Goal: Task Accomplishment & Management: Manage account settings

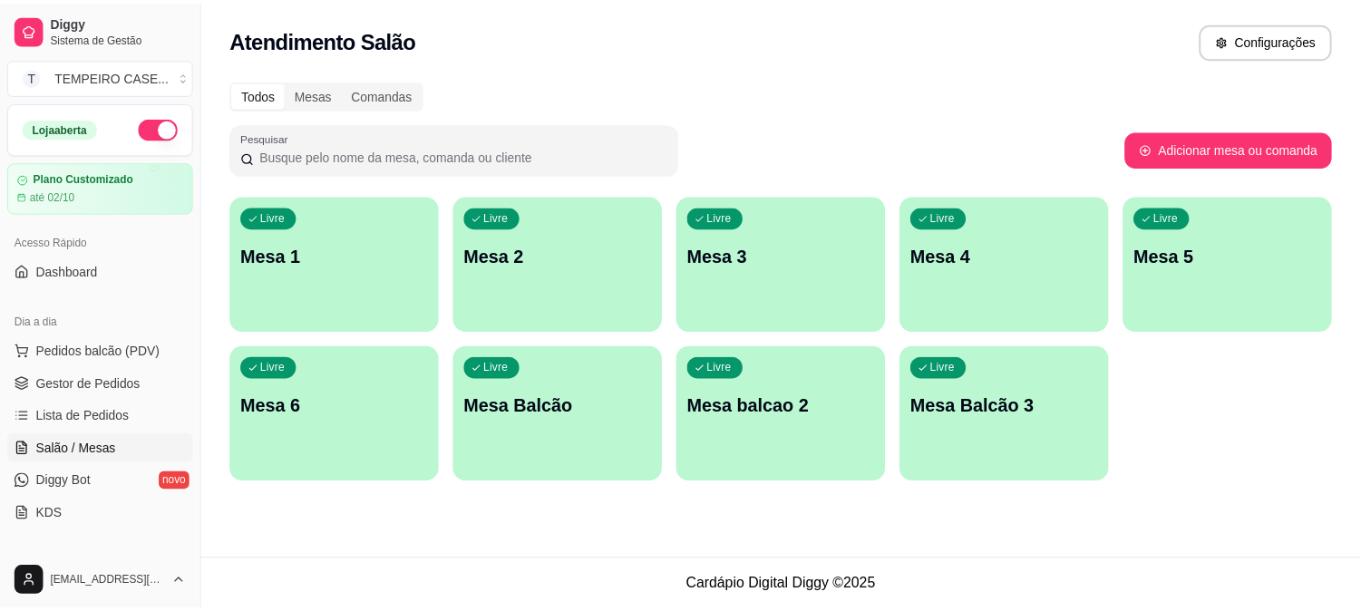
scroll to position [101, 0]
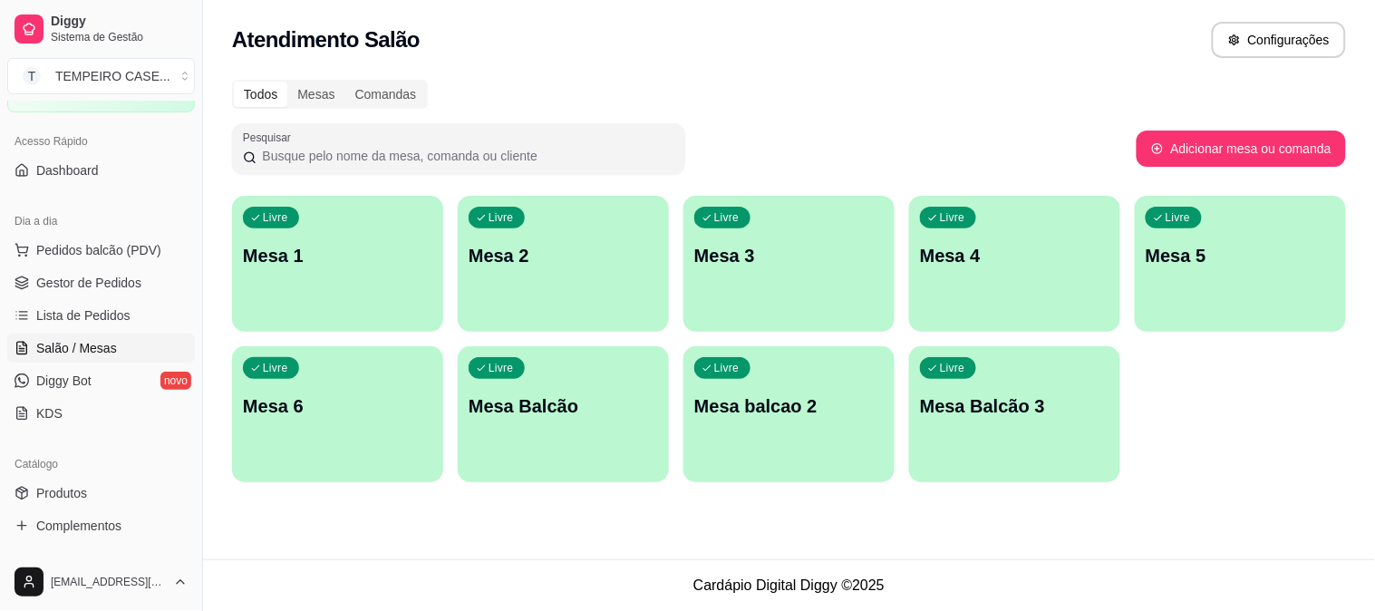
click at [964, 284] on div "Livre Mesa 4" at bounding box center [1014, 253] width 211 height 114
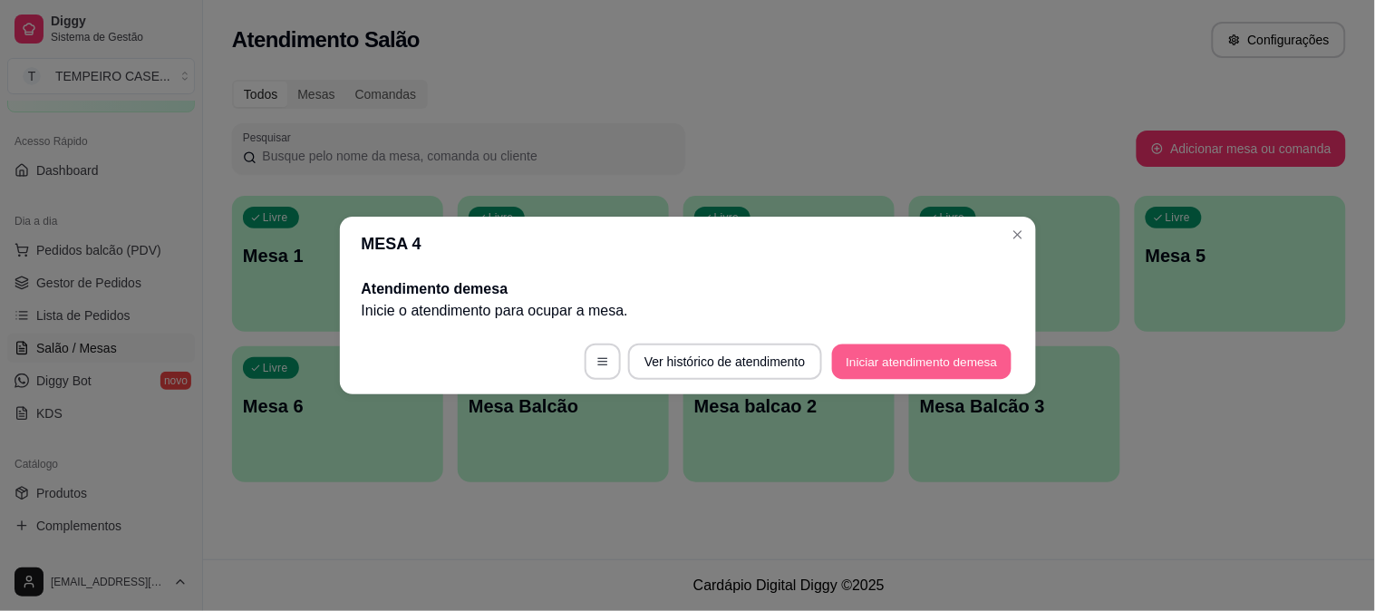
click at [1003, 349] on button "Iniciar atendimento de mesa" at bounding box center [922, 362] width 180 height 35
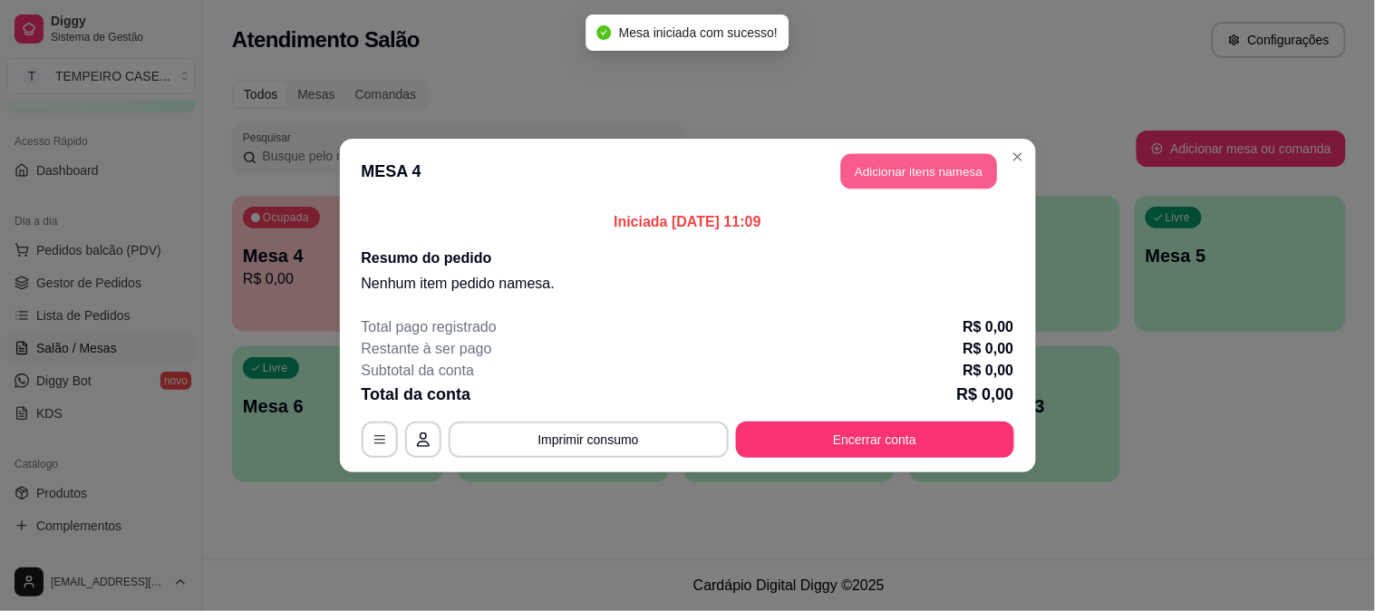
click at [899, 172] on button "Adicionar itens na mesa" at bounding box center [919, 171] width 156 height 35
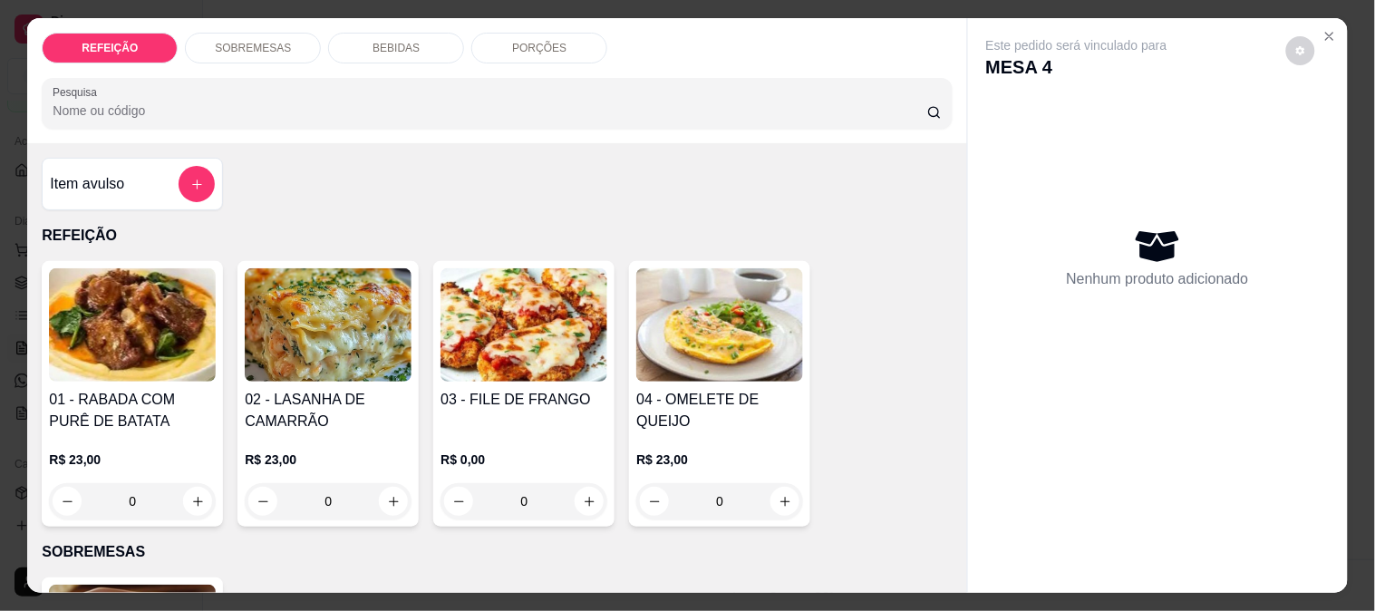
click at [103, 318] on img at bounding box center [132, 324] width 167 height 113
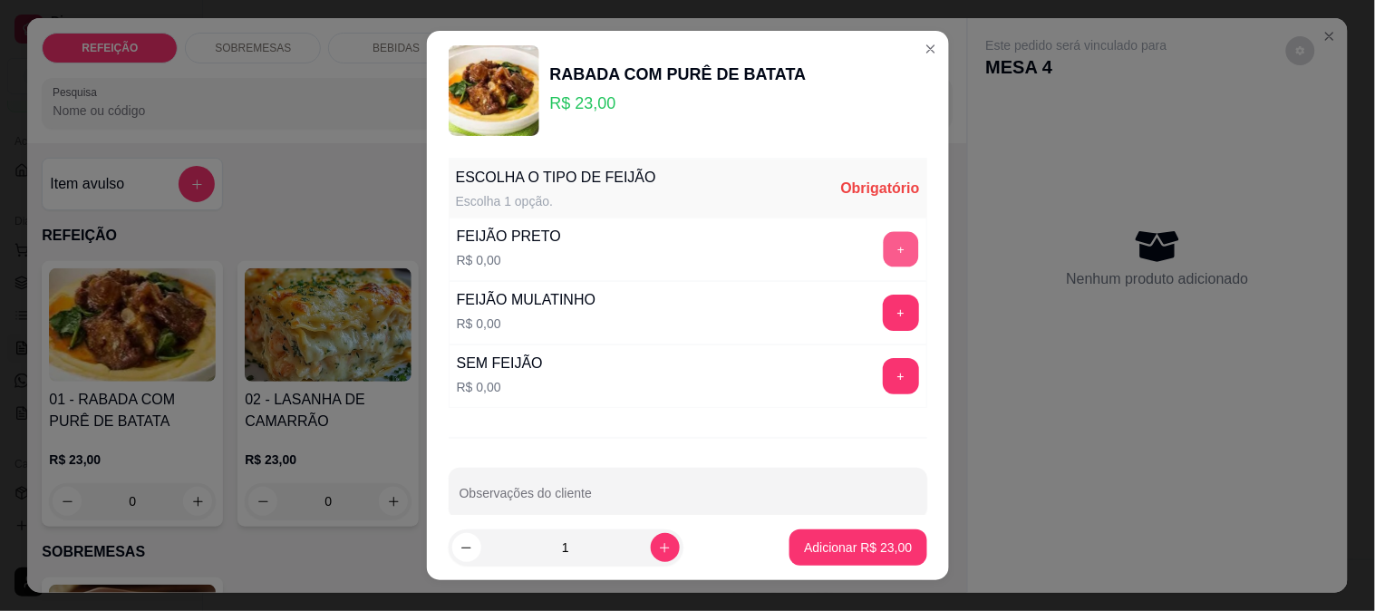
click at [883, 249] on button "+" at bounding box center [900, 248] width 35 height 35
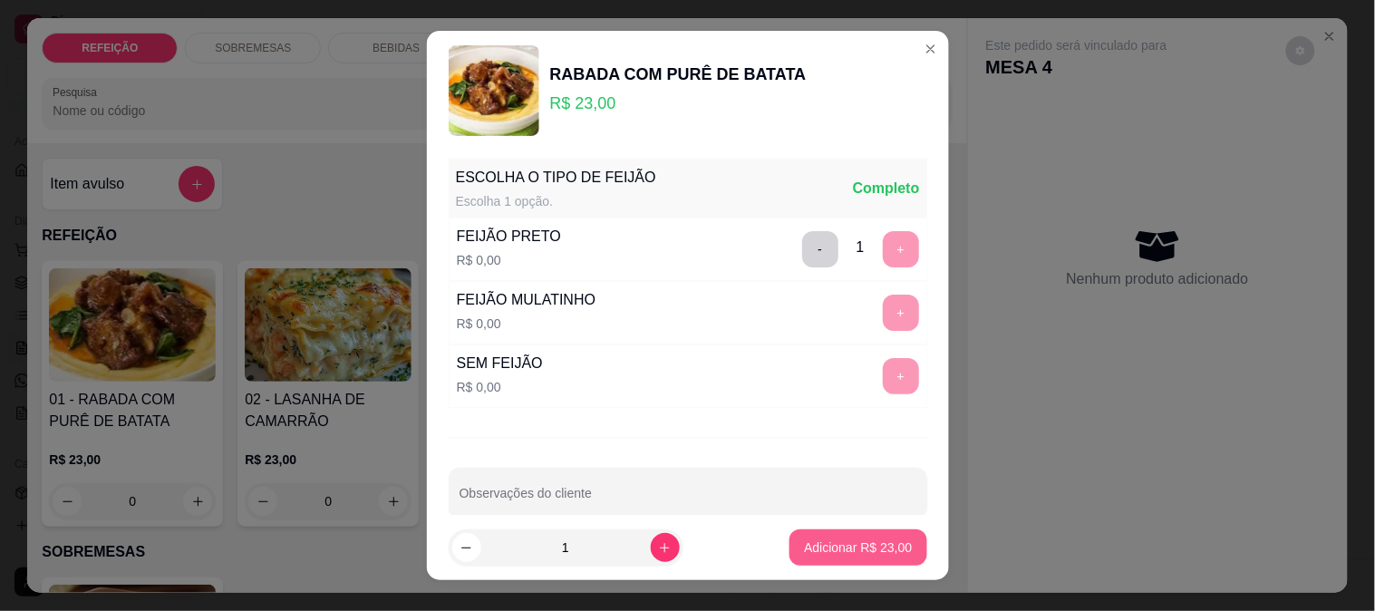
click at [831, 546] on p "Adicionar R$ 23,00" at bounding box center [858, 548] width 108 height 18
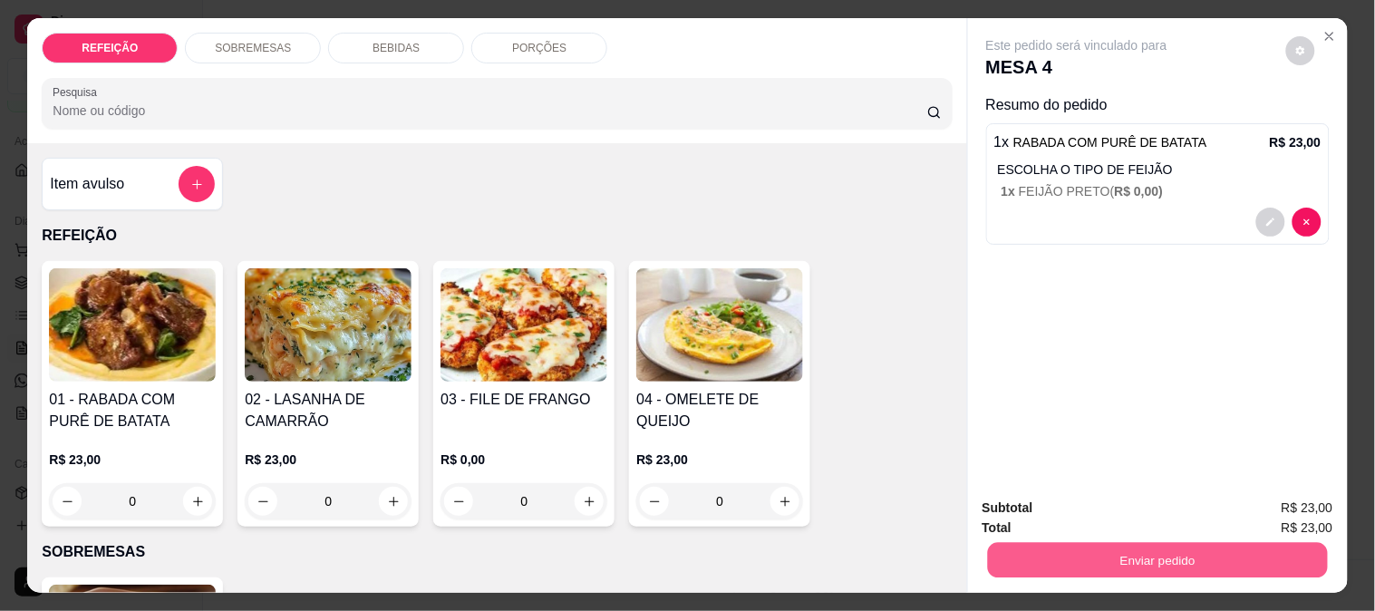
click at [1184, 548] on button "Enviar pedido" at bounding box center [1157, 559] width 340 height 35
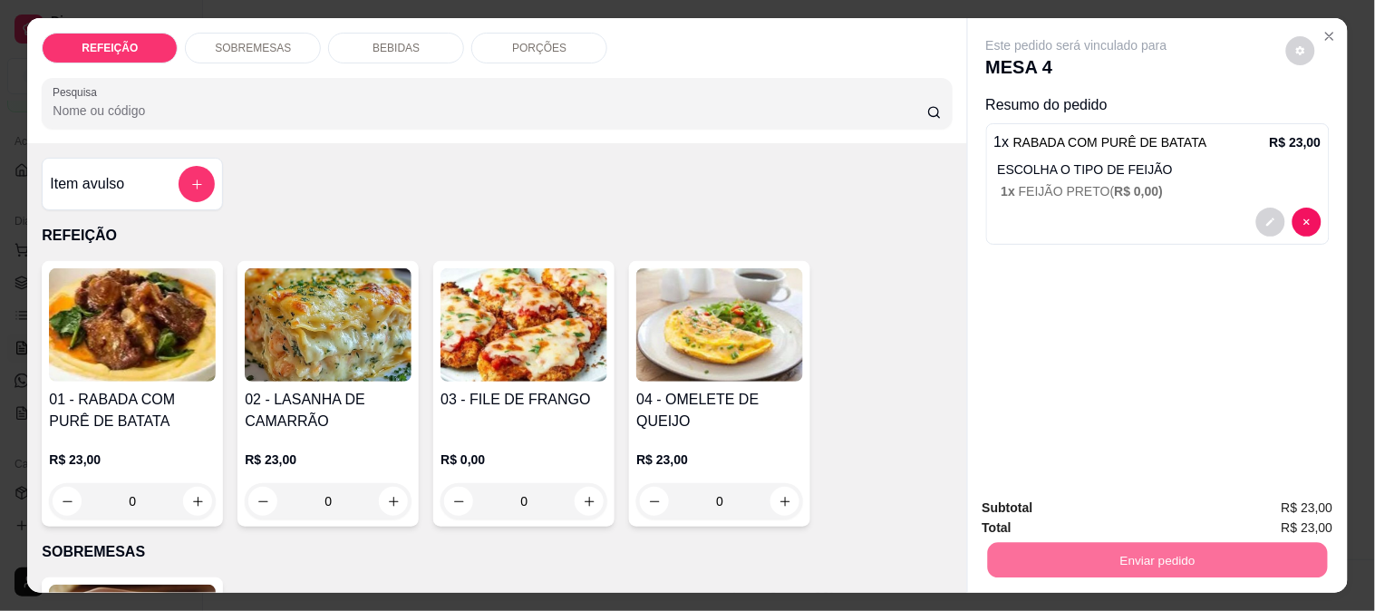
click at [1084, 499] on button "Não registrar e enviar pedido" at bounding box center [1098, 508] width 189 height 34
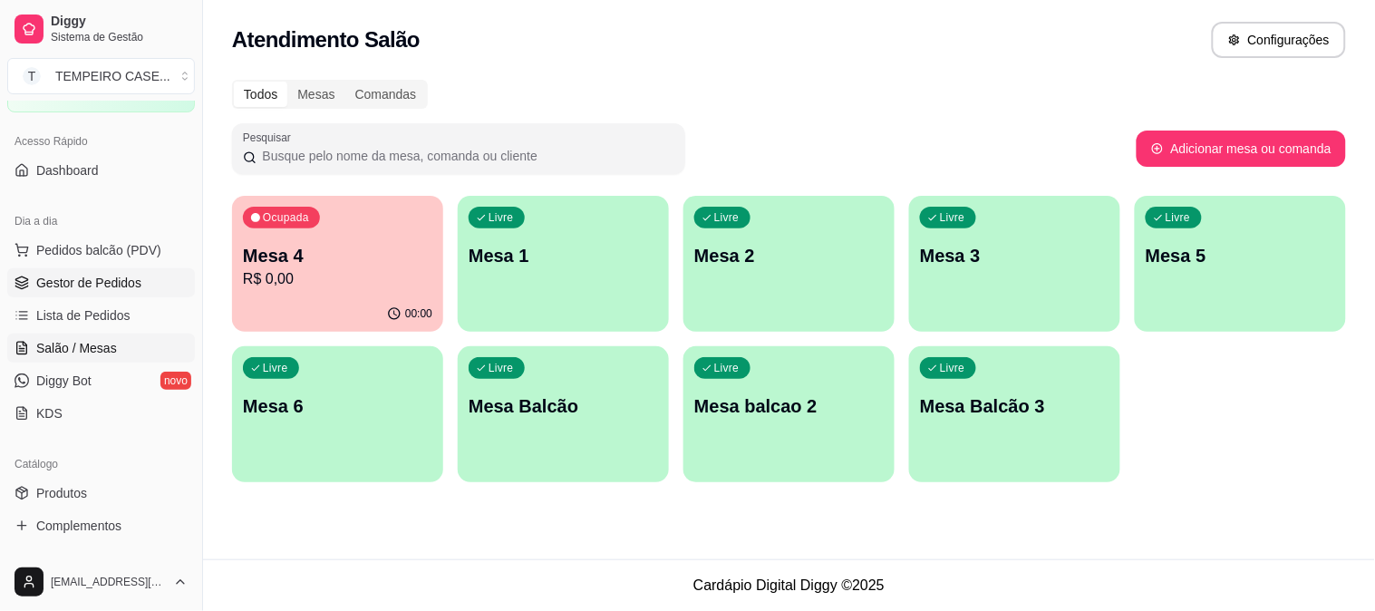
click at [110, 294] on link "Gestor de Pedidos" at bounding box center [101, 282] width 188 height 29
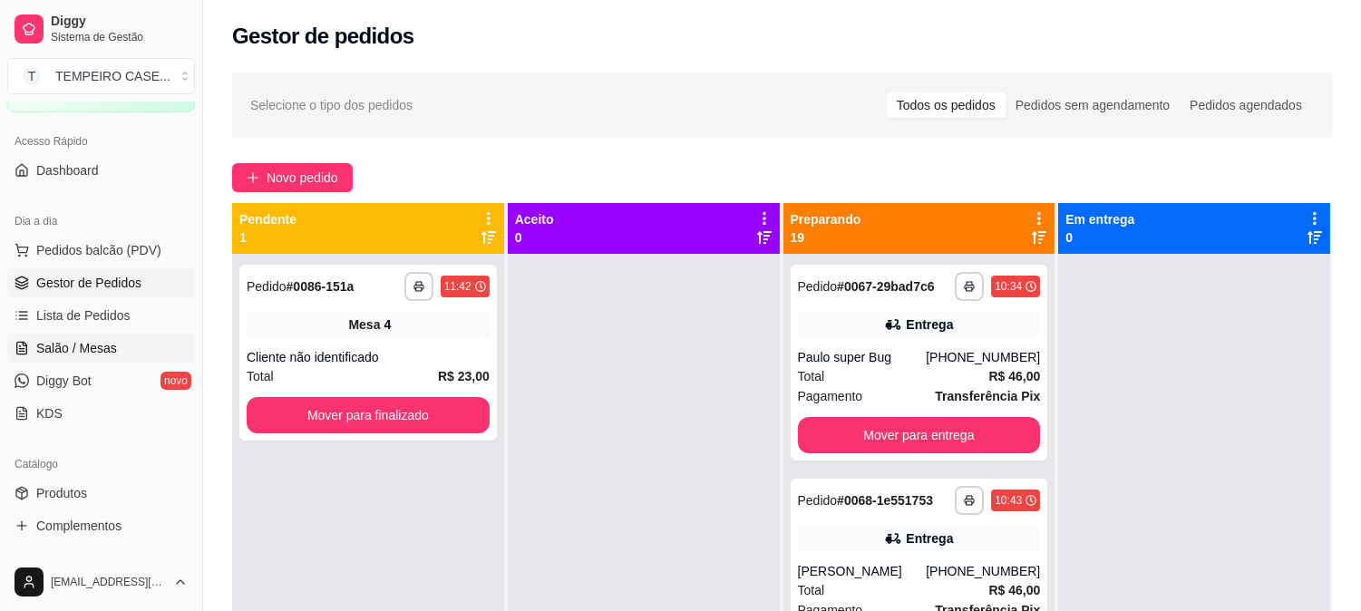
click at [71, 346] on span "Salão / Mesas" at bounding box center [76, 348] width 81 height 18
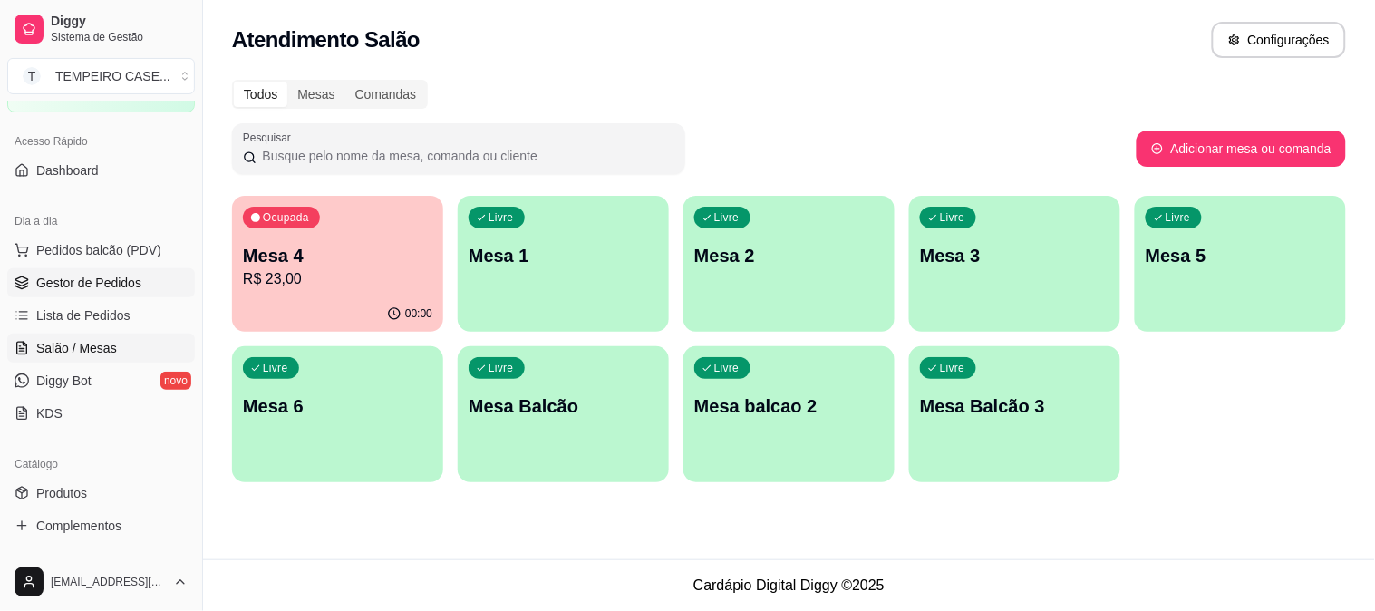
click at [70, 281] on span "Gestor de Pedidos" at bounding box center [88, 283] width 105 height 18
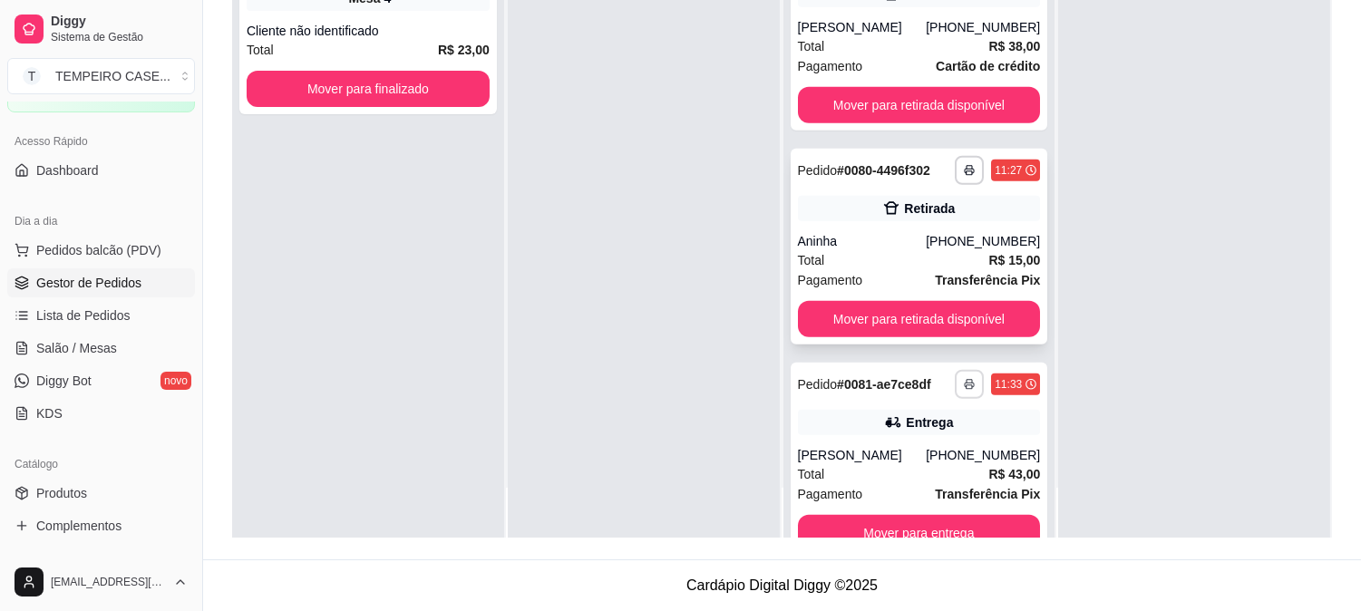
scroll to position [2481, 0]
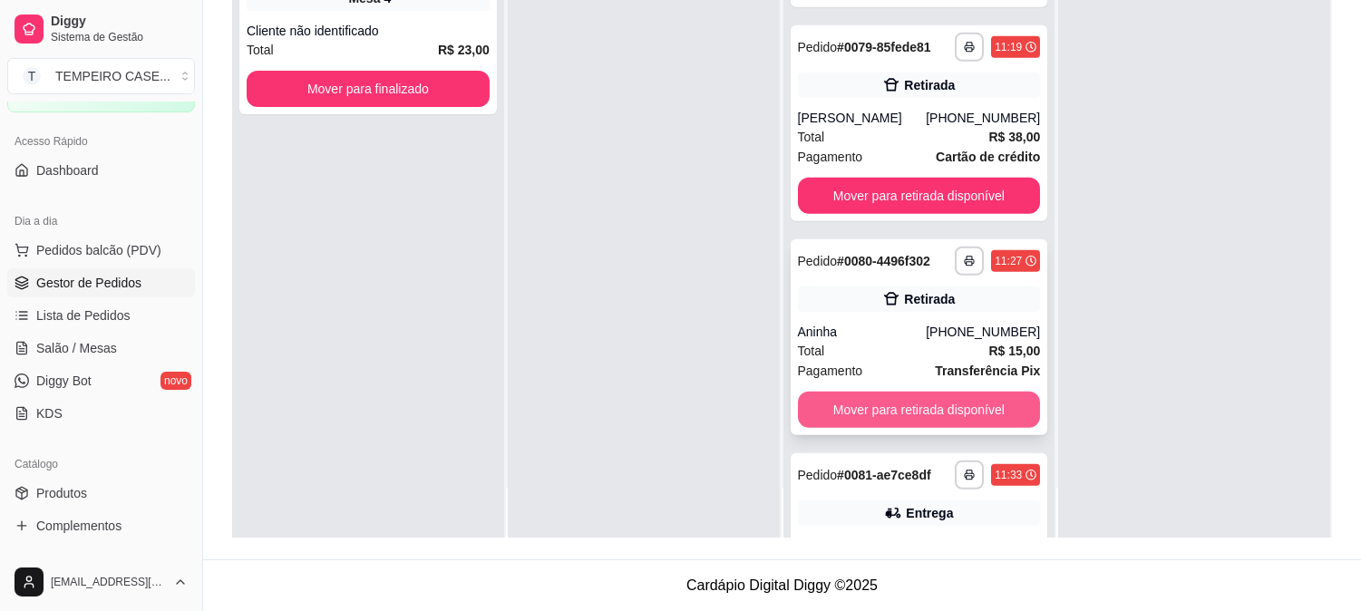
click at [902, 400] on button "Mover para retirada disponível" at bounding box center [919, 410] width 243 height 36
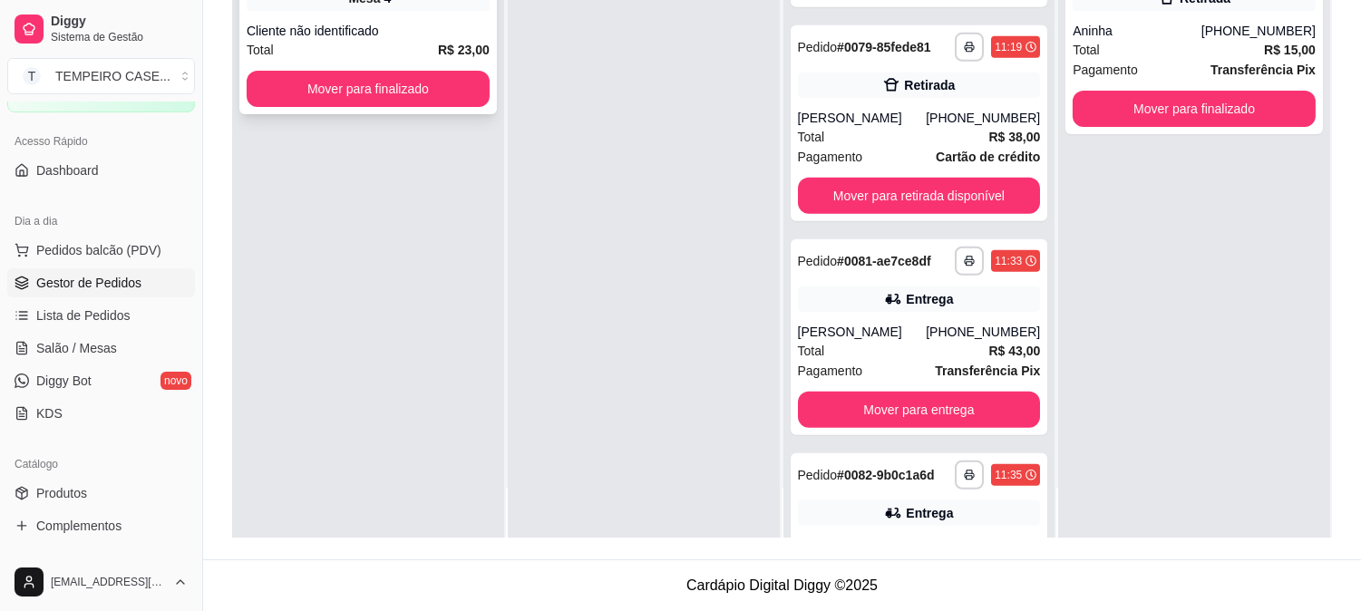
scroll to position [0, 0]
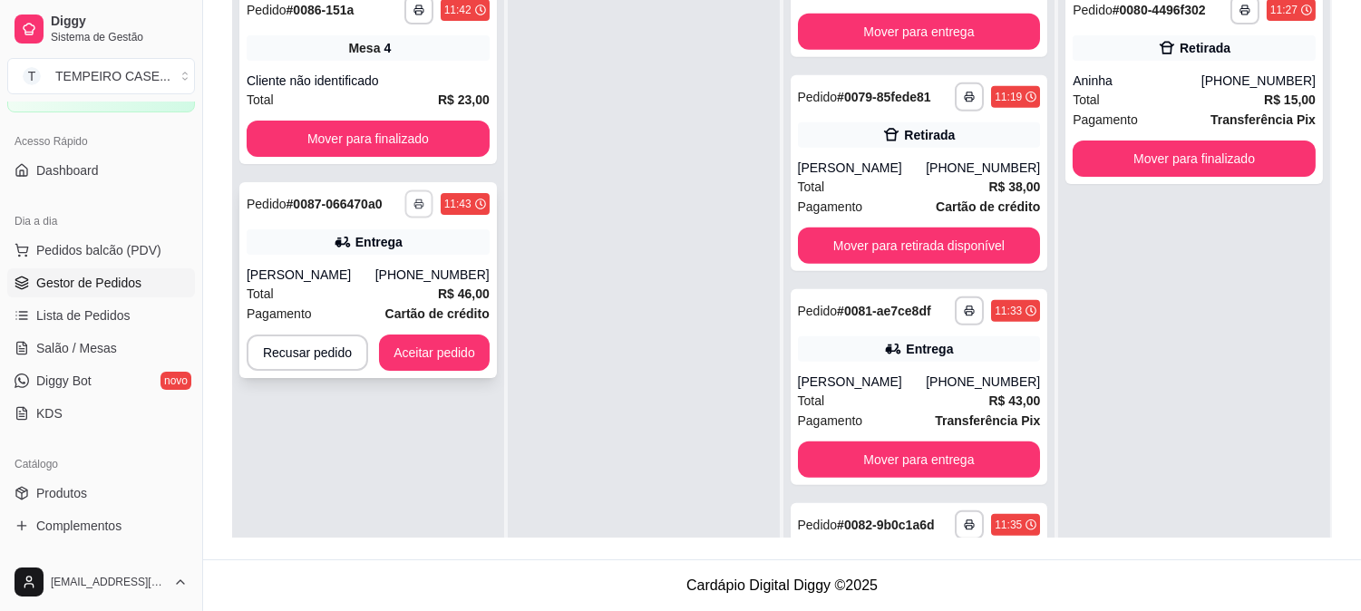
click at [420, 203] on icon "button" at bounding box center [418, 204] width 11 height 11
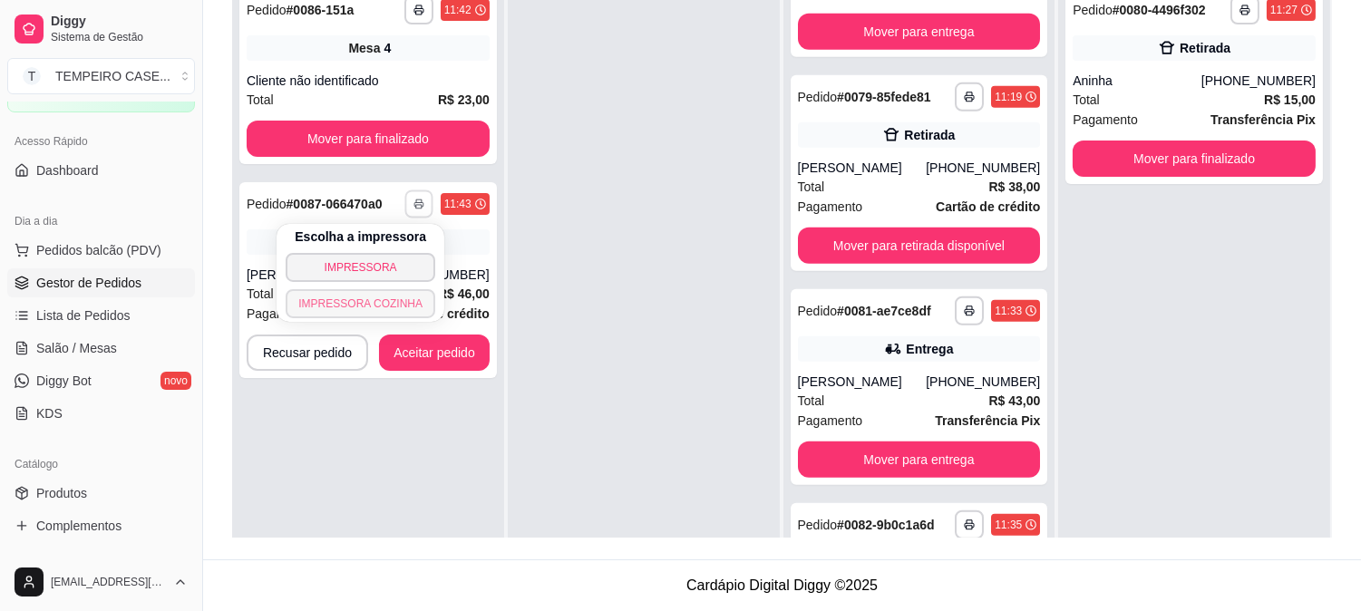
click at [345, 302] on button "IMPRESSORA COZINHA" at bounding box center [361, 303] width 150 height 29
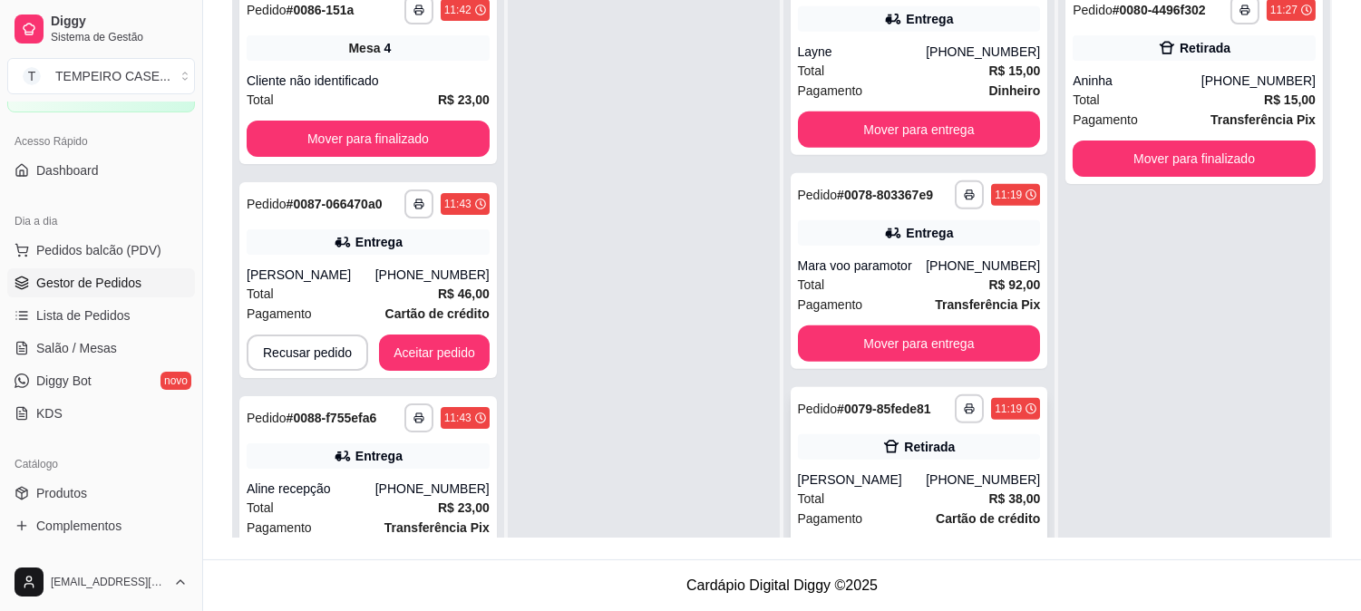
scroll to position [1968, 0]
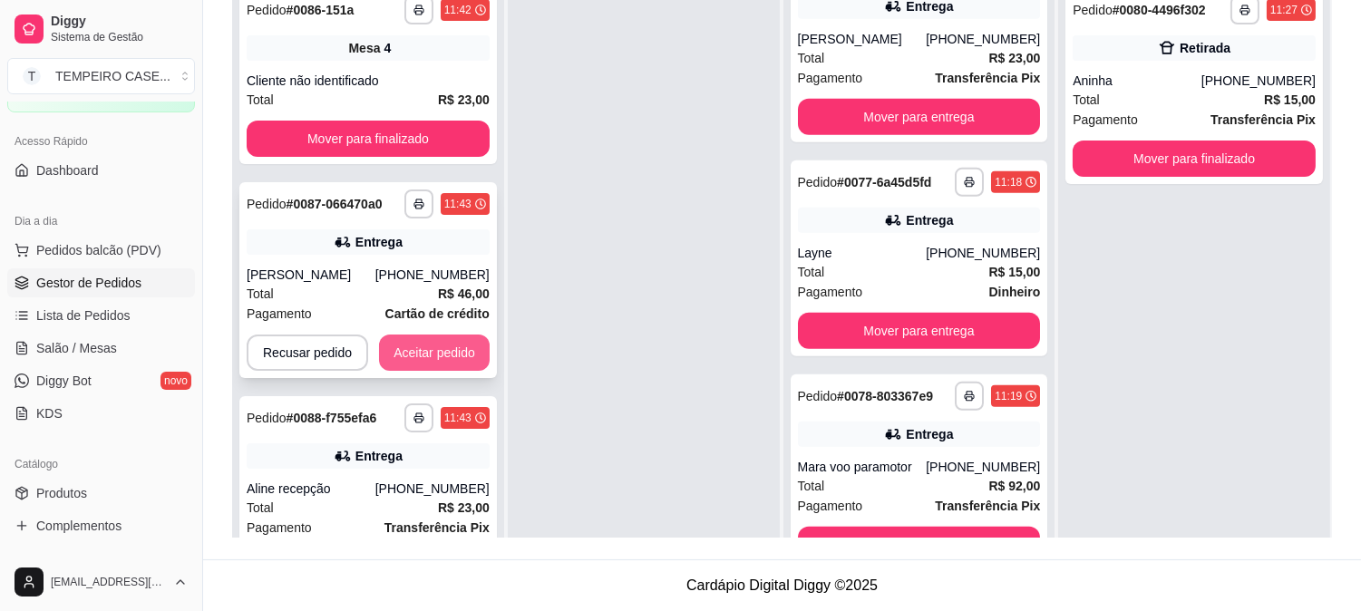
click at [413, 351] on button "Aceitar pedido" at bounding box center [434, 353] width 111 height 36
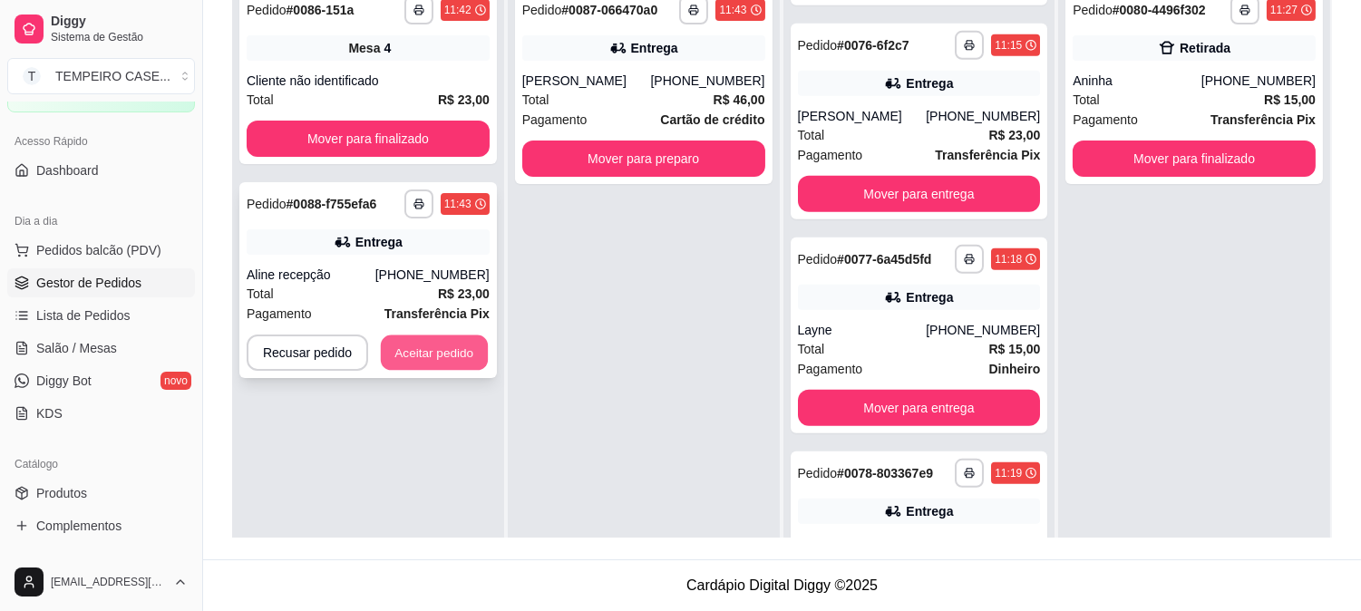
click at [441, 349] on button "Aceitar pedido" at bounding box center [434, 352] width 107 height 35
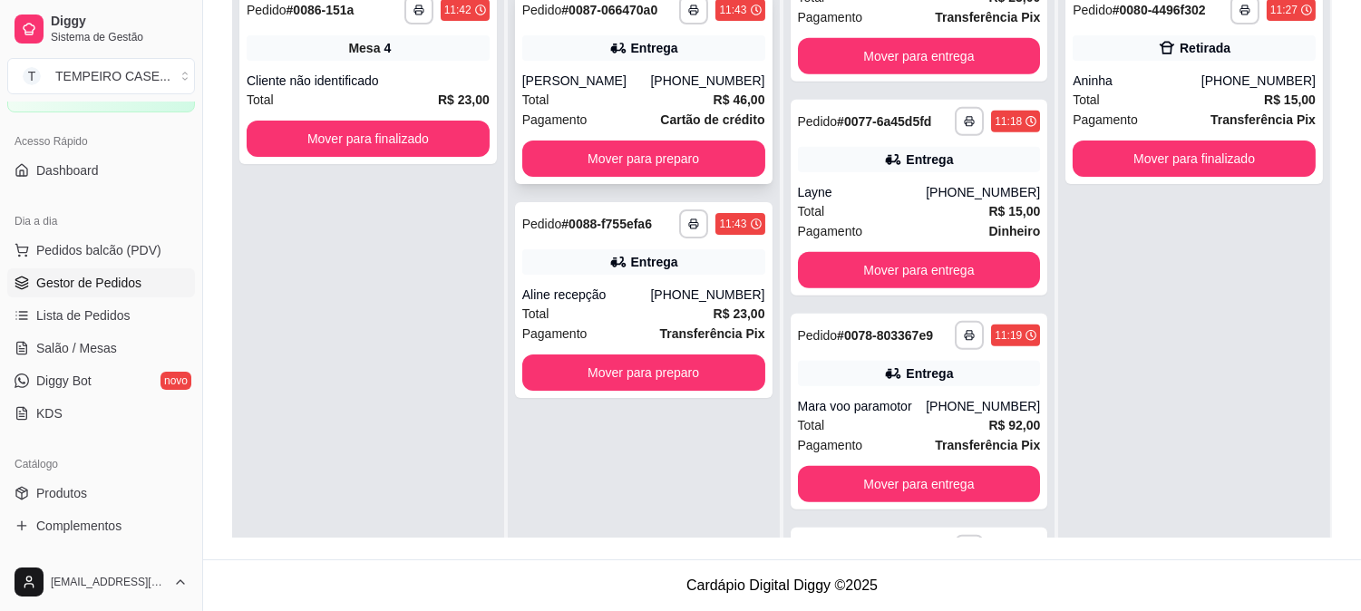
scroll to position [1891, 0]
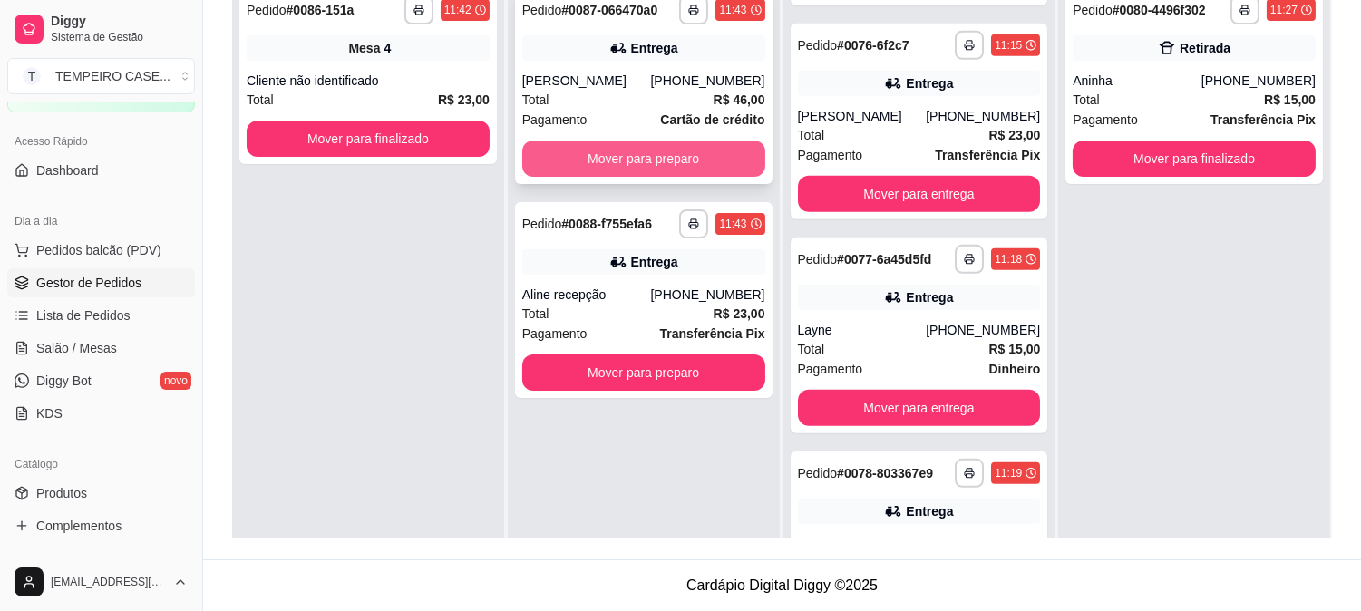
click at [594, 167] on button "Mover para preparo" at bounding box center [643, 159] width 243 height 36
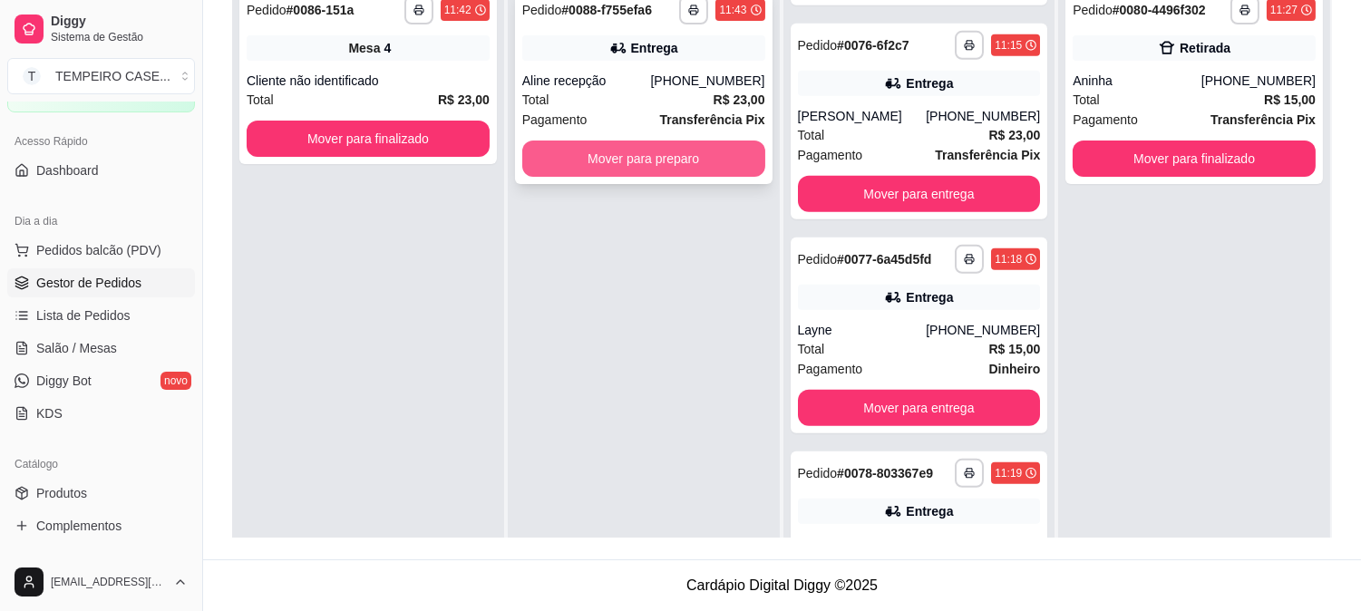
click at [637, 160] on button "Mover para preparo" at bounding box center [643, 159] width 243 height 36
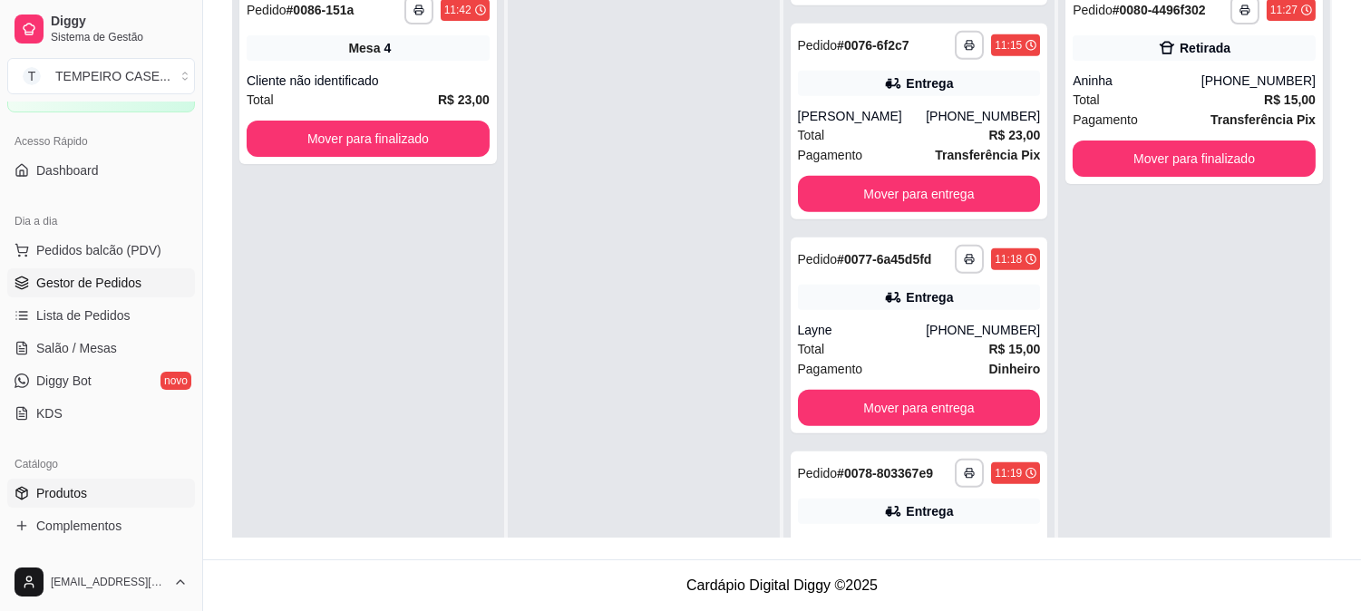
click at [78, 496] on span "Produtos" at bounding box center [61, 493] width 51 height 18
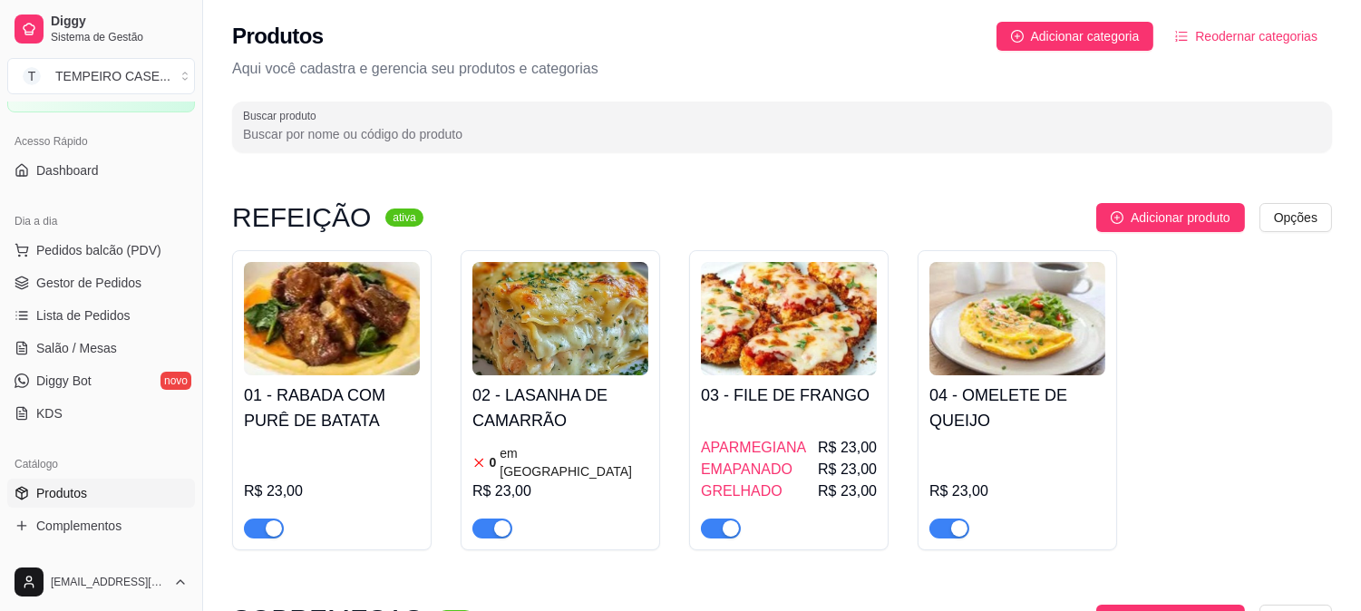
click at [509, 502] on div at bounding box center [560, 520] width 176 height 36
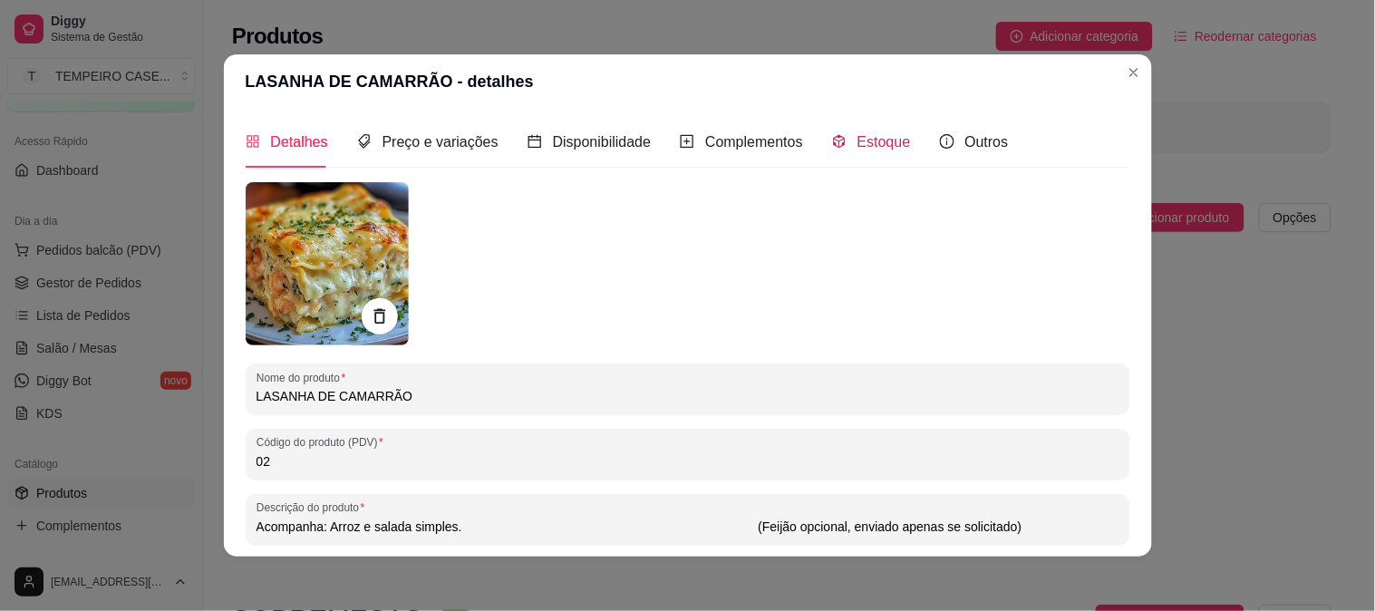
click at [838, 138] on div "Estoque" at bounding box center [871, 142] width 79 height 23
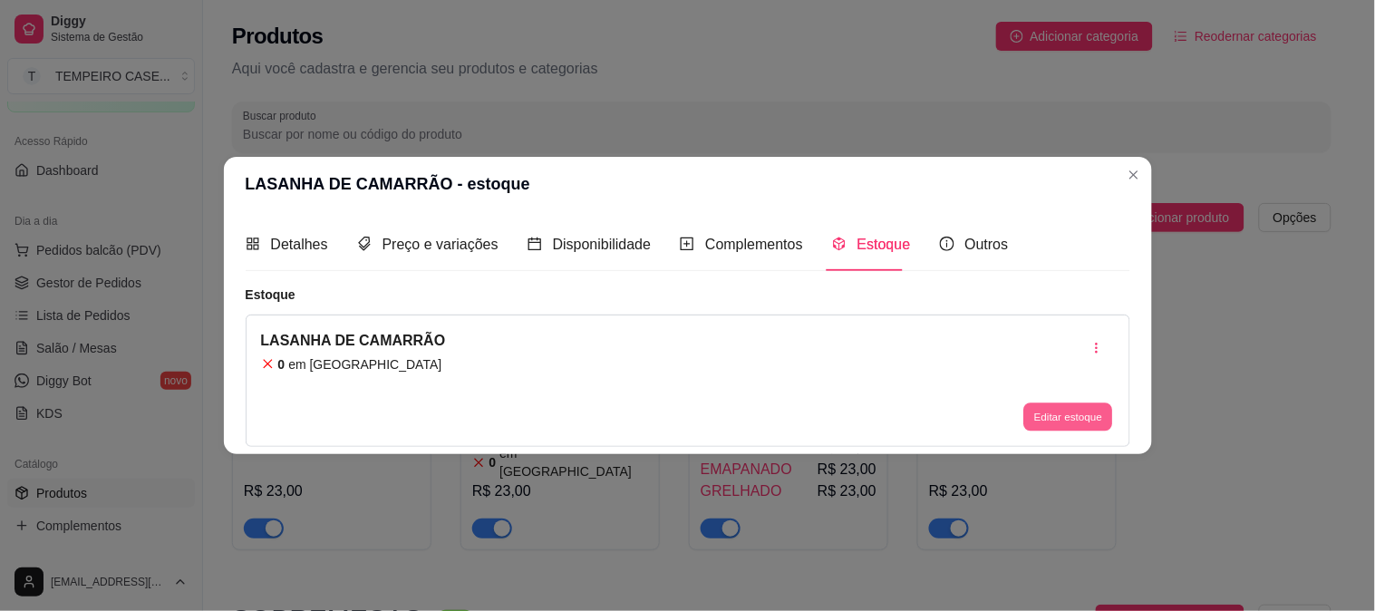
click at [1066, 410] on button "Editar estoque" at bounding box center [1069, 417] width 89 height 28
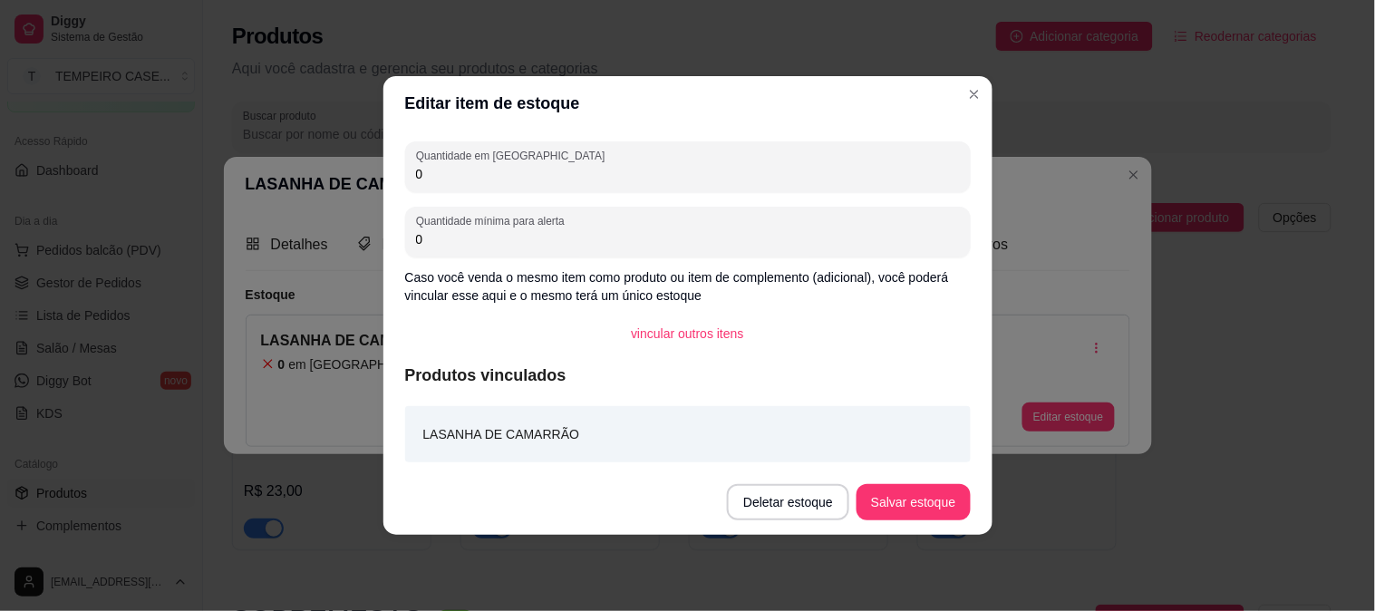
drag, startPoint x: 509, startPoint y: 174, endPoint x: 332, endPoint y: 138, distance: 180.5
click at [334, 138] on div "Editar item de estoque Quantidade em estoque 0 Quantidade mínima para alerta 0 …" at bounding box center [687, 305] width 1375 height 611
type input "1"
click at [889, 494] on button "Salvar estoque" at bounding box center [914, 502] width 111 height 35
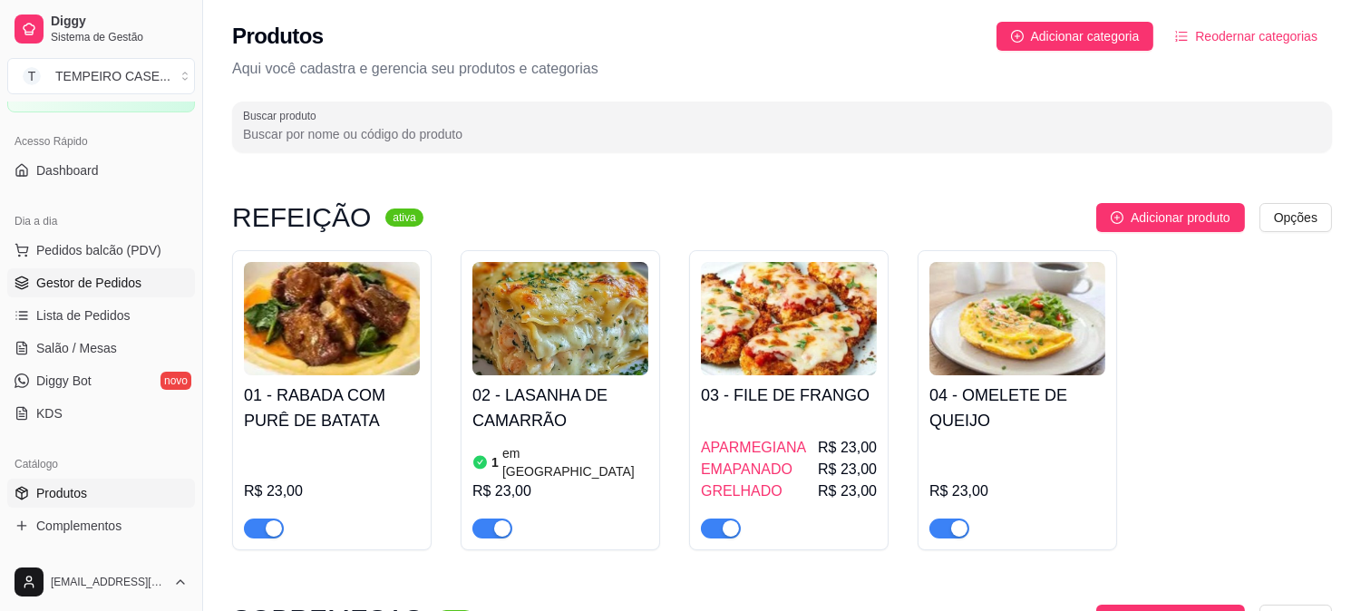
click at [88, 277] on span "Gestor de Pedidos" at bounding box center [88, 283] width 105 height 18
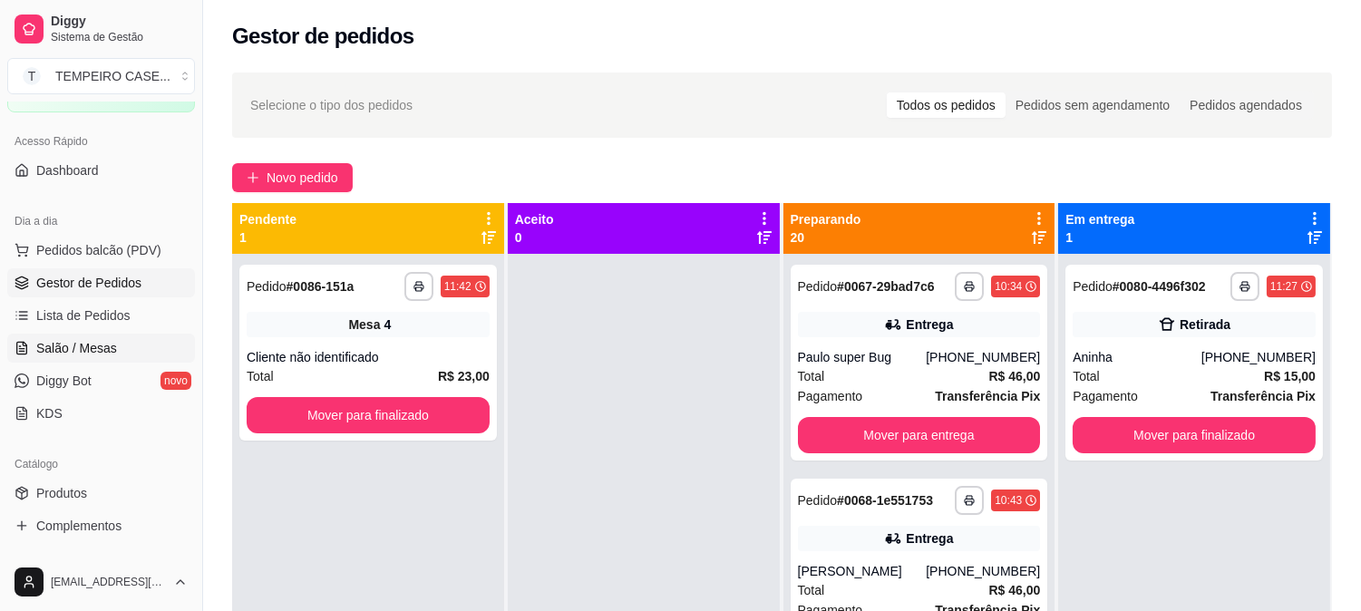
click at [49, 339] on span "Salão / Mesas" at bounding box center [76, 348] width 81 height 18
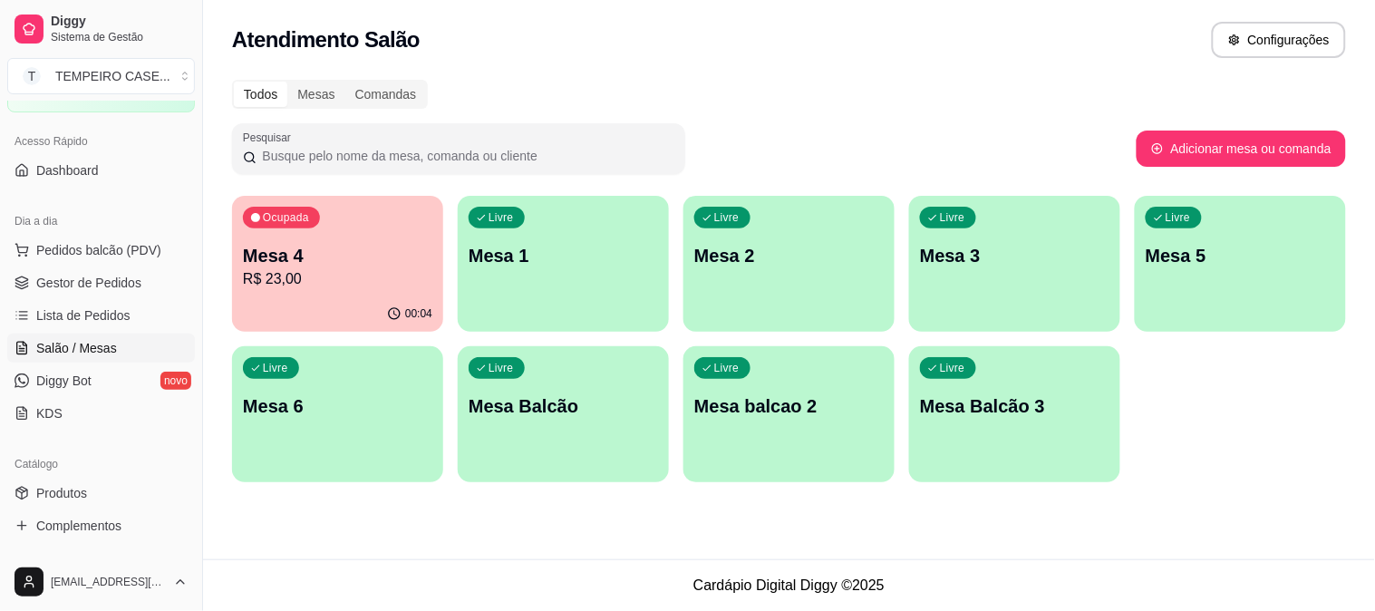
click at [979, 306] on div "Livre Mesa 3" at bounding box center [1014, 253] width 211 height 114
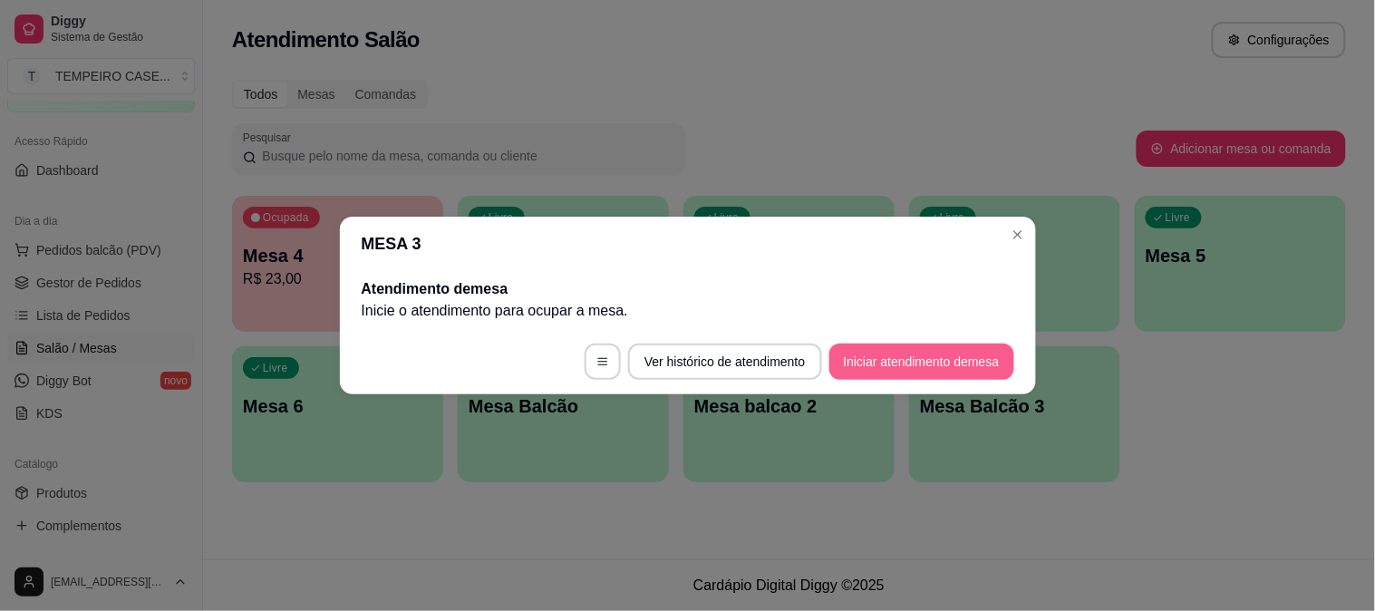
click at [876, 367] on button "Iniciar atendimento de mesa" at bounding box center [922, 362] width 185 height 36
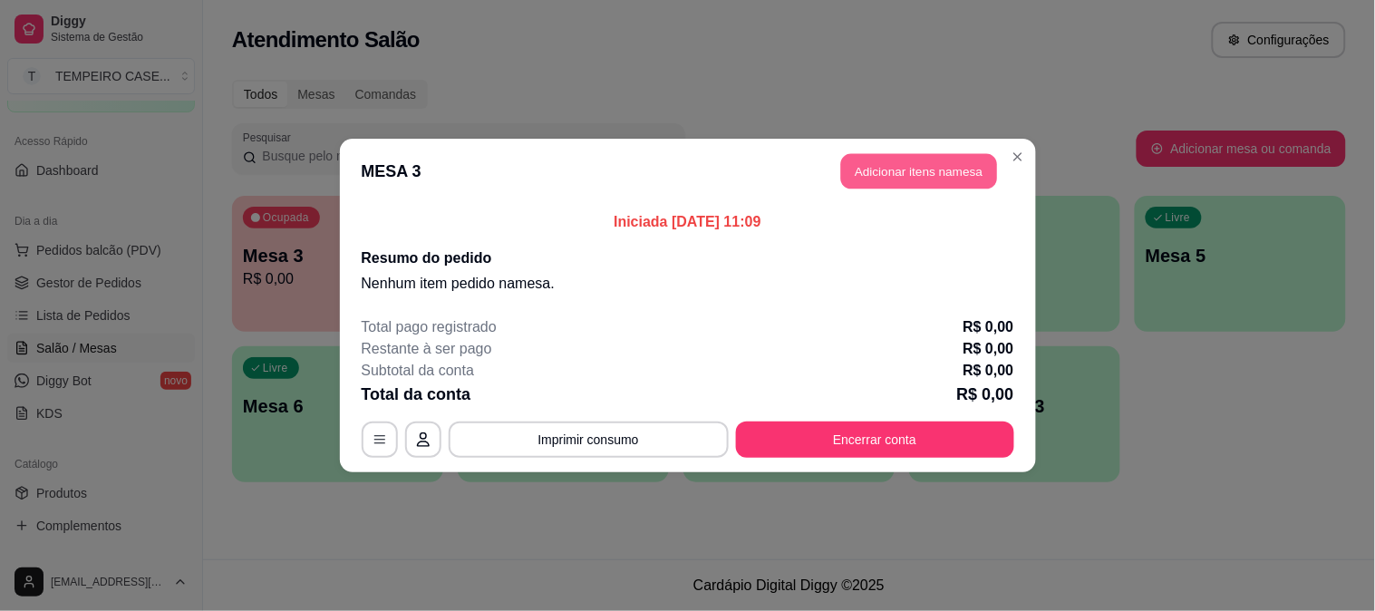
click at [863, 181] on button "Adicionar itens na mesa" at bounding box center [919, 171] width 156 height 35
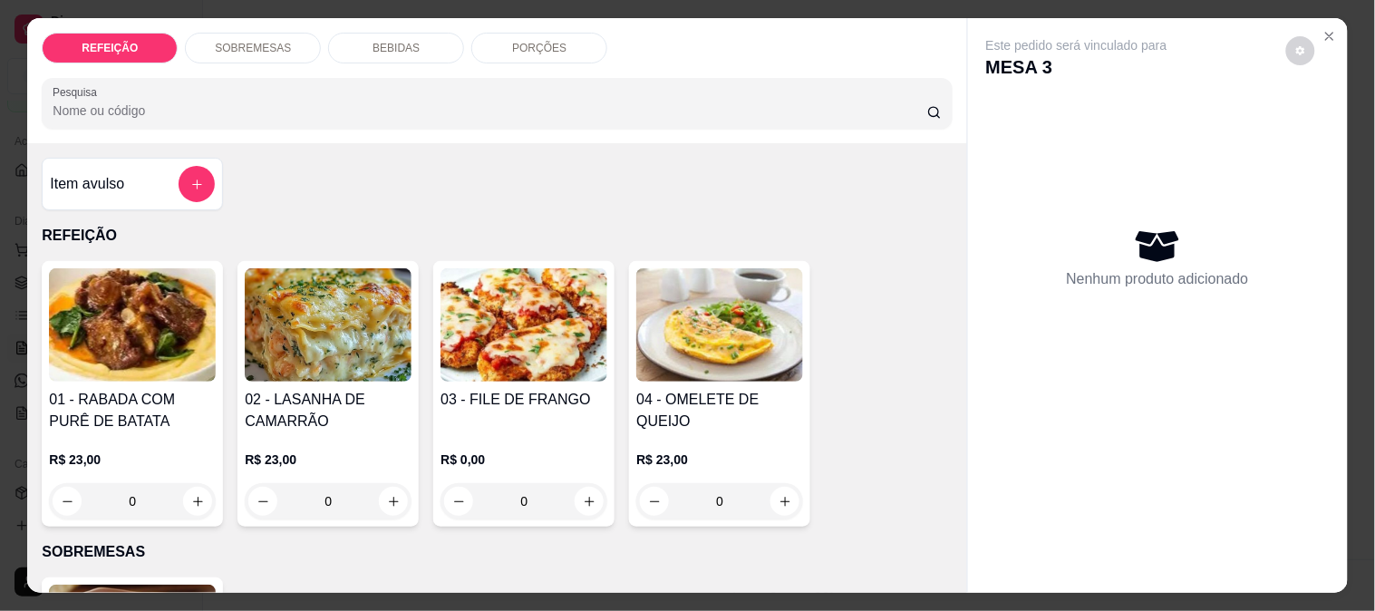
click at [339, 301] on img at bounding box center [328, 324] width 167 height 113
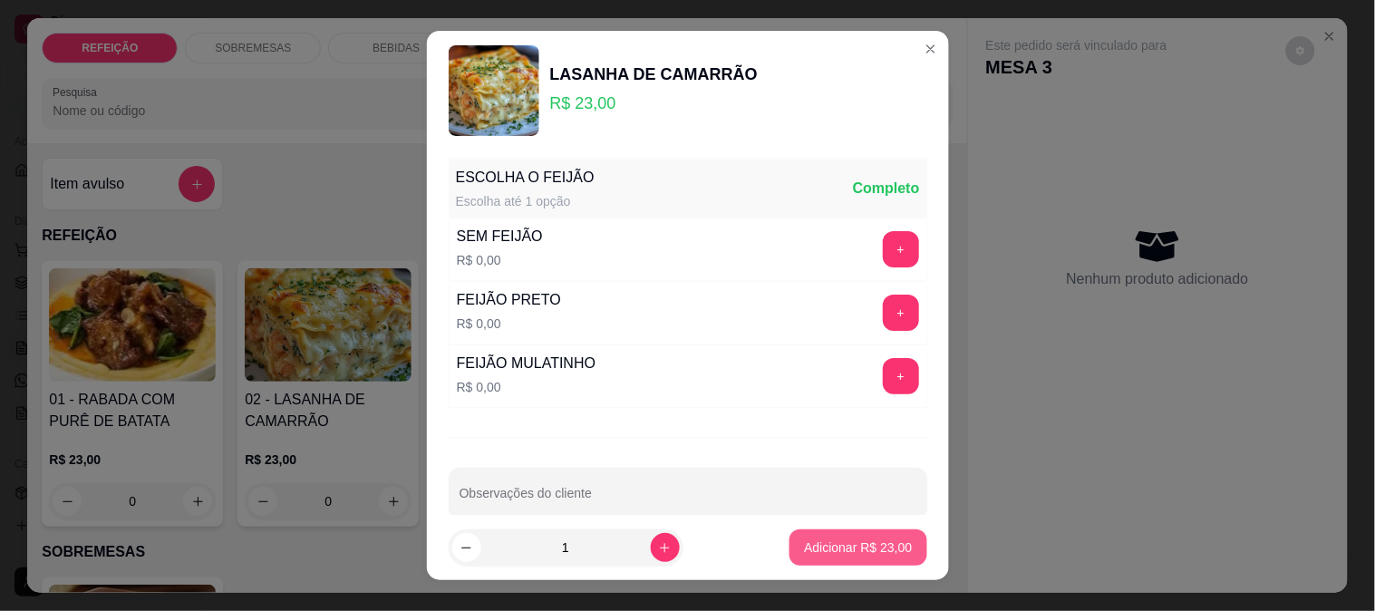
click at [851, 536] on button "Adicionar R$ 23,00" at bounding box center [858, 548] width 137 height 36
type input "1"
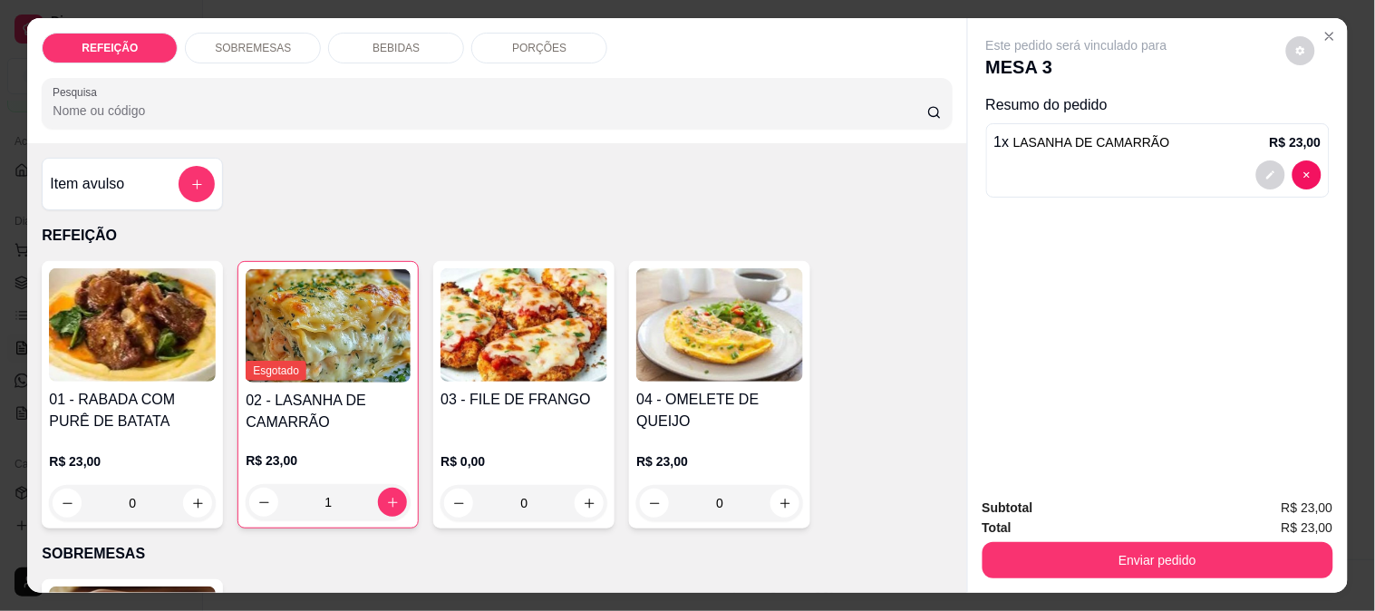
click at [513, 414] on div "03 - FILE DE FRANGO" at bounding box center [524, 411] width 167 height 45
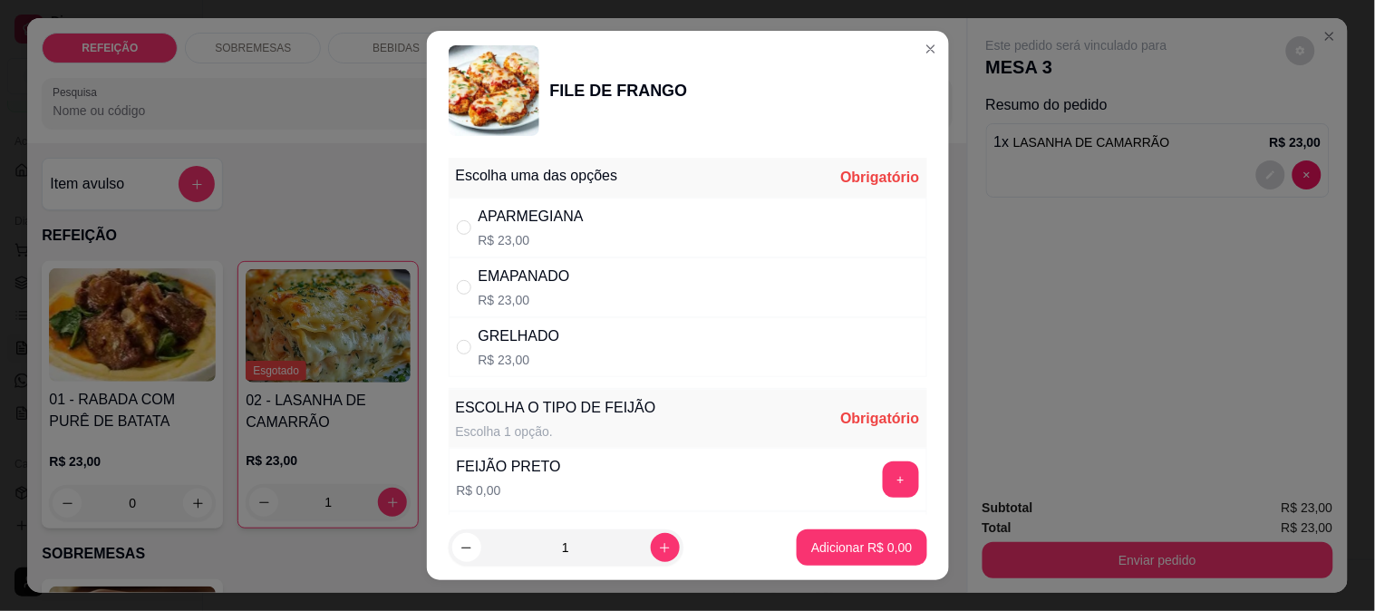
click at [654, 223] on div "APARMEGIANA R$ 23,00" at bounding box center [688, 228] width 479 height 60
radio input "true"
click at [657, 546] on button "increase-product-quantity" at bounding box center [665, 547] width 29 height 29
type input "2"
click at [883, 484] on button "+" at bounding box center [900, 479] width 35 height 35
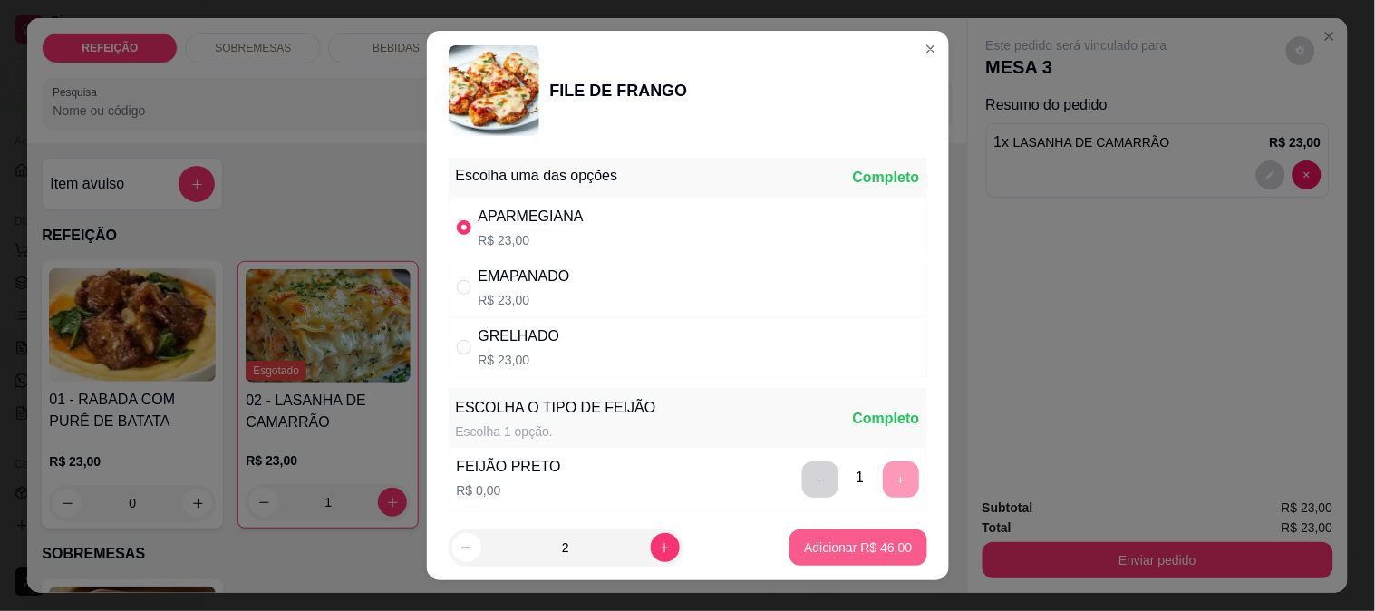
click at [873, 547] on p "Adicionar R$ 46,00" at bounding box center [858, 548] width 108 height 18
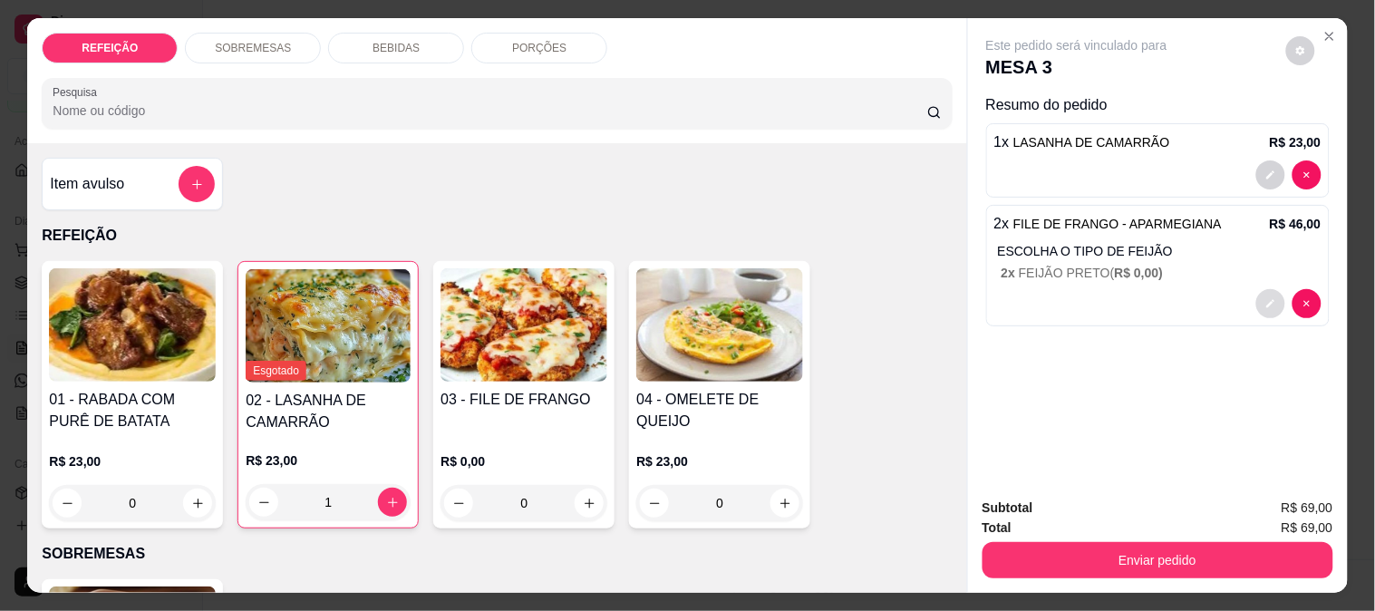
click at [1257, 297] on button "decrease-product-quantity" at bounding box center [1271, 303] width 29 height 29
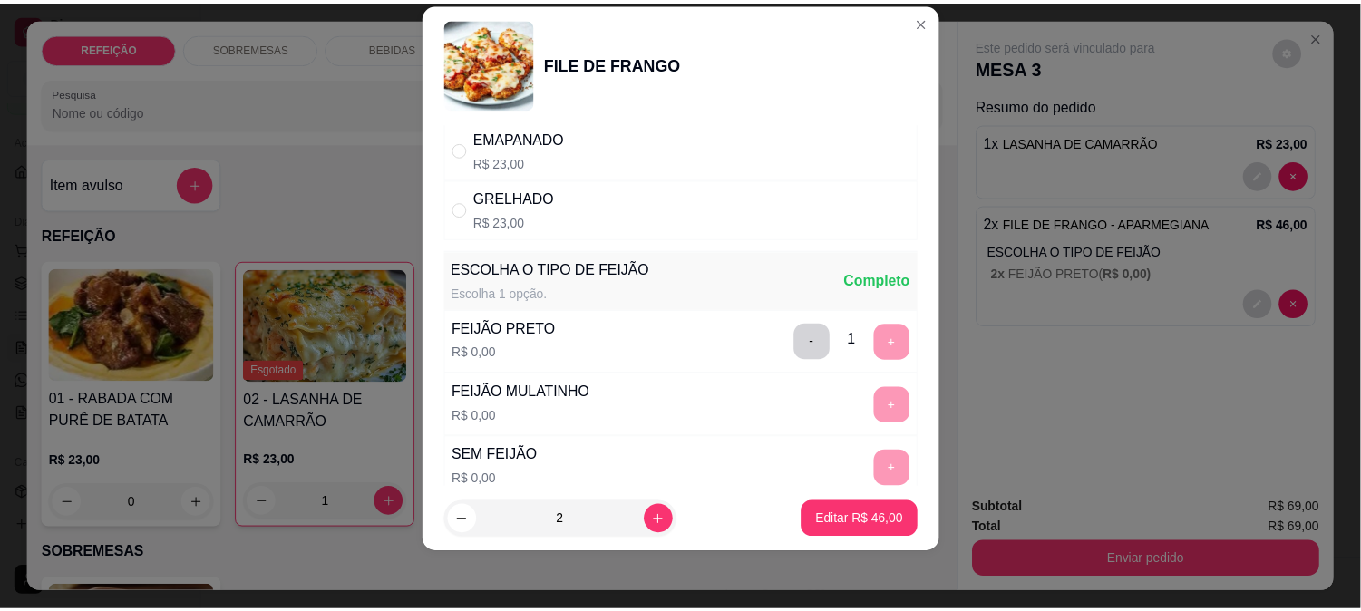
scroll to position [259, 0]
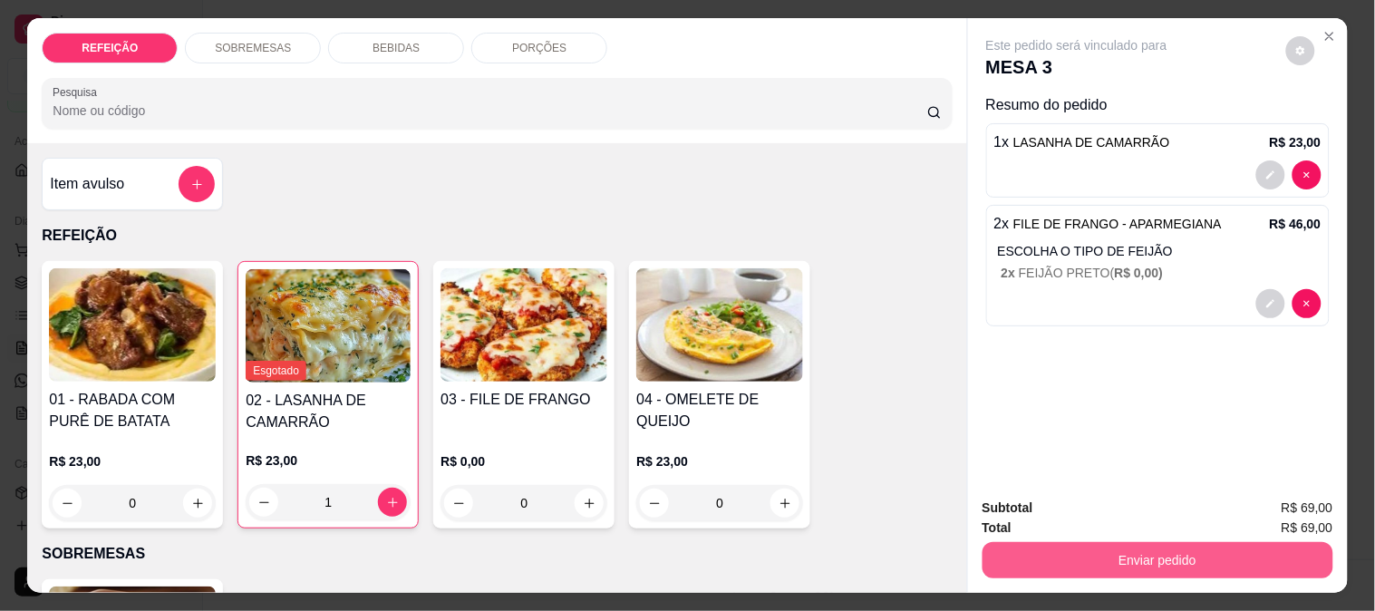
click at [1132, 562] on button "Enviar pedido" at bounding box center [1158, 560] width 351 height 36
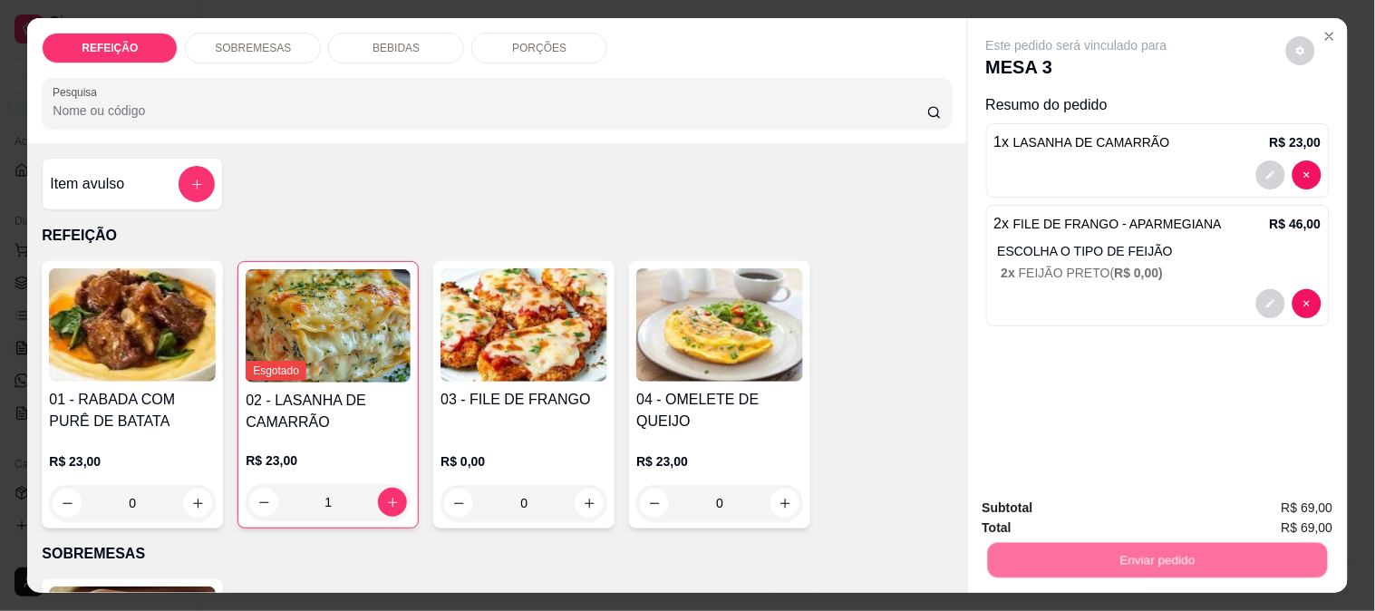
click at [1035, 501] on button "Não registrar e enviar pedido" at bounding box center [1098, 508] width 189 height 34
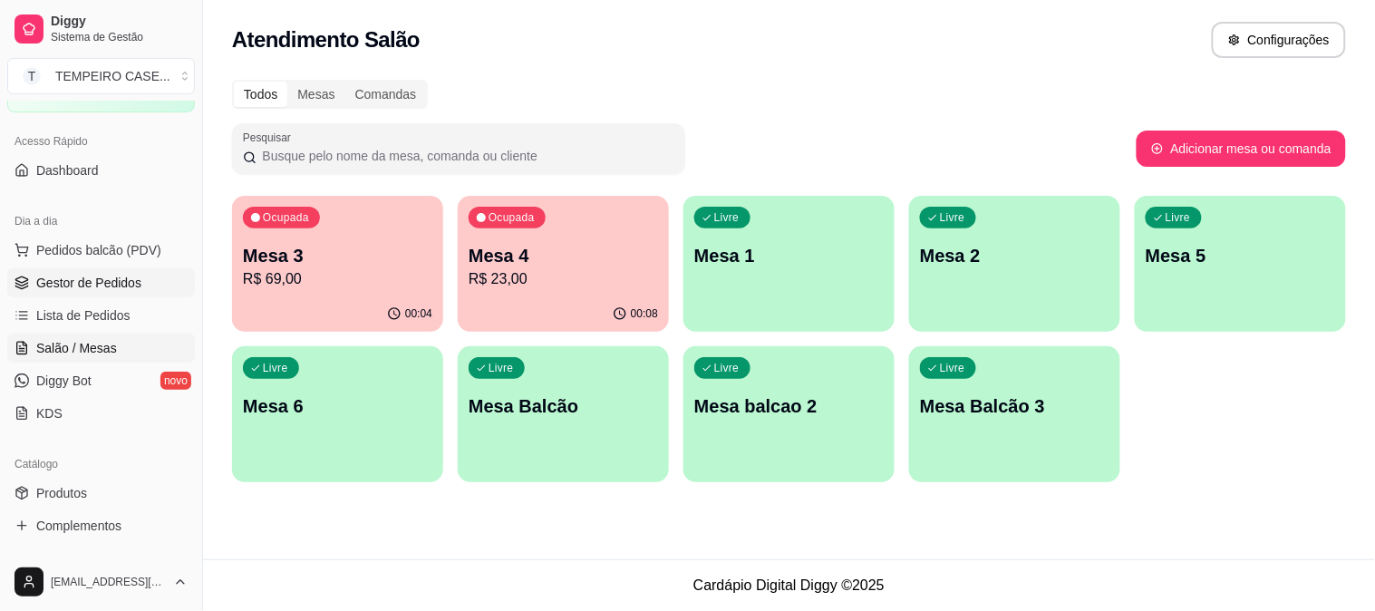
click at [83, 283] on span "Gestor de Pedidos" at bounding box center [88, 283] width 105 height 18
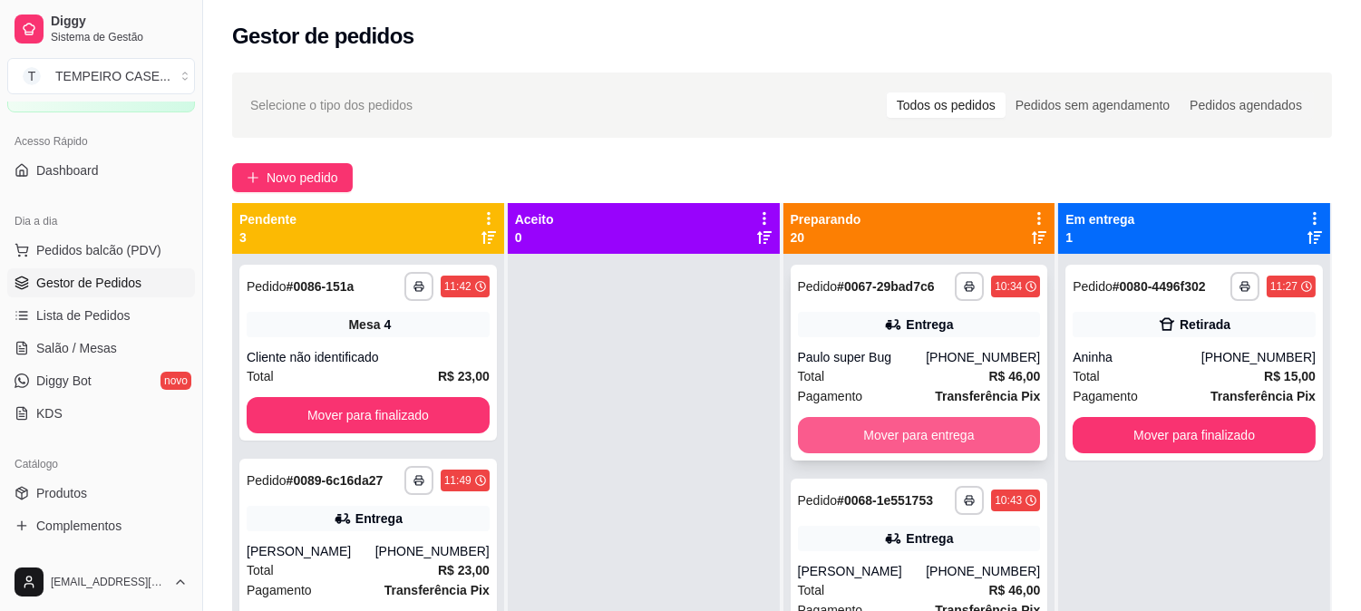
click at [928, 451] on button "Mover para entrega" at bounding box center [919, 435] width 243 height 36
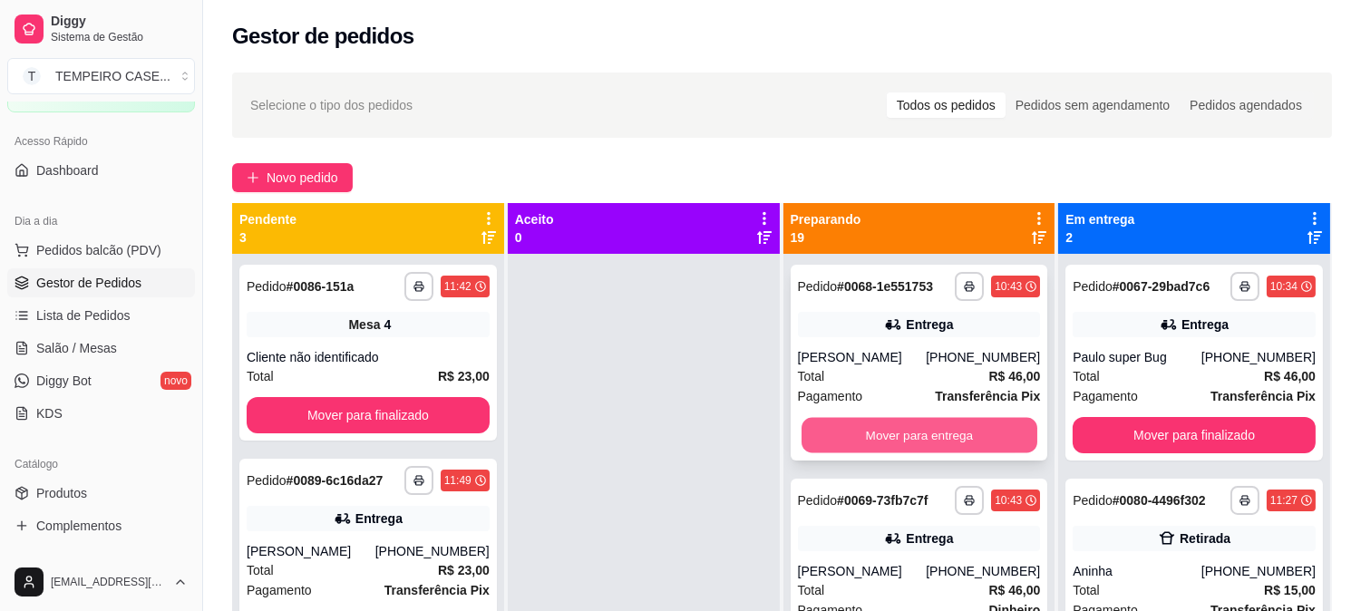
click at [917, 431] on button "Mover para entrega" at bounding box center [920, 435] width 236 height 35
click at [922, 427] on button "Mover para entrega" at bounding box center [919, 435] width 243 height 36
click at [922, 431] on button "Mover para entrega" at bounding box center [919, 435] width 243 height 36
click at [914, 447] on button "Mover para entrega" at bounding box center [920, 435] width 236 height 35
click at [931, 445] on button "Mover para entrega" at bounding box center [920, 435] width 236 height 35
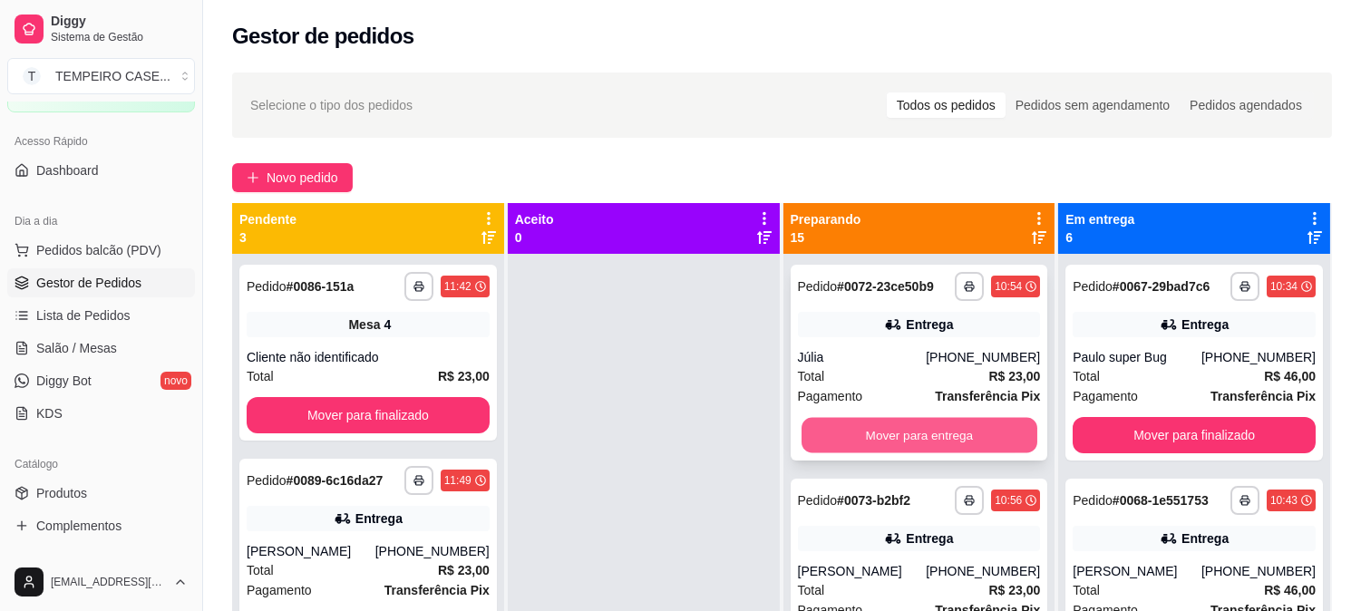
click at [936, 438] on button "Mover para entrega" at bounding box center [920, 435] width 236 height 35
click at [922, 444] on button "Mover para entrega" at bounding box center [919, 435] width 243 height 36
click at [952, 442] on button "Mover para entrega" at bounding box center [919, 435] width 243 height 36
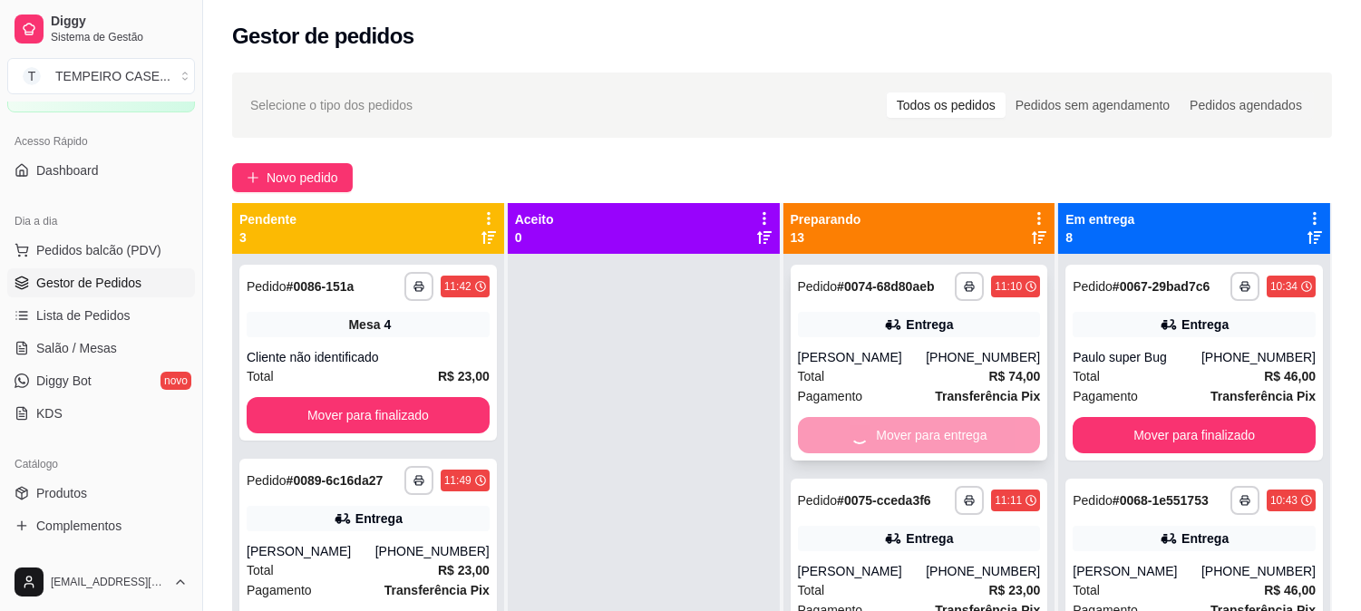
click at [922, 445] on div "Mover para entrega" at bounding box center [919, 435] width 243 height 36
click at [872, 453] on button "Mover para entrega" at bounding box center [919, 435] width 243 height 36
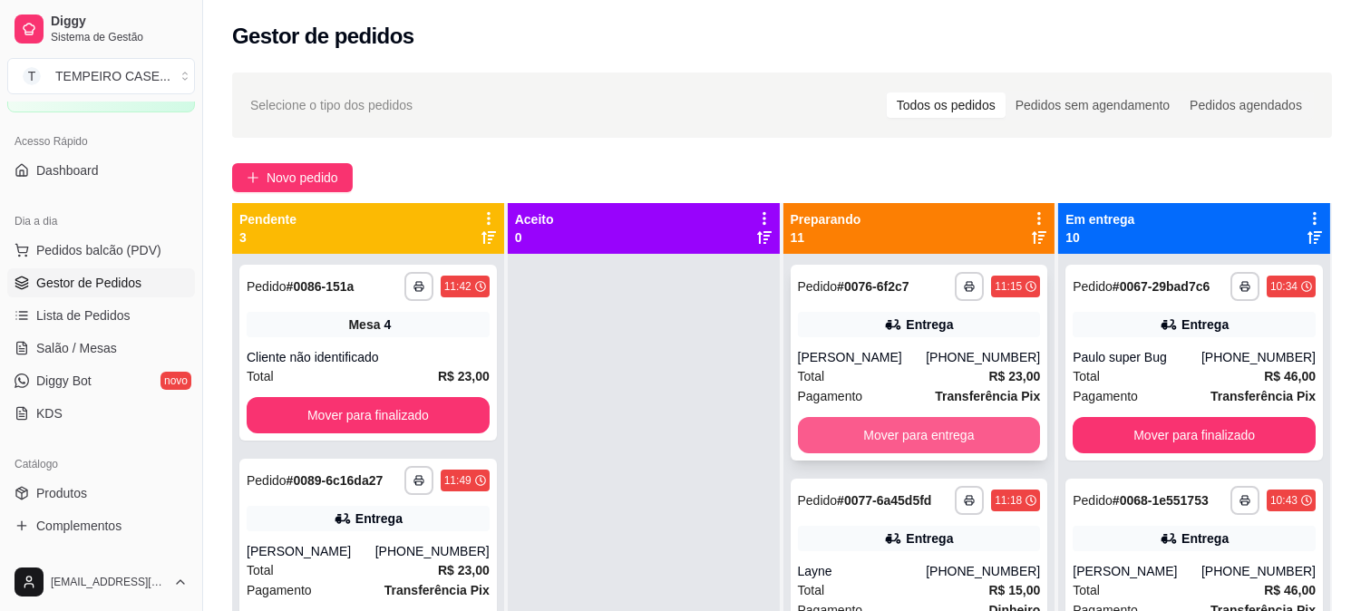
click at [928, 442] on button "Mover para entrega" at bounding box center [919, 435] width 243 height 36
click at [913, 438] on button "Mover para entrega" at bounding box center [919, 435] width 243 height 36
click at [922, 432] on button "Mover para entrega" at bounding box center [919, 435] width 243 height 36
click at [917, 441] on button "Mover para retirada disponível" at bounding box center [919, 435] width 243 height 36
click at [917, 441] on button "Mover para entrega" at bounding box center [919, 435] width 243 height 36
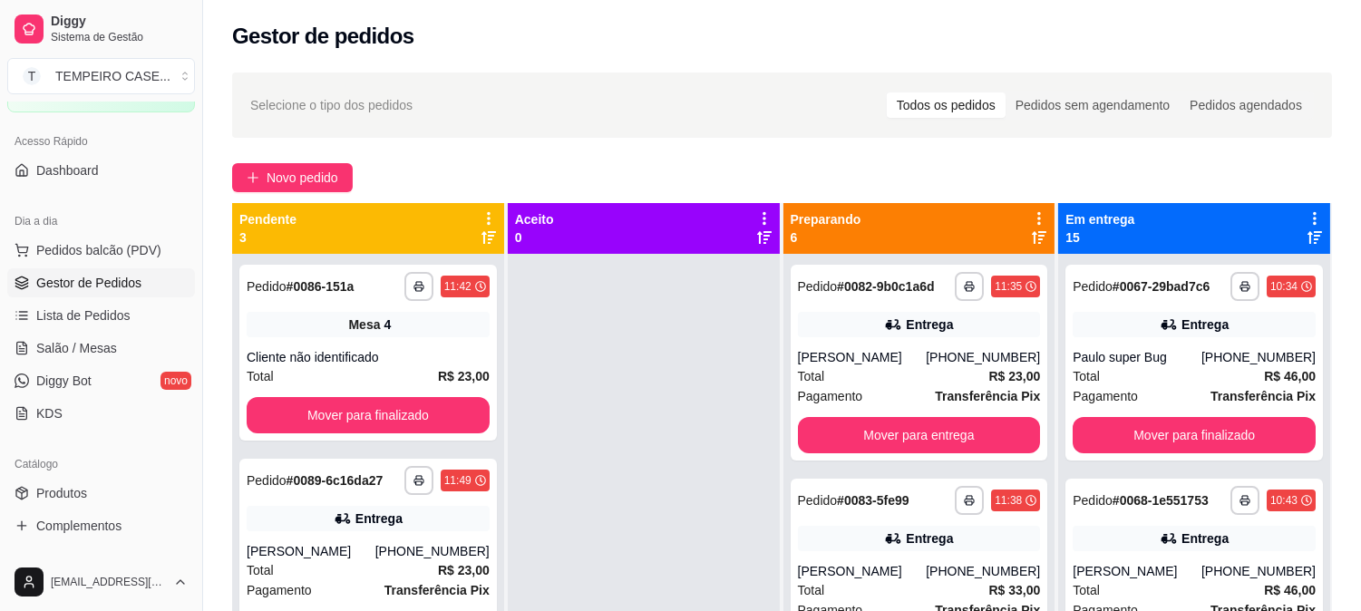
click at [899, 433] on div "**********" at bounding box center [920, 363] width 258 height 196
click at [970, 453] on button "Mover para entrega" at bounding box center [919, 435] width 243 height 36
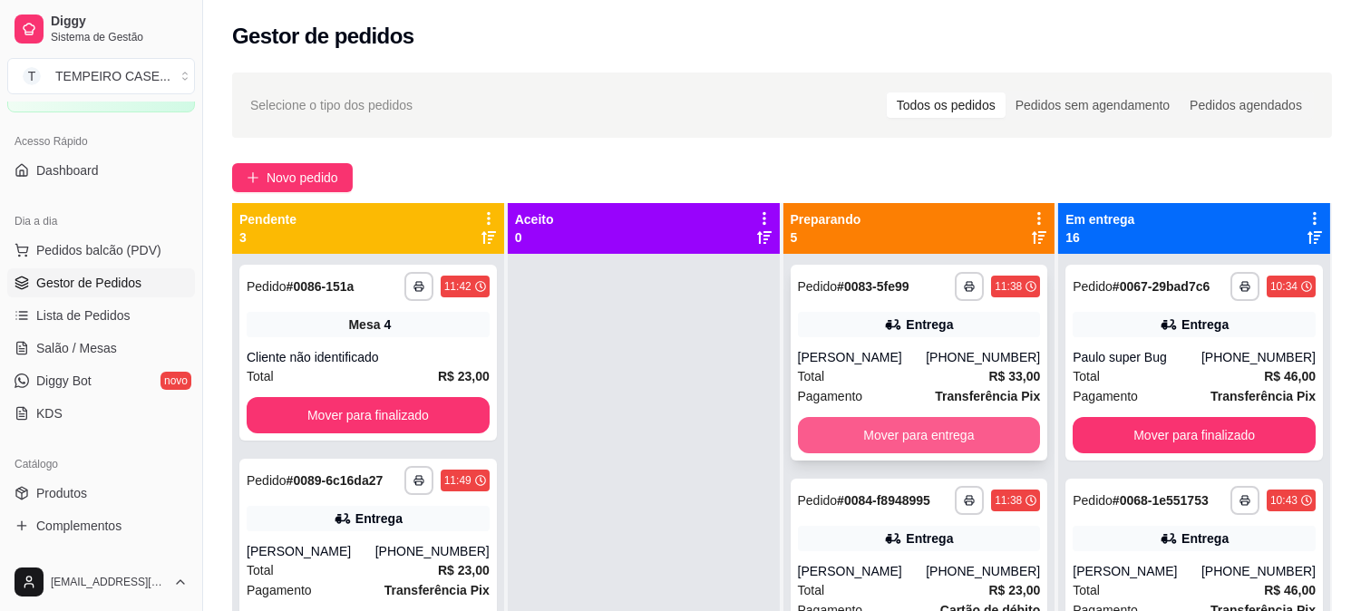
click at [905, 435] on button "Mover para entrega" at bounding box center [919, 435] width 243 height 36
click at [883, 427] on button "Mover para entrega" at bounding box center [920, 435] width 236 height 35
click at [878, 427] on button "Mover para retirada disponível" at bounding box center [920, 435] width 236 height 35
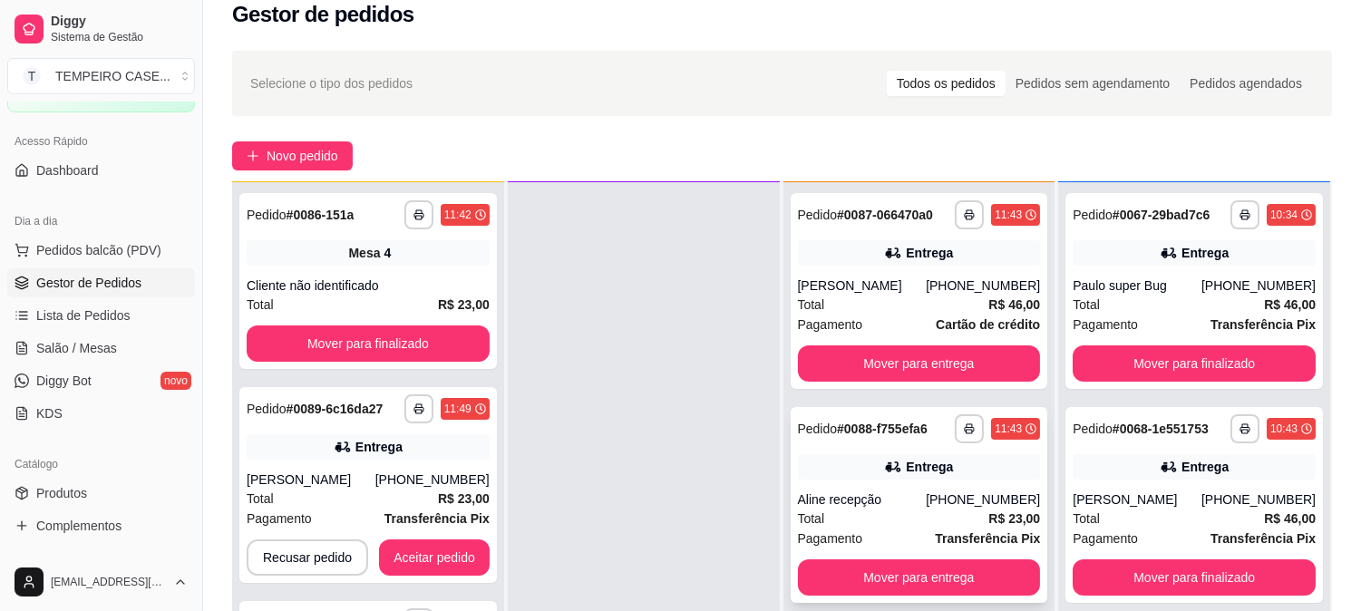
scroll to position [277, 0]
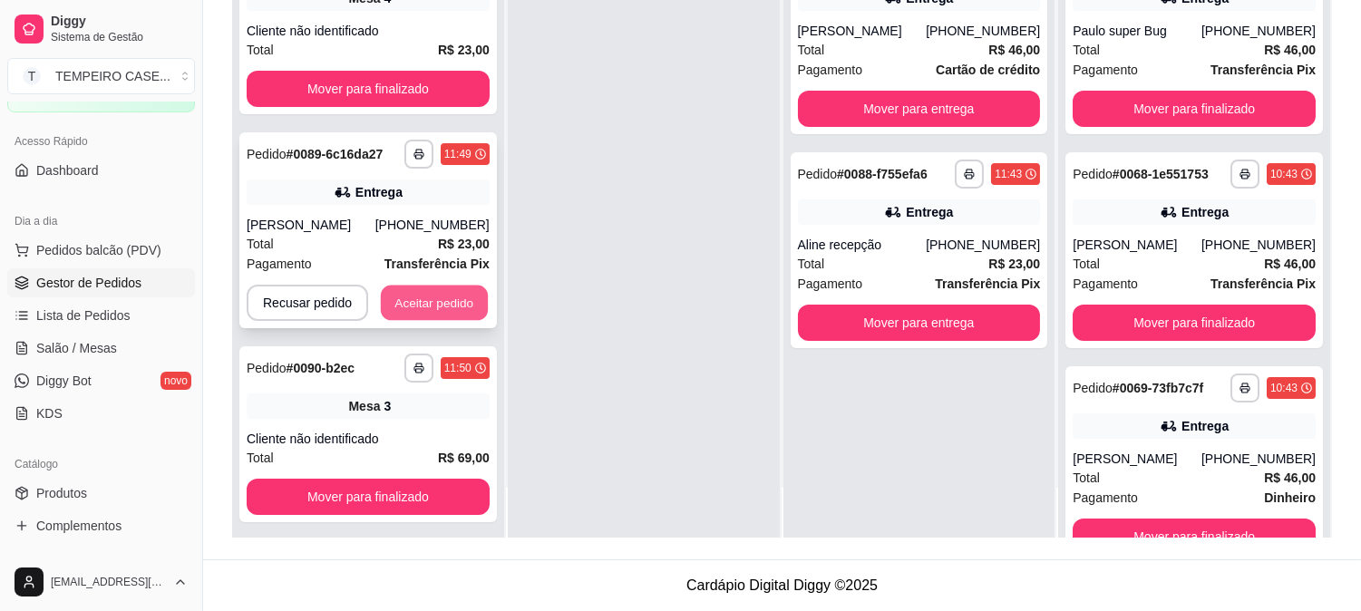
click at [410, 297] on button "Aceitar pedido" at bounding box center [434, 303] width 107 height 35
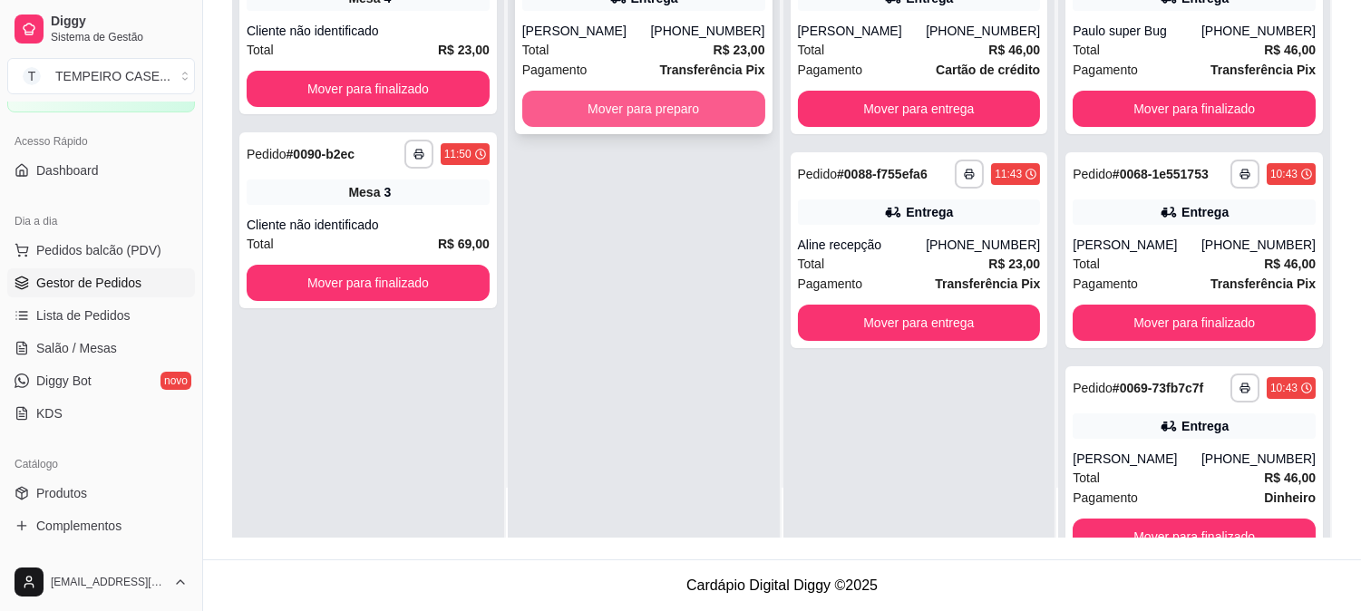
click at [640, 92] on button "Mover para preparo" at bounding box center [643, 109] width 243 height 36
click at [627, 112] on button "Mover para preparo" at bounding box center [643, 109] width 243 height 36
click at [77, 340] on span "Salão / Mesas" at bounding box center [76, 348] width 81 height 18
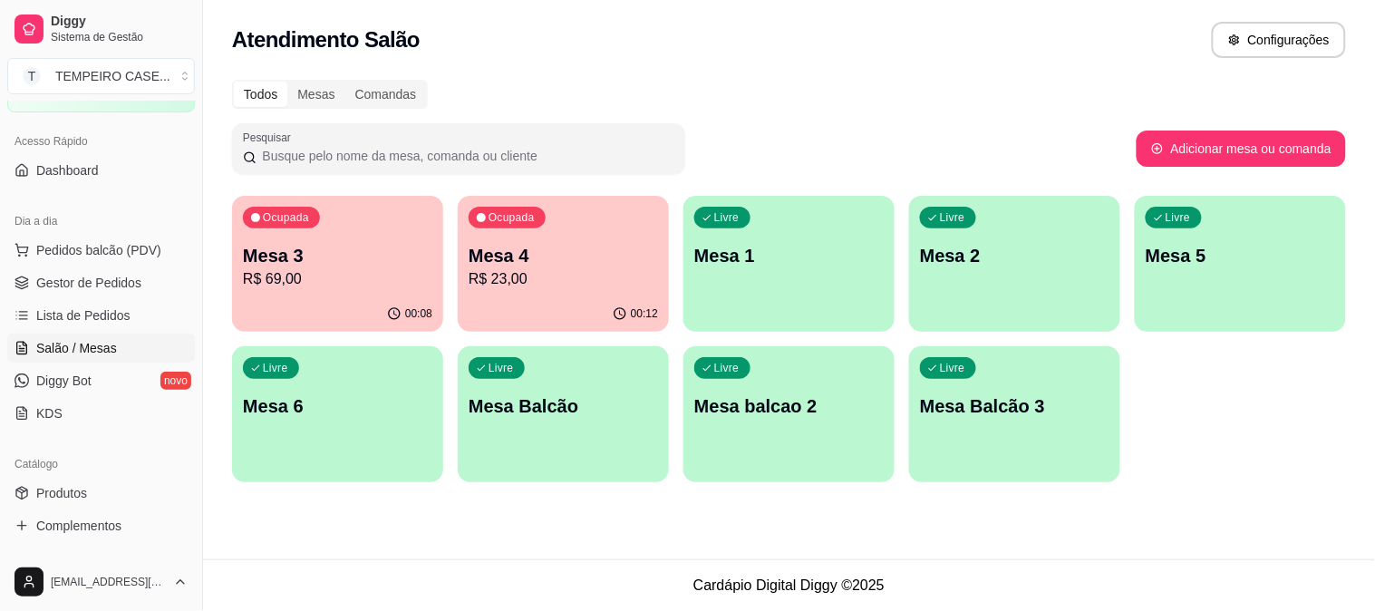
click at [329, 394] on p "Mesa 6" at bounding box center [338, 406] width 190 height 25
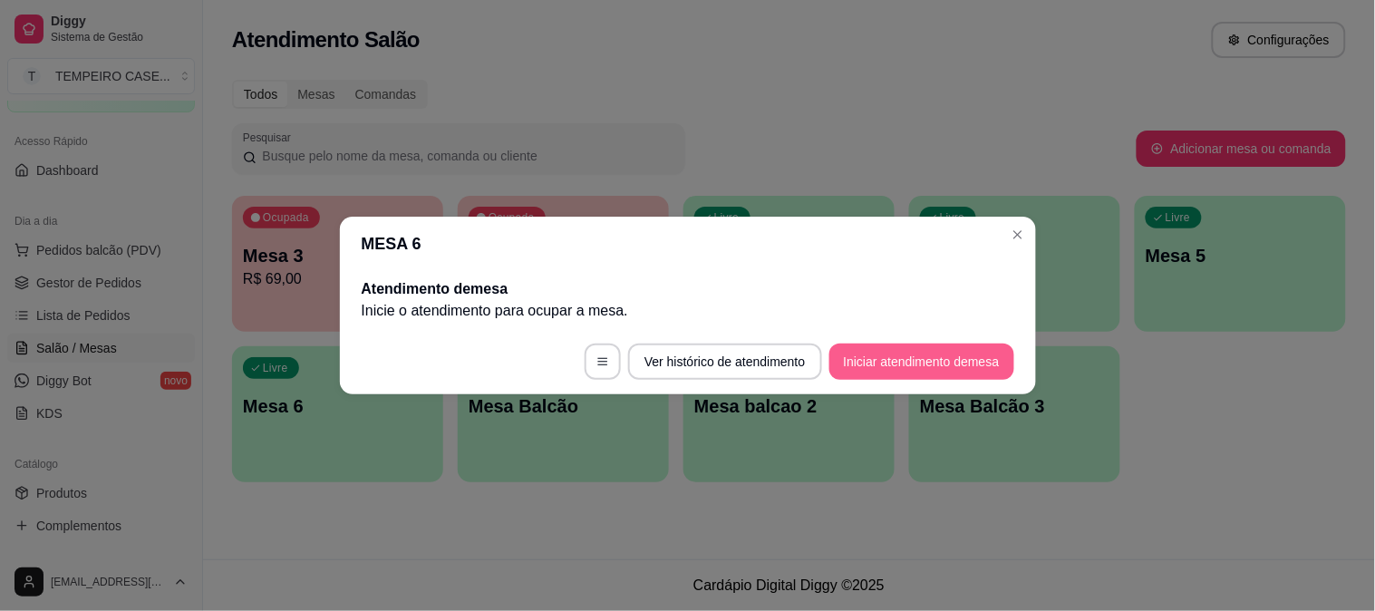
click at [873, 375] on button "Iniciar atendimento de mesa" at bounding box center [922, 362] width 185 height 36
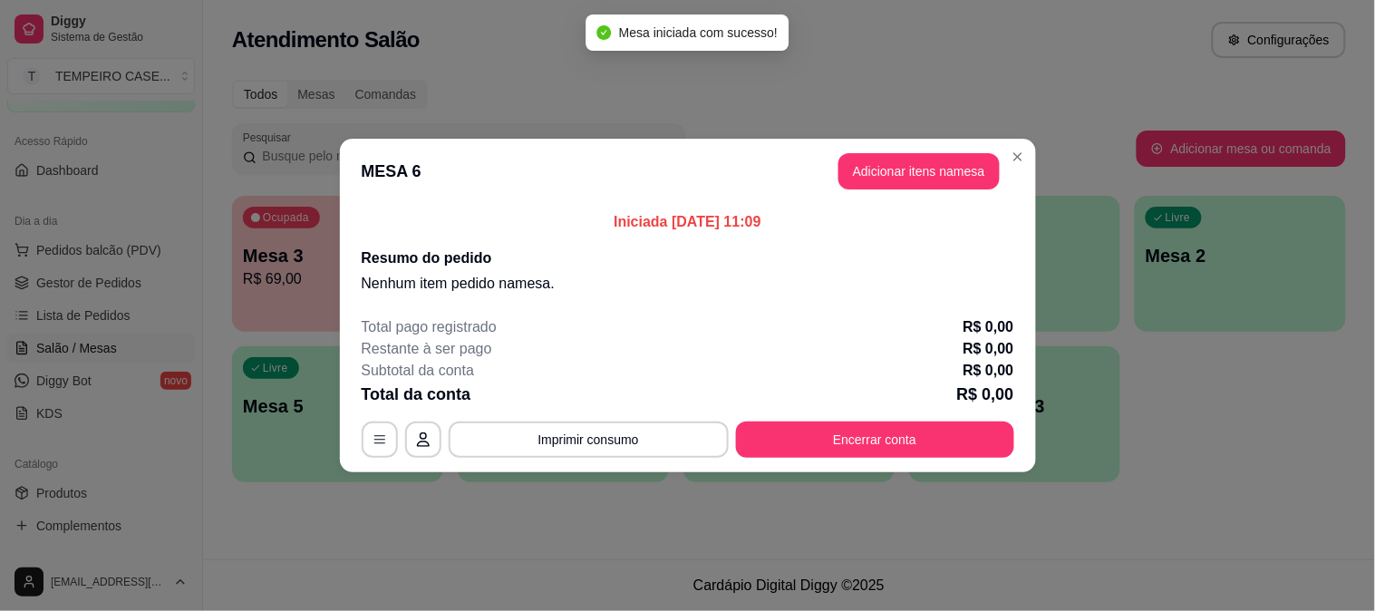
click at [932, 175] on button "Adicionar itens na mesa" at bounding box center [919, 171] width 161 height 36
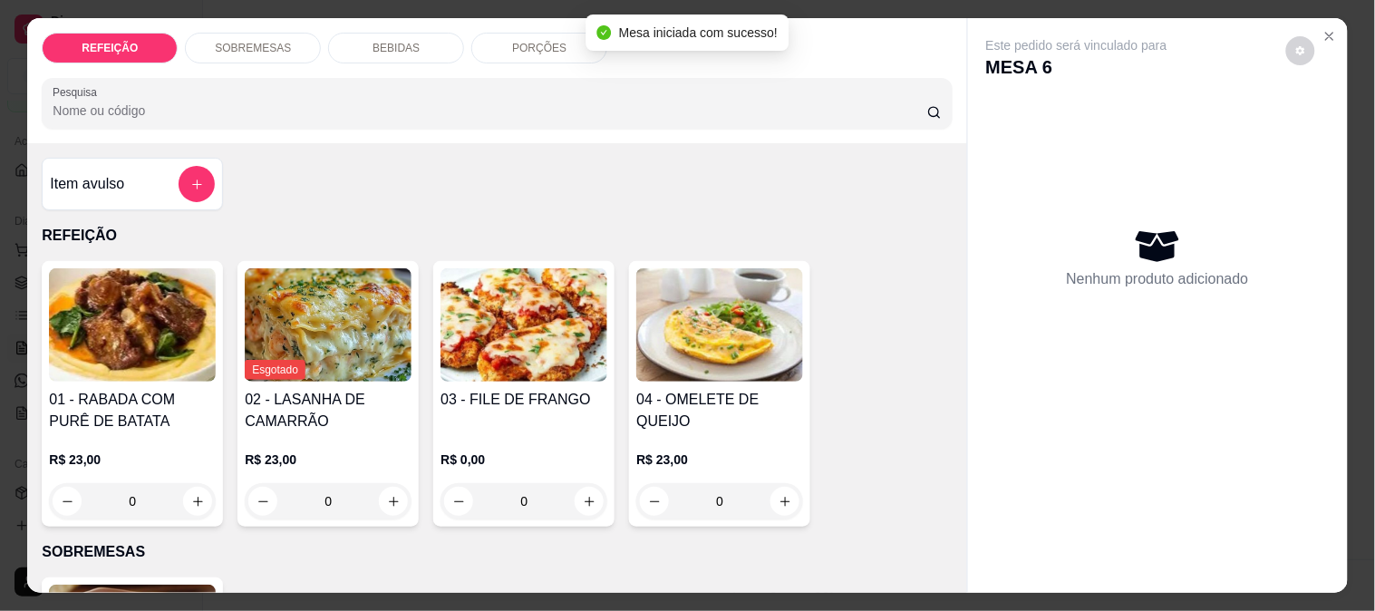
click at [468, 329] on img at bounding box center [524, 324] width 167 height 113
click at [529, 207] on div "APARMEGIANA" at bounding box center [530, 217] width 105 height 22
radio input "true"
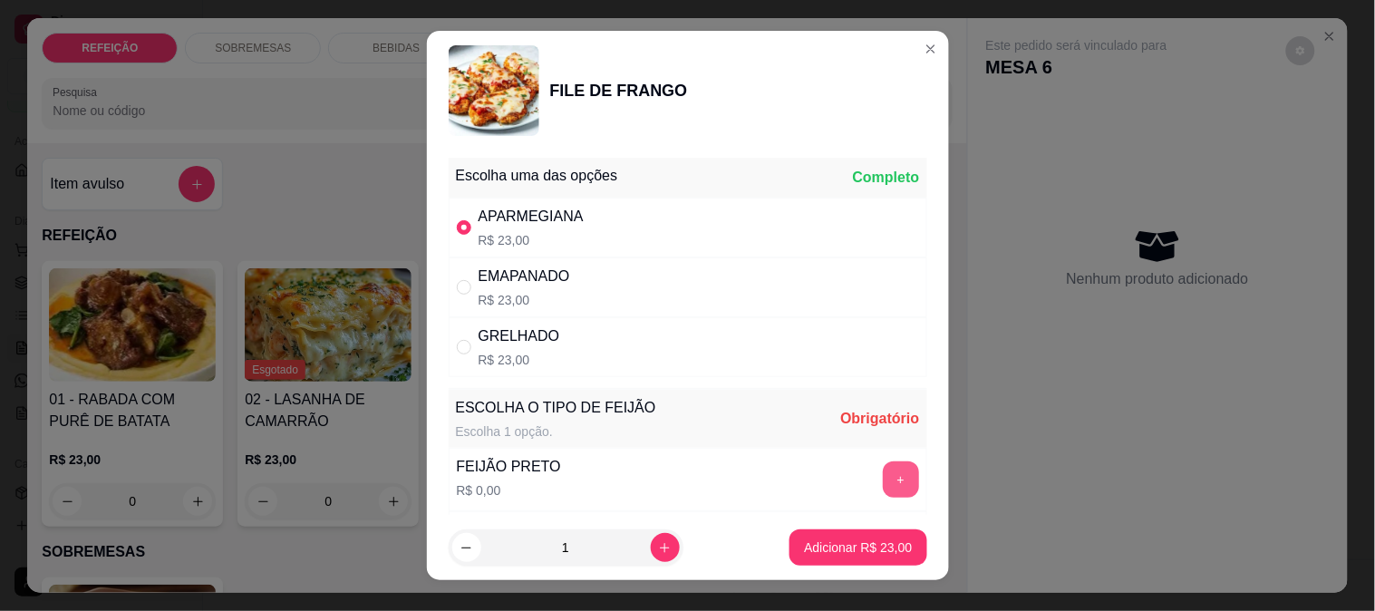
click at [883, 468] on button "+" at bounding box center [901, 480] width 36 height 36
click at [859, 547] on p "Adicionar R$ 23,00" at bounding box center [858, 548] width 105 height 17
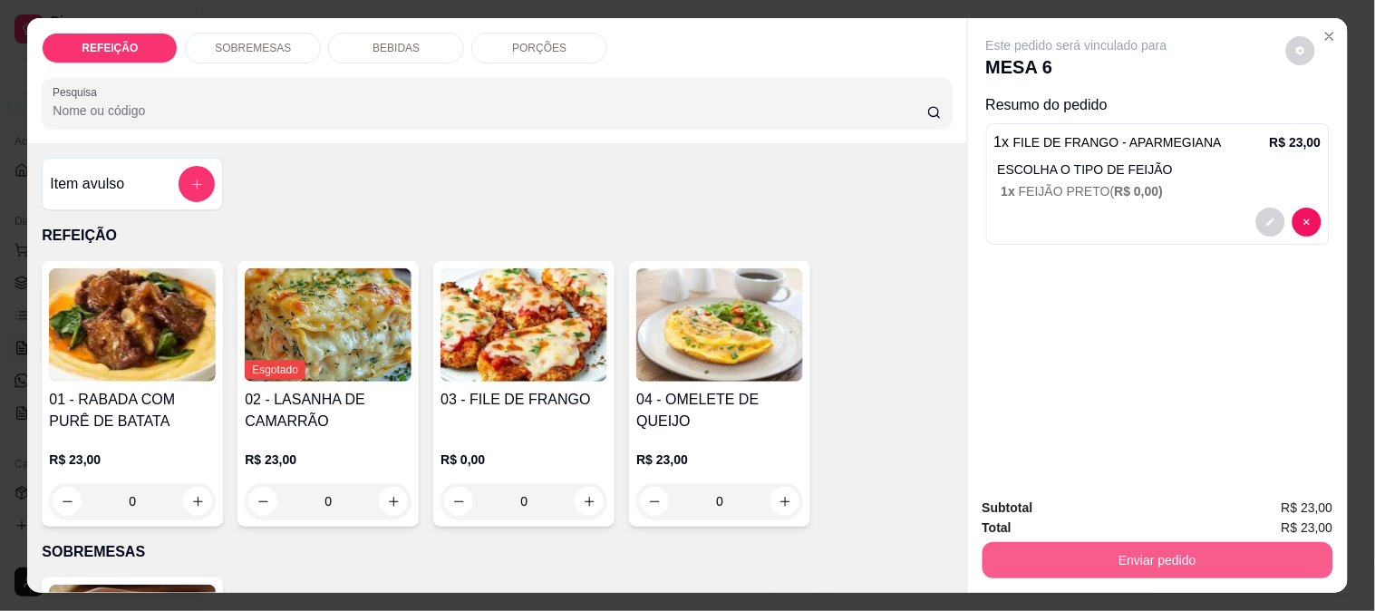
click at [1075, 553] on button "Enviar pedido" at bounding box center [1158, 560] width 351 height 36
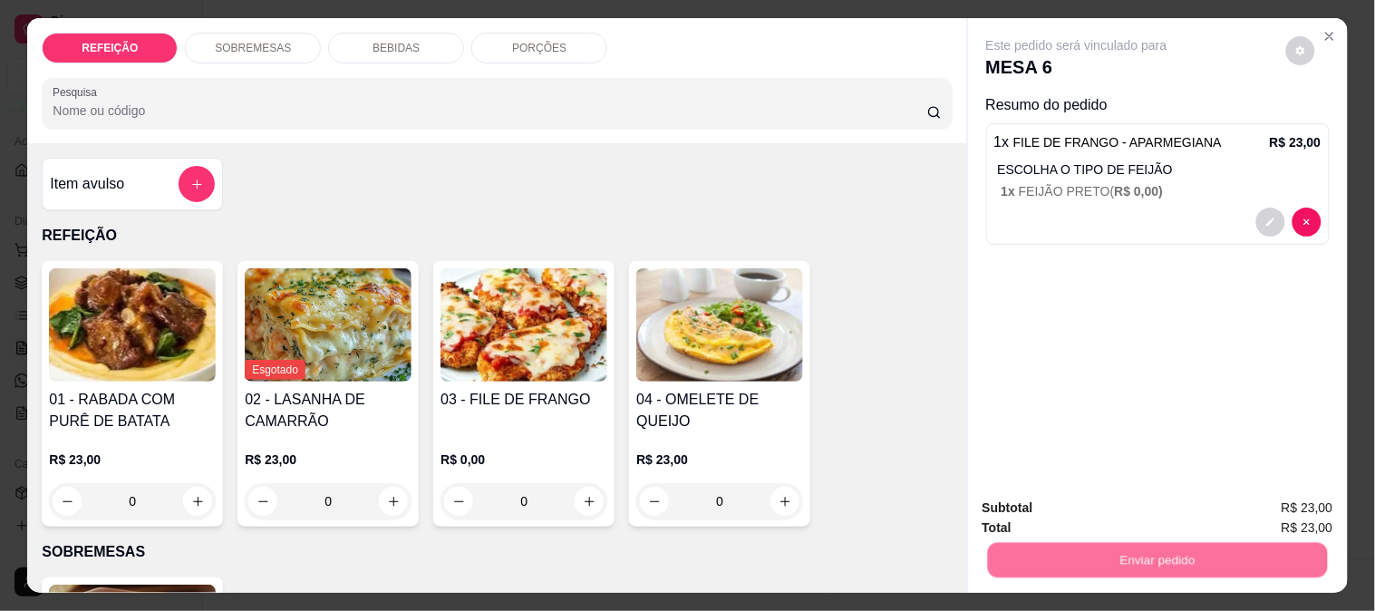
click at [1054, 514] on button "Não registrar e enviar pedido" at bounding box center [1098, 508] width 189 height 34
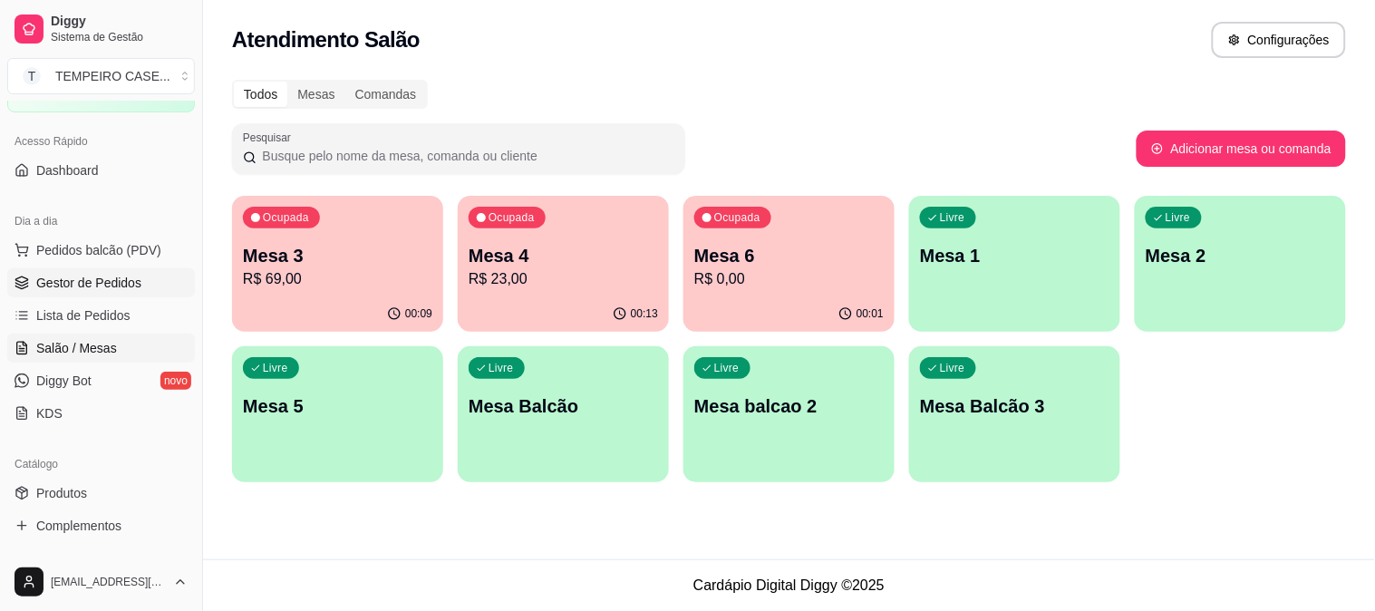
click at [57, 285] on span "Gestor de Pedidos" at bounding box center [88, 283] width 105 height 18
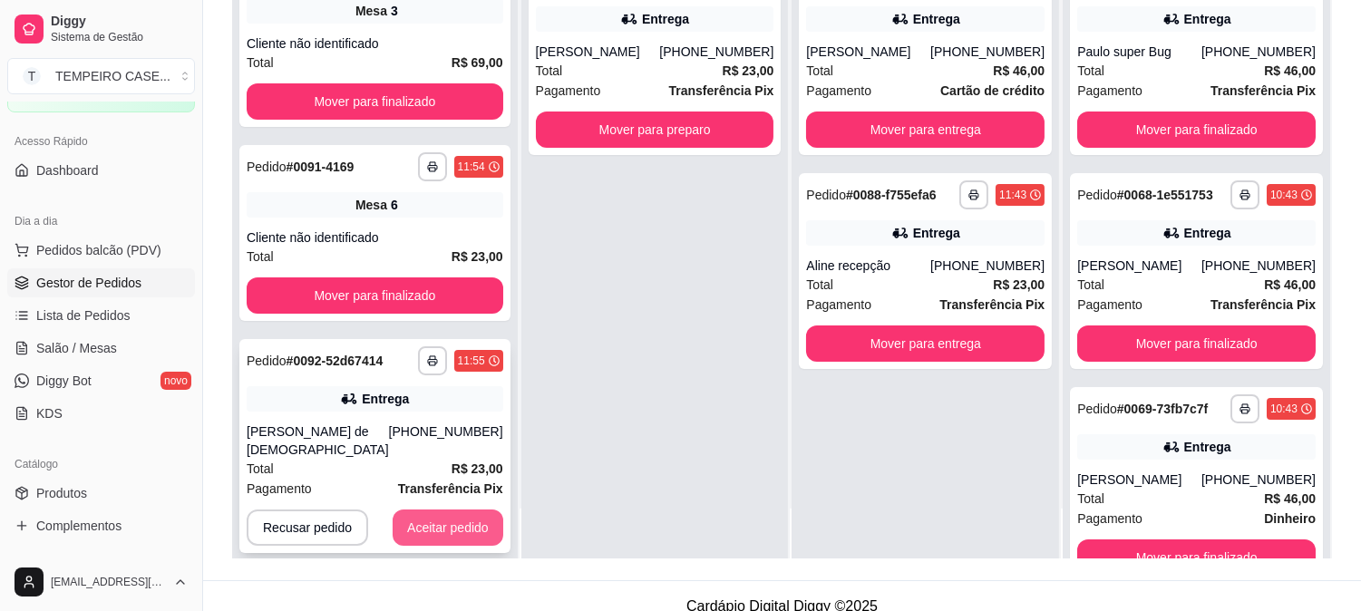
scroll to position [277, 0]
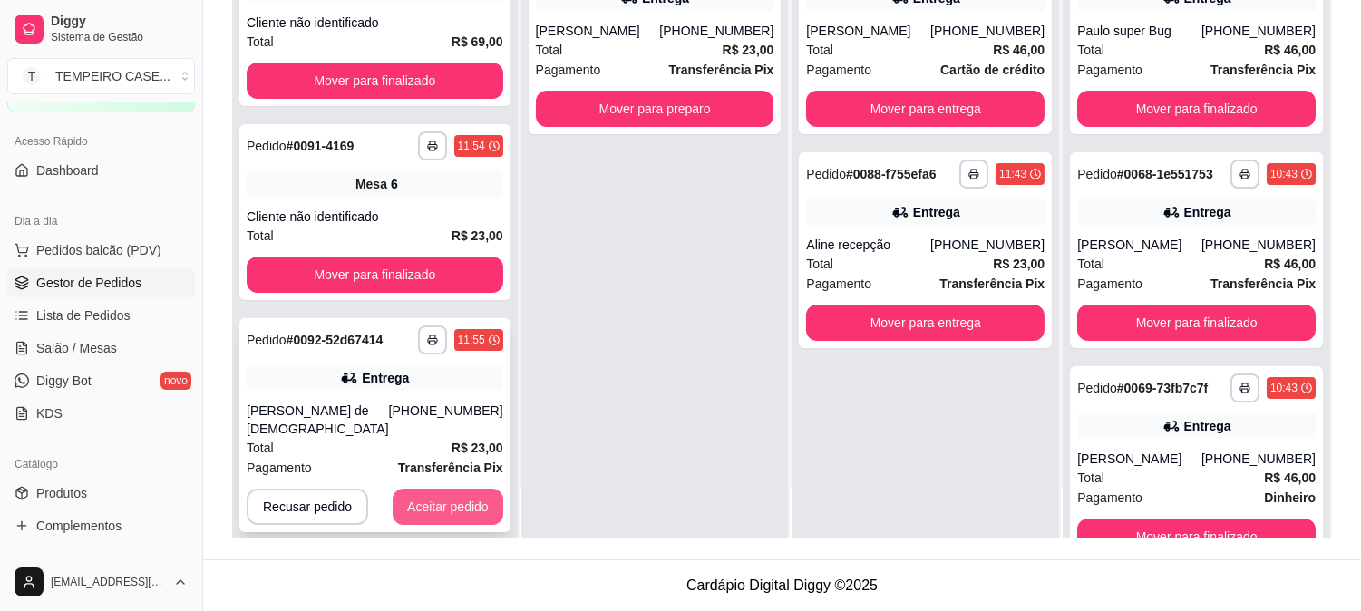
click at [397, 489] on button "Aceitar pedido" at bounding box center [448, 507] width 111 height 36
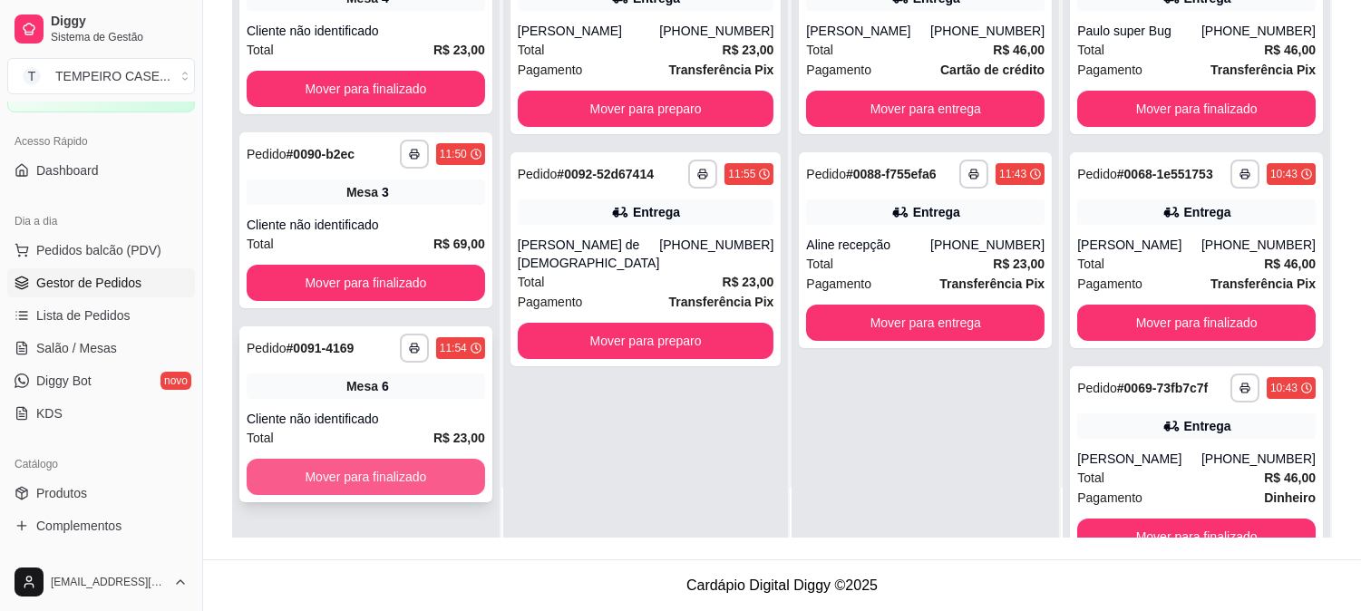
scroll to position [0, 0]
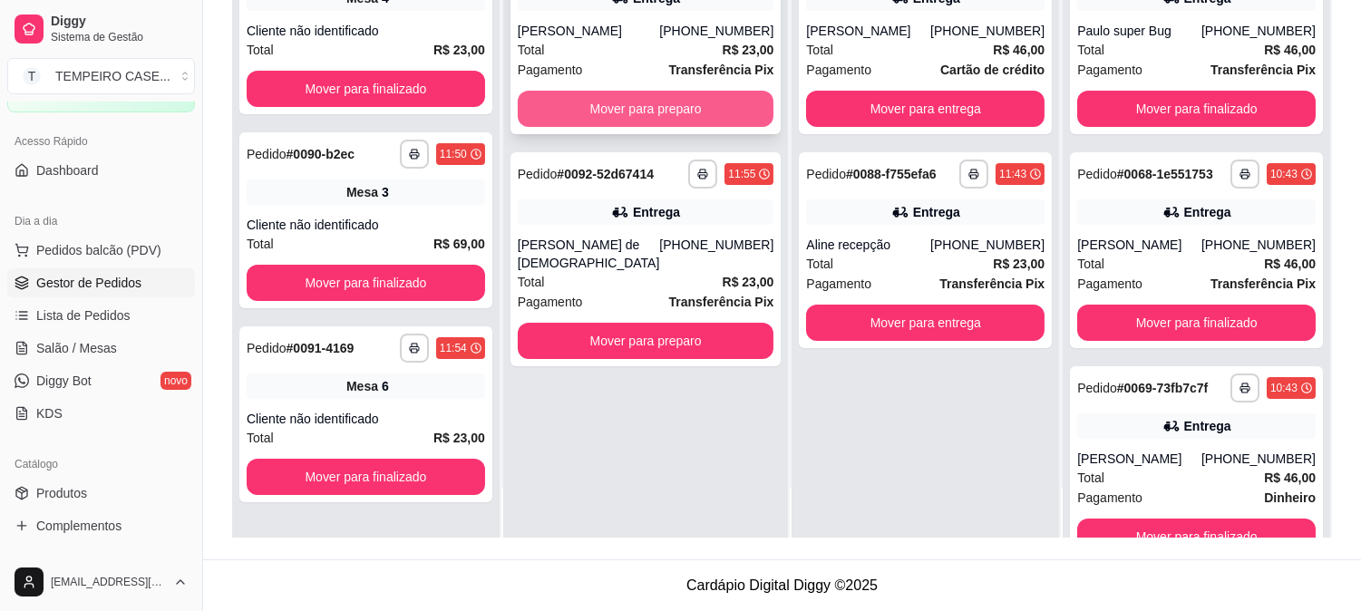
click at [567, 97] on button "Mover para preparo" at bounding box center [646, 109] width 257 height 36
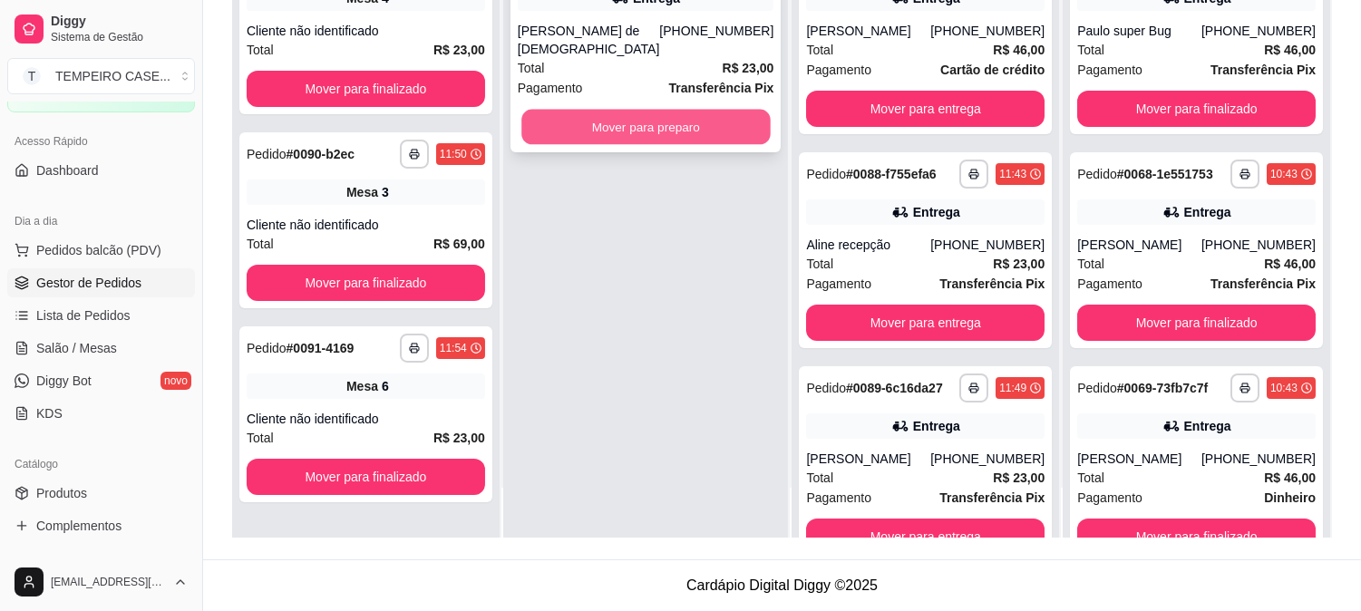
click at [578, 110] on button "Mover para preparo" at bounding box center [645, 127] width 248 height 35
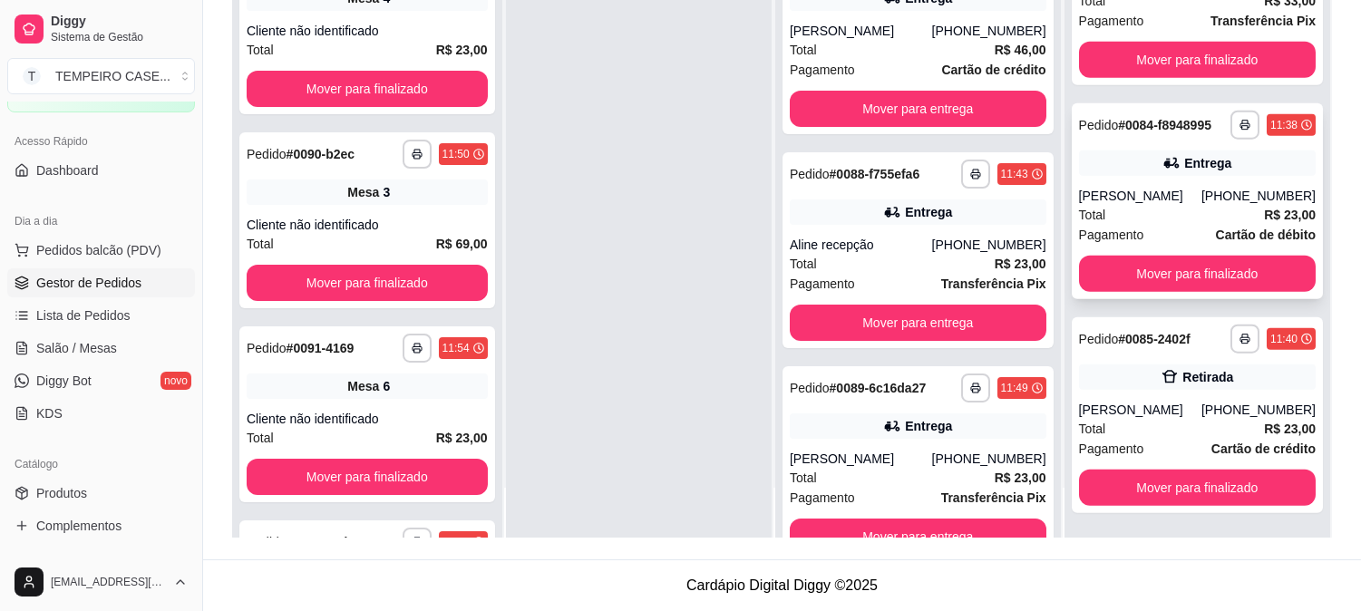
scroll to position [3579, 0]
click at [1137, 177] on div "**********" at bounding box center [1197, 201] width 251 height 196
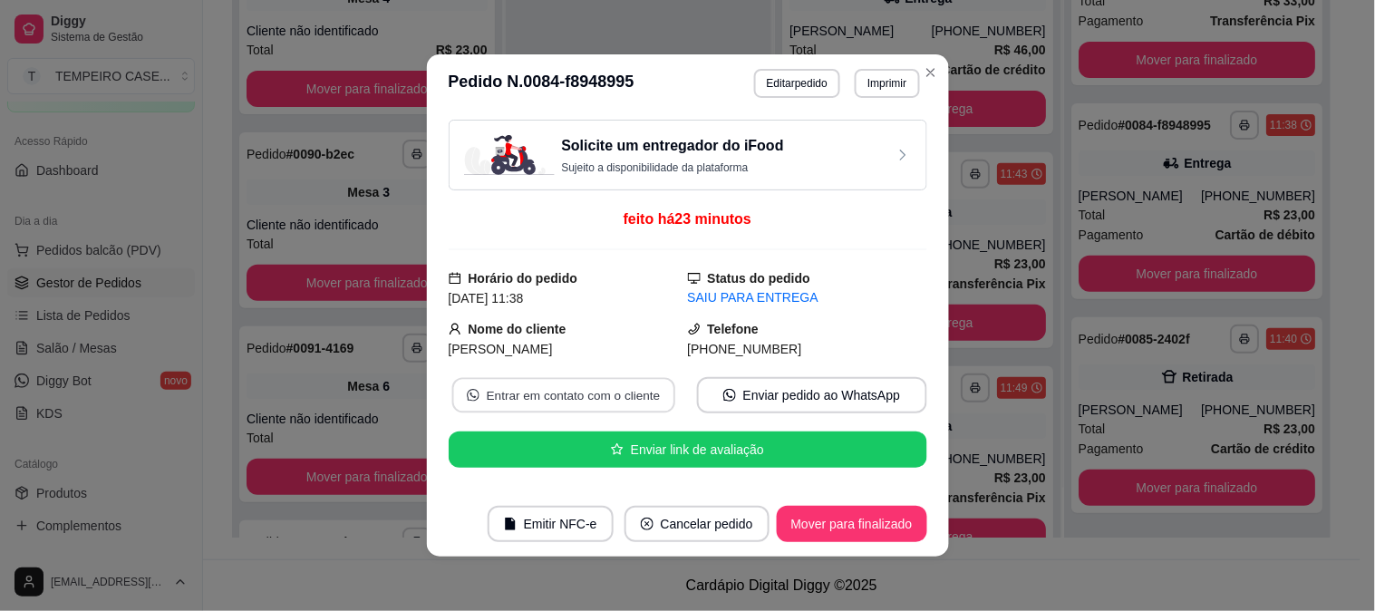
click at [562, 399] on button "Entrar em contato com o cliente" at bounding box center [563, 395] width 223 height 35
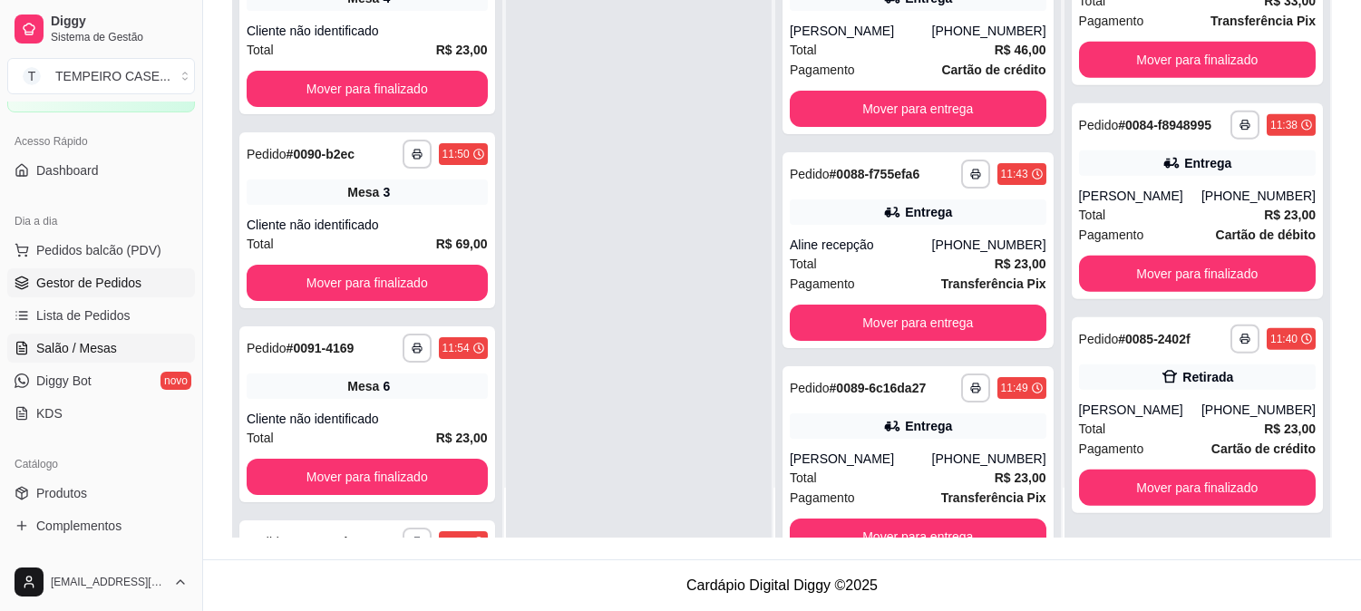
click at [82, 349] on span "Salão / Mesas" at bounding box center [76, 348] width 81 height 18
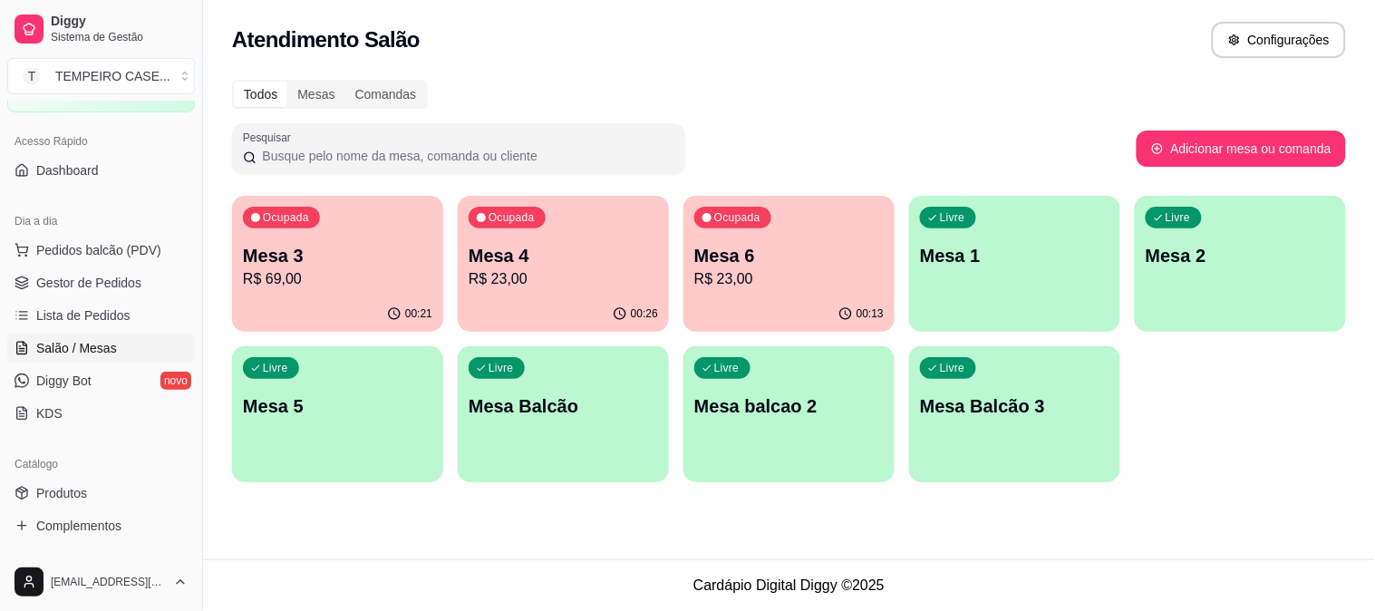
click at [560, 275] on p "R$ 23,00" at bounding box center [564, 279] width 190 height 22
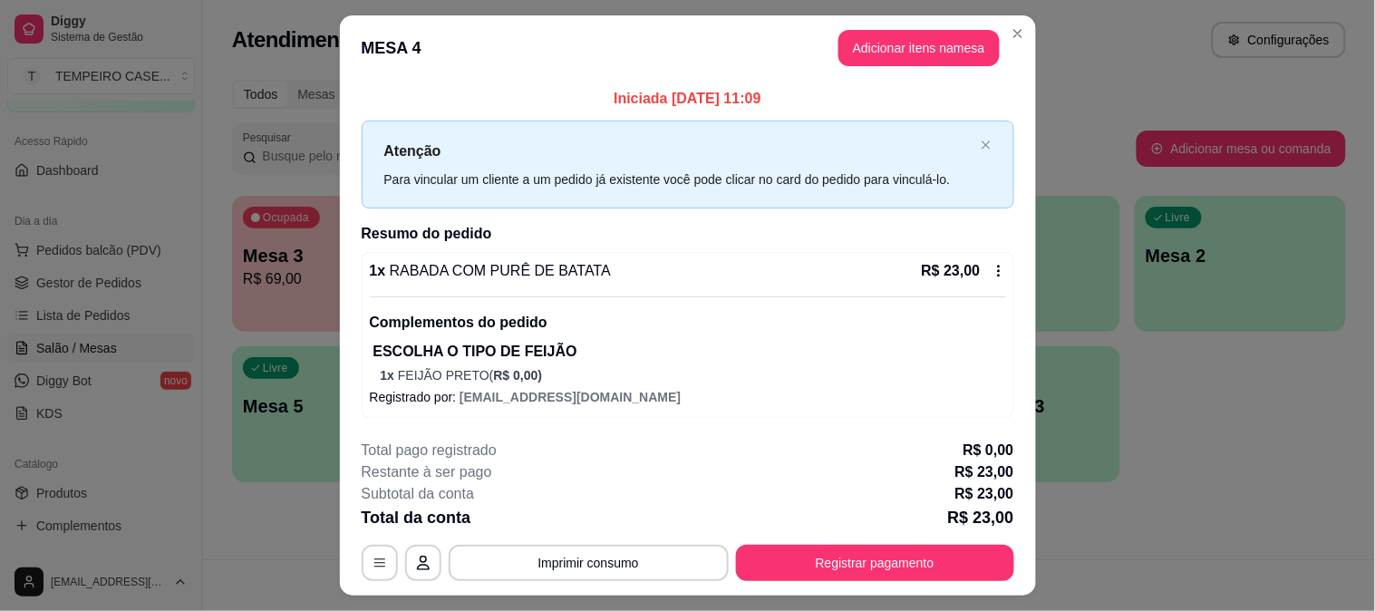
click at [880, 44] on button "Adicionar itens na mesa" at bounding box center [919, 48] width 161 height 36
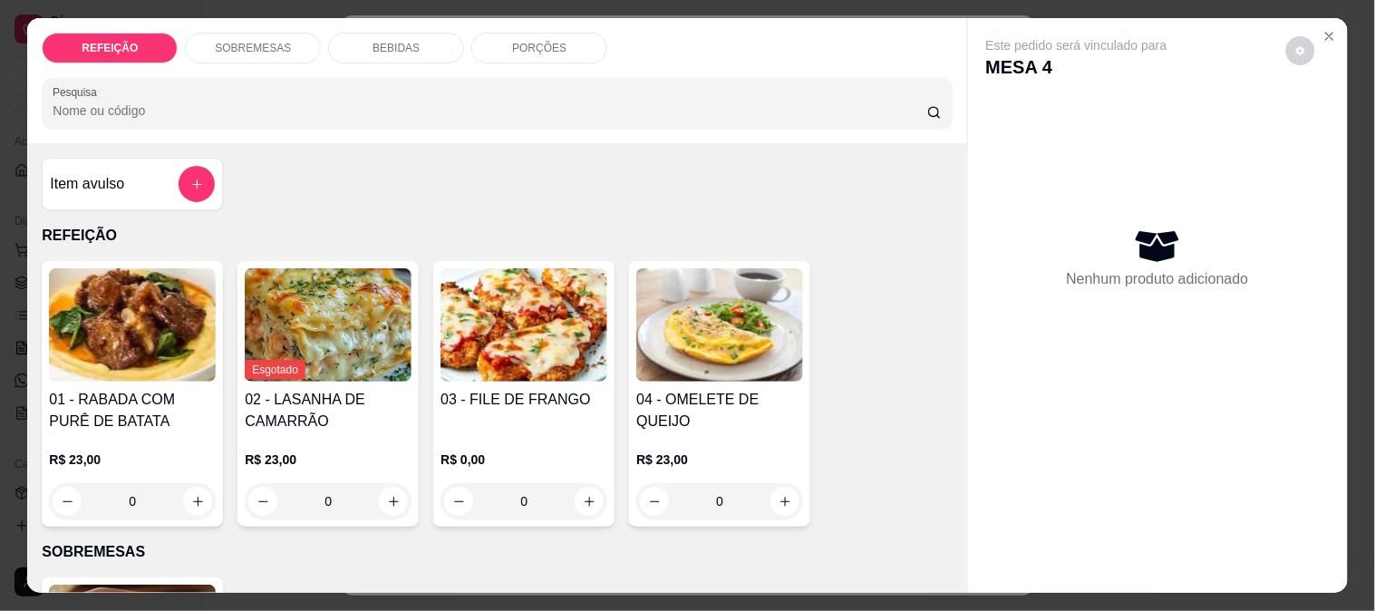
click at [365, 36] on div "BEBIDAS" at bounding box center [396, 48] width 136 height 31
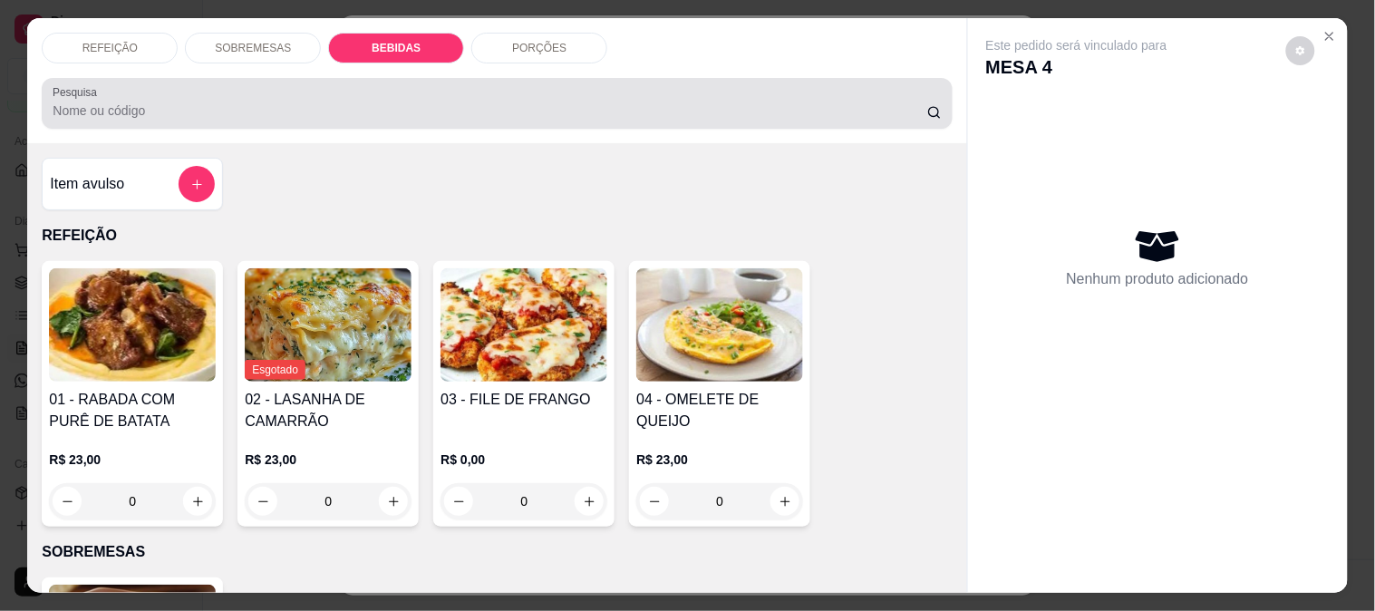
scroll to position [47, 0]
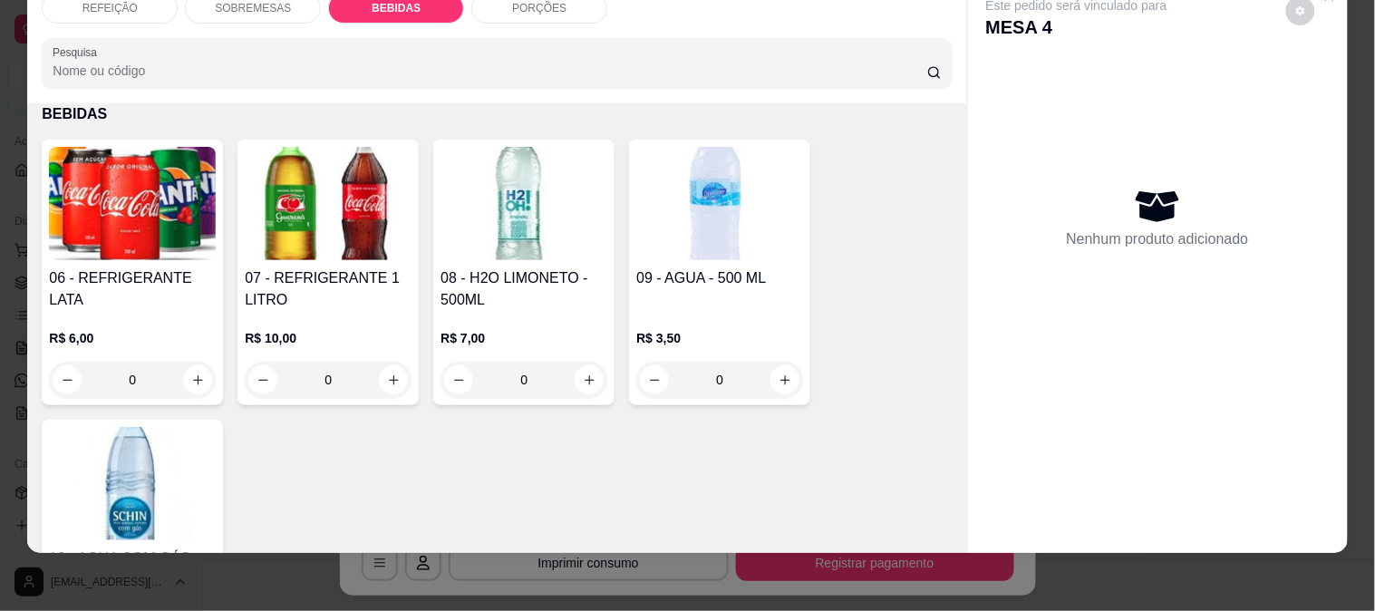
click at [92, 223] on img at bounding box center [132, 203] width 167 height 113
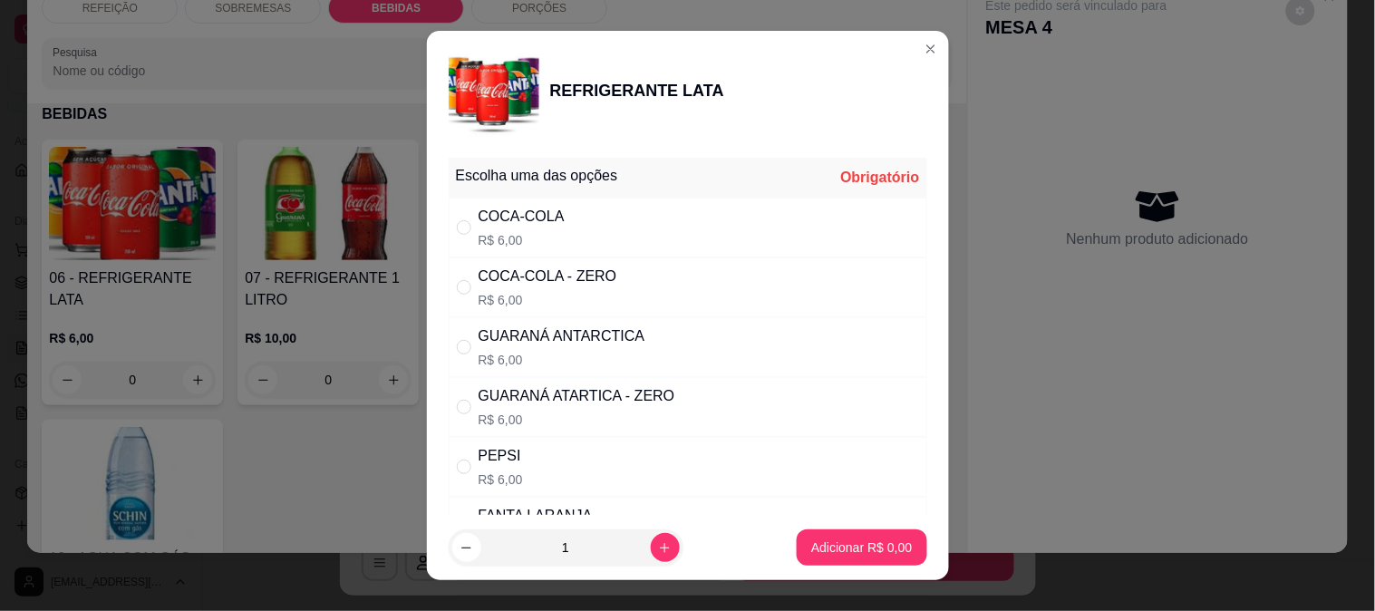
click at [649, 291] on div "COCA-COLA - ZERO R$ 6,00" at bounding box center [688, 288] width 479 height 60
radio input "true"
click at [828, 547] on p "Adicionar R$ 6,00" at bounding box center [862, 548] width 98 height 17
type input "1"
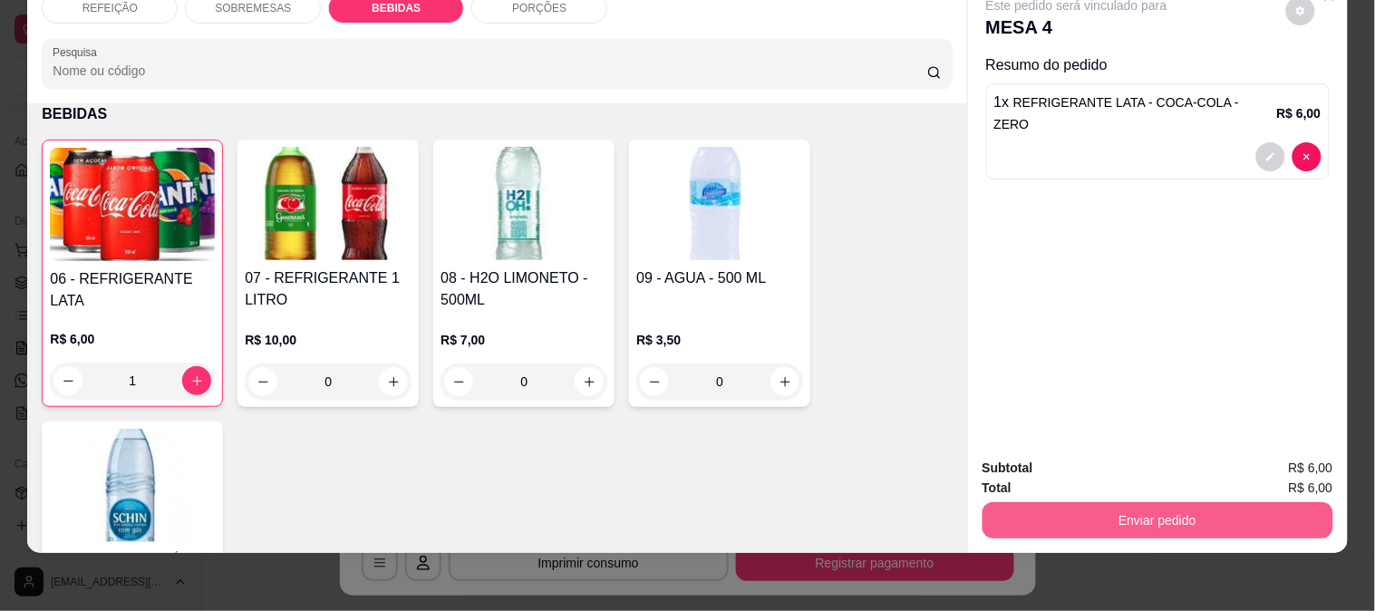
click at [1077, 502] on button "Enviar pedido" at bounding box center [1158, 520] width 351 height 36
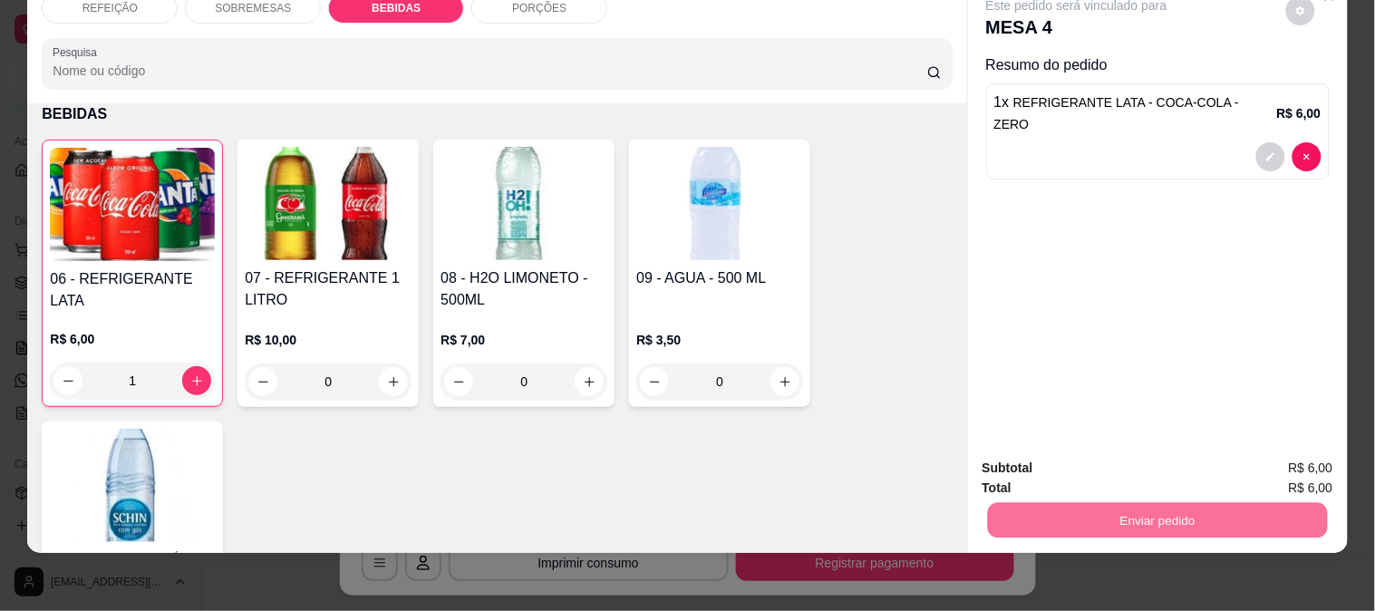
click at [1063, 463] on button "Não registrar e enviar pedido" at bounding box center [1098, 461] width 189 height 34
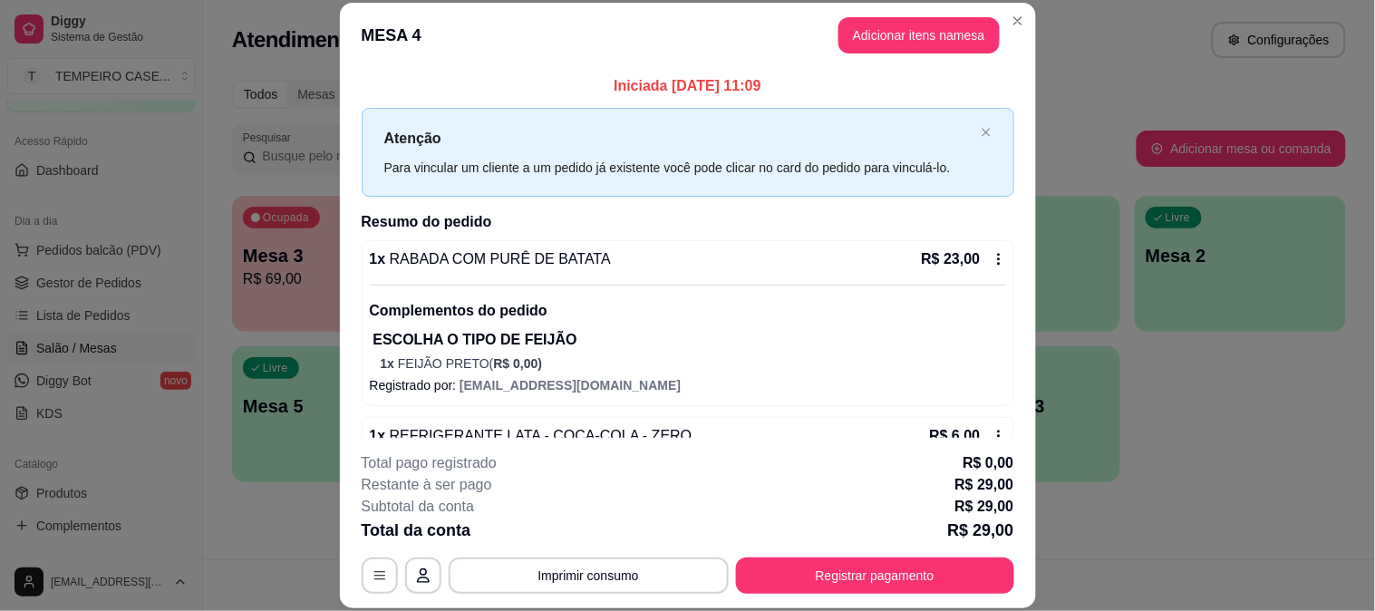
click at [840, 587] on button "Registrar pagamento" at bounding box center [875, 576] width 278 height 36
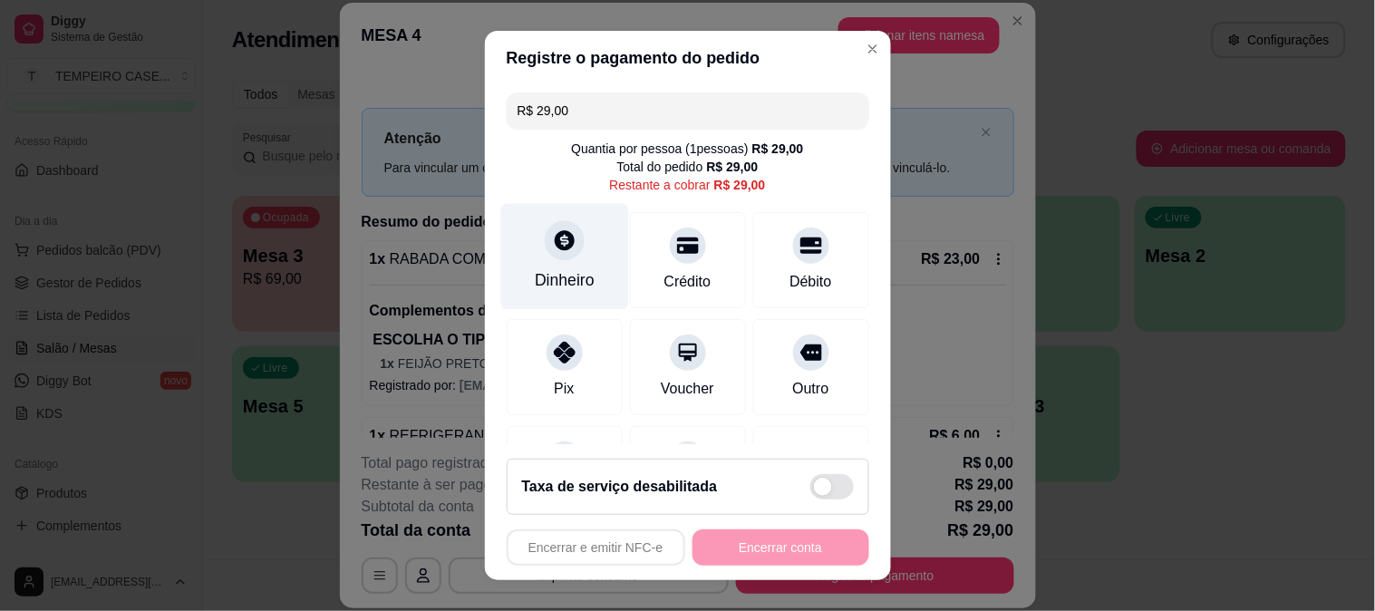
click at [556, 263] on div "Dinheiro" at bounding box center [565, 256] width 128 height 106
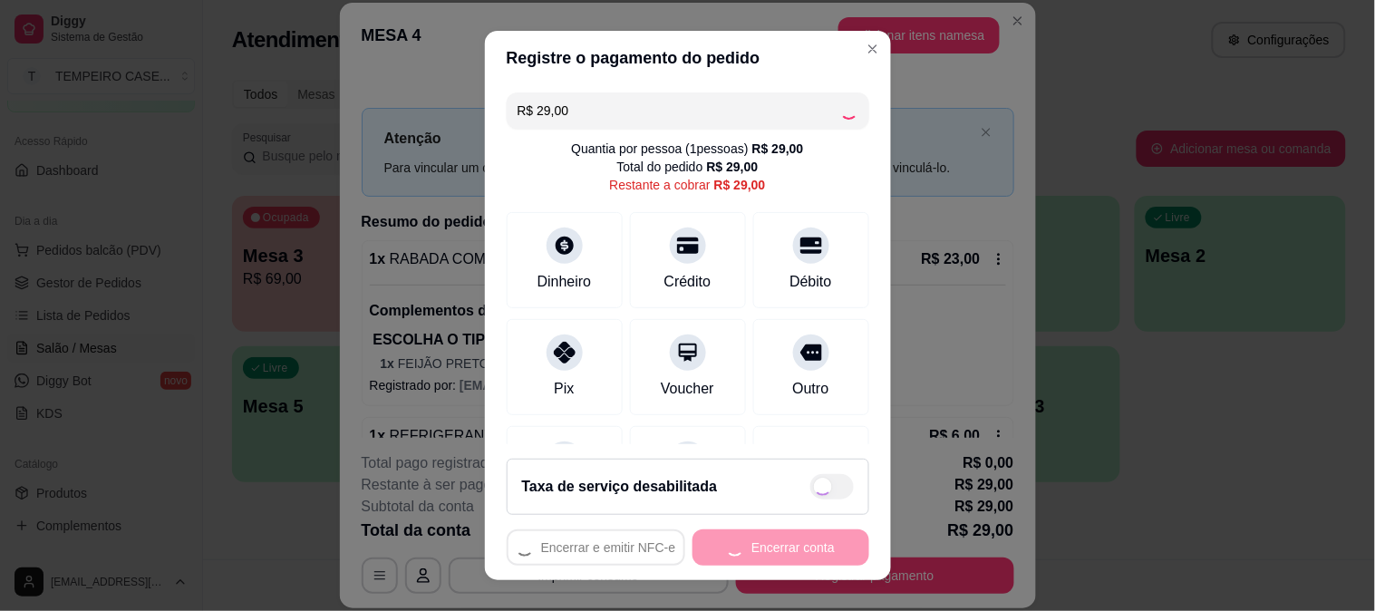
type input "R$ 0,00"
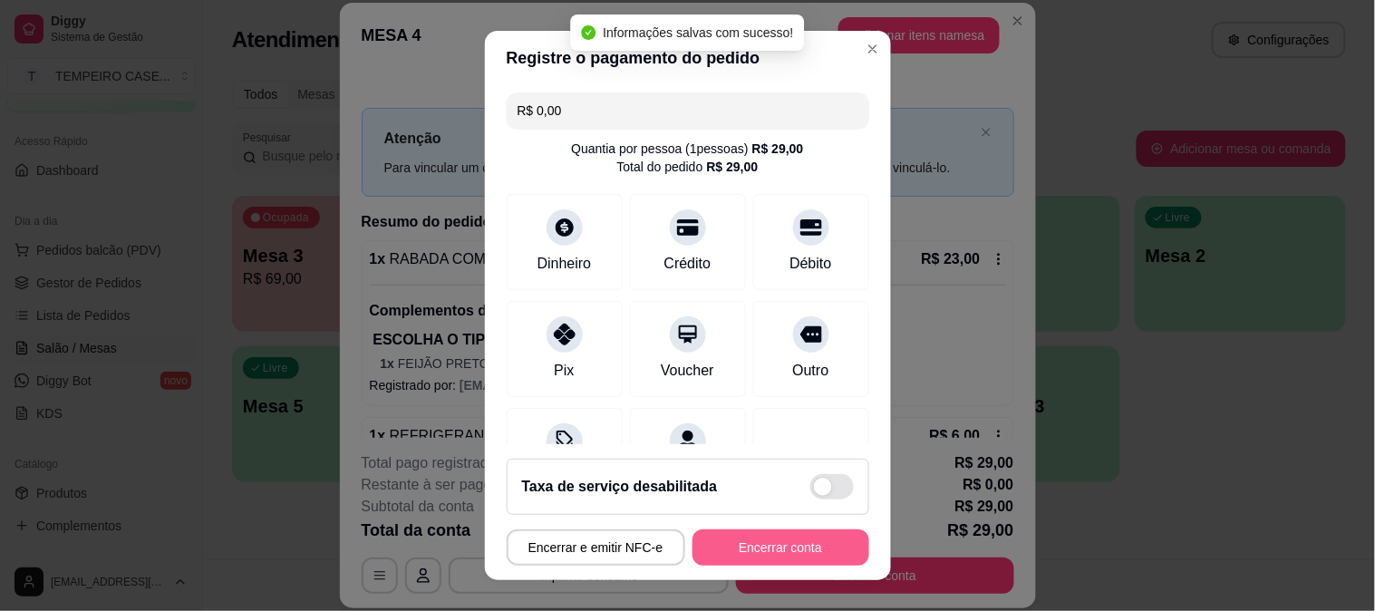
click at [733, 547] on button "Encerrar conta" at bounding box center [781, 548] width 177 height 36
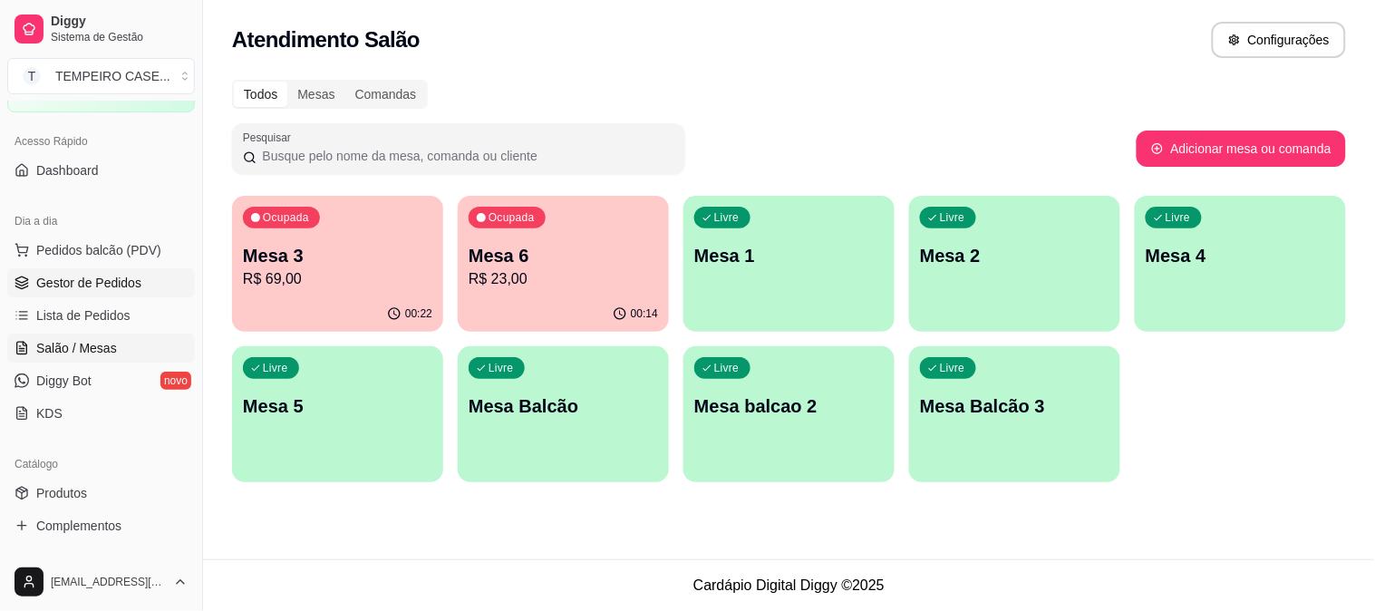
click at [63, 275] on span "Gestor de Pedidos" at bounding box center [88, 283] width 105 height 18
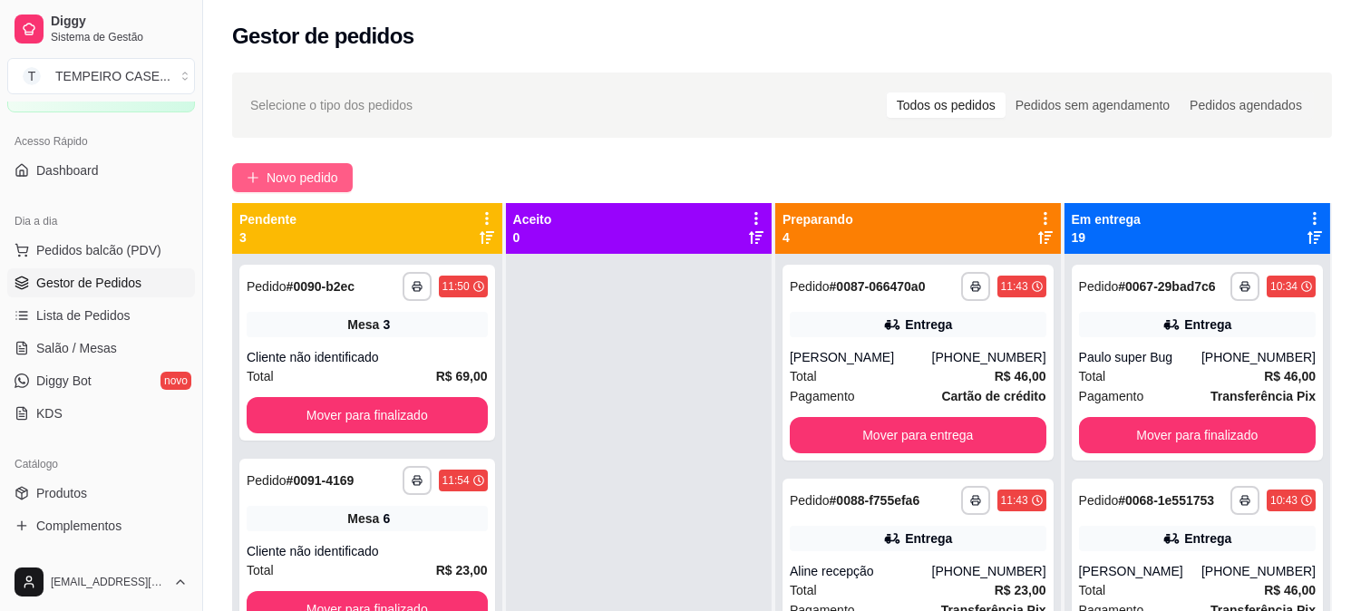
click at [272, 180] on span "Novo pedido" at bounding box center [303, 178] width 72 height 20
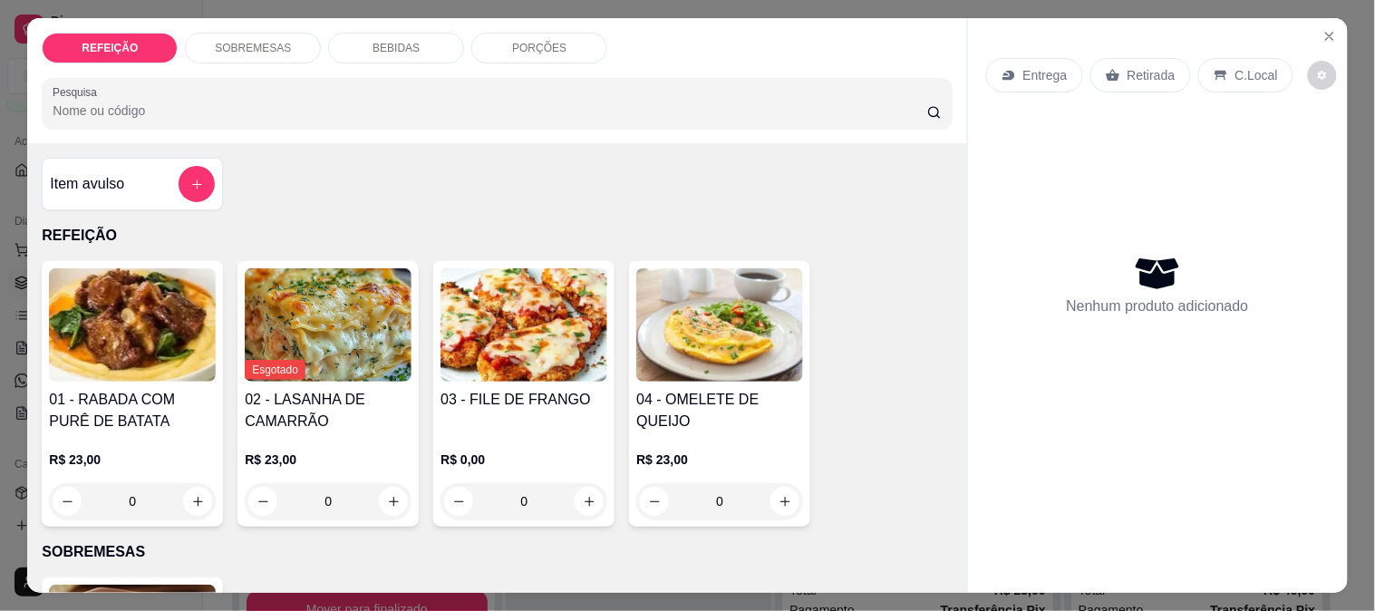
click at [488, 365] on img at bounding box center [524, 324] width 167 height 113
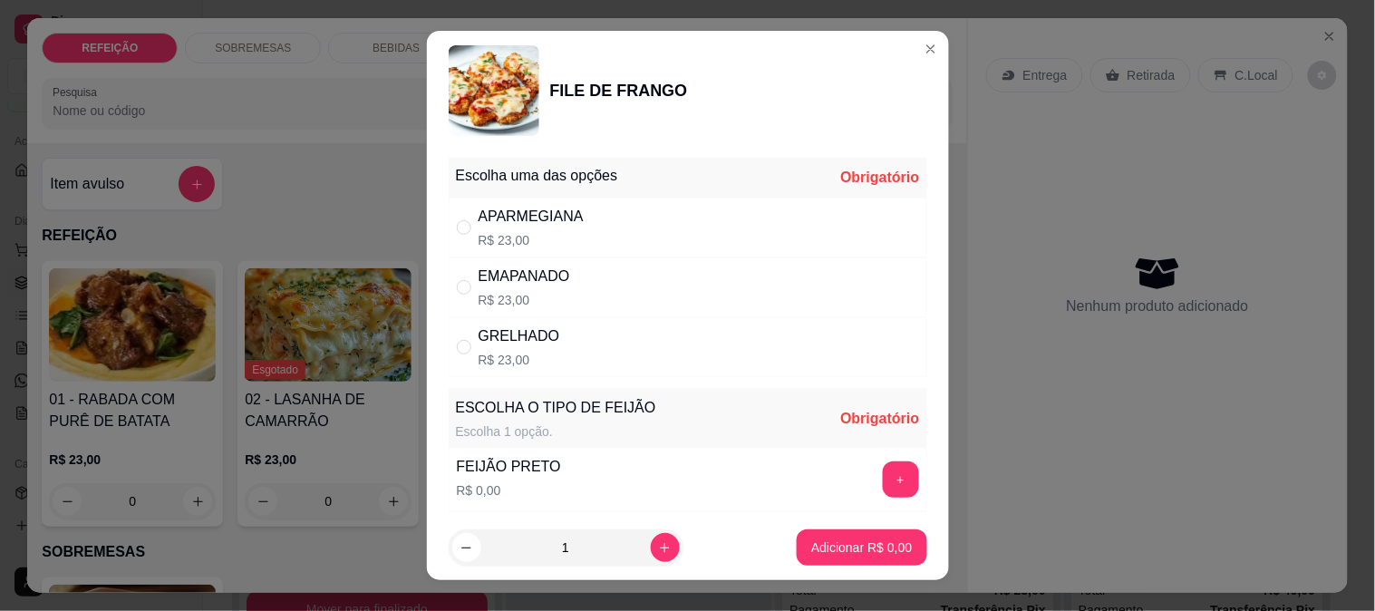
click at [623, 237] on div "APARMEGIANA R$ 23,00" at bounding box center [688, 228] width 479 height 60
radio input "true"
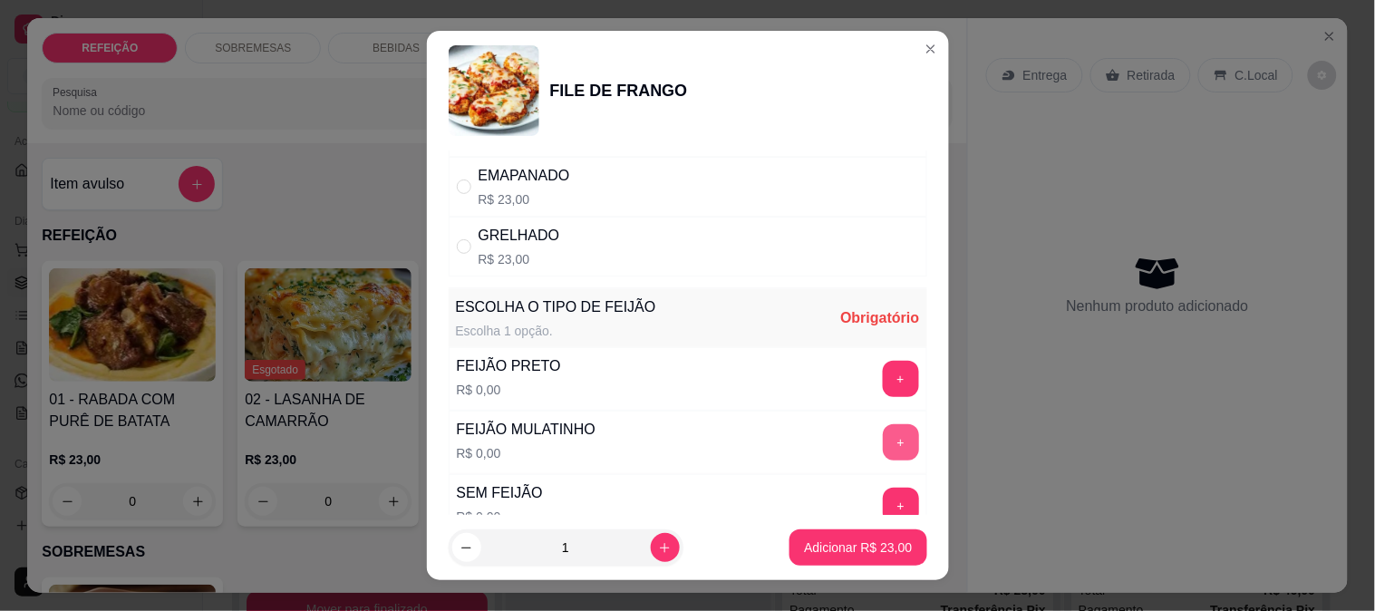
click at [883, 442] on button "+" at bounding box center [901, 442] width 36 height 36
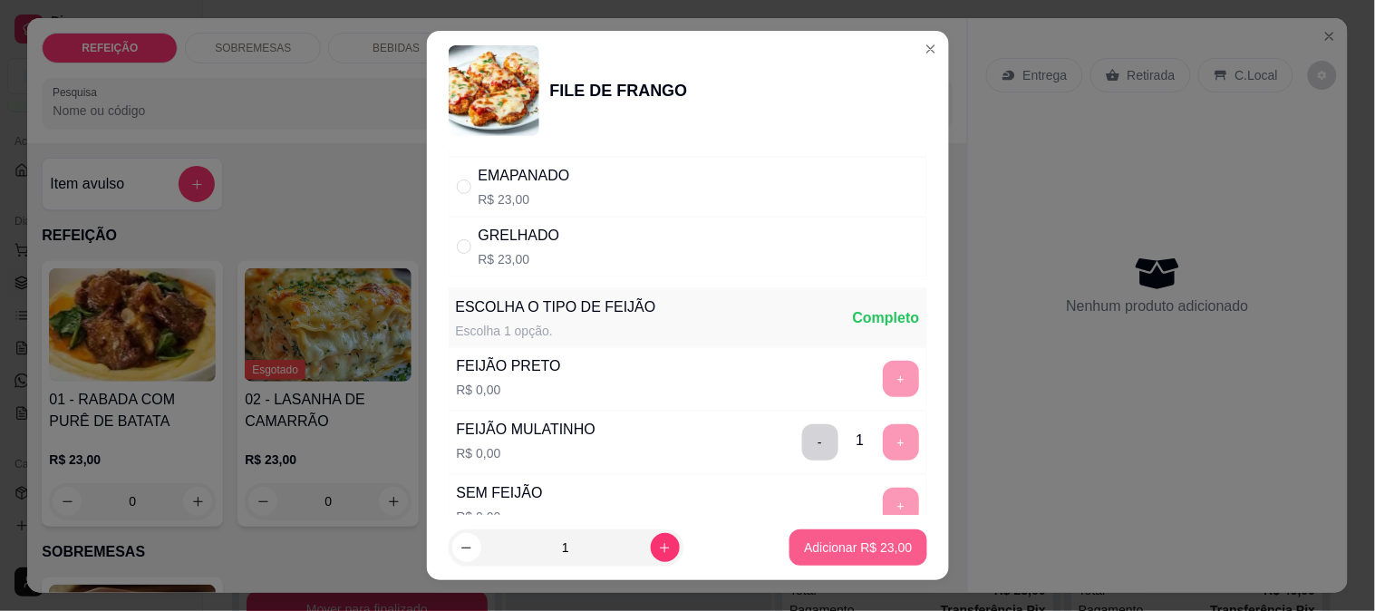
click at [875, 554] on p "Adicionar R$ 23,00" at bounding box center [858, 548] width 108 height 18
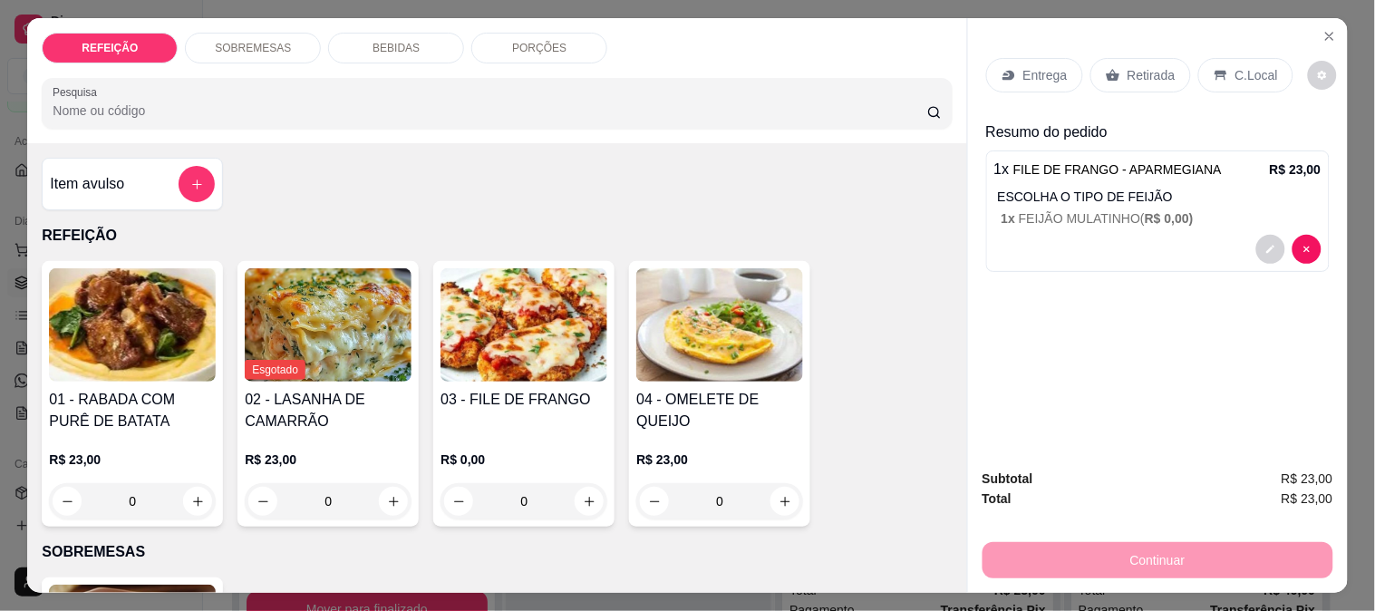
click at [1030, 80] on div "Entrega" at bounding box center [1035, 75] width 97 height 34
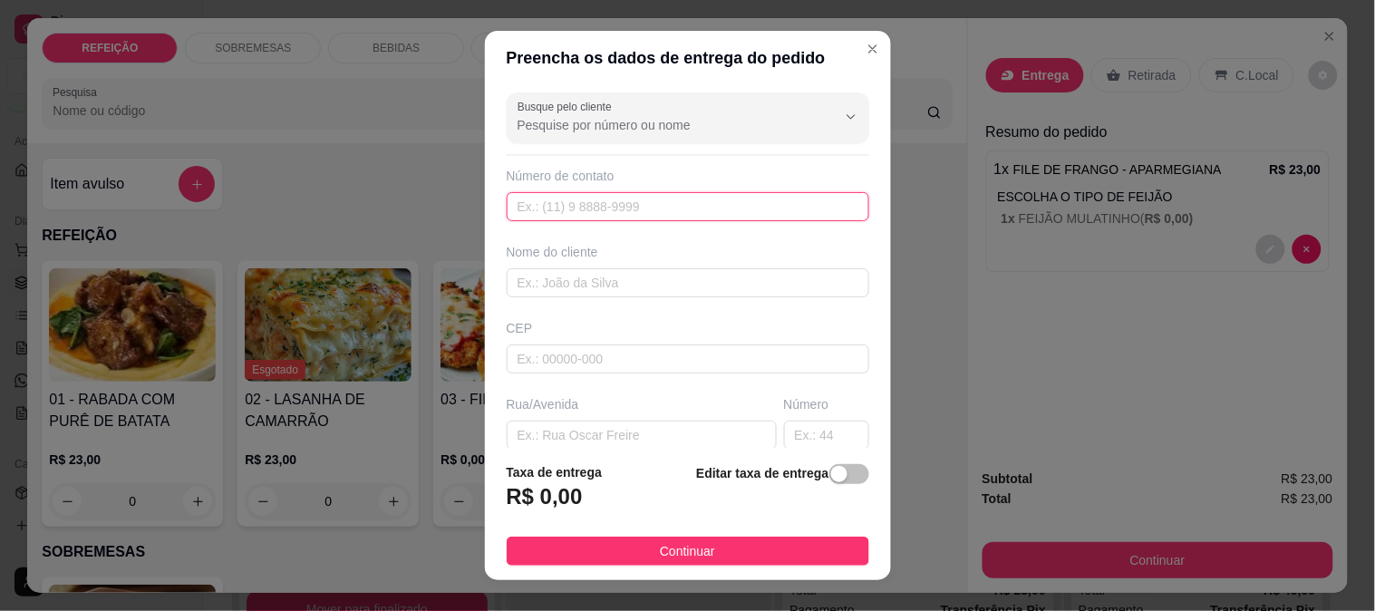
click at [557, 206] on input "text" at bounding box center [688, 206] width 363 height 29
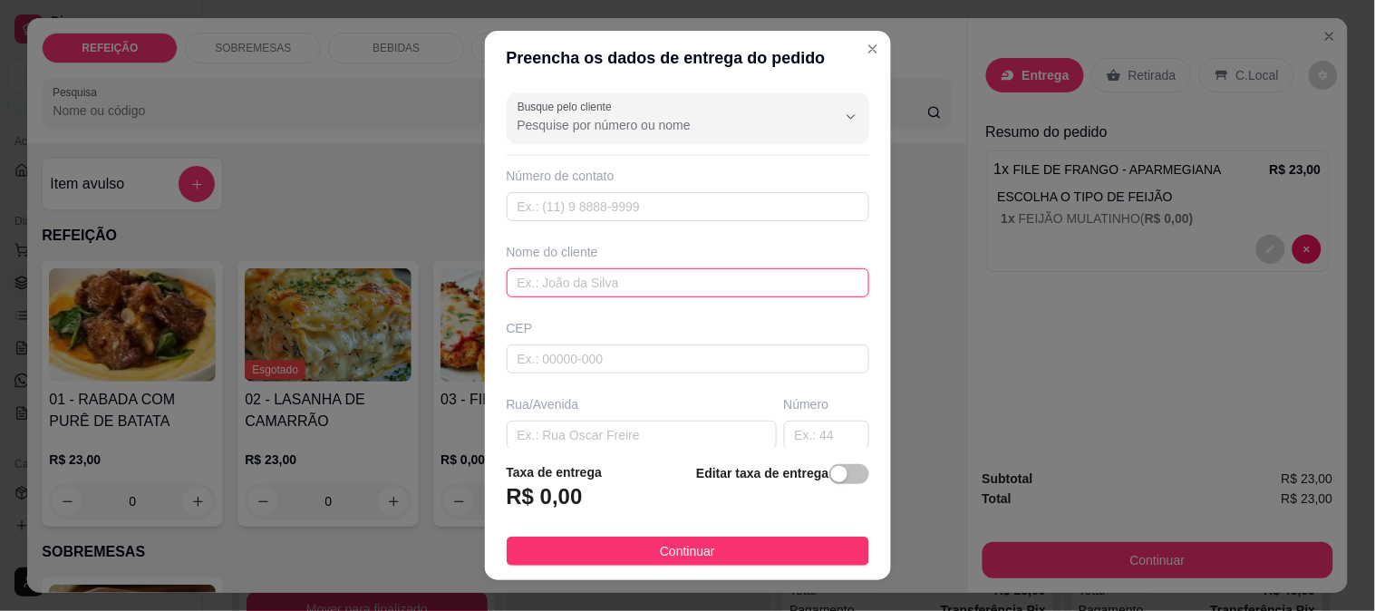
click at [562, 281] on input "text" at bounding box center [688, 282] width 363 height 29
type input "k"
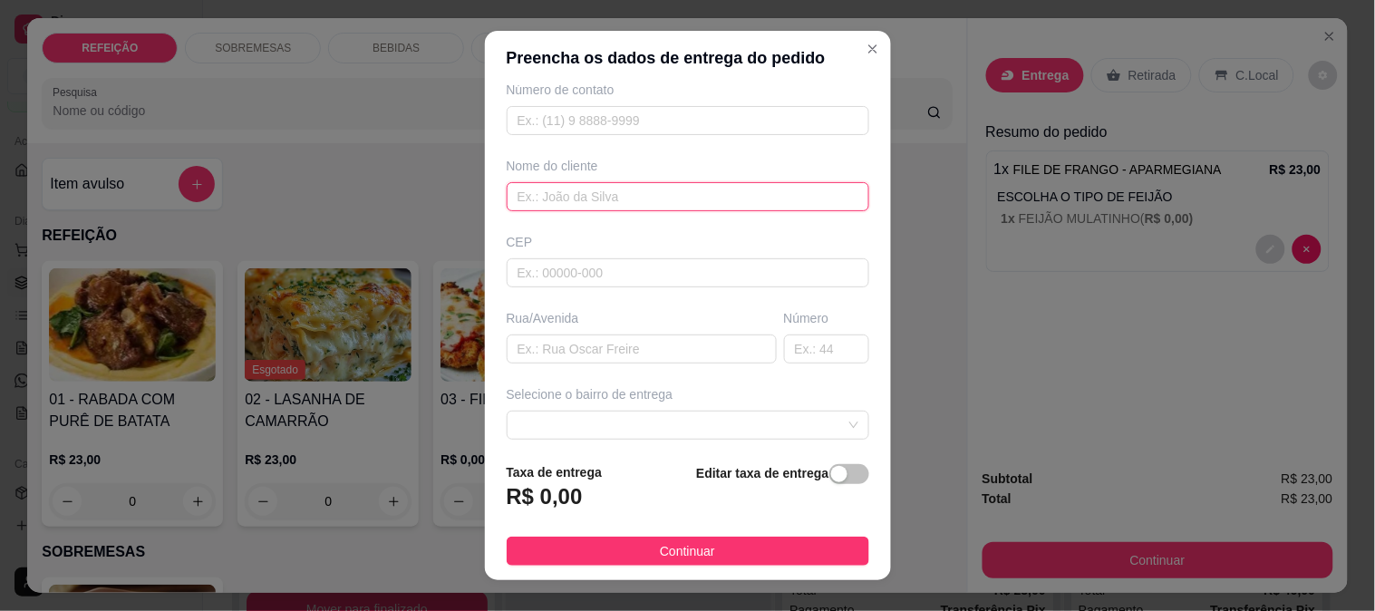
scroll to position [201, 0]
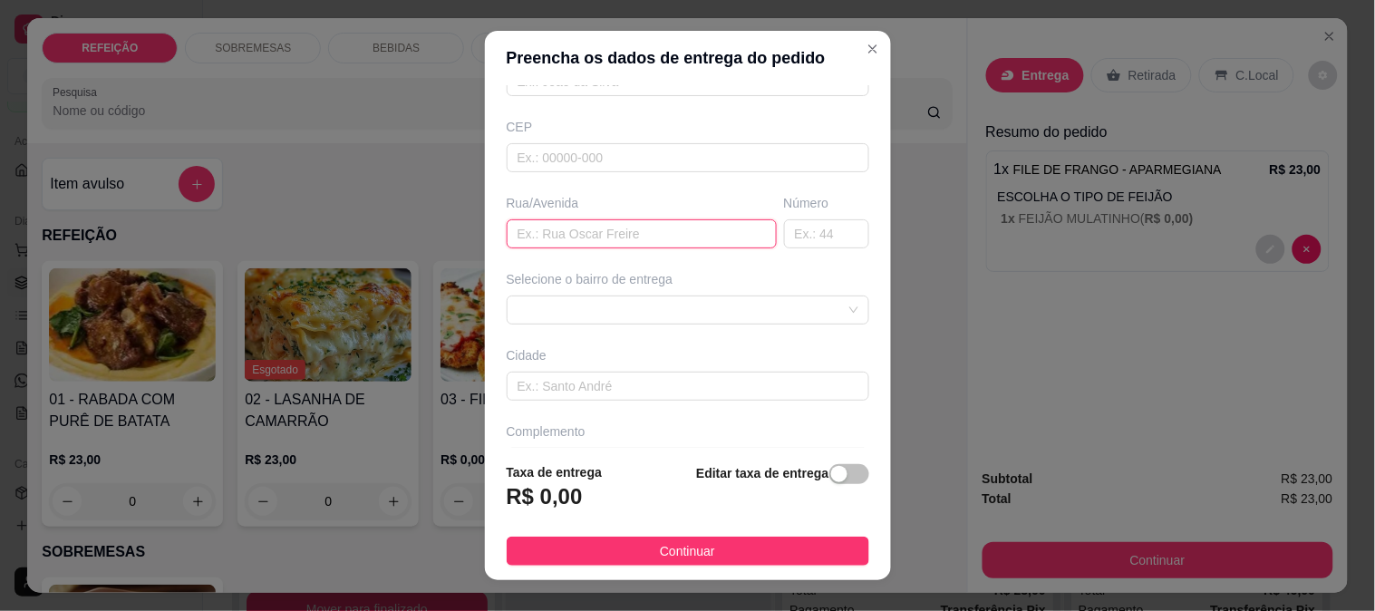
click at [555, 228] on input "text" at bounding box center [642, 233] width 270 height 29
type input "km em frente a casa do anum"
click at [650, 327] on div "Busque pelo cliente Número de contato Nome do cliente CEP Rua/Avenida km em fre…" at bounding box center [688, 267] width 406 height 364
click at [584, 305] on span at bounding box center [688, 309] width 341 height 27
drag, startPoint x: 593, startPoint y: 321, endPoint x: 553, endPoint y: 323, distance: 39.9
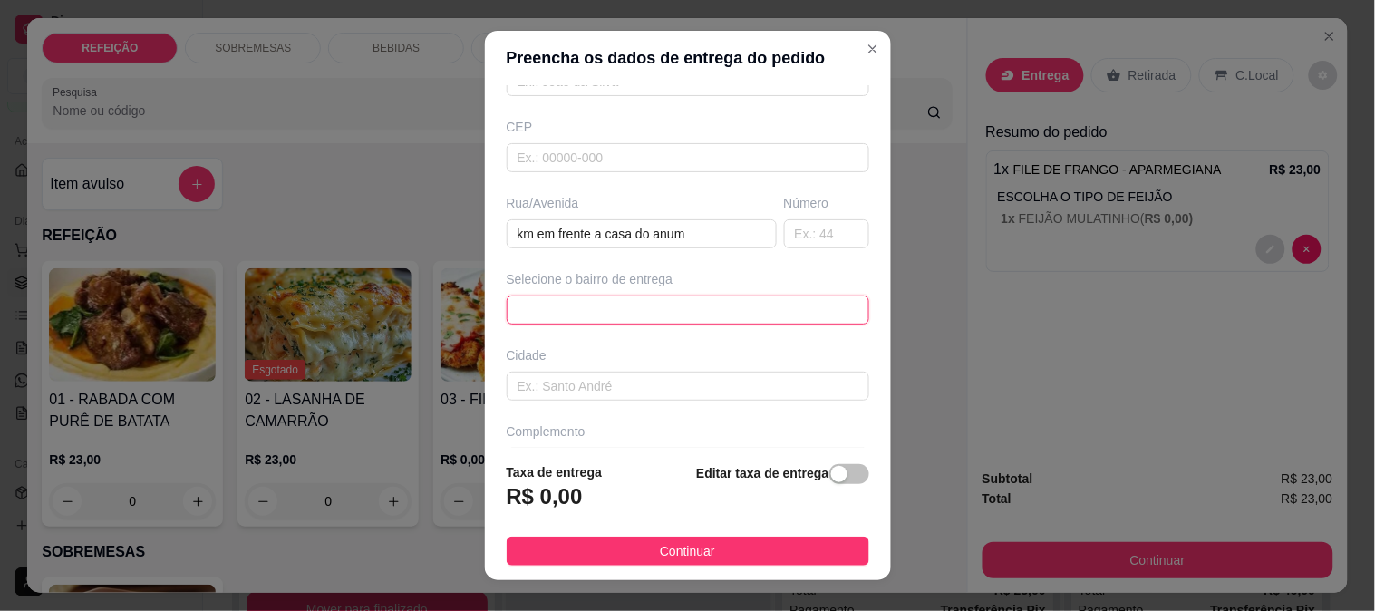
click at [555, 327] on div "Busque pelo cliente Número de contato Nome do cliente CEP Rua/Avenida km em fre…" at bounding box center [688, 267] width 406 height 364
click at [549, 315] on span at bounding box center [688, 309] width 341 height 27
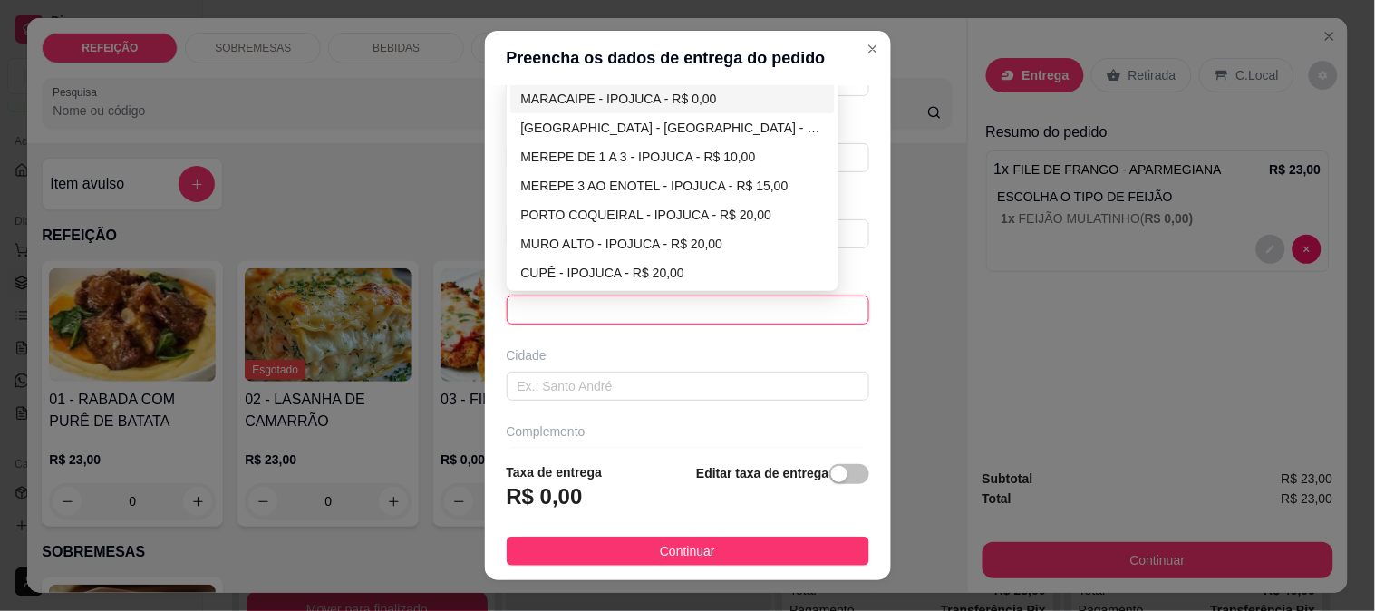
click at [567, 102] on div "MARACAIPE - IPOJUCA - R$ 0,00" at bounding box center [673, 99] width 304 height 20
type input "IPOJUCA"
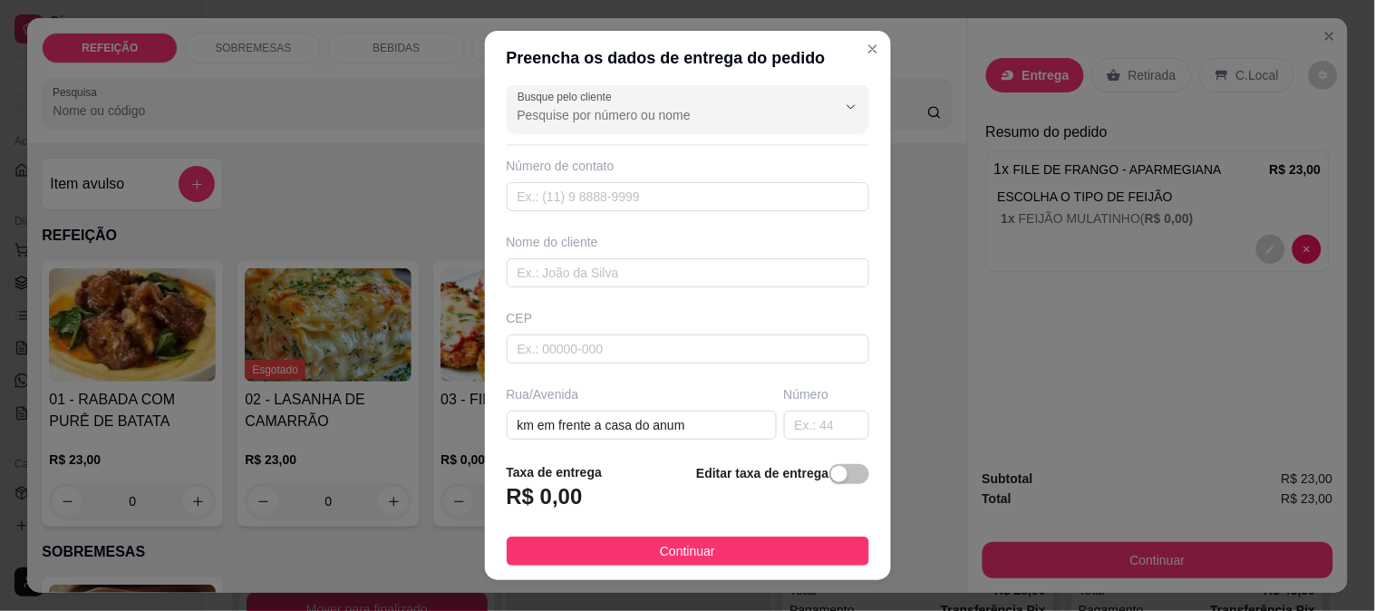
scroll to position [0, 0]
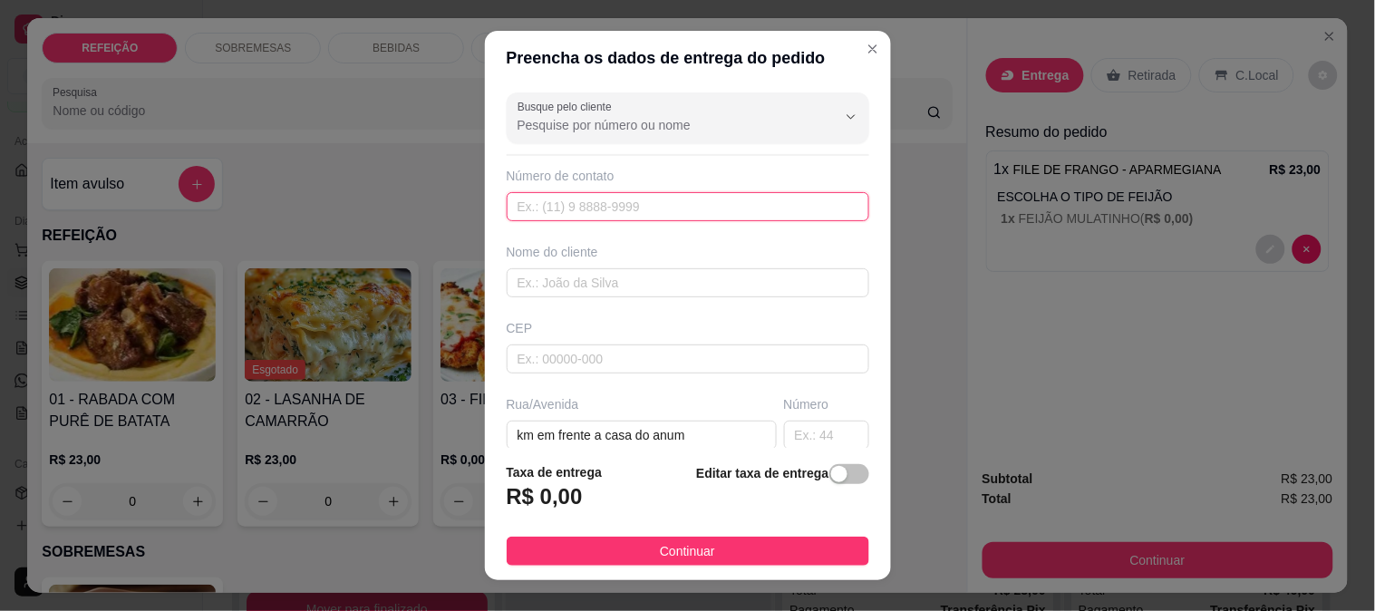
click at [580, 215] on input "text" at bounding box center [688, 206] width 363 height 29
paste input "[PHONE_NUMBER]"
type input "[PHONE_NUMBER]"
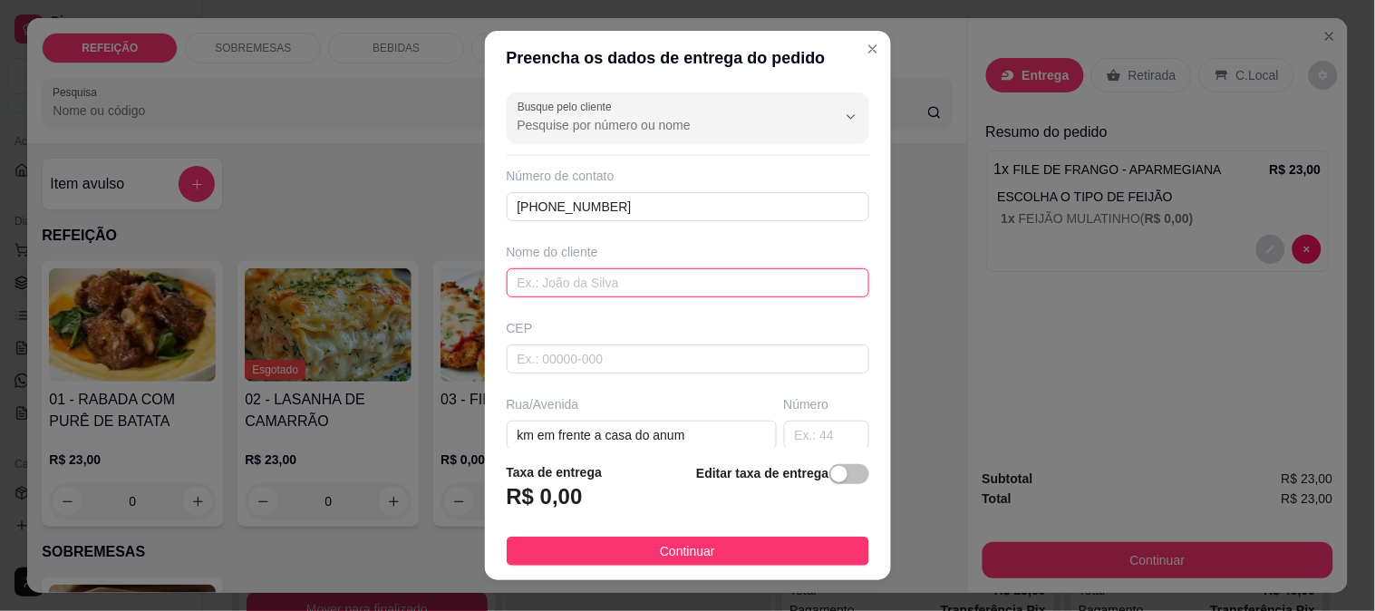
click at [600, 269] on input "text" at bounding box center [688, 282] width 363 height 29
paste input "[PERSON_NAME]"
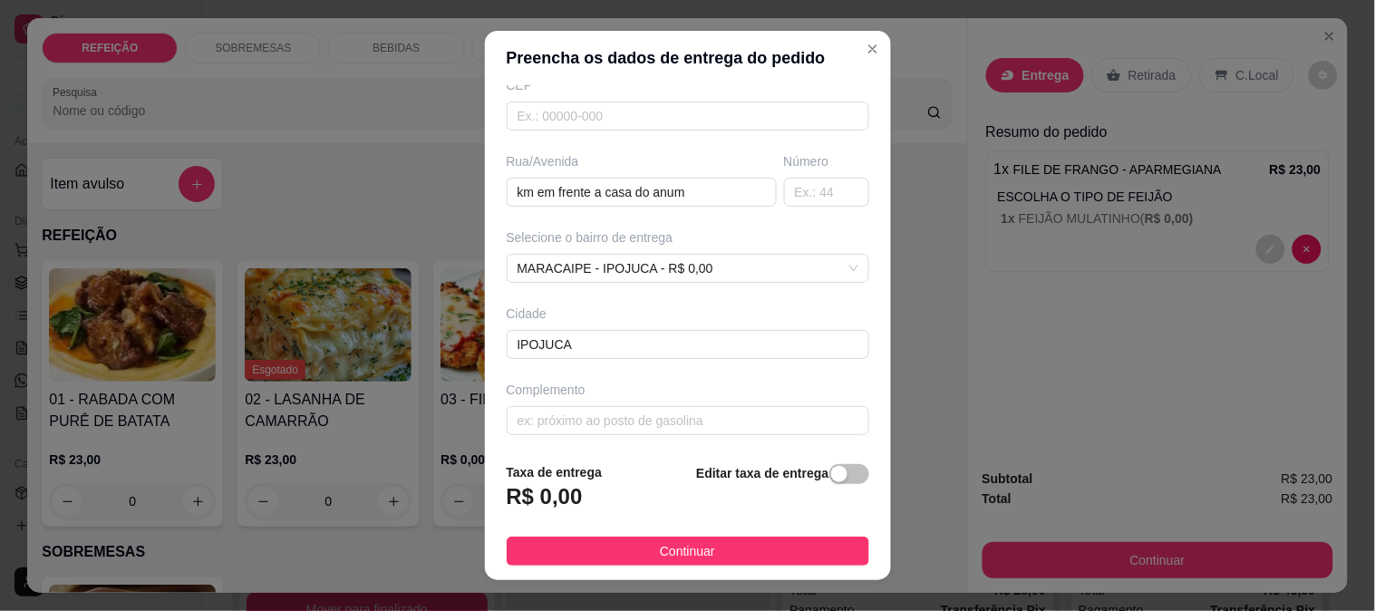
scroll to position [248, 0]
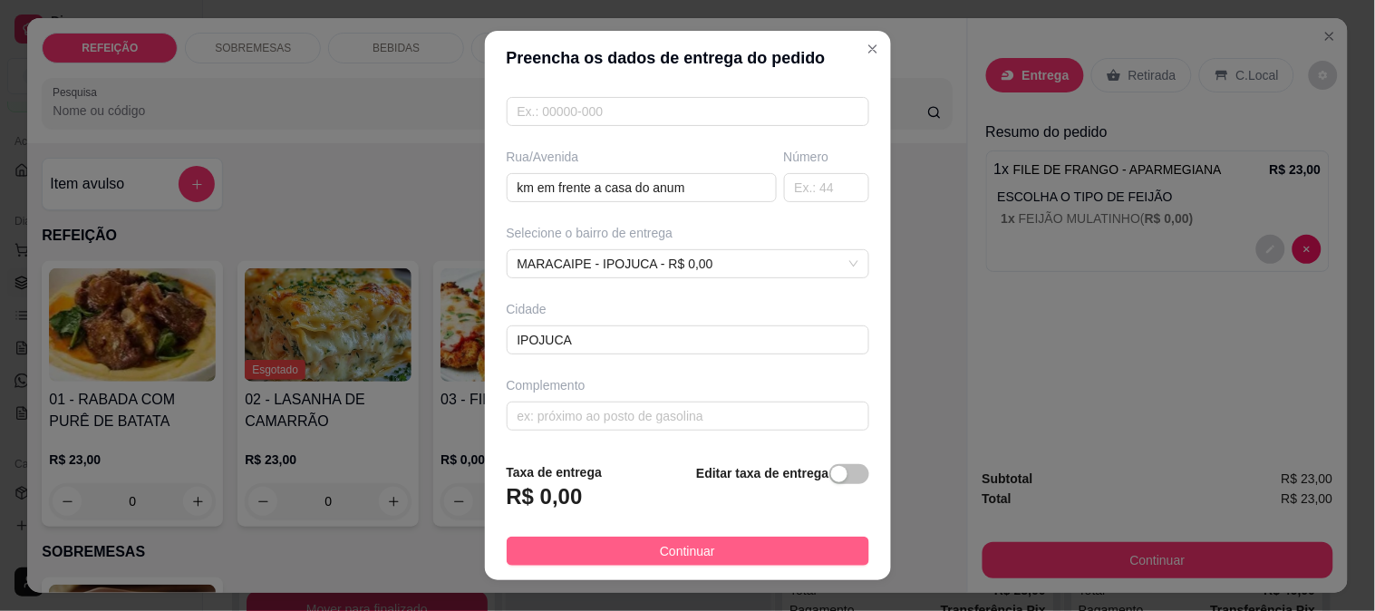
type input "[PERSON_NAME]"
click at [667, 548] on span "Continuar" at bounding box center [687, 551] width 55 height 20
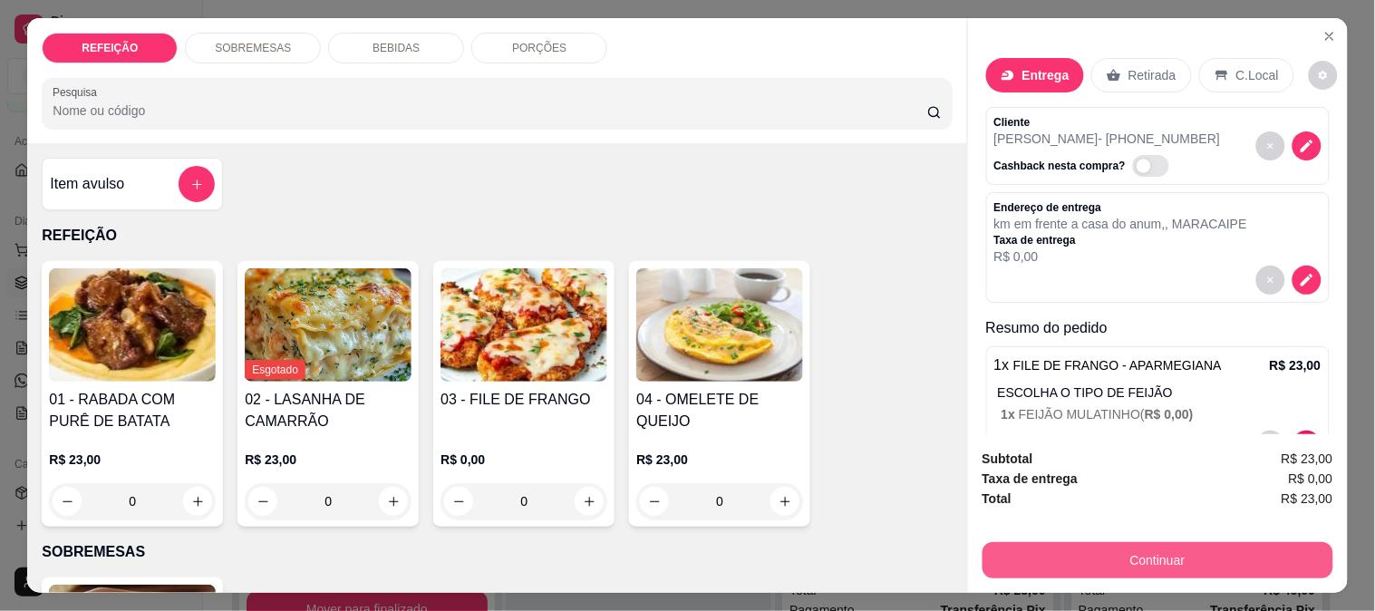
click at [1109, 569] on button "Continuar" at bounding box center [1158, 560] width 351 height 36
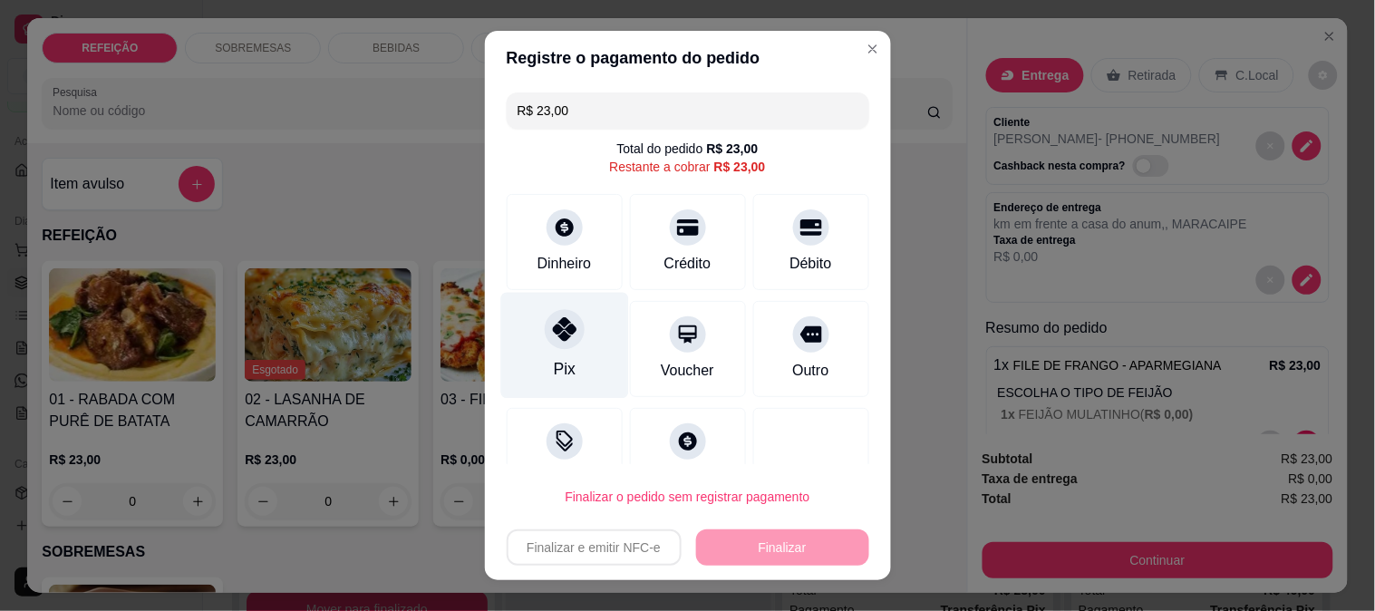
click at [535, 365] on div "Pix" at bounding box center [565, 345] width 128 height 106
type input "R$ 0,00"
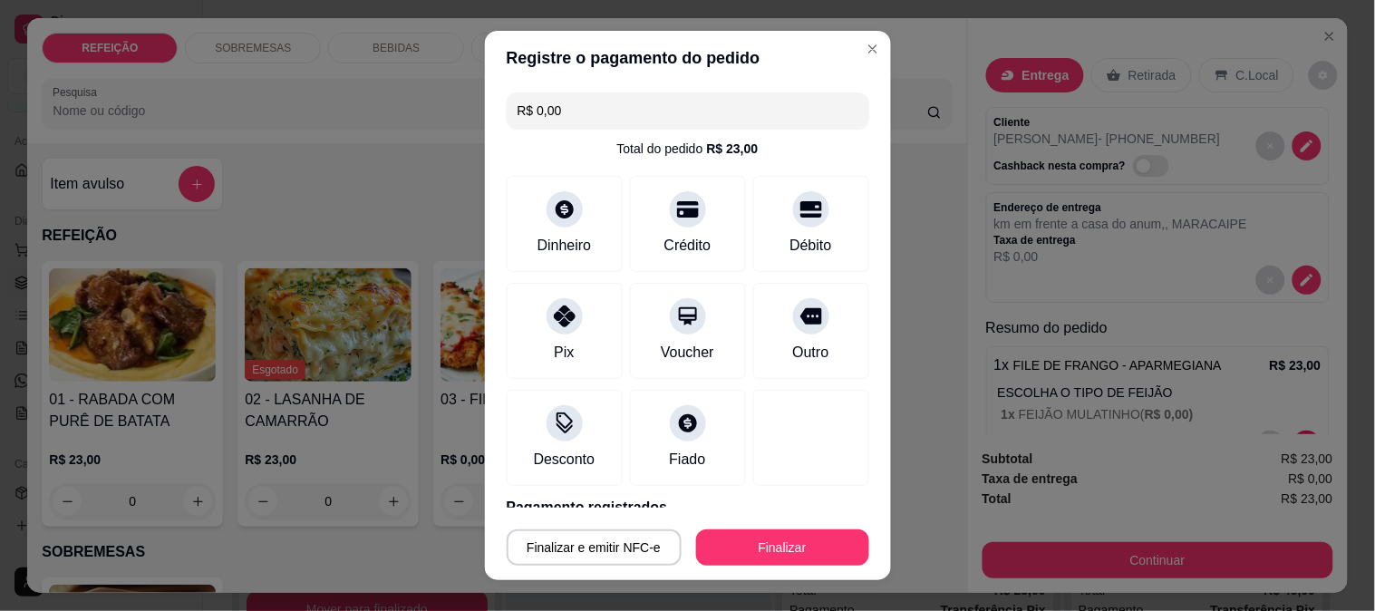
click at [756, 541] on button "Finalizar" at bounding box center [782, 548] width 173 height 36
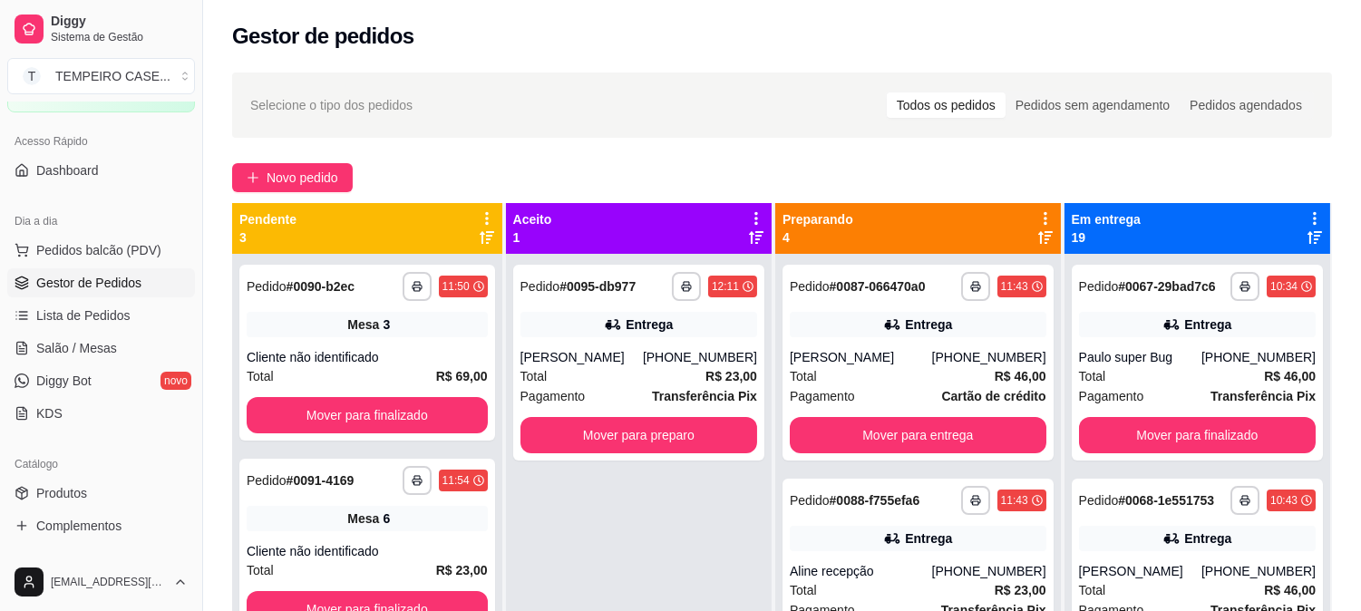
click at [772, 397] on div "**********" at bounding box center [639, 559] width 266 height 611
click at [101, 349] on span "Salão / Mesas" at bounding box center [76, 348] width 81 height 18
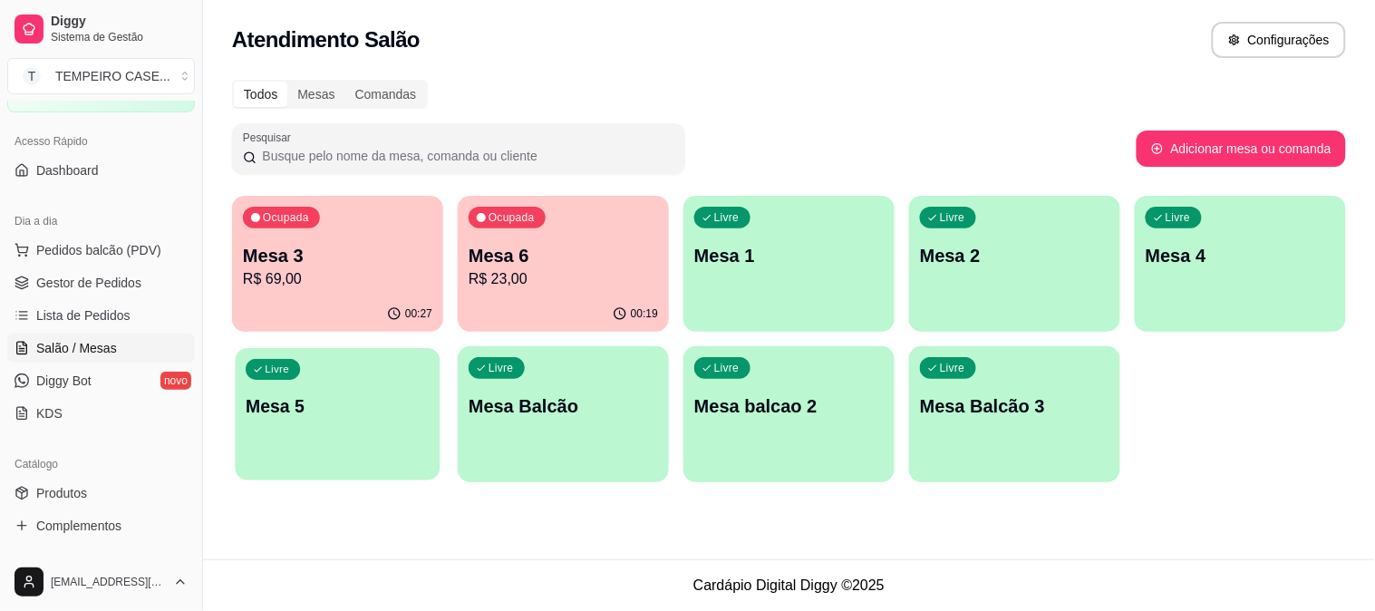
click at [332, 435] on div "Livre Mesa 5" at bounding box center [337, 403] width 205 height 111
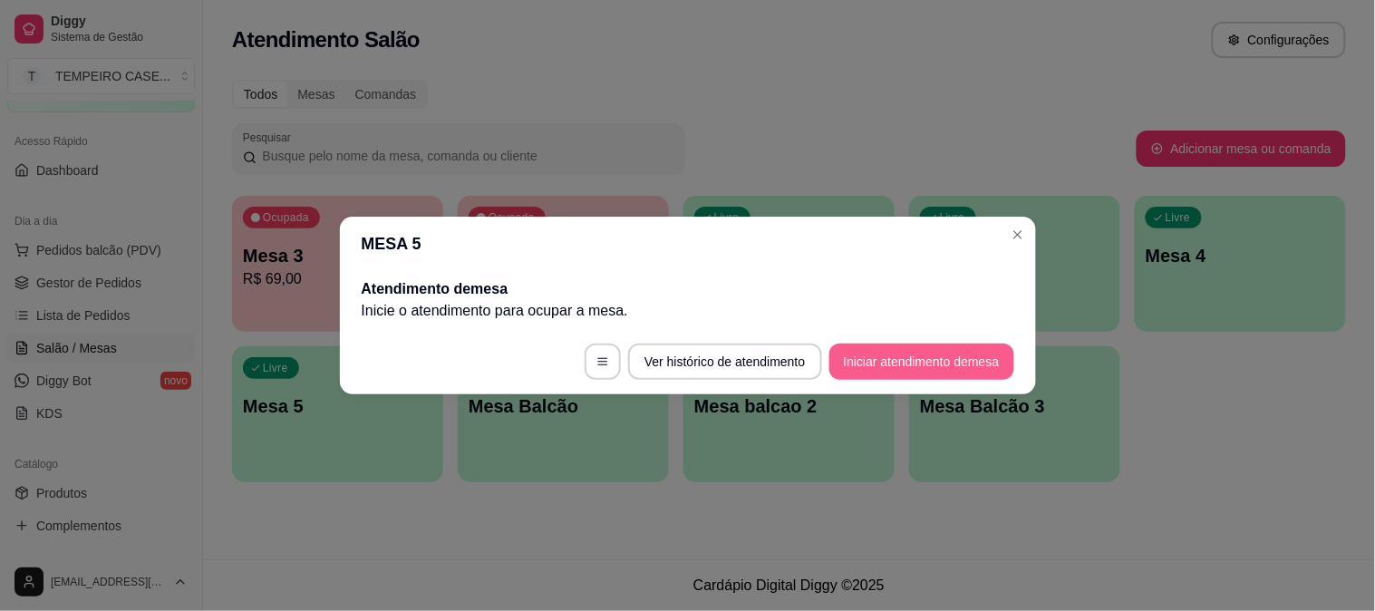
click at [863, 347] on button "Iniciar atendimento de mesa" at bounding box center [922, 362] width 185 height 36
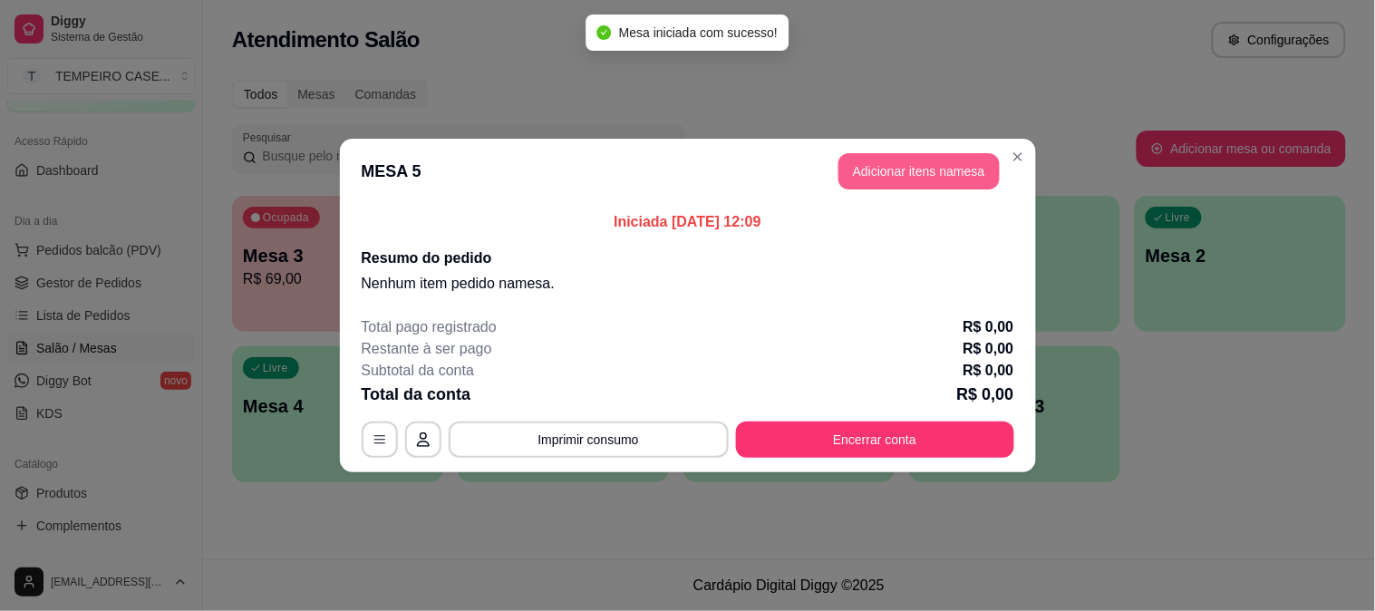
click at [885, 173] on button "Adicionar itens na mesa" at bounding box center [919, 171] width 161 height 36
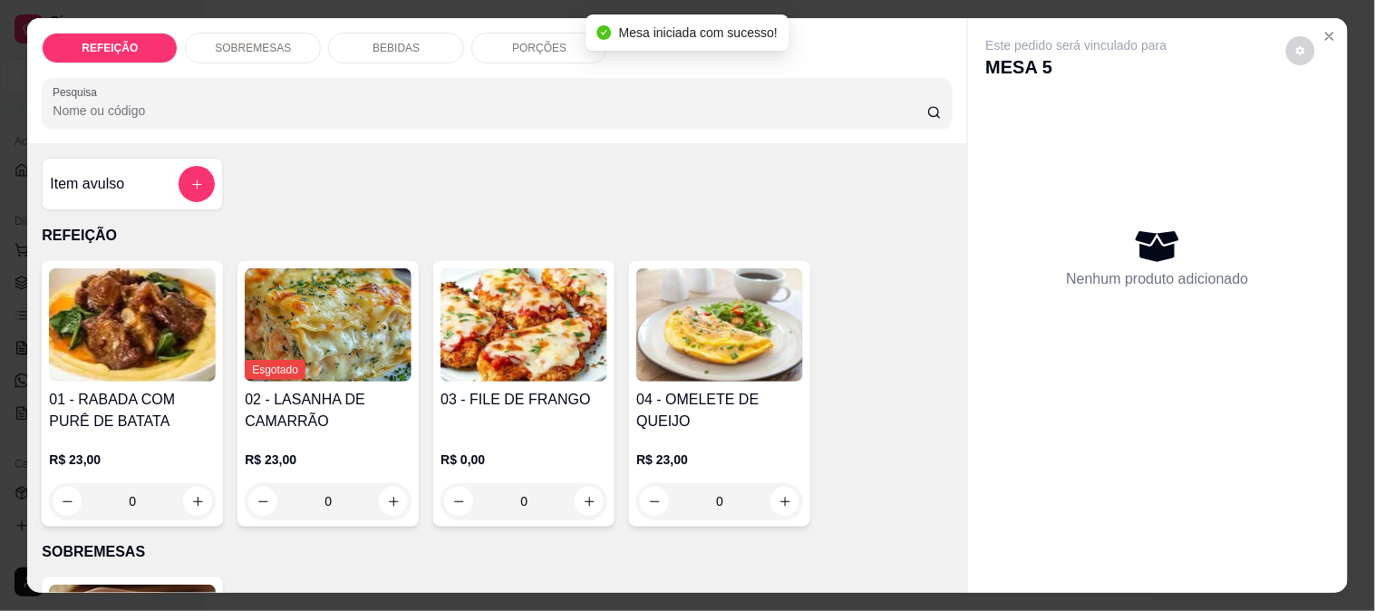
click at [500, 327] on img at bounding box center [524, 324] width 167 height 113
click at [620, 224] on div "APARMEGIANA R$ 23,00" at bounding box center [688, 228] width 479 height 60
radio input "true"
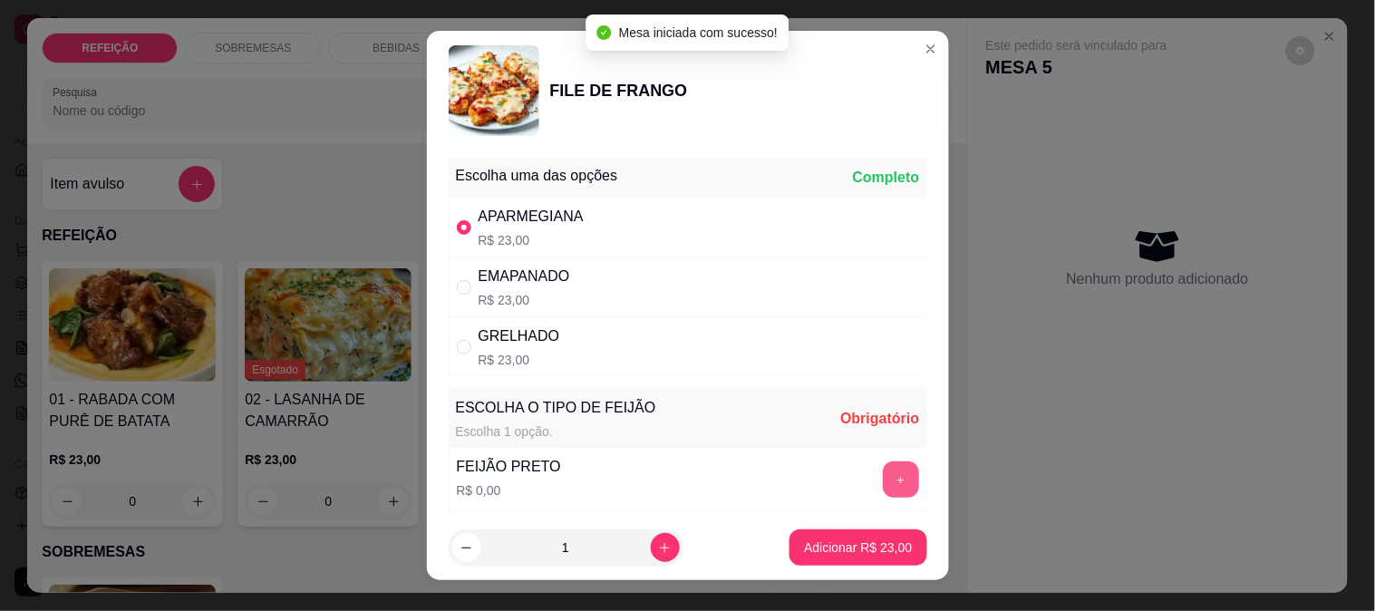
click at [883, 481] on button "+" at bounding box center [901, 480] width 36 height 36
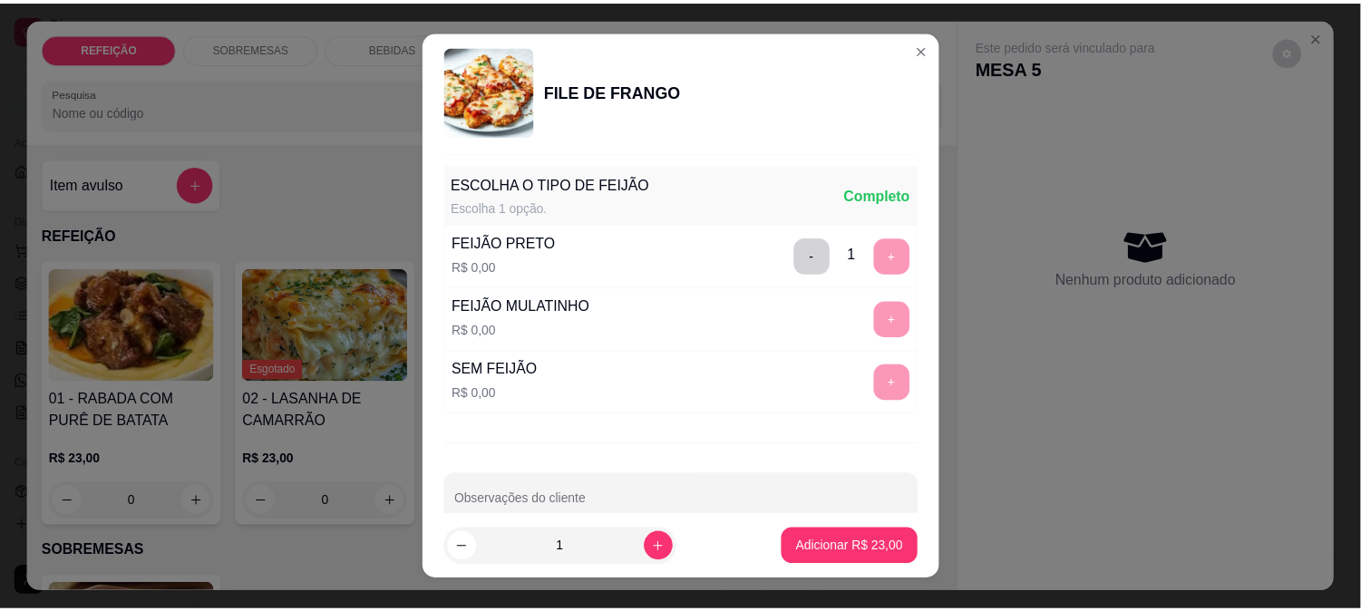
scroll to position [259, 0]
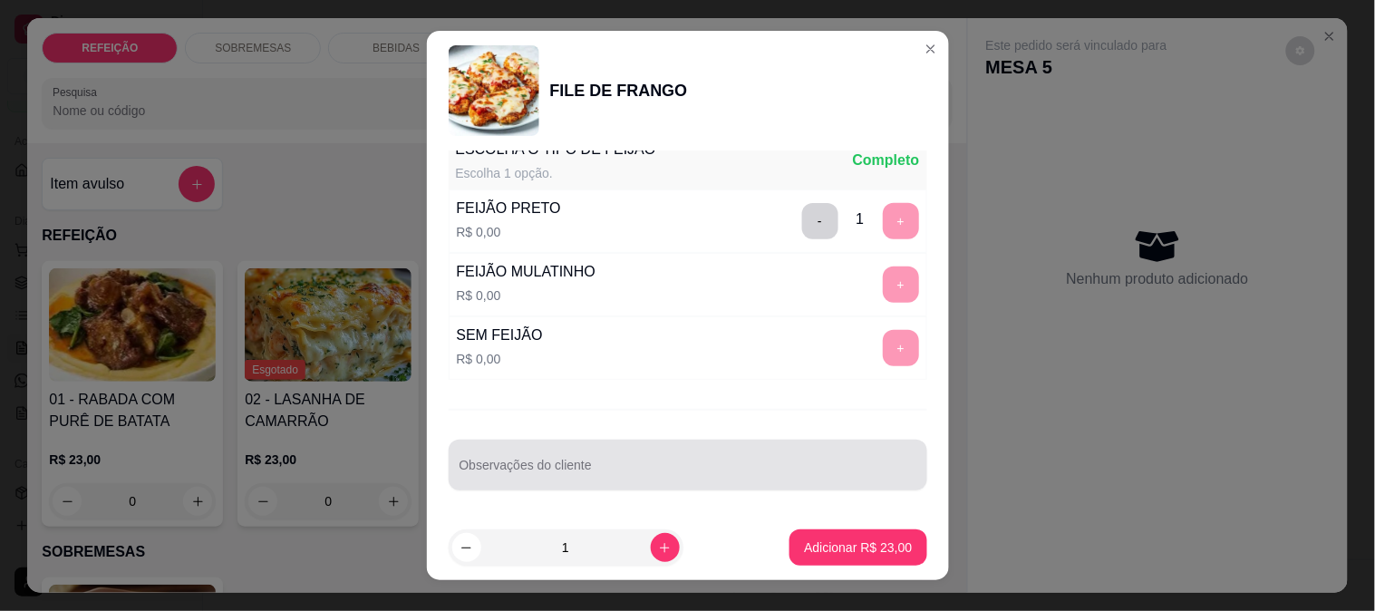
click at [501, 467] on input "Observações do cliente" at bounding box center [688, 472] width 457 height 18
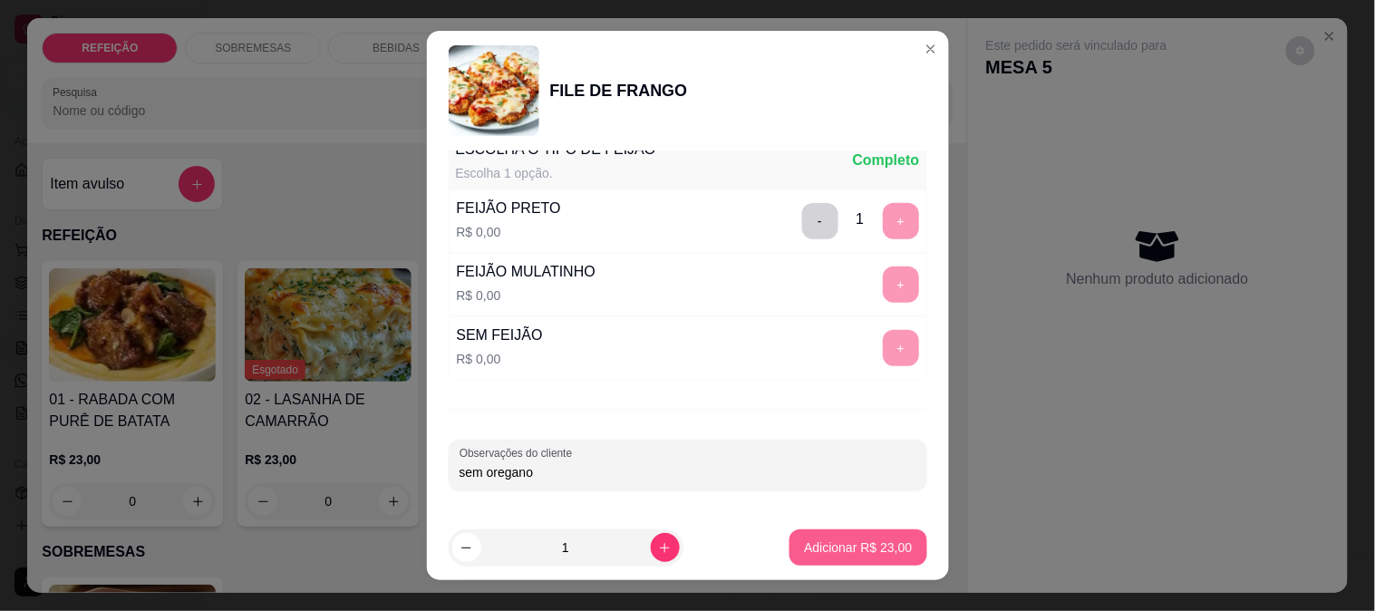
type input "sem oregano"
click at [836, 550] on p "Adicionar R$ 23,00" at bounding box center [858, 548] width 108 height 18
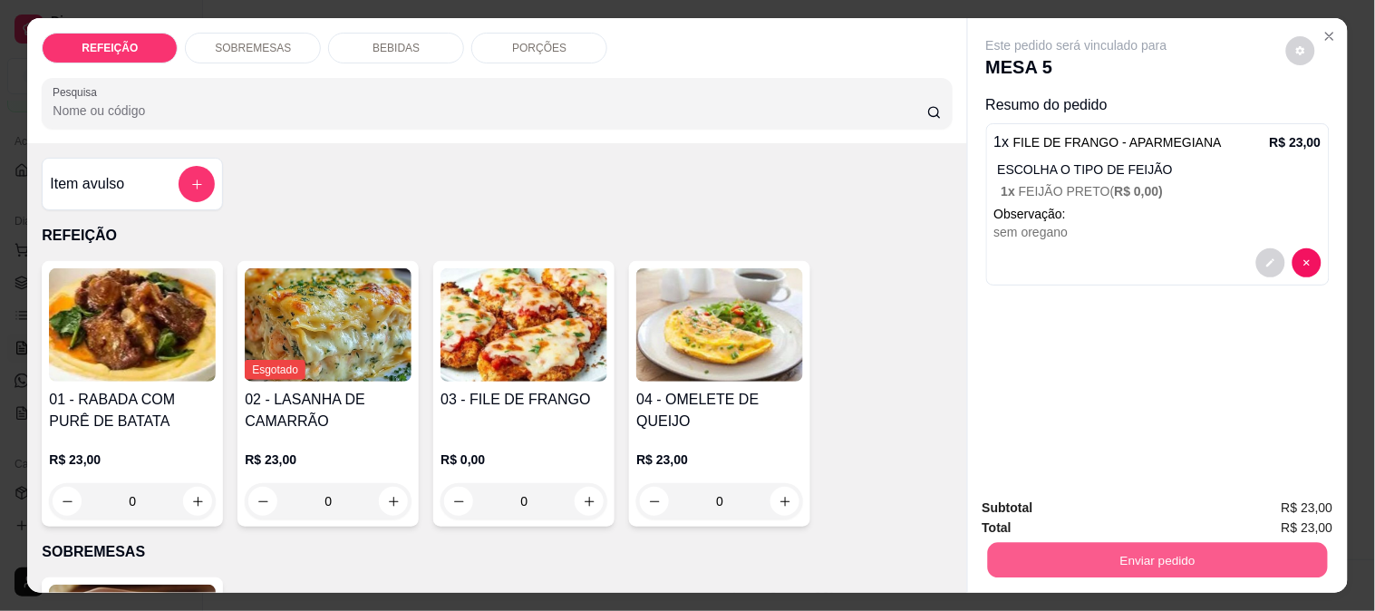
click at [1089, 542] on button "Enviar pedido" at bounding box center [1157, 559] width 340 height 35
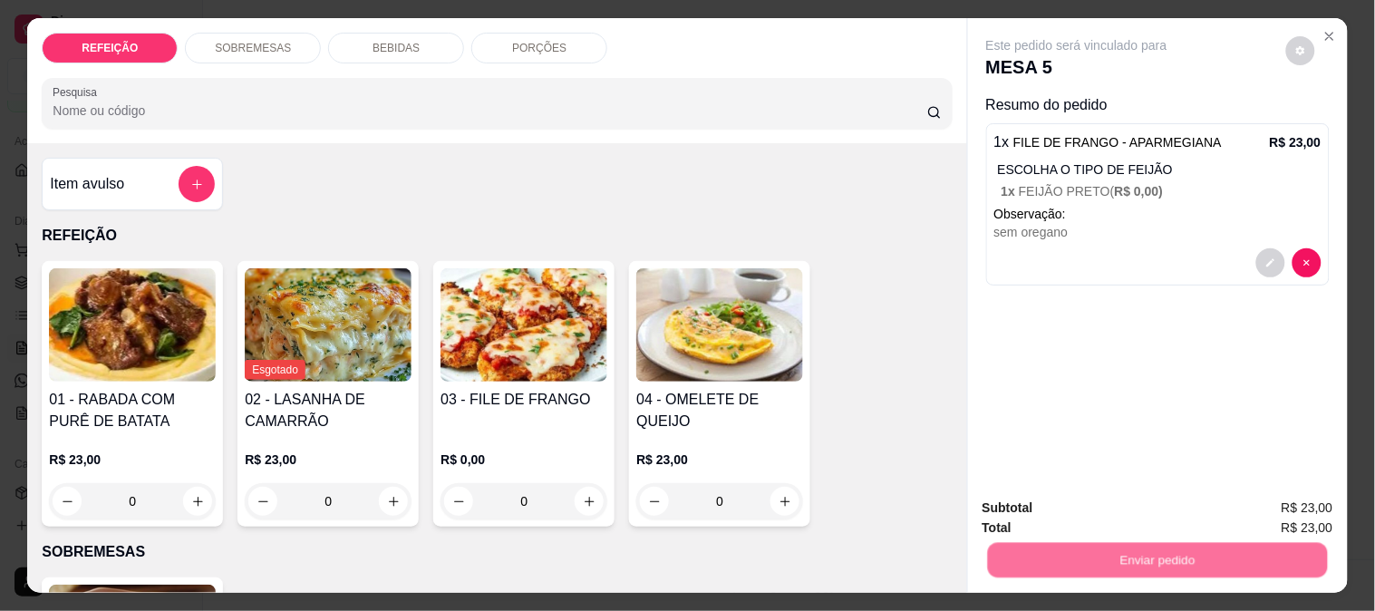
click at [1063, 501] on button "Não registrar e enviar pedido" at bounding box center [1097, 508] width 183 height 34
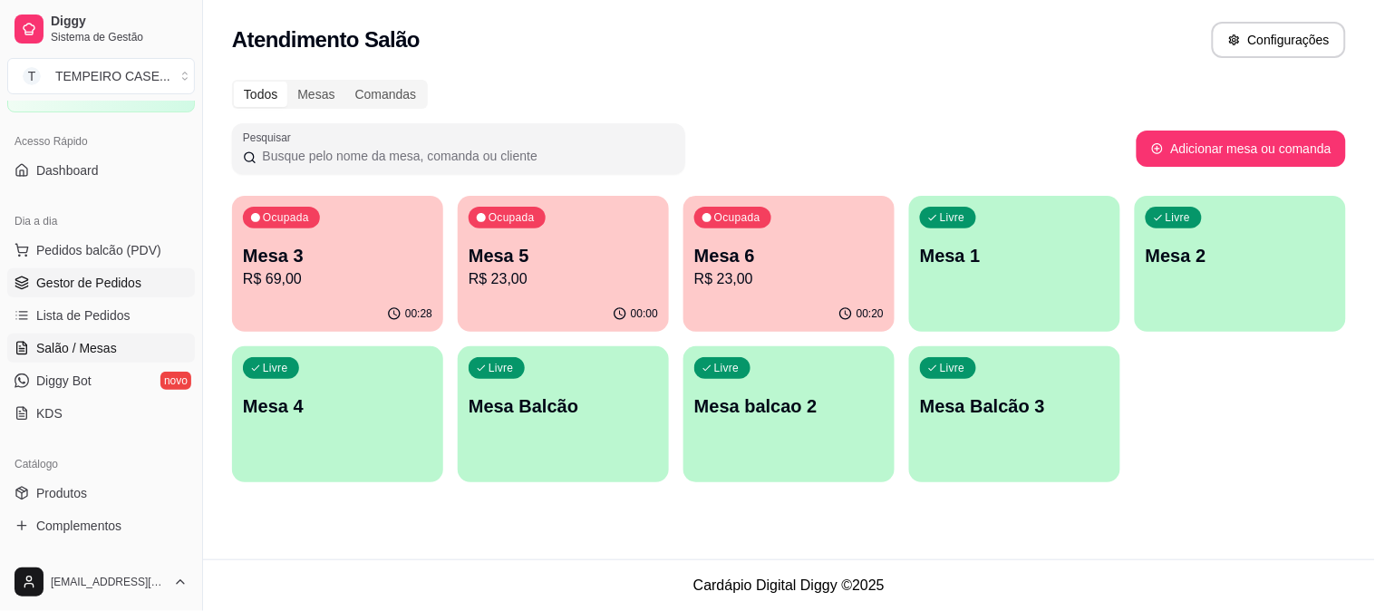
click at [55, 292] on link "Gestor de Pedidos" at bounding box center [101, 282] width 188 height 29
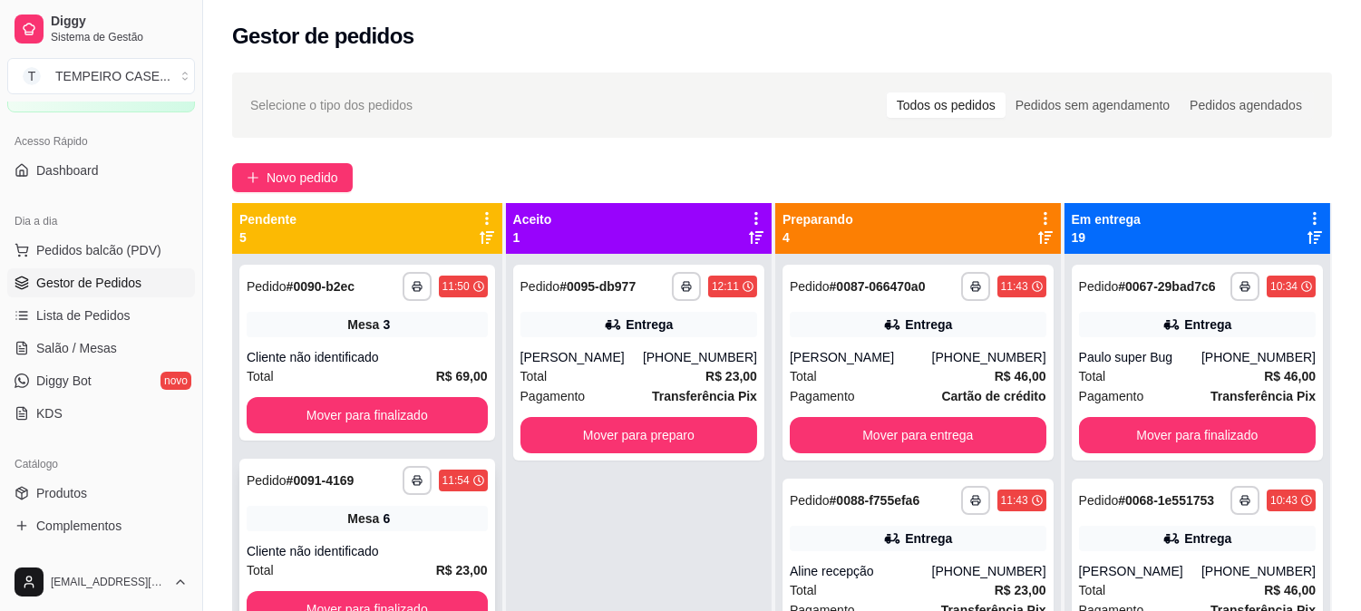
scroll to position [415, 0]
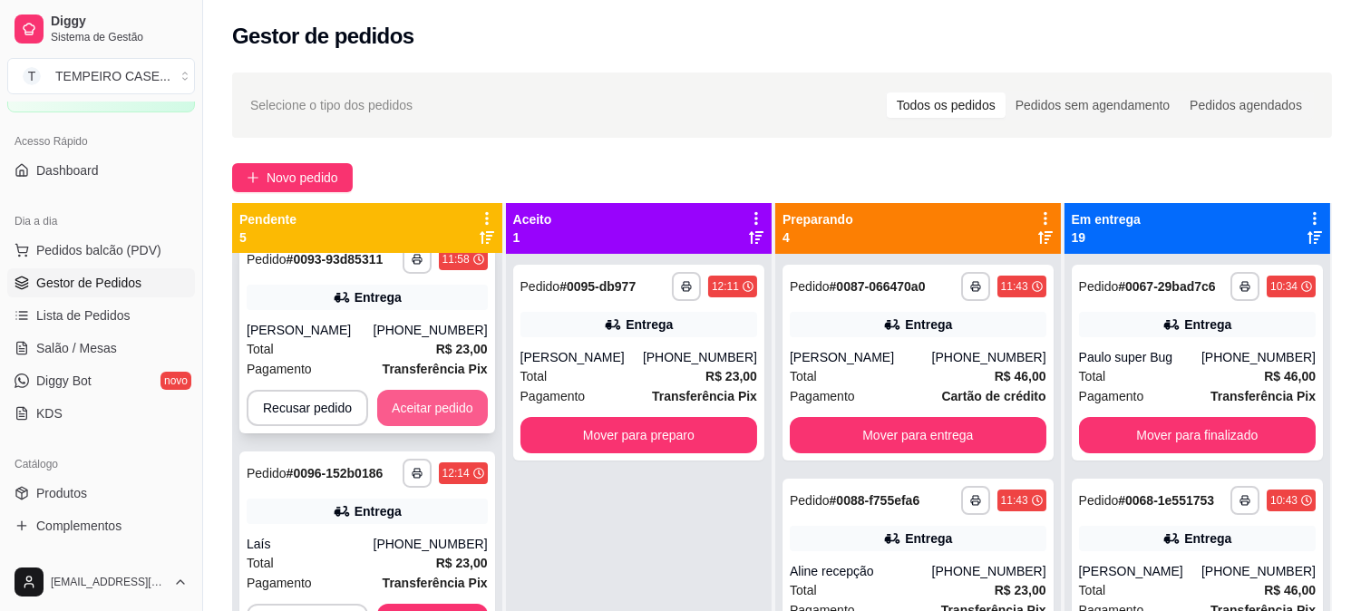
click at [459, 413] on button "Aceitar pedido" at bounding box center [432, 408] width 111 height 36
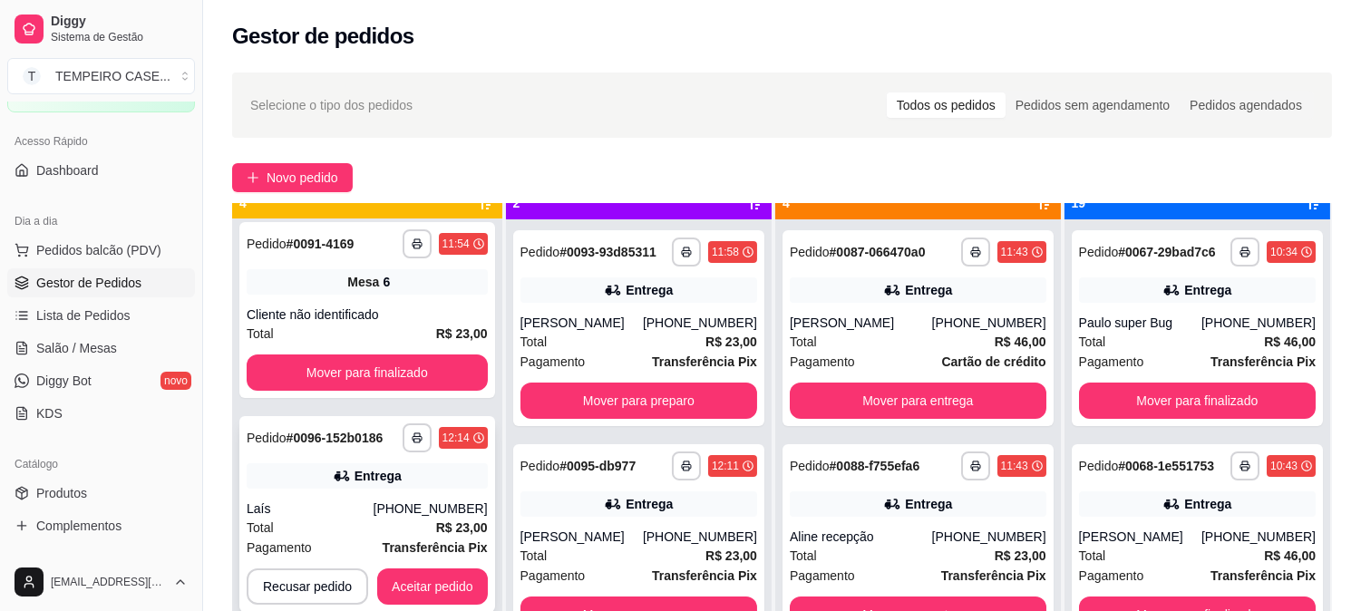
scroll to position [50, 0]
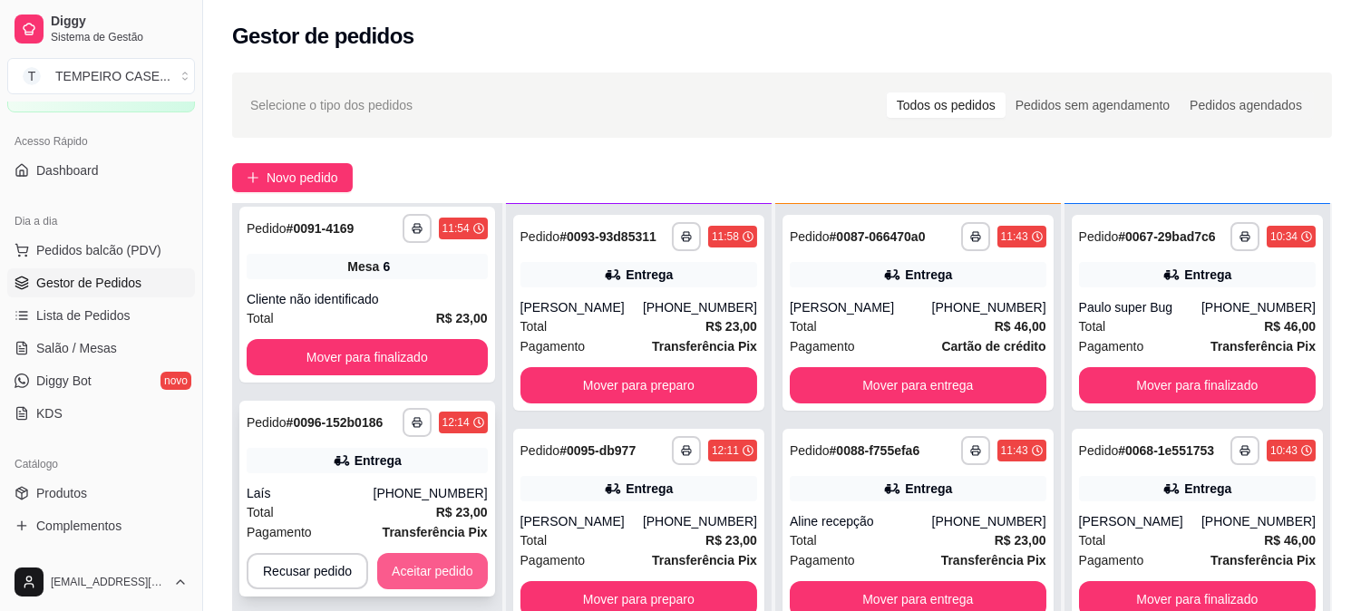
click at [427, 583] on button "Aceitar pedido" at bounding box center [432, 571] width 111 height 36
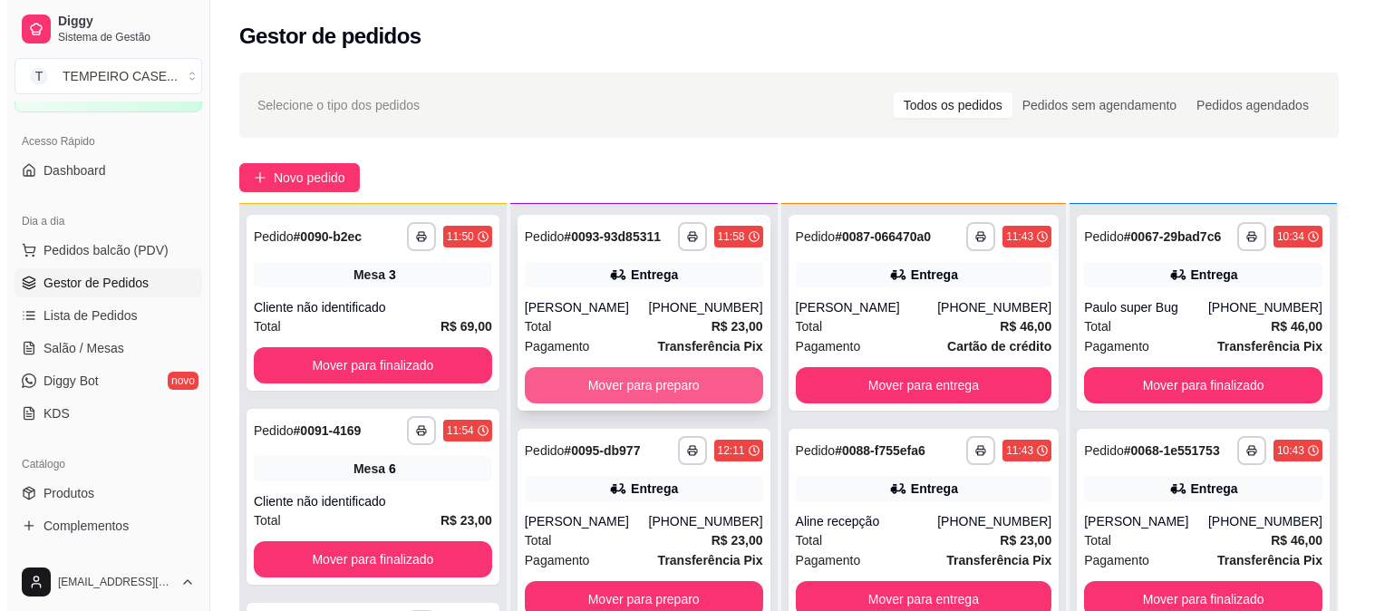
scroll to position [0, 0]
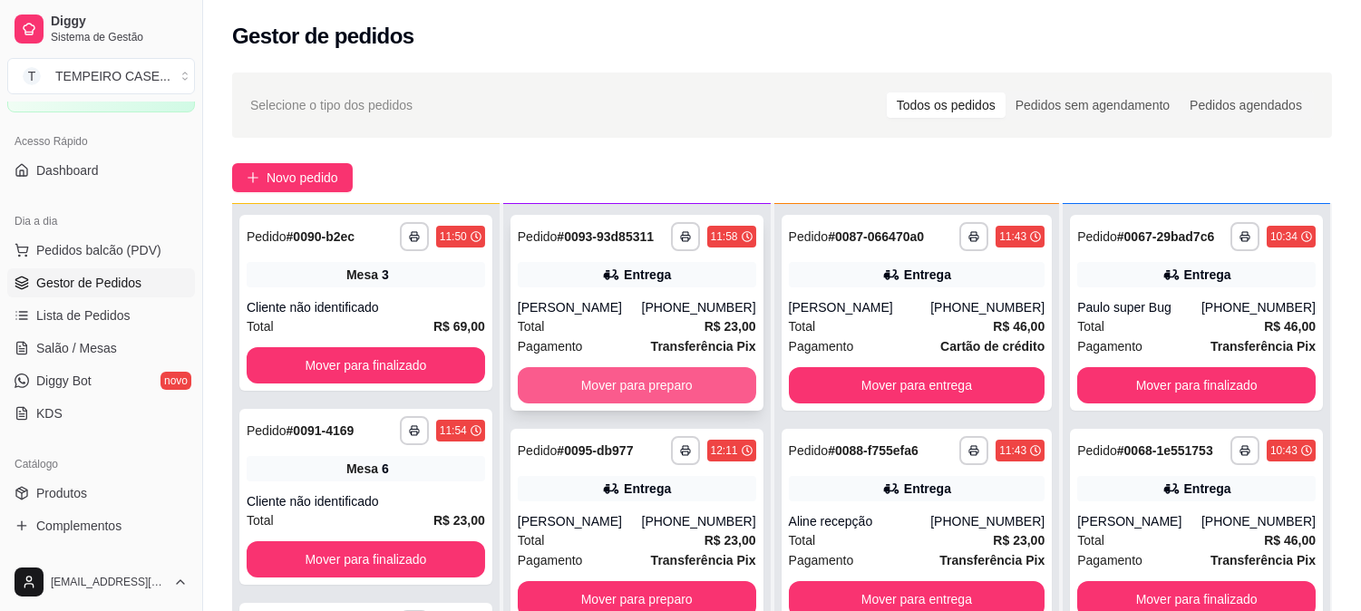
click at [660, 388] on button "Mover para preparo" at bounding box center [637, 385] width 238 height 36
click at [629, 391] on button "Mover para preparo" at bounding box center [637, 385] width 238 height 36
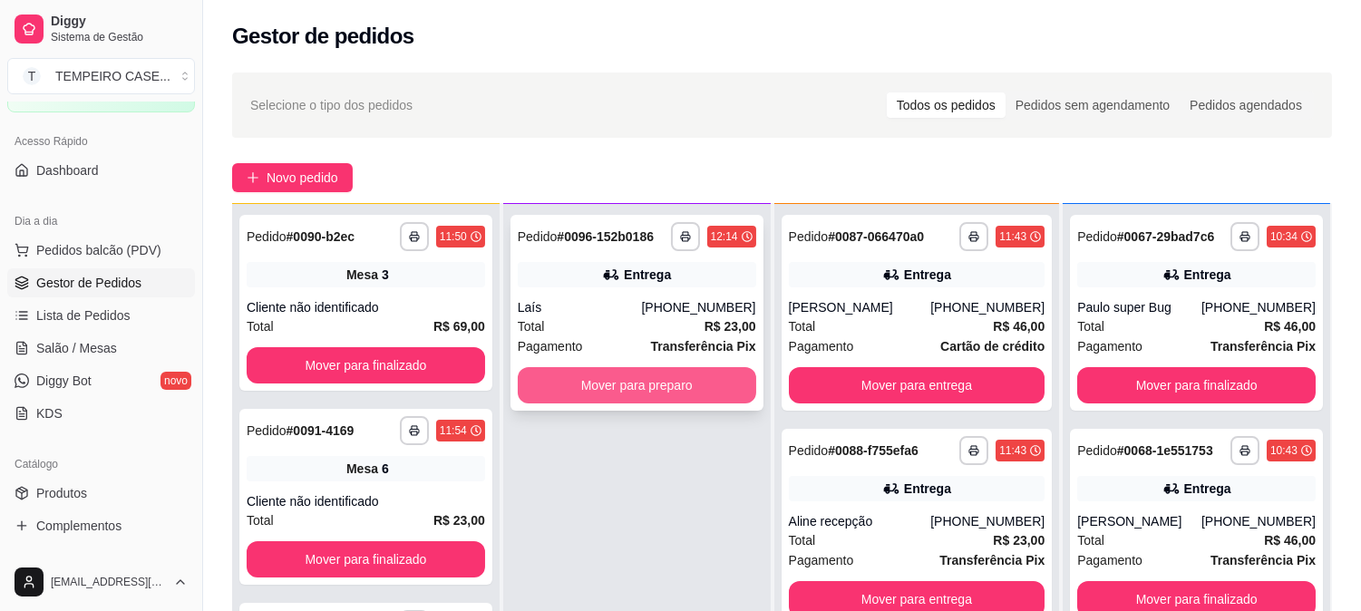
click at [646, 386] on button "Mover para preparo" at bounding box center [637, 385] width 238 height 36
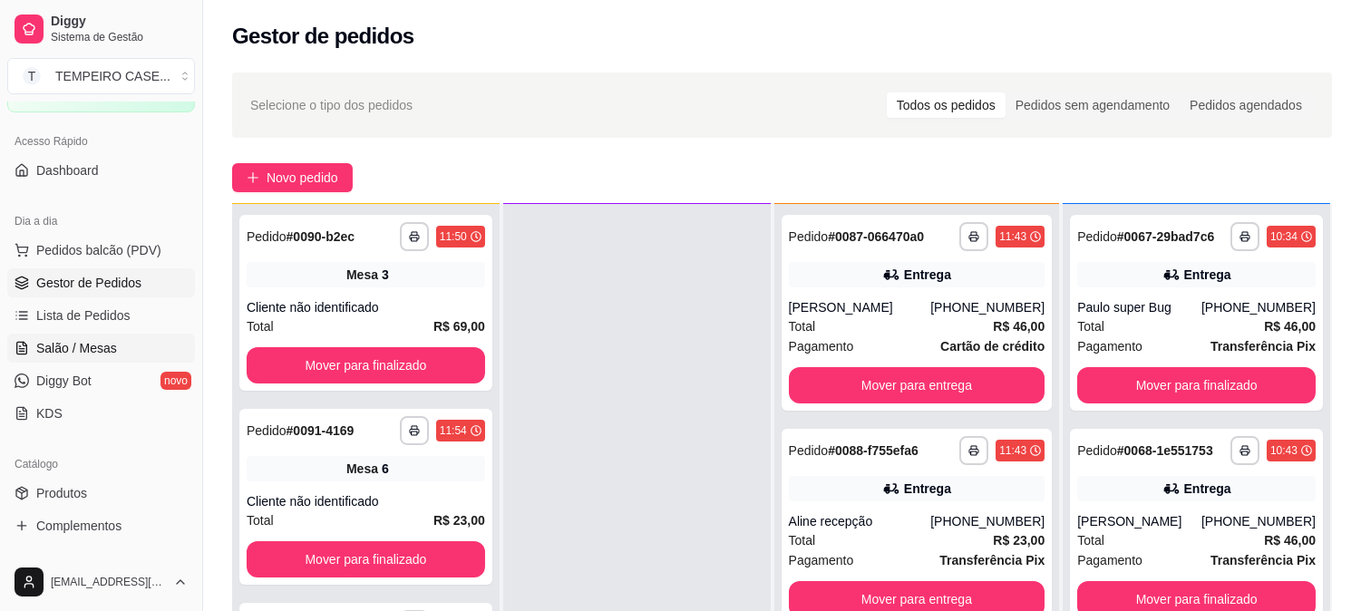
click at [56, 348] on span "Salão / Mesas" at bounding box center [76, 348] width 81 height 18
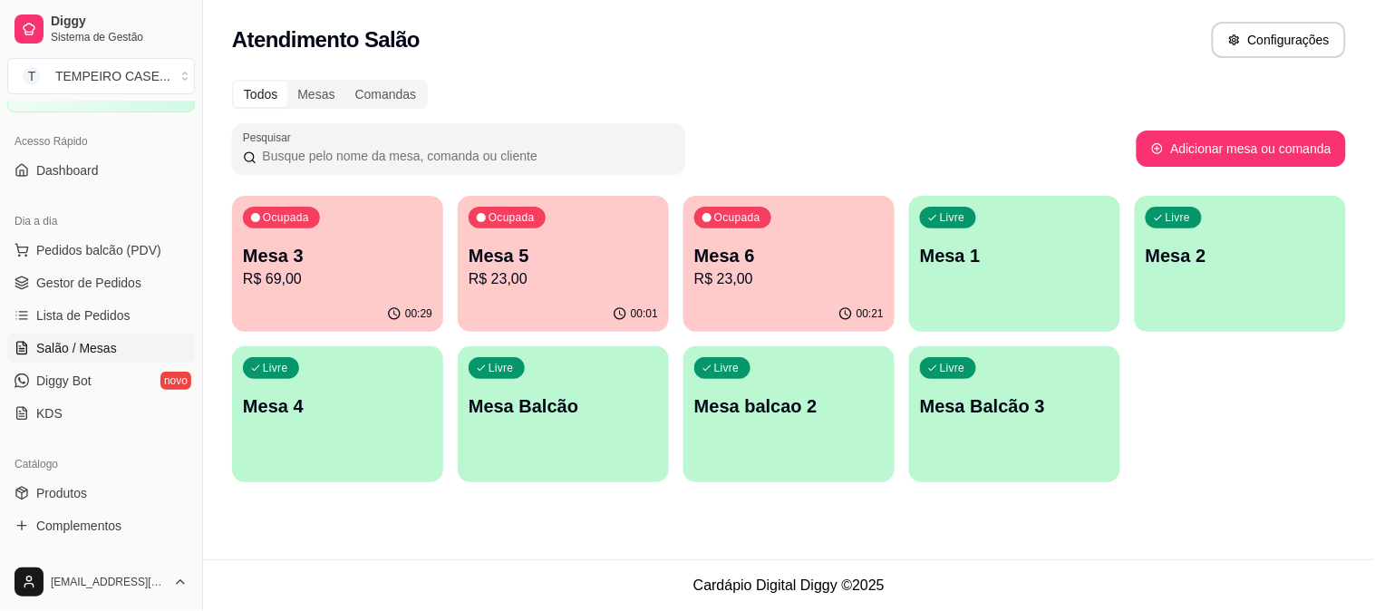
click at [795, 232] on div "Ocupada Mesa 6 R$ 23,00" at bounding box center [789, 246] width 211 height 101
click at [792, 234] on div "Ocupada Mesa 6 R$ 23,00" at bounding box center [789, 246] width 211 height 101
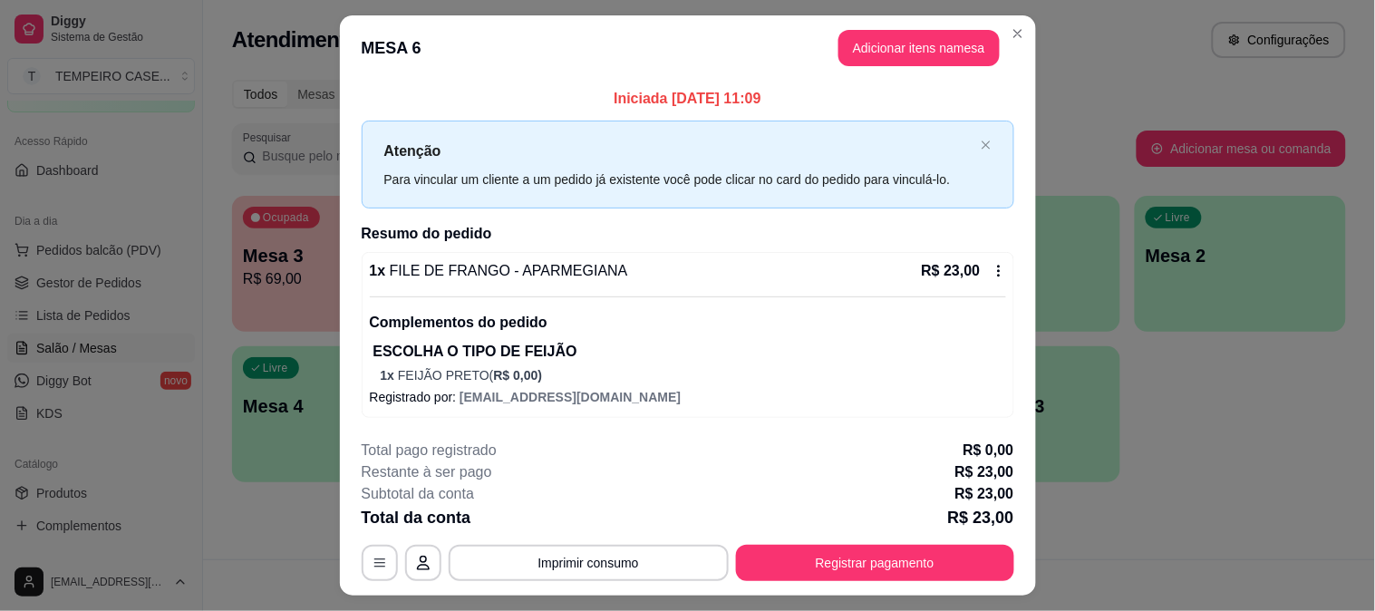
click at [864, 73] on header "MESA 6 Adicionar itens na mesa" at bounding box center [688, 47] width 696 height 65
click at [868, 54] on button "Adicionar itens na mesa" at bounding box center [919, 48] width 161 height 36
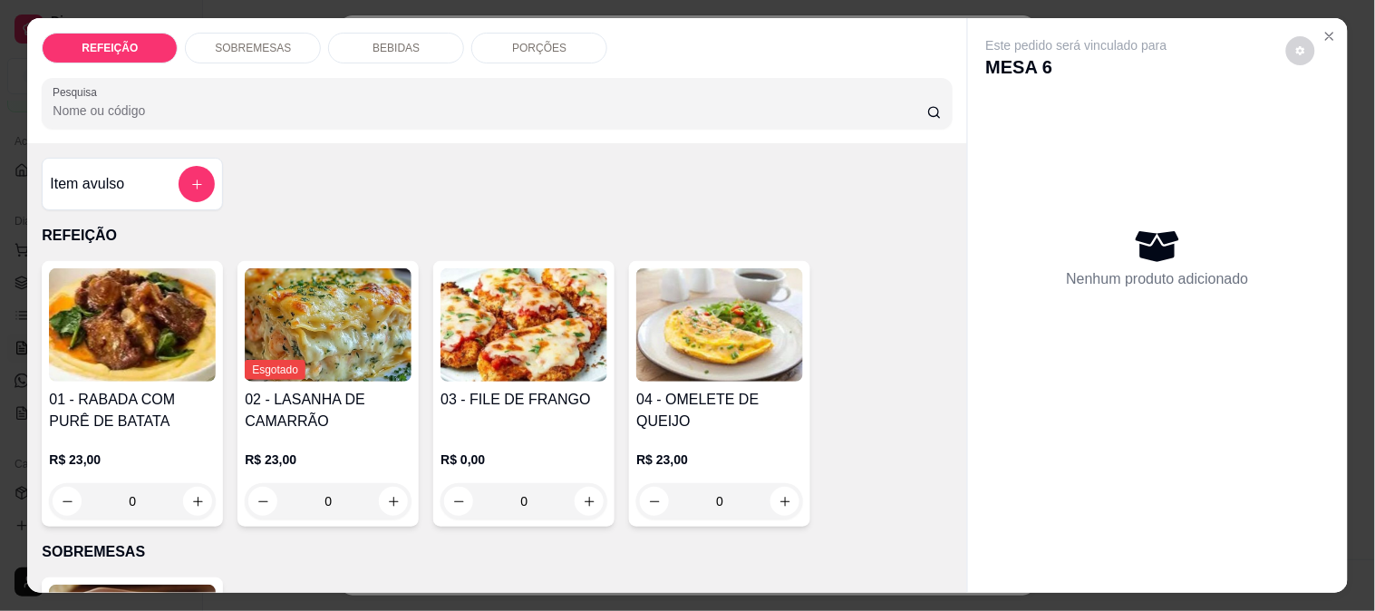
click at [412, 45] on div "BEBIDAS" at bounding box center [396, 48] width 136 height 31
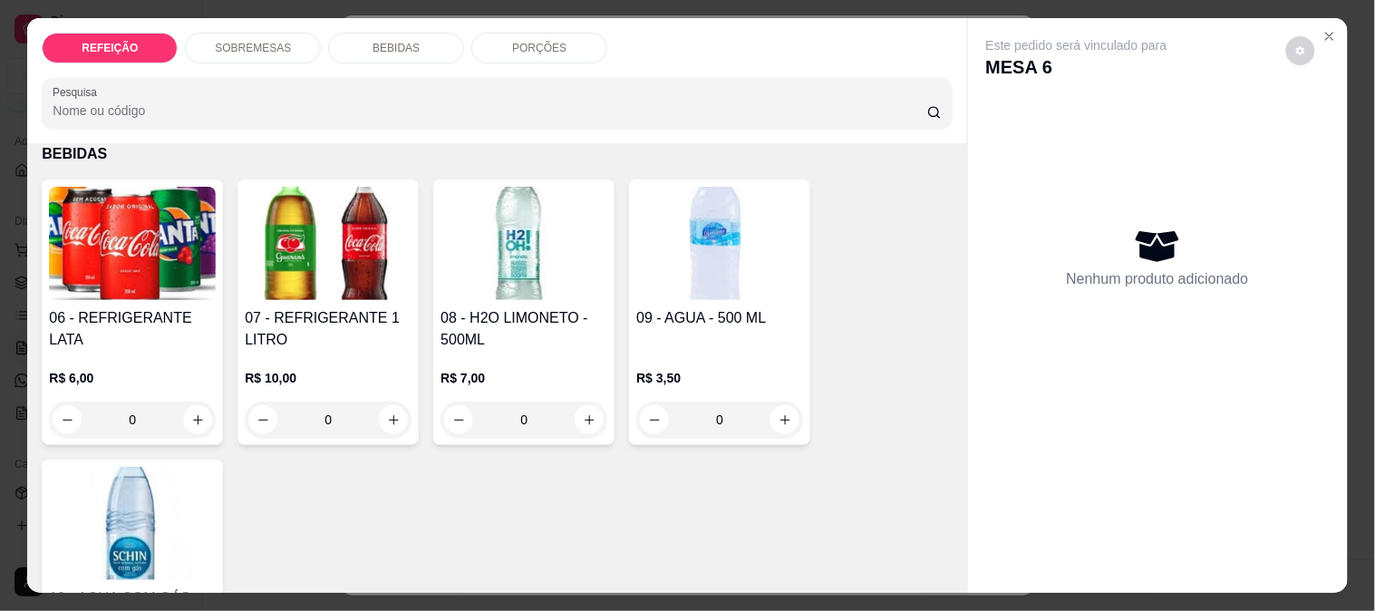
scroll to position [47, 0]
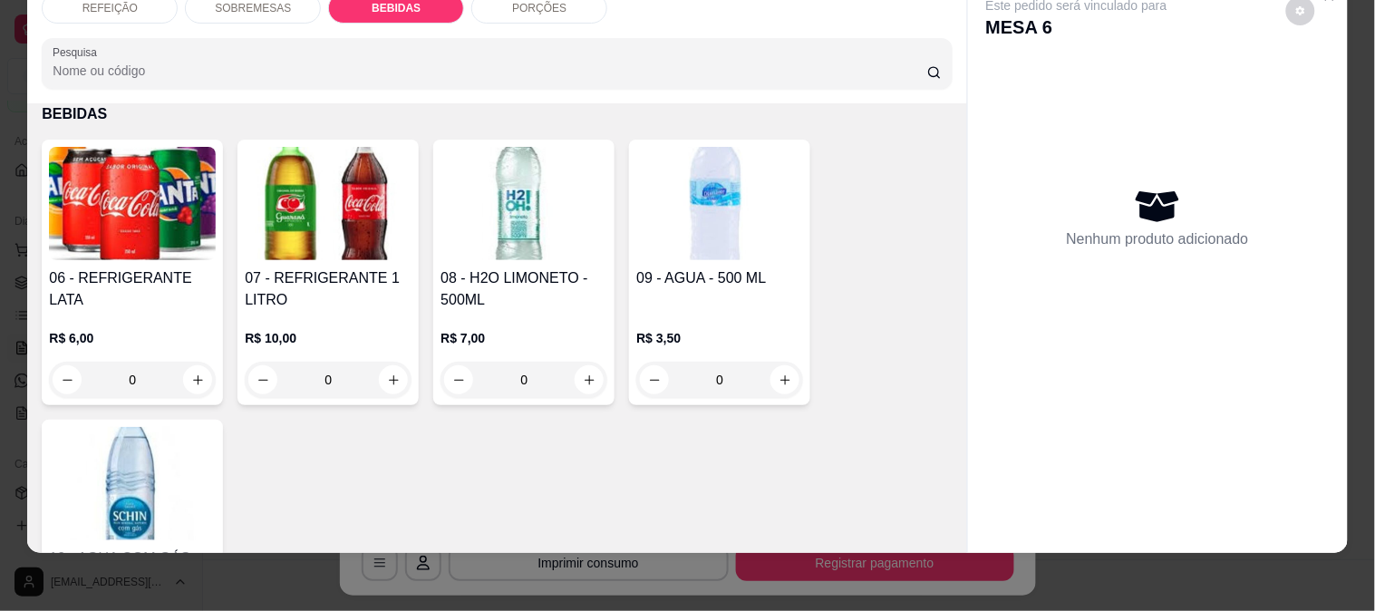
click at [125, 221] on img at bounding box center [132, 203] width 167 height 113
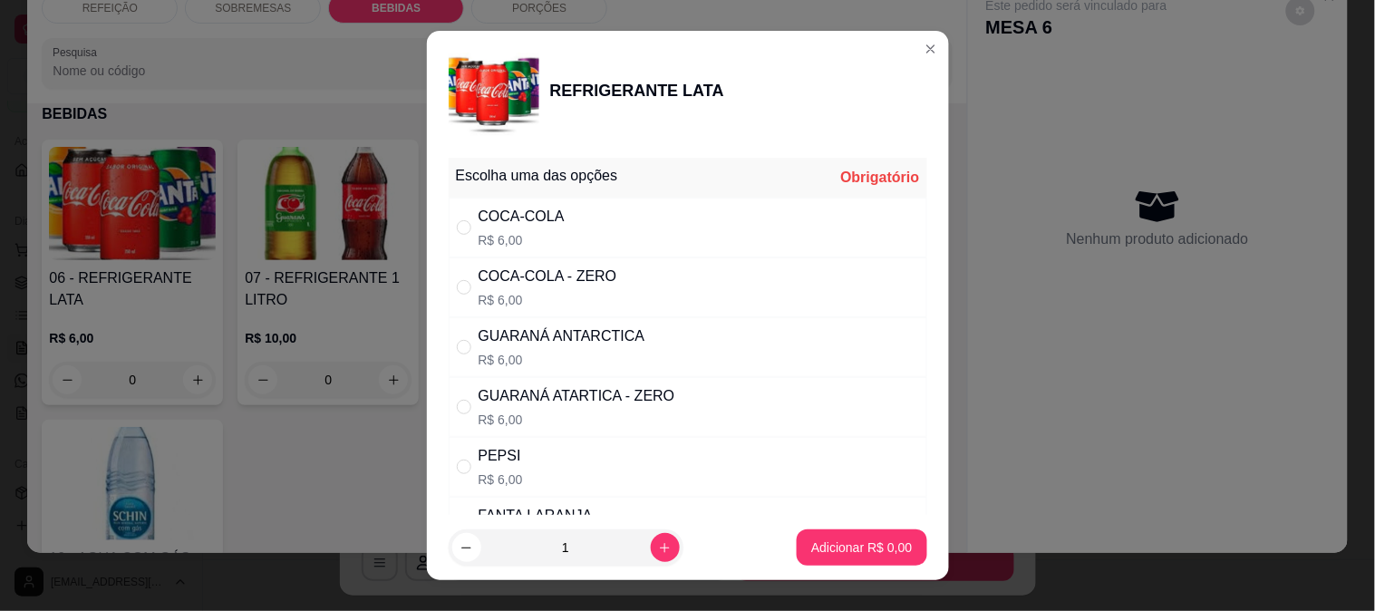
click at [585, 263] on div "COCA-COLA - ZERO R$ 6,00" at bounding box center [688, 288] width 479 height 60
radio input "true"
click at [819, 548] on p "Adicionar R$ 6,00" at bounding box center [862, 548] width 101 height 18
type input "1"
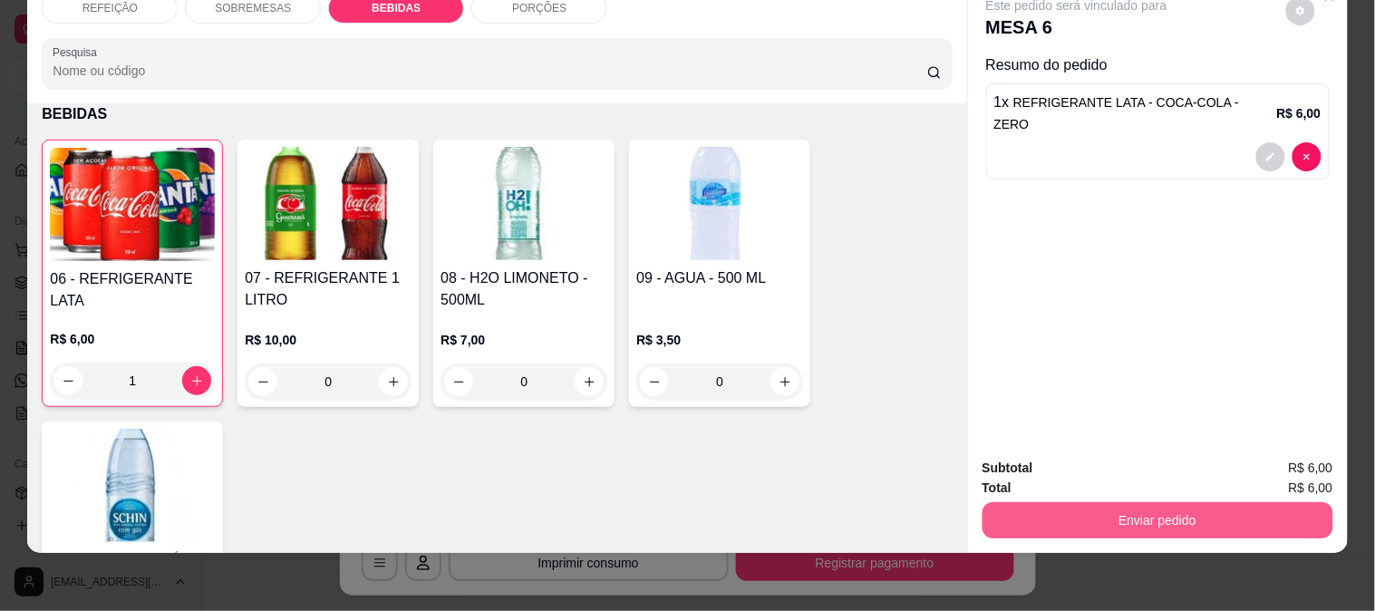
click at [1103, 502] on button "Enviar pedido" at bounding box center [1158, 520] width 351 height 36
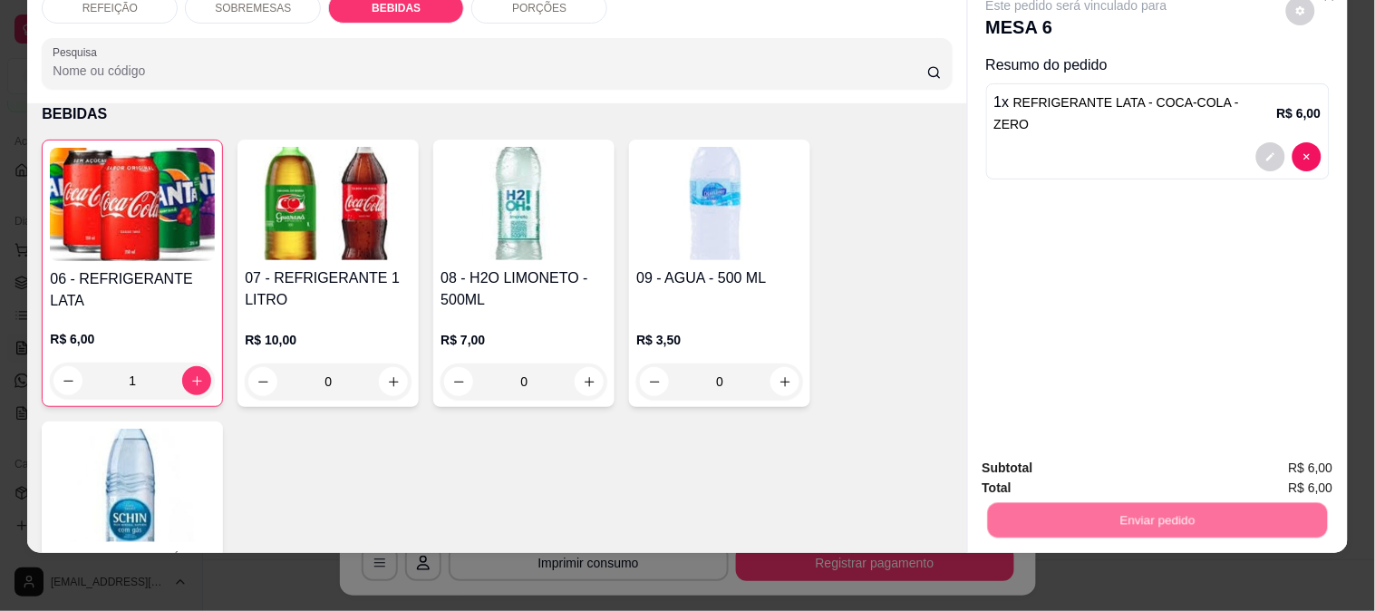
click at [1094, 460] on button "Não registrar e enviar pedido" at bounding box center [1098, 461] width 189 height 34
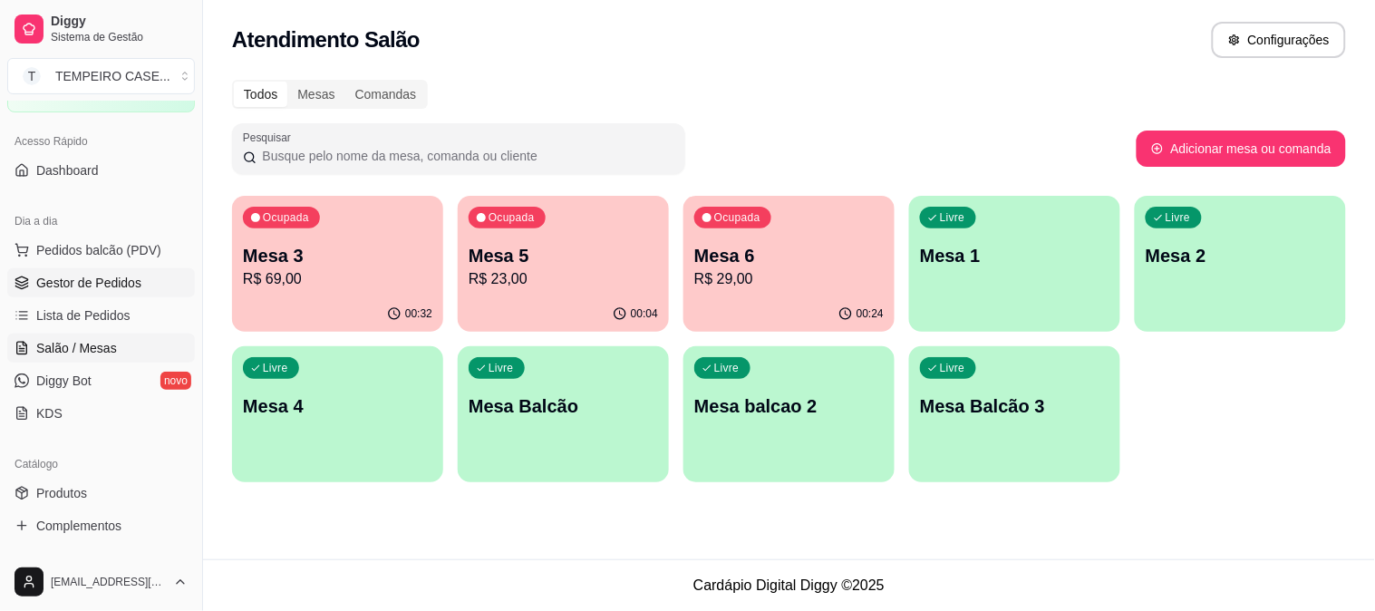
click at [94, 279] on span "Gestor de Pedidos" at bounding box center [88, 283] width 105 height 18
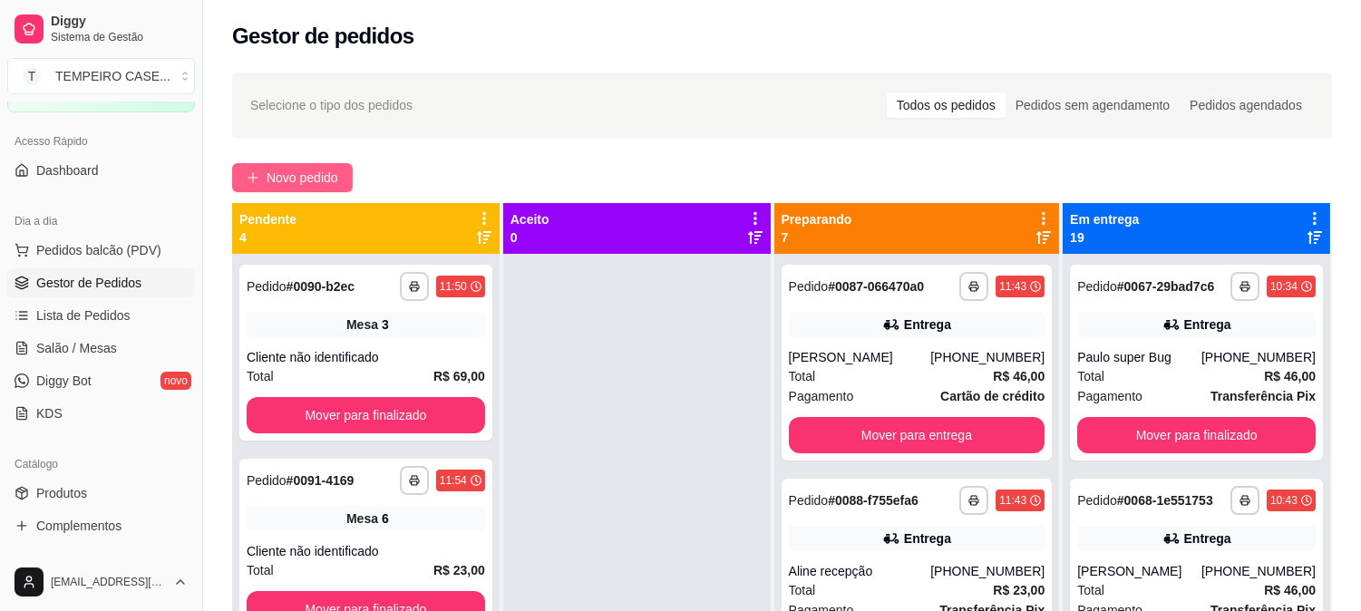
click at [282, 172] on span "Novo pedido" at bounding box center [303, 178] width 72 height 20
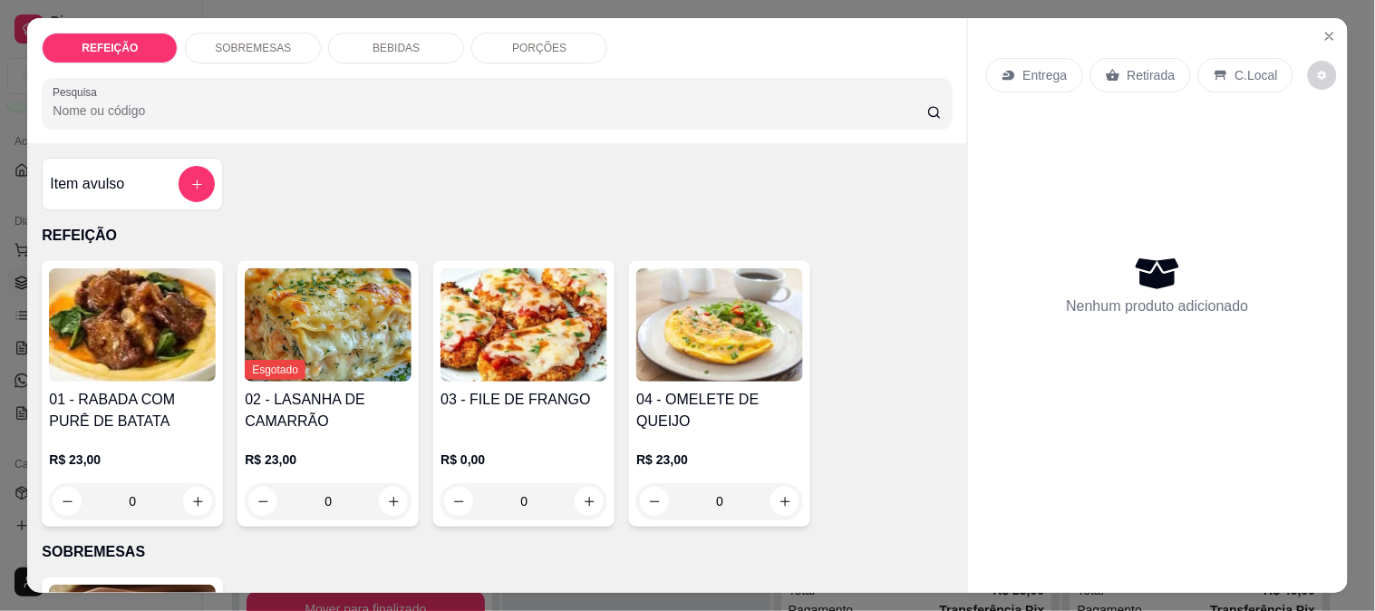
click at [470, 361] on img at bounding box center [524, 324] width 167 height 113
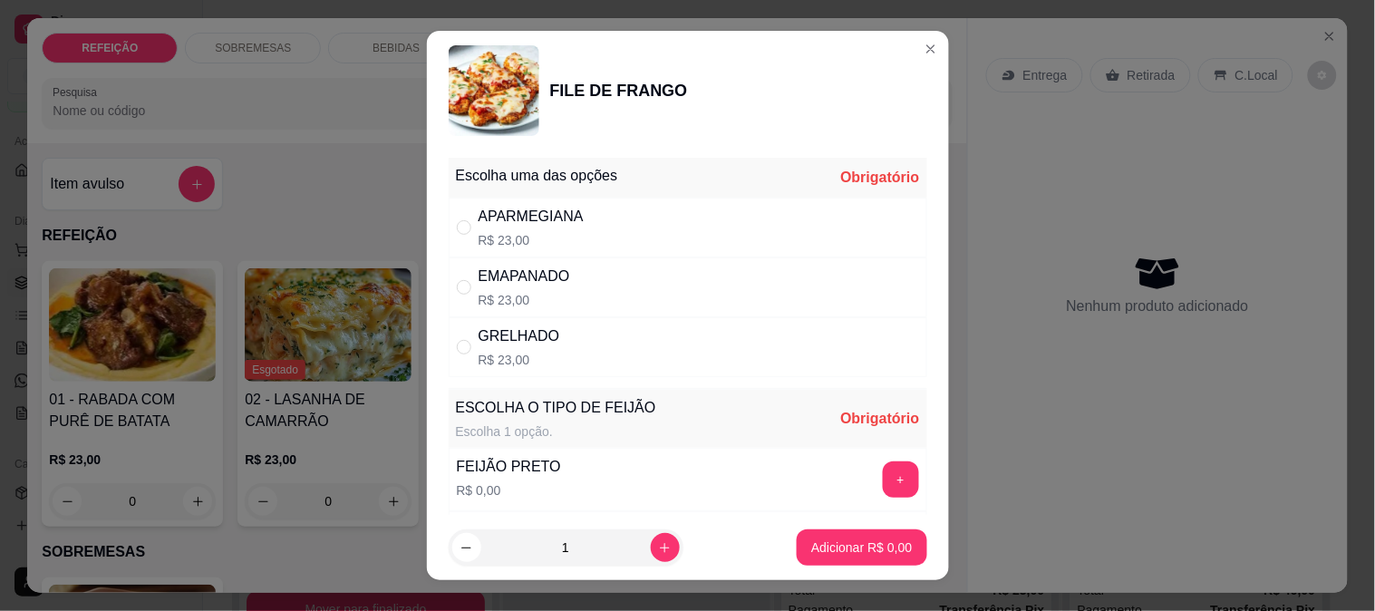
click at [631, 228] on div "APARMEGIANA R$ 23,00" at bounding box center [688, 228] width 479 height 60
radio input "true"
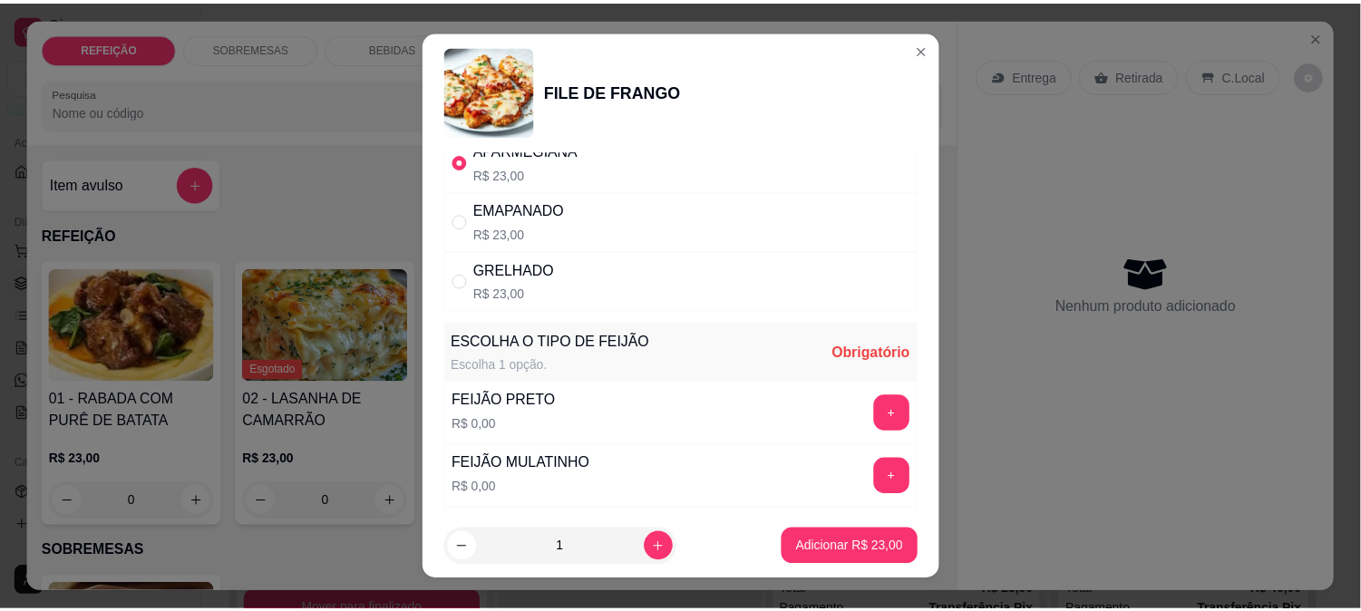
scroll to position [101, 0]
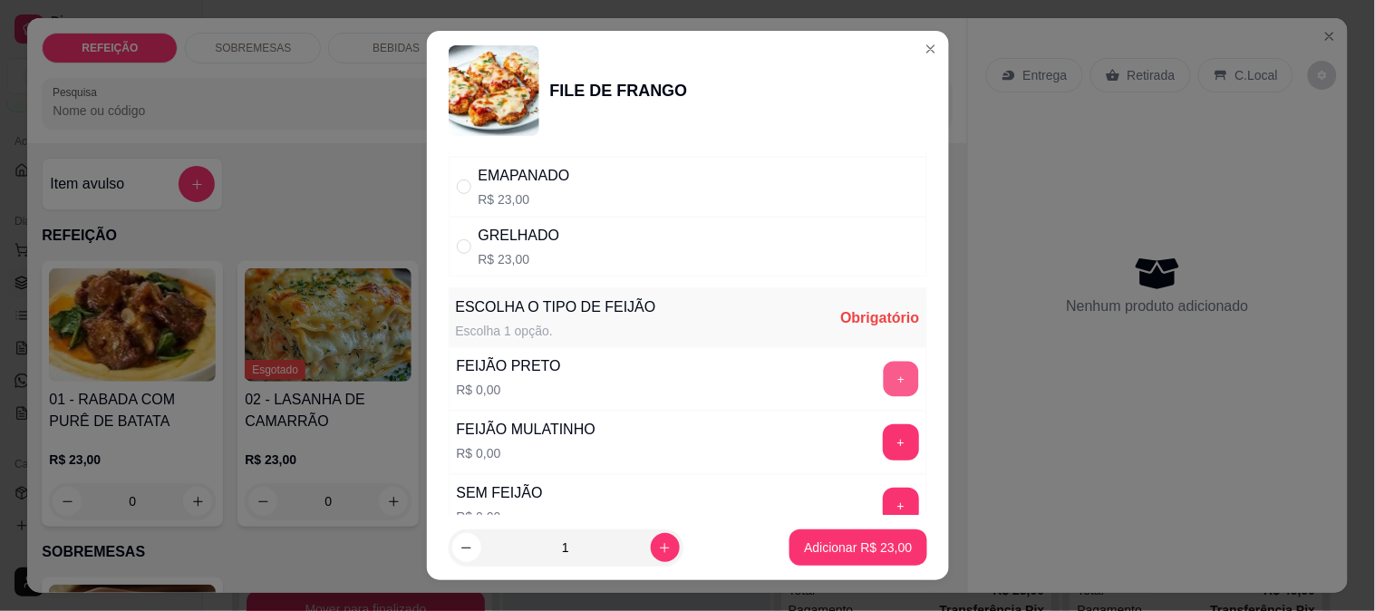
click at [883, 382] on button "+" at bounding box center [900, 378] width 35 height 35
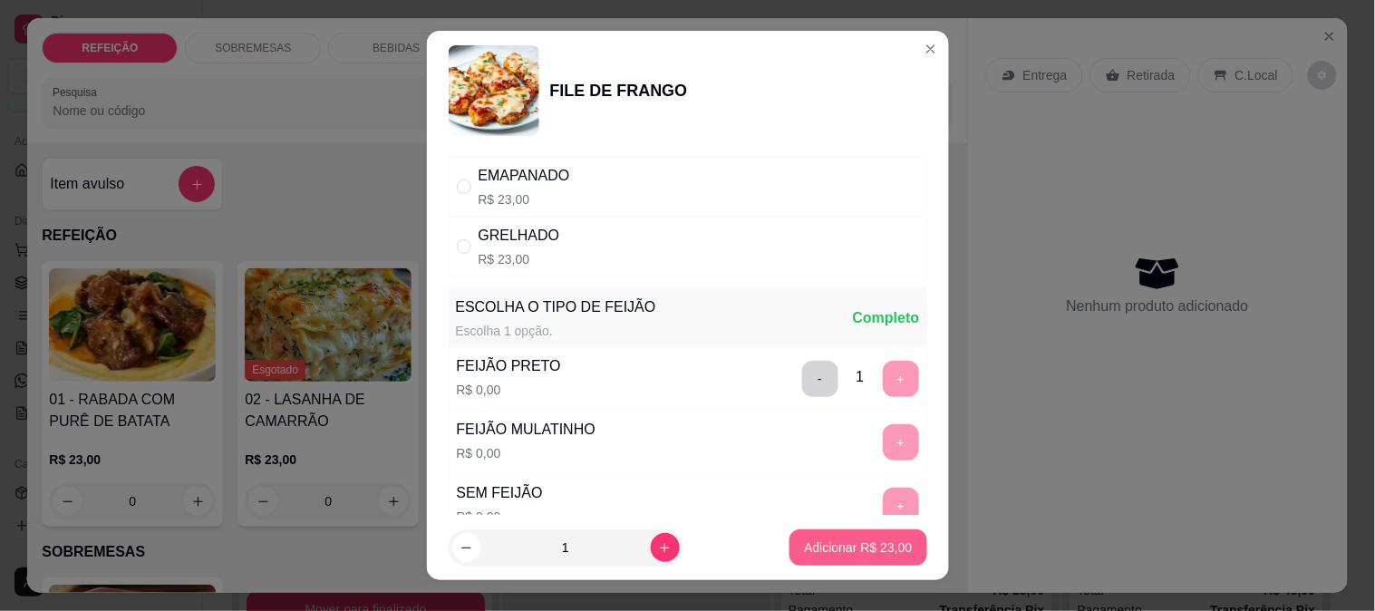
click at [851, 549] on p "Adicionar R$ 23,00" at bounding box center [858, 548] width 108 height 18
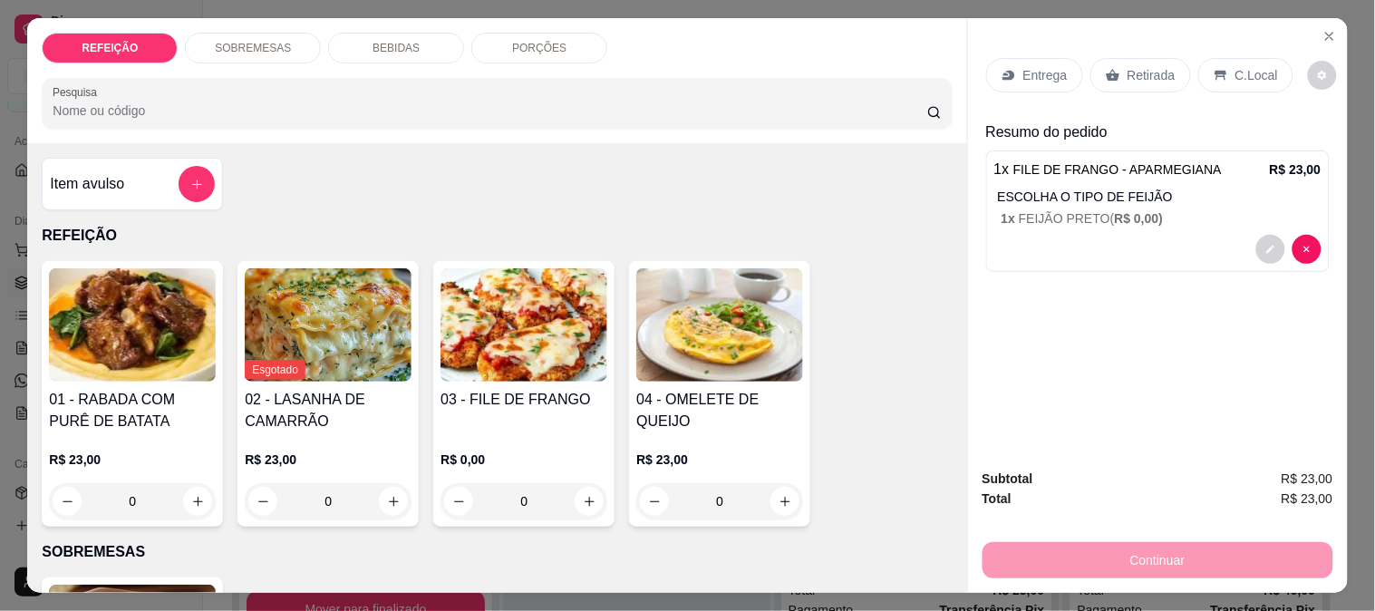
click at [1113, 66] on div "Retirada" at bounding box center [1141, 75] width 101 height 34
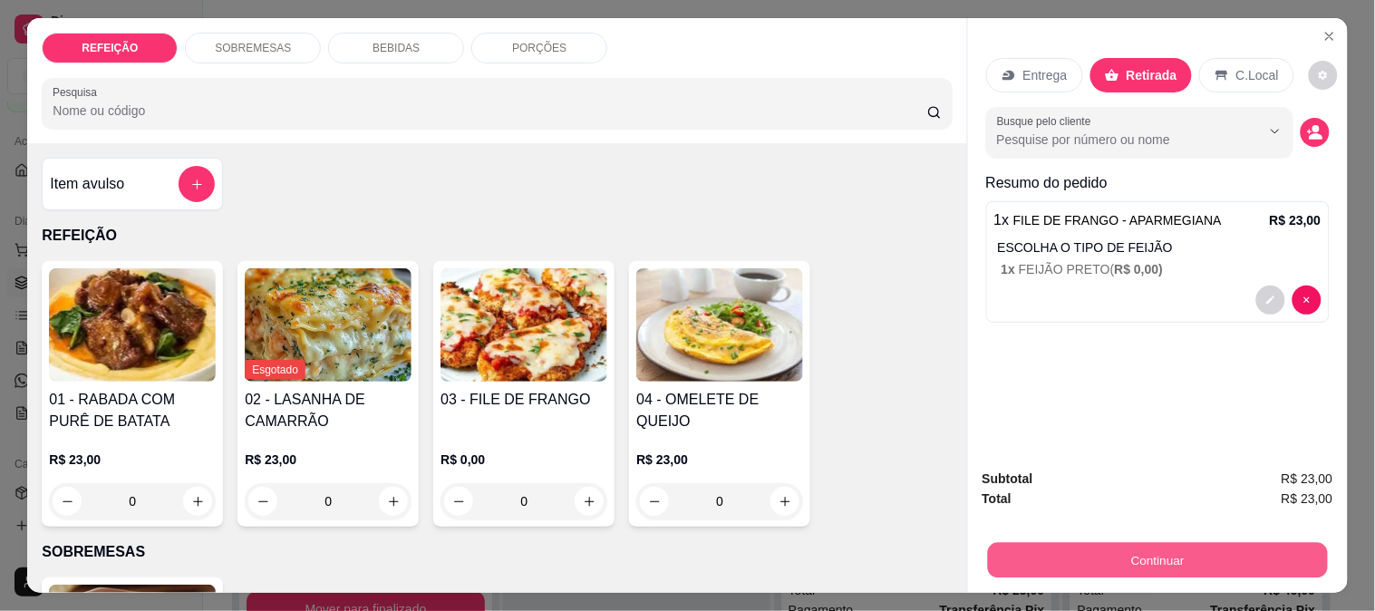
click at [1103, 559] on button "Continuar" at bounding box center [1157, 559] width 340 height 35
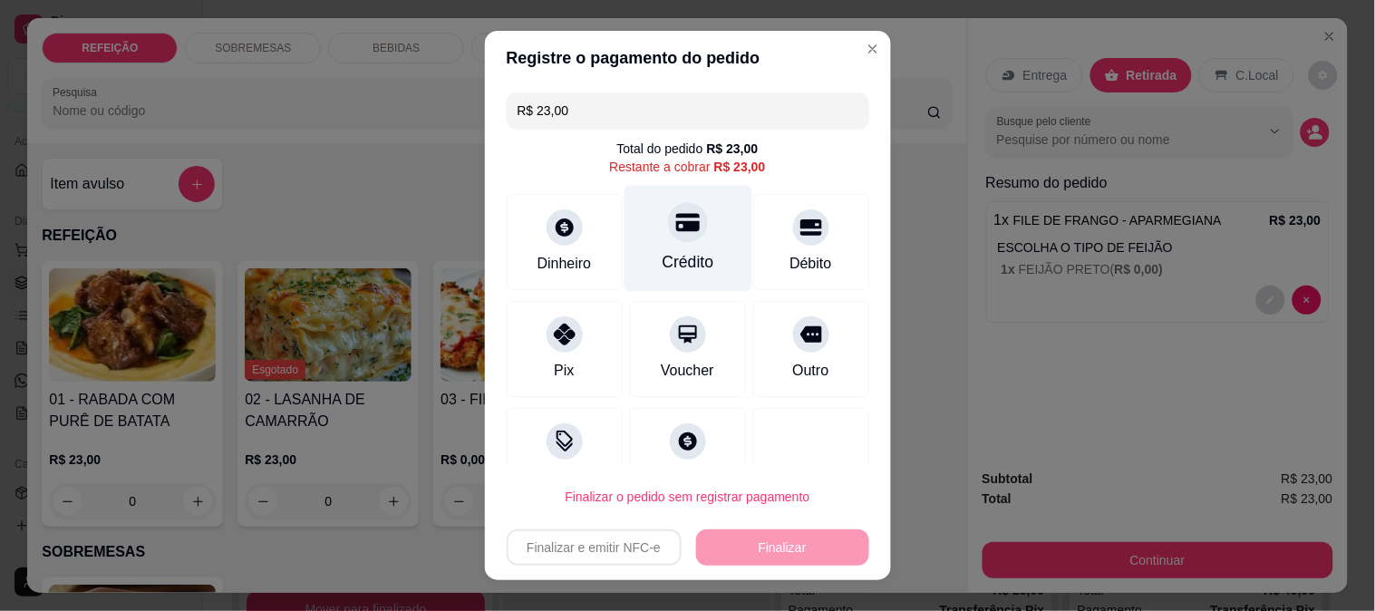
click at [668, 256] on div "Crédito" at bounding box center [688, 262] width 52 height 24
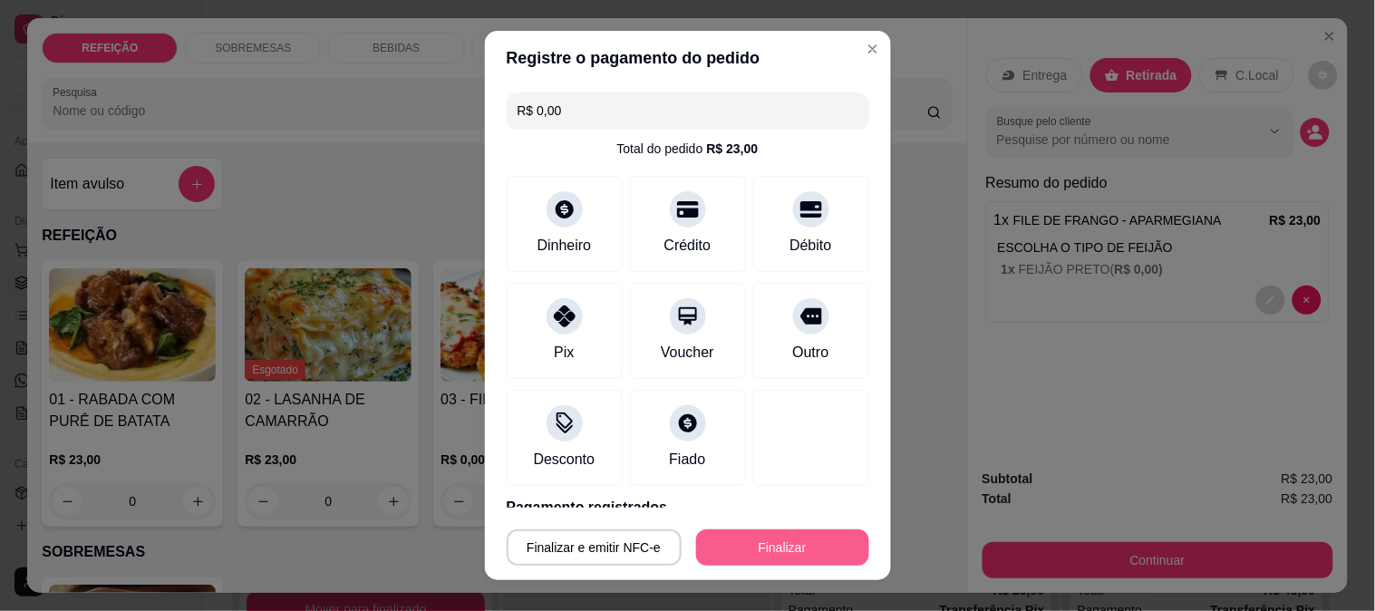
click at [775, 551] on button "Finalizar" at bounding box center [782, 548] width 173 height 36
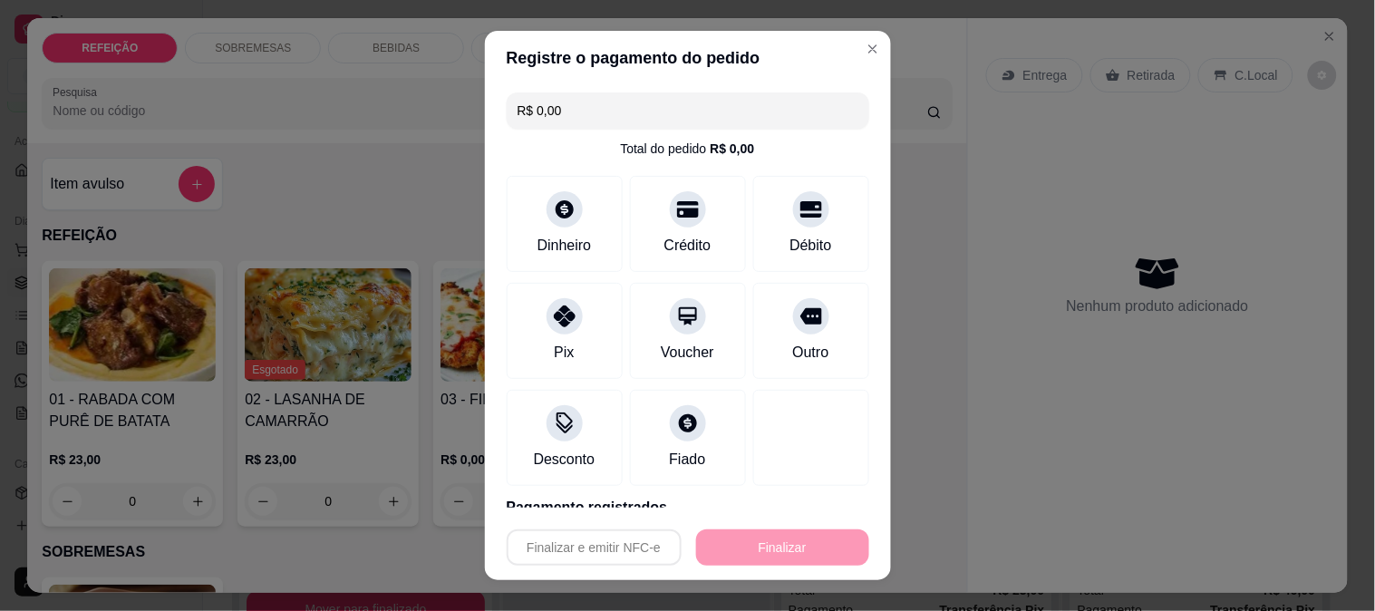
type input "-R$ 23,00"
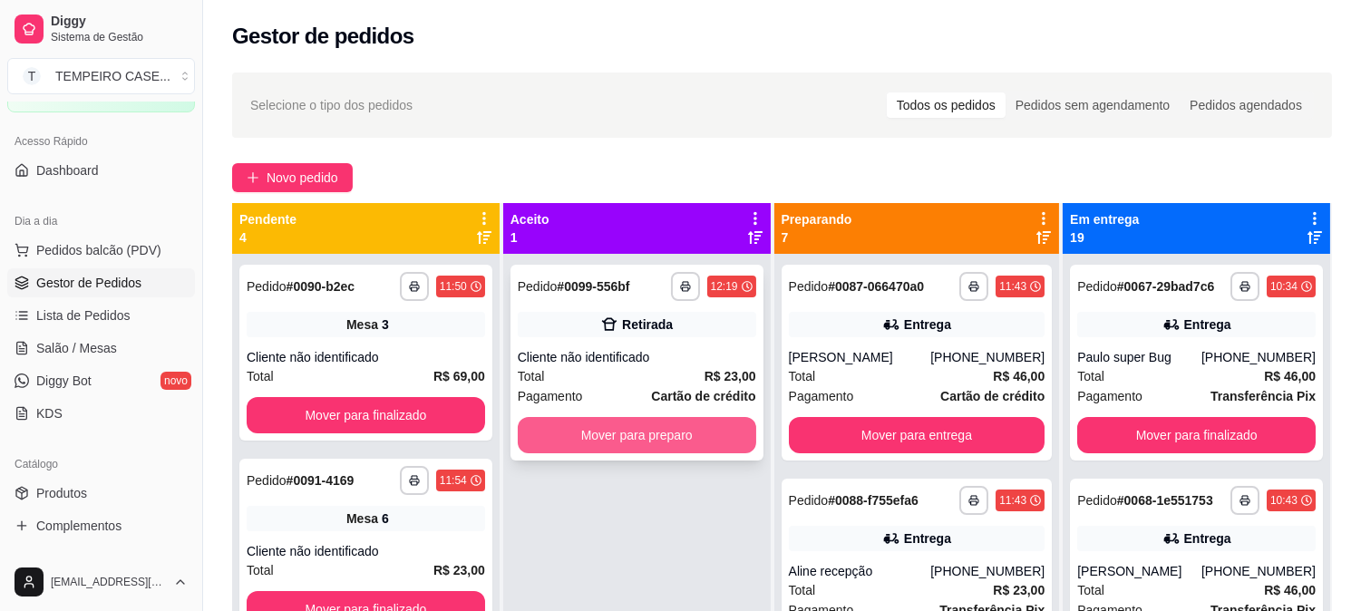
click at [709, 440] on button "Mover para preparo" at bounding box center [637, 435] width 238 height 36
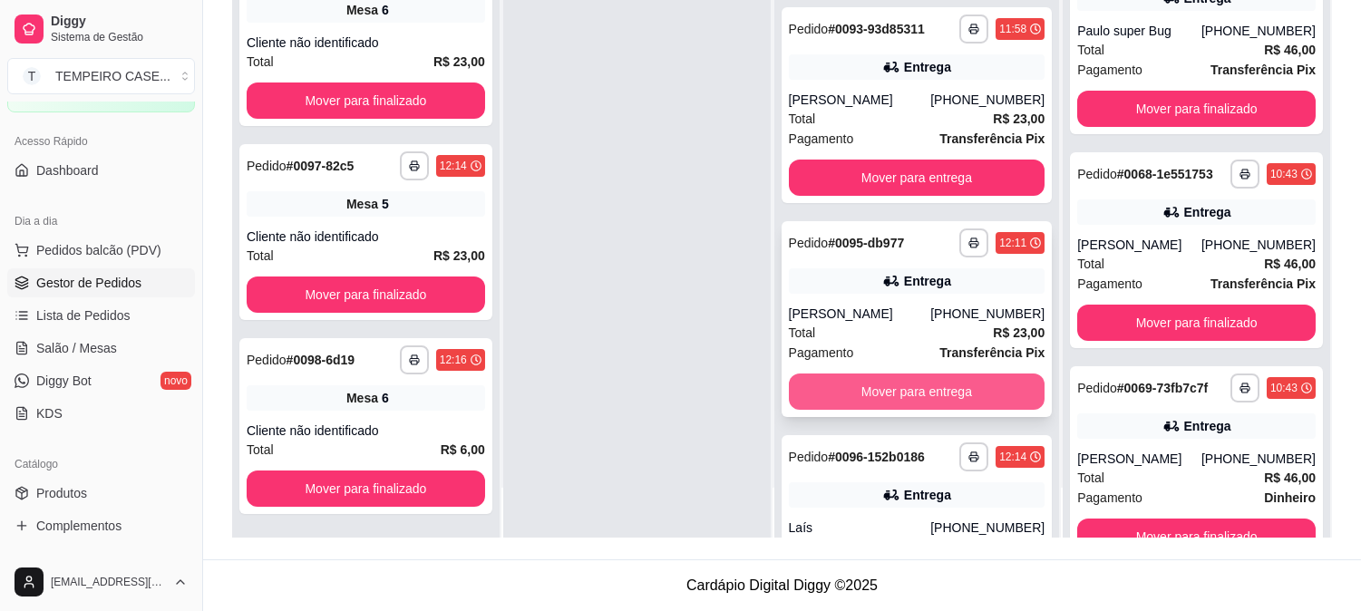
scroll to position [1117, 0]
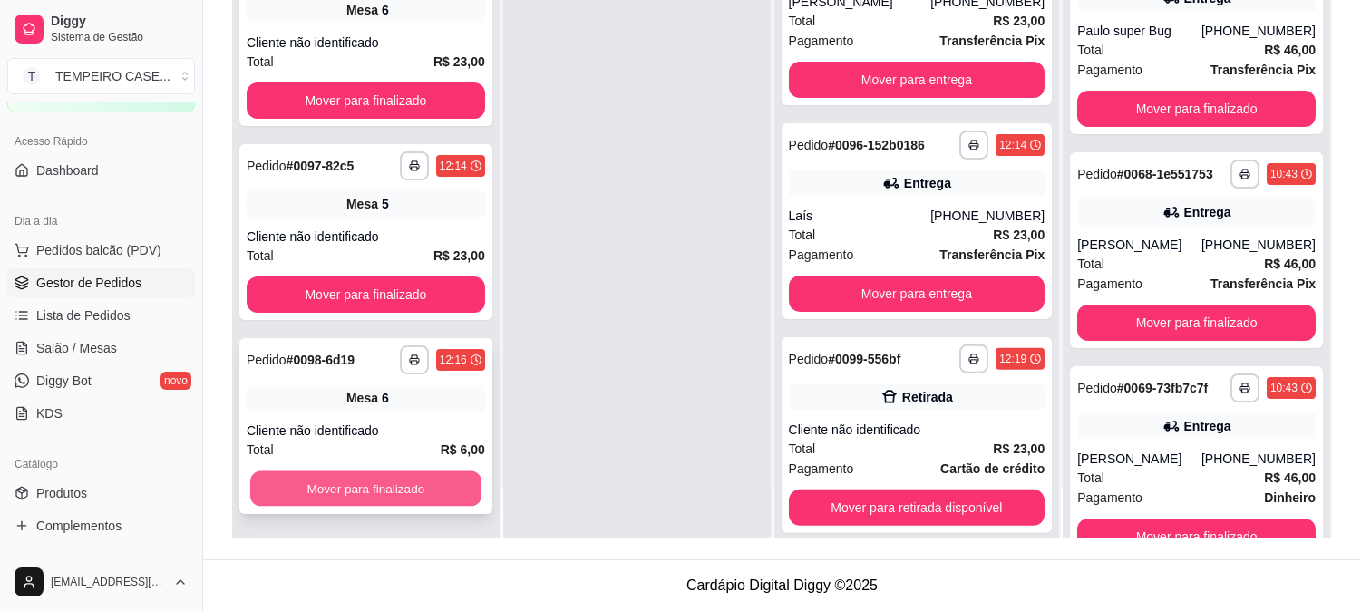
click at [303, 490] on button "Mover para finalizado" at bounding box center [365, 488] width 231 height 35
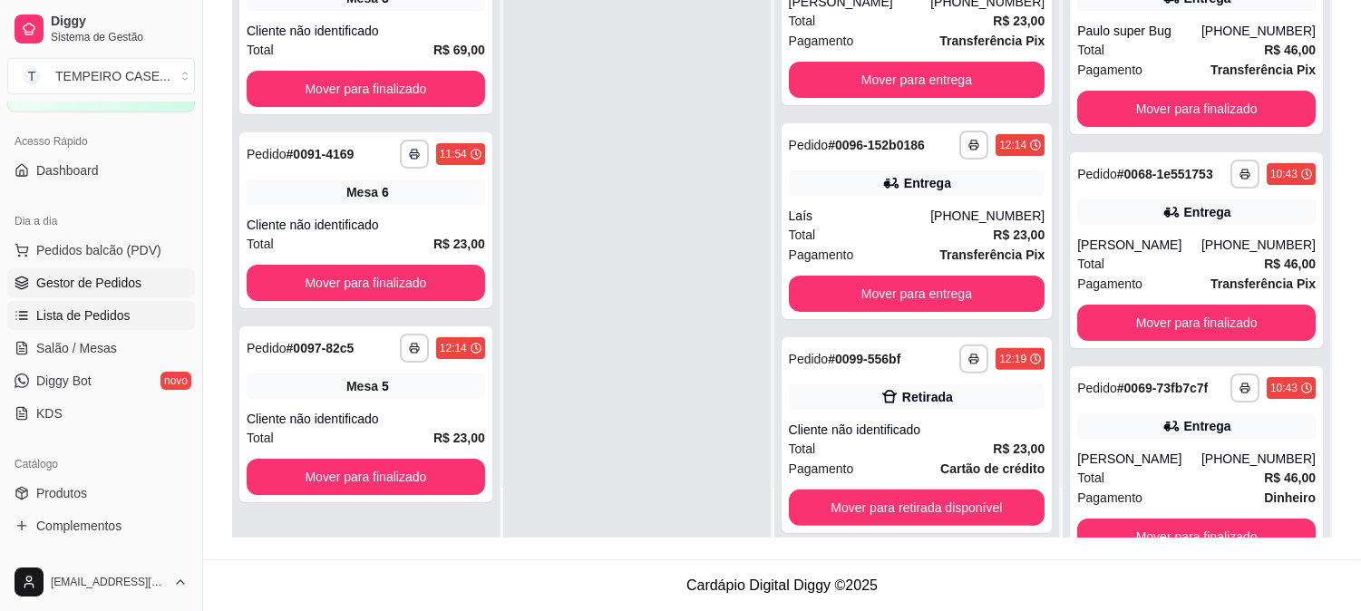
scroll to position [0, 0]
click at [66, 354] on span "Salão / Mesas" at bounding box center [76, 348] width 81 height 18
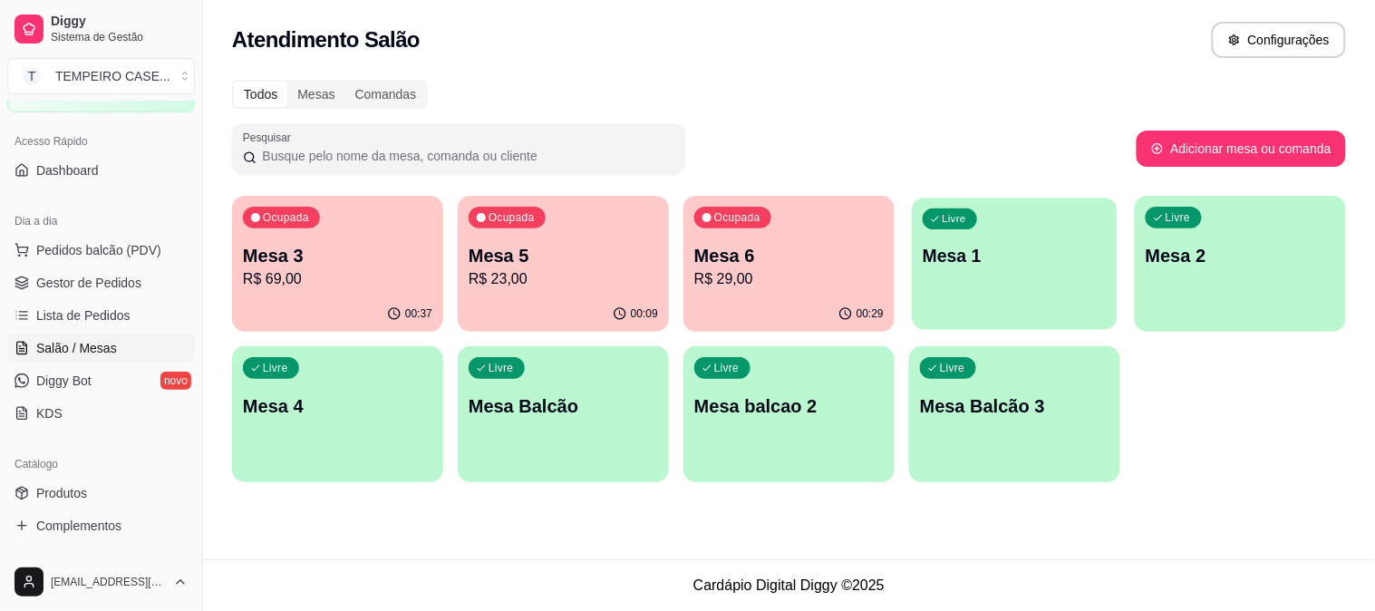
click at [913, 323] on div "button" at bounding box center [1014, 318] width 205 height 21
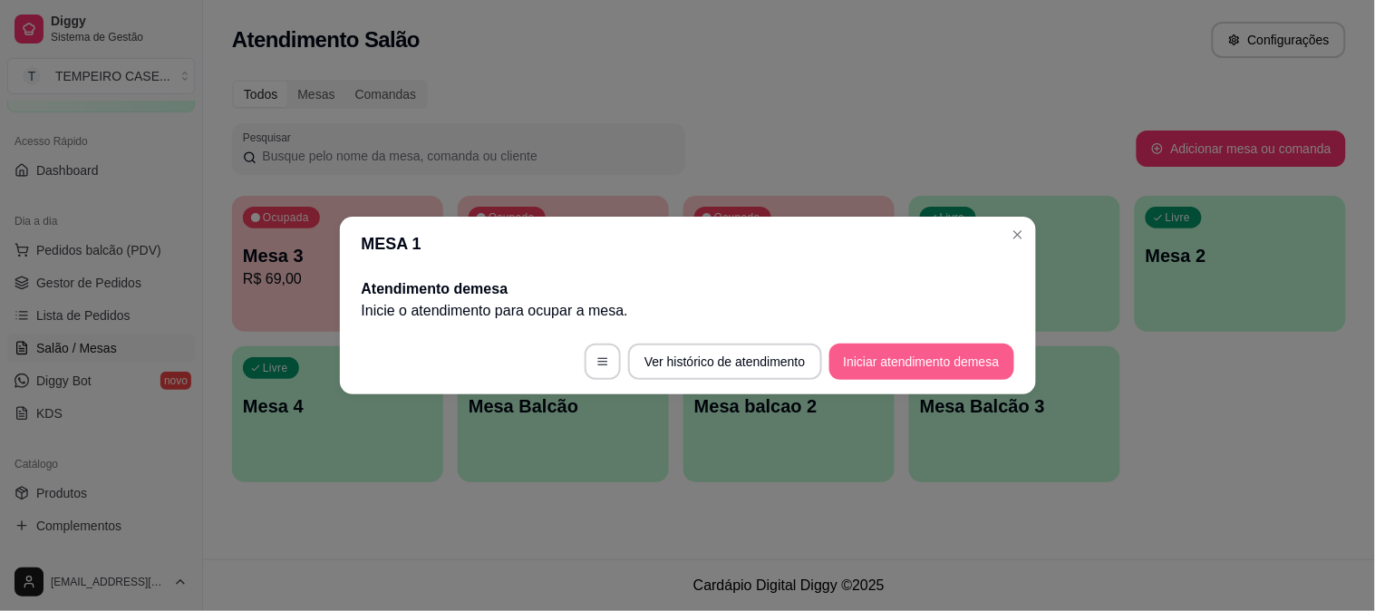
click at [890, 355] on button "Iniciar atendimento de mesa" at bounding box center [922, 362] width 185 height 36
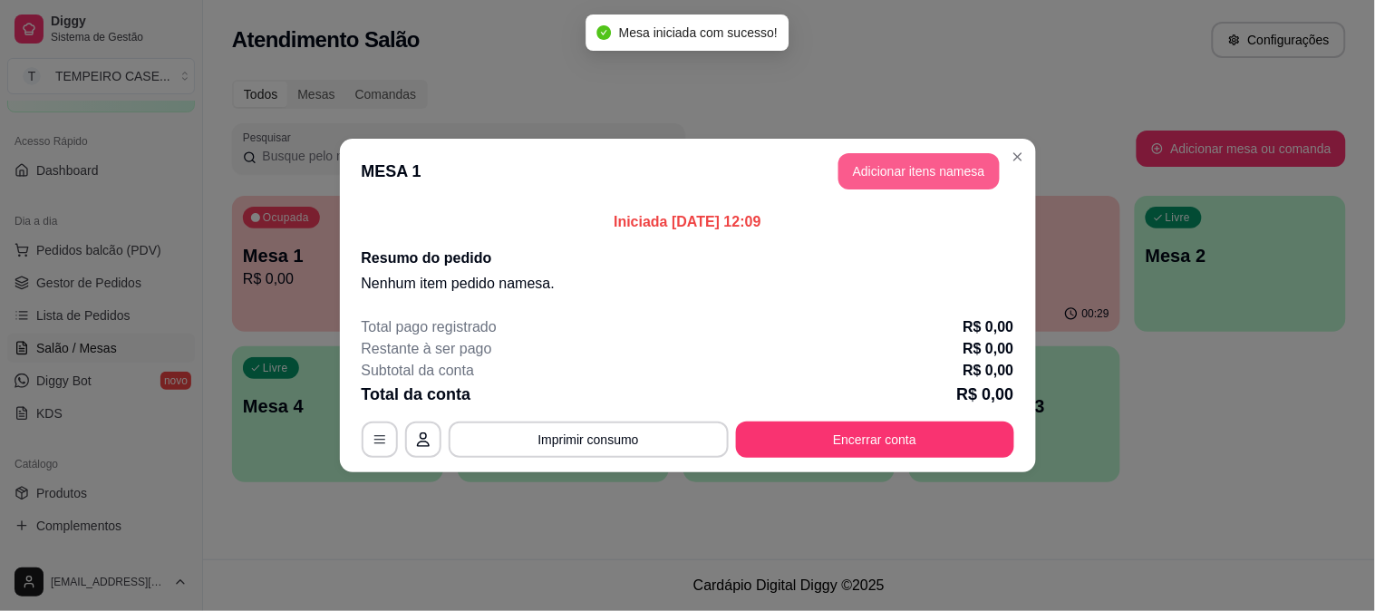
click at [866, 169] on button "Adicionar itens na mesa" at bounding box center [919, 171] width 161 height 36
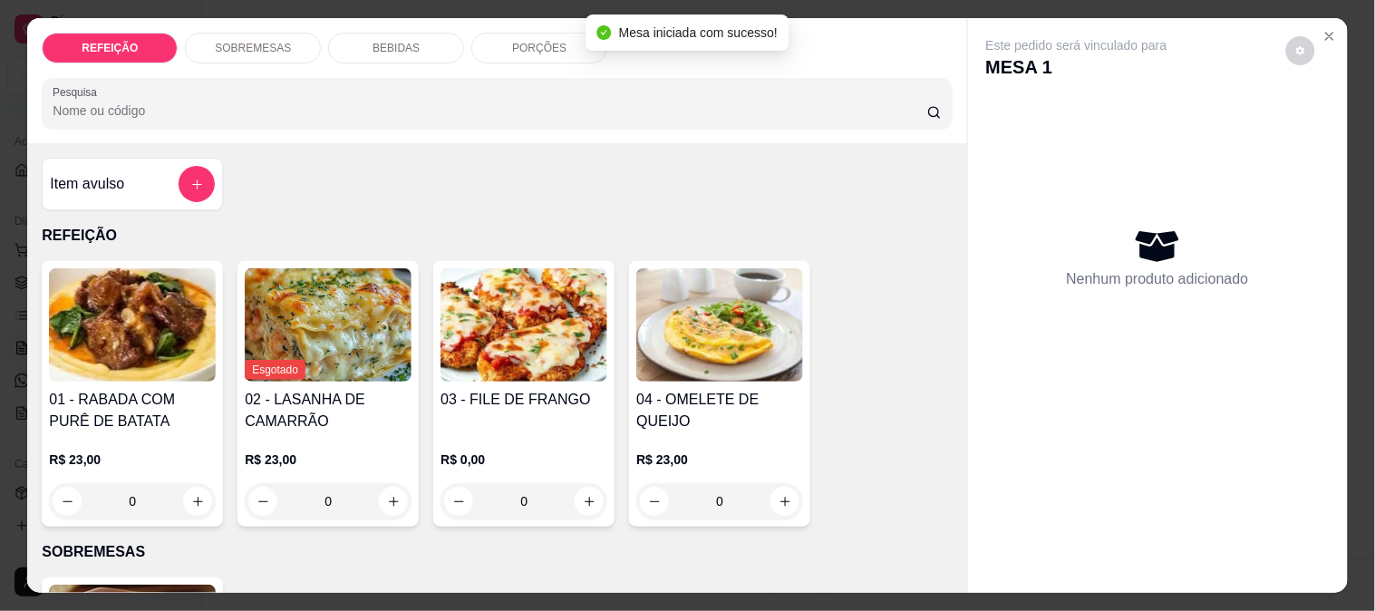
click at [612, 324] on div "01 - RABADA COM PURÊ DE BATATA R$ 23,00 0 Esgotado 02 - LASANHA DE CAMARRÃO R$ …" at bounding box center [497, 394] width 910 height 266
click at [559, 331] on img at bounding box center [524, 324] width 167 height 113
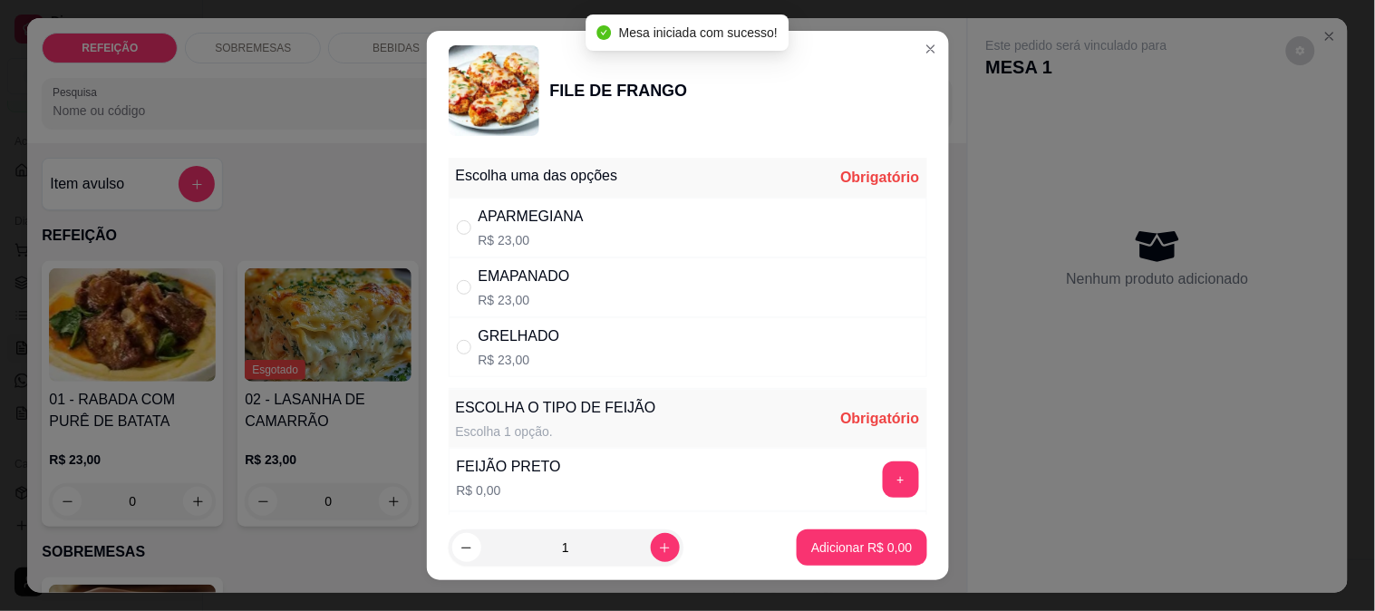
click at [559, 236] on p "R$ 23,00" at bounding box center [531, 240] width 105 height 18
radio input "true"
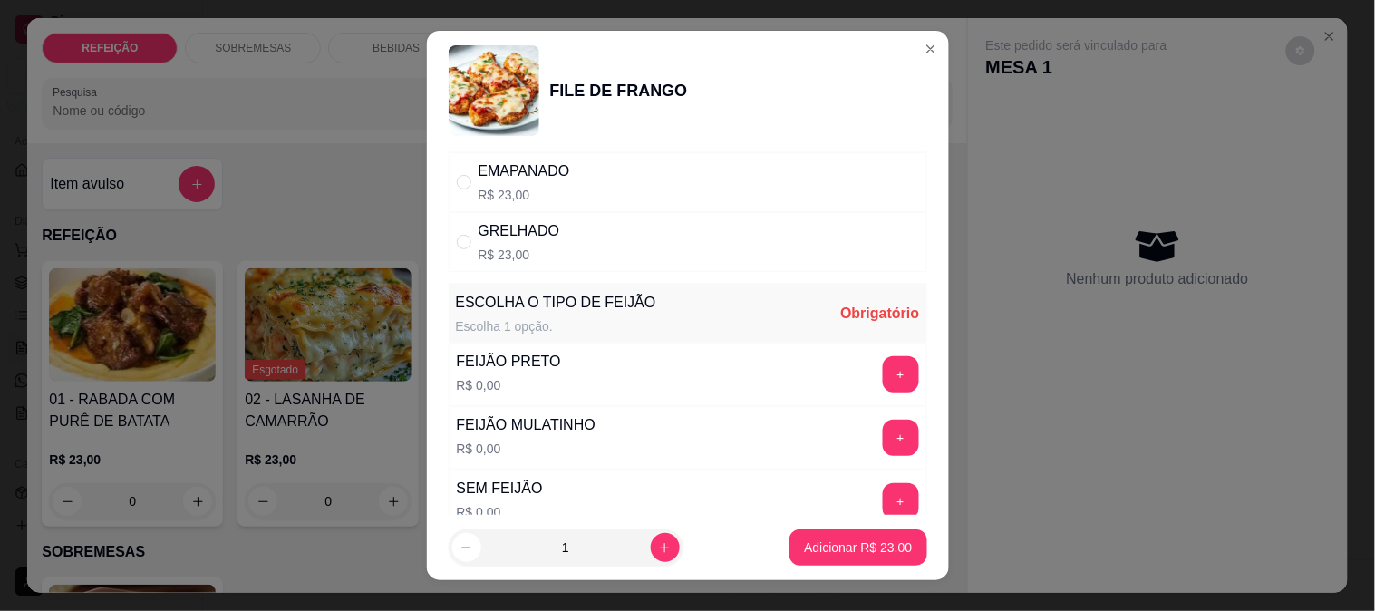
scroll to position [259, 0]
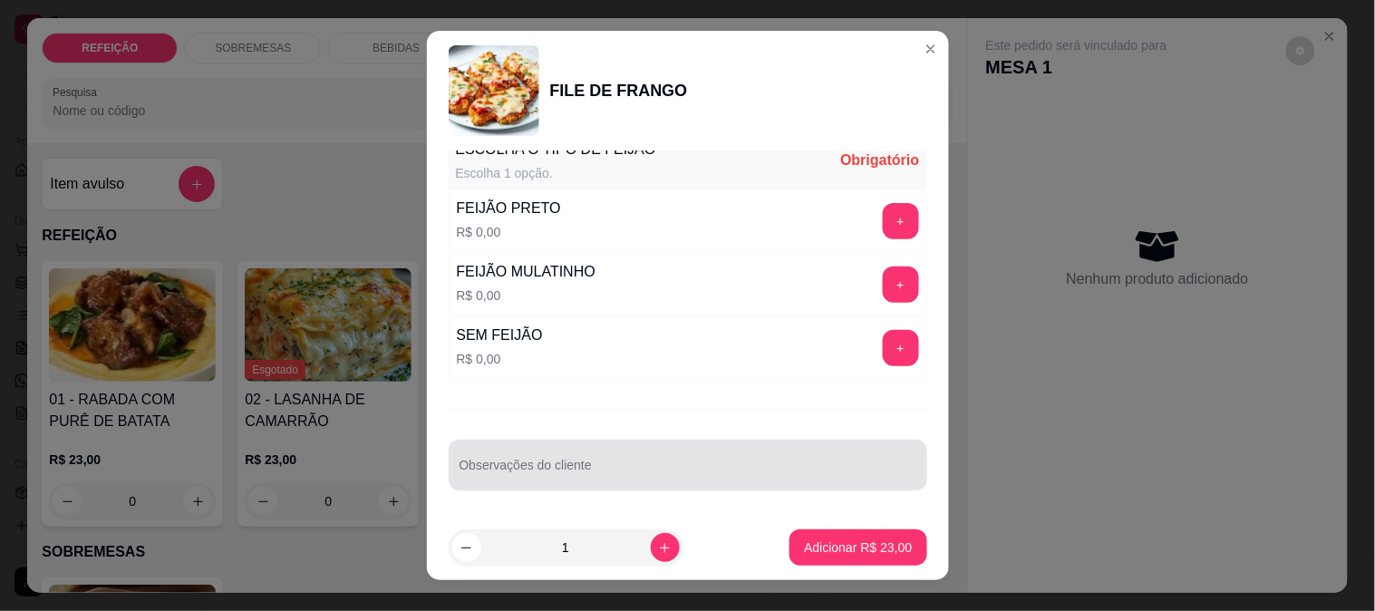
click at [621, 481] on div at bounding box center [688, 465] width 457 height 36
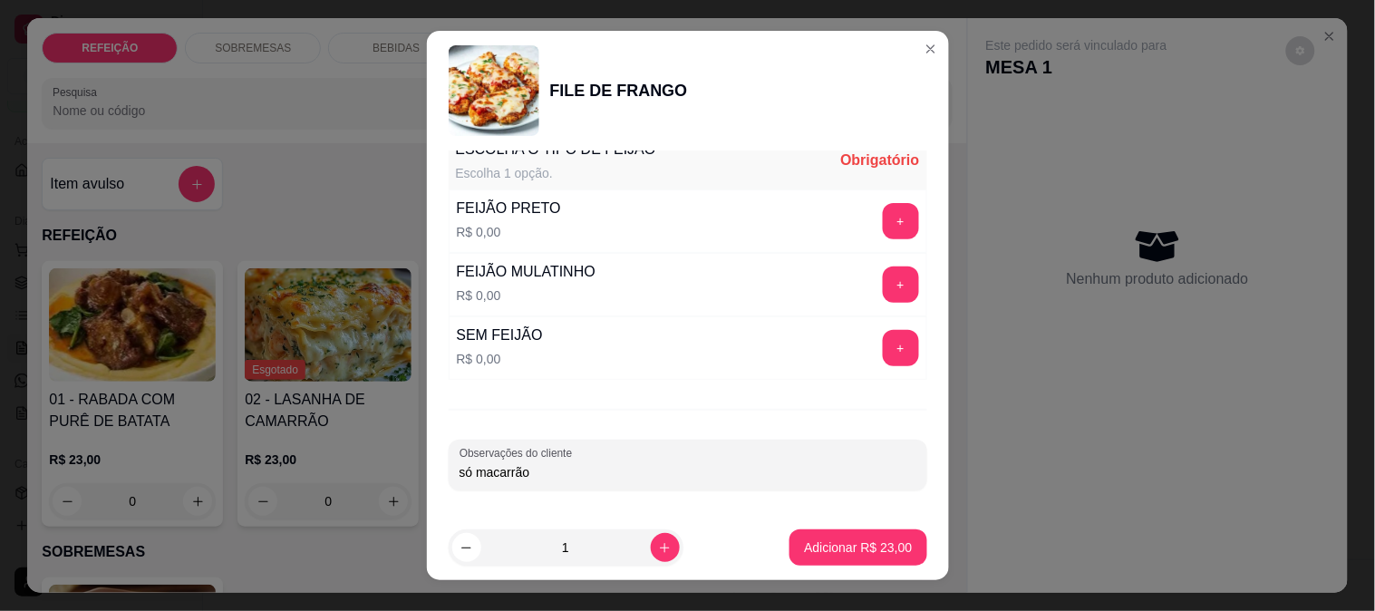
type input "só macarrão"
click at [883, 351] on button "+" at bounding box center [900, 347] width 35 height 35
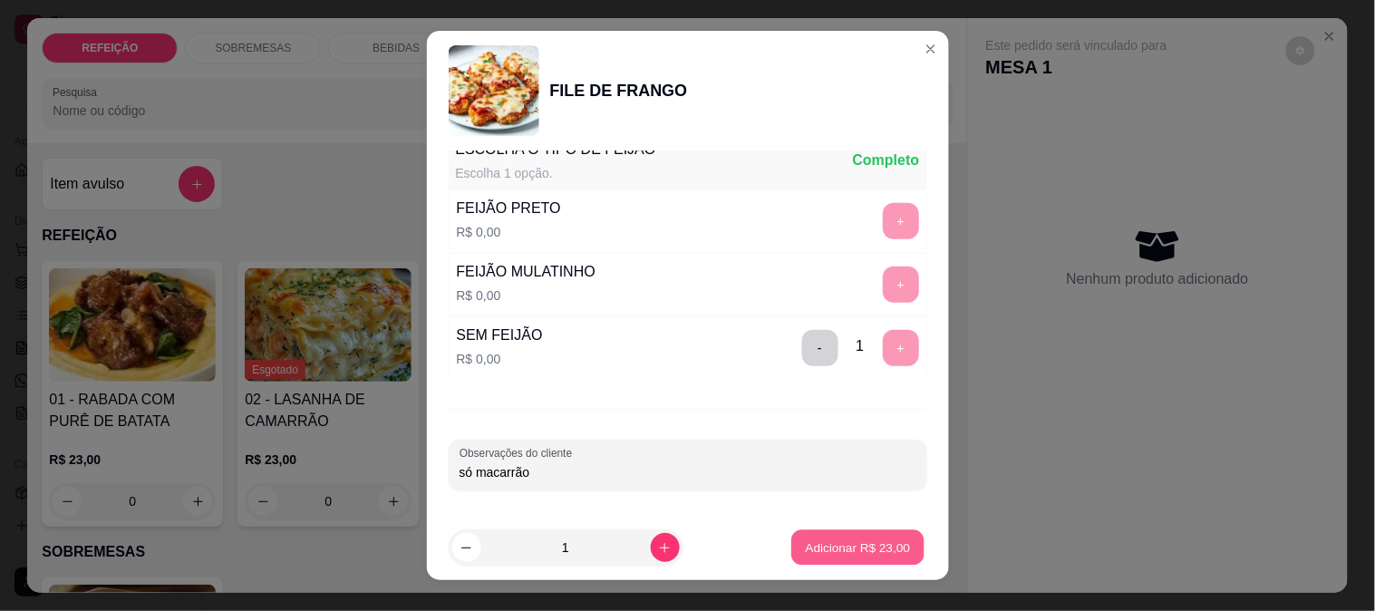
click at [852, 550] on p "Adicionar R$ 23,00" at bounding box center [858, 548] width 105 height 17
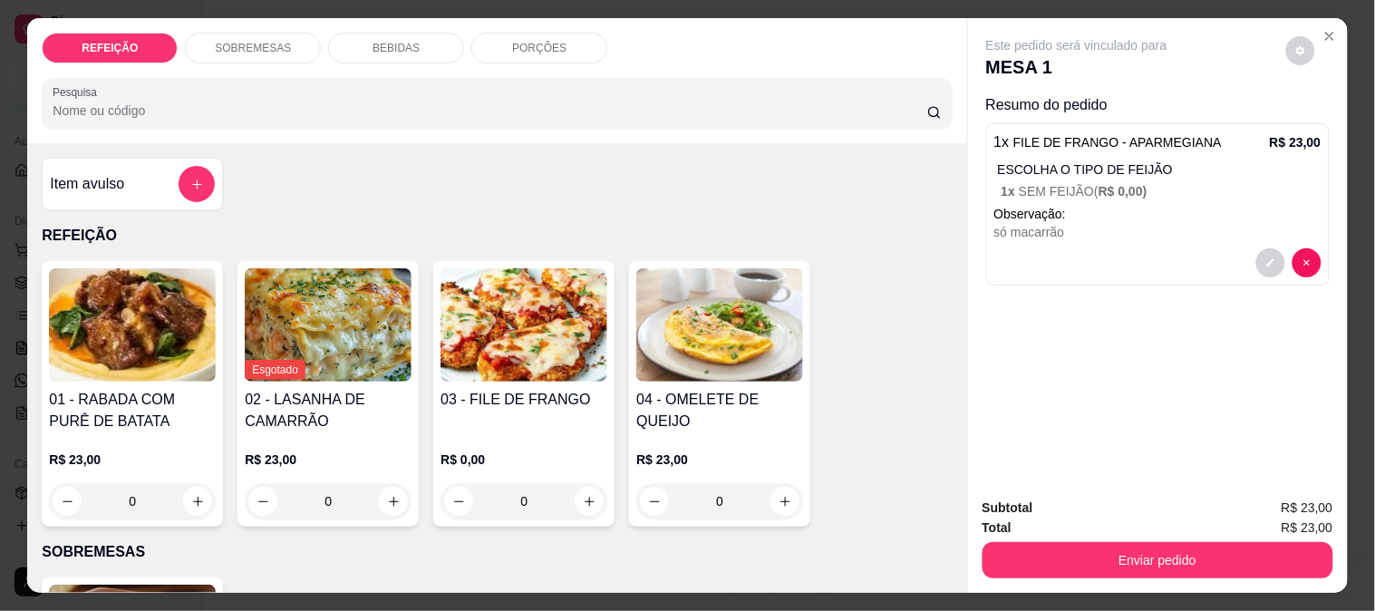
click at [338, 33] on div "BEBIDAS" at bounding box center [396, 48] width 136 height 31
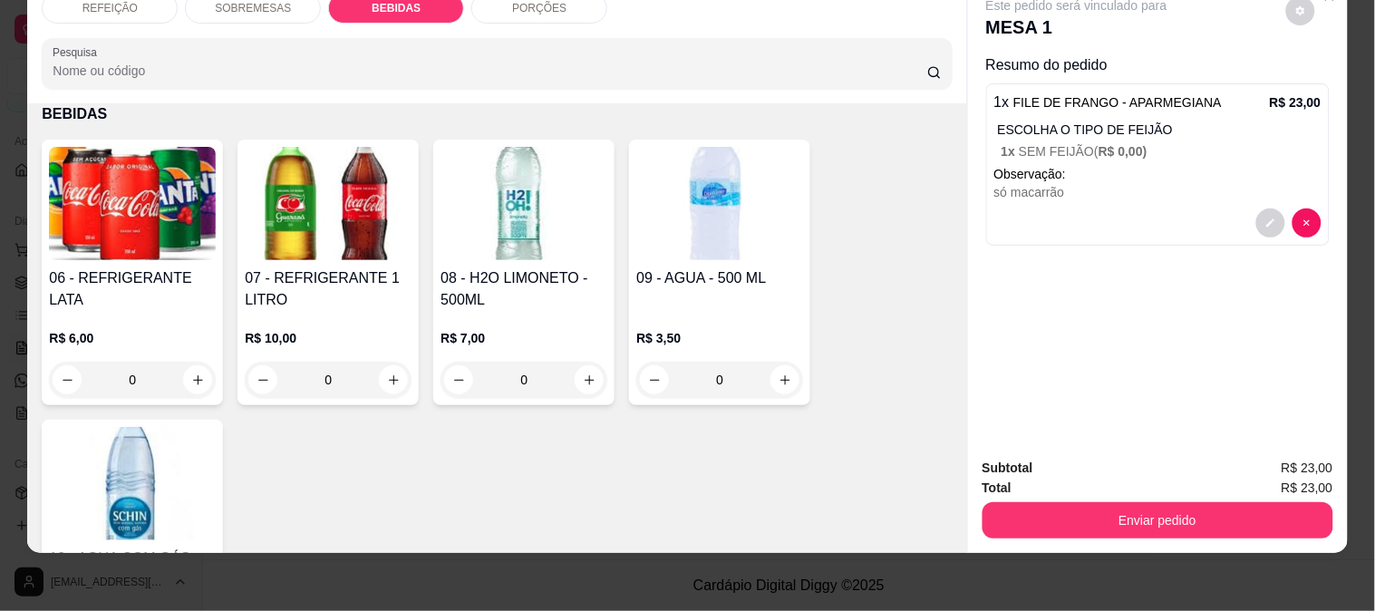
click at [42, 221] on div "06 - REFRIGERANTE LATA R$ 6,00 0" at bounding box center [132, 273] width 181 height 266
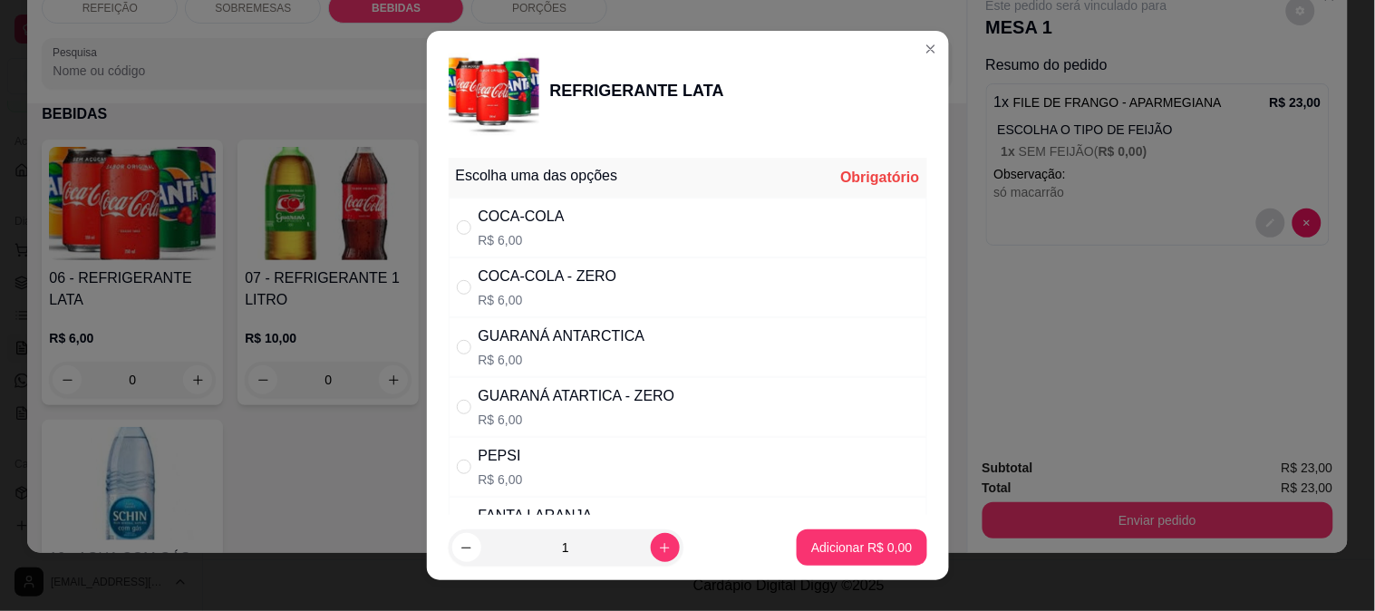
click at [609, 395] on div "GUARANÁ ATARTICA - ZERO" at bounding box center [577, 396] width 197 height 22
radio input "true"
click at [831, 530] on button "Adicionar R$ 6,00" at bounding box center [862, 548] width 130 height 36
type input "1"
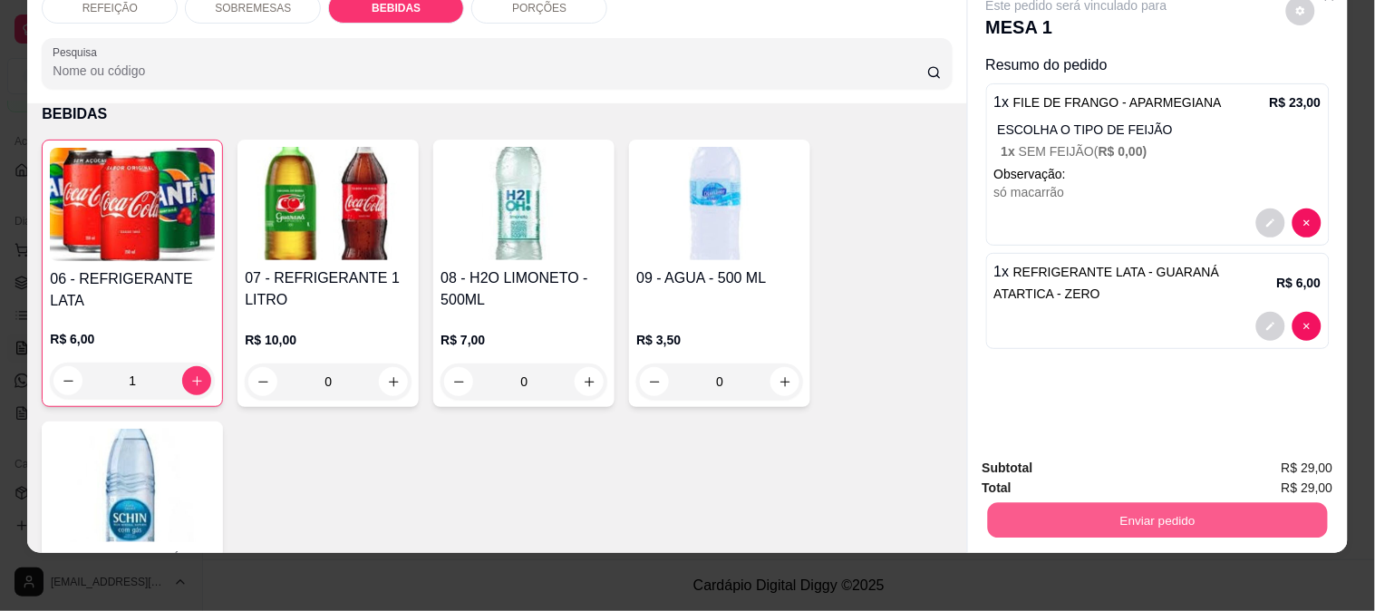
click at [1074, 517] on button "Enviar pedido" at bounding box center [1157, 519] width 340 height 35
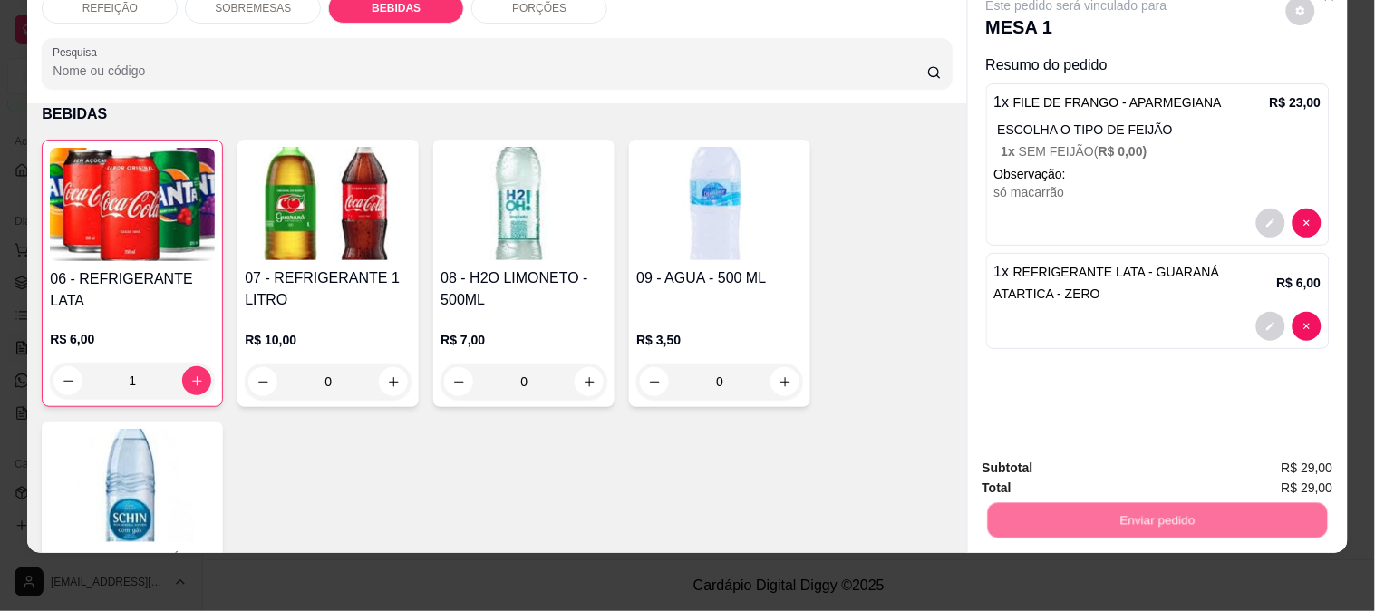
click at [1047, 468] on button "Não registrar e enviar pedido" at bounding box center [1098, 461] width 189 height 34
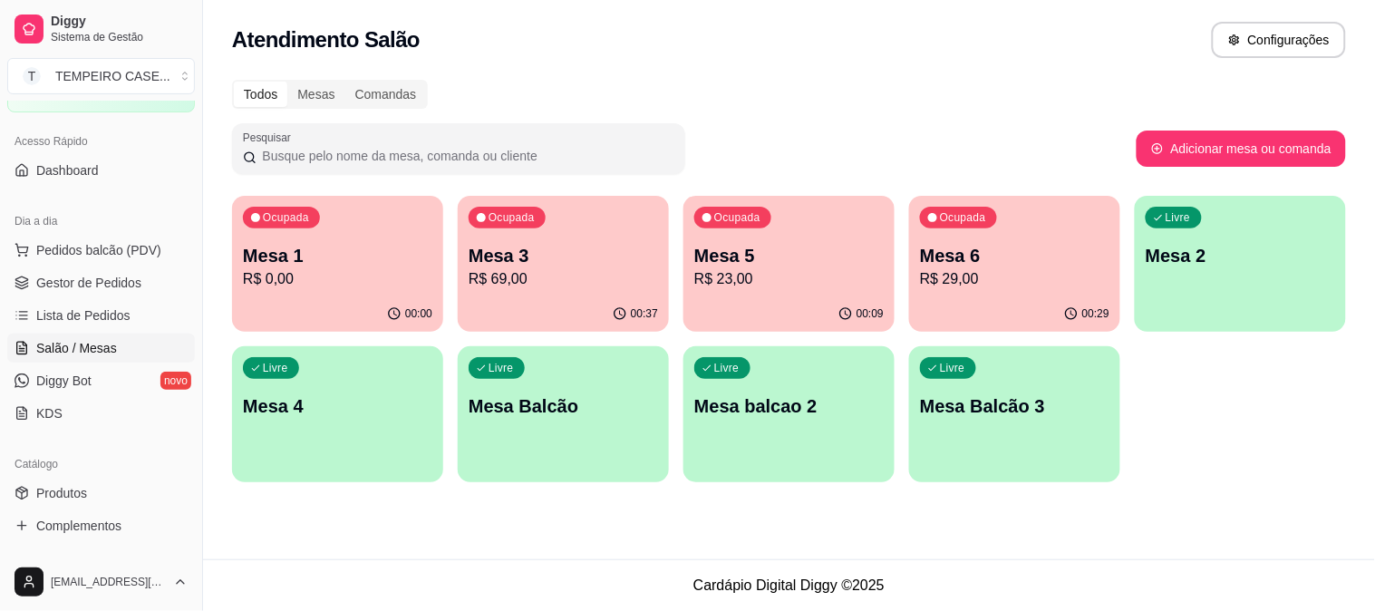
click at [586, 272] on p "R$ 69,00" at bounding box center [564, 279] width 190 height 22
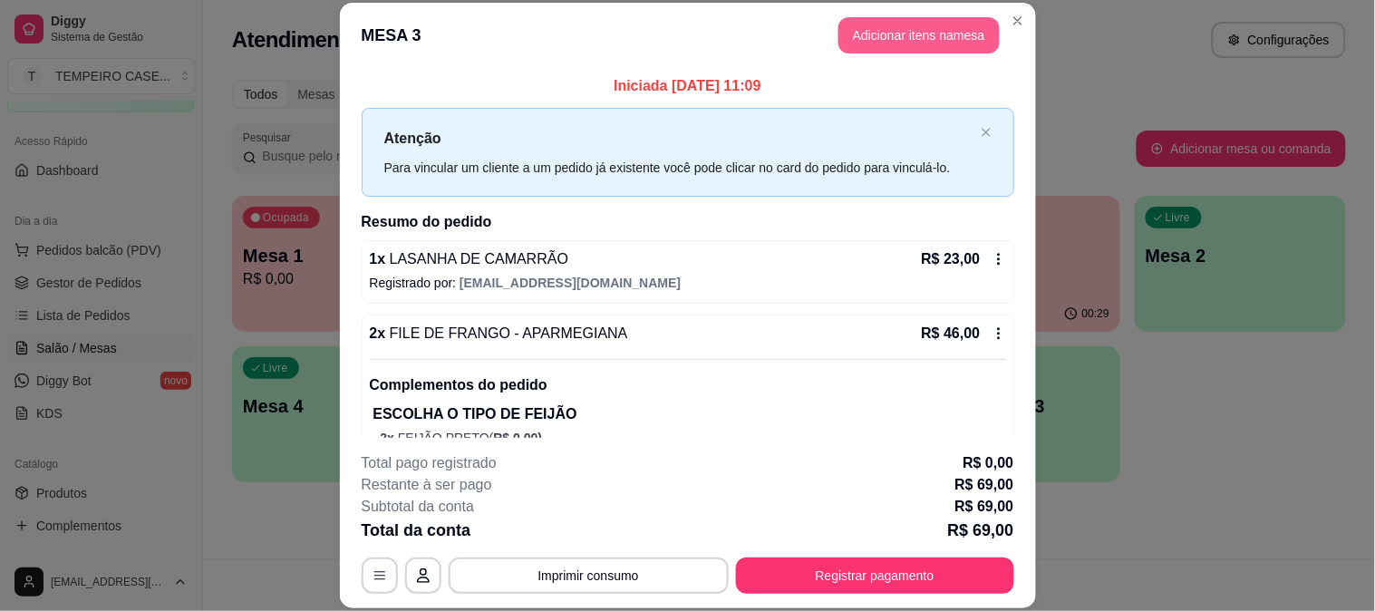
click at [903, 25] on button "Adicionar itens na mesa" at bounding box center [919, 35] width 161 height 36
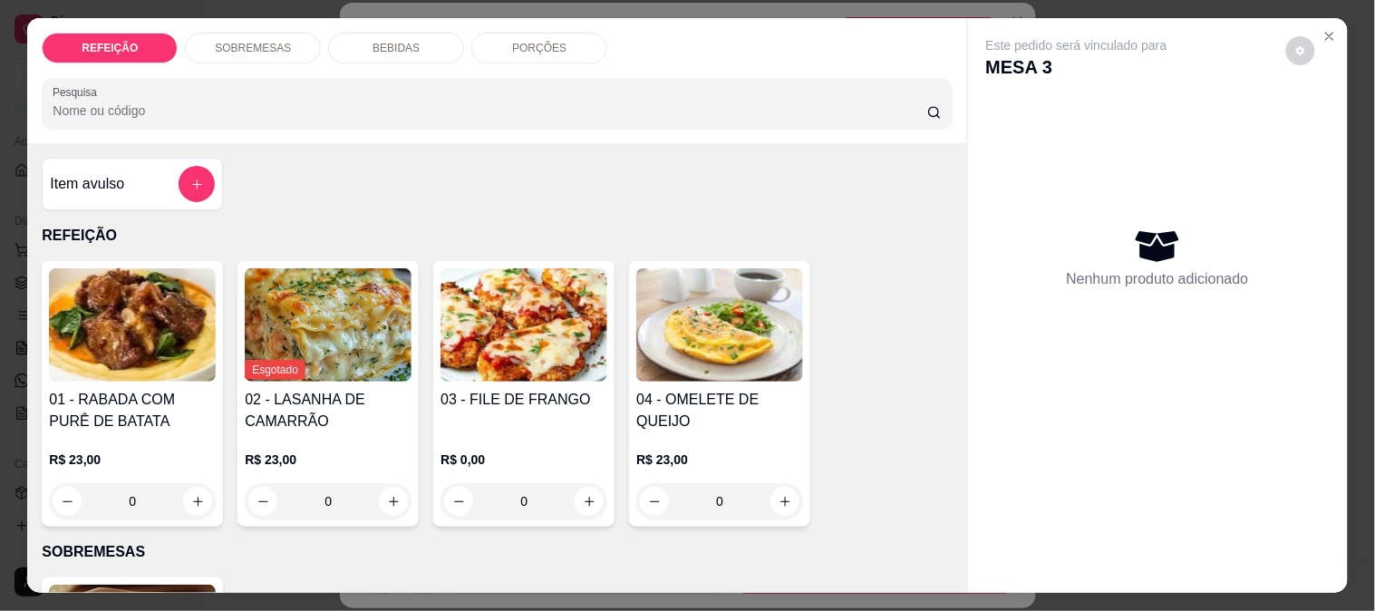
click at [378, 41] on p "BEBIDAS" at bounding box center [396, 48] width 47 height 15
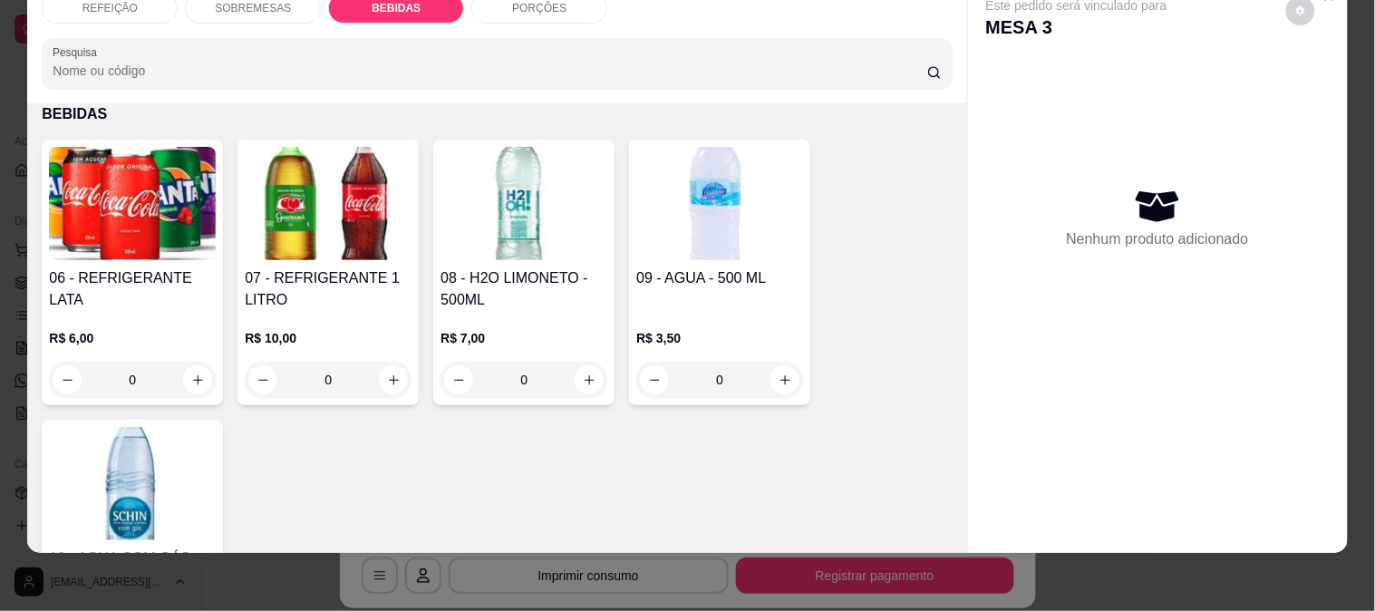
click at [519, 179] on img at bounding box center [524, 203] width 167 height 113
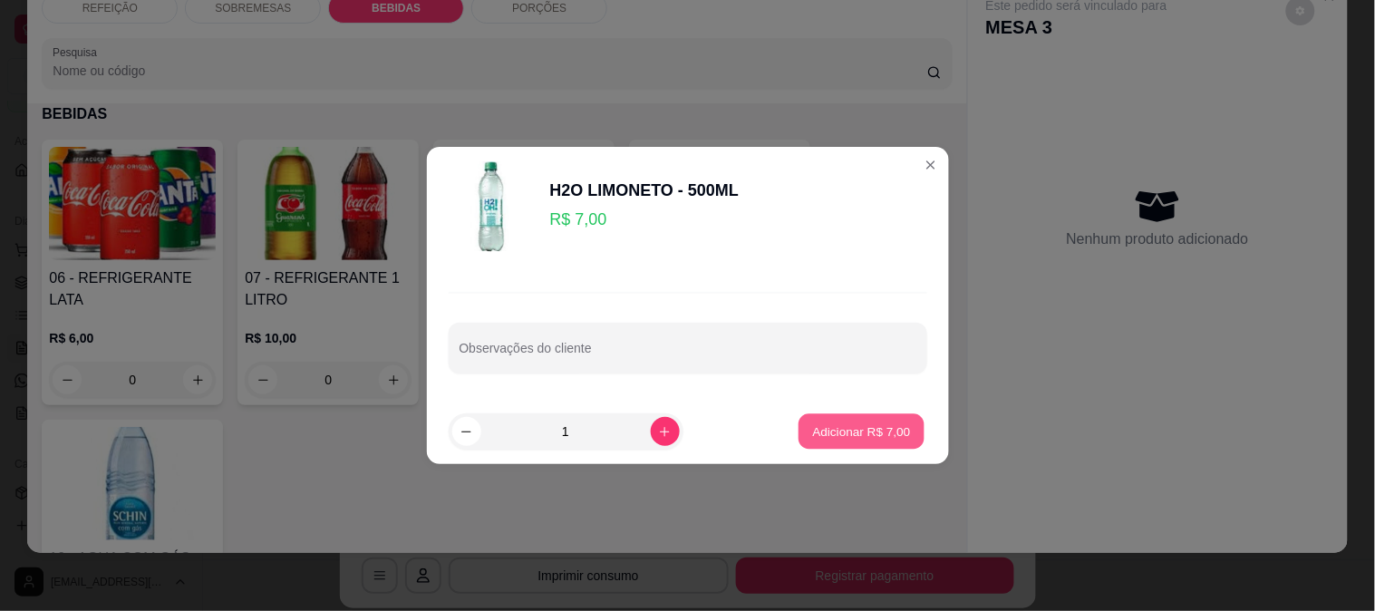
click at [859, 437] on p "Adicionar R$ 7,00" at bounding box center [862, 431] width 98 height 17
type input "1"
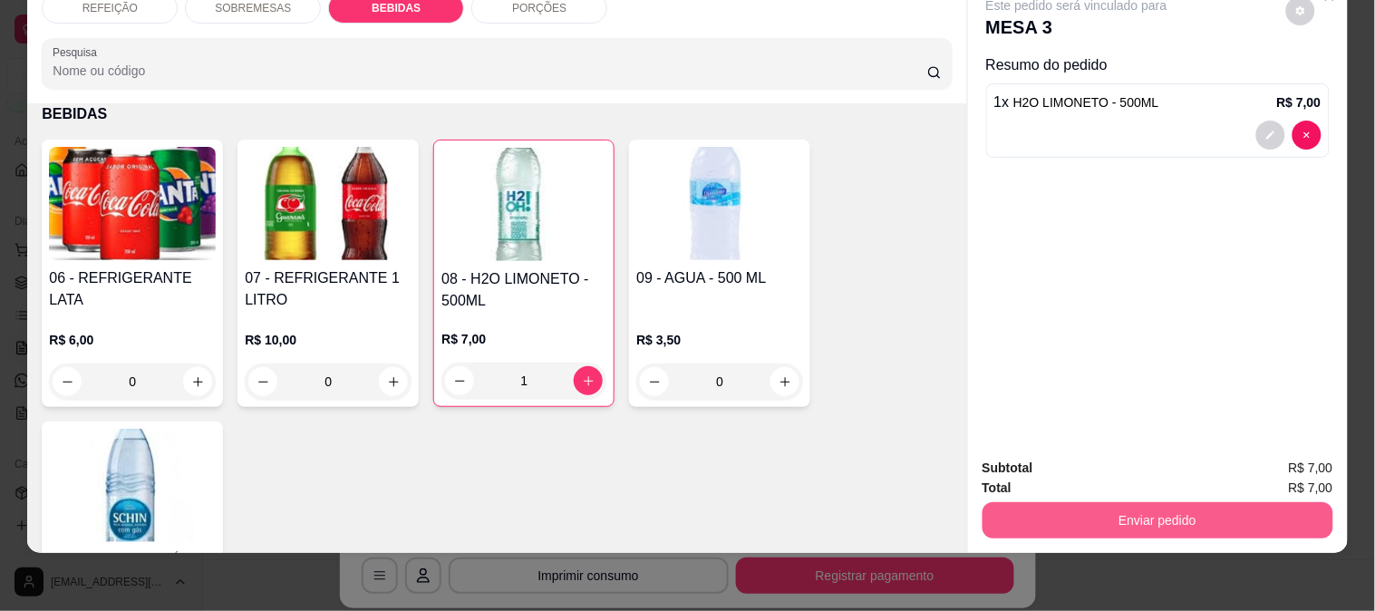
click at [1086, 502] on button "Enviar pedido" at bounding box center [1158, 520] width 351 height 36
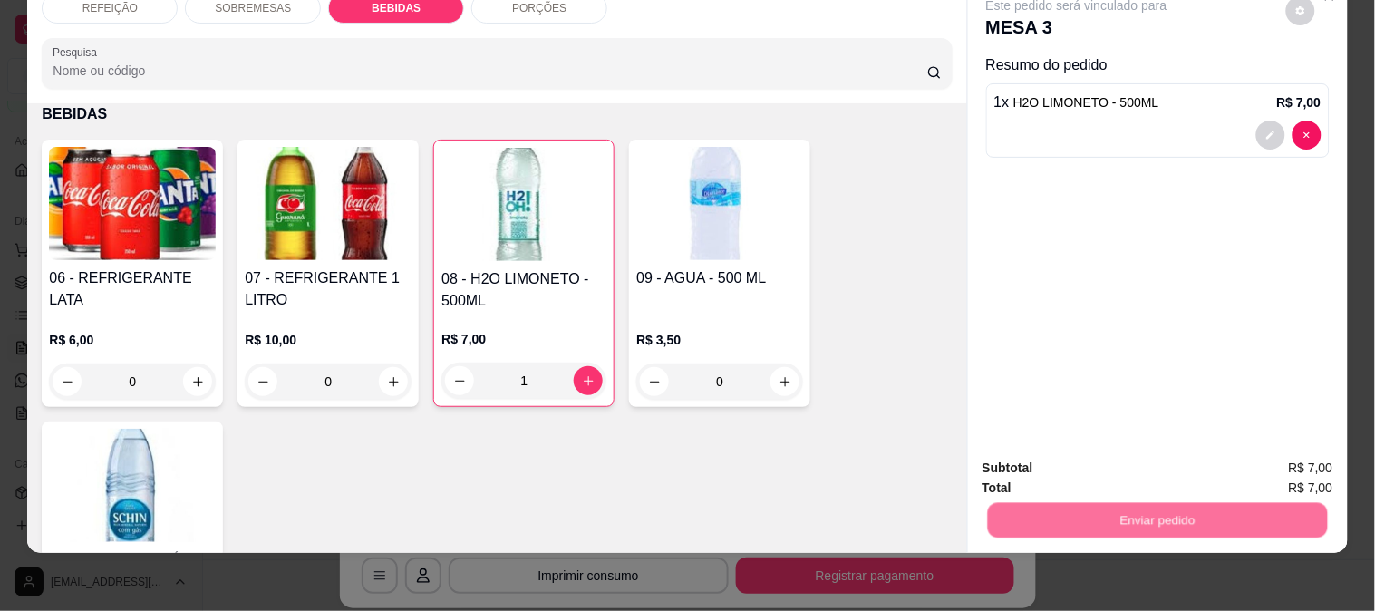
click at [1061, 473] on button "Não registrar e enviar pedido" at bounding box center [1097, 460] width 183 height 34
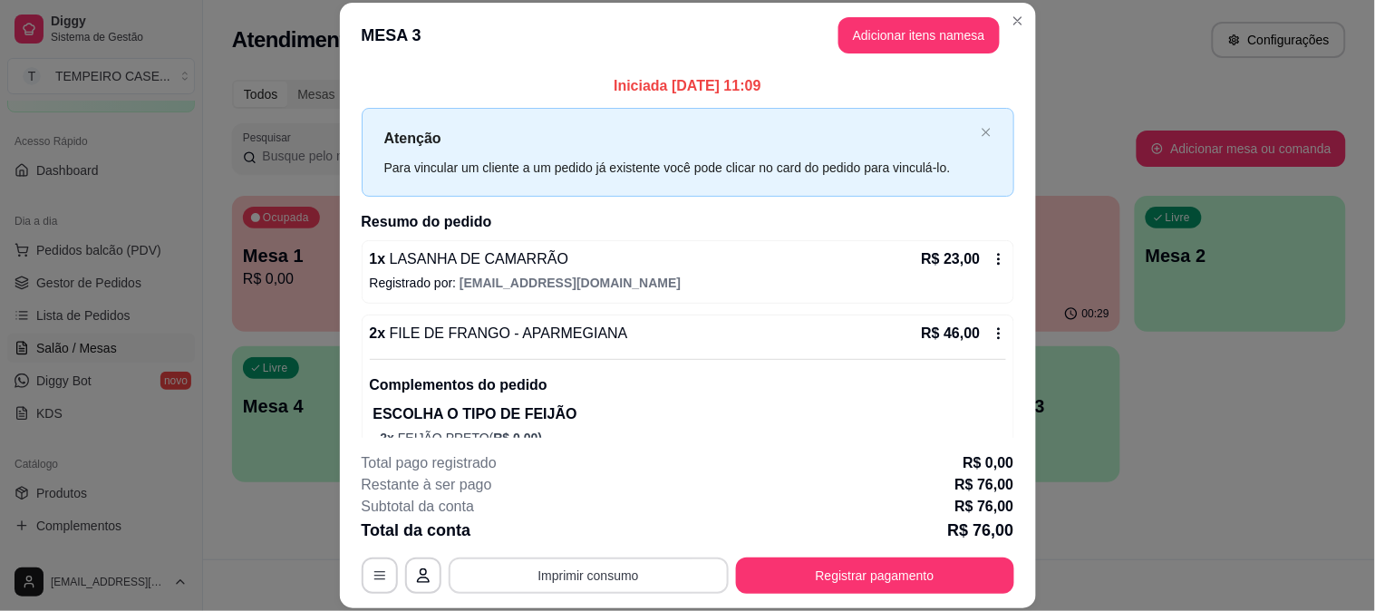
click at [600, 578] on button "Imprimir consumo" at bounding box center [589, 576] width 280 height 36
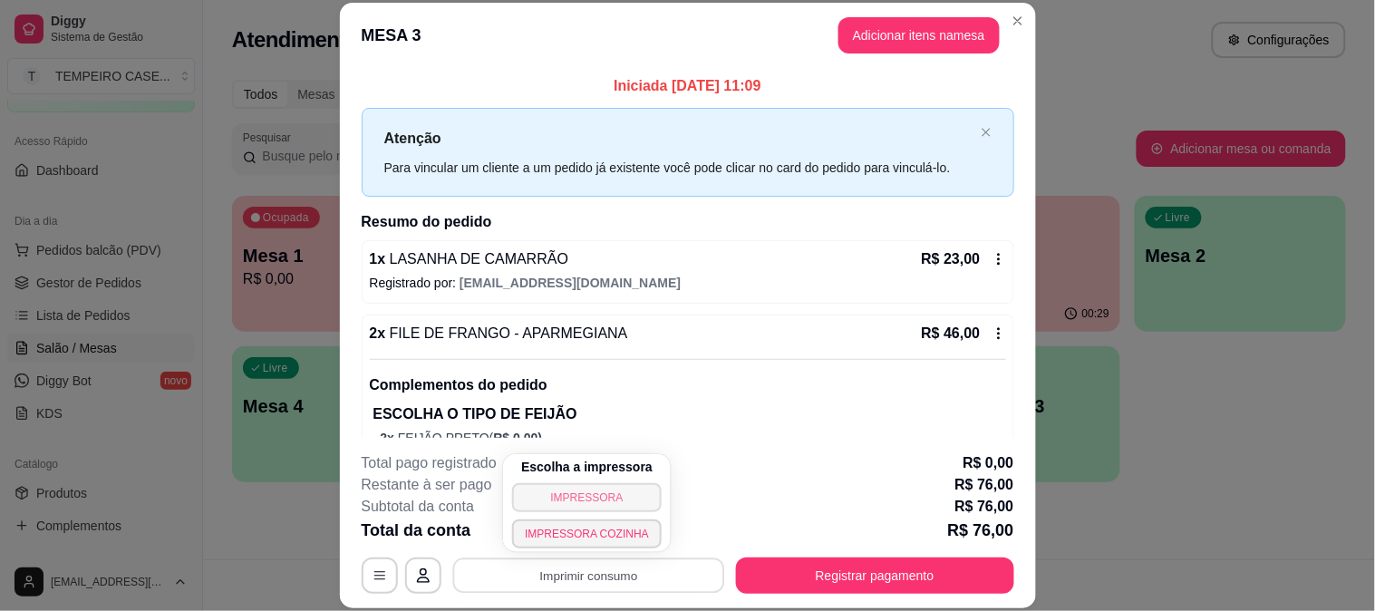
click at [584, 495] on button "IMPRESSORA" at bounding box center [587, 497] width 150 height 29
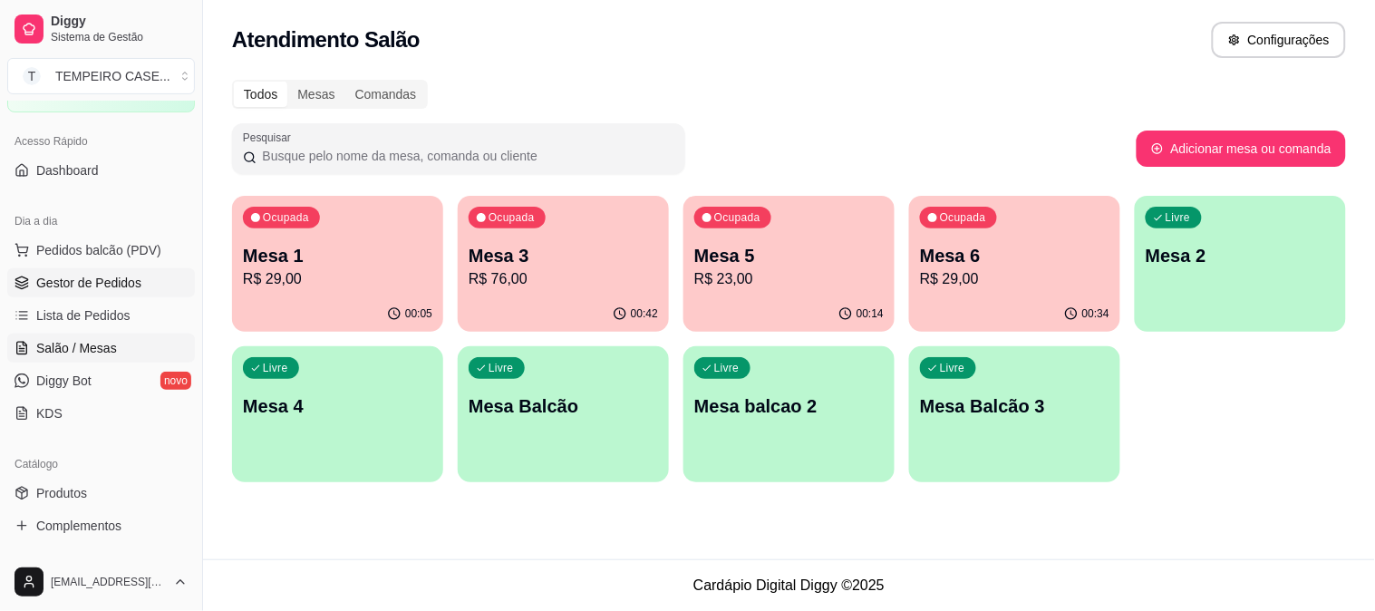
click at [102, 274] on span "Gestor de Pedidos" at bounding box center [88, 283] width 105 height 18
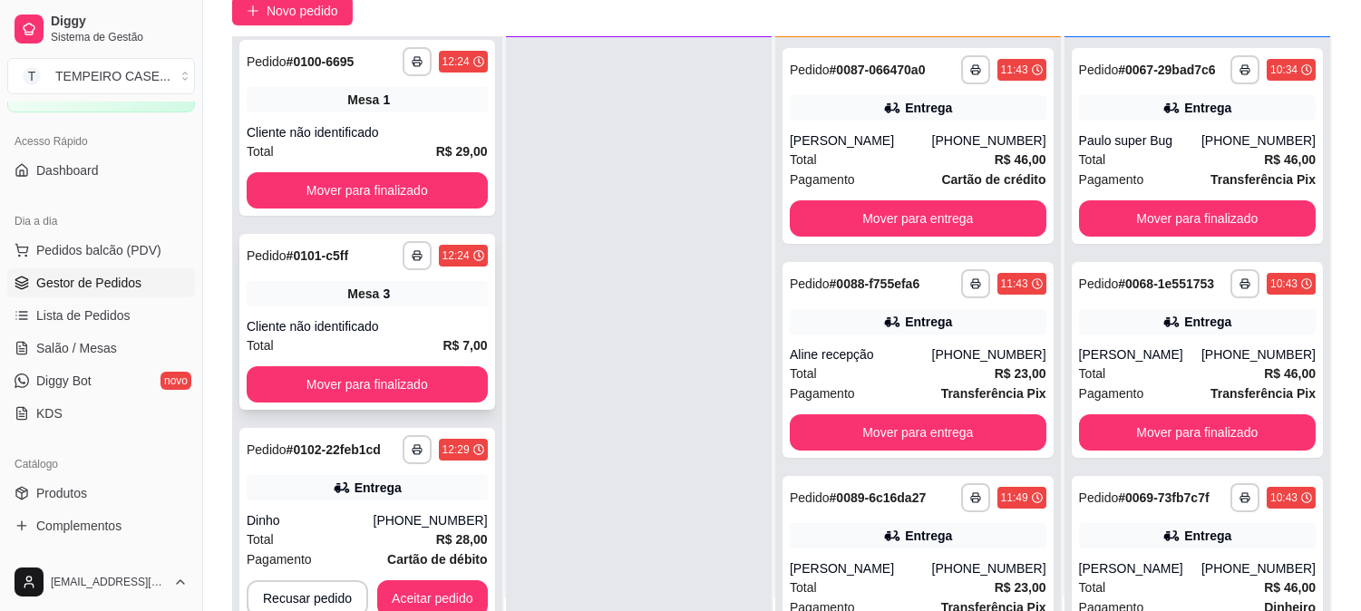
scroll to position [277, 0]
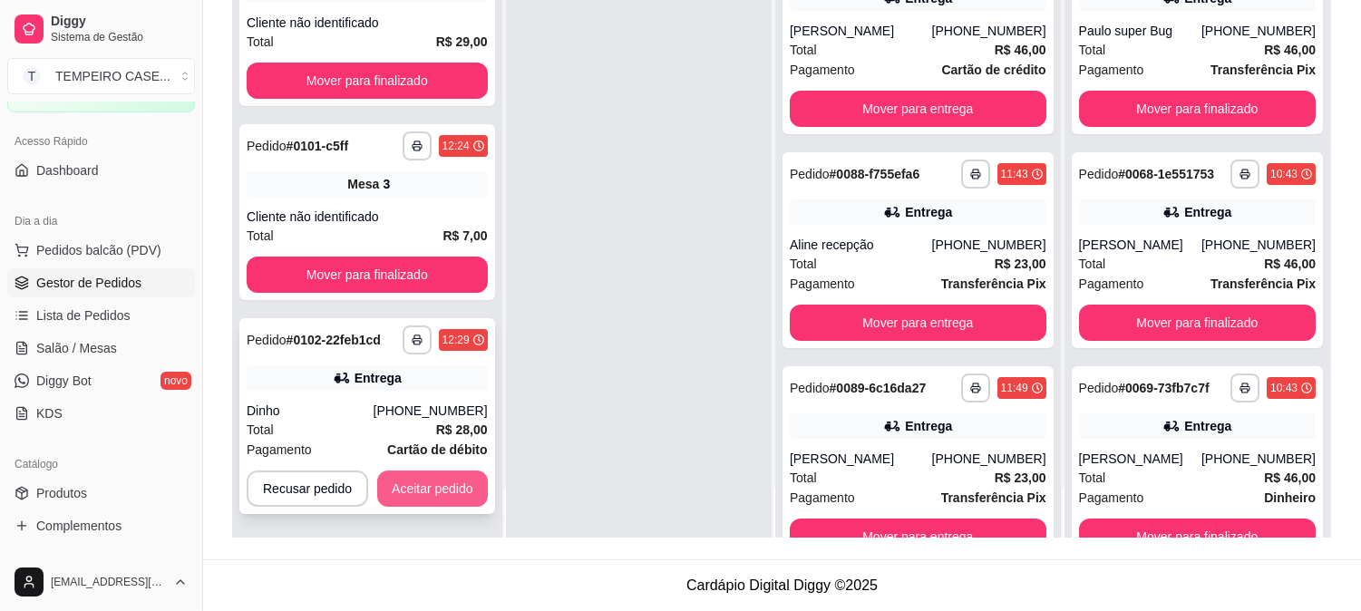
click at [427, 483] on button "Aceitar pedido" at bounding box center [432, 489] width 111 height 36
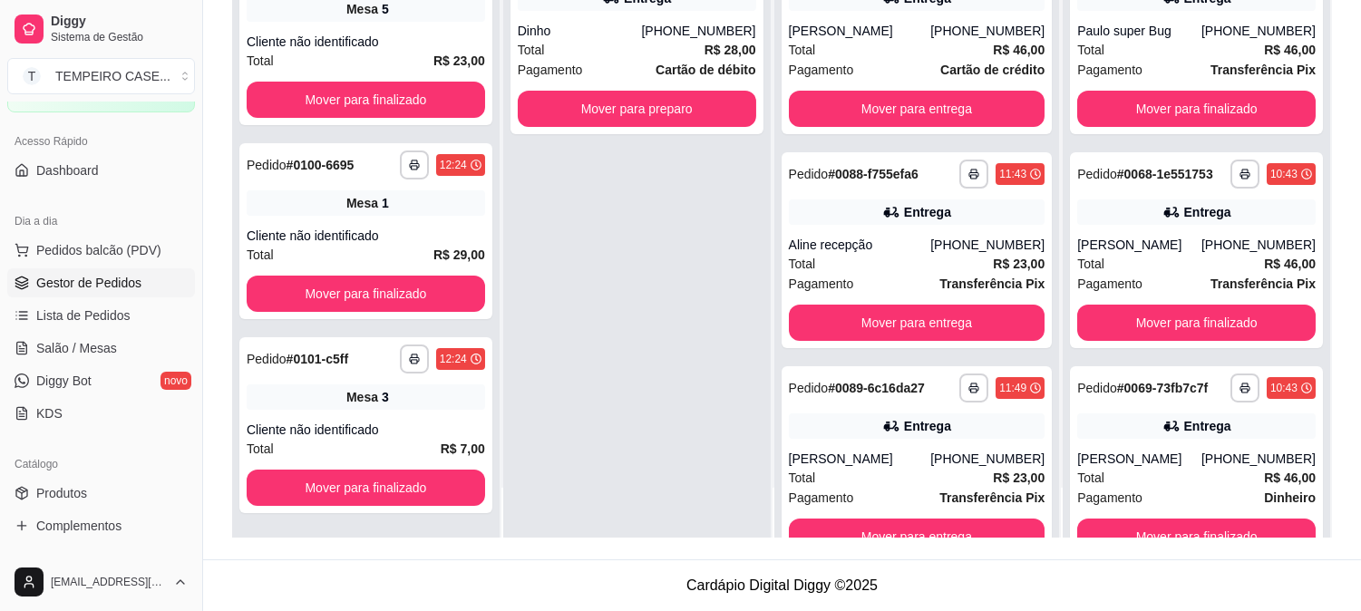
scroll to position [376, 0]
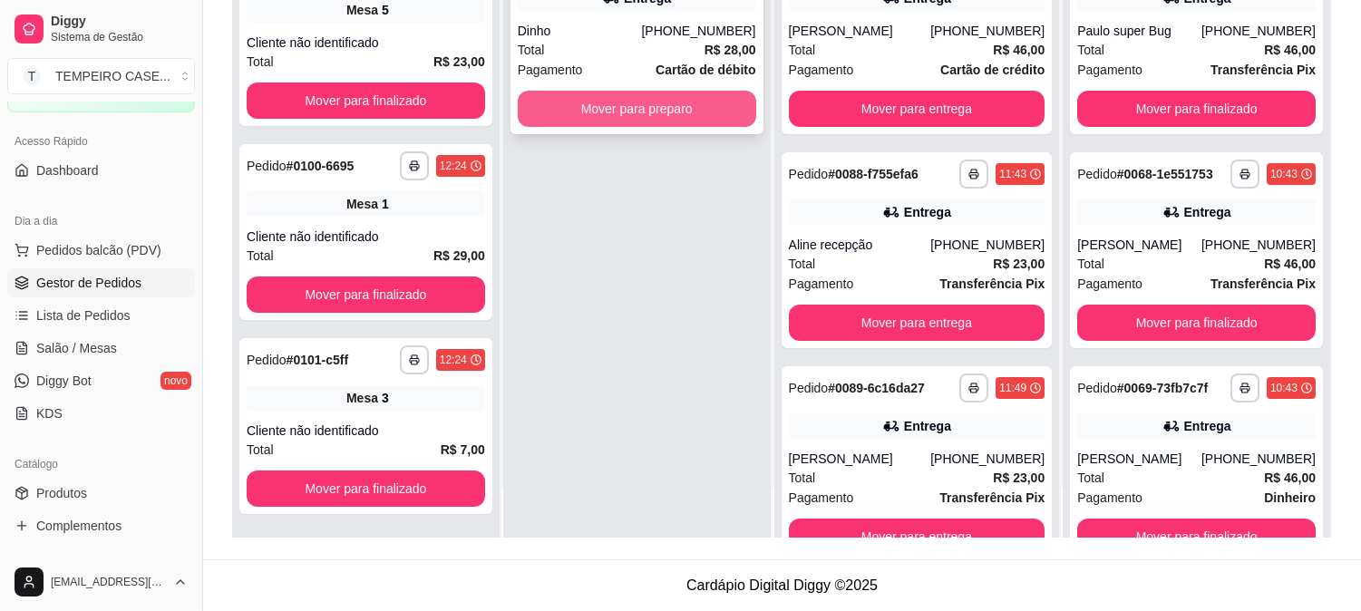
click at [671, 115] on button "Mover para preparo" at bounding box center [637, 109] width 238 height 36
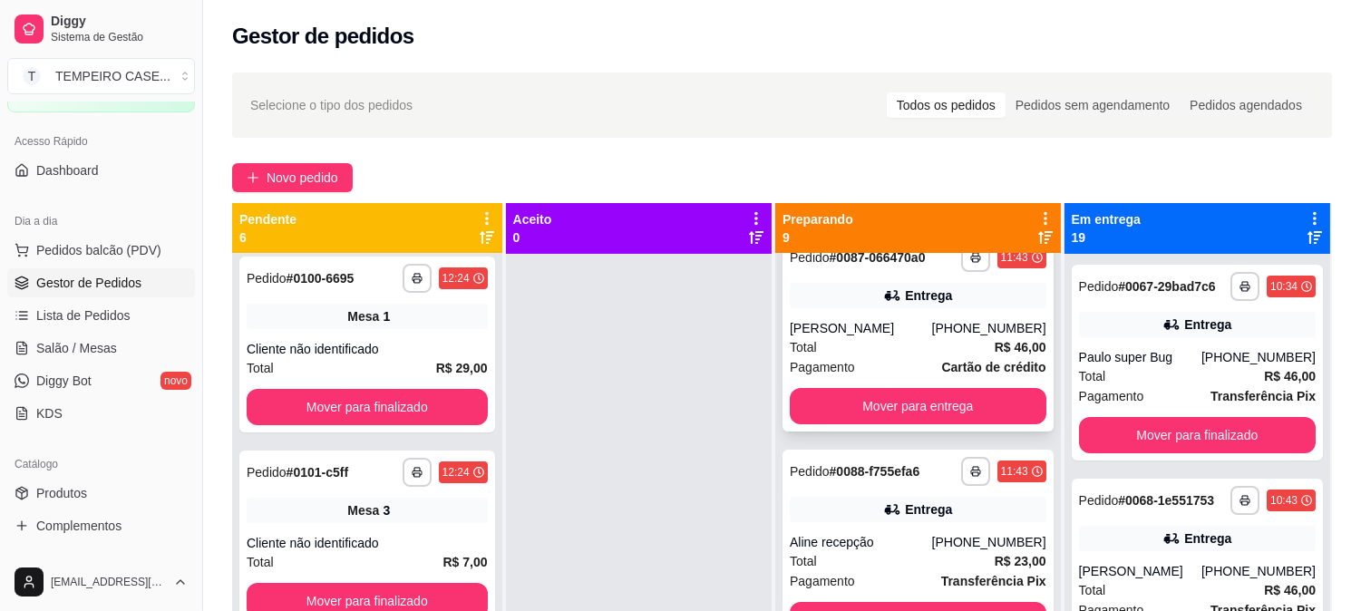
scroll to position [0, 0]
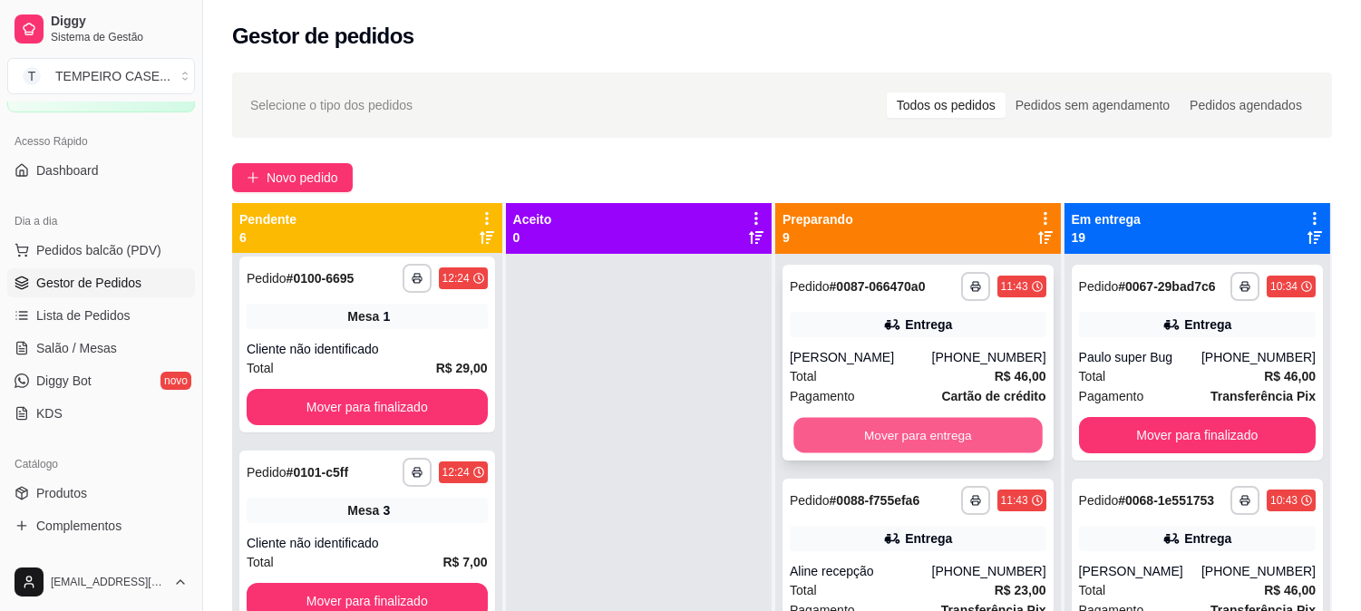
click at [894, 449] on button "Mover para entrega" at bounding box center [917, 435] width 248 height 35
click at [908, 438] on button "Mover para entrega" at bounding box center [917, 435] width 248 height 35
click at [927, 431] on button "Mover para entrega" at bounding box center [918, 435] width 257 height 36
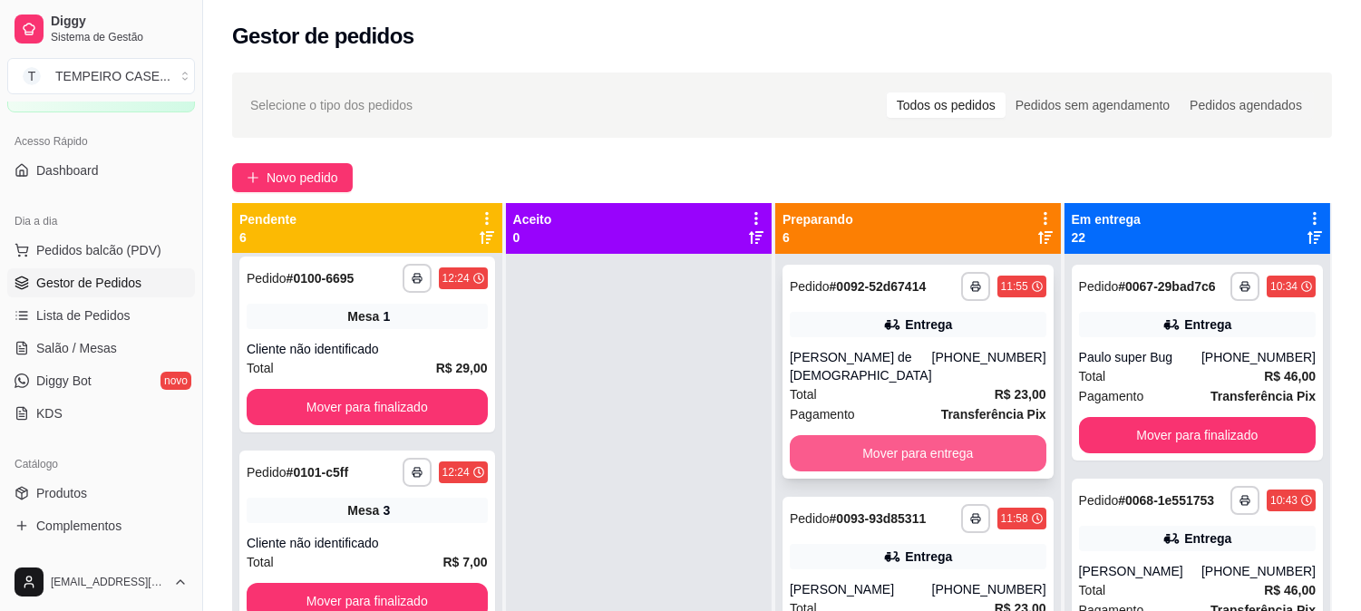
click at [945, 435] on button "Mover para entrega" at bounding box center [918, 453] width 257 height 36
click at [894, 447] on button "Mover para entrega" at bounding box center [917, 453] width 248 height 35
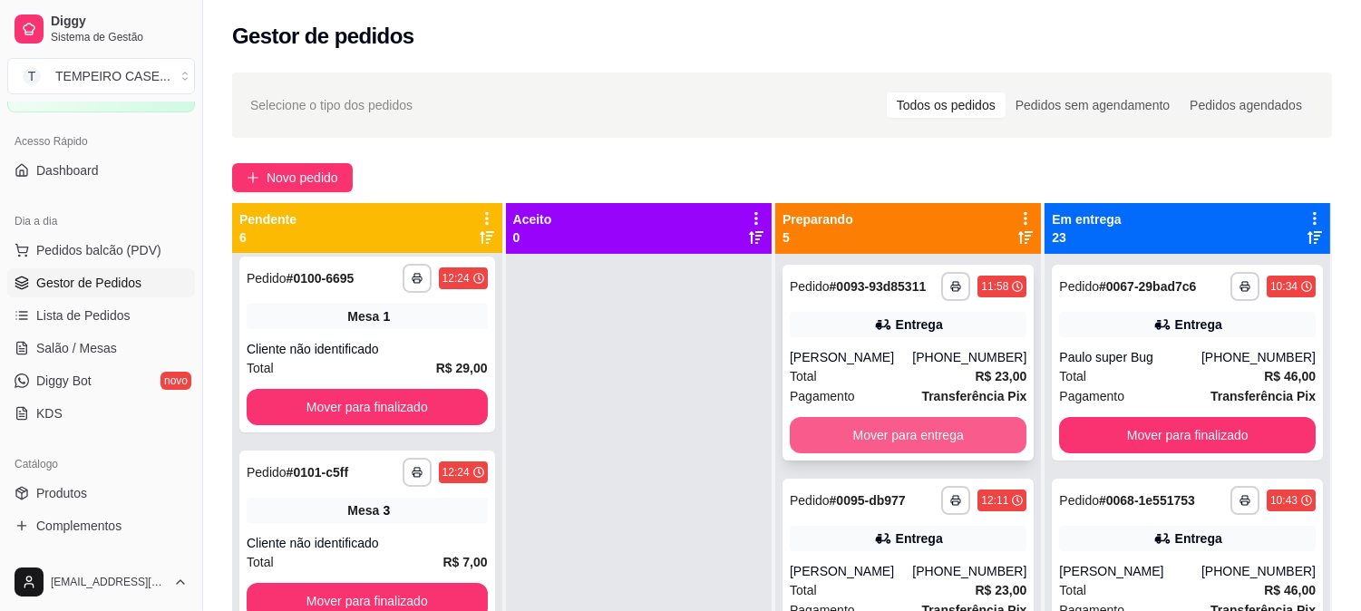
click at [916, 449] on button "Mover para entrega" at bounding box center [908, 435] width 237 height 36
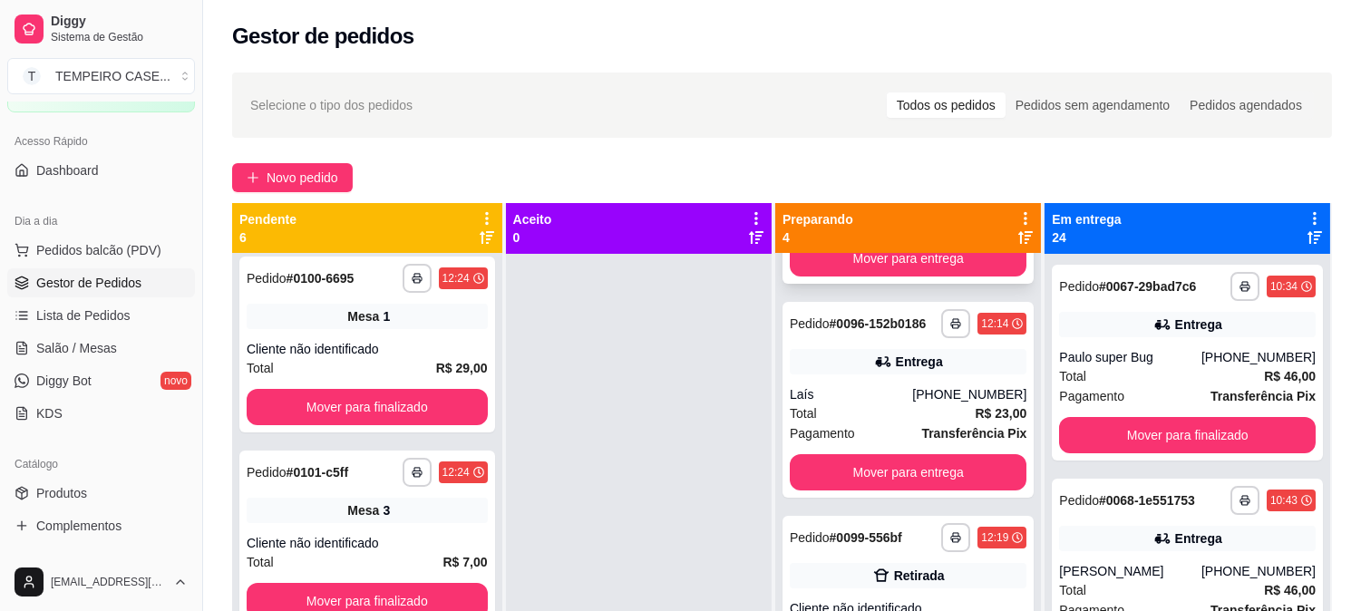
scroll to position [60, 0]
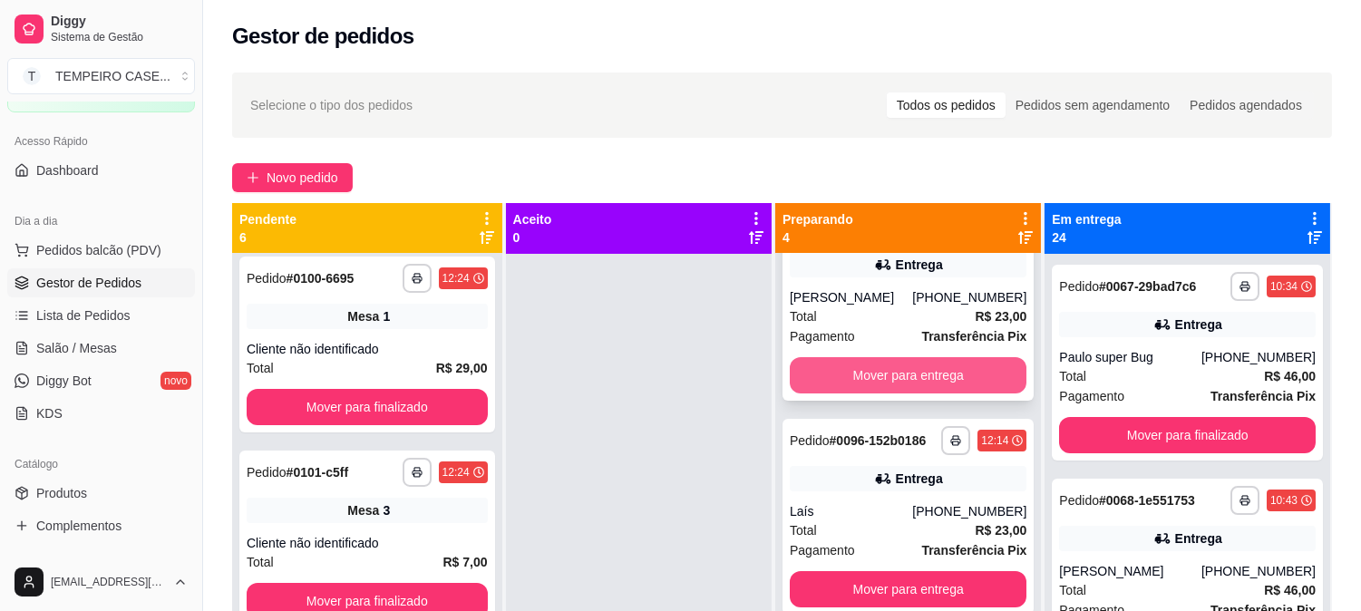
click at [870, 379] on button "Mover para entrega" at bounding box center [908, 375] width 237 height 36
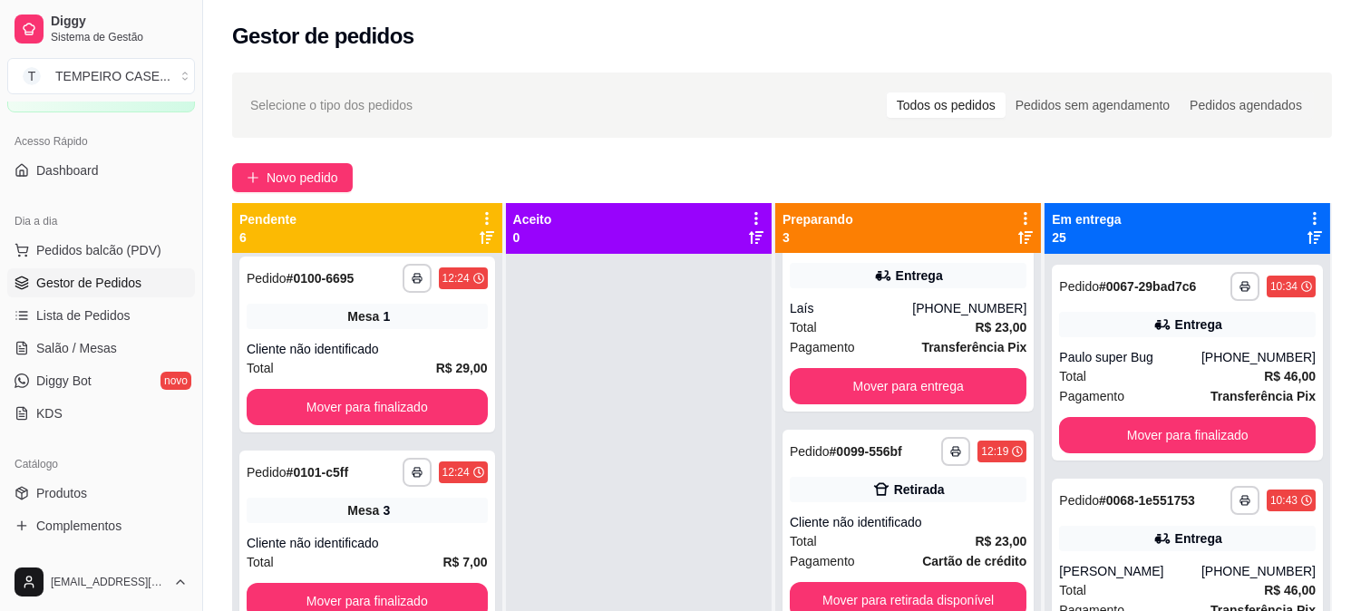
scroll to position [0, 0]
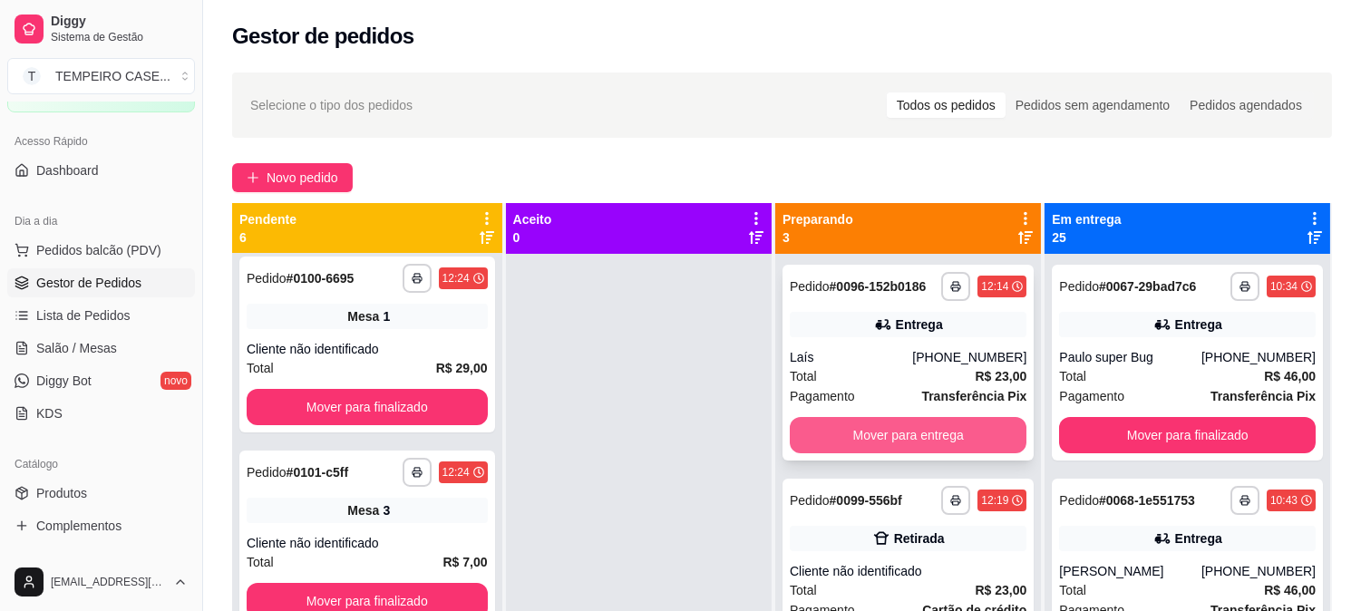
click at [877, 441] on button "Mover para entrega" at bounding box center [908, 435] width 237 height 36
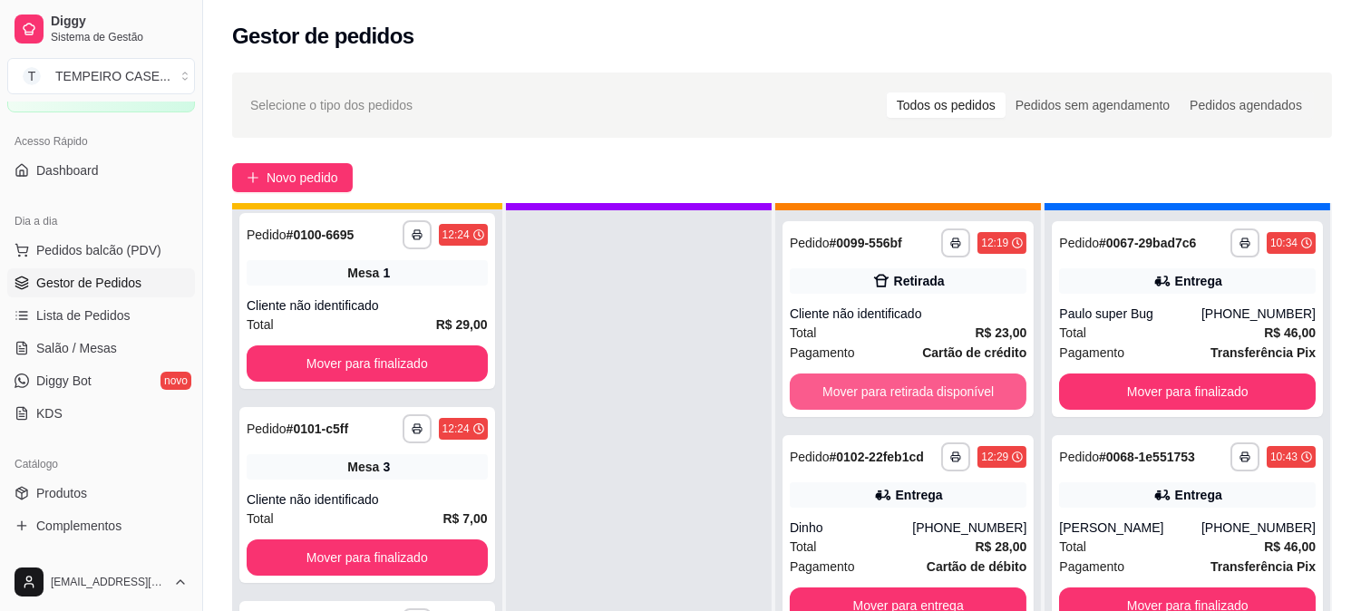
scroll to position [50, 0]
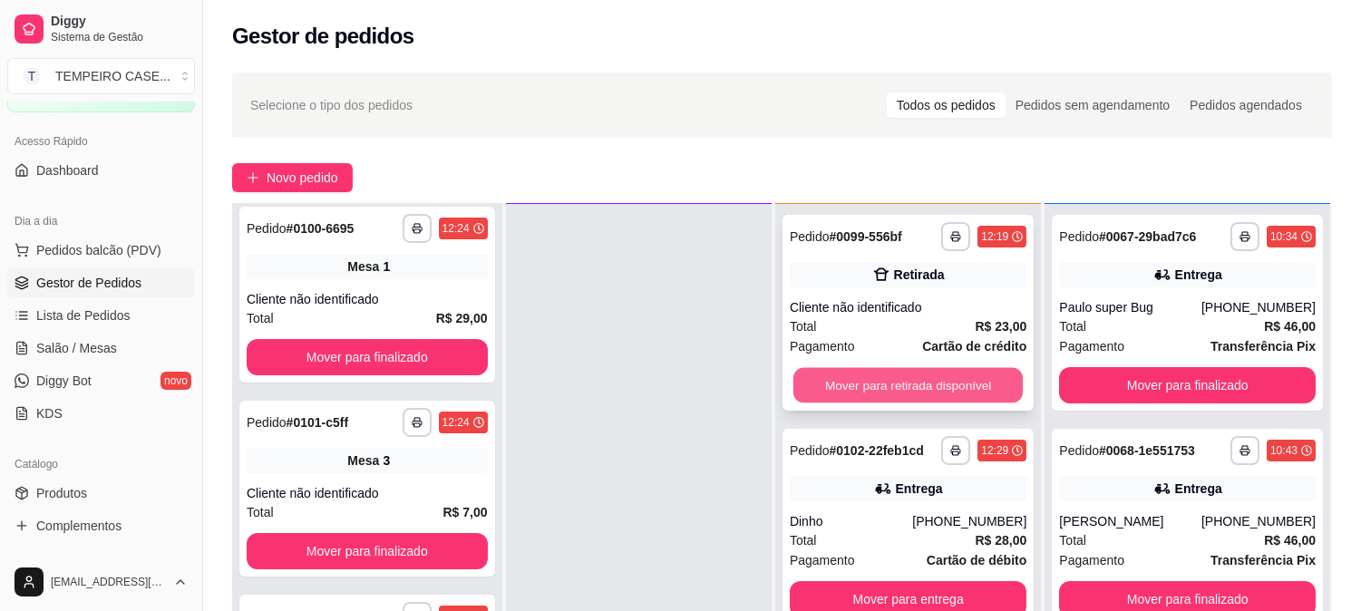
click at [872, 396] on button "Mover para retirada disponível" at bounding box center [908, 385] width 230 height 35
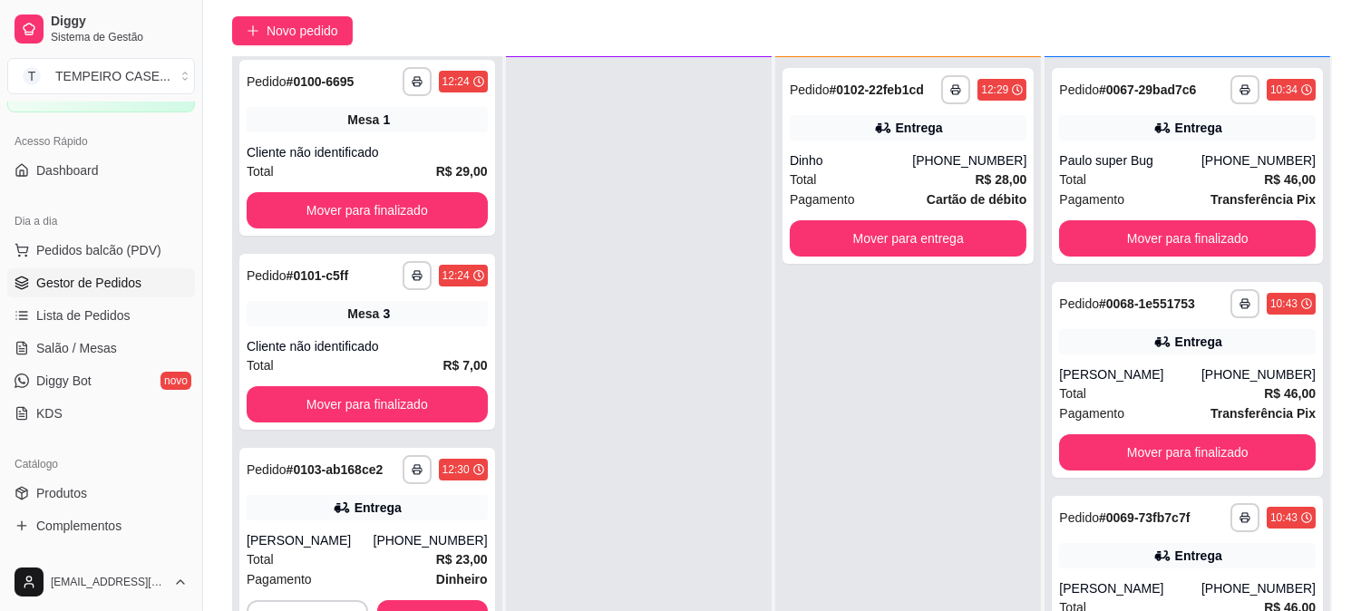
scroll to position [277, 0]
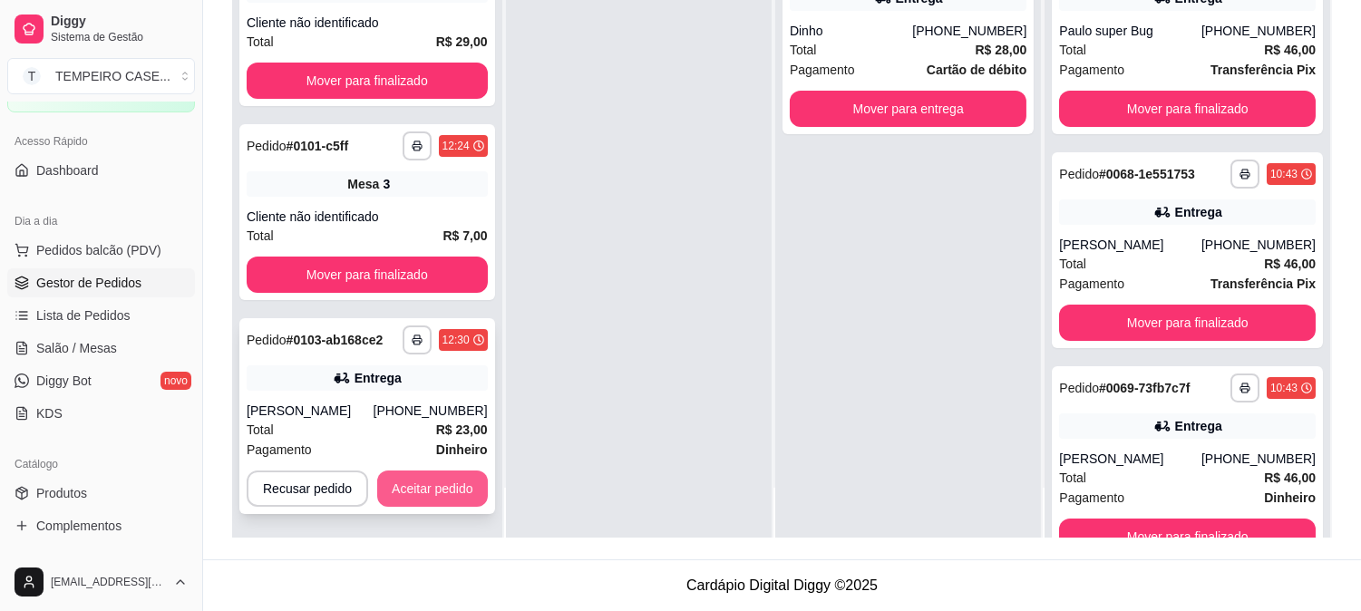
click at [454, 496] on button "Aceitar pedido" at bounding box center [432, 489] width 111 height 36
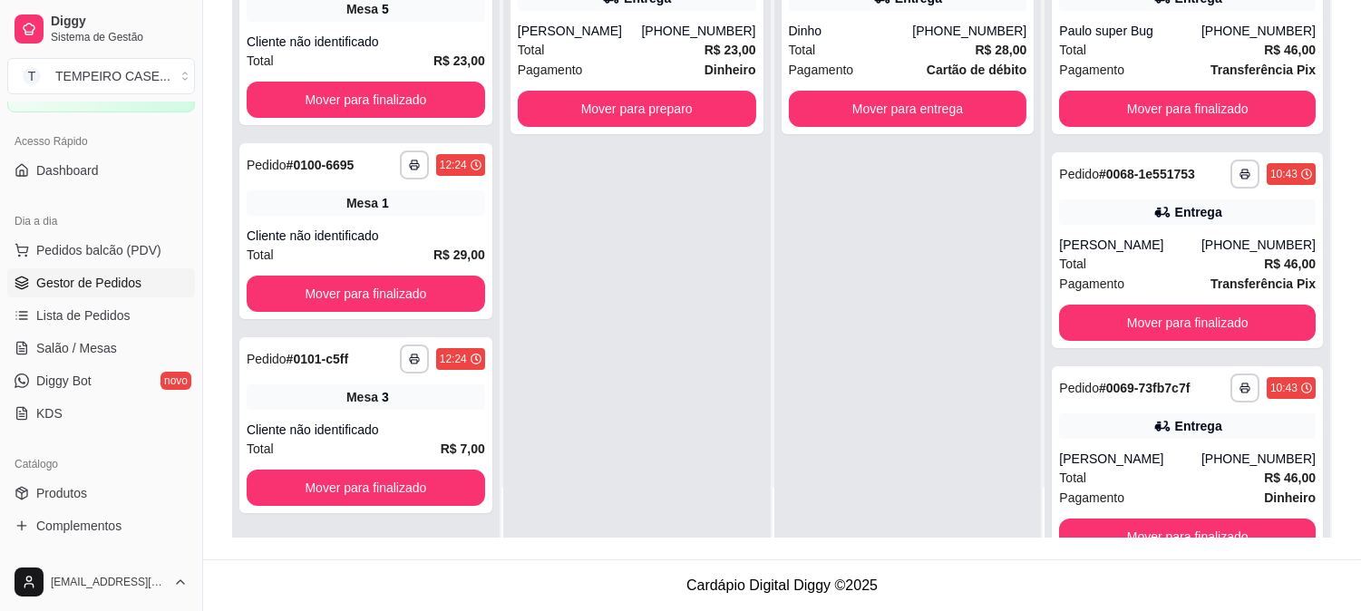
scroll to position [376, 0]
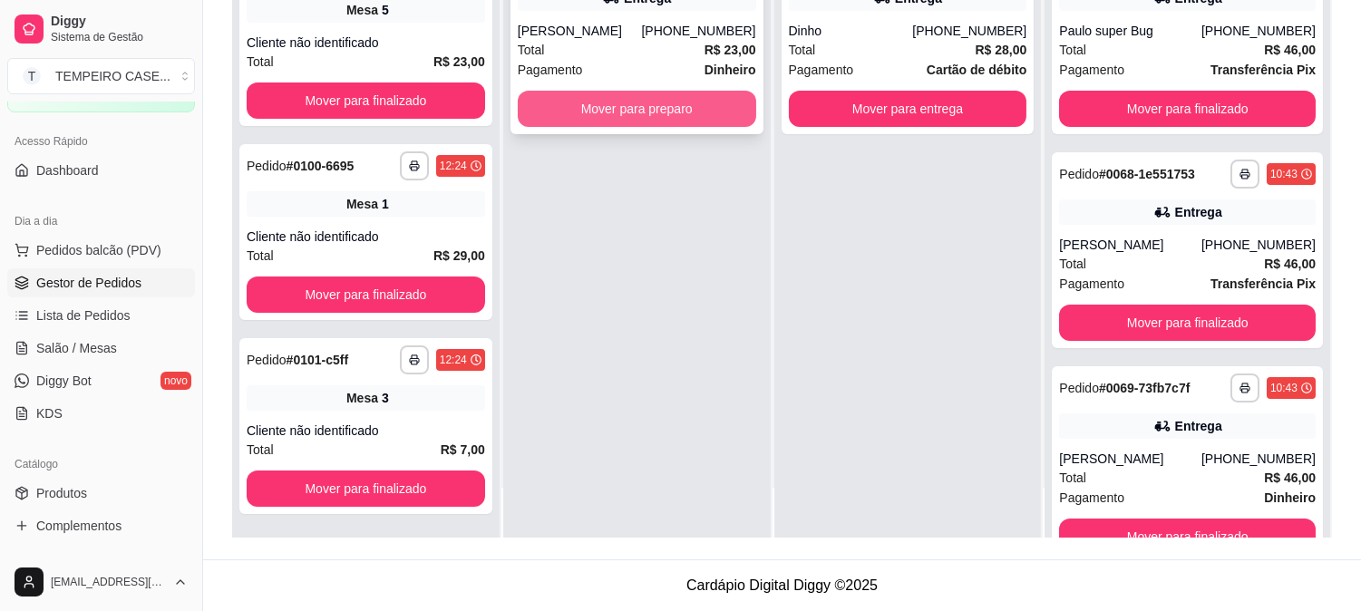
click at [650, 113] on button "Mover para preparo" at bounding box center [637, 109] width 238 height 36
click at [710, 101] on button "Mover para preparo" at bounding box center [637, 109] width 238 height 36
click at [645, 110] on button "Mover para preparo" at bounding box center [637, 109] width 238 height 36
click at [686, 360] on div "**********" at bounding box center [636, 232] width 267 height 611
click at [578, 101] on button "Mover para preparo" at bounding box center [637, 109] width 238 height 36
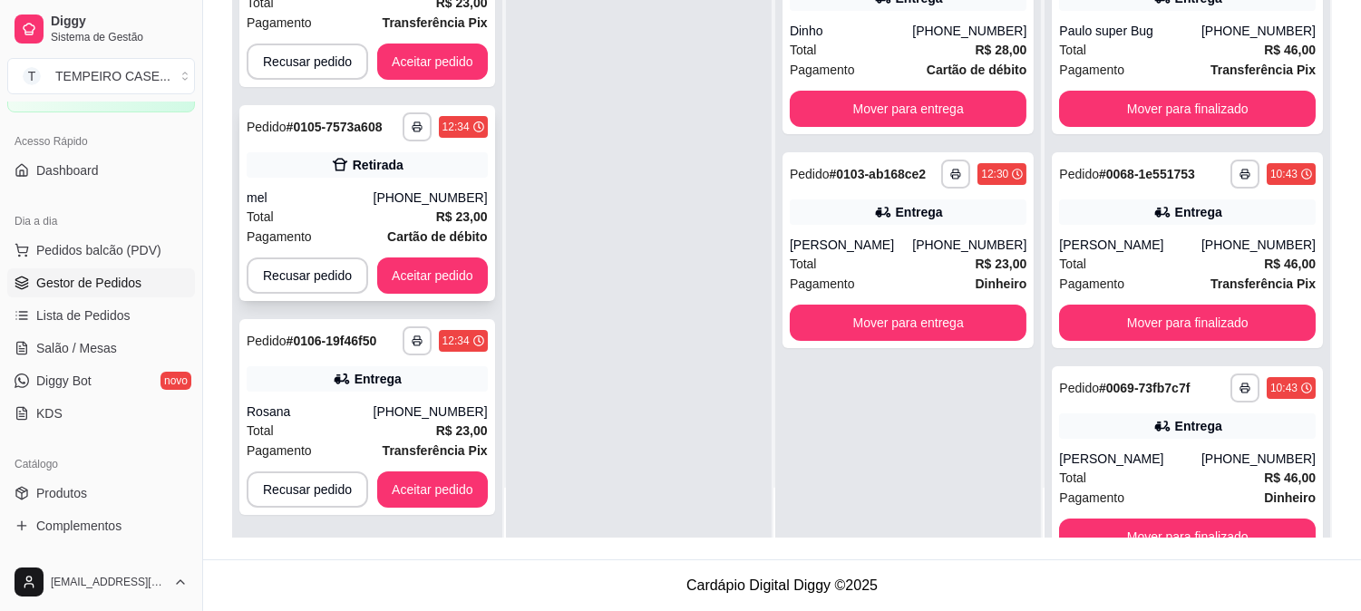
scroll to position [428, 0]
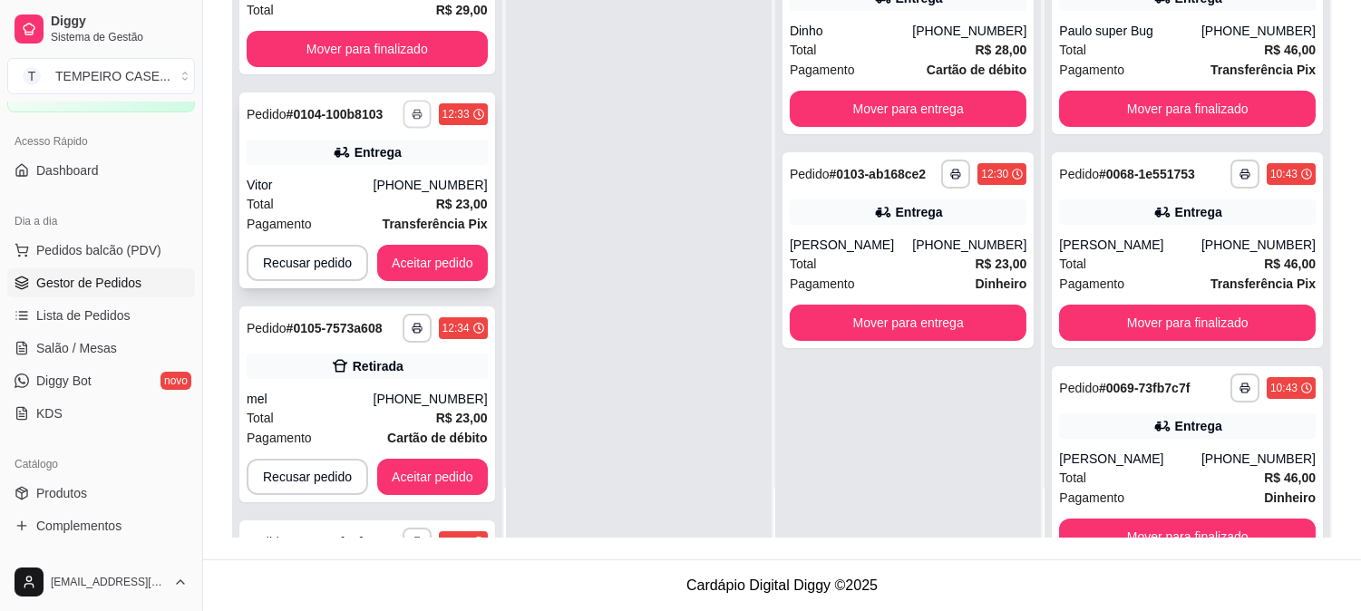
click at [415, 115] on icon "button" at bounding box center [417, 114] width 11 height 11
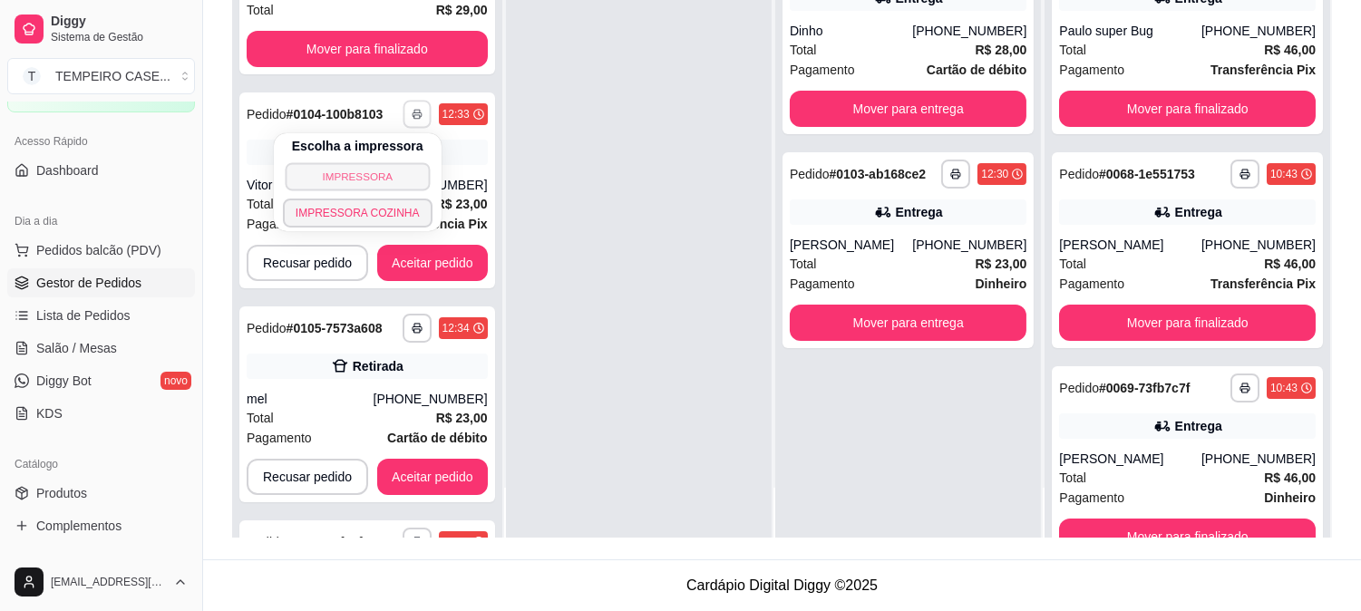
click at [376, 176] on button "IMPRESSORA" at bounding box center [357, 176] width 145 height 28
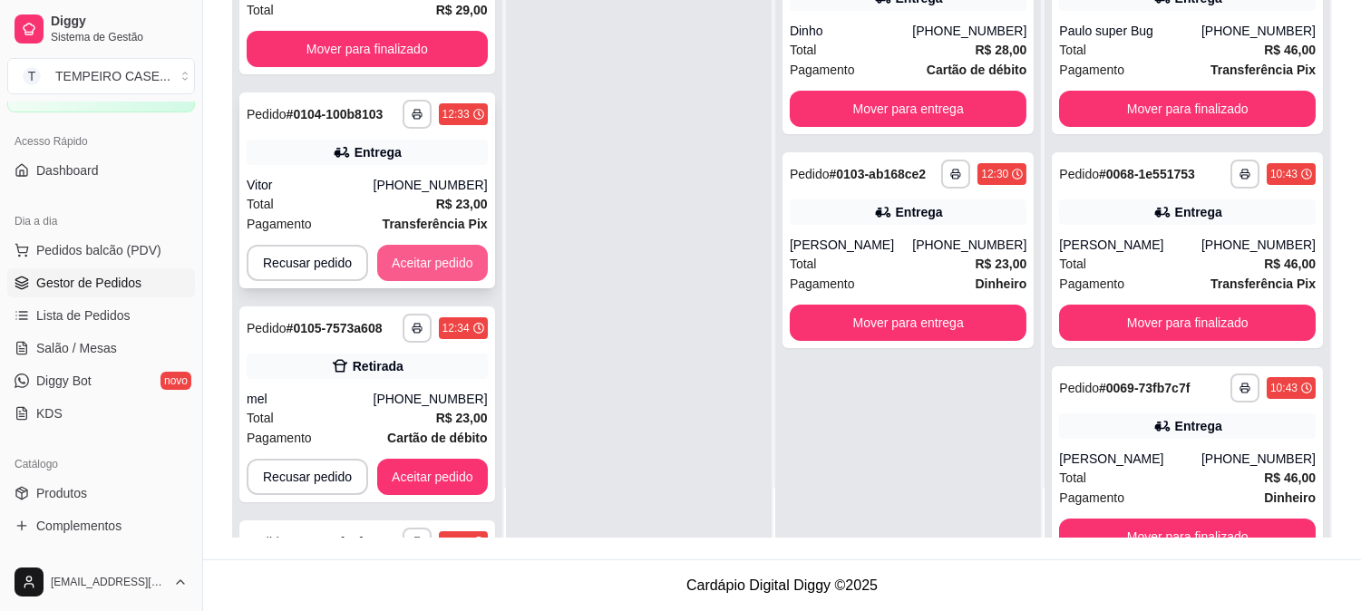
click at [421, 247] on button "Aceitar pedido" at bounding box center [432, 263] width 111 height 36
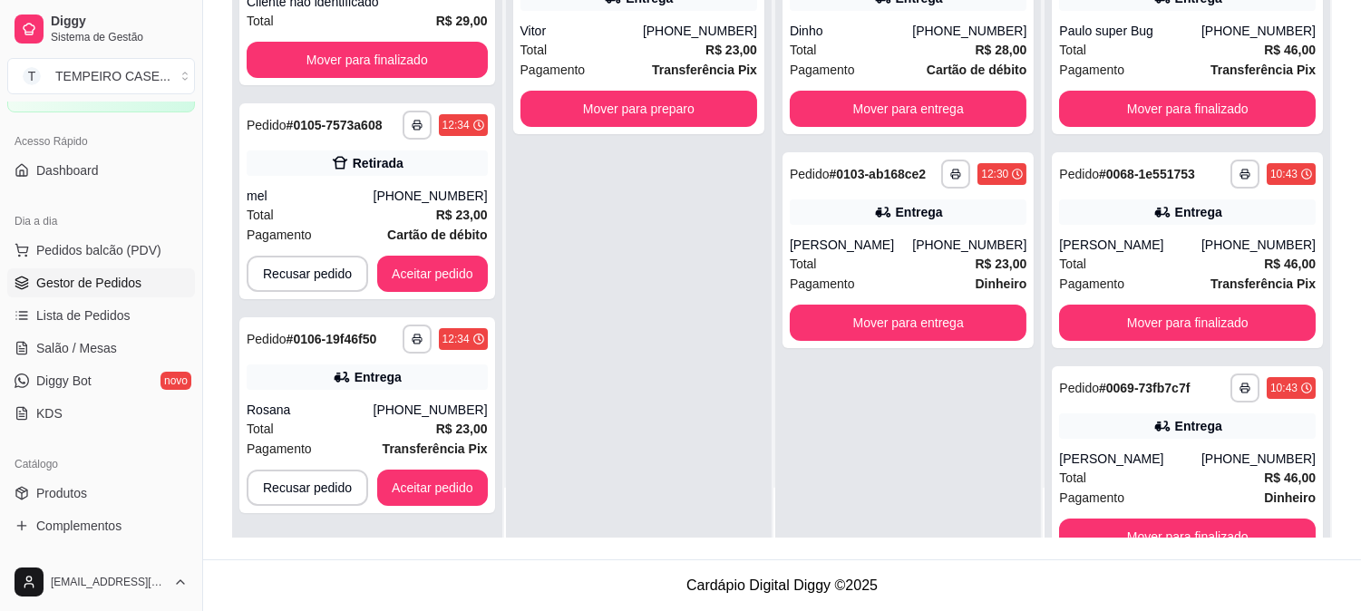
scroll to position [415, 0]
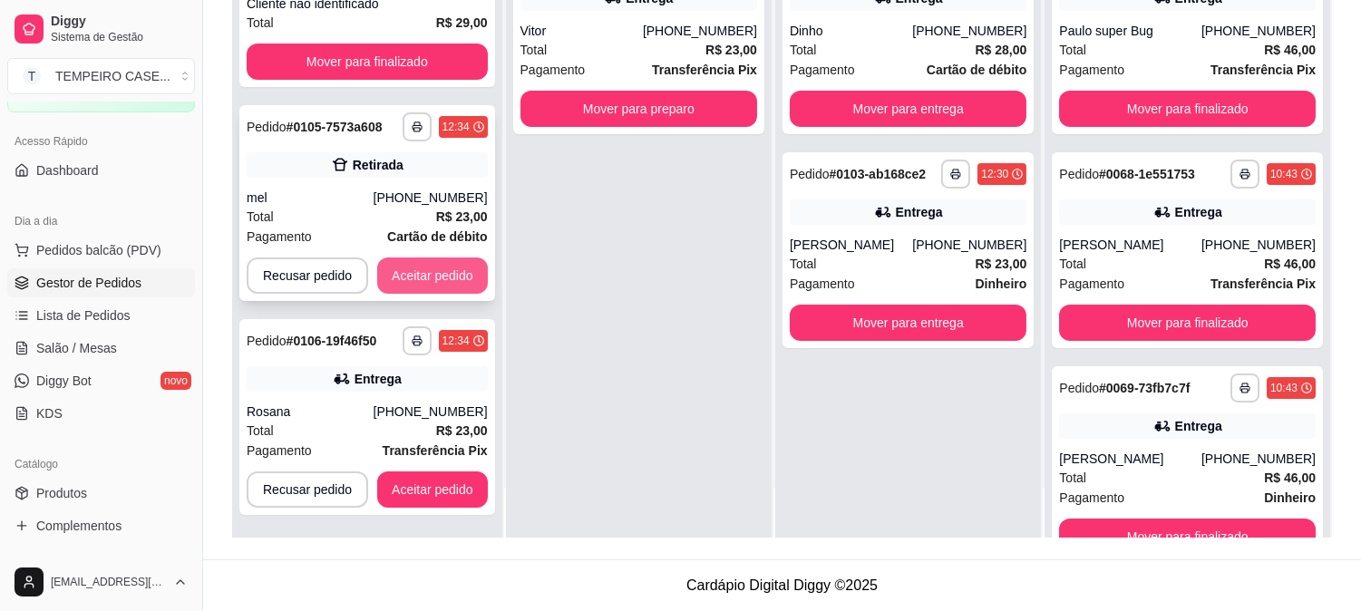
click at [420, 267] on button "Aceitar pedido" at bounding box center [432, 276] width 111 height 36
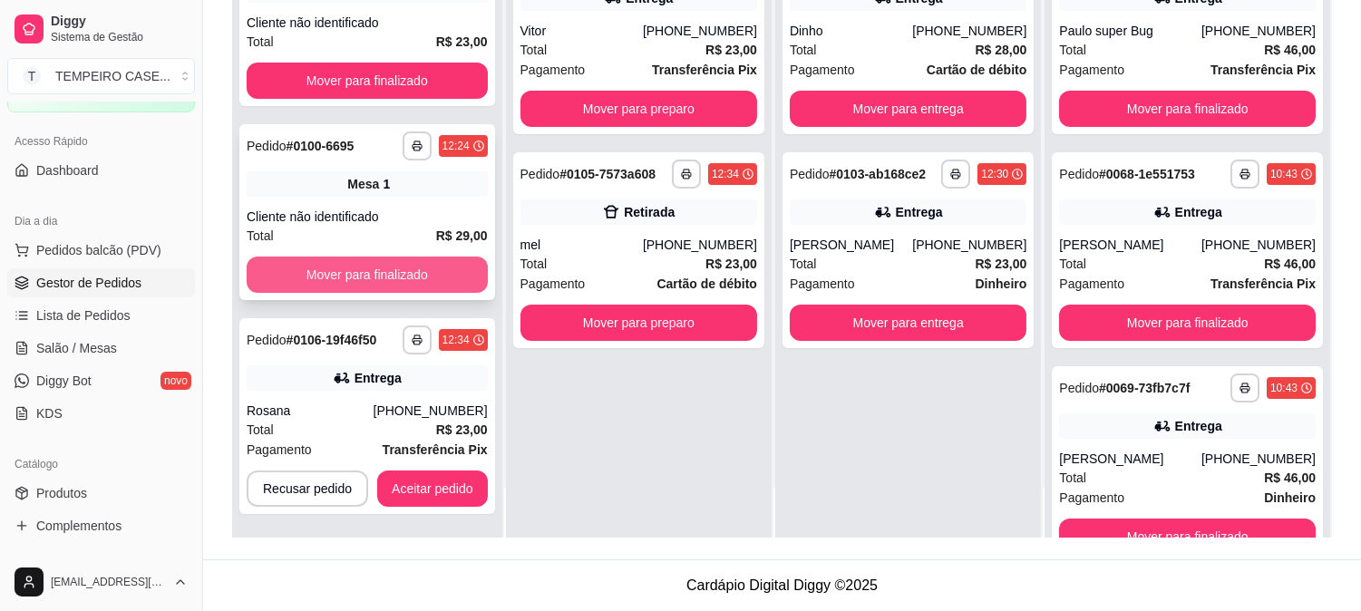
click at [439, 274] on button "Mover para finalizado" at bounding box center [367, 275] width 241 height 36
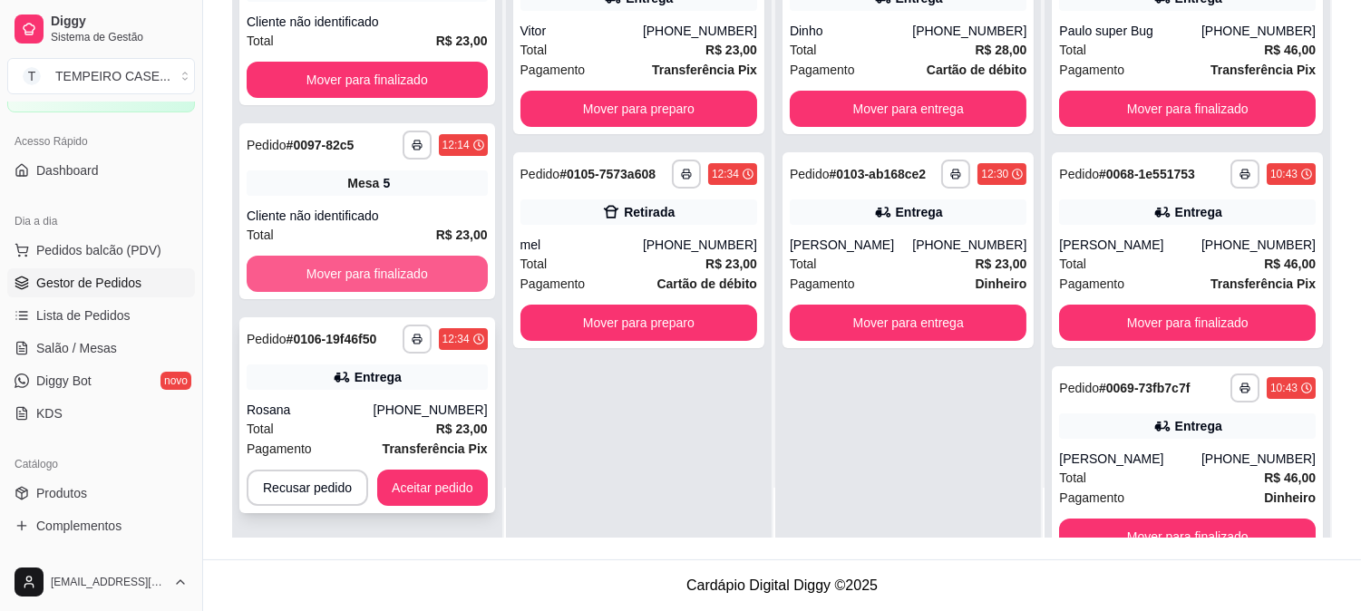
scroll to position [7, 0]
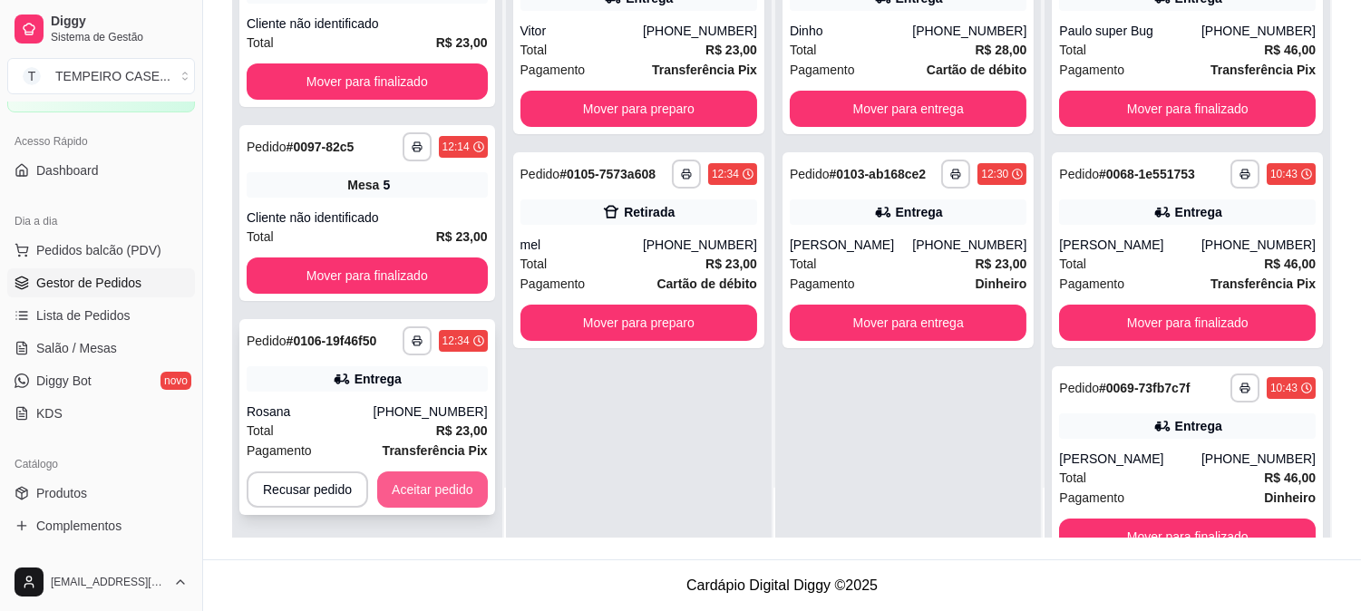
click at [454, 478] on button "Aceitar pedido" at bounding box center [432, 489] width 111 height 36
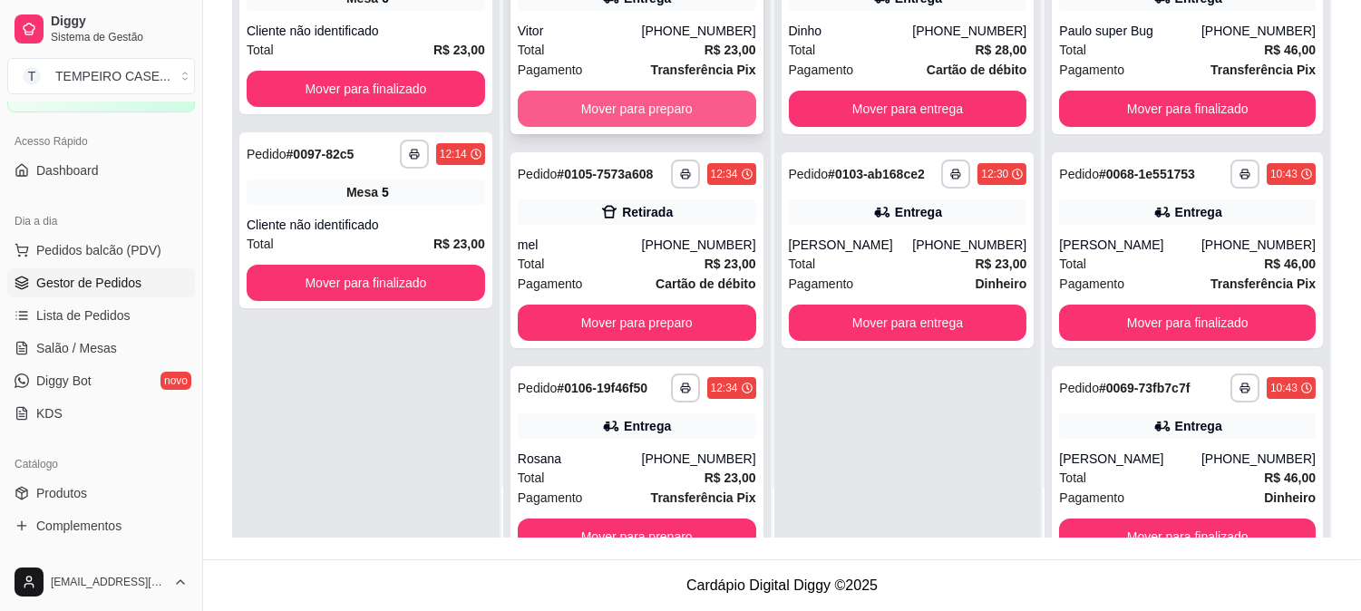
scroll to position [0, 0]
click at [675, 98] on button "Mover para preparo" at bounding box center [637, 109] width 238 height 36
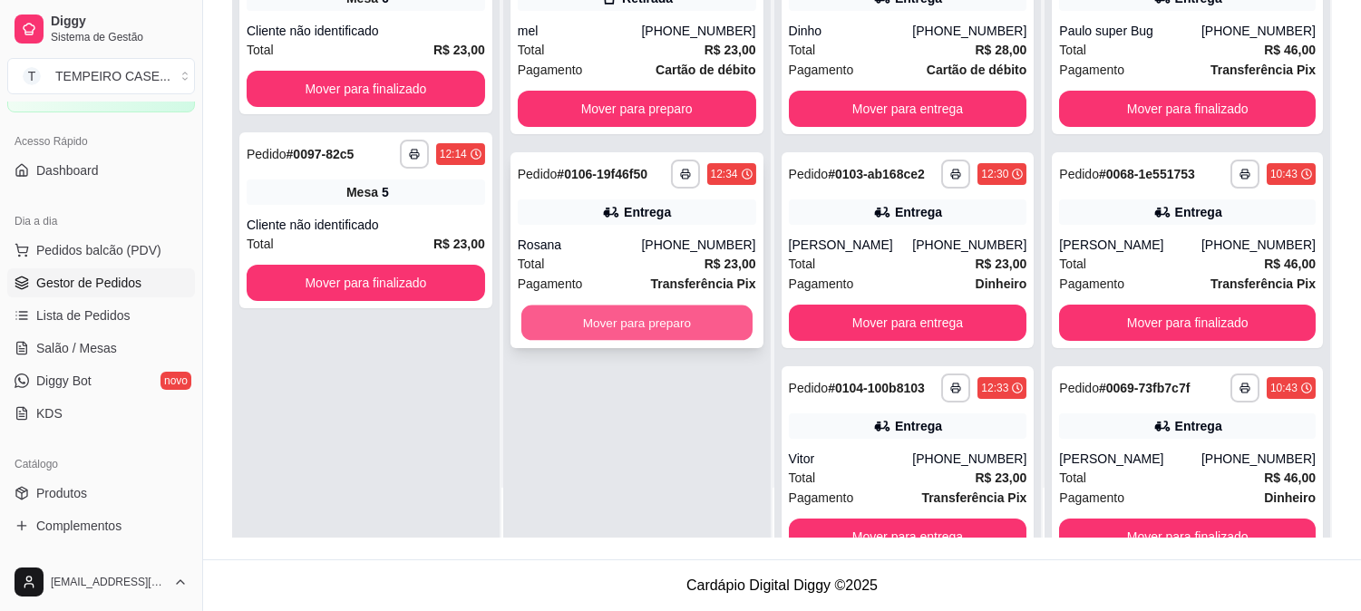
click at [686, 308] on button "Mover para preparo" at bounding box center [636, 323] width 231 height 35
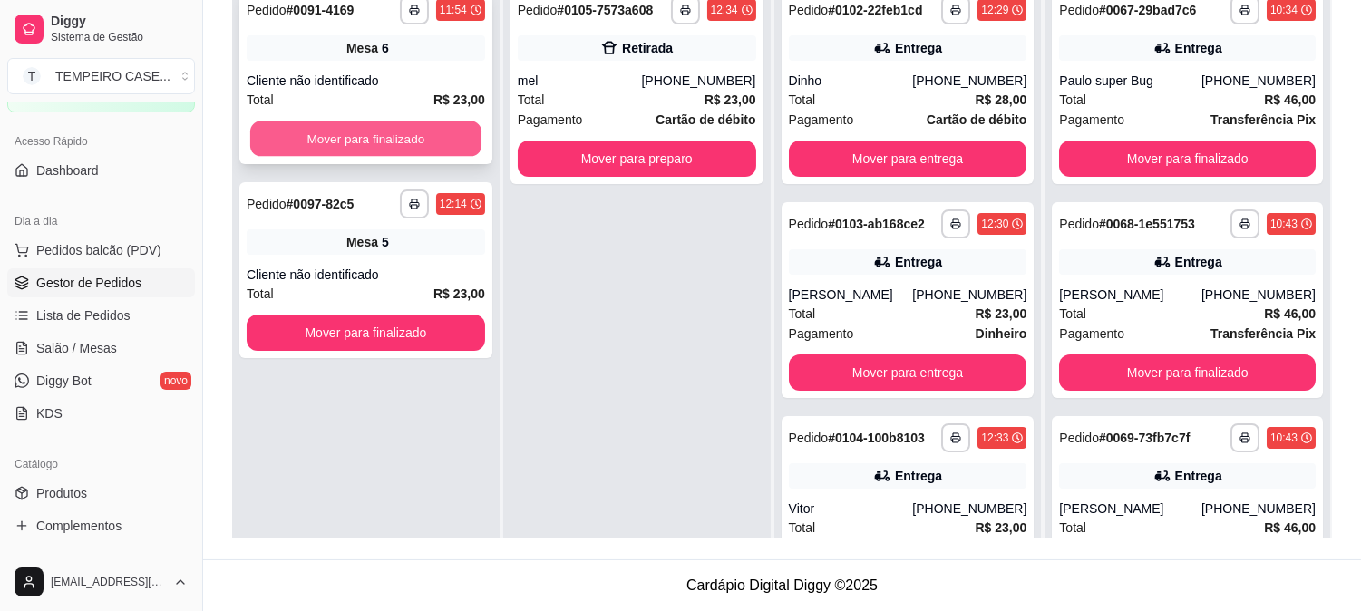
click at [386, 141] on button "Mover para finalizado" at bounding box center [365, 139] width 231 height 35
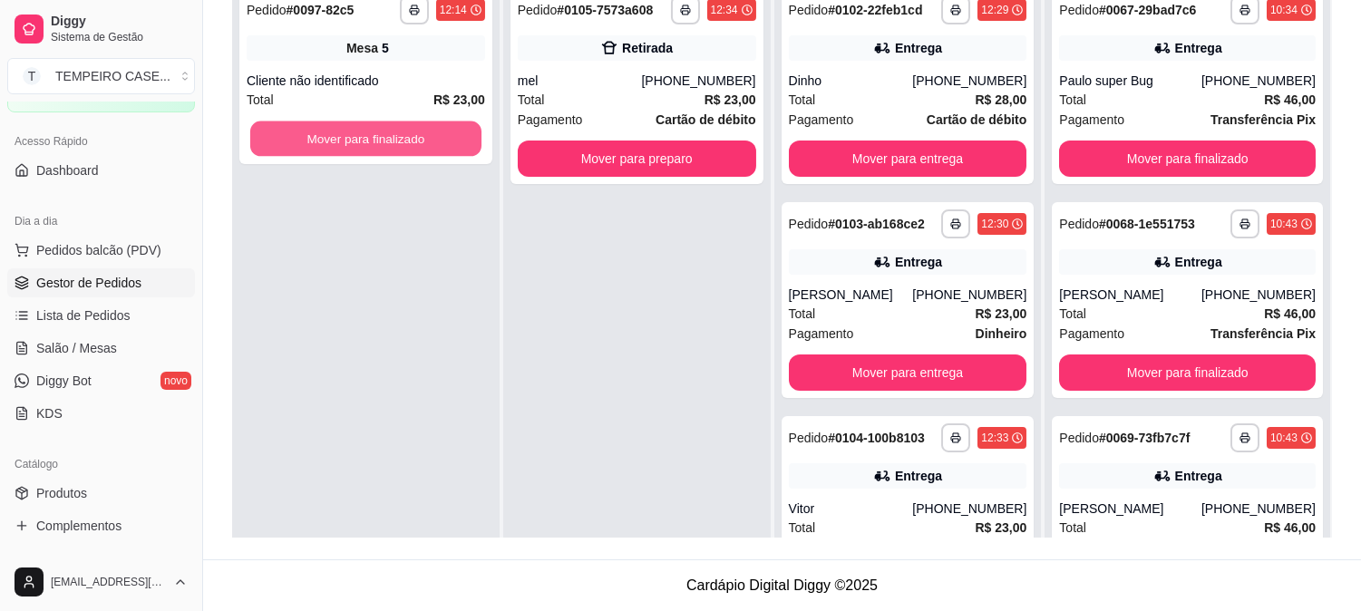
click at [386, 141] on button "Mover para finalizado" at bounding box center [365, 139] width 231 height 35
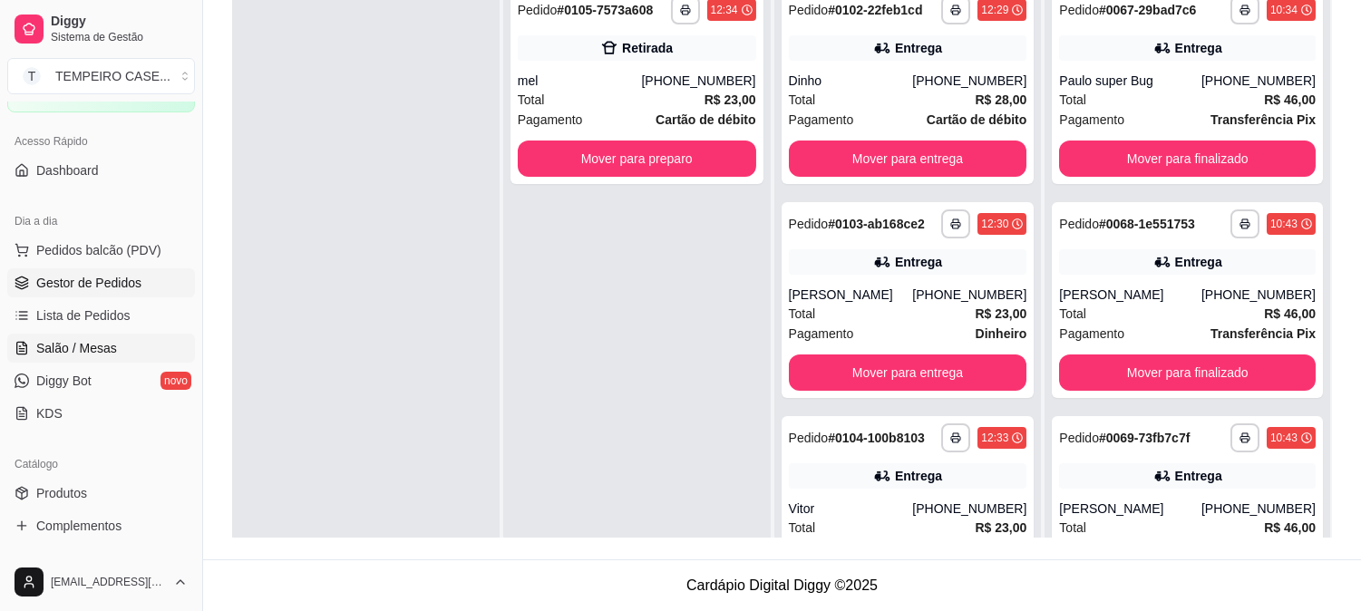
click at [55, 348] on span "Salão / Mesas" at bounding box center [76, 348] width 81 height 18
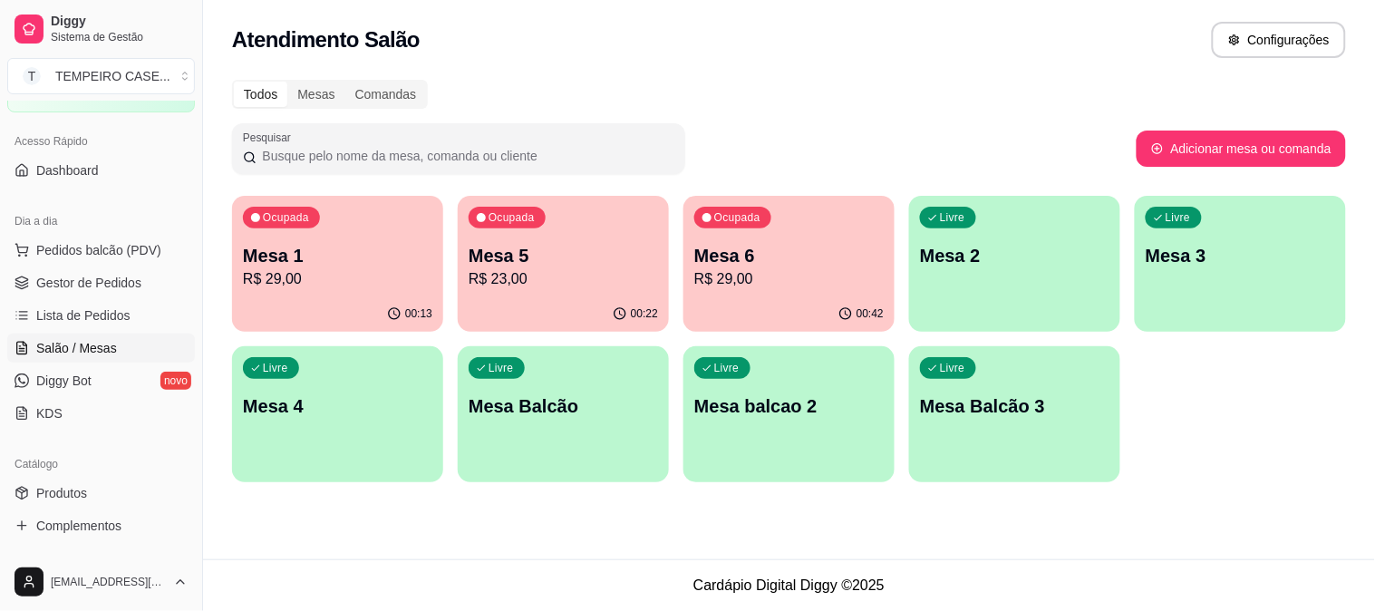
click at [556, 290] on div "Ocupada Mesa 5 R$ 23,00" at bounding box center [563, 246] width 211 height 101
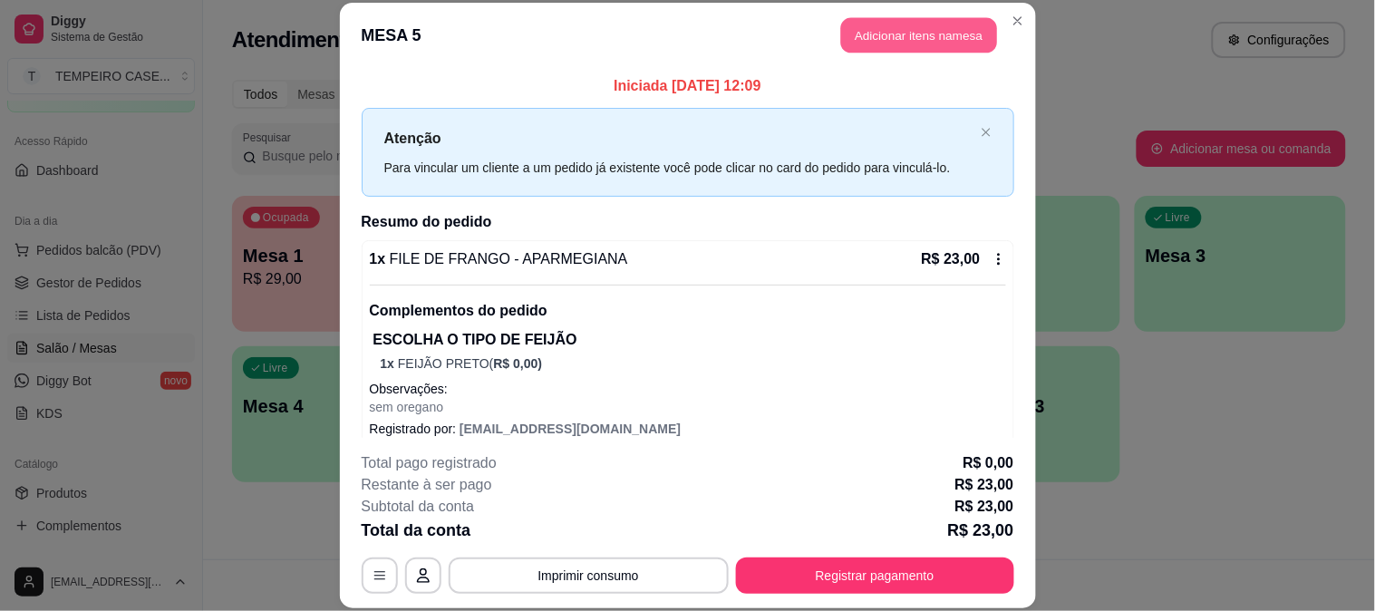
click at [920, 32] on button "Adicionar itens na mesa" at bounding box center [919, 35] width 156 height 35
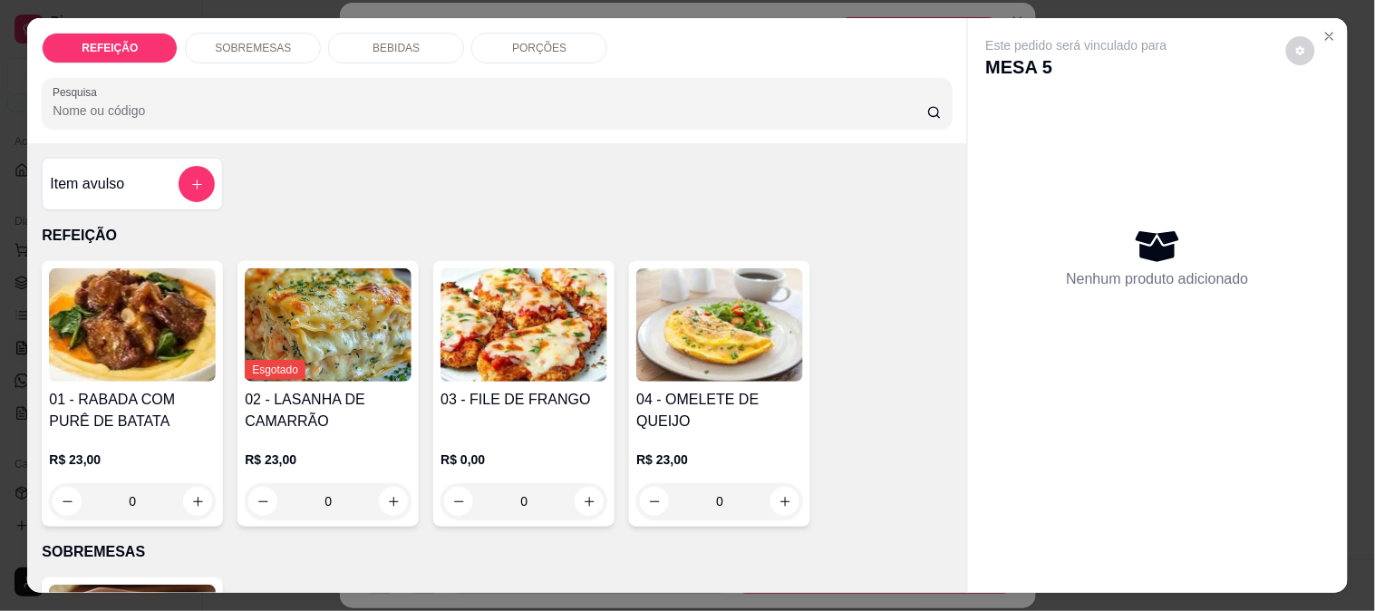
click at [350, 47] on div "BEBIDAS" at bounding box center [396, 48] width 136 height 31
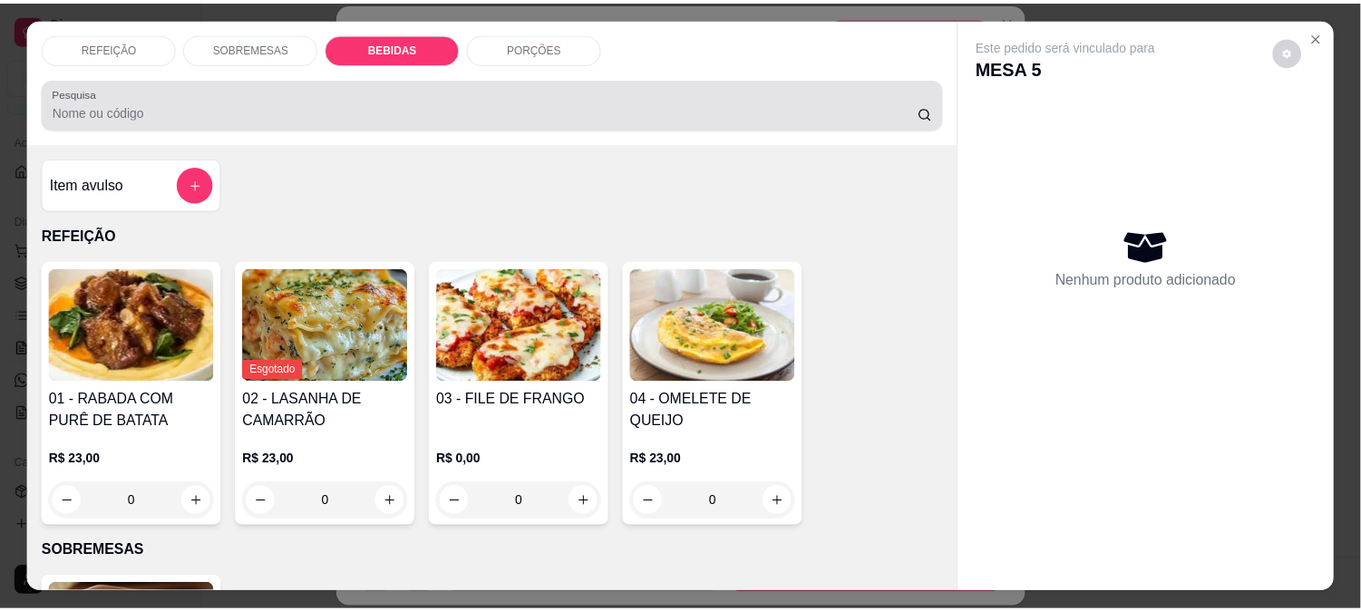
scroll to position [47, 0]
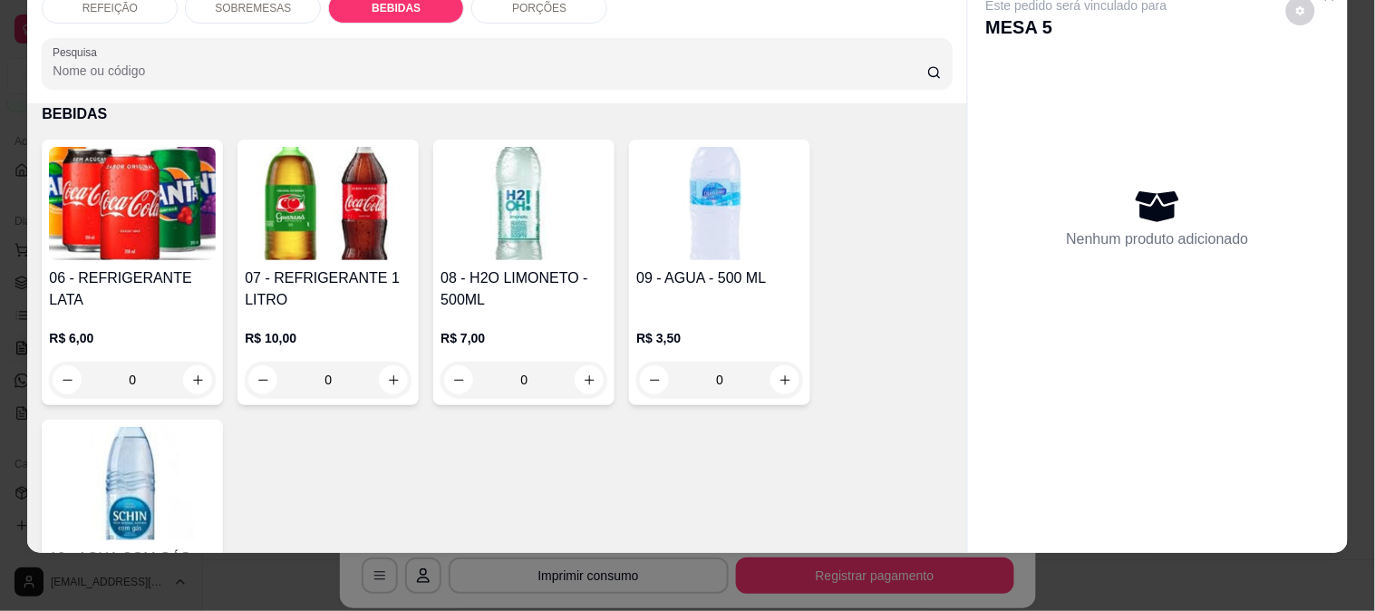
click at [456, 188] on img at bounding box center [524, 203] width 167 height 113
click at [892, 423] on p "Adicionar R$ 7,00" at bounding box center [862, 432] width 101 height 18
type input "1"
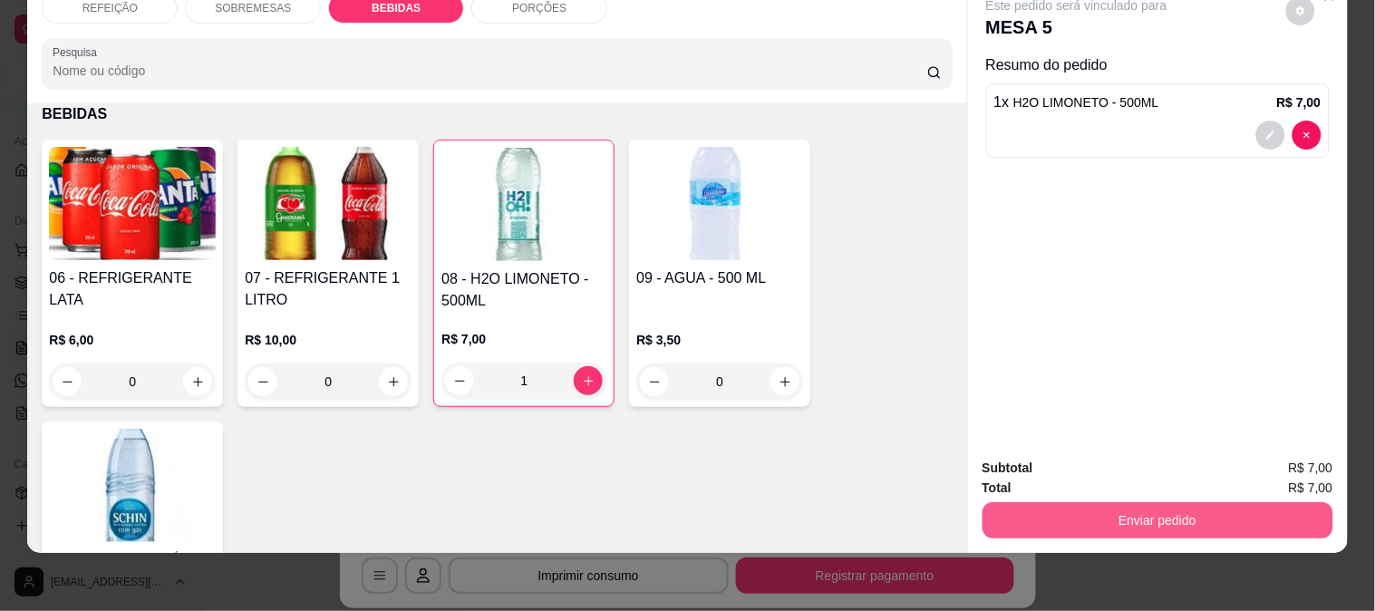
click at [1073, 503] on button "Enviar pedido" at bounding box center [1158, 520] width 351 height 36
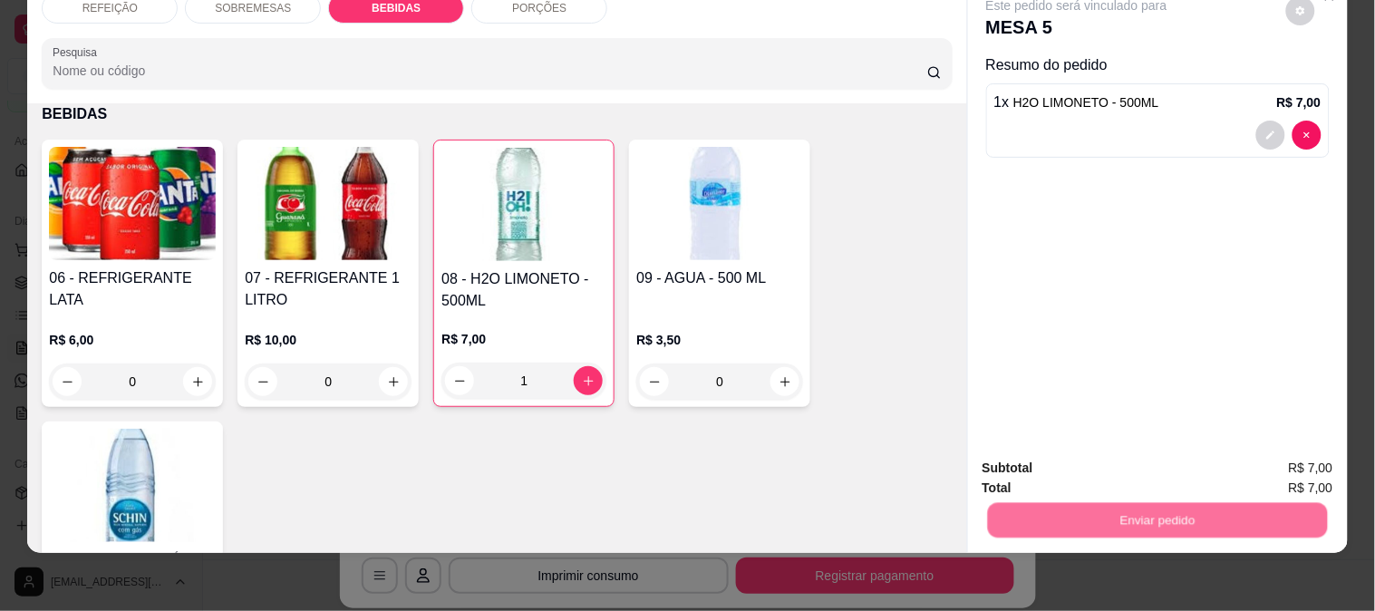
click at [1074, 460] on button "Não registrar e enviar pedido" at bounding box center [1097, 460] width 183 height 34
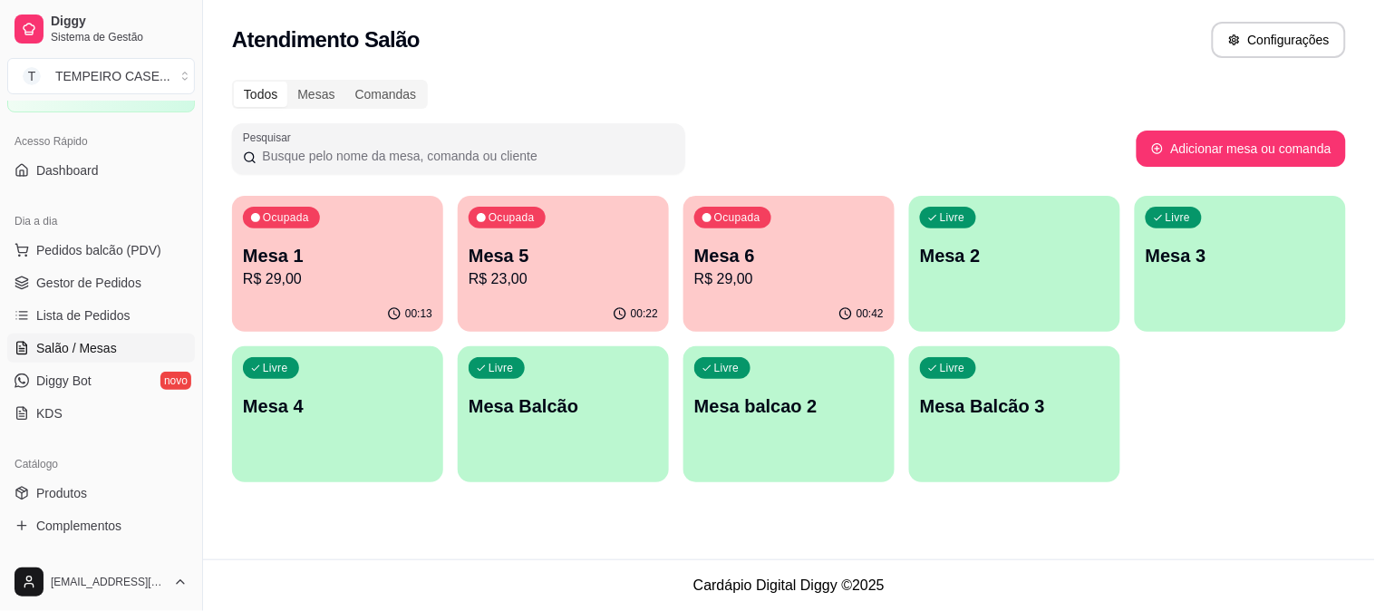
click at [753, 282] on p "R$ 29,00" at bounding box center [790, 279] width 190 height 22
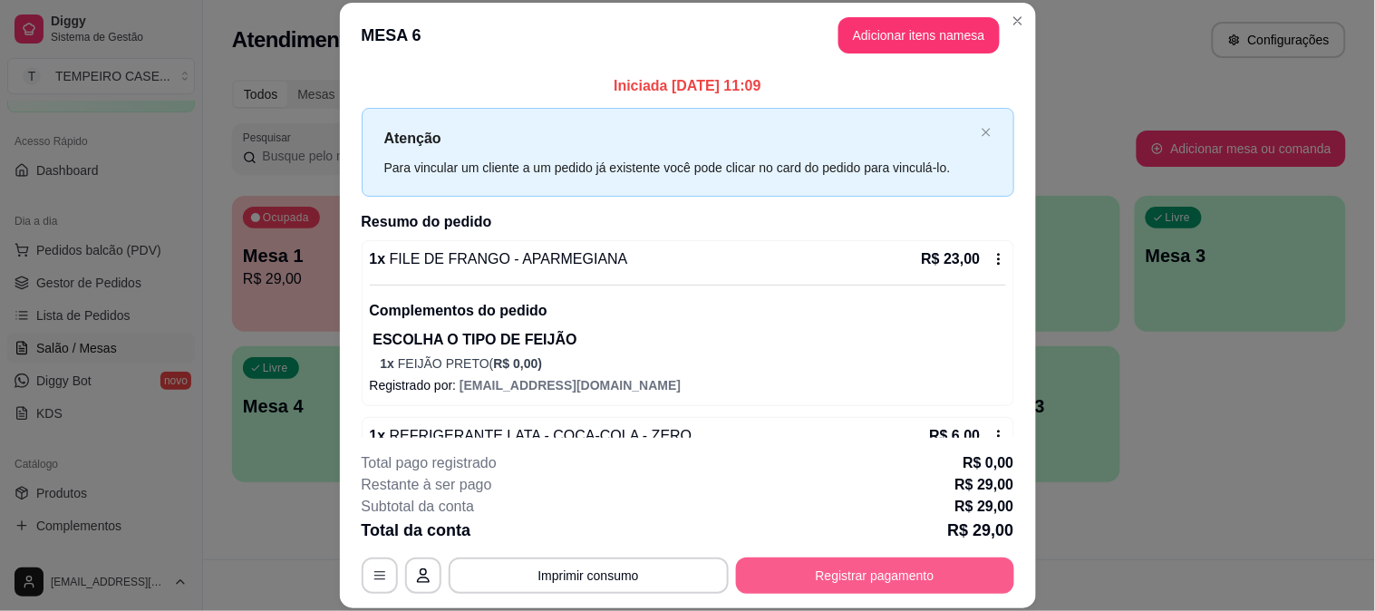
click at [805, 583] on button "Registrar pagamento" at bounding box center [875, 576] width 278 height 36
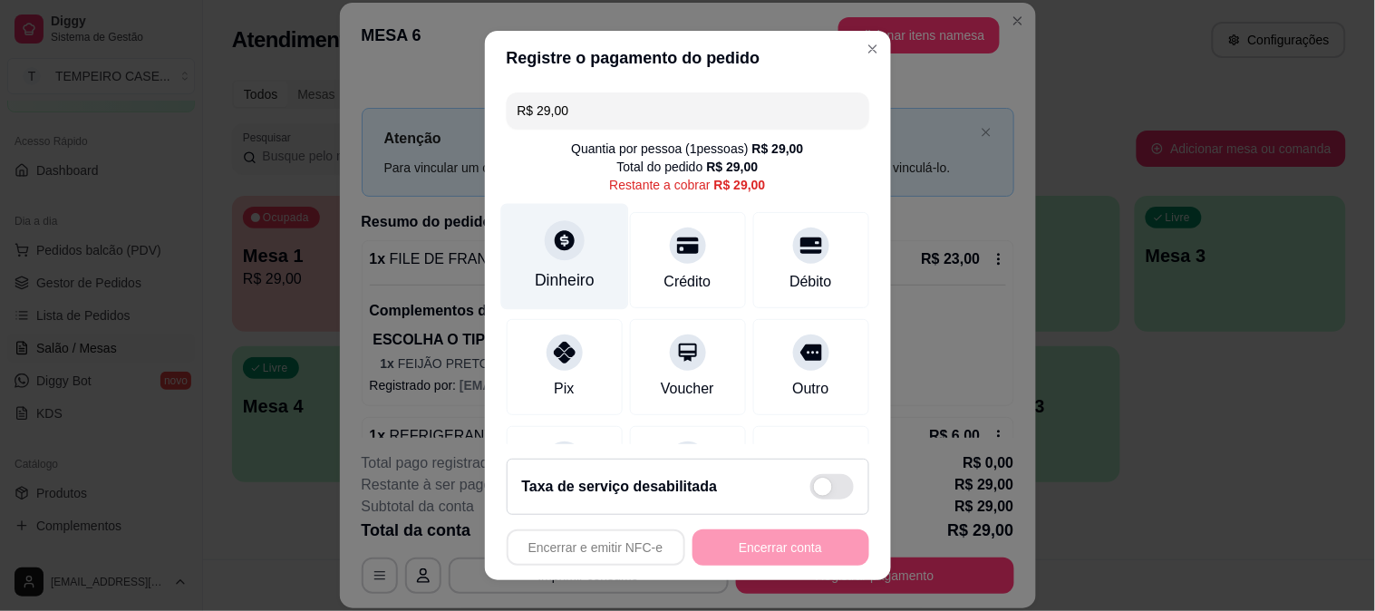
click at [581, 278] on div "Dinheiro" at bounding box center [565, 280] width 60 height 24
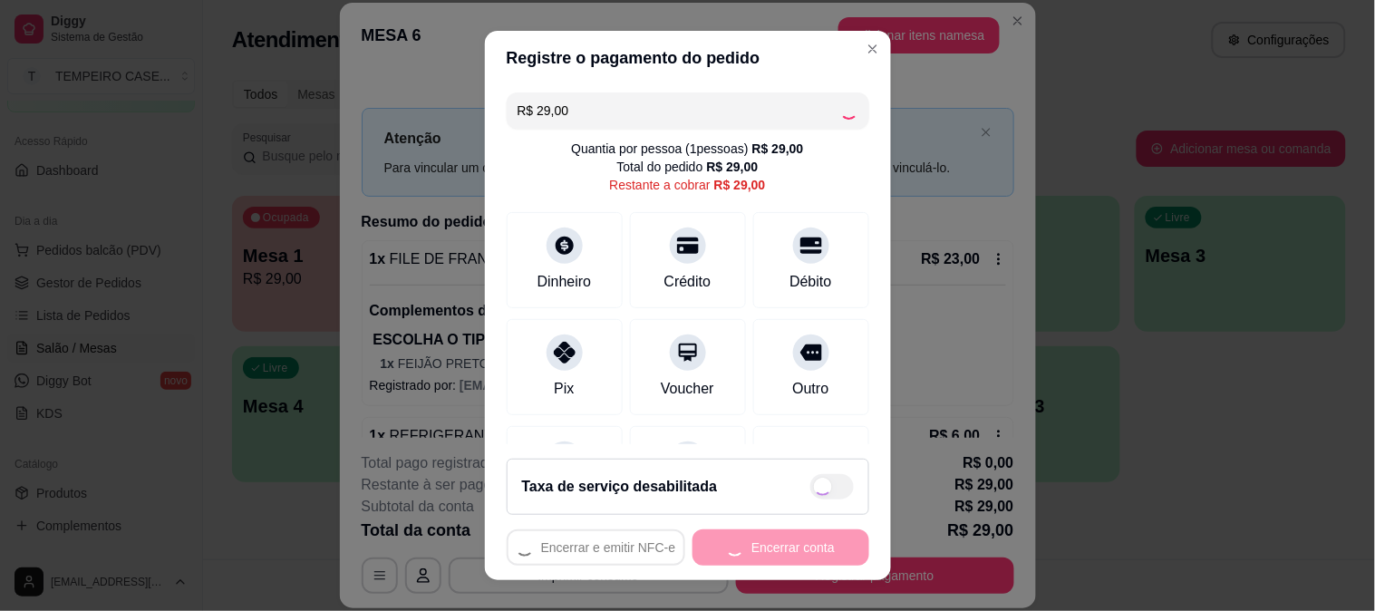
type input "R$ 0,00"
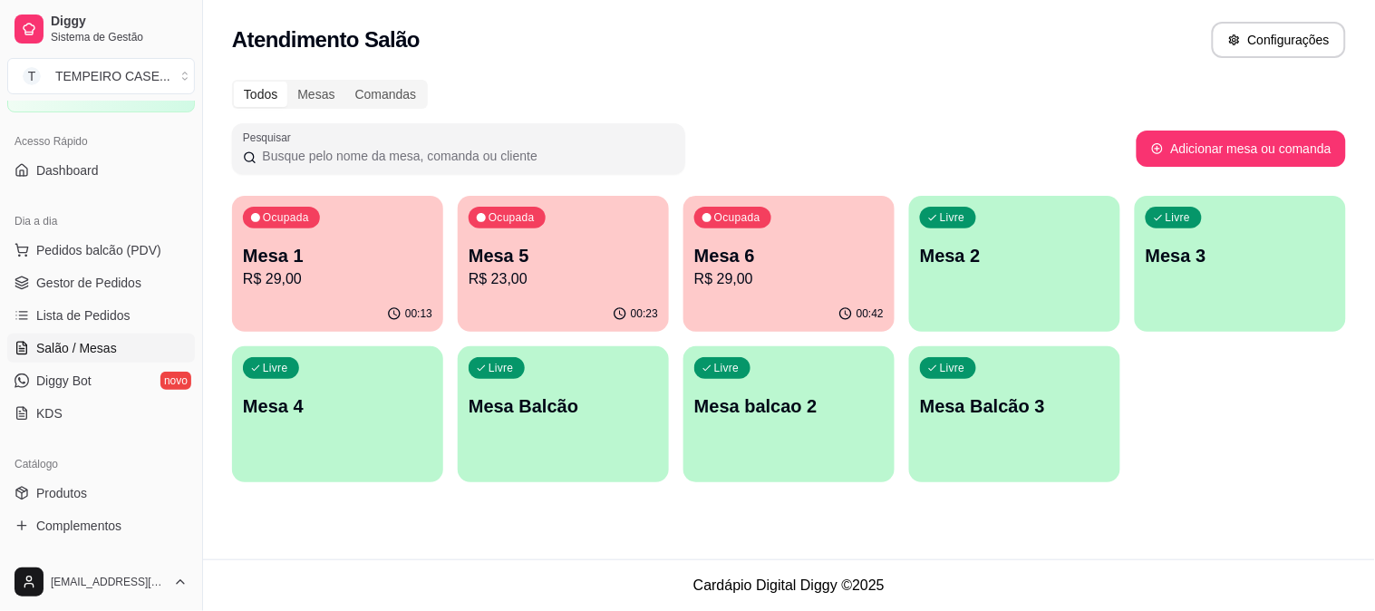
click at [884, 275] on div "Ocupada Mesa 6 R$ 29,00" at bounding box center [789, 246] width 211 height 101
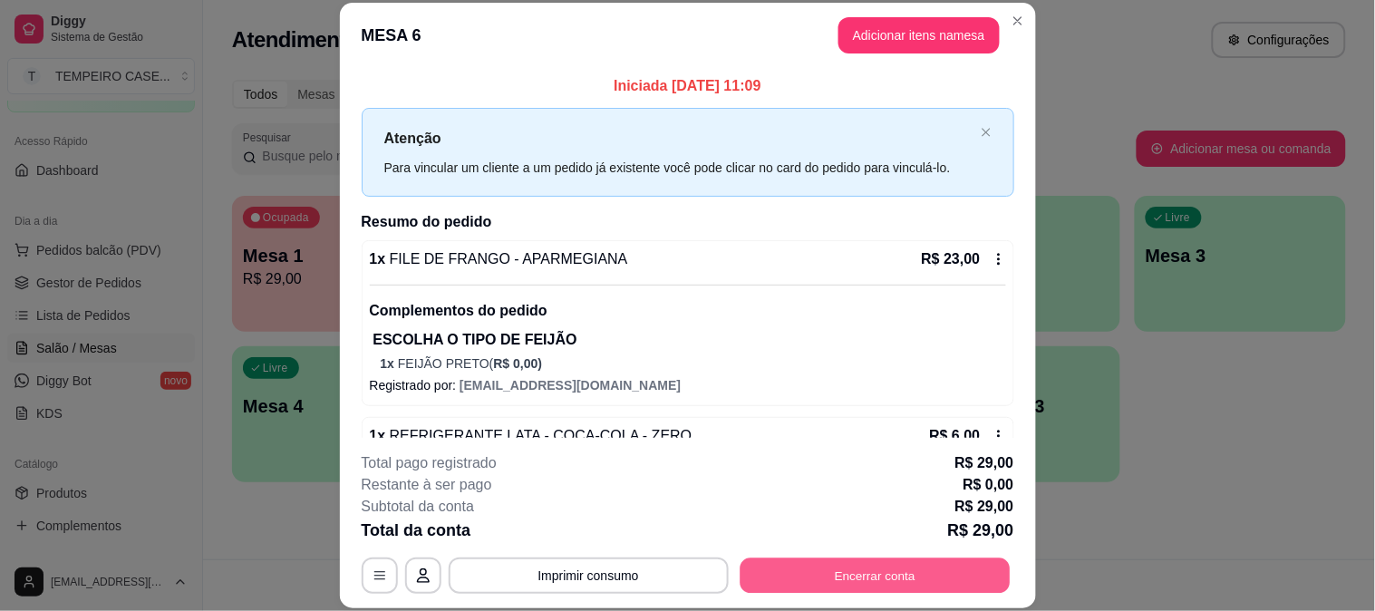
click at [883, 574] on button "Encerrar conta" at bounding box center [875, 575] width 270 height 35
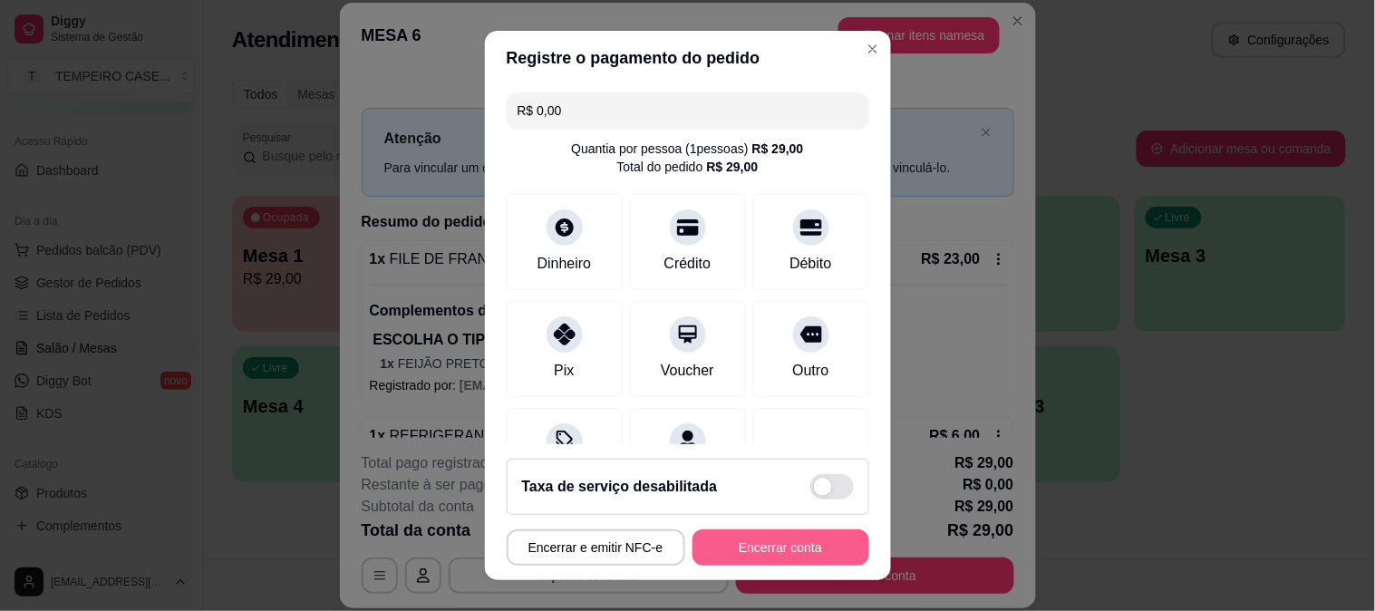
click at [780, 559] on button "Encerrar conta" at bounding box center [781, 548] width 177 height 36
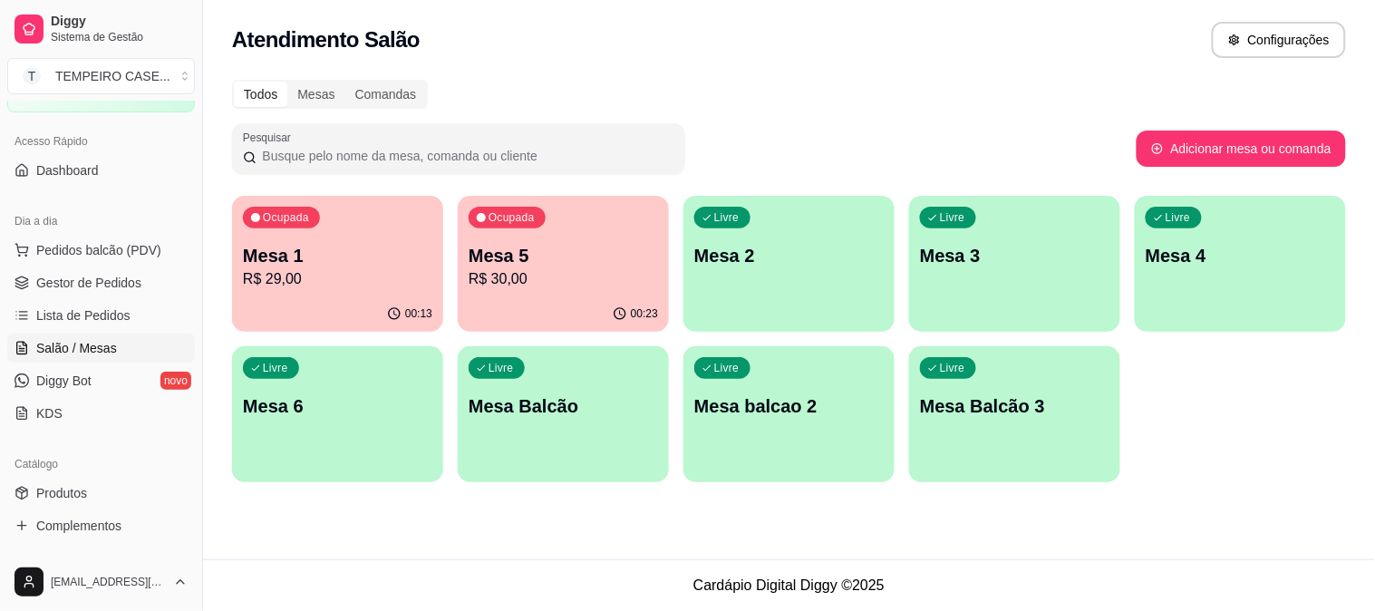
click at [548, 247] on p "Mesa 5" at bounding box center [564, 255] width 190 height 25
click at [76, 276] on span "Gestor de Pedidos" at bounding box center [88, 283] width 105 height 18
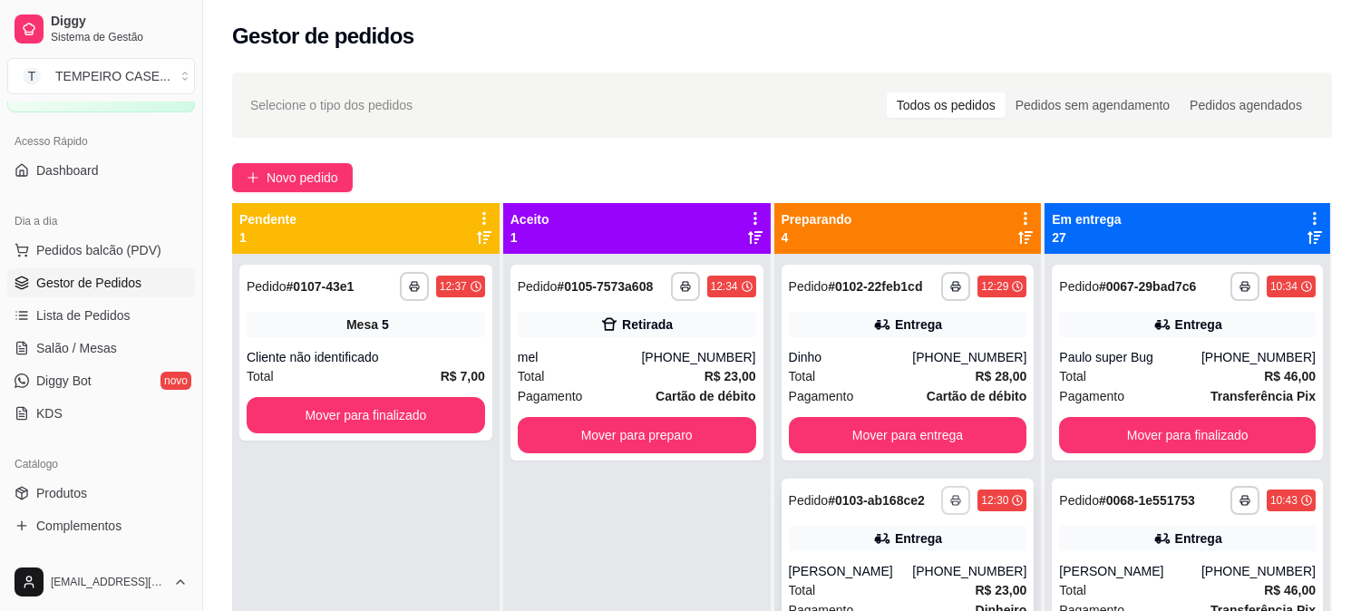
click at [941, 505] on button "button" at bounding box center [955, 500] width 29 height 29
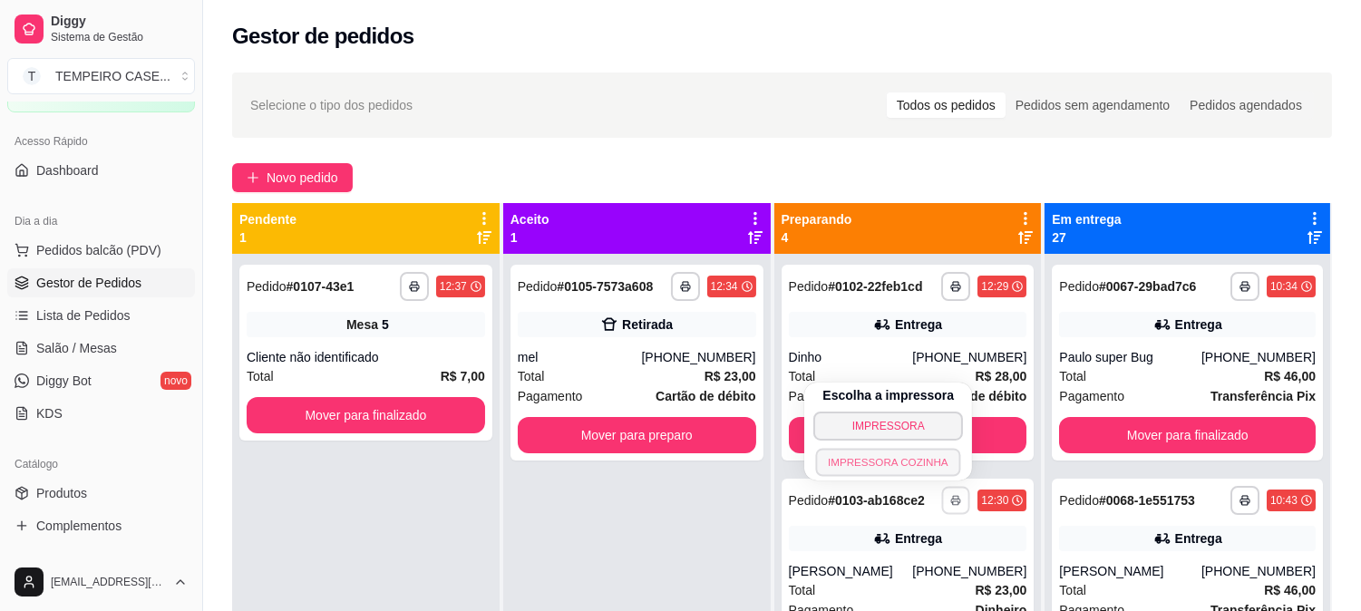
click at [884, 458] on button "IMPRESSORA COZINHA" at bounding box center [888, 462] width 145 height 28
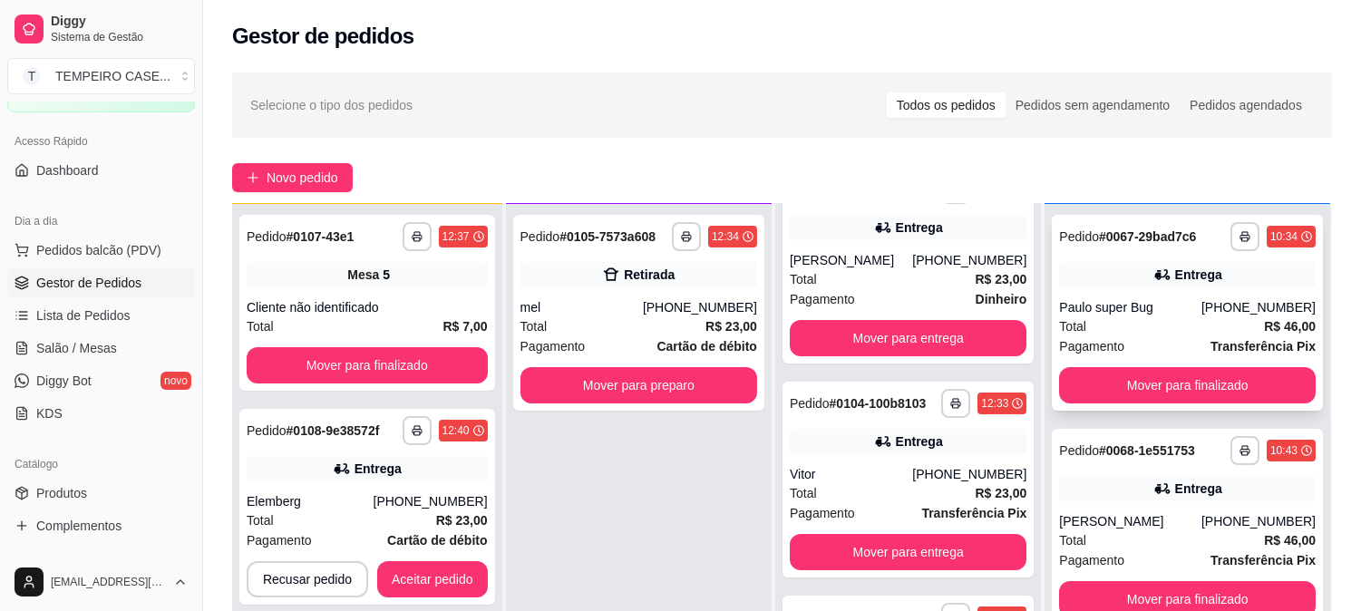
click at [1108, 357] on div "**********" at bounding box center [1187, 313] width 271 height 196
click at [420, 577] on button "Aceitar pedido" at bounding box center [432, 579] width 111 height 36
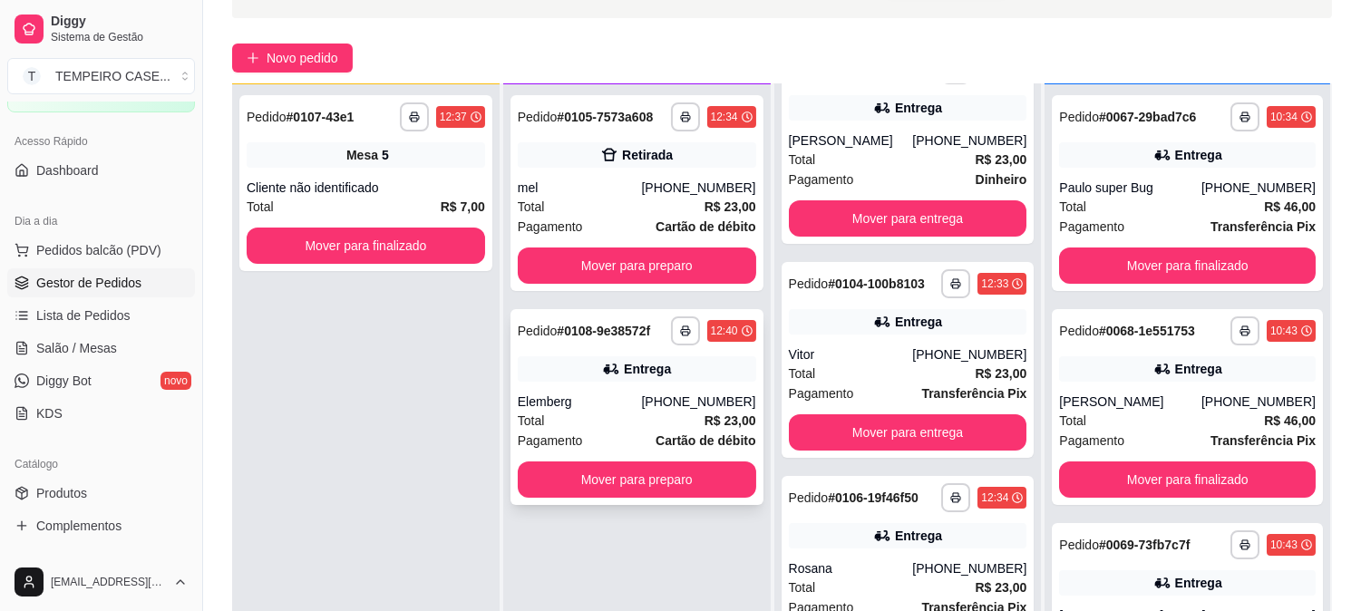
scroll to position [277, 0]
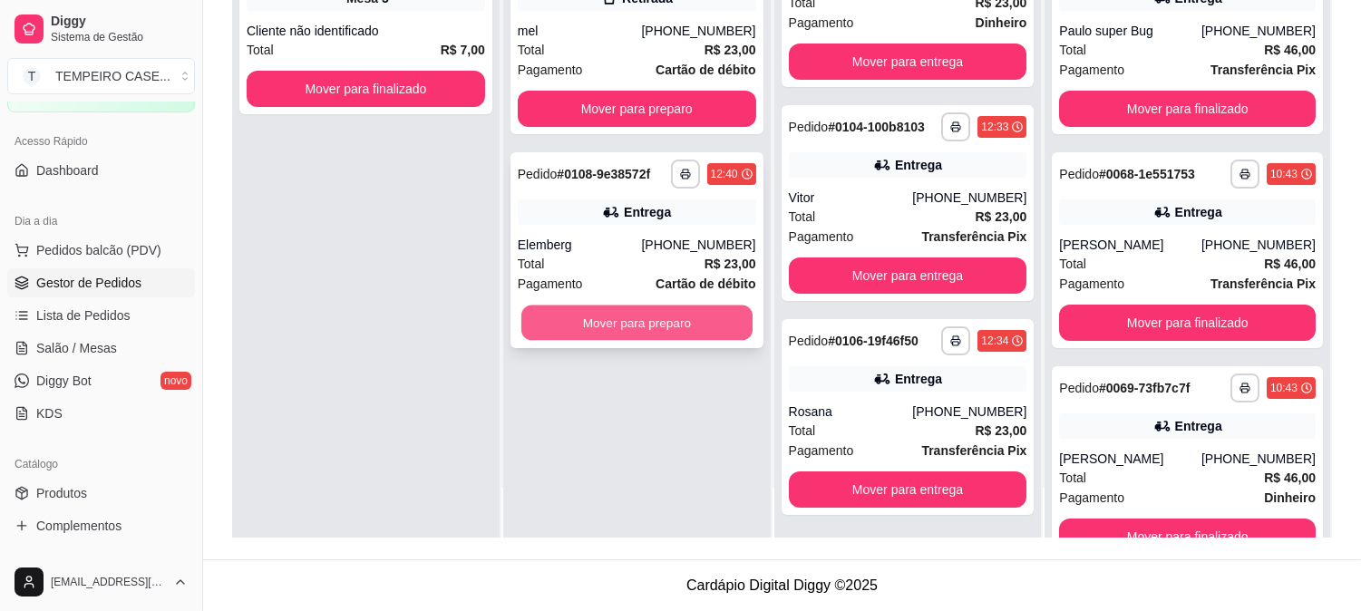
click at [665, 319] on button "Mover para preparo" at bounding box center [636, 323] width 231 height 35
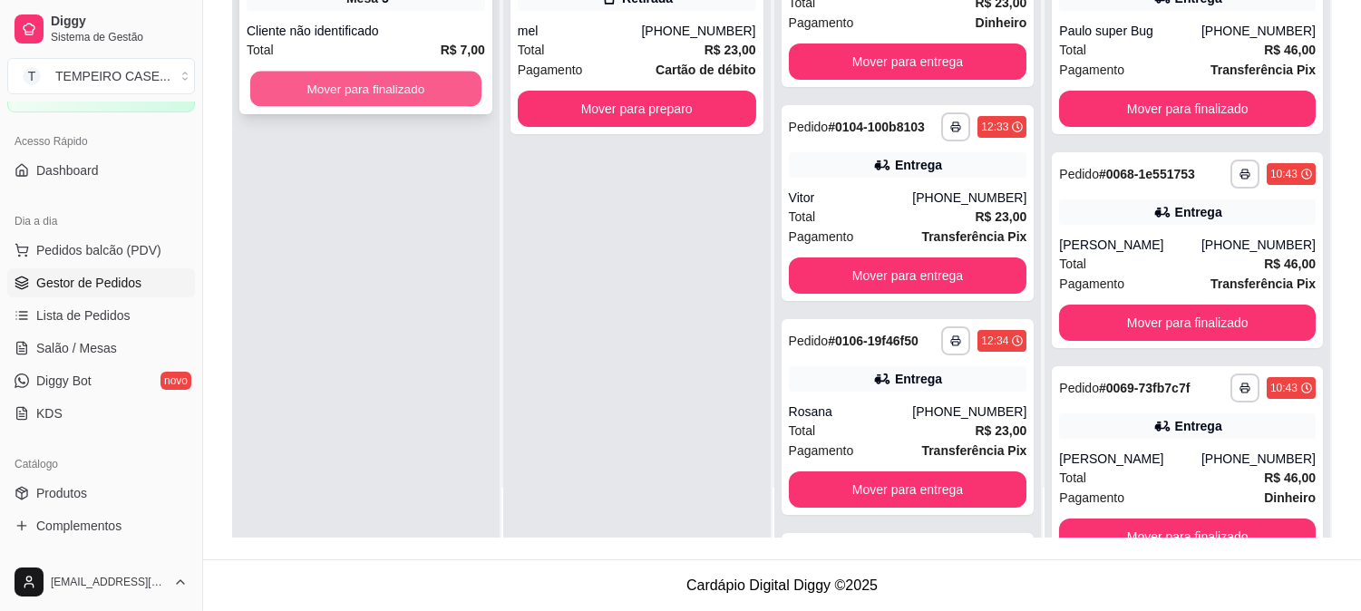
click at [336, 86] on button "Mover para finalizado" at bounding box center [365, 89] width 231 height 35
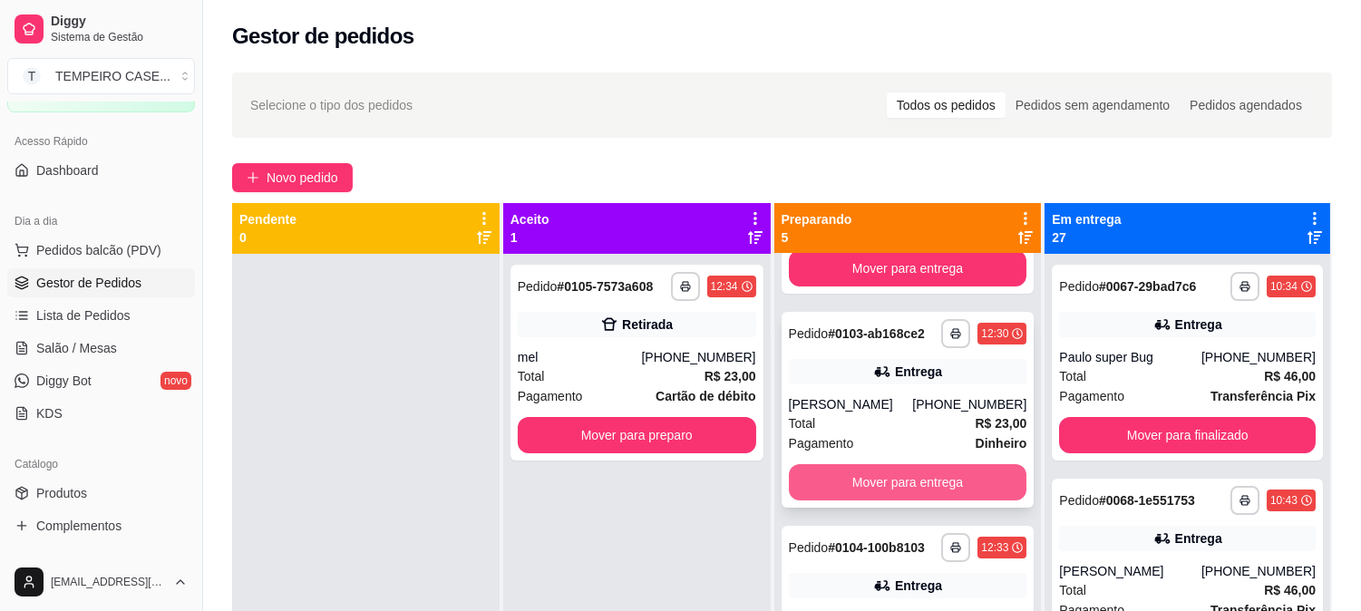
scroll to position [0, 0]
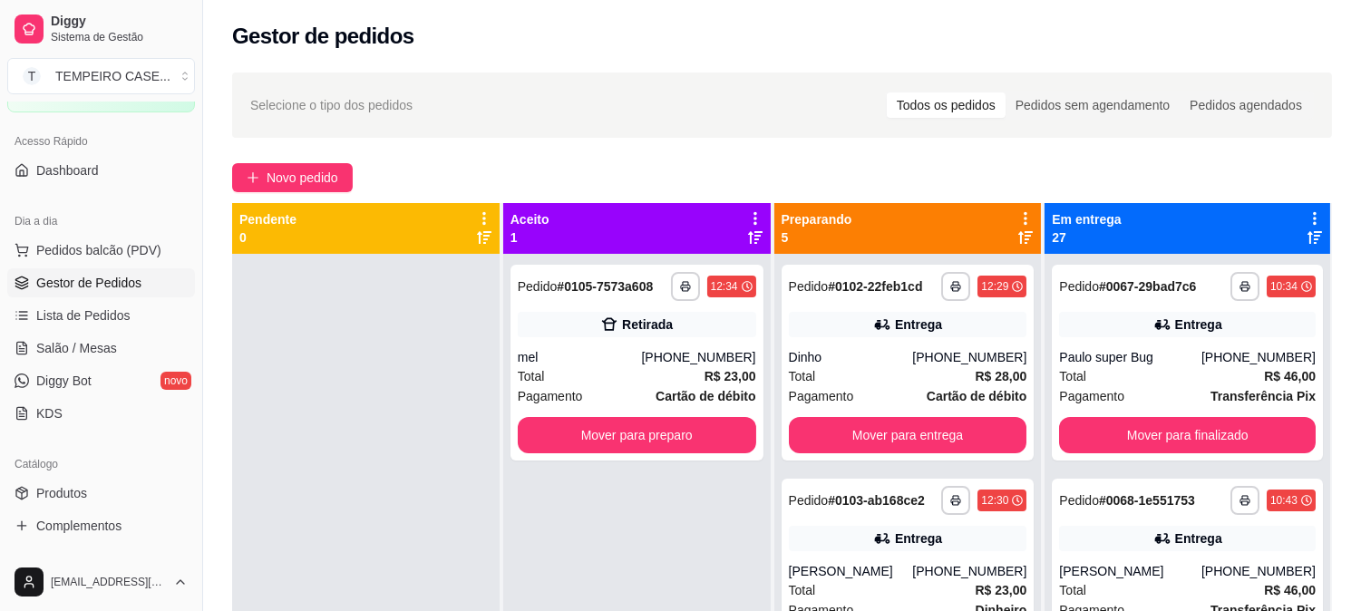
drag, startPoint x: 627, startPoint y: 469, endPoint x: 612, endPoint y: 590, distance: 122.5
click at [611, 588] on div "**********" at bounding box center [636, 559] width 267 height 611
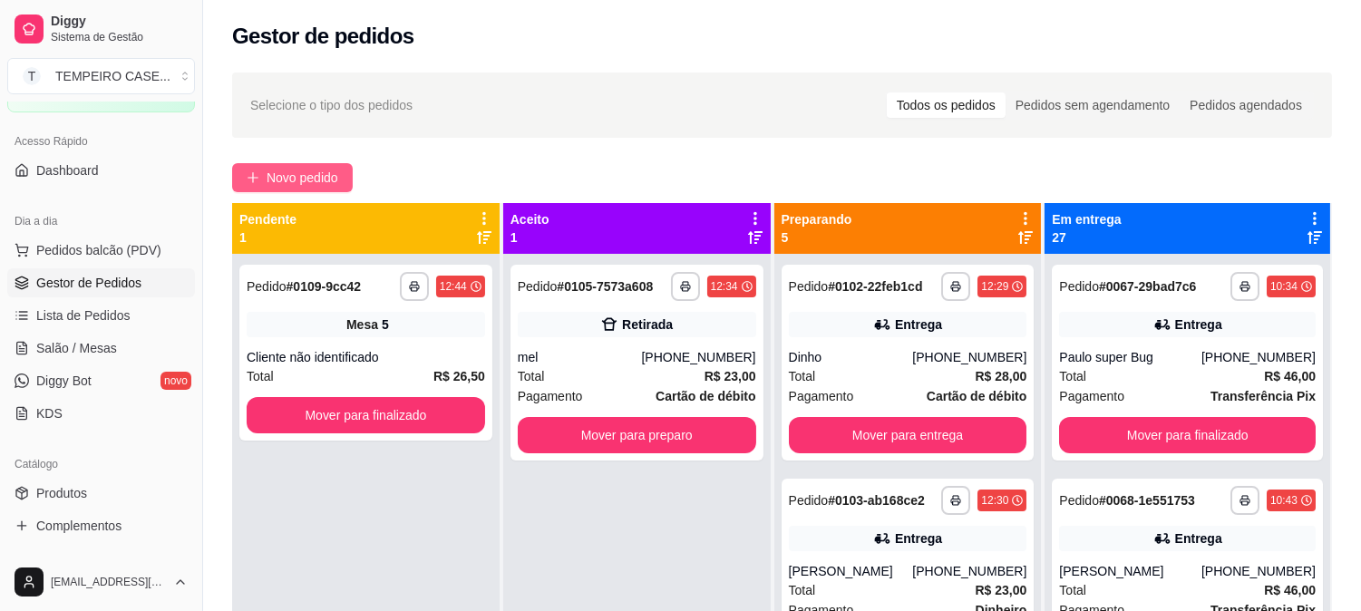
click at [272, 183] on span "Novo pedido" at bounding box center [303, 178] width 72 height 20
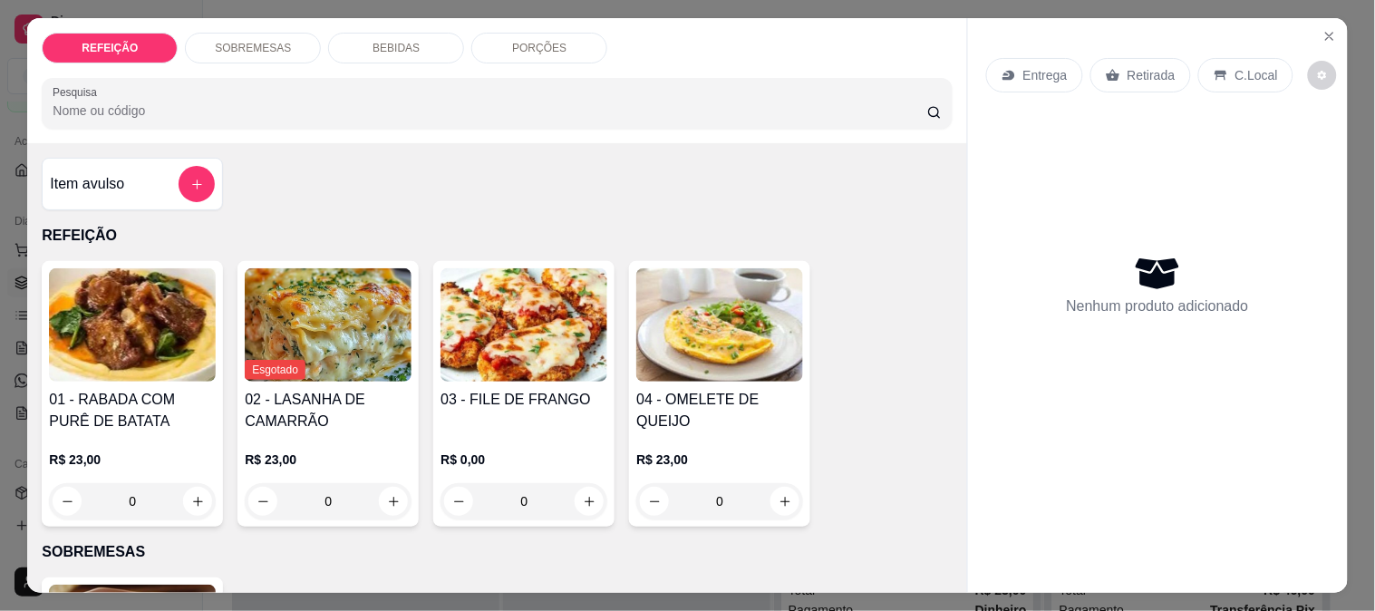
click at [163, 320] on img at bounding box center [132, 324] width 167 height 113
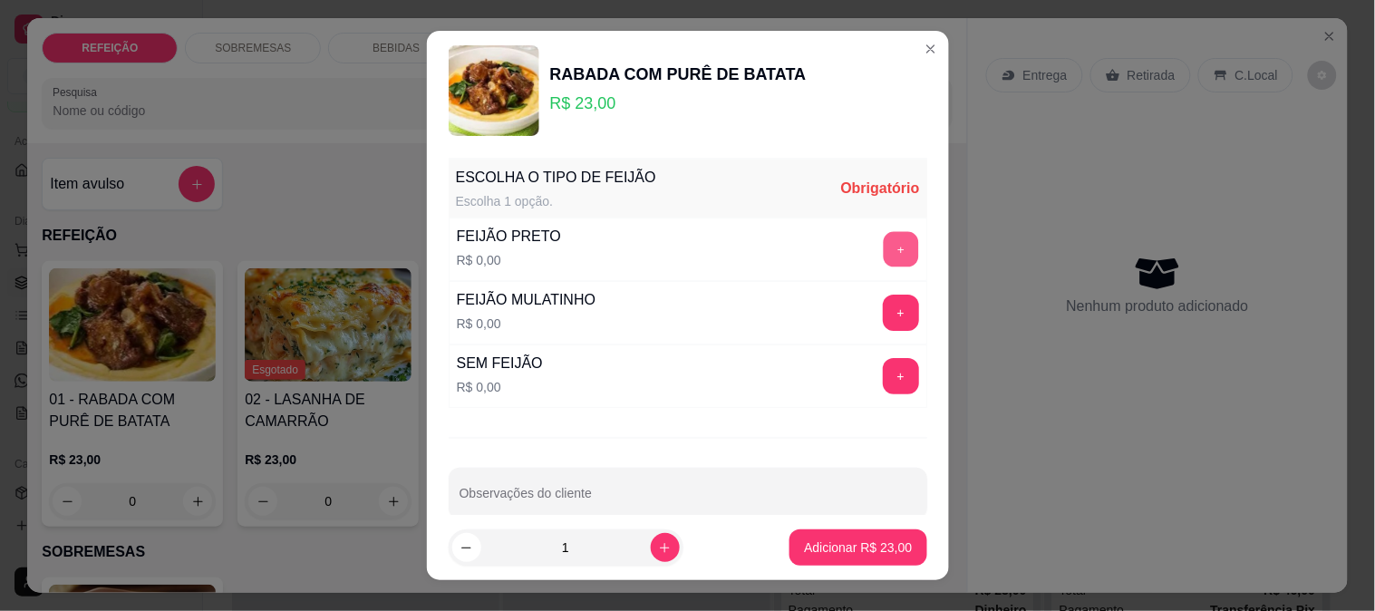
click at [883, 264] on button "+" at bounding box center [900, 248] width 35 height 35
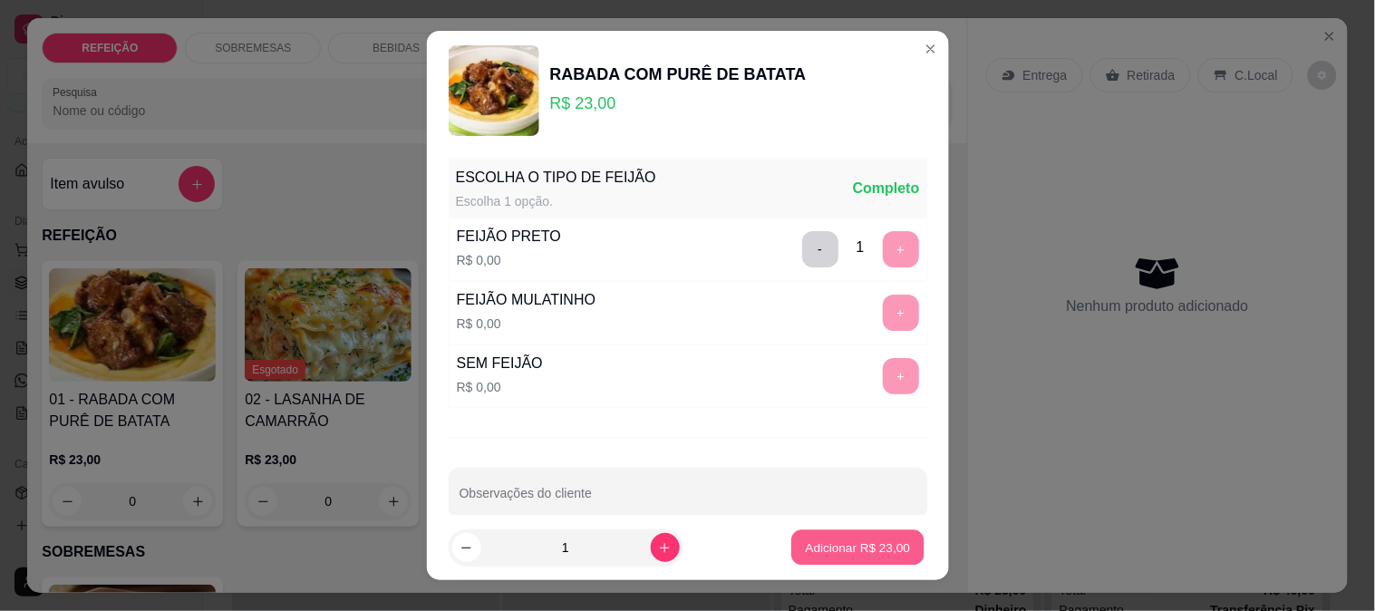
click at [825, 560] on button "Adicionar R$ 23,00" at bounding box center [858, 547] width 133 height 35
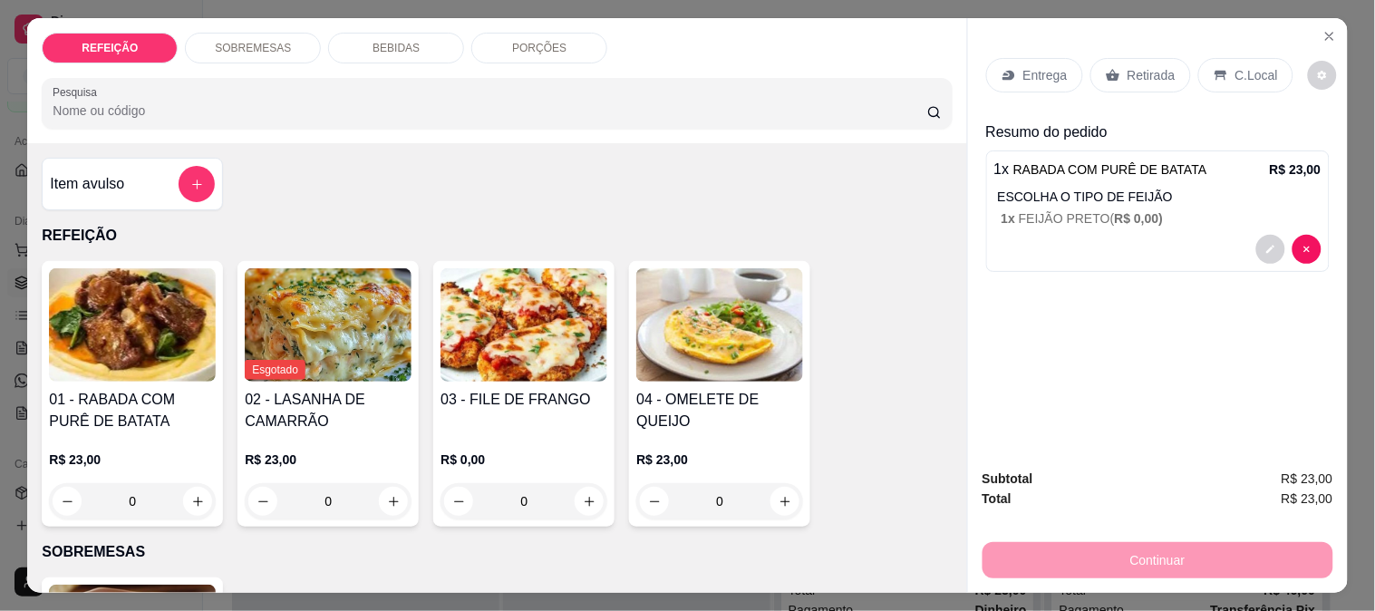
click at [841, 541] on p "SOBREMESAS" at bounding box center [497, 552] width 910 height 22
click at [1138, 69] on p "Retirada" at bounding box center [1152, 75] width 48 height 18
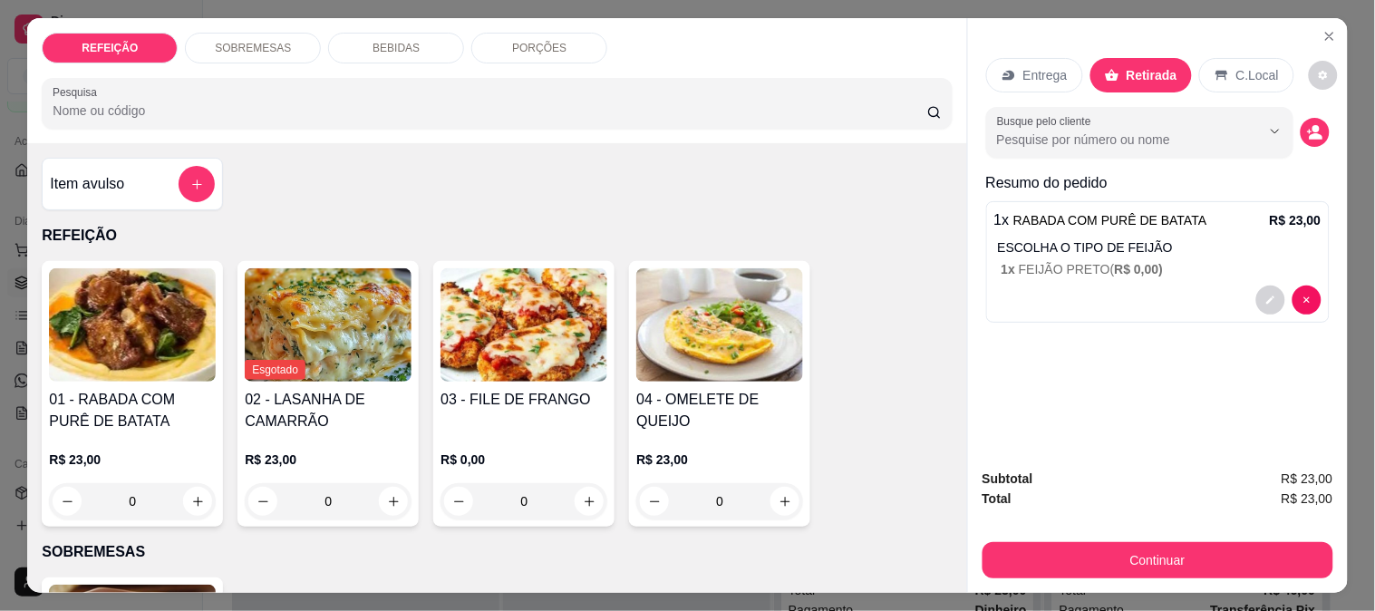
click at [1101, 571] on div "Subtotal R$ 23,00 Total R$ 23,00 Continuar" at bounding box center [1158, 523] width 380 height 139
click at [1106, 553] on button "Continuar" at bounding box center [1158, 560] width 351 height 36
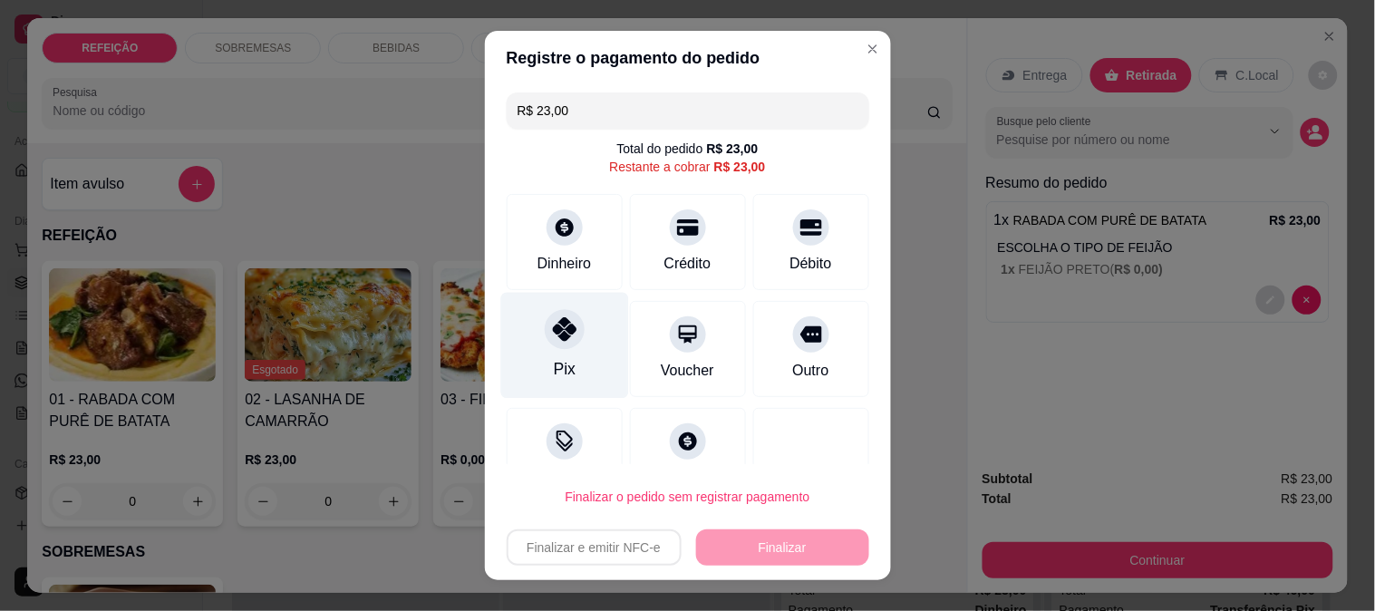
click at [540, 312] on div "Pix" at bounding box center [565, 345] width 128 height 106
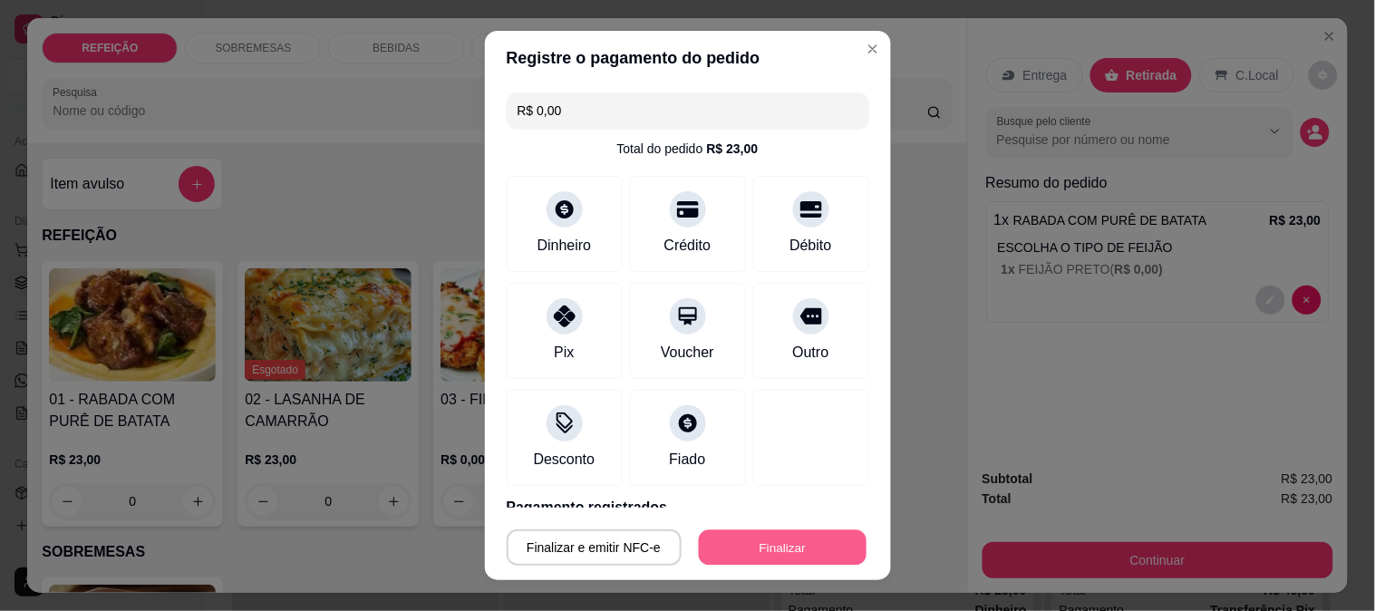
click at [759, 536] on button "Finalizar" at bounding box center [783, 547] width 168 height 35
type input "-R$ 23,00"
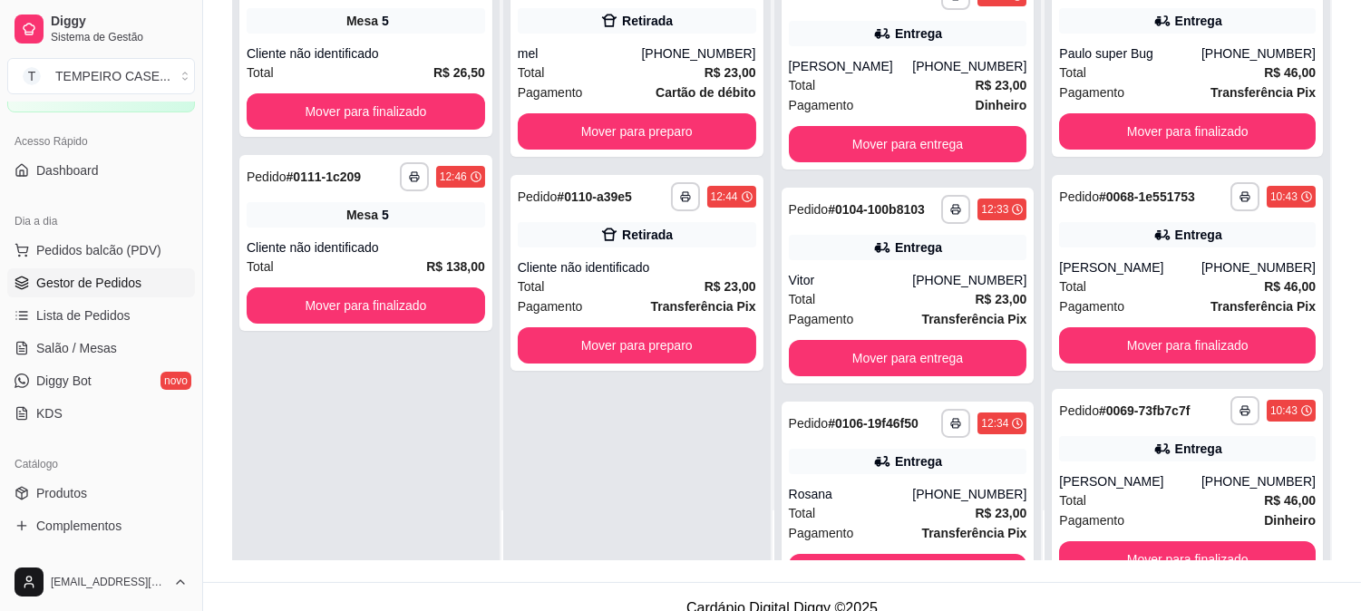
scroll to position [277, 0]
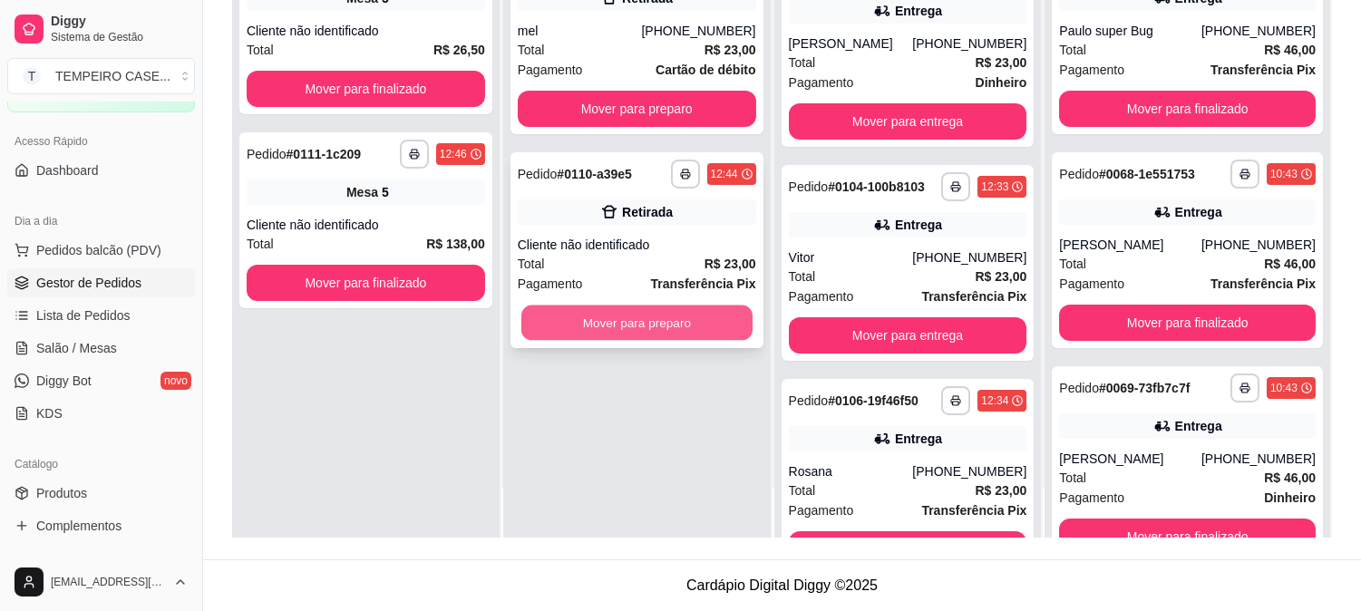
click at [651, 333] on button "Mover para preparo" at bounding box center [636, 323] width 231 height 35
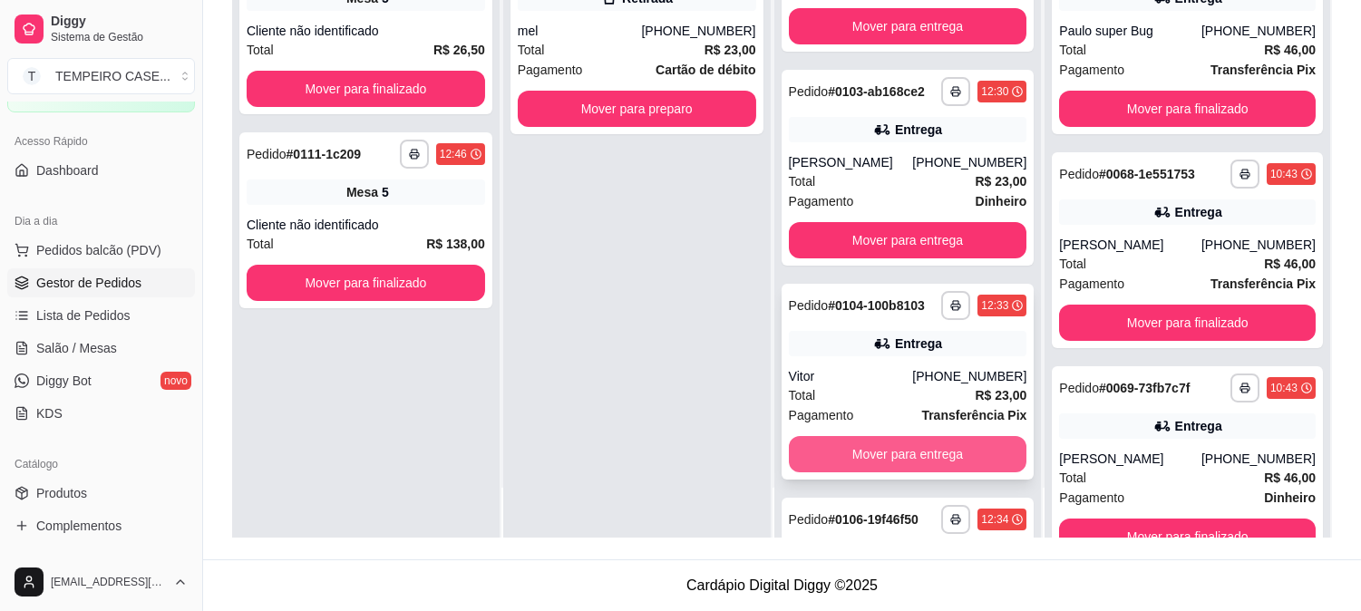
scroll to position [0, 0]
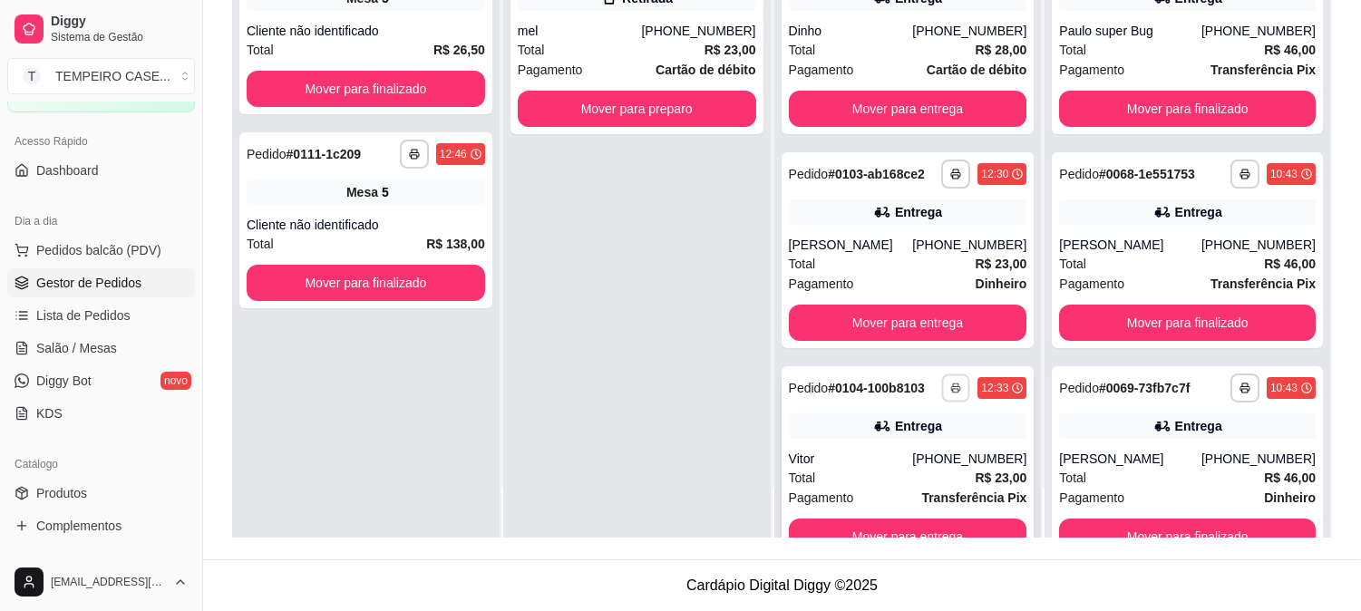
click at [950, 388] on icon "button" at bounding box center [955, 388] width 11 height 11
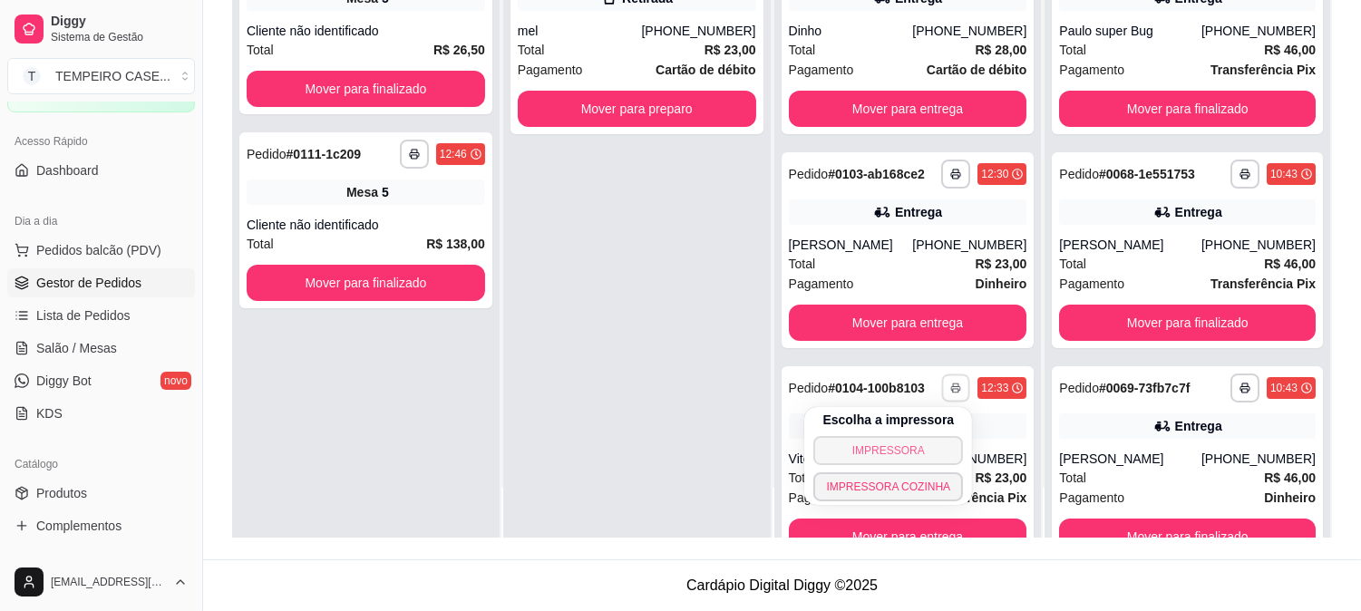
click at [900, 447] on button "IMPRESSORA" at bounding box center [888, 450] width 150 height 29
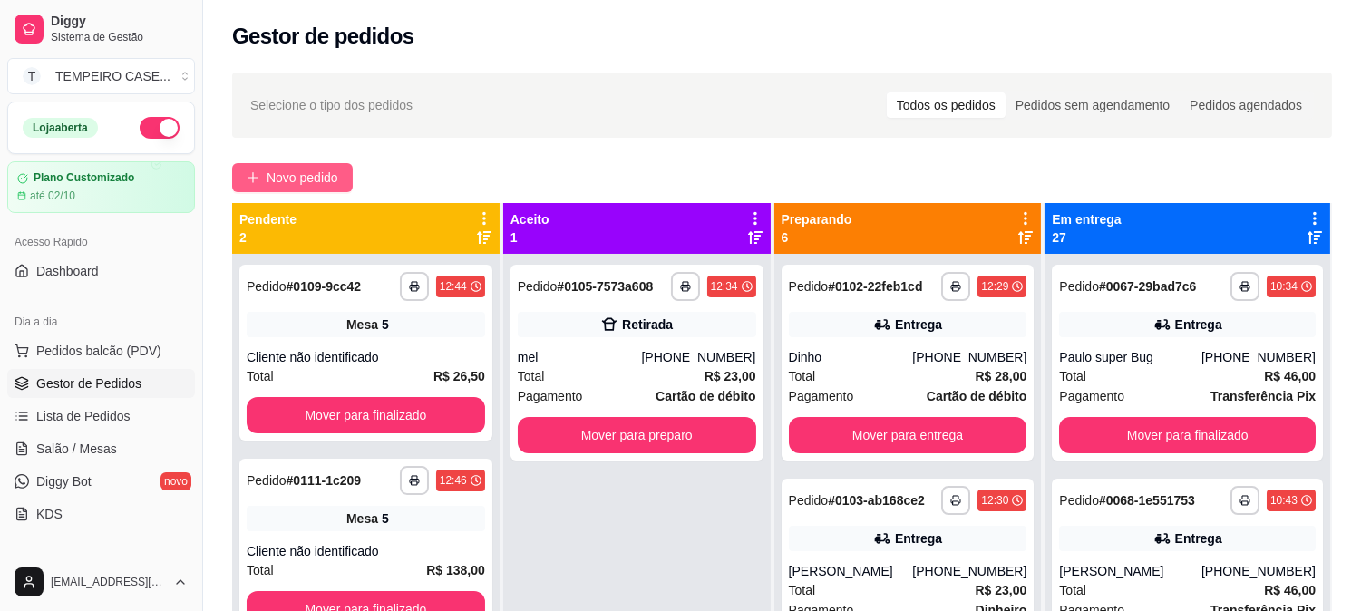
click at [321, 182] on span "Novo pedido" at bounding box center [303, 178] width 72 height 20
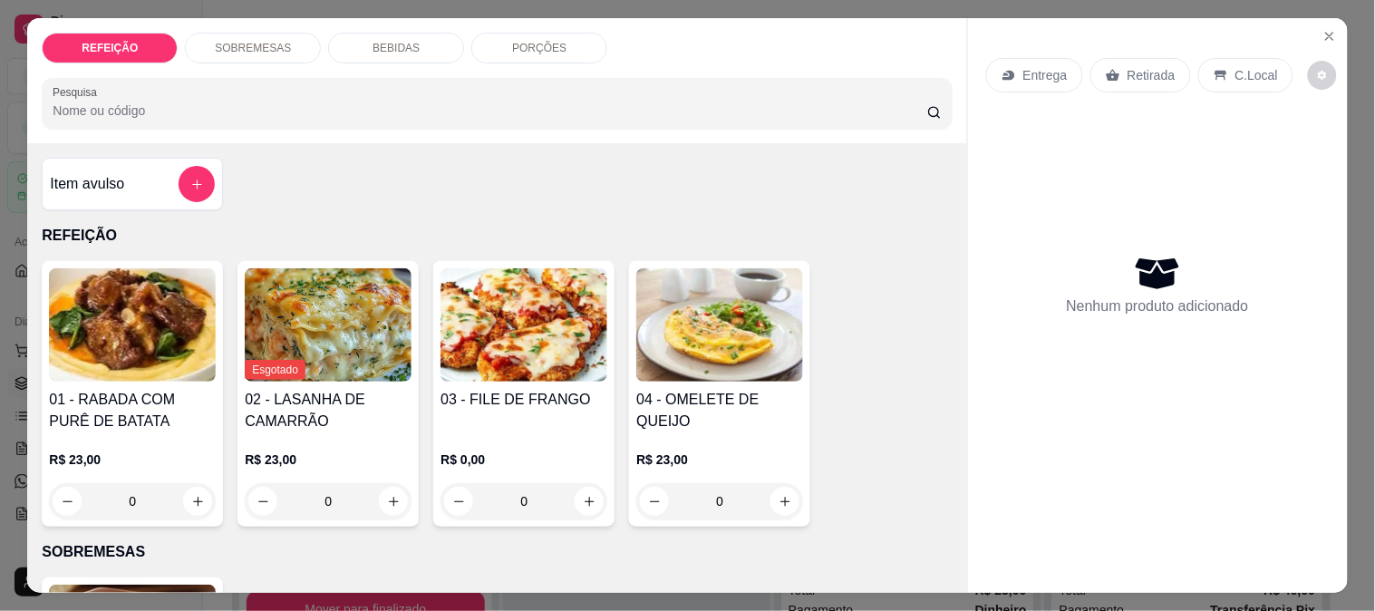
click at [557, 364] on img at bounding box center [524, 324] width 167 height 113
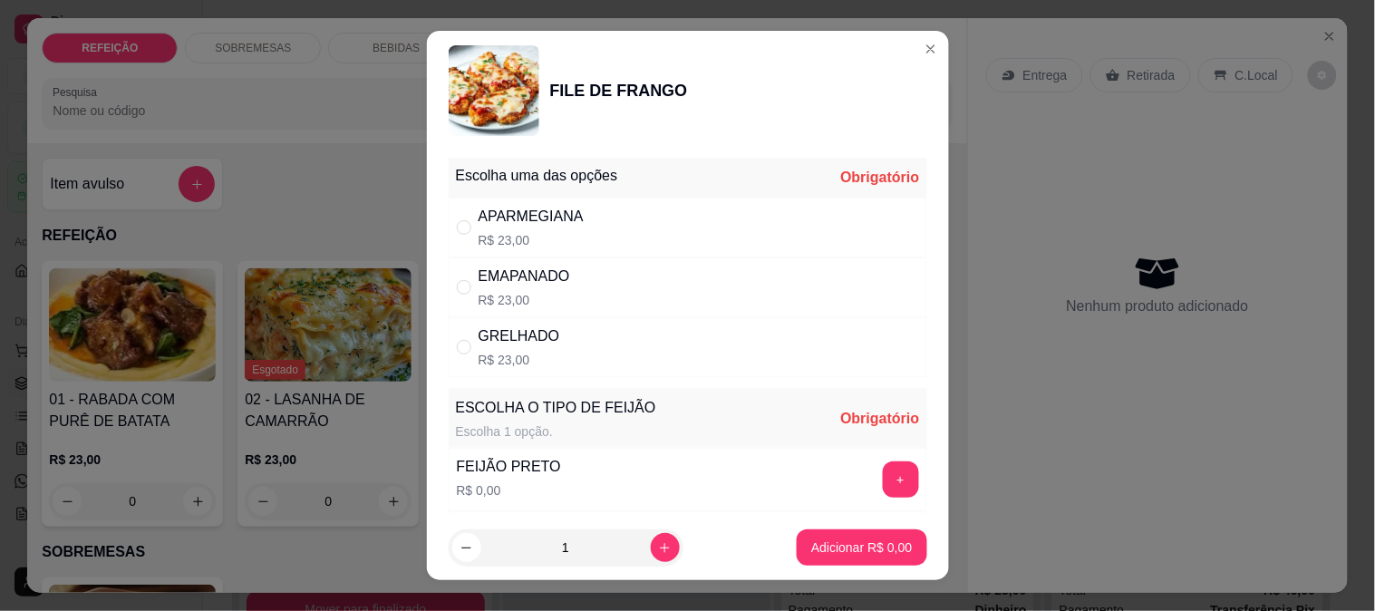
click at [622, 219] on div "APARMEGIANA R$ 23,00" at bounding box center [688, 228] width 479 height 60
radio input "true"
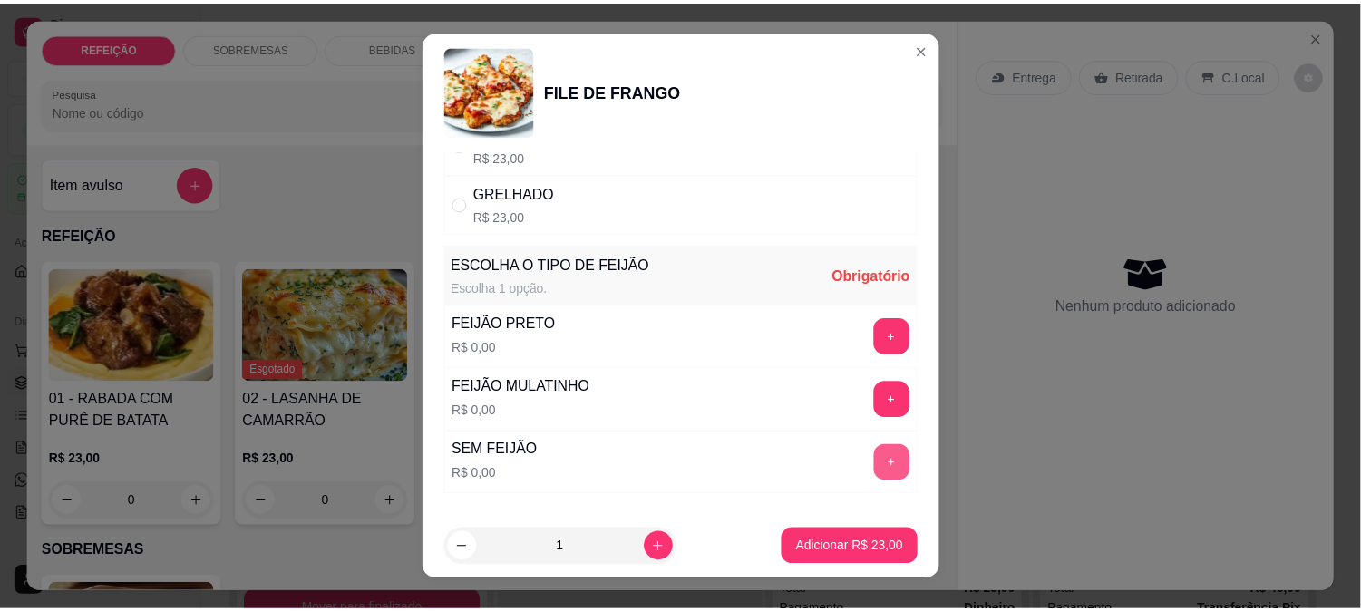
scroll to position [259, 0]
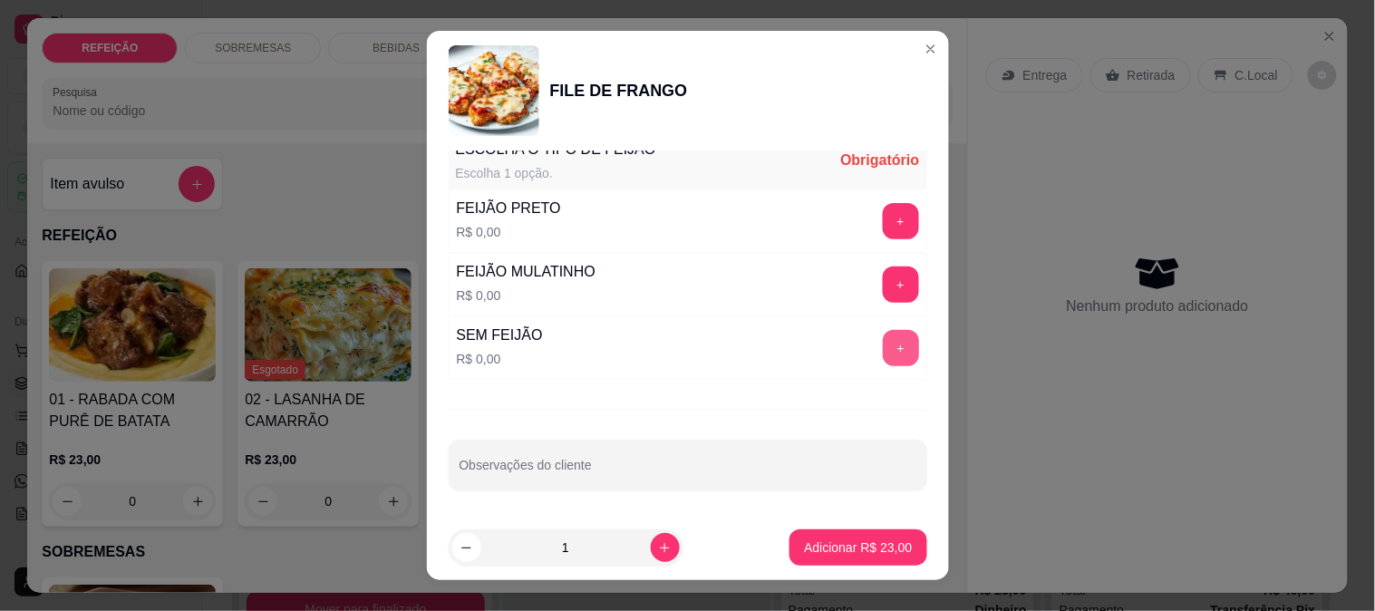
click at [883, 360] on button "+" at bounding box center [901, 348] width 36 height 36
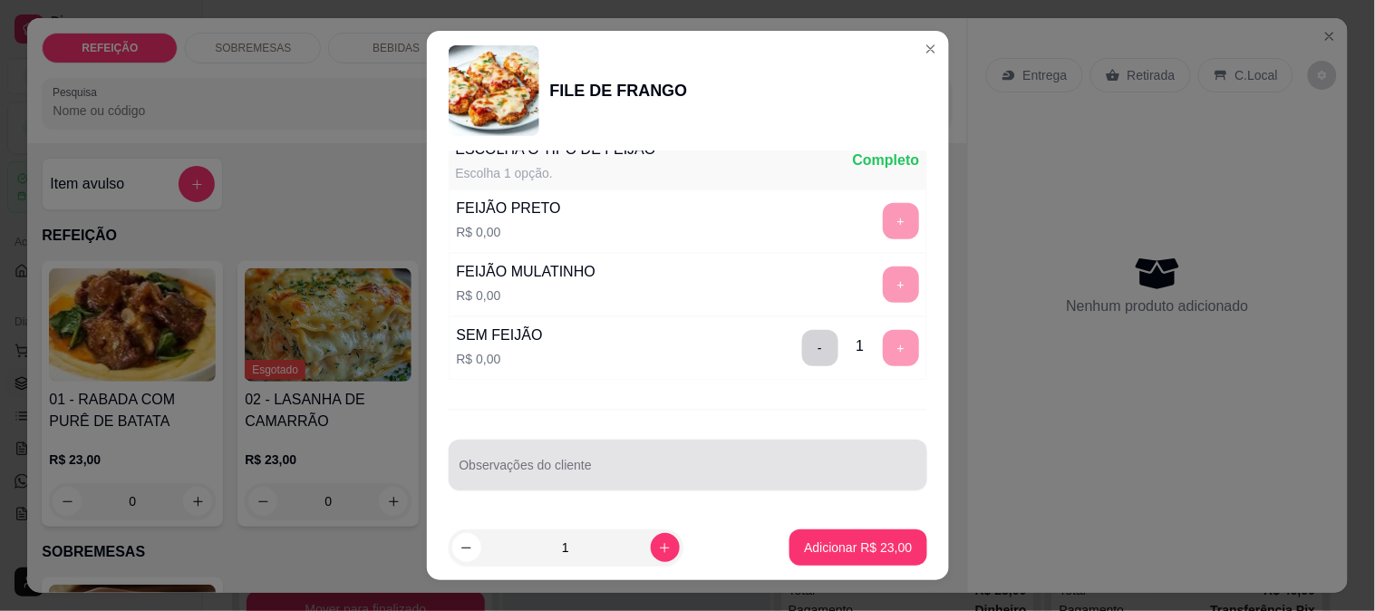
click at [695, 471] on input "Observações do cliente" at bounding box center [688, 472] width 457 height 18
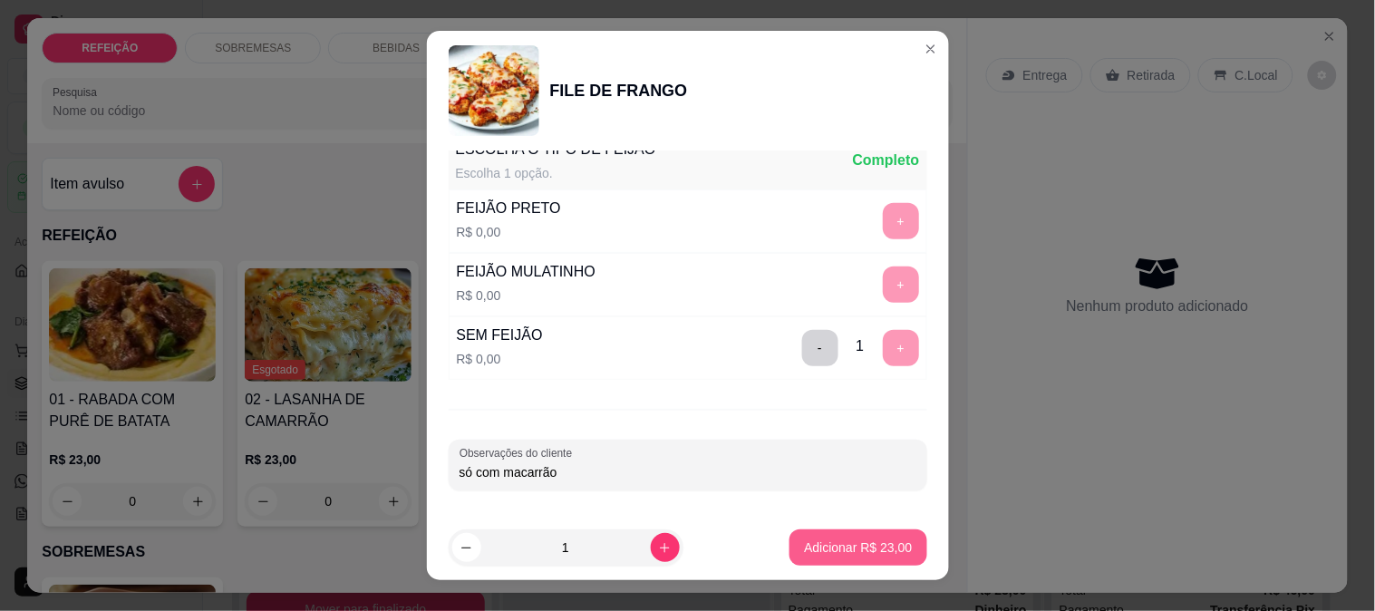
type input "só com macarrão"
click at [894, 533] on button "Adicionar R$ 23,00" at bounding box center [858, 548] width 137 height 36
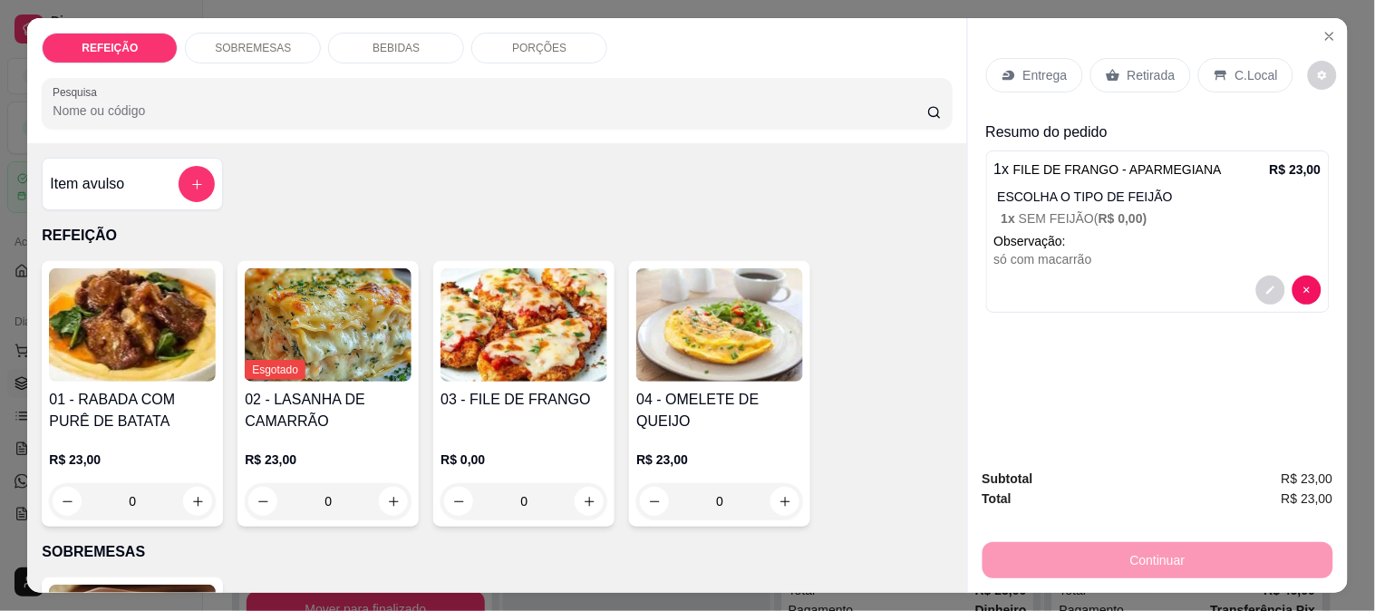
click at [1123, 58] on div "Retirada" at bounding box center [1141, 75] width 101 height 34
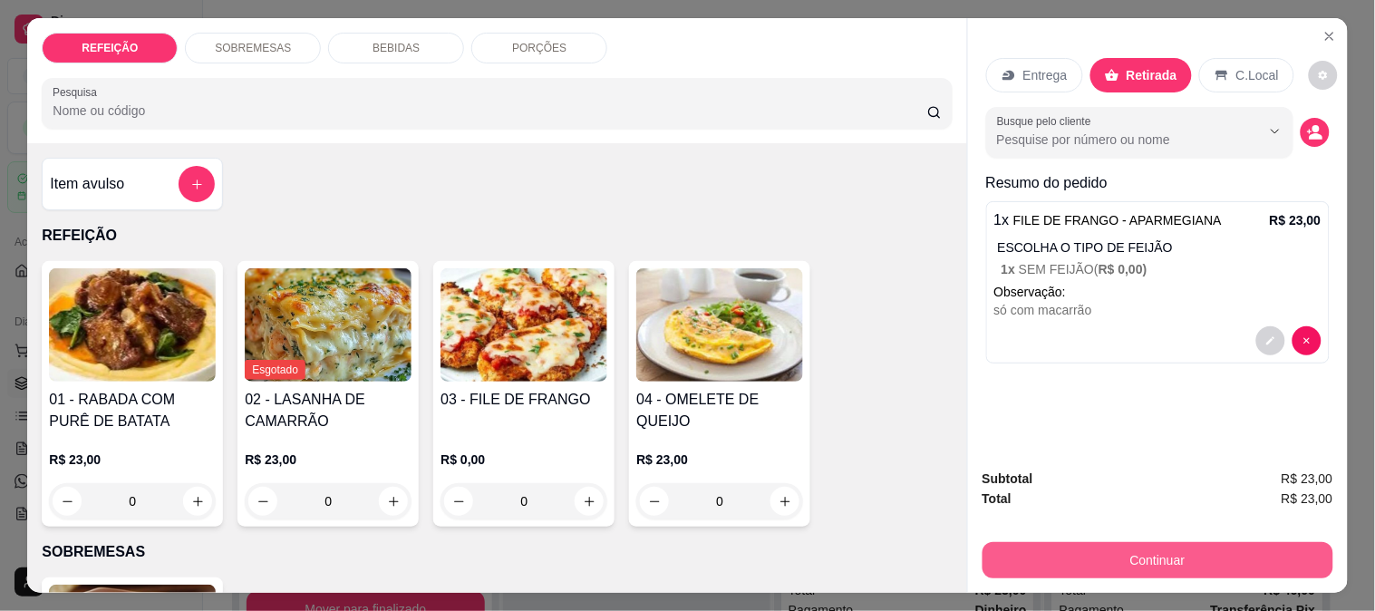
click at [1086, 555] on button "Continuar" at bounding box center [1158, 560] width 351 height 36
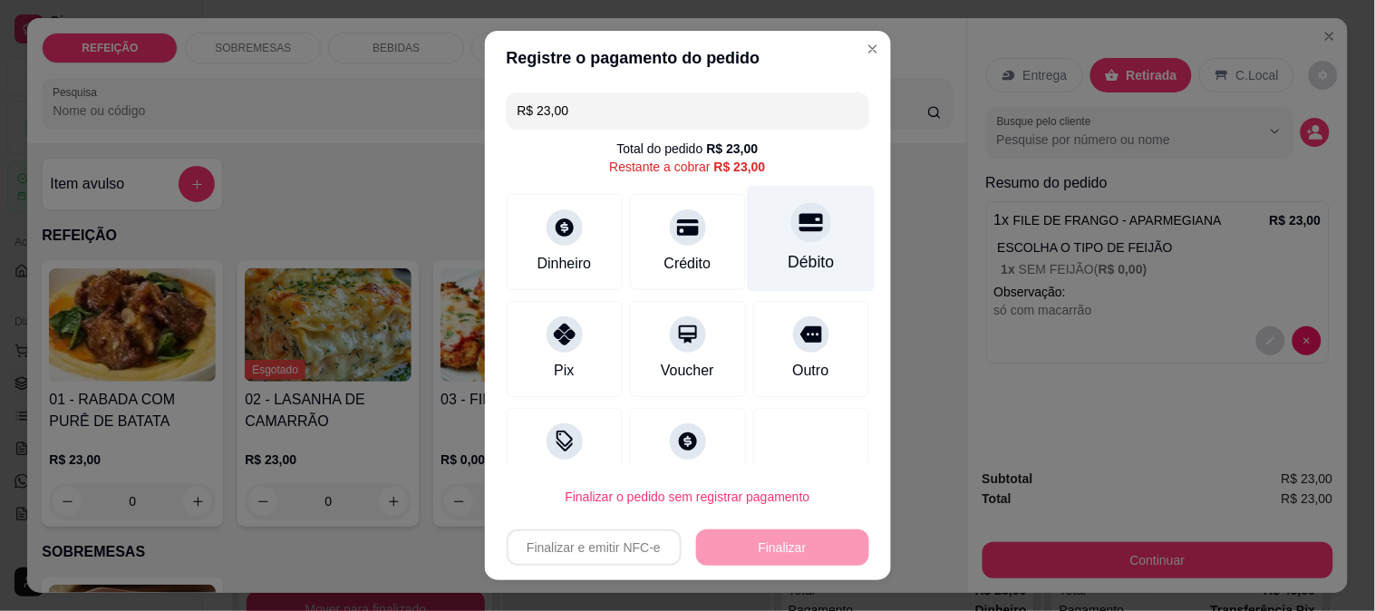
click at [799, 230] on icon at bounding box center [811, 222] width 24 height 18
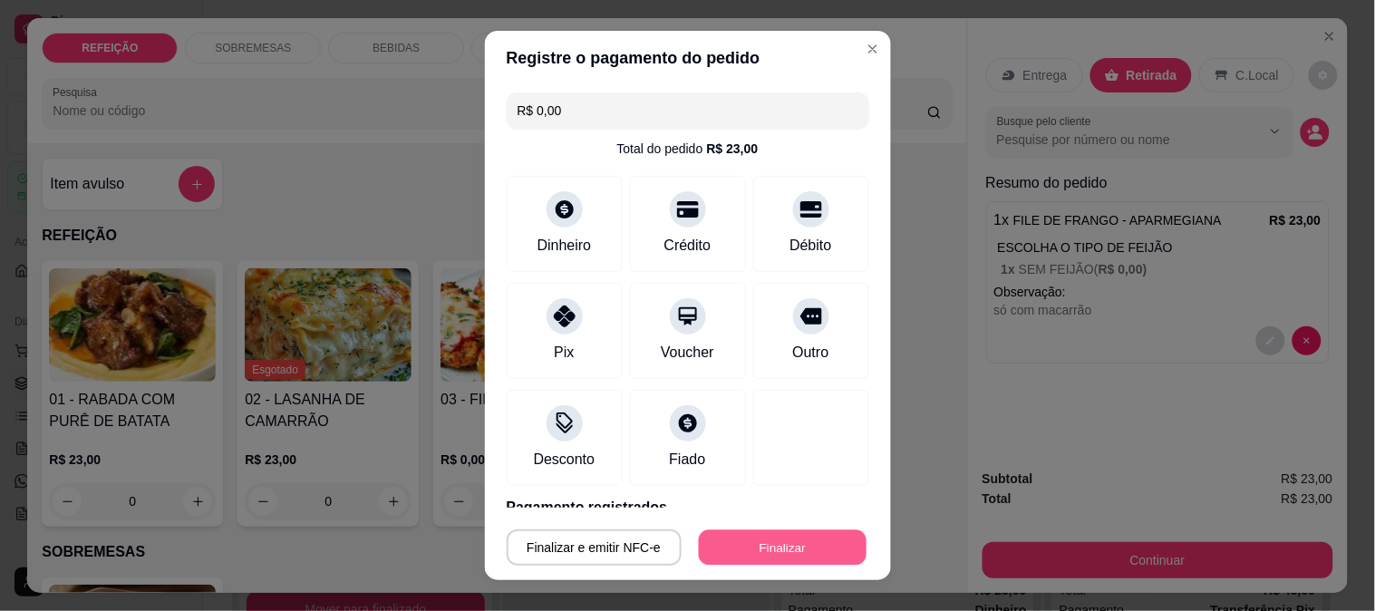
click at [700, 541] on button "Finalizar" at bounding box center [783, 547] width 168 height 35
type input "-R$ 23,00"
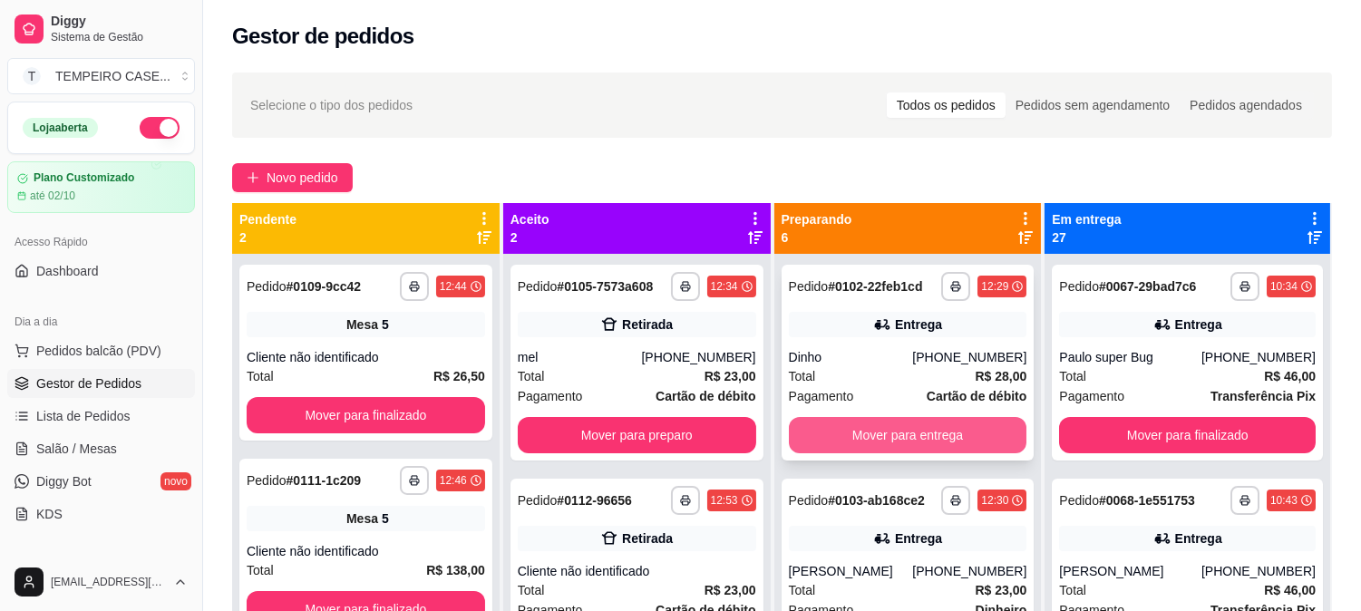
click at [889, 442] on button "Mover para entrega" at bounding box center [908, 435] width 238 height 36
click at [909, 438] on button "Mover para entrega" at bounding box center [908, 435] width 238 height 36
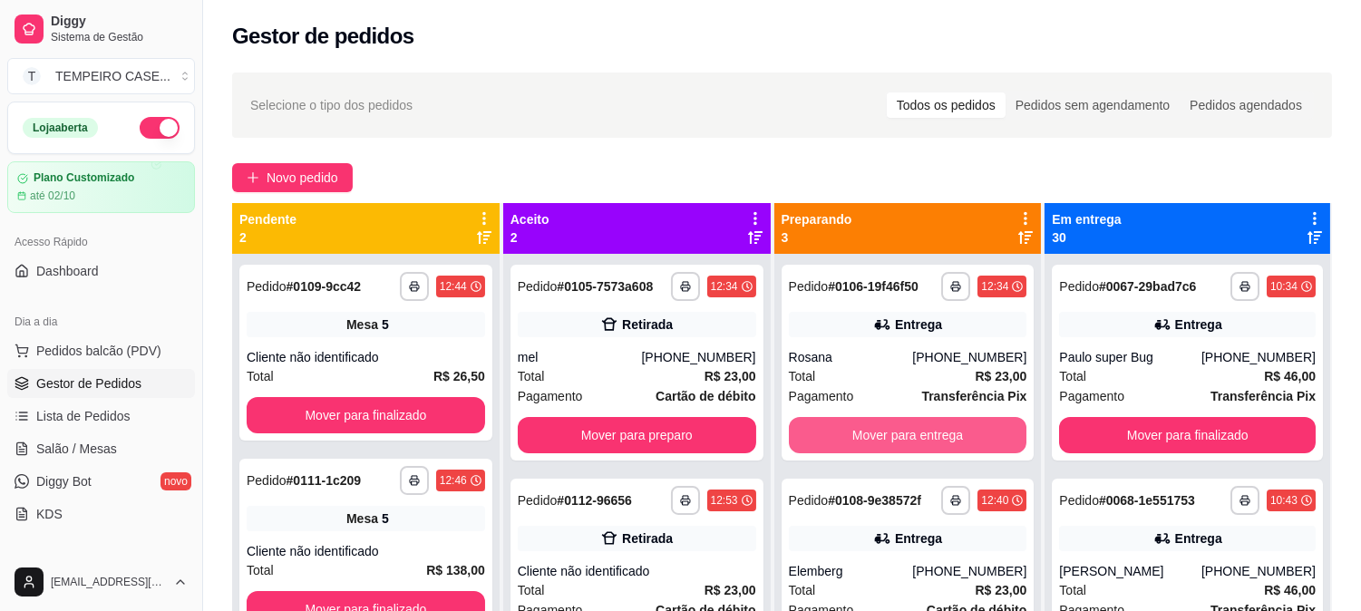
click at [894, 439] on button "Mover para entrega" at bounding box center [908, 435] width 238 height 36
click at [874, 433] on button "Mover para entrega" at bounding box center [908, 435] width 238 height 36
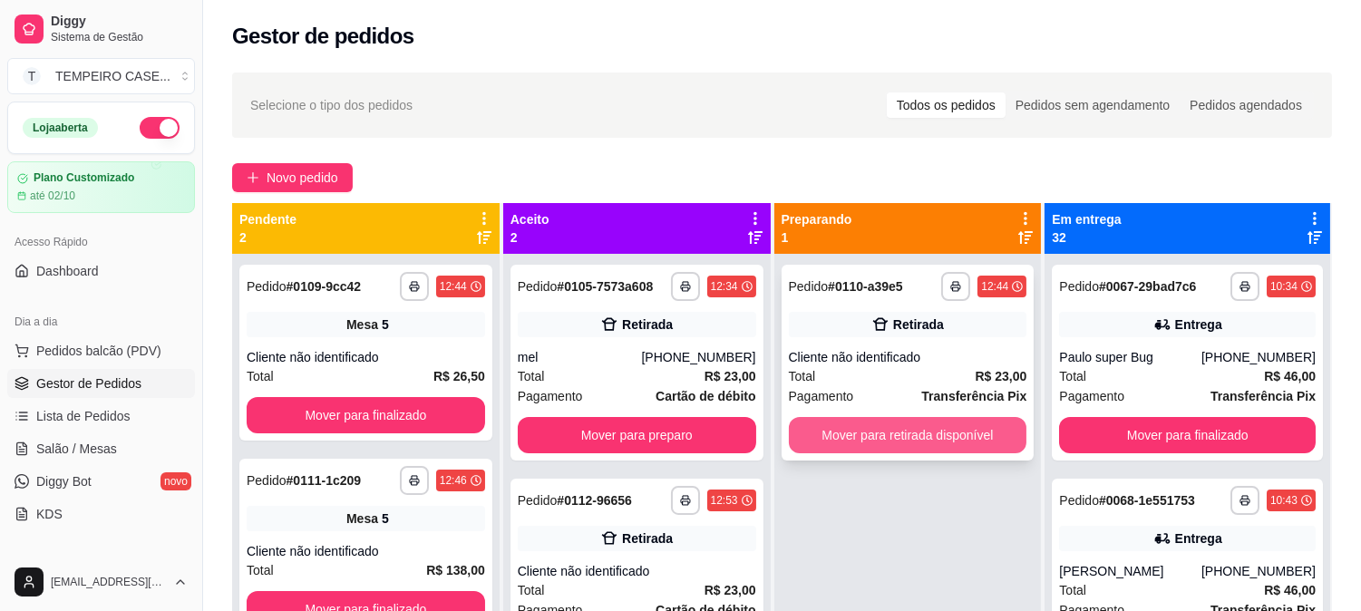
click at [877, 436] on button "Mover para retirada disponível" at bounding box center [908, 435] width 238 height 36
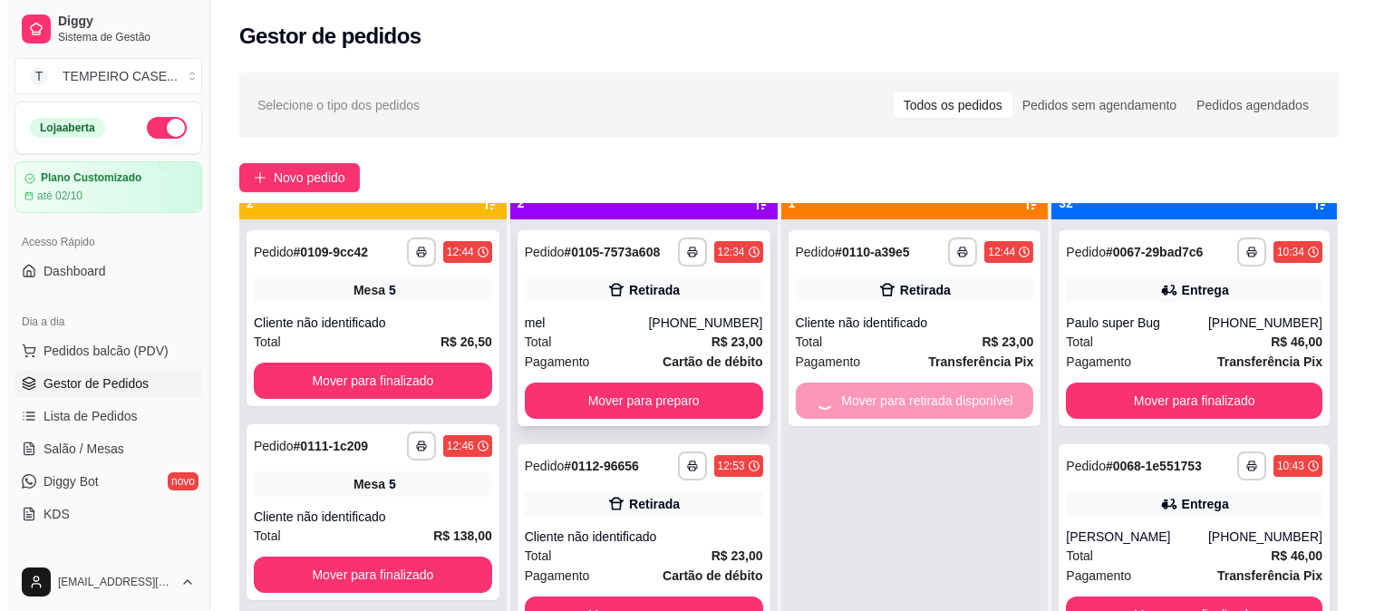
scroll to position [50, 0]
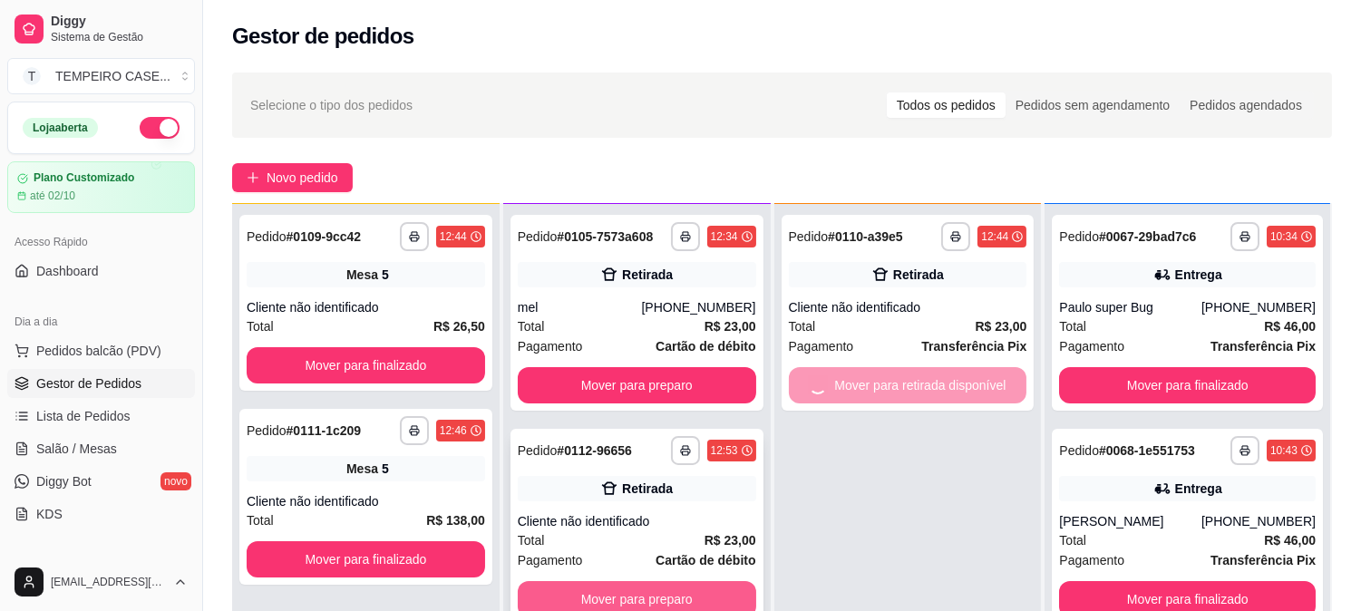
click at [694, 594] on button "Mover para preparo" at bounding box center [637, 599] width 238 height 36
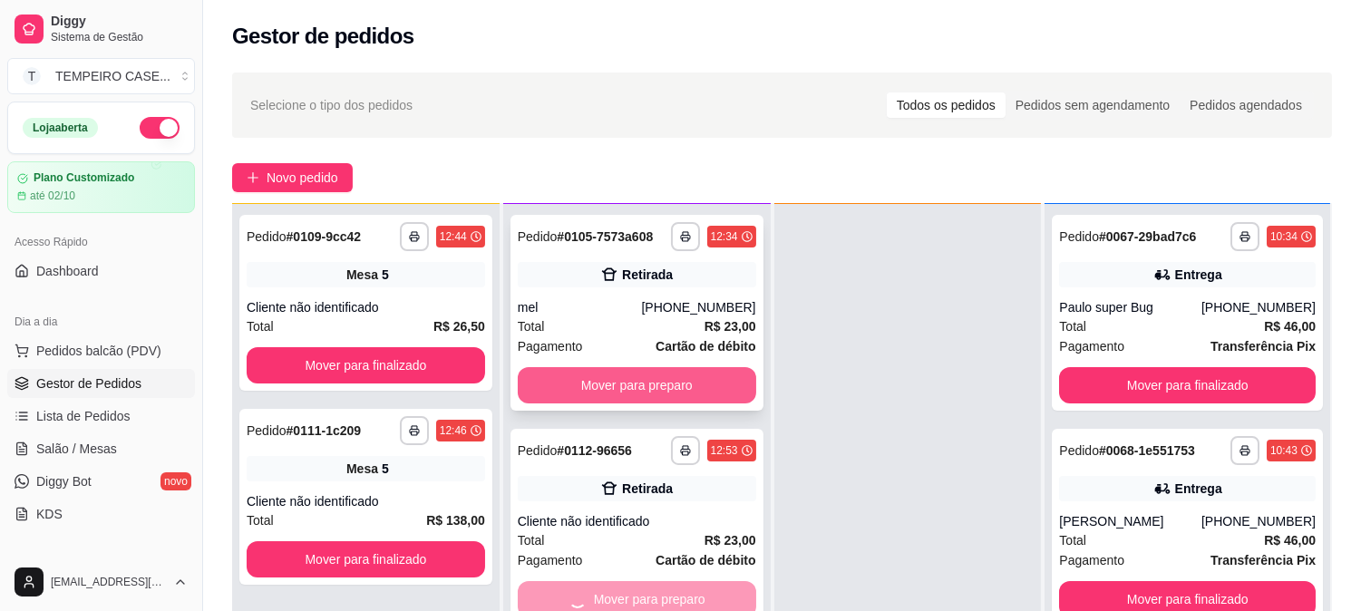
click at [668, 377] on button "Mover para preparo" at bounding box center [637, 385] width 238 height 36
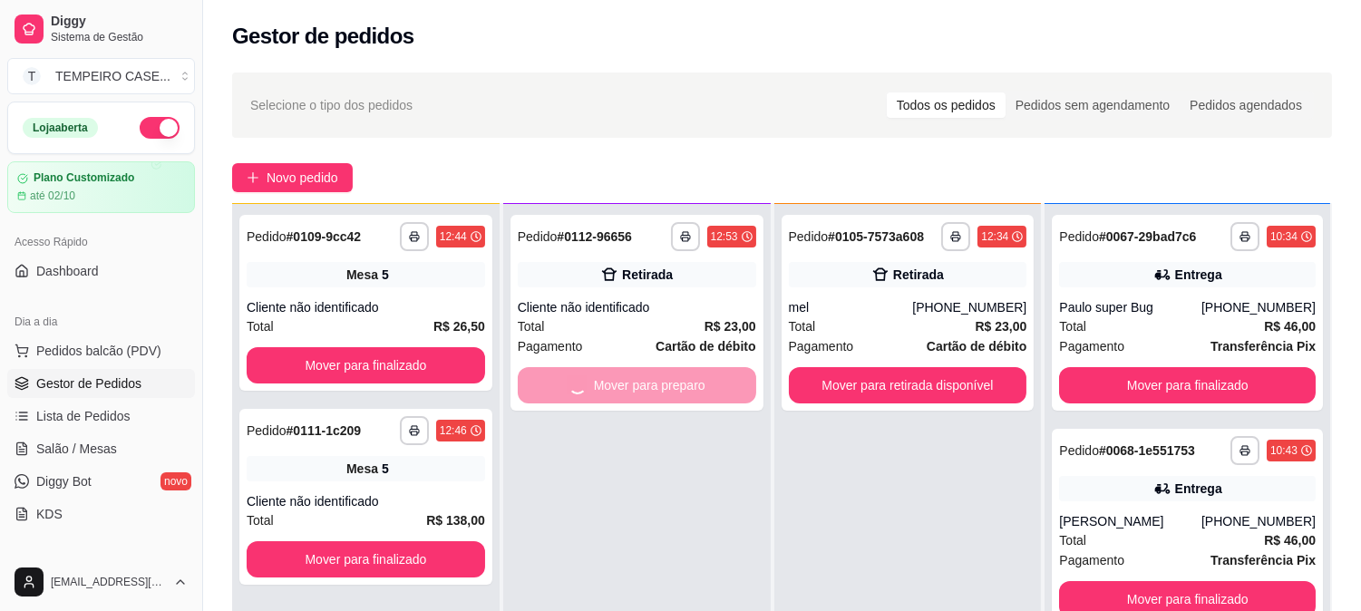
click at [701, 286] on div "**********" at bounding box center [636, 509] width 267 height 611
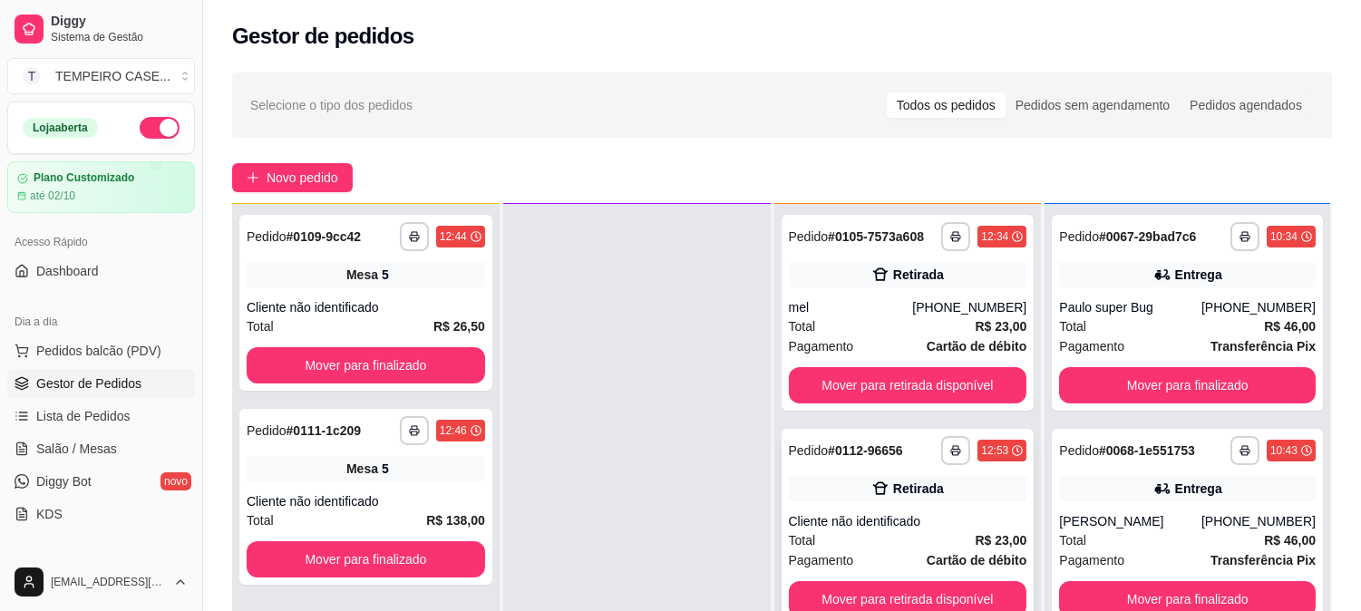
click at [898, 482] on div "Retirada" at bounding box center [918, 489] width 51 height 18
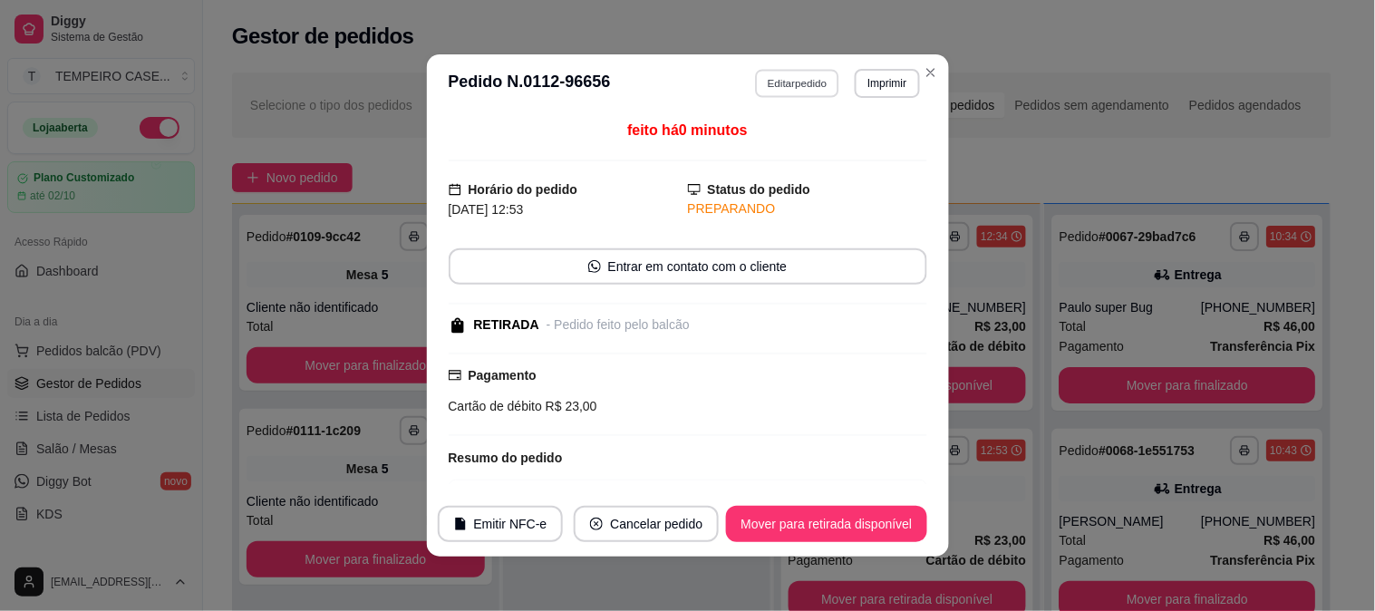
click at [802, 92] on button "Editar pedido" at bounding box center [797, 83] width 84 height 28
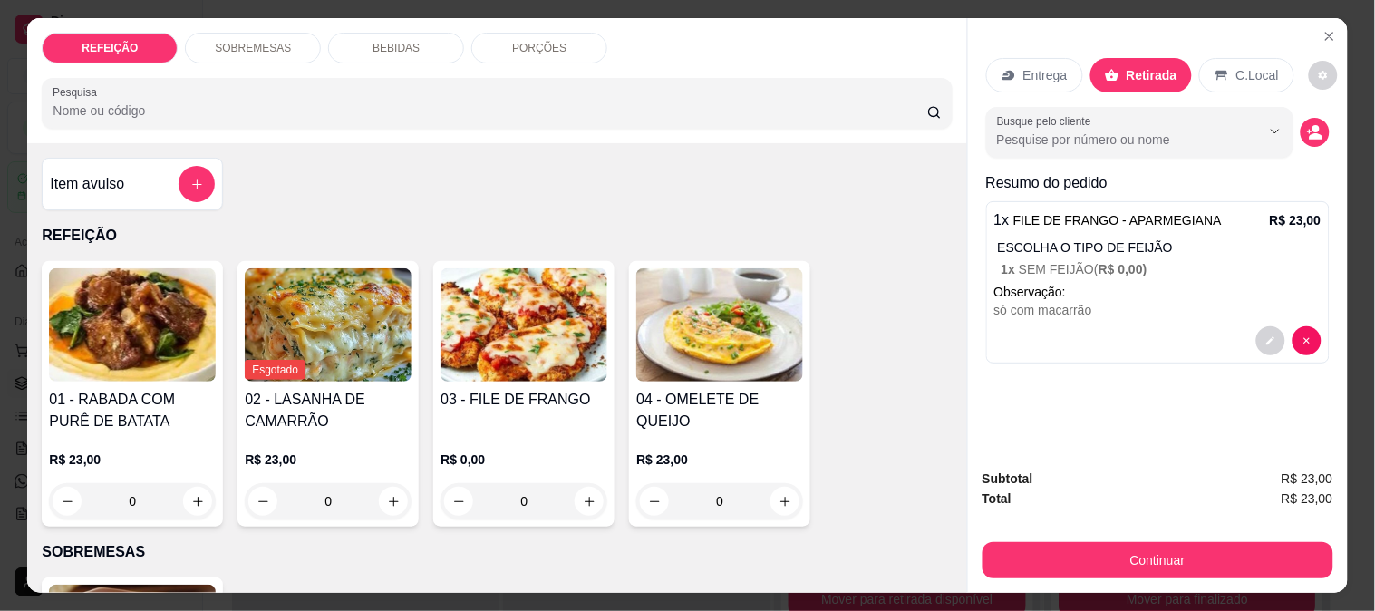
click at [413, 33] on div "BEBIDAS" at bounding box center [396, 48] width 136 height 31
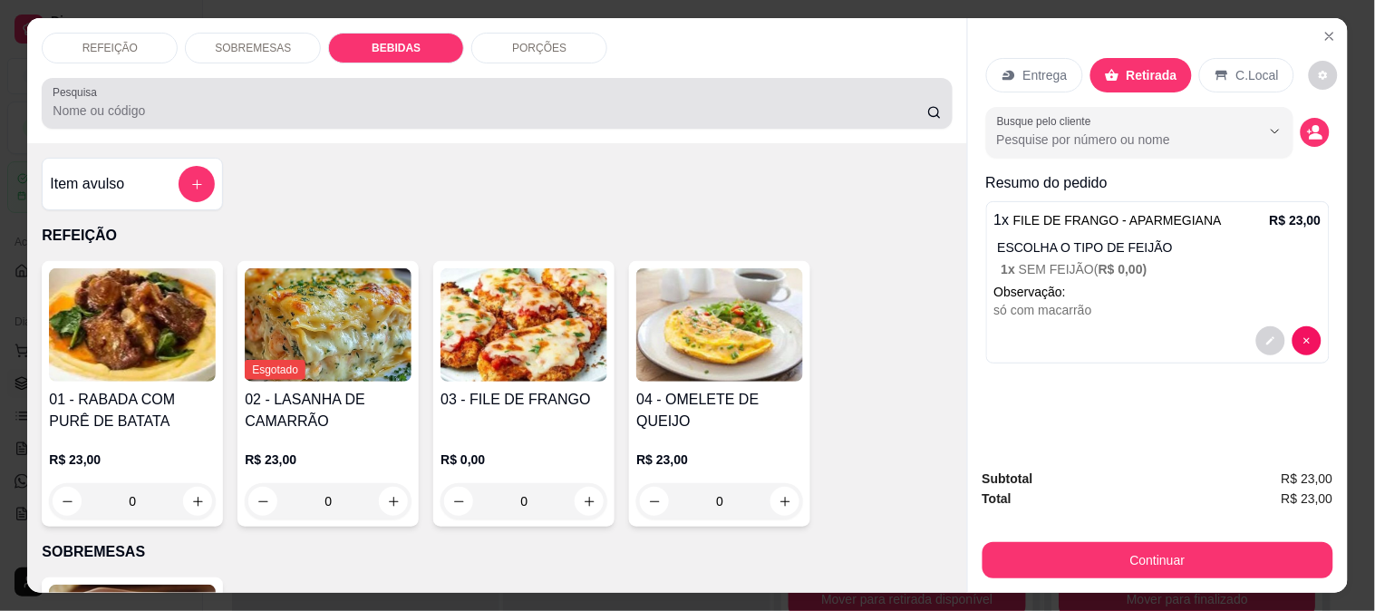
scroll to position [47, 0]
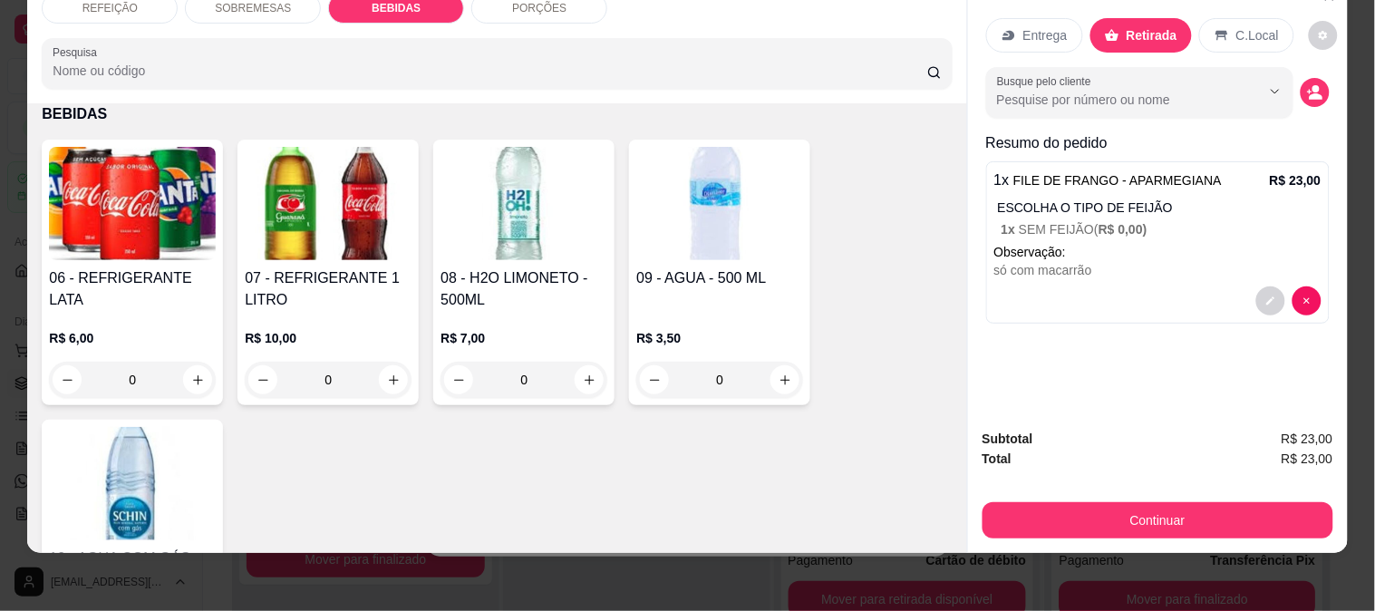
click at [172, 245] on img at bounding box center [132, 203] width 167 height 113
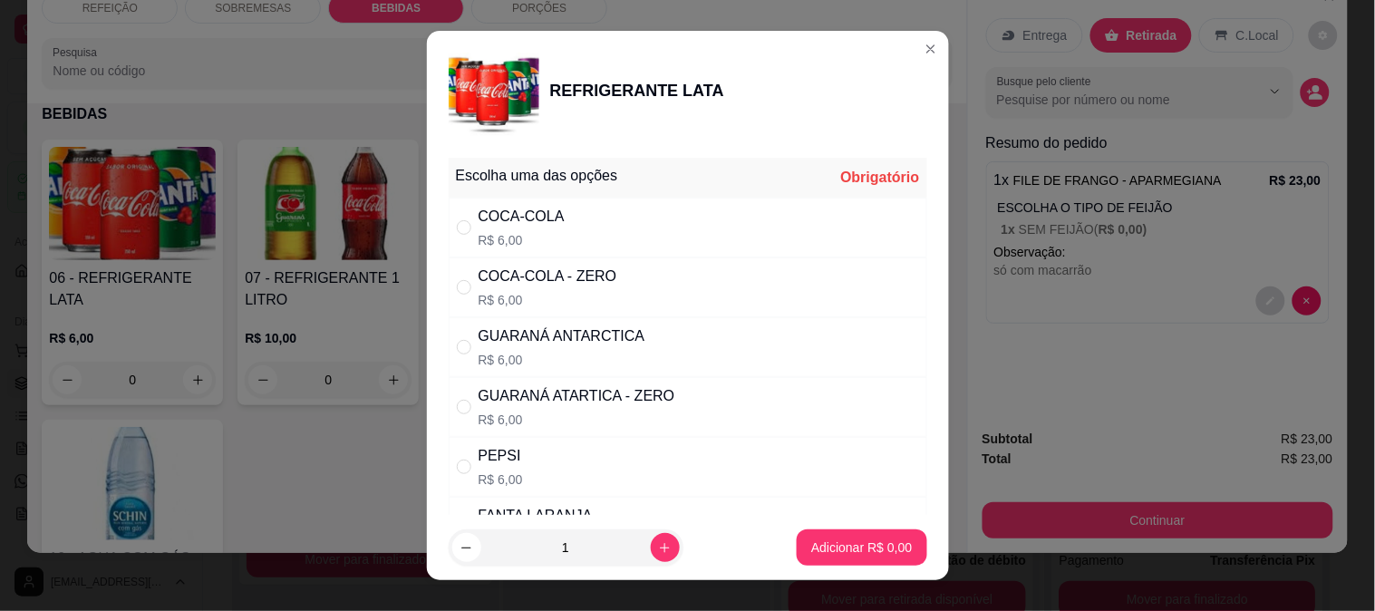
click at [641, 296] on div "COCA-COLA - ZERO R$ 6,00" at bounding box center [688, 288] width 479 height 60
radio input "true"
click at [835, 546] on p "Adicionar R$ 6,00" at bounding box center [862, 548] width 101 height 18
type input "1"
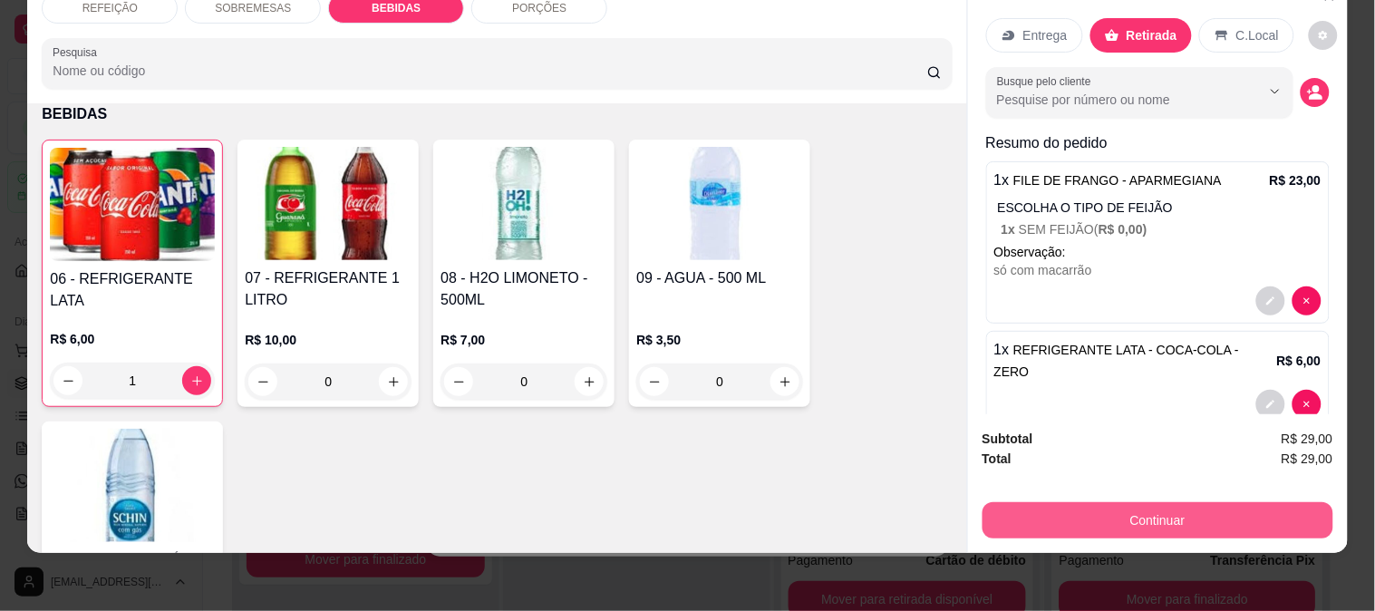
click at [1011, 502] on button "Continuar" at bounding box center [1158, 520] width 351 height 36
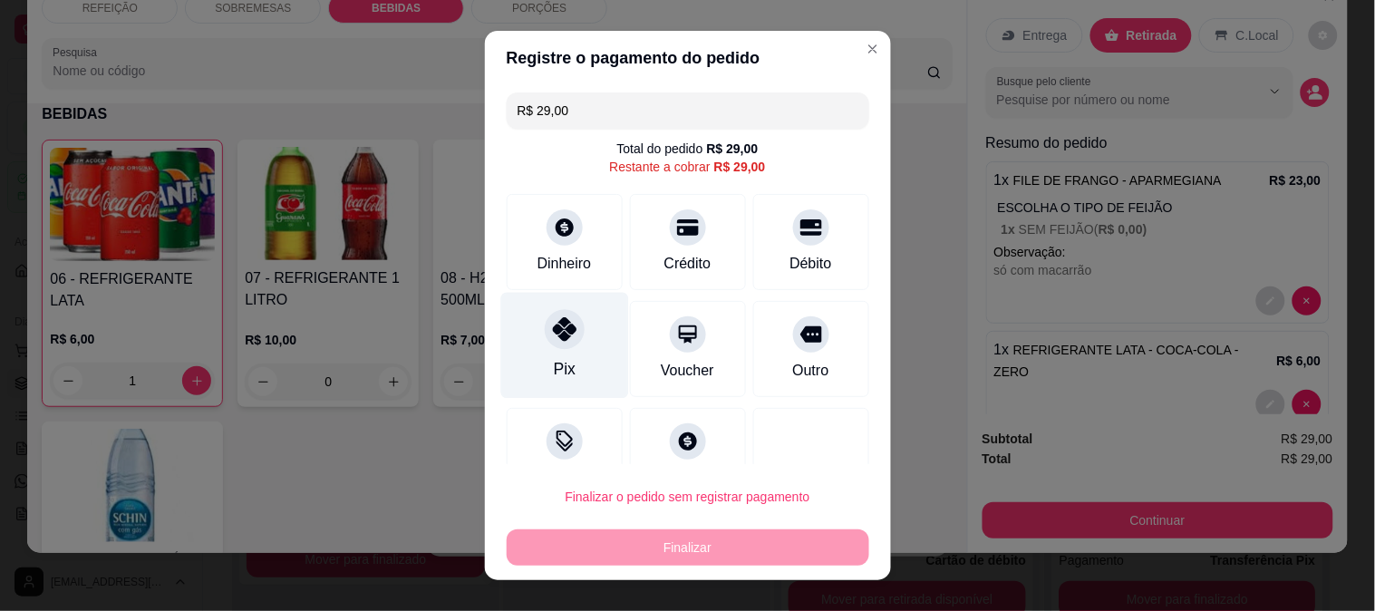
click at [575, 345] on div "Pix" at bounding box center [565, 345] width 128 height 106
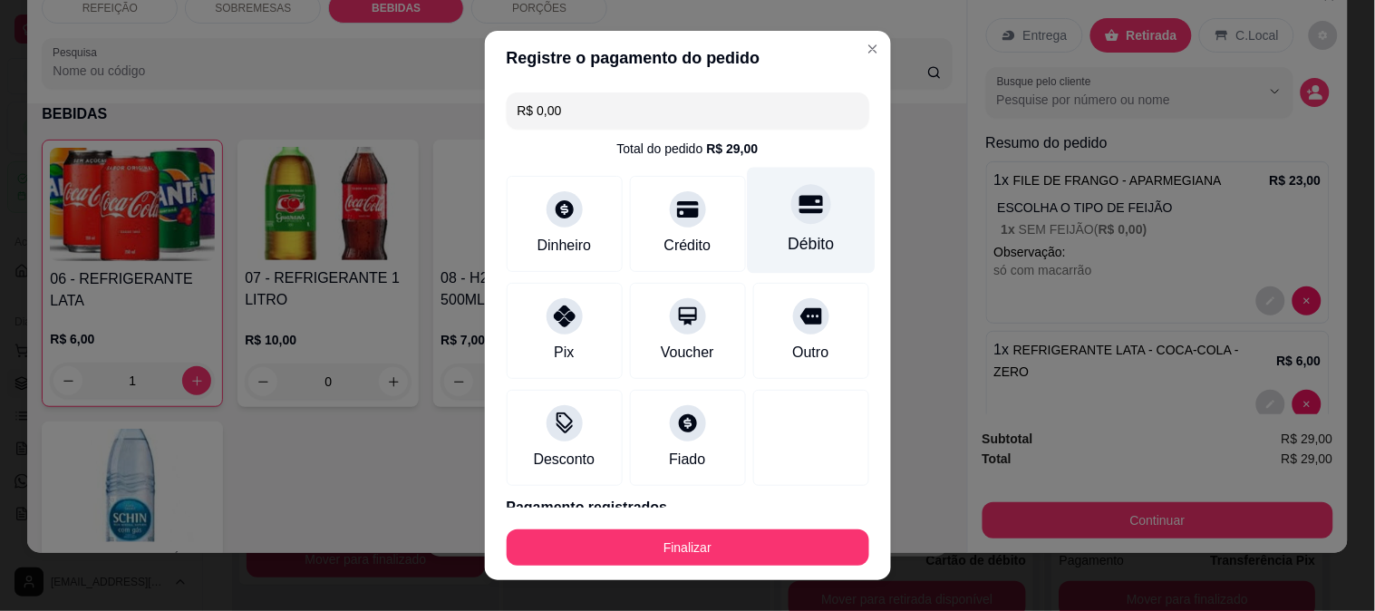
click at [799, 209] on icon at bounding box center [811, 204] width 24 height 24
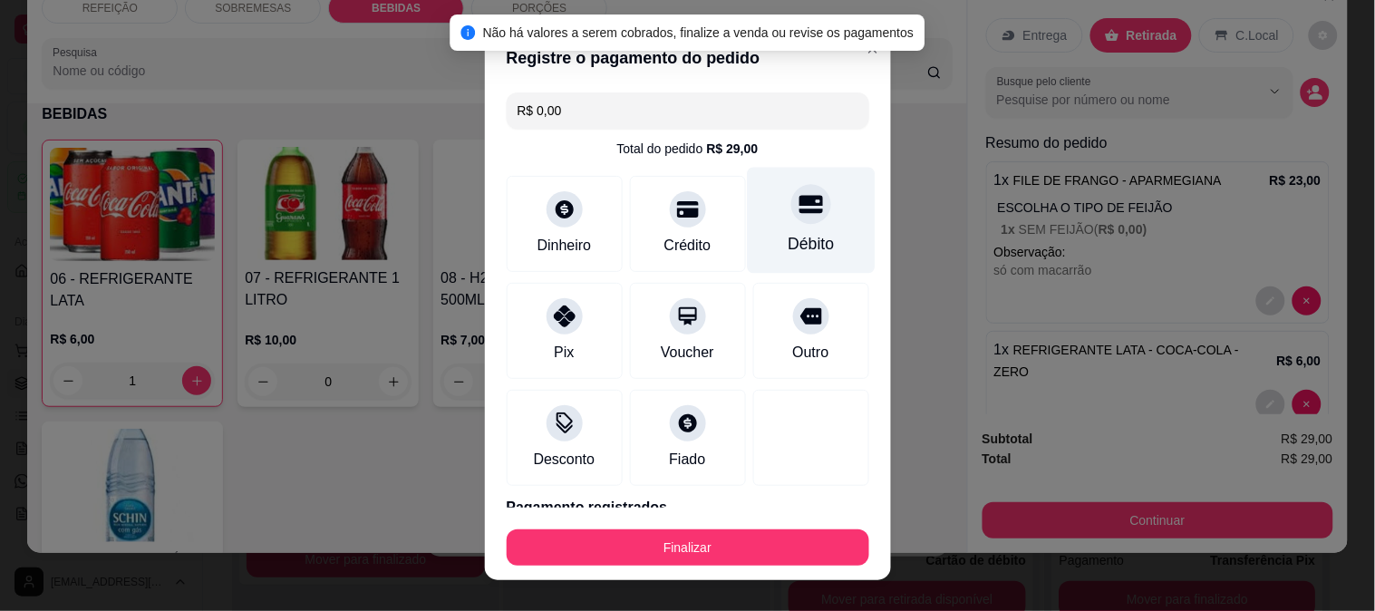
click at [792, 221] on div at bounding box center [812, 204] width 40 height 40
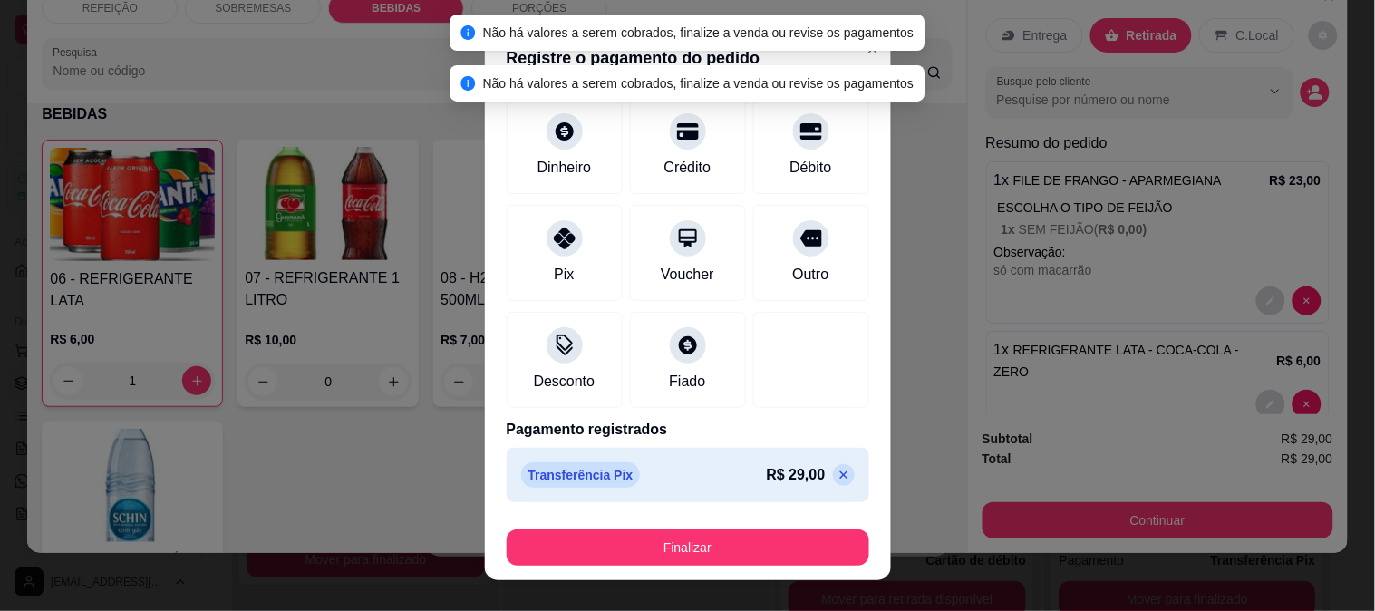
click at [833, 470] on p at bounding box center [844, 475] width 22 height 22
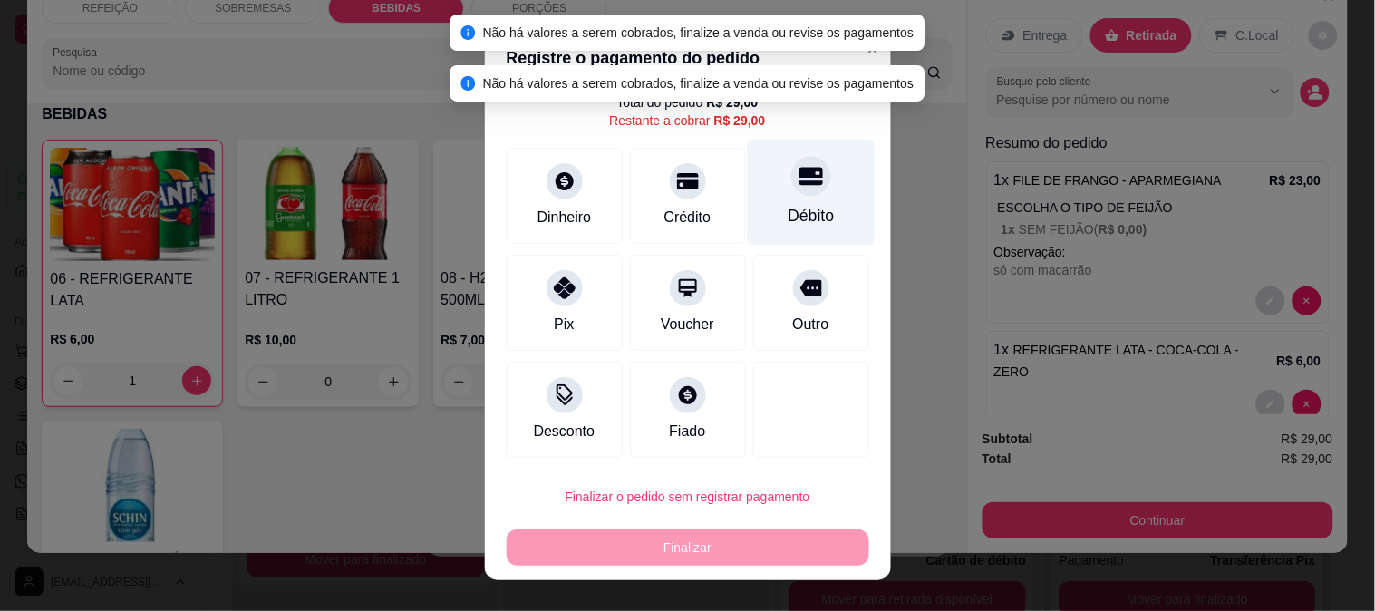
click at [799, 173] on icon at bounding box center [811, 176] width 24 height 24
type input "R$ 0,00"
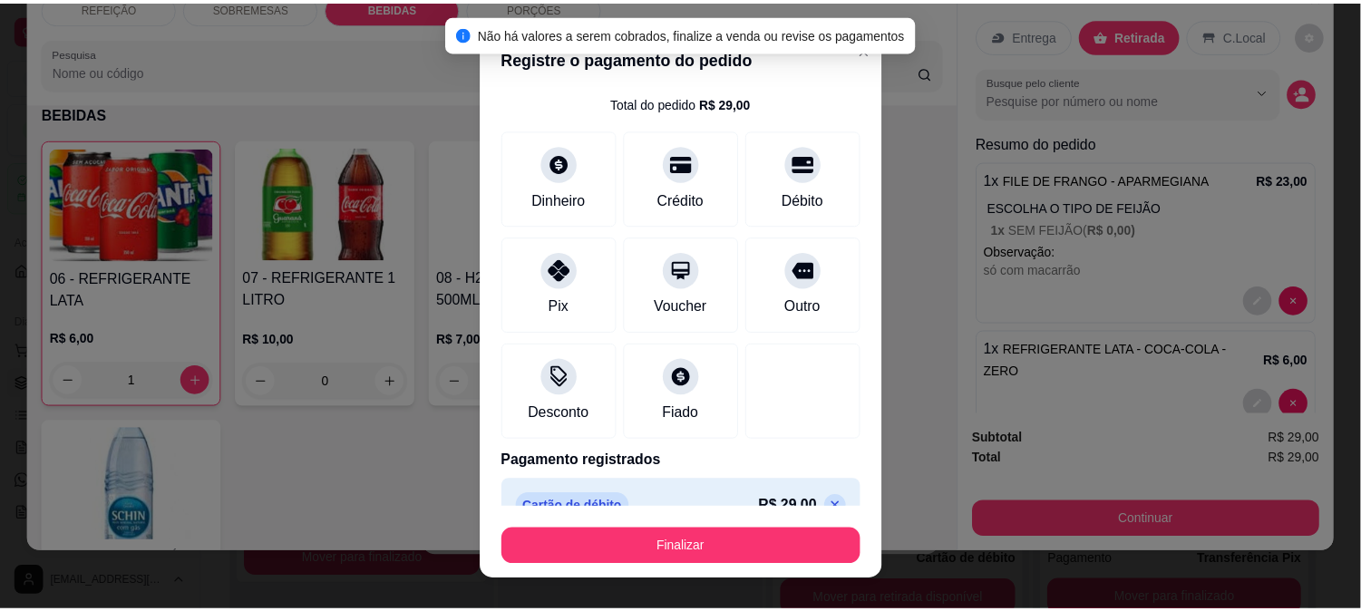
scroll to position [78, 0]
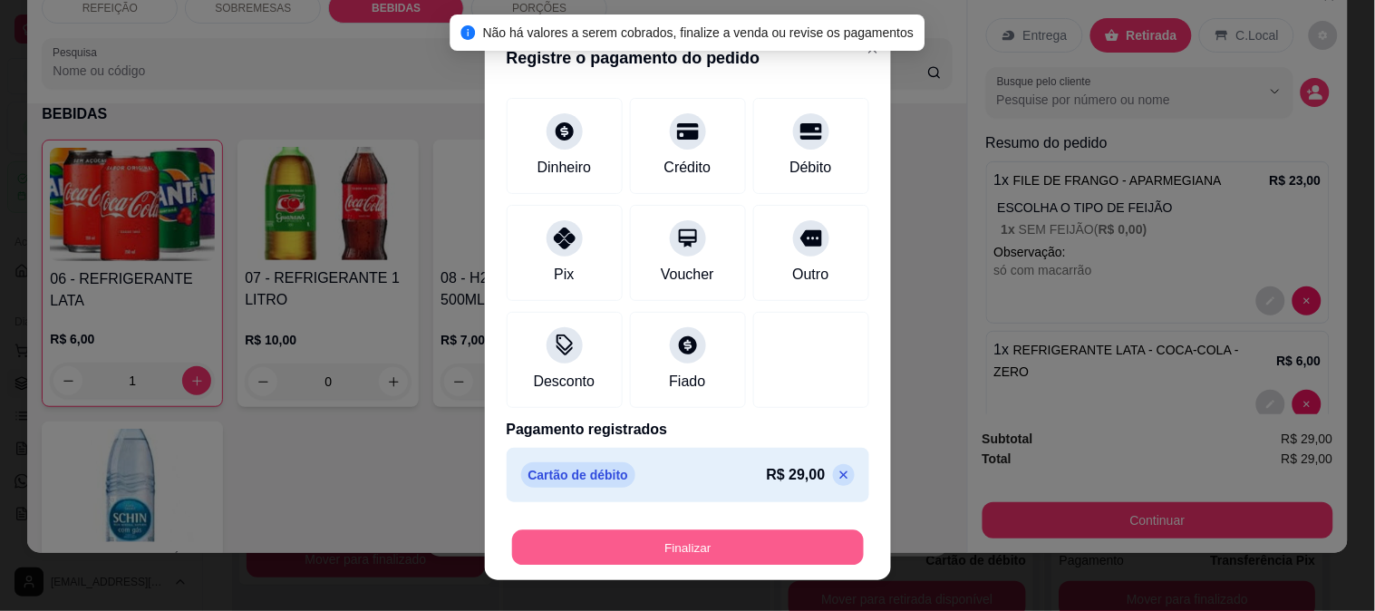
click at [751, 550] on button "Finalizar" at bounding box center [688, 547] width 352 height 35
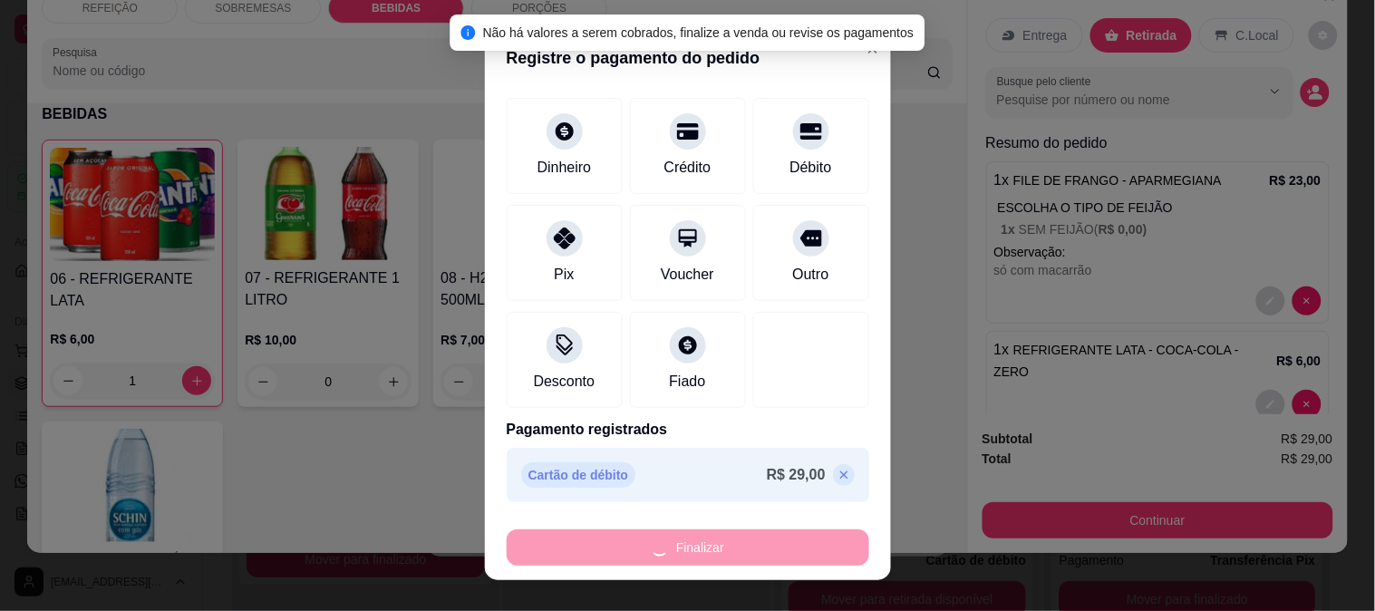
type input "0"
type input "-R$ 29,00"
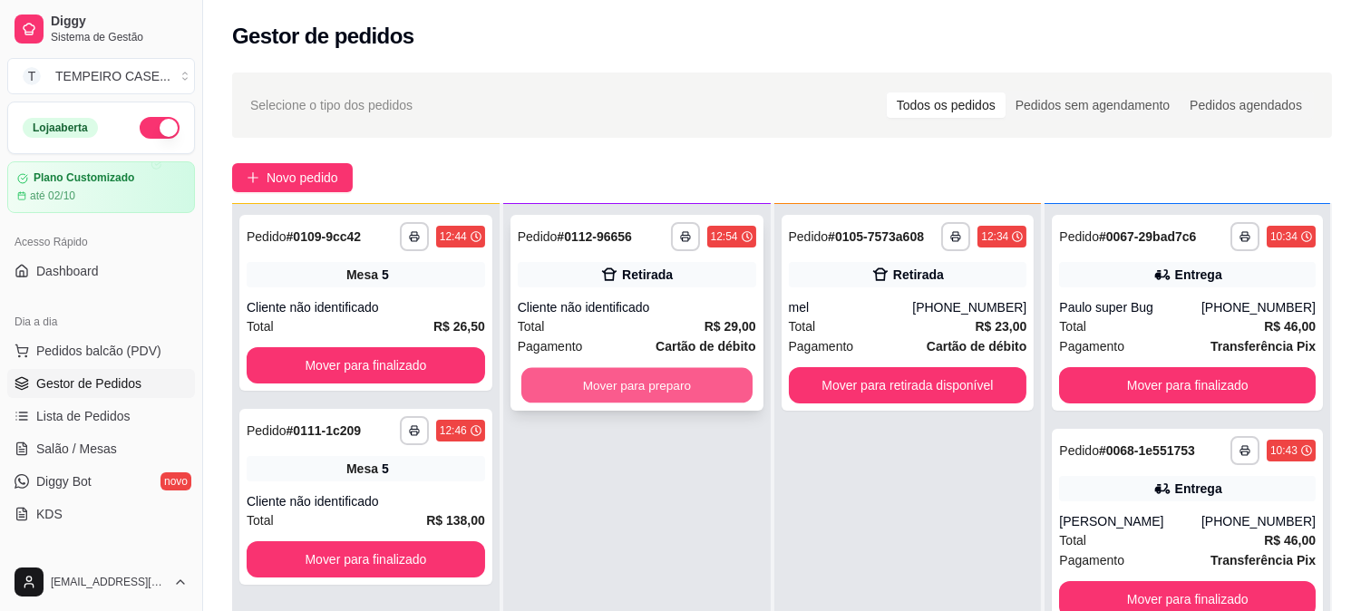
click at [619, 395] on button "Mover para preparo" at bounding box center [636, 385] width 231 height 35
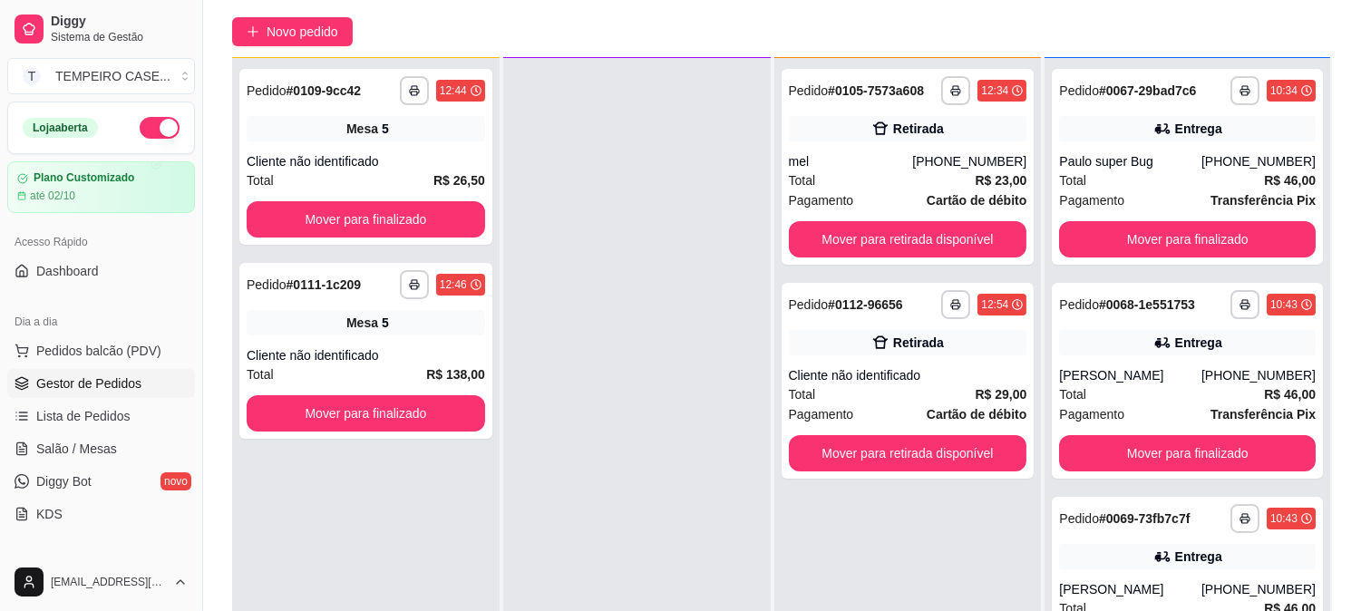
scroll to position [277, 0]
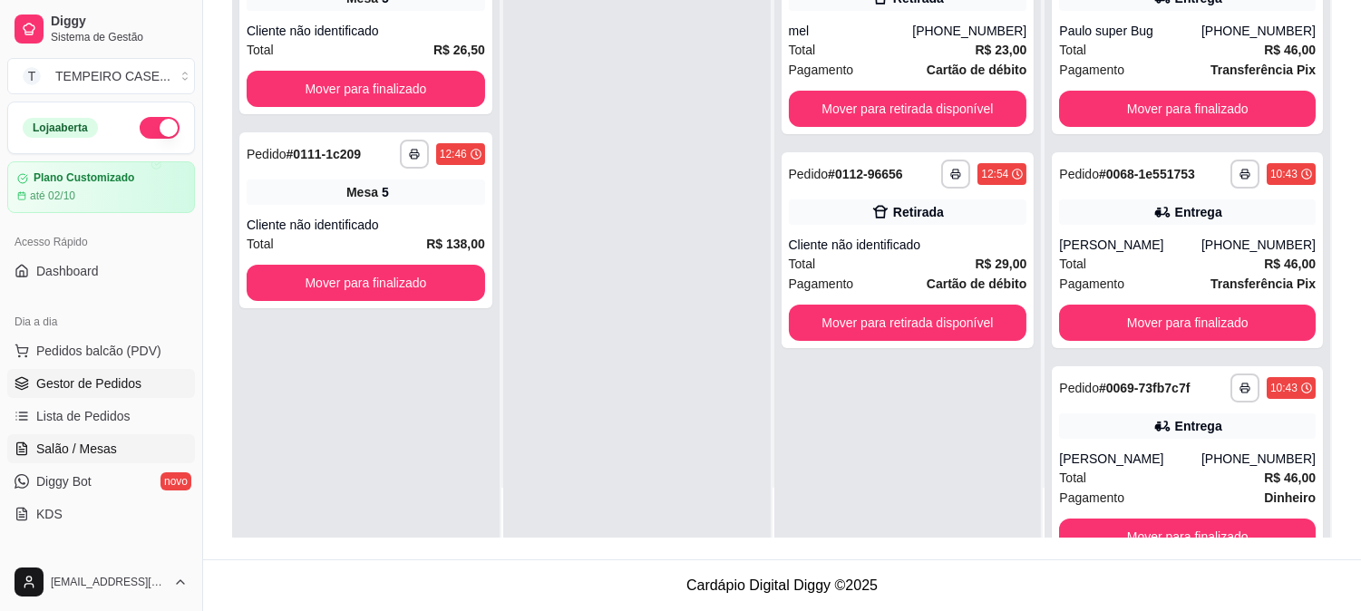
click at [45, 455] on span "Salão / Mesas" at bounding box center [76, 449] width 81 height 18
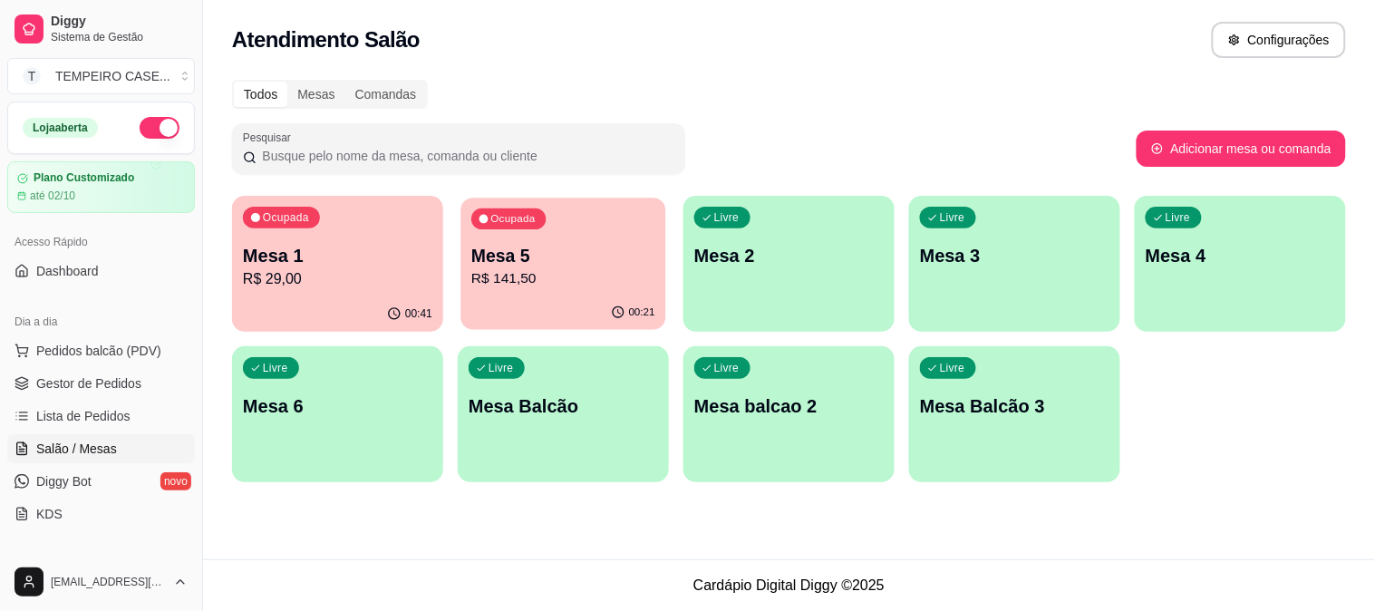
click at [520, 239] on div "Ocupada Mesa 5 R$ 141,50" at bounding box center [563, 247] width 205 height 98
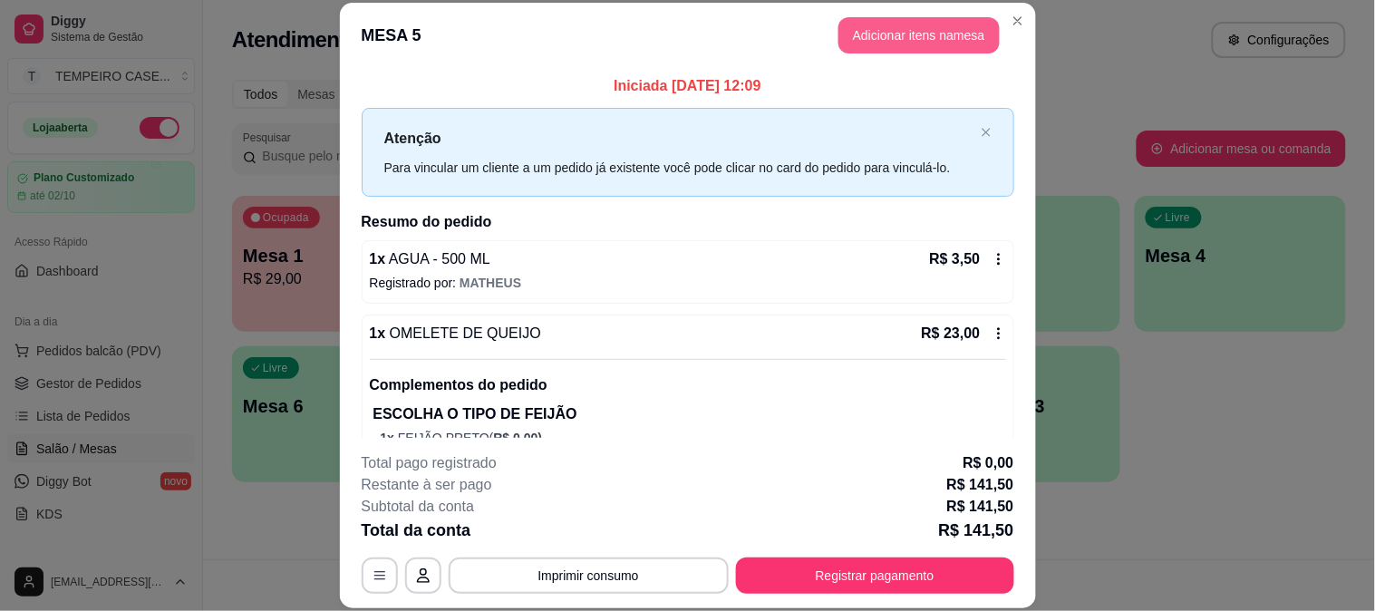
click at [930, 38] on button "Adicionar itens na mesa" at bounding box center [919, 35] width 161 height 36
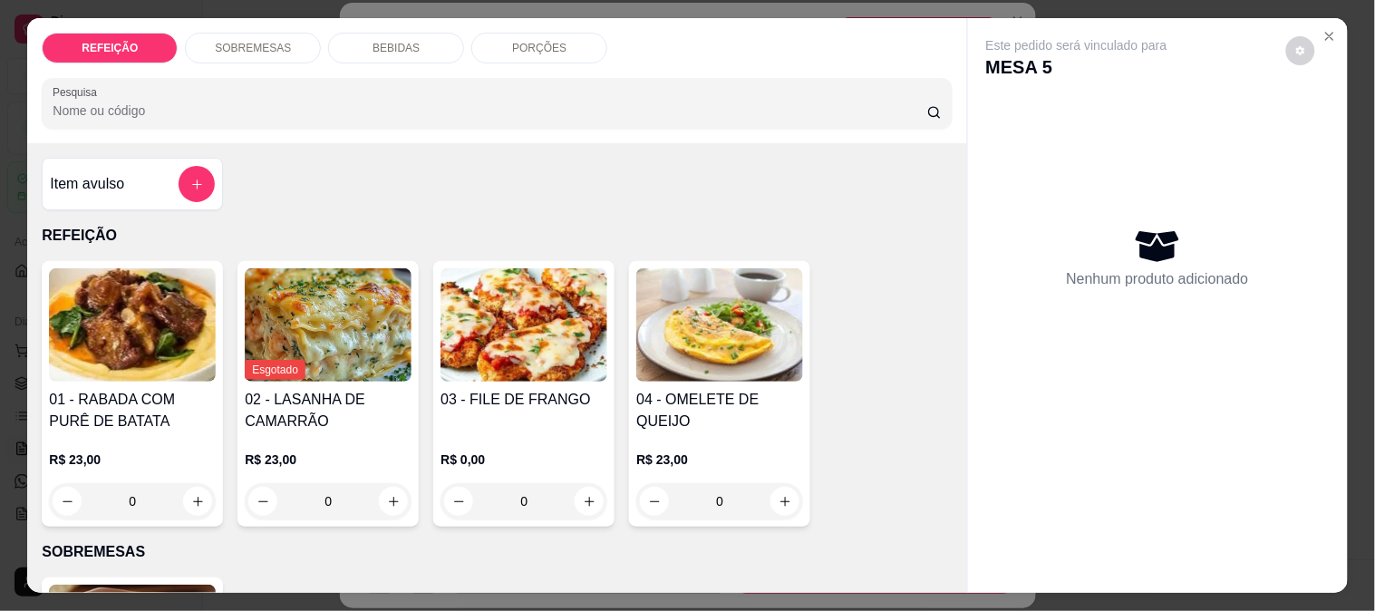
click at [404, 45] on p "BEBIDAS" at bounding box center [396, 48] width 47 height 15
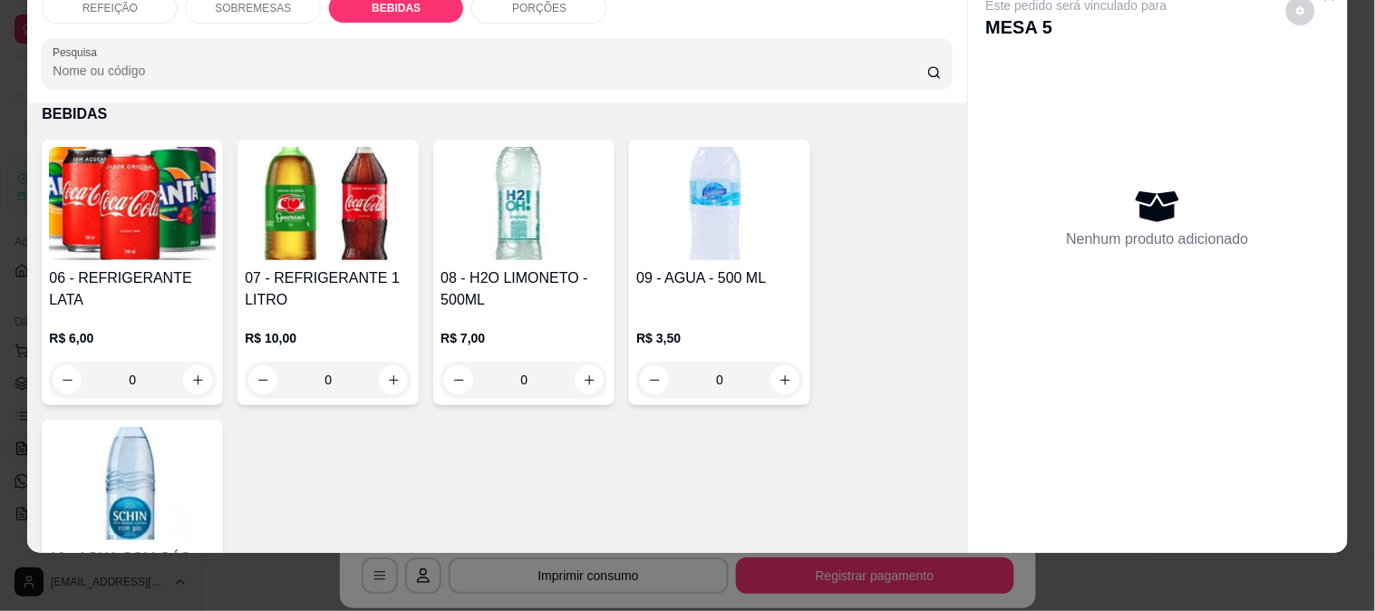
click at [646, 195] on img at bounding box center [720, 203] width 167 height 113
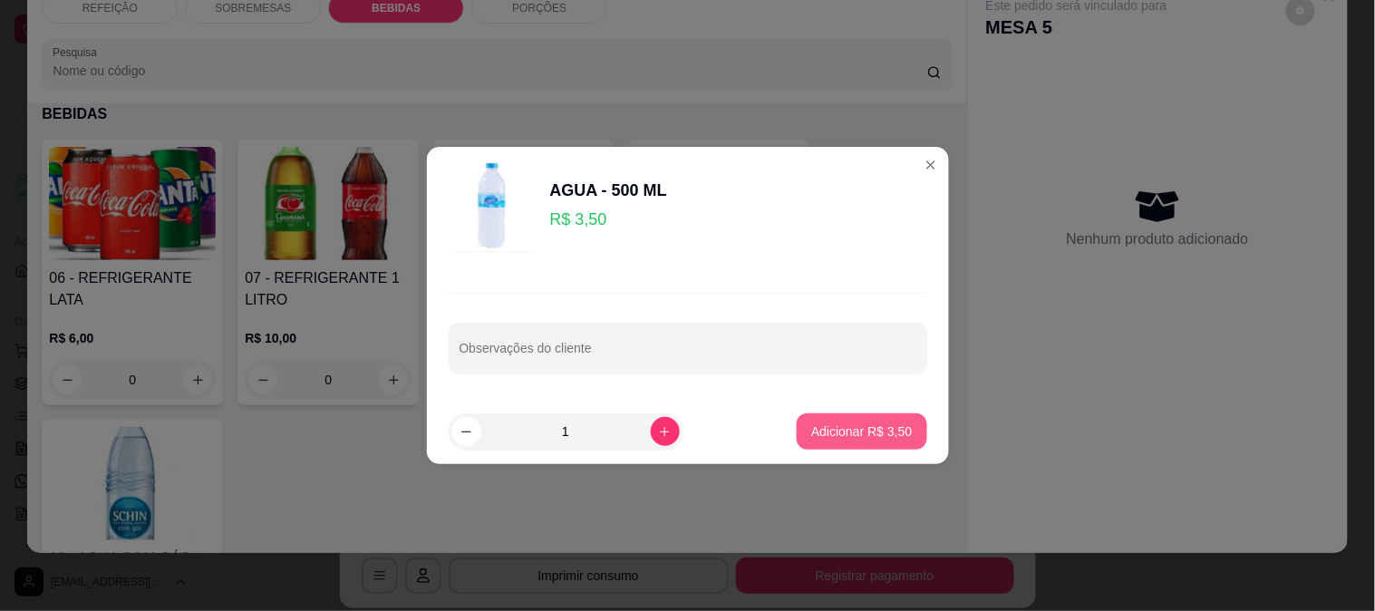
click at [855, 424] on p "Adicionar R$ 3,50" at bounding box center [862, 432] width 101 height 18
type input "1"
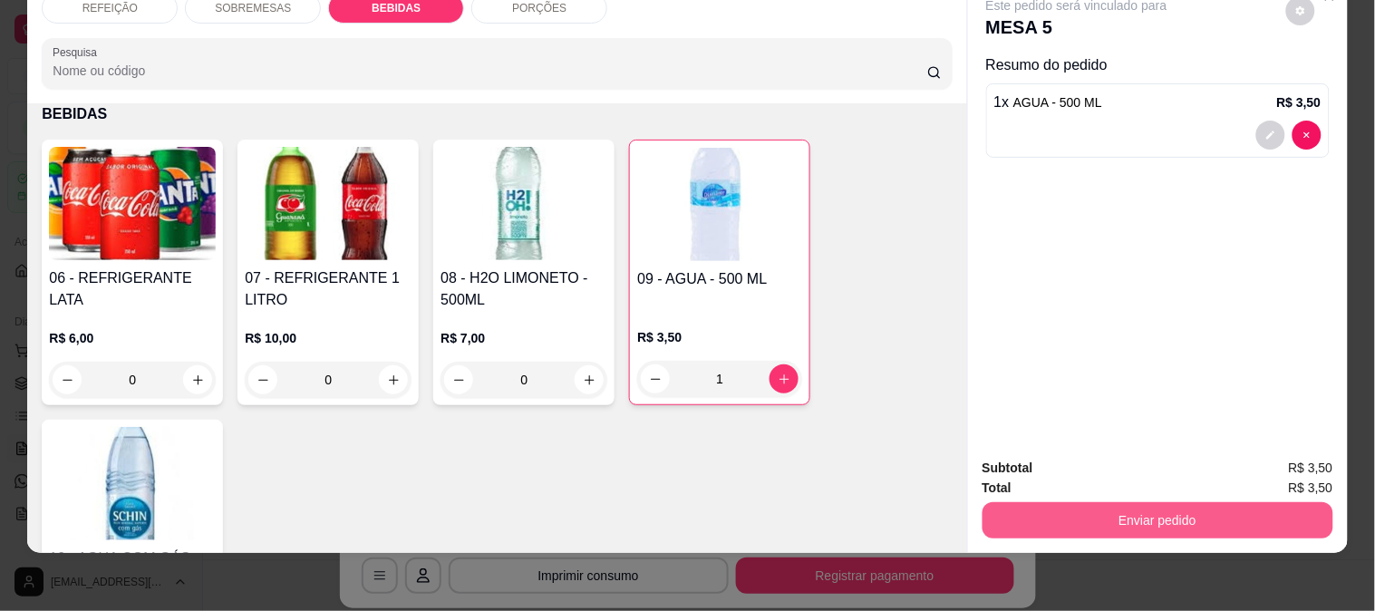
click at [1112, 502] on button "Enviar pedido" at bounding box center [1158, 520] width 351 height 36
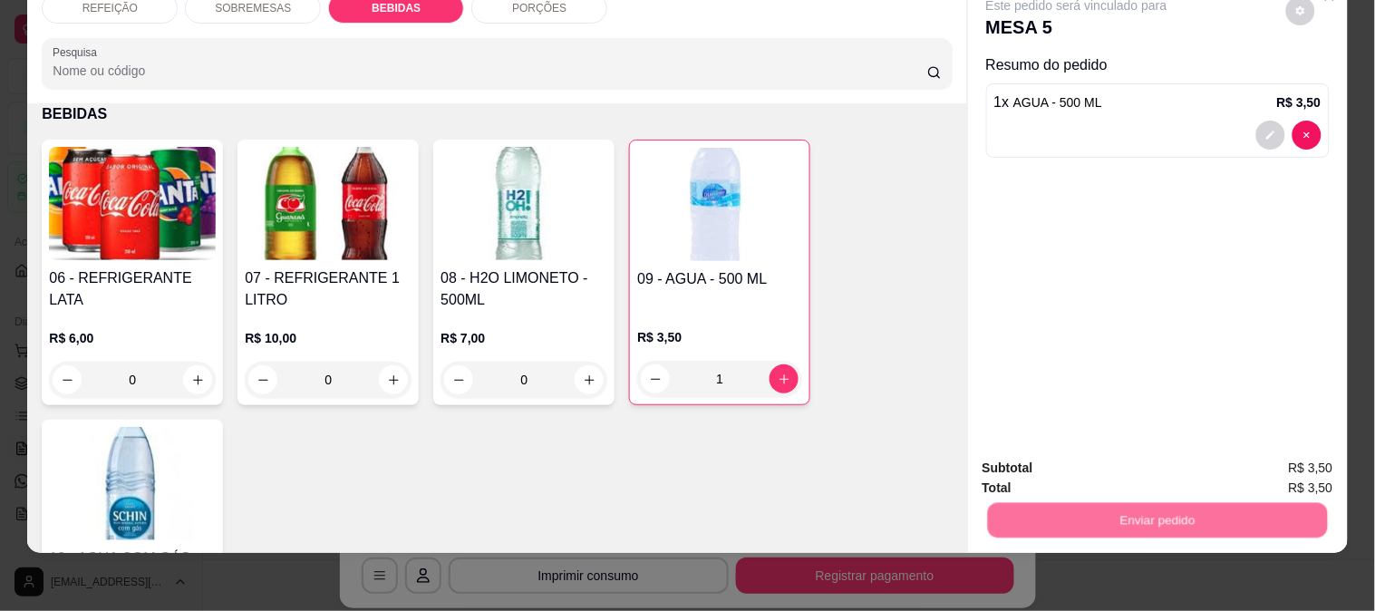
click at [1083, 466] on button "Não registrar e enviar pedido" at bounding box center [1097, 460] width 183 height 34
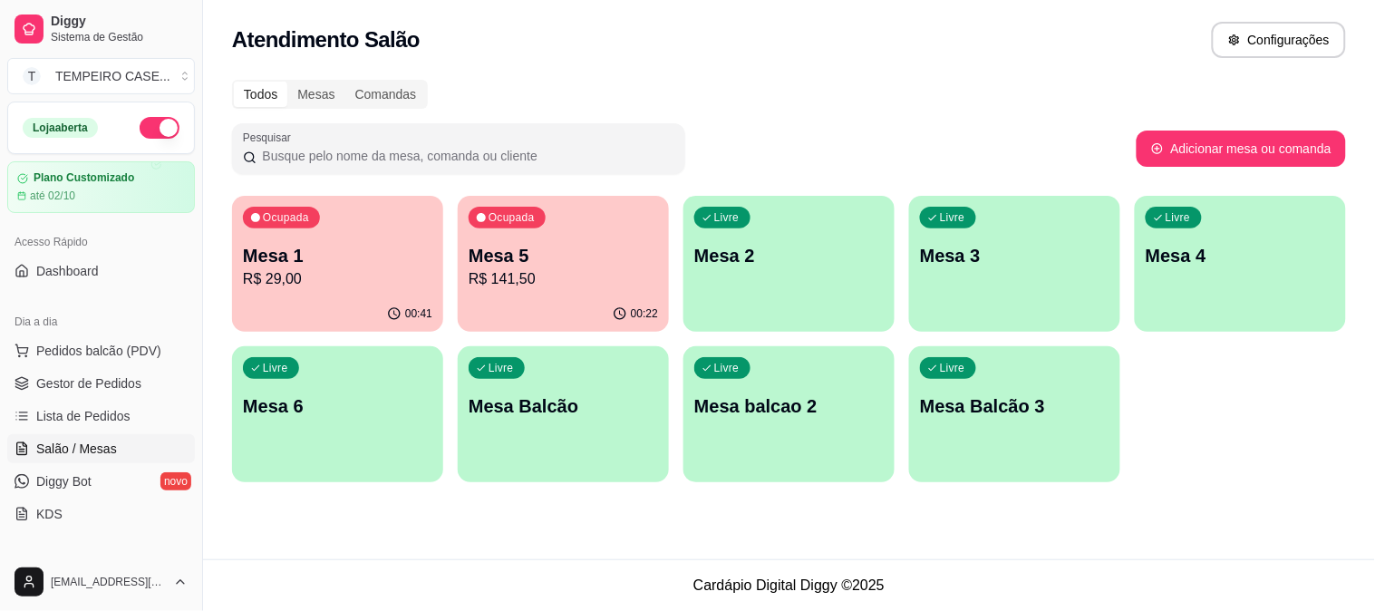
click at [1092, 479] on div "button" at bounding box center [1014, 472] width 211 height 22
click at [541, 219] on div "Ocupada" at bounding box center [508, 219] width 74 height 21
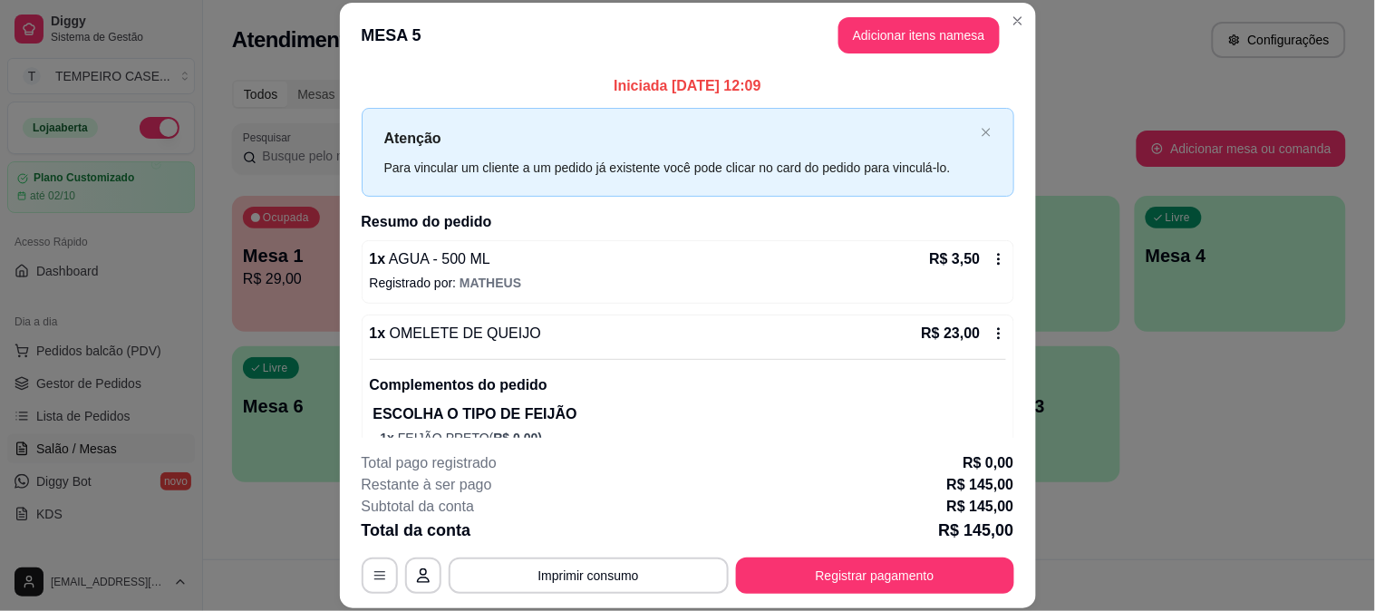
click at [886, 52] on button "Adicionar itens na mesa" at bounding box center [919, 35] width 161 height 36
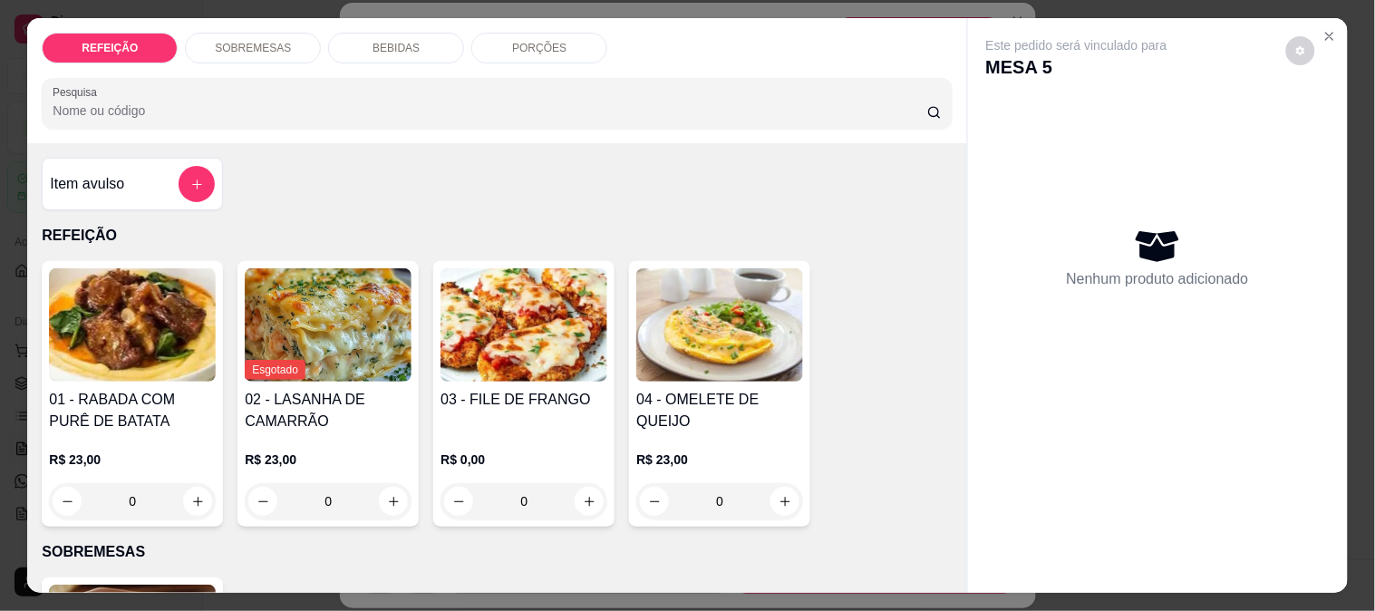
click at [424, 33] on div "BEBIDAS" at bounding box center [396, 48] width 136 height 31
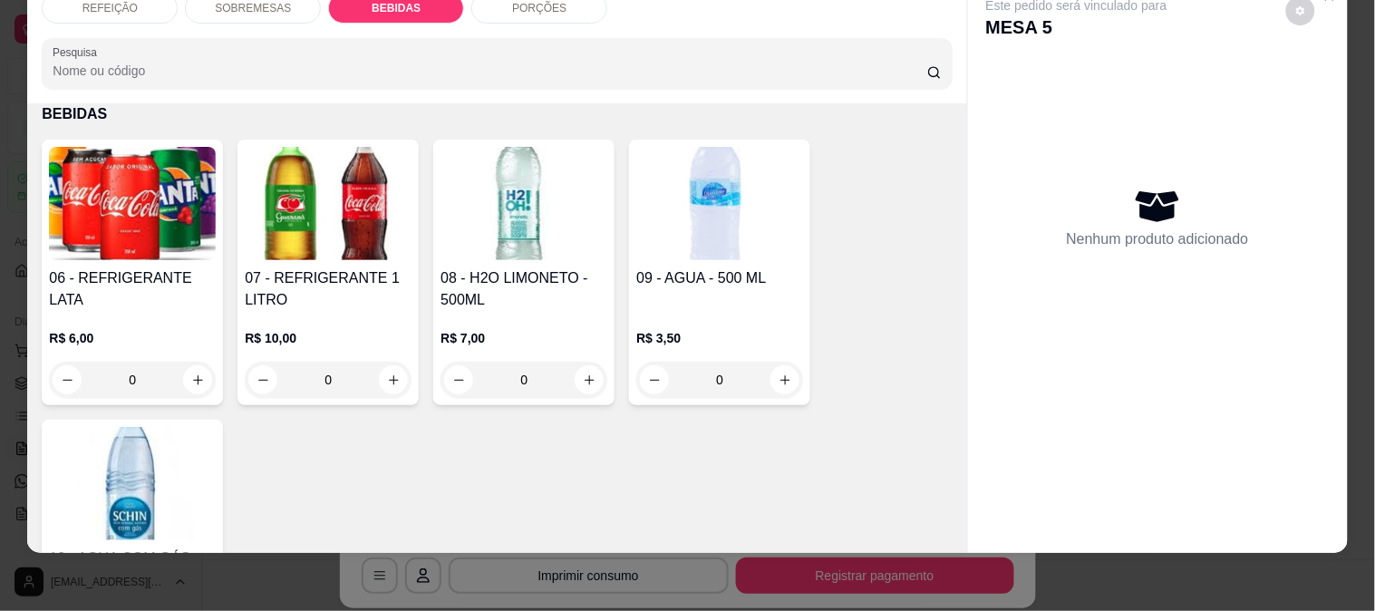
click at [672, 242] on img at bounding box center [720, 203] width 167 height 113
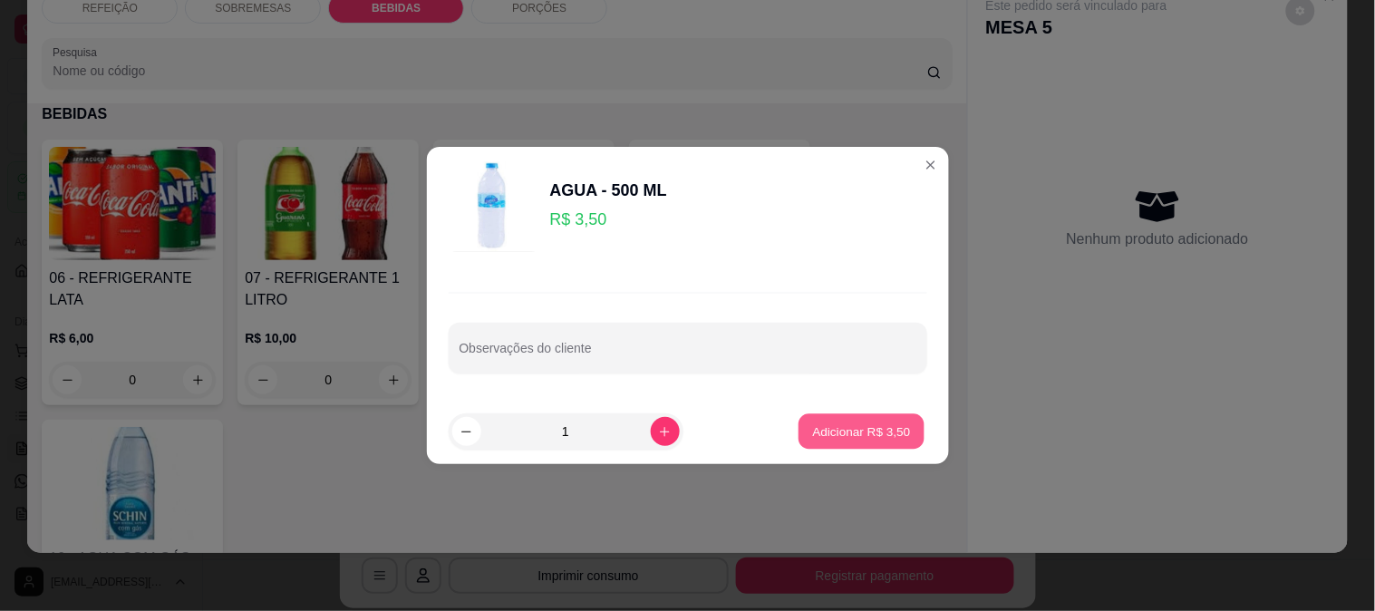
click at [864, 433] on p "Adicionar R$ 3,50" at bounding box center [862, 431] width 98 height 17
type input "1"
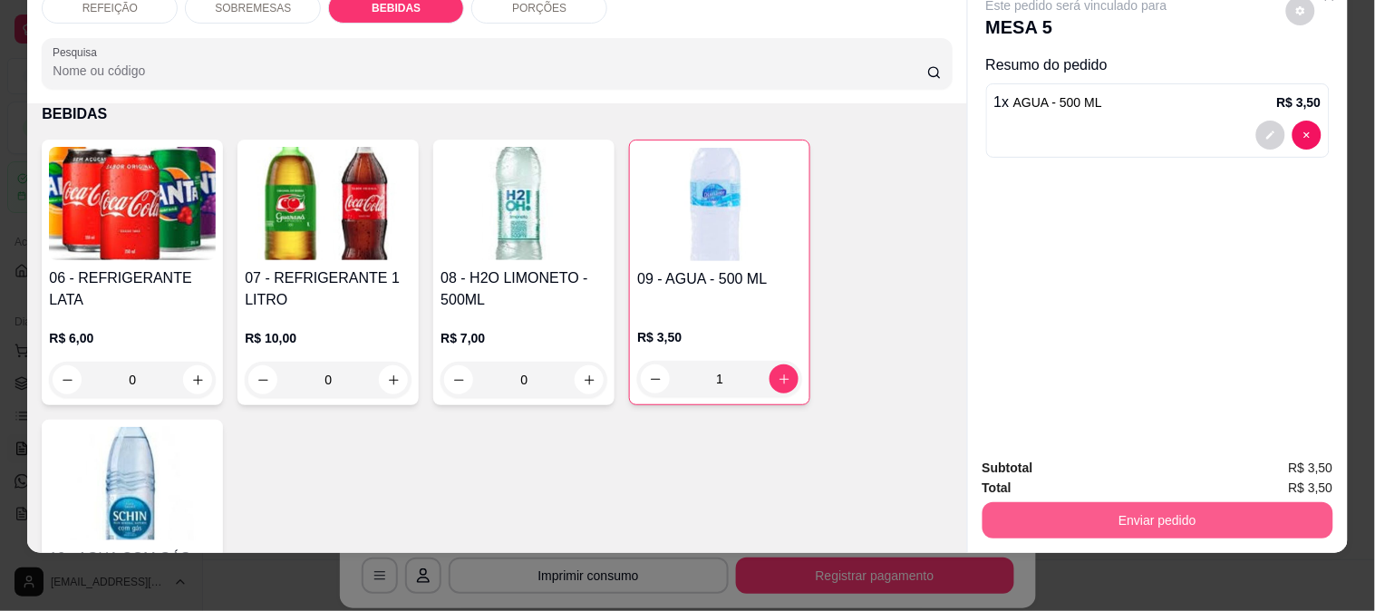
click at [1163, 502] on button "Enviar pedido" at bounding box center [1158, 520] width 351 height 36
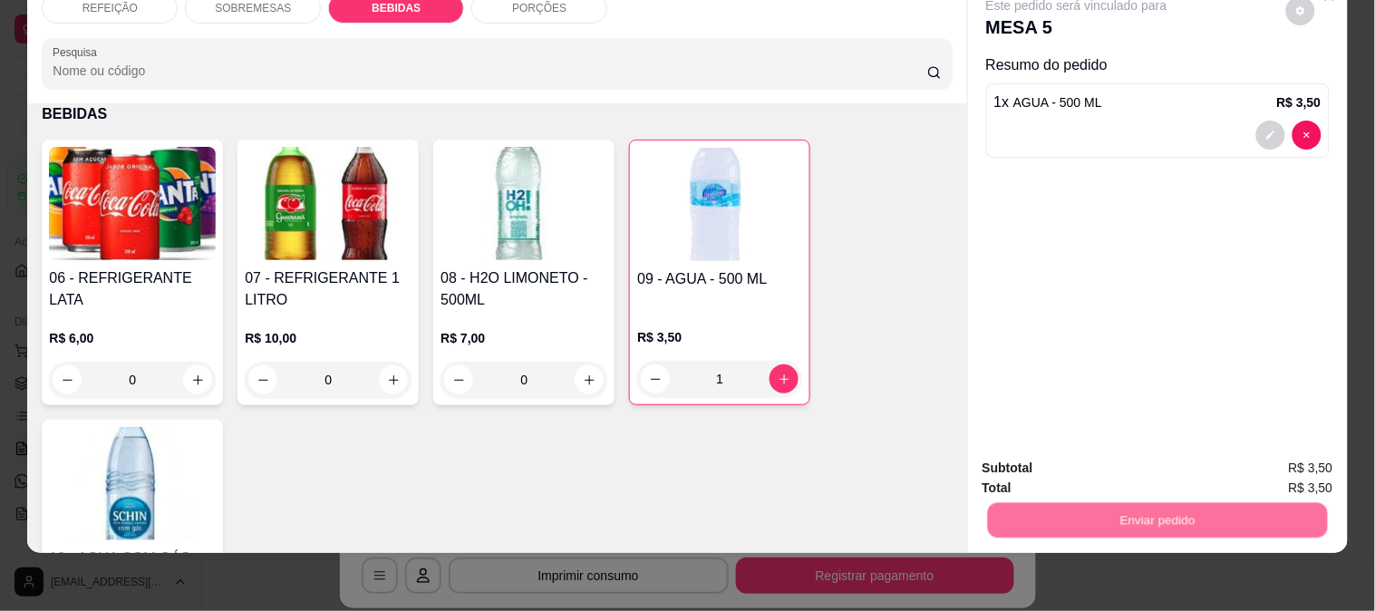
click at [1101, 460] on button "Não registrar e enviar pedido" at bounding box center [1098, 460] width 189 height 34
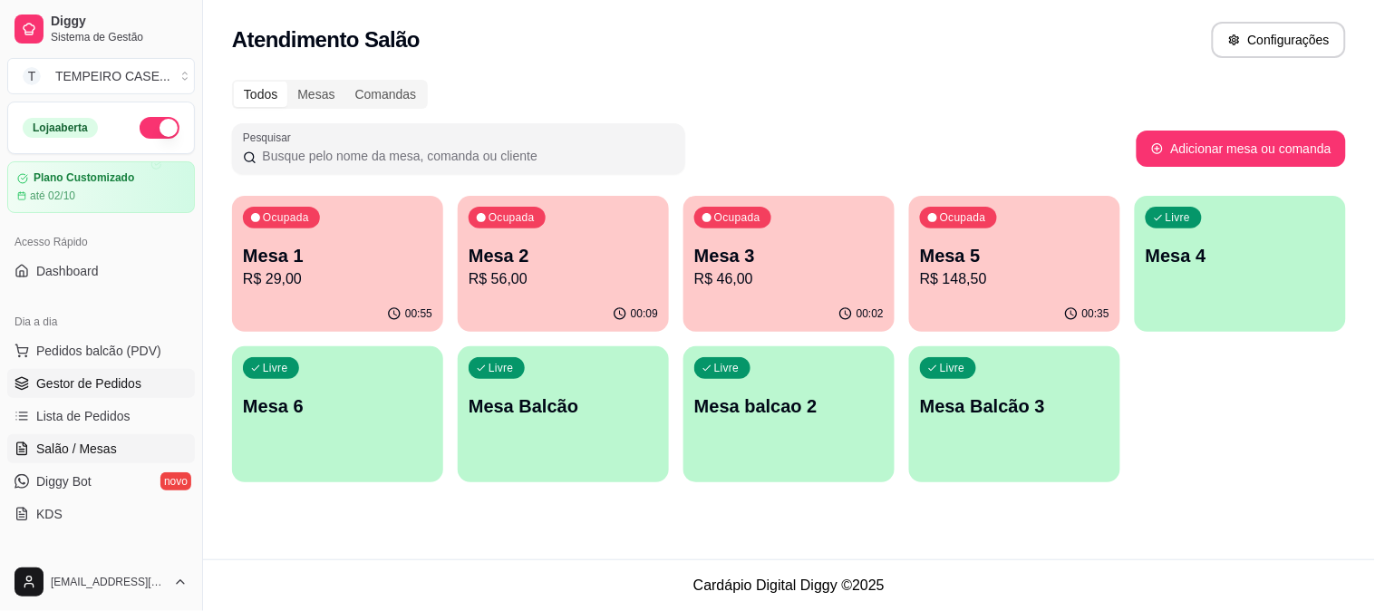
click at [60, 379] on span "Gestor de Pedidos" at bounding box center [88, 383] width 105 height 18
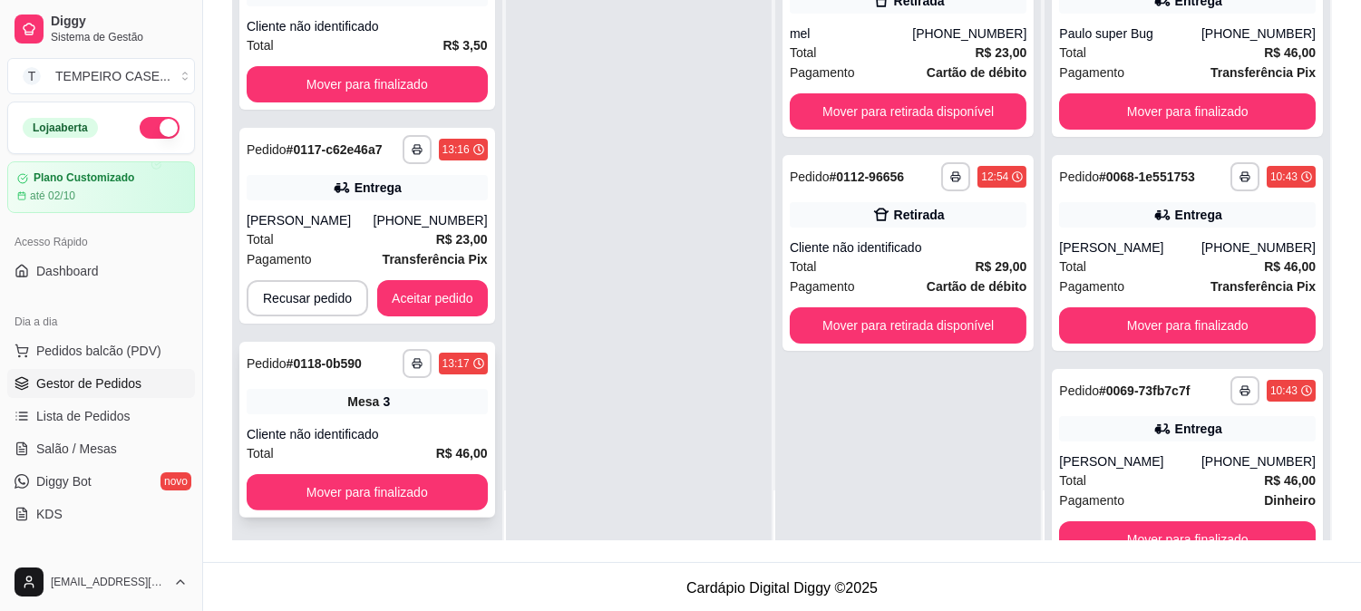
scroll to position [277, 0]
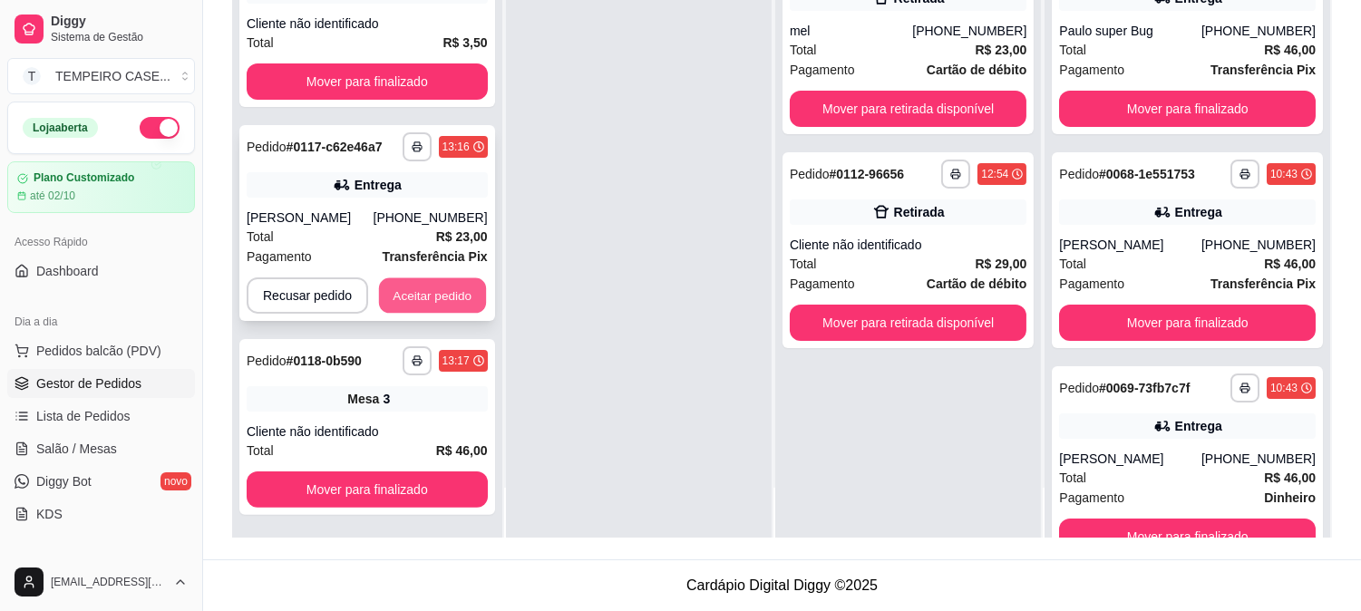
click at [456, 296] on button "Aceitar pedido" at bounding box center [432, 295] width 107 height 35
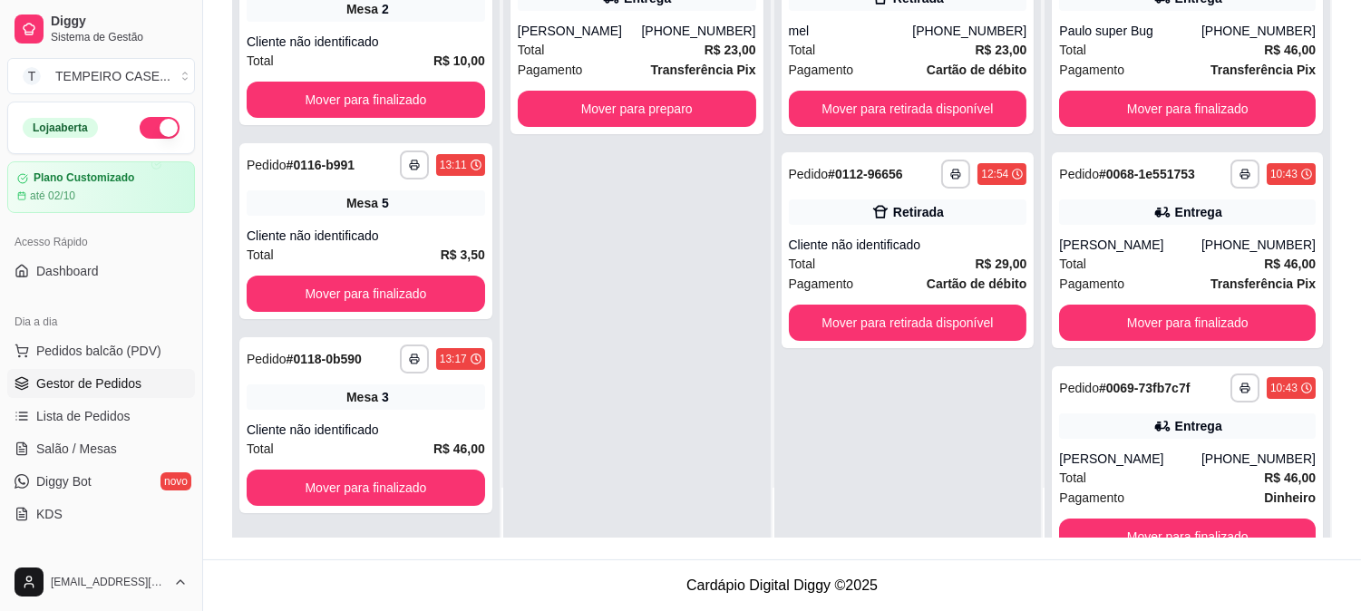
scroll to position [764, 0]
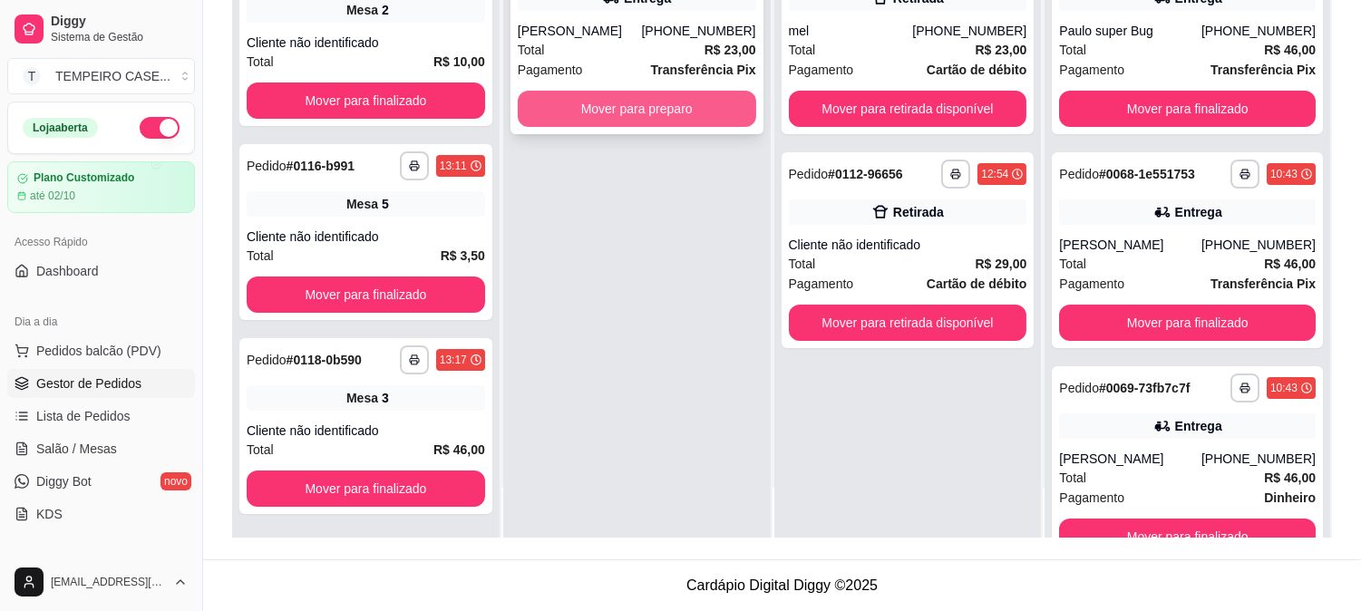
click at [668, 110] on button "Mover para preparo" at bounding box center [637, 109] width 238 height 36
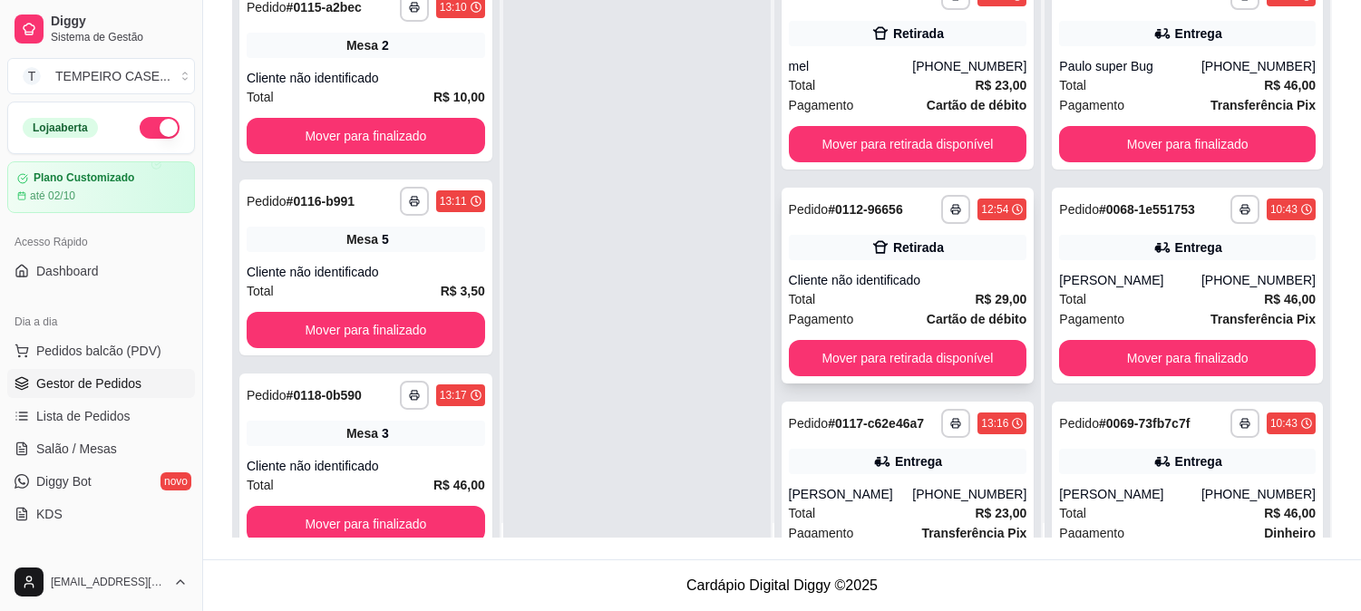
scroll to position [0, 0]
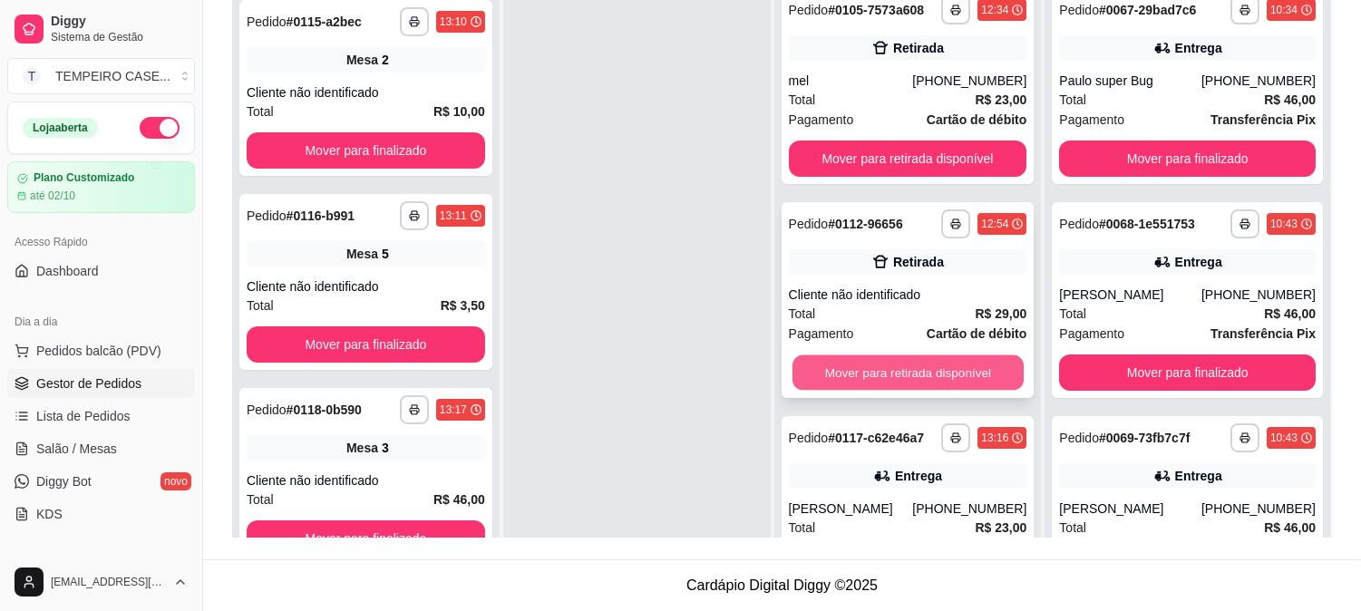
click at [875, 378] on button "Mover para retirada disponível" at bounding box center [907, 372] width 231 height 35
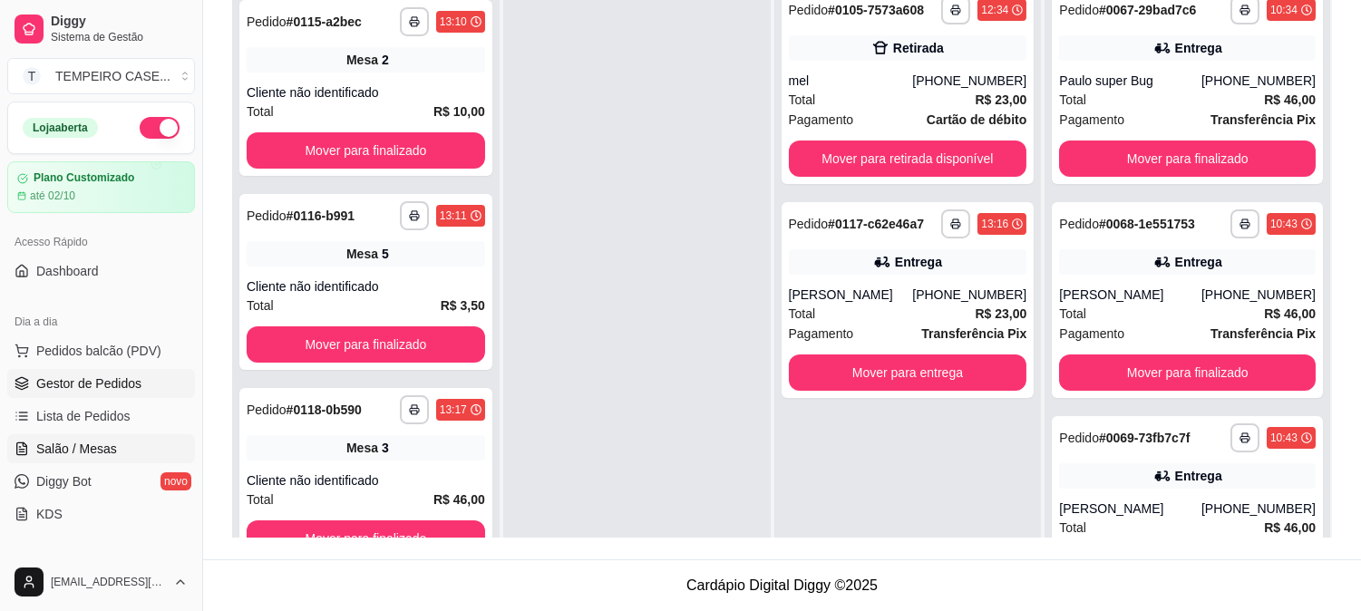
click at [113, 449] on link "Salão / Mesas" at bounding box center [101, 448] width 188 height 29
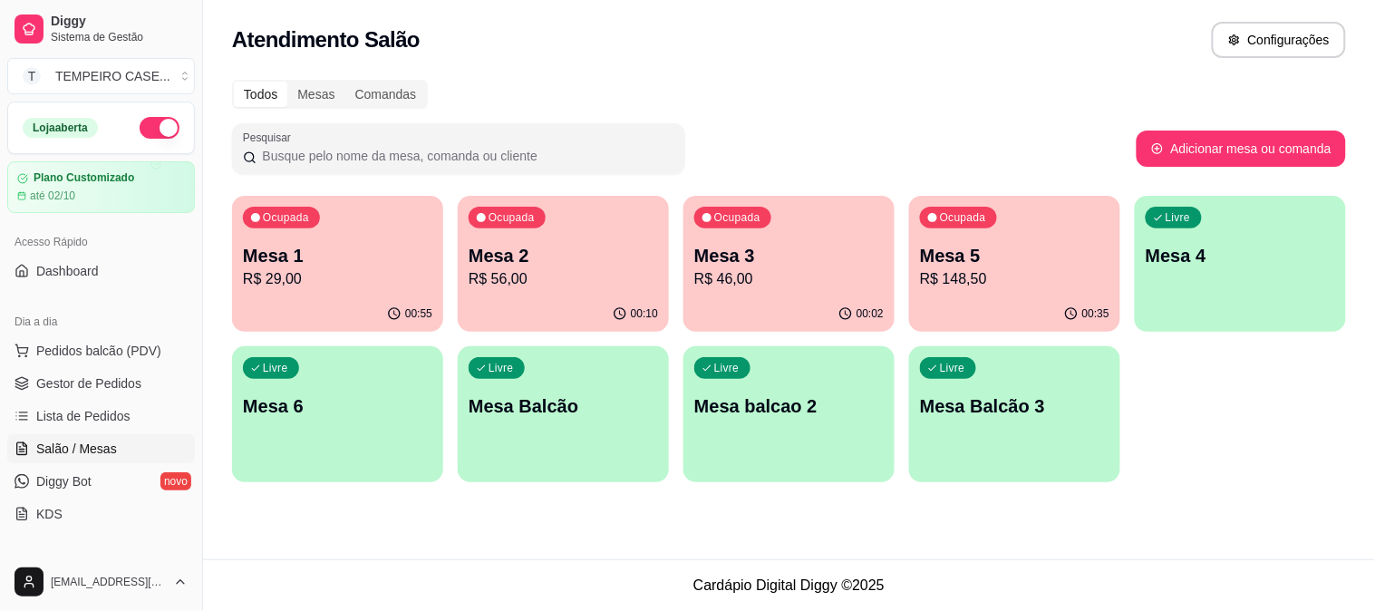
click at [556, 269] on p "R$ 56,00" at bounding box center [564, 279] width 190 height 22
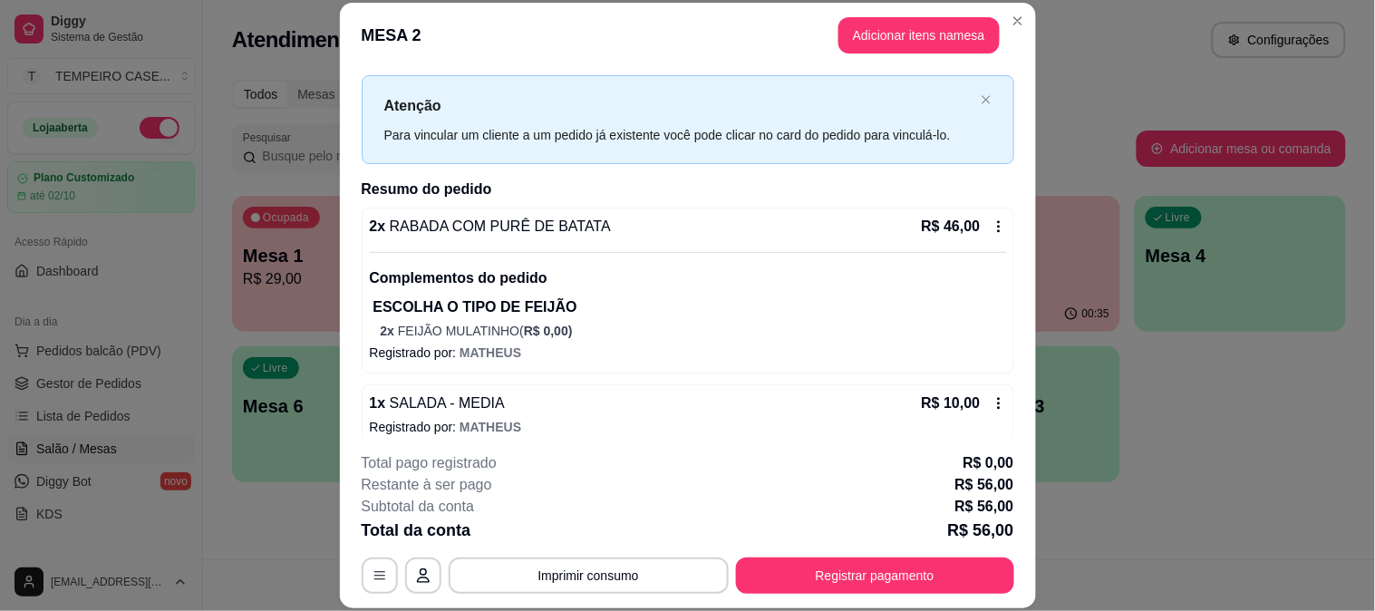
scroll to position [49, 0]
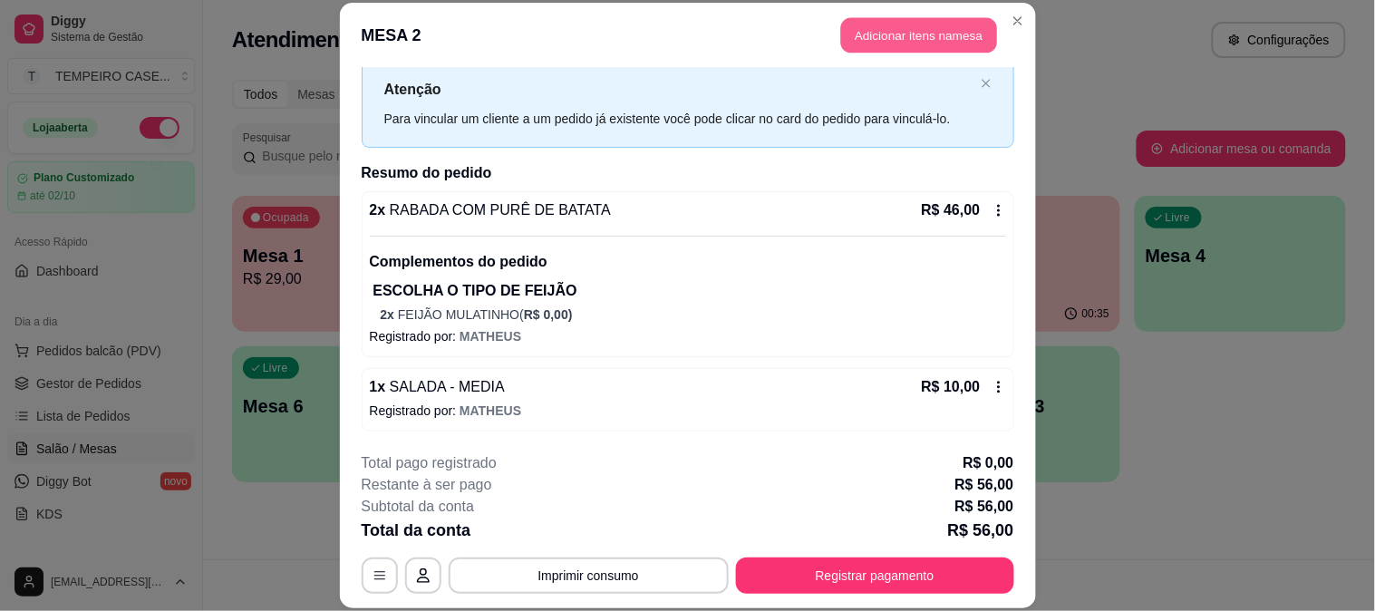
click at [882, 36] on button "Adicionar itens na mesa" at bounding box center [919, 35] width 156 height 35
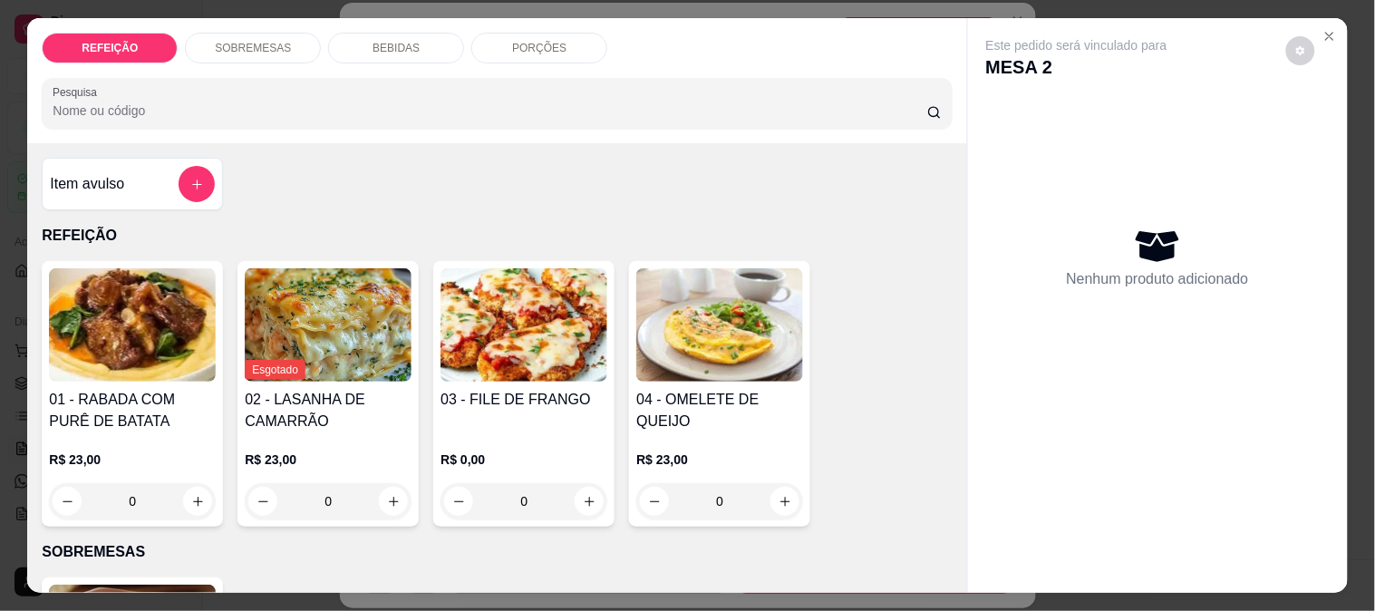
click at [384, 48] on div "BEBIDAS" at bounding box center [396, 48] width 136 height 31
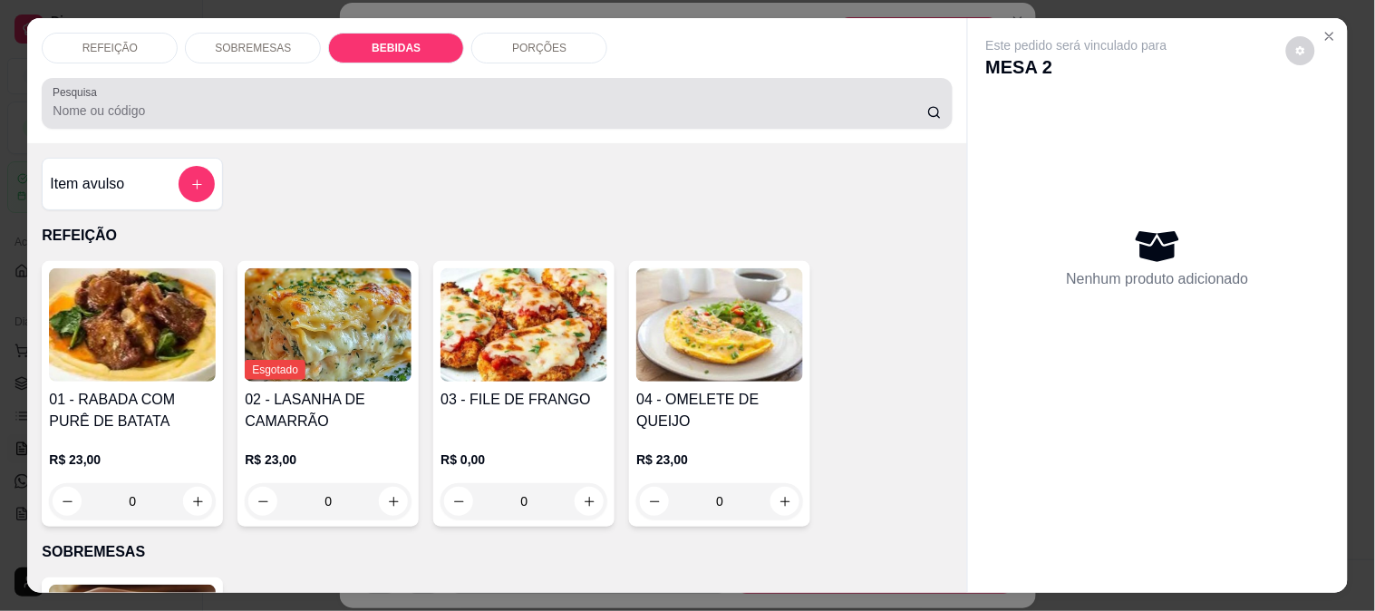
scroll to position [47, 0]
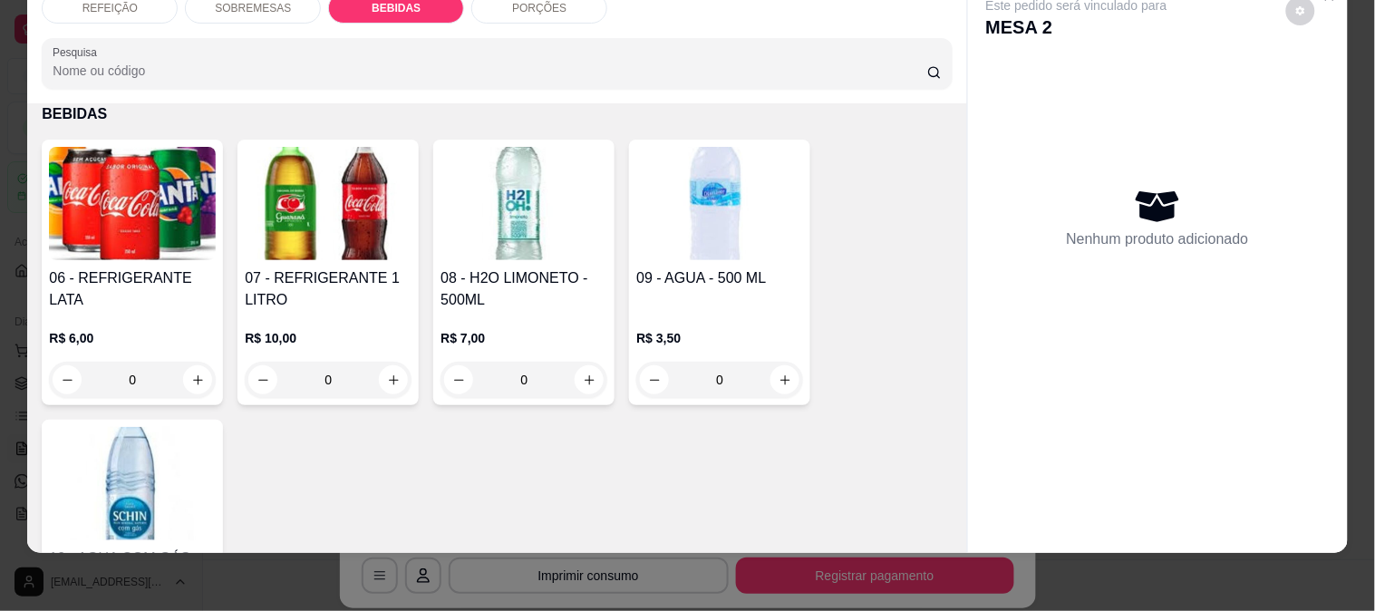
click at [79, 213] on img at bounding box center [132, 203] width 167 height 113
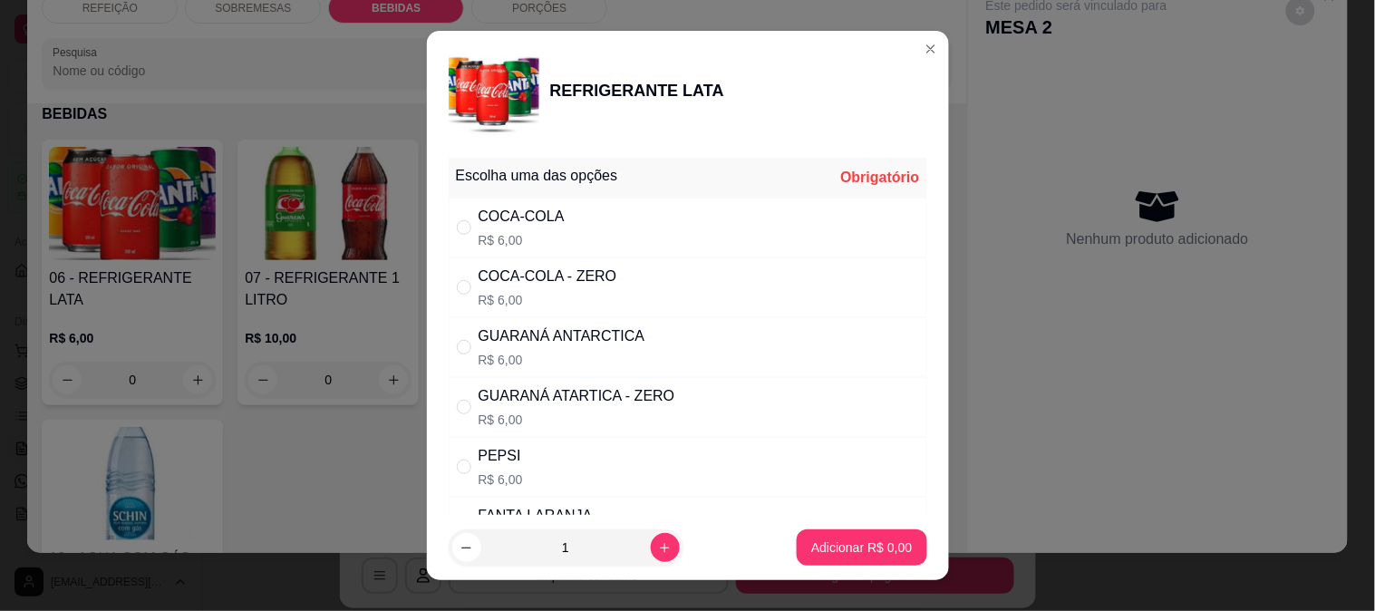
click at [574, 278] on div "COCA-COLA - ZERO" at bounding box center [548, 277] width 139 height 22
radio input "true"
click at [849, 547] on p "Adicionar R$ 6,00" at bounding box center [862, 548] width 101 height 18
type input "1"
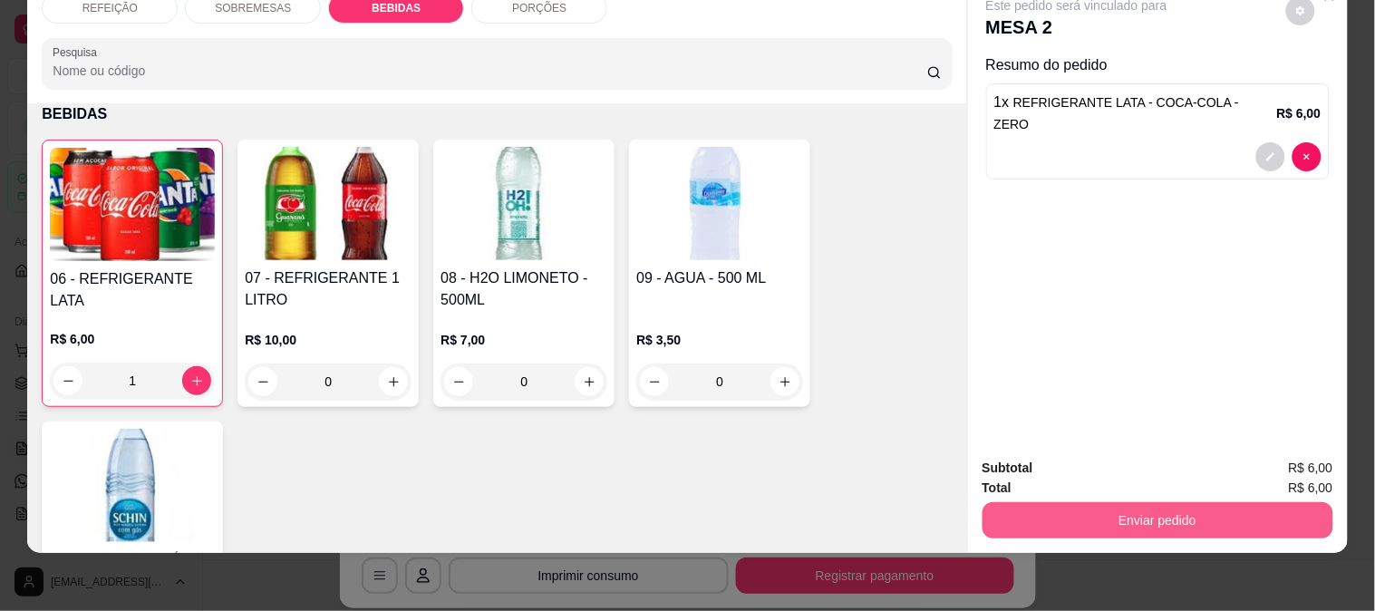
click at [1082, 513] on button "Enviar pedido" at bounding box center [1158, 520] width 351 height 36
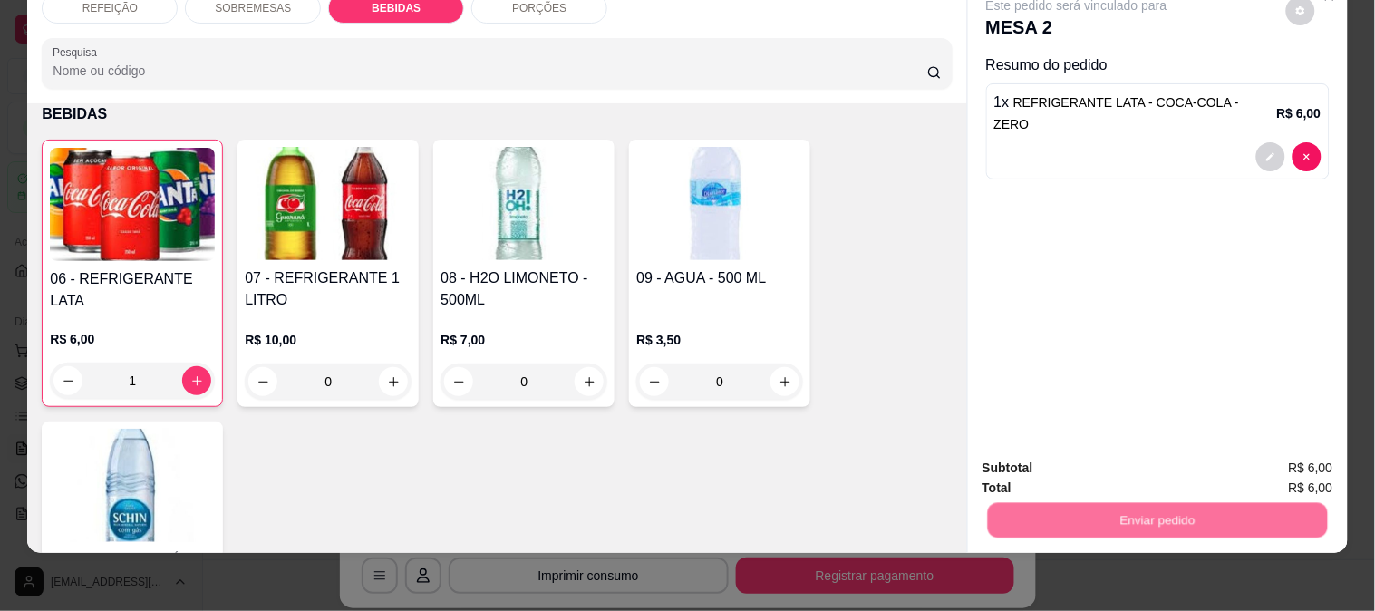
click at [1026, 467] on button "Não registrar e enviar pedido" at bounding box center [1098, 460] width 189 height 34
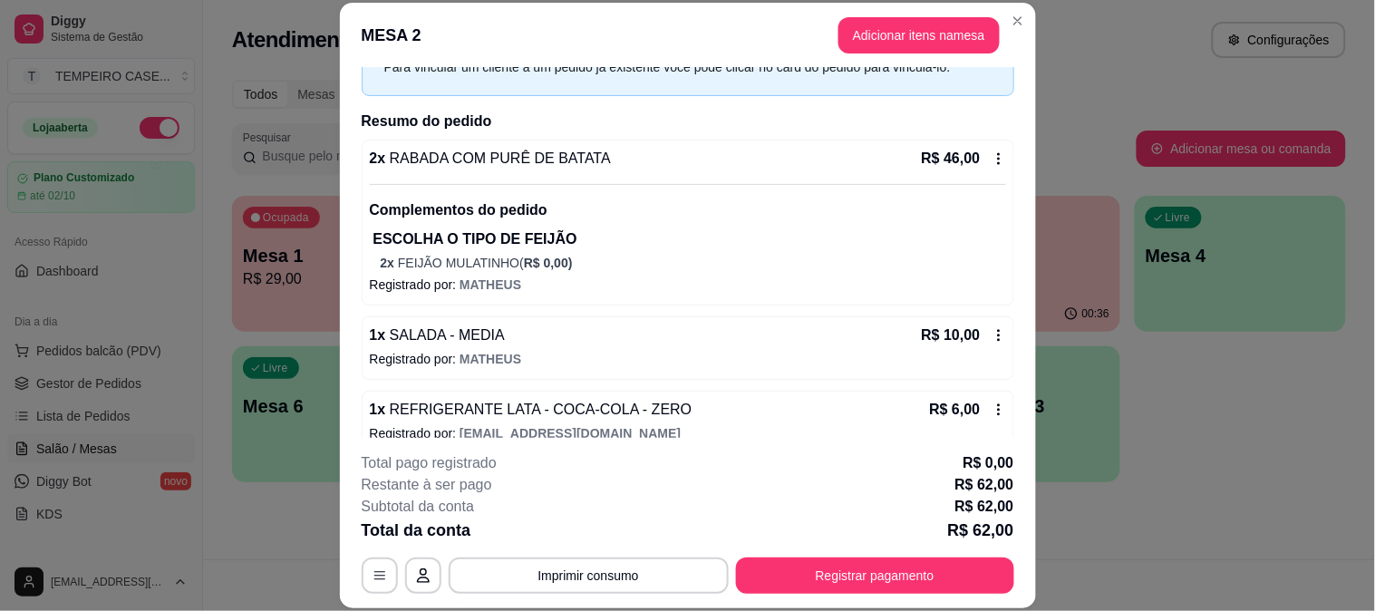
scroll to position [123, 0]
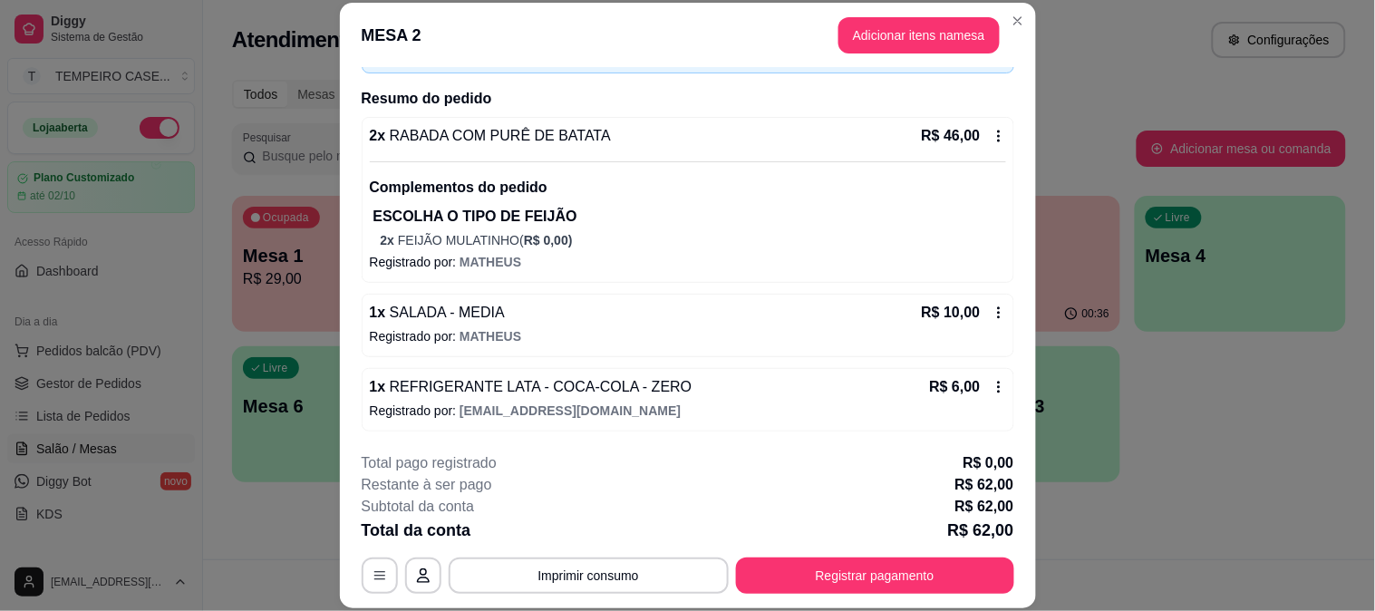
click at [903, 40] on button "Adicionar itens na mesa" at bounding box center [919, 35] width 161 height 36
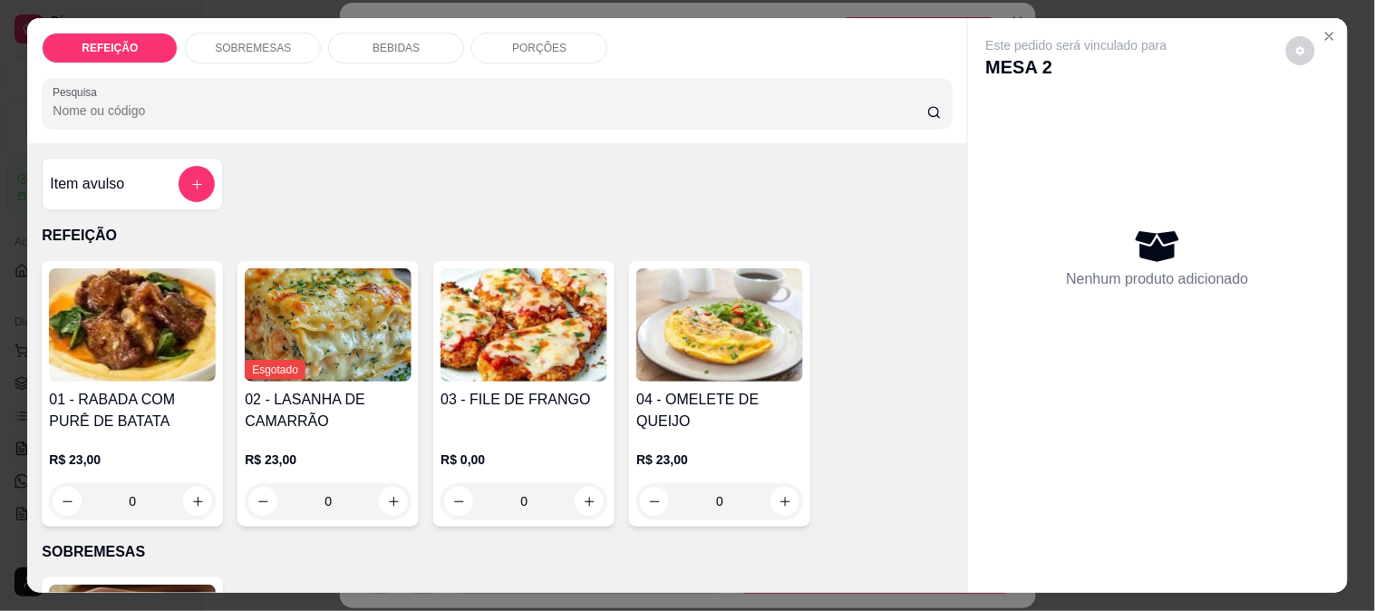
click at [396, 47] on p "BEBIDAS" at bounding box center [396, 48] width 47 height 15
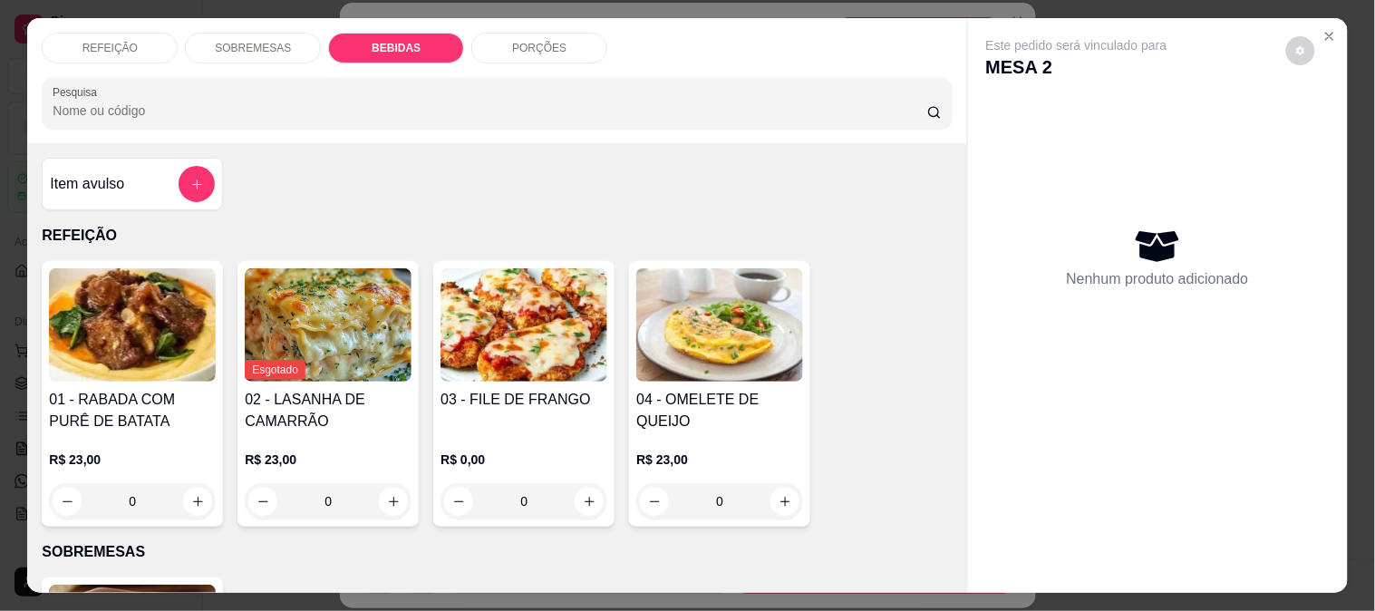
scroll to position [47, 0]
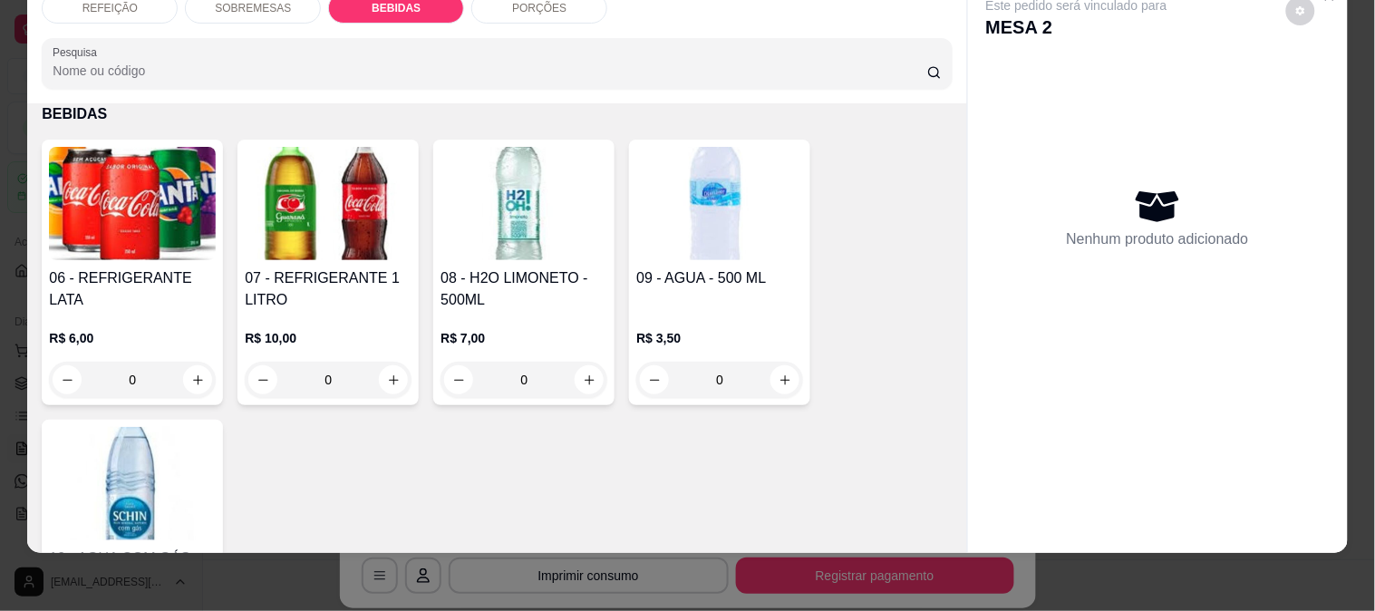
click at [492, 216] on img at bounding box center [524, 203] width 167 height 113
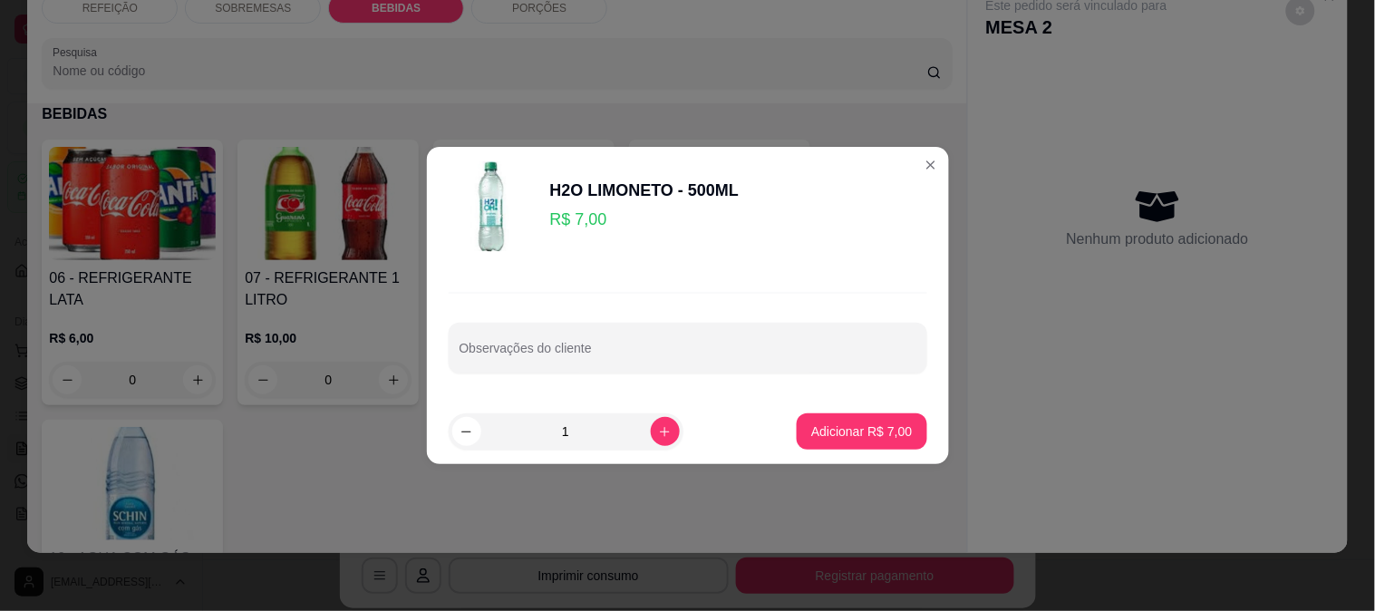
click at [853, 419] on button "Adicionar R$ 7,00" at bounding box center [862, 431] width 130 height 36
type input "1"
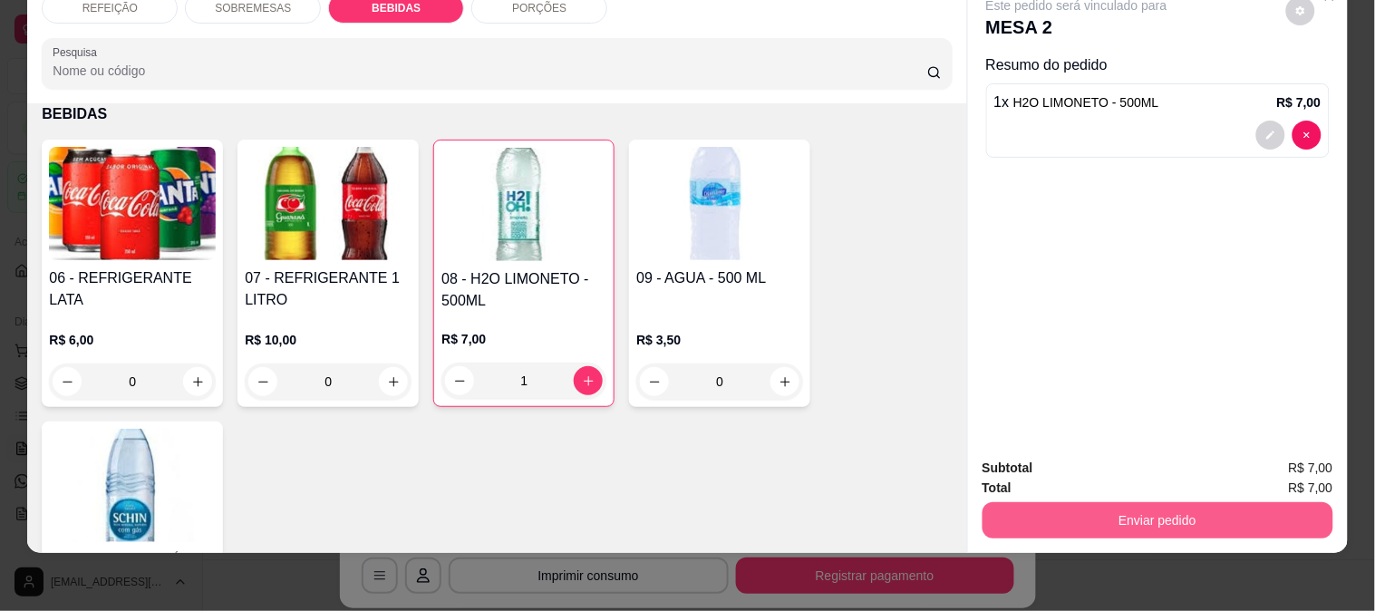
click at [1071, 518] on button "Enviar pedido" at bounding box center [1158, 520] width 351 height 36
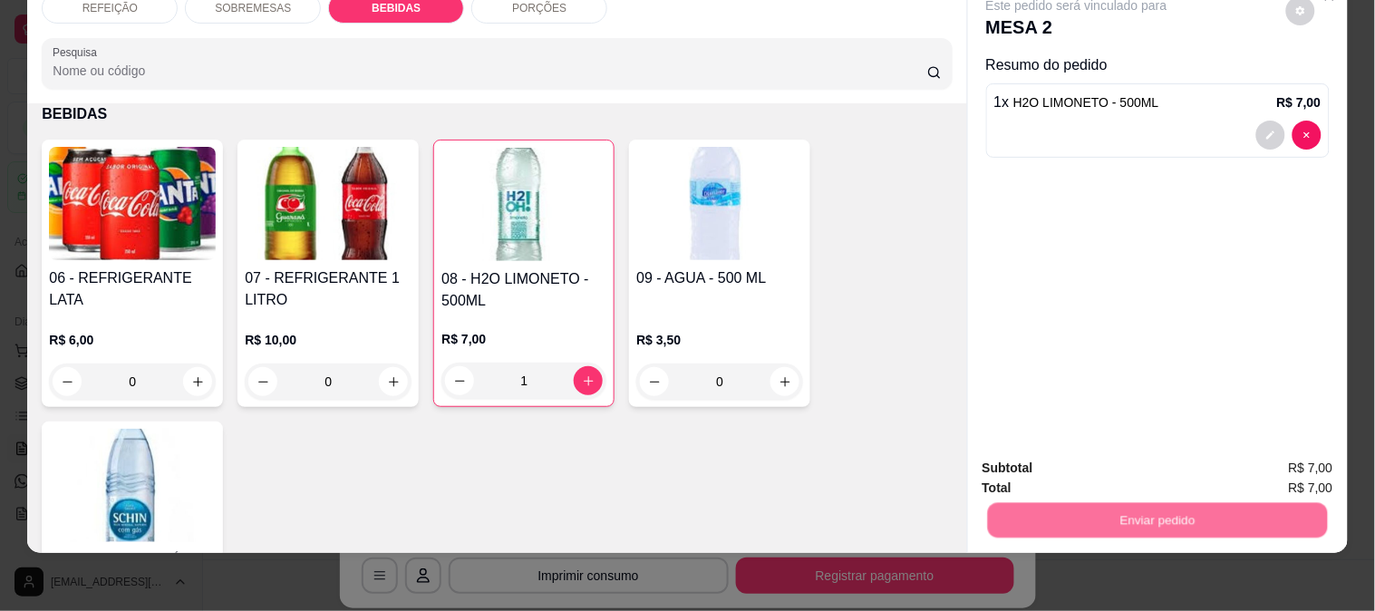
click at [1064, 474] on button "Não registrar e enviar pedido" at bounding box center [1097, 460] width 183 height 34
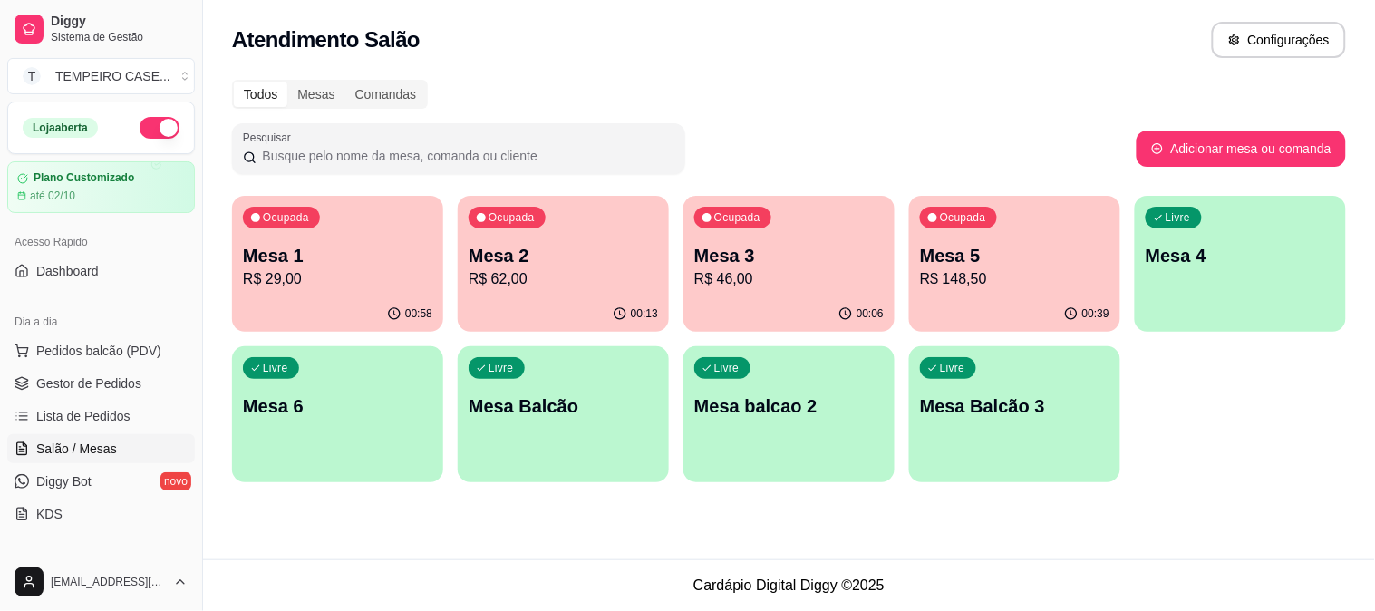
click at [1023, 275] on p "R$ 148,50" at bounding box center [1015, 279] width 190 height 22
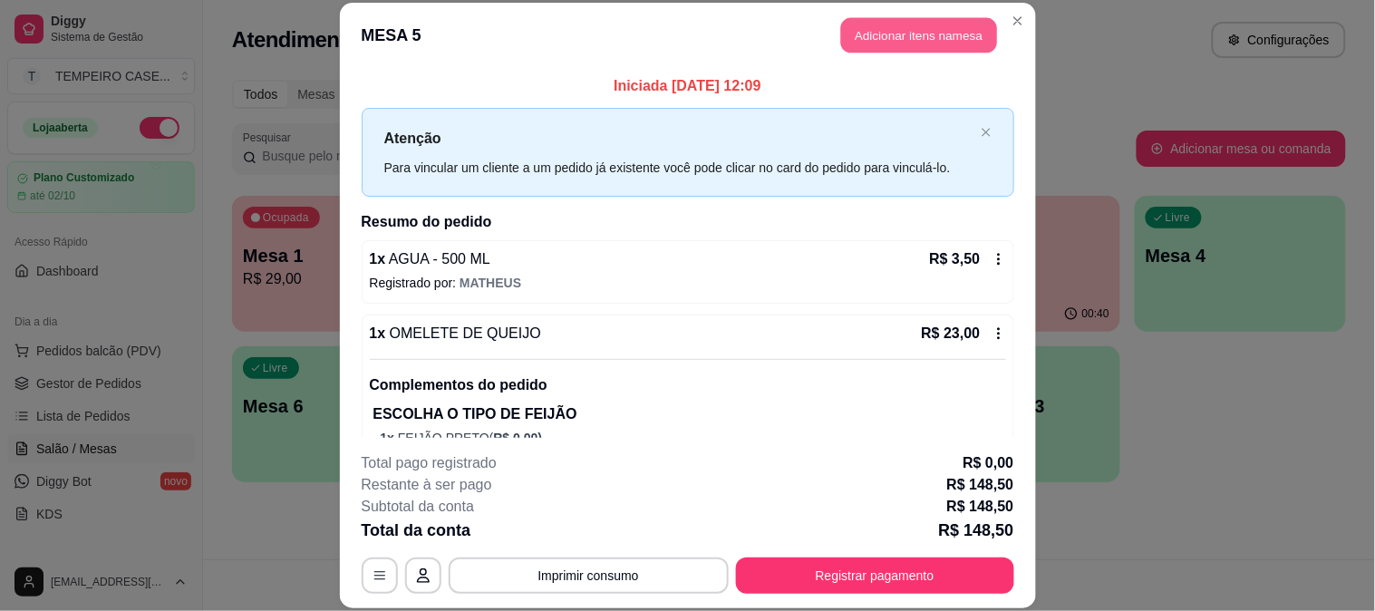
click at [881, 45] on button "Adicionar itens na mesa" at bounding box center [919, 35] width 156 height 35
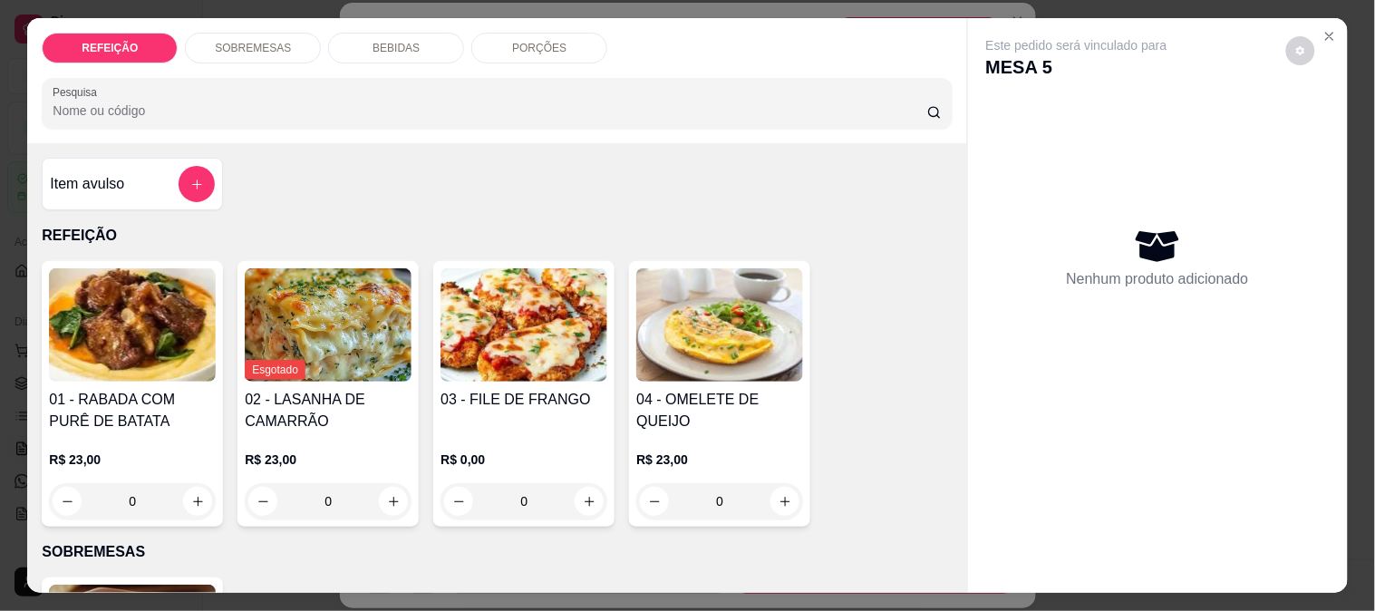
click at [403, 33] on div "BEBIDAS" at bounding box center [396, 48] width 136 height 31
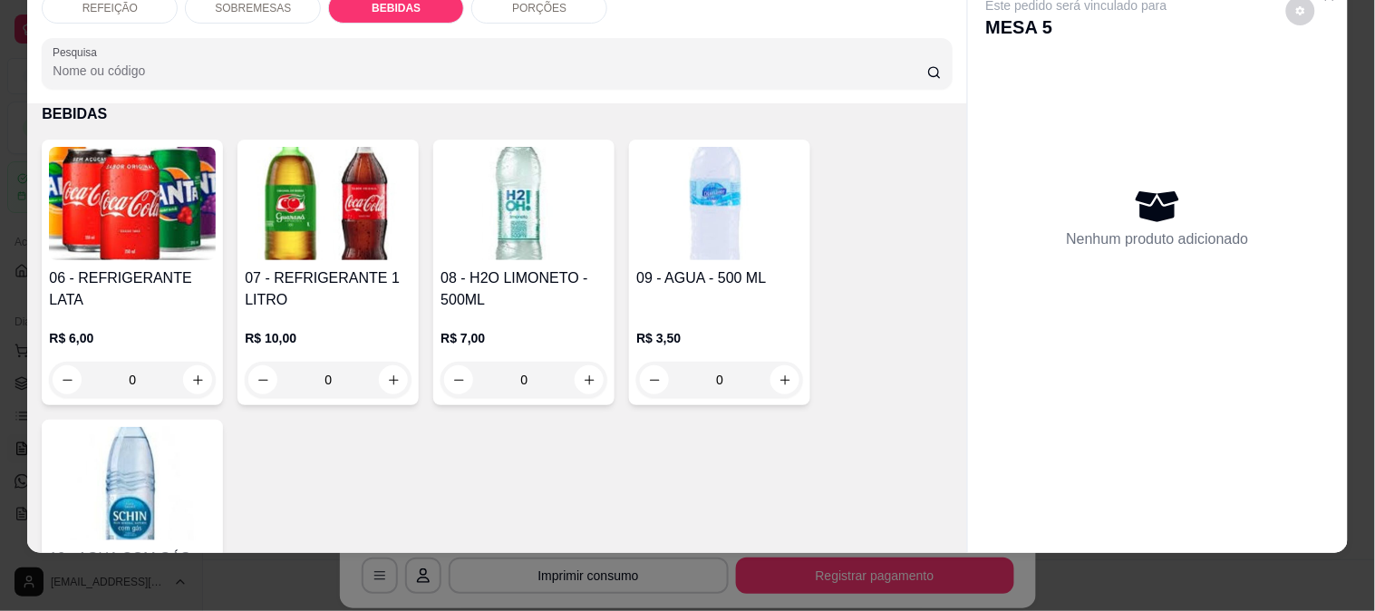
click at [685, 179] on img at bounding box center [720, 203] width 167 height 113
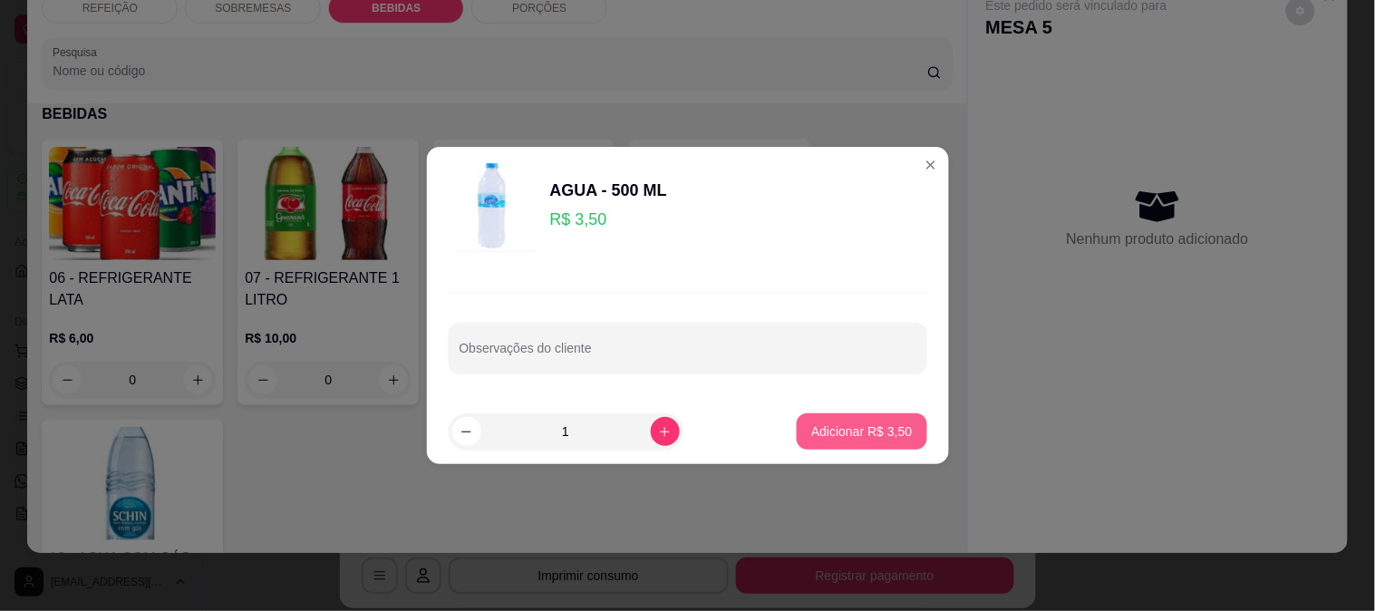
click at [820, 430] on p "Adicionar R$ 3,50" at bounding box center [862, 432] width 101 height 18
type input "1"
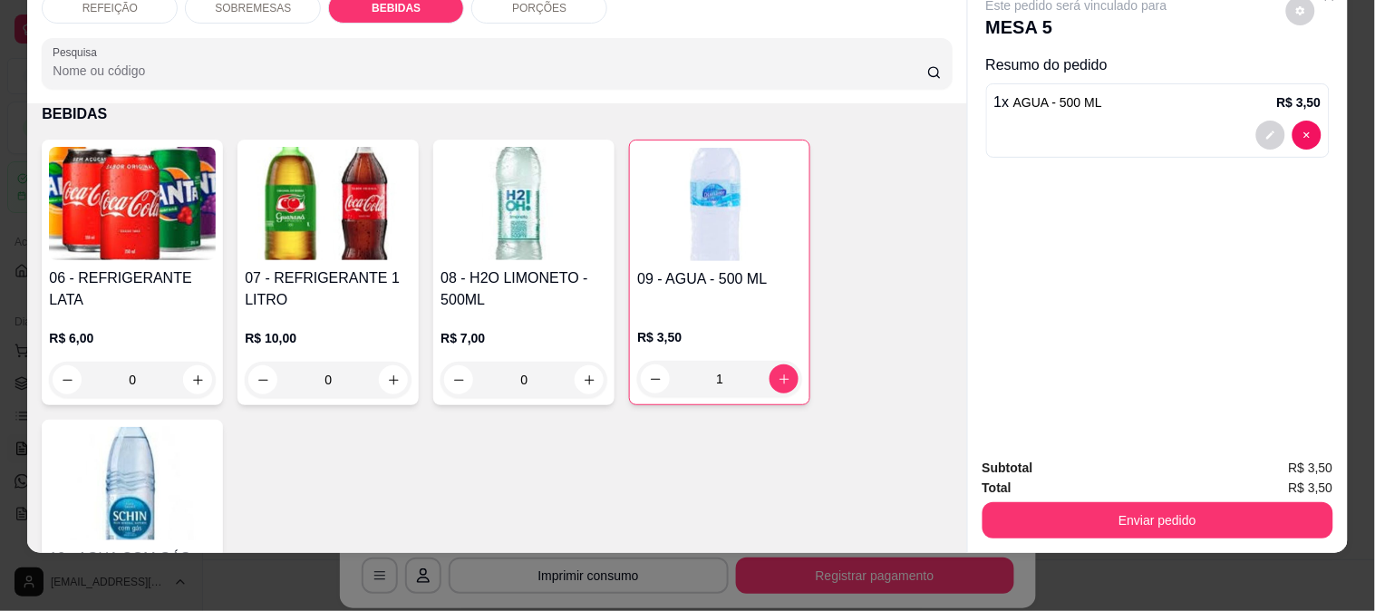
click at [138, 223] on img at bounding box center [132, 203] width 167 height 113
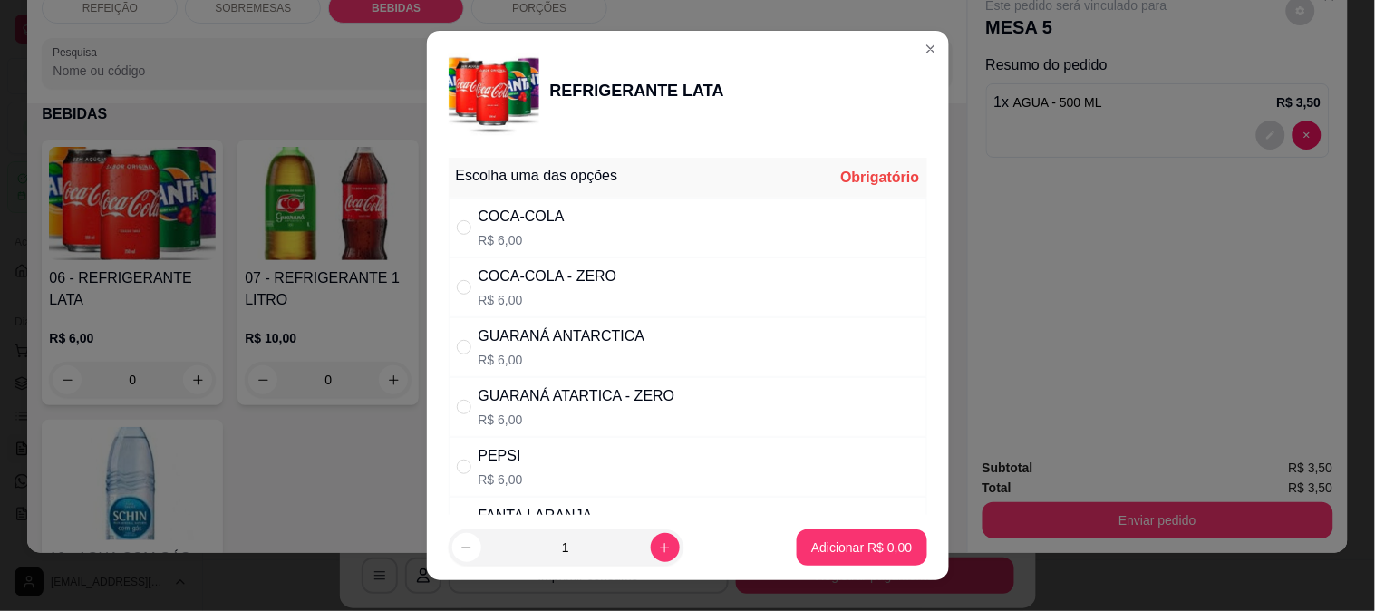
click at [700, 273] on div "COCA-COLA - ZERO R$ 6,00" at bounding box center [688, 288] width 479 height 60
radio input "true"
click at [692, 242] on div "COCA-COLA R$ 6,00" at bounding box center [688, 228] width 479 height 60
radio input "true"
radio input "false"
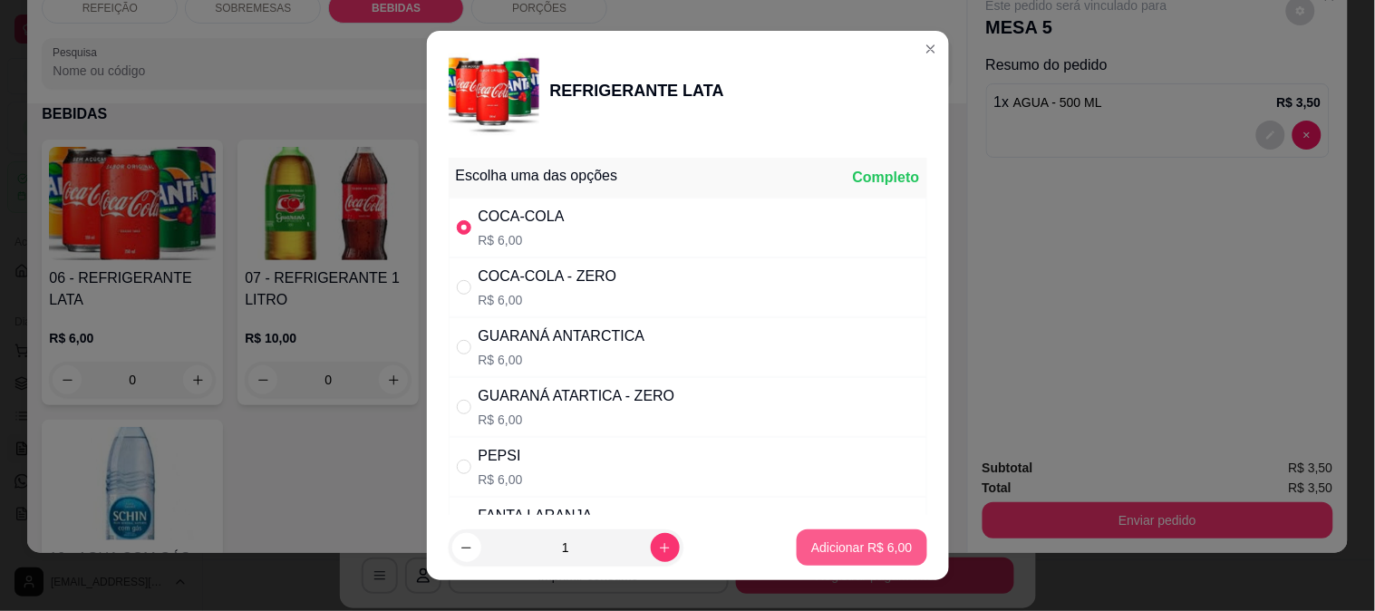
click at [845, 540] on p "Adicionar R$ 6,00" at bounding box center [862, 548] width 101 height 18
type input "1"
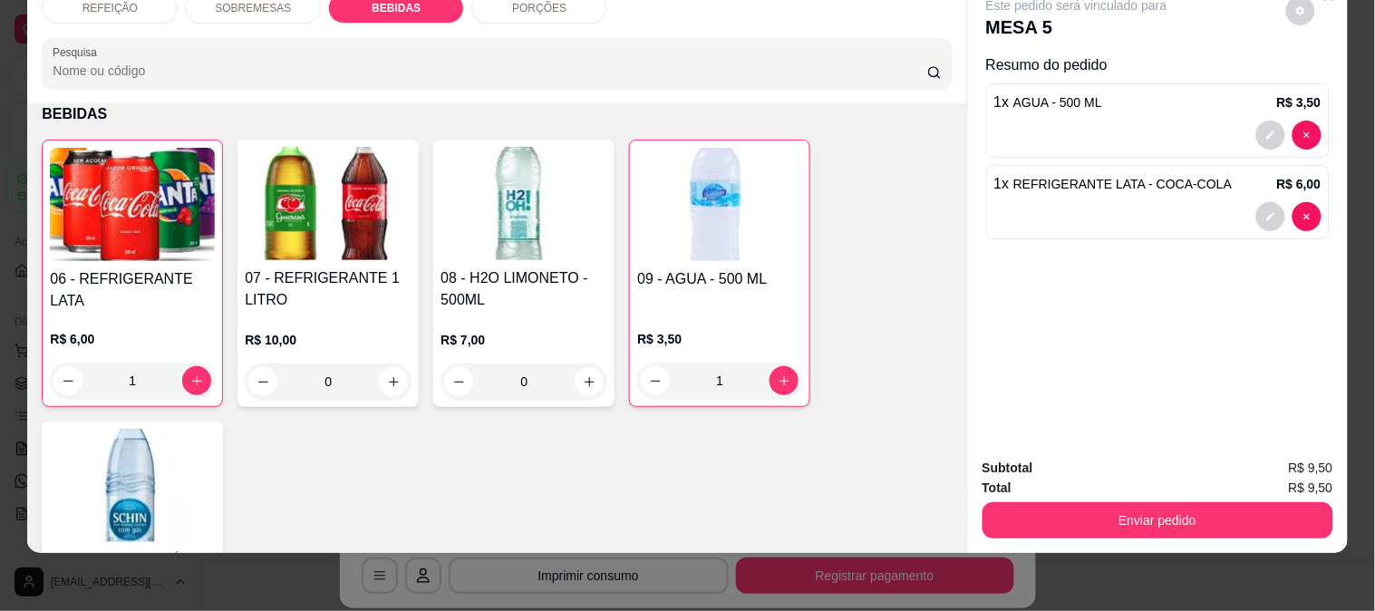
click at [1154, 513] on button "Enviar pedido" at bounding box center [1158, 520] width 351 height 36
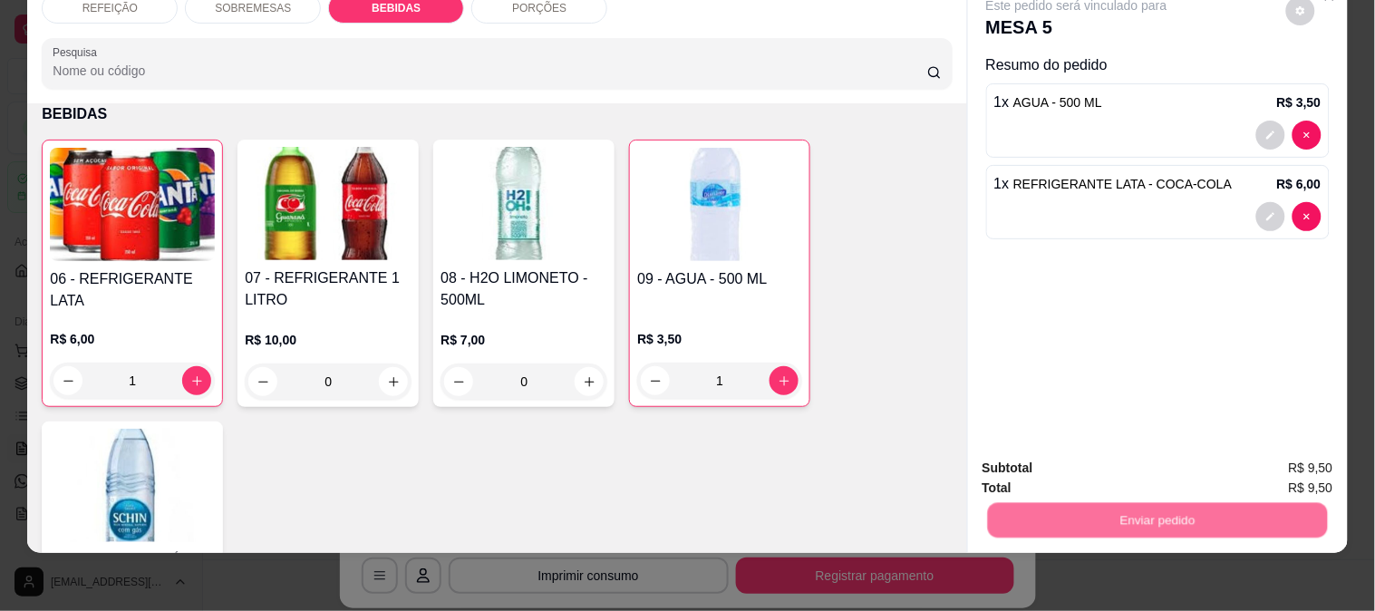
click at [1086, 457] on button "Não registrar e enviar pedido" at bounding box center [1098, 460] width 189 height 34
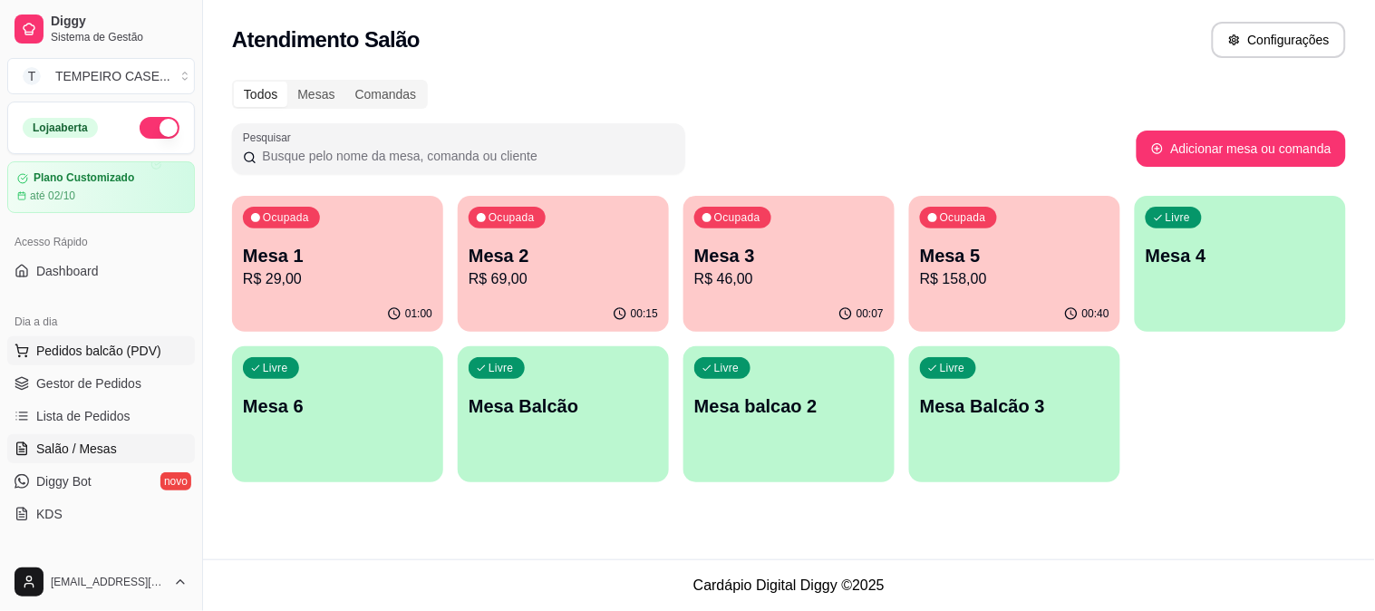
click at [59, 345] on span "Pedidos balcão (PDV)" at bounding box center [98, 351] width 125 height 18
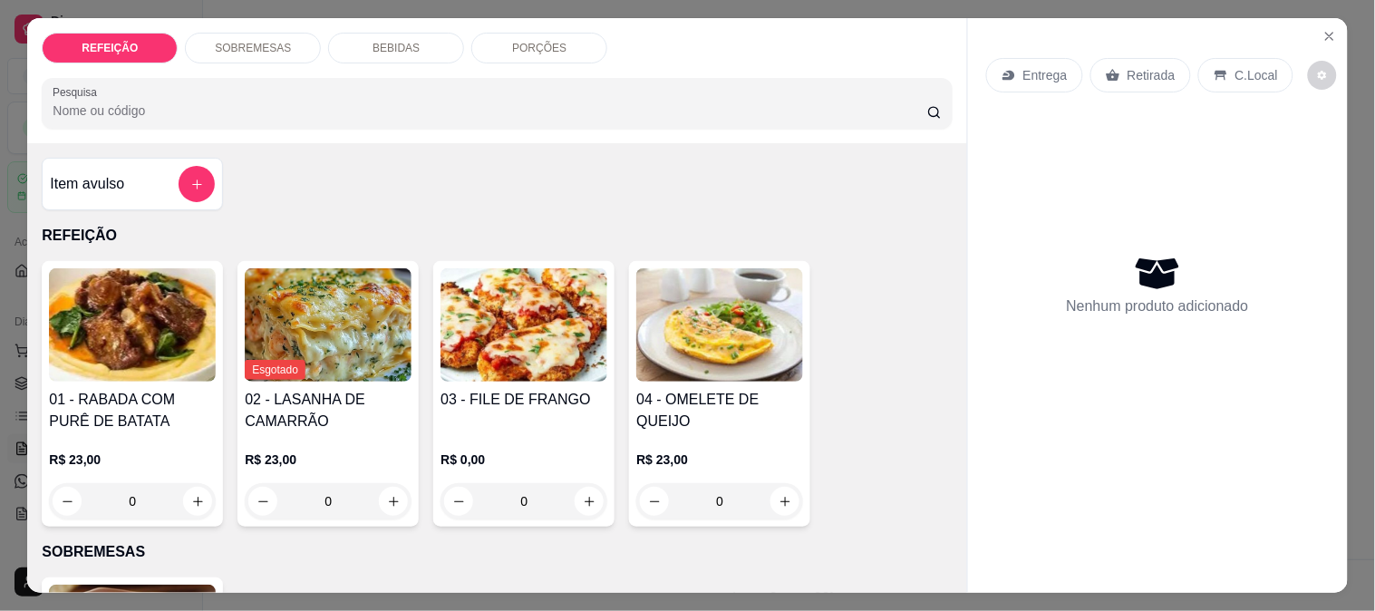
click at [492, 292] on img at bounding box center [524, 324] width 167 height 113
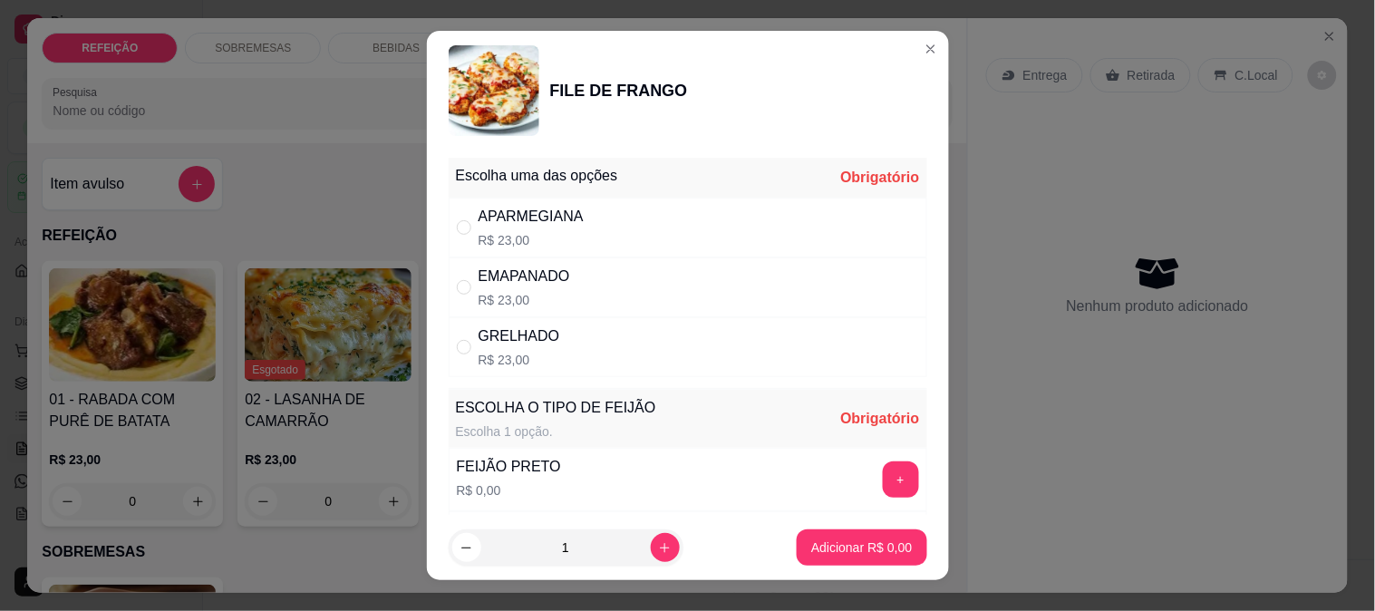
click at [631, 203] on div "APARMEGIANA R$ 23,00" at bounding box center [688, 228] width 479 height 60
radio input "true"
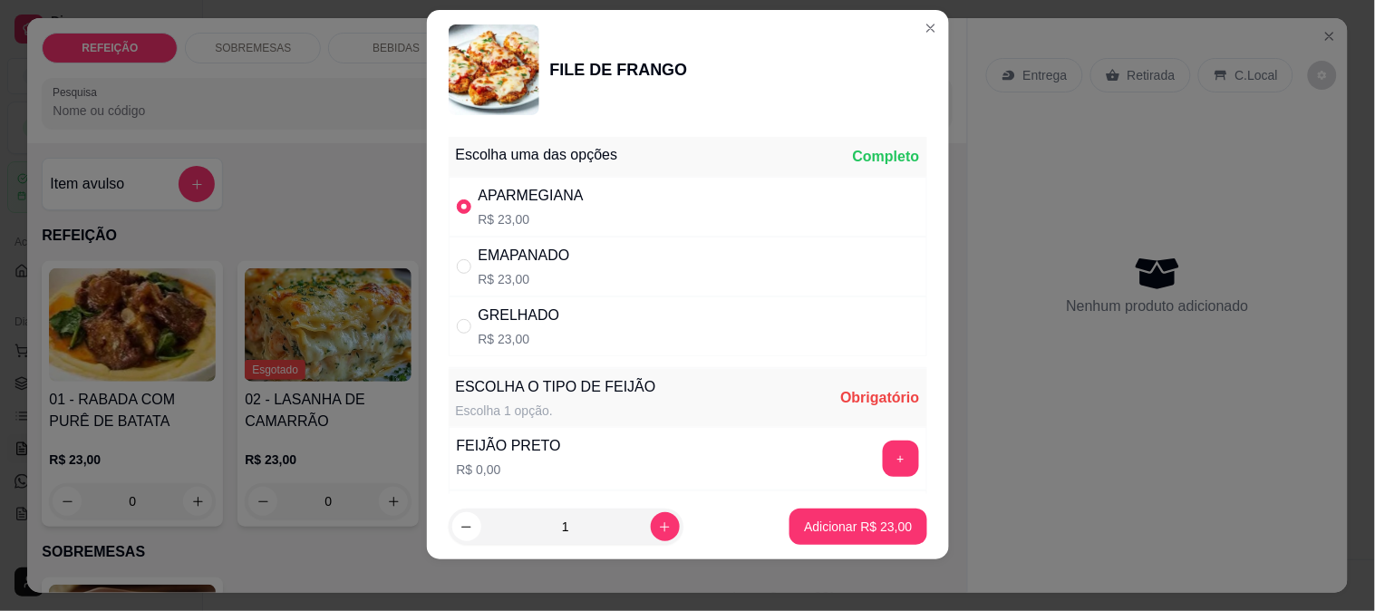
scroll to position [27, 0]
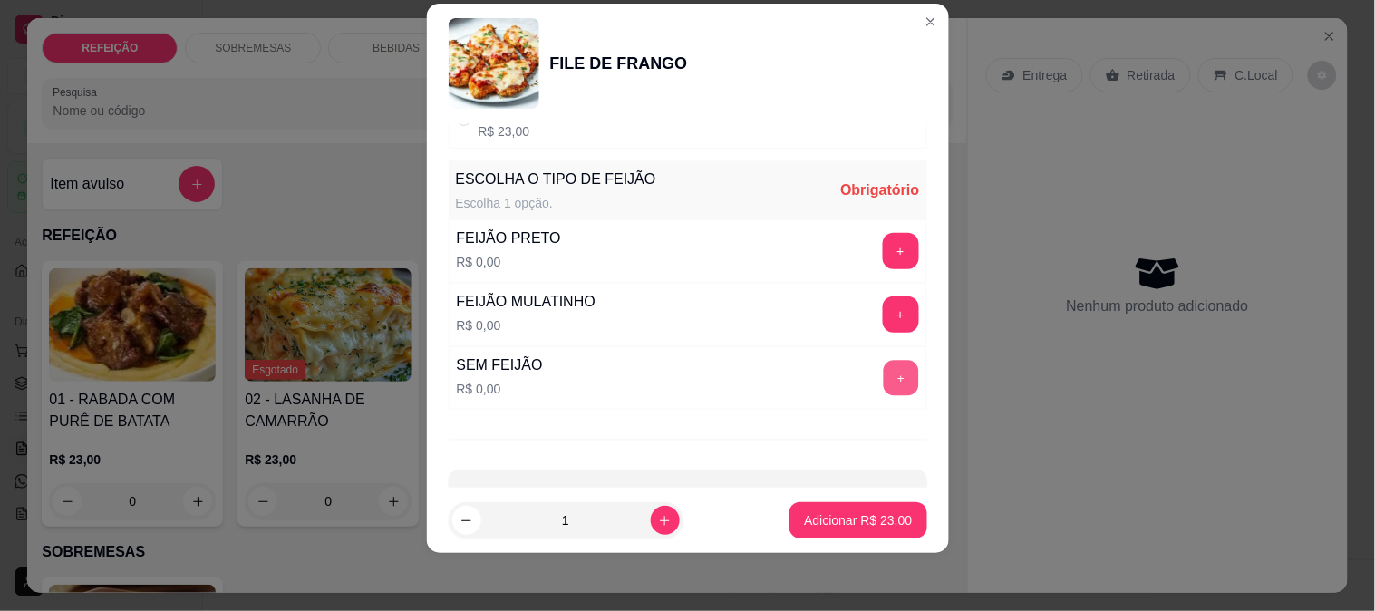
click at [883, 361] on button "+" at bounding box center [900, 377] width 35 height 35
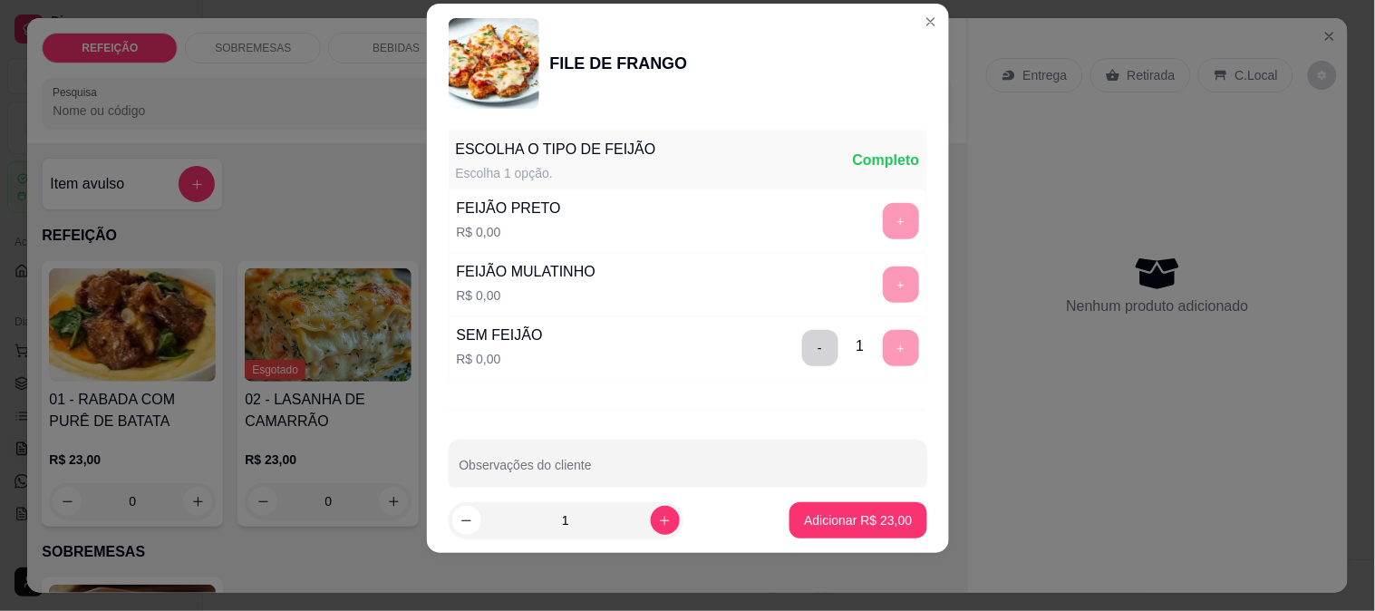
scroll to position [259, 0]
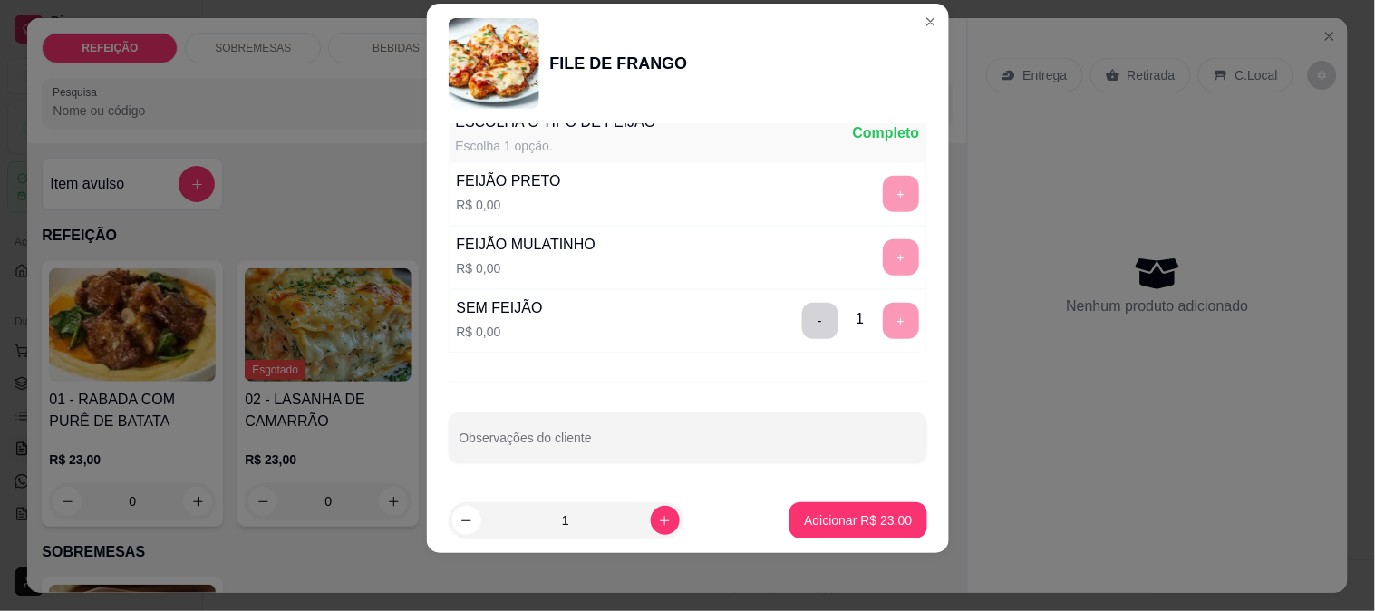
click at [710, 436] on input "Observações do cliente" at bounding box center [688, 445] width 457 height 18
click at [541, 445] on input "só macarrão" at bounding box center [688, 445] width 457 height 18
paste input "com macarrão e molho extra"
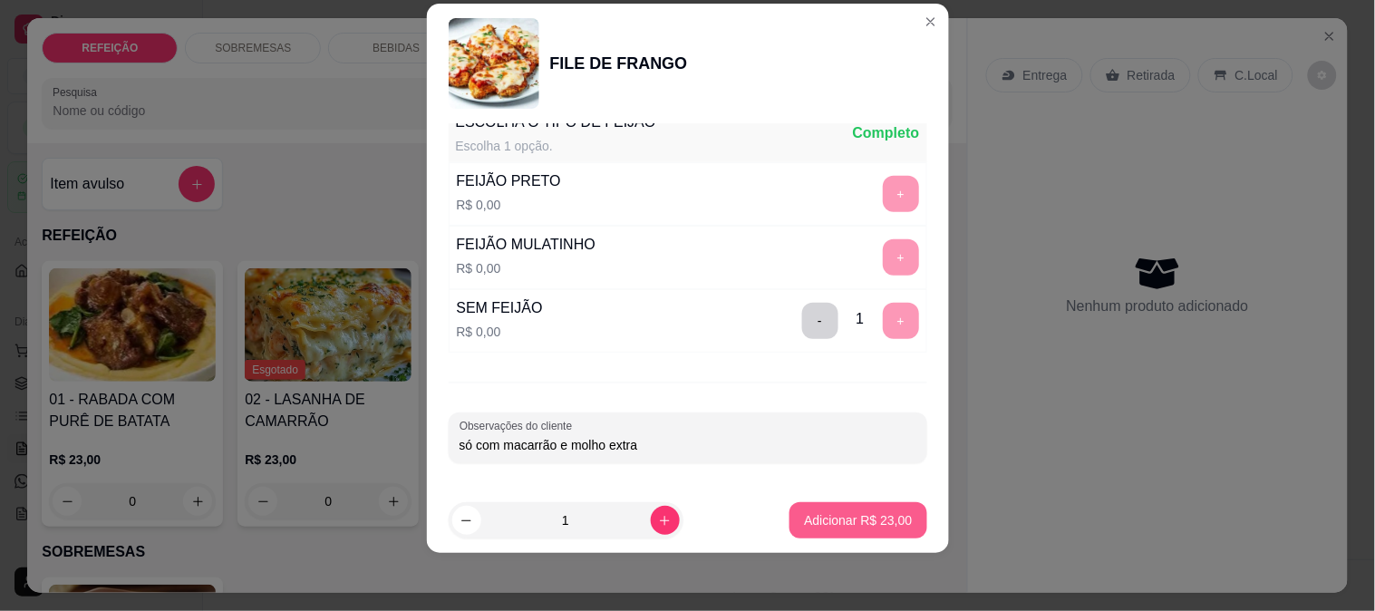
type input "só com macarrão e molho extra"
click at [873, 510] on button "Adicionar R$ 23,00" at bounding box center [858, 520] width 137 height 36
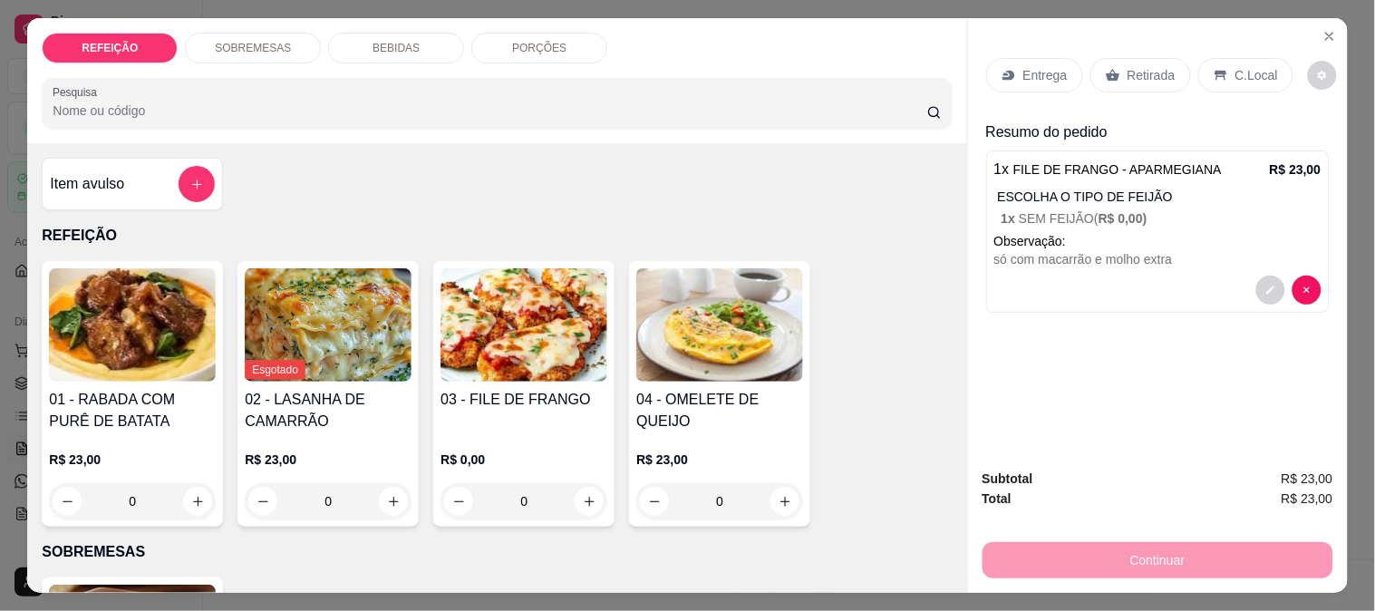
click at [1038, 67] on p "Entrega" at bounding box center [1046, 75] width 44 height 18
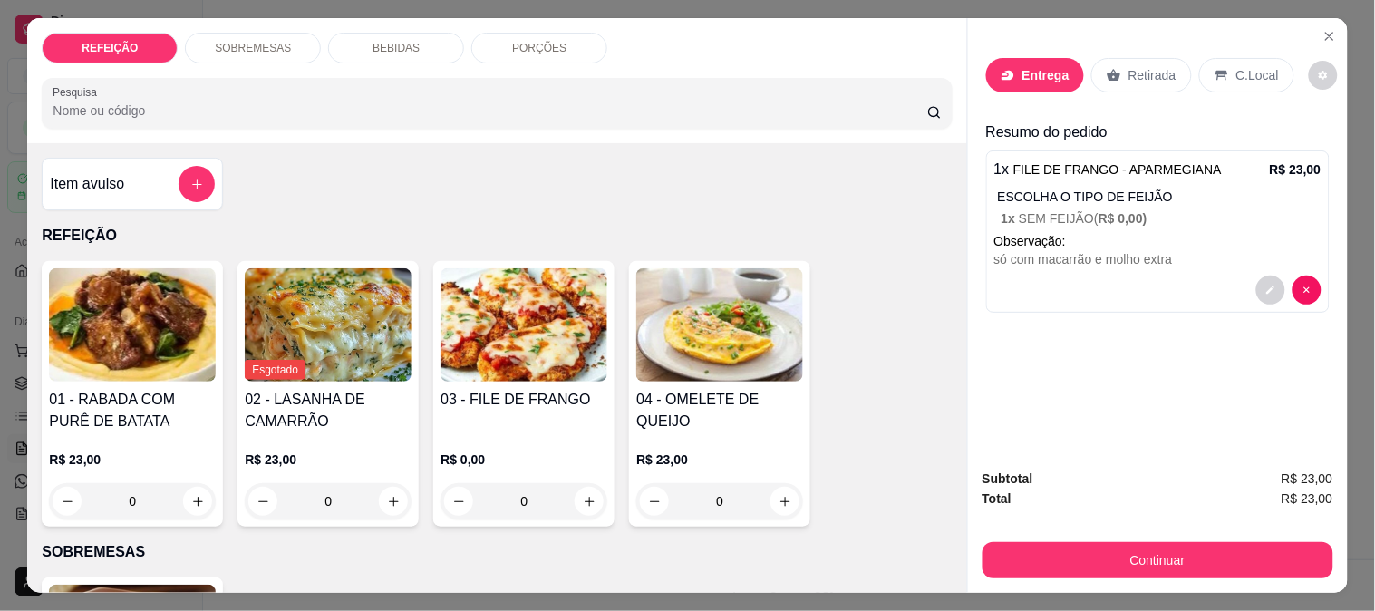
click at [734, 119] on input "Busque pelo cliente" at bounding box center [663, 125] width 290 height 18
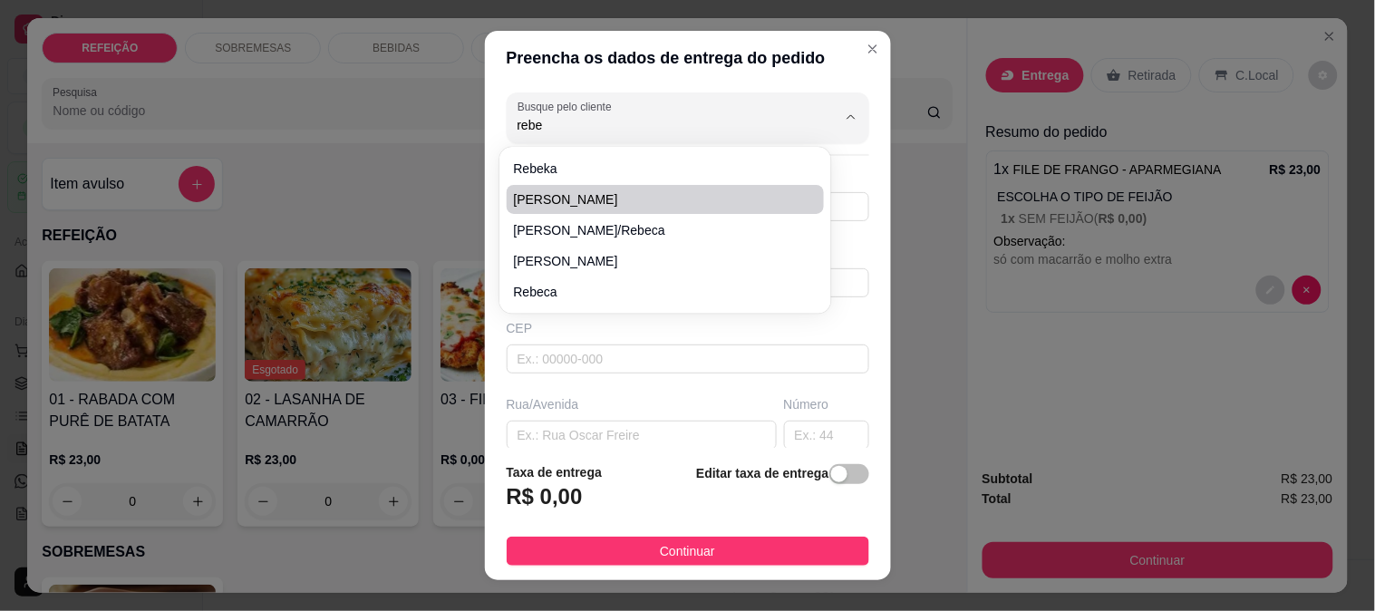
click at [608, 209] on li "[PERSON_NAME]" at bounding box center [666, 199] width 318 height 29
type input "[PERSON_NAME]"
type input "8197596882"
type input "[PERSON_NAME]"
type input "beco do bar do jorge"
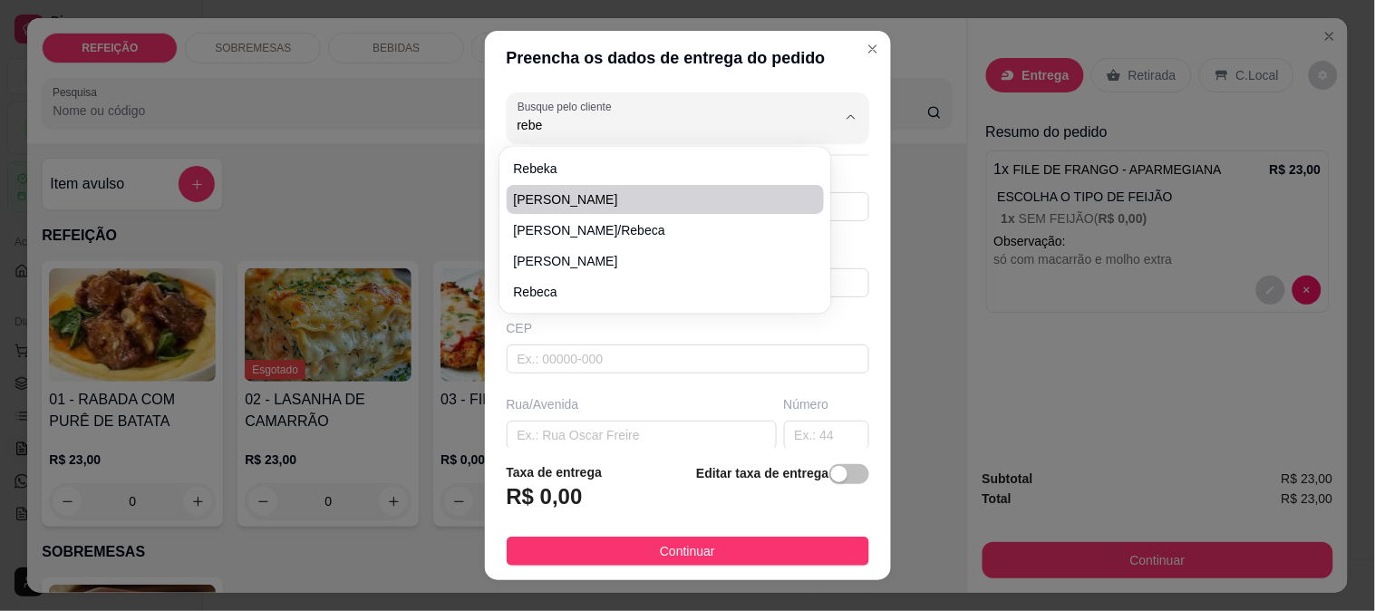
type input "IPOJUCA"
type input "no prédio com portão azul e branco ao lado da casa do galo"
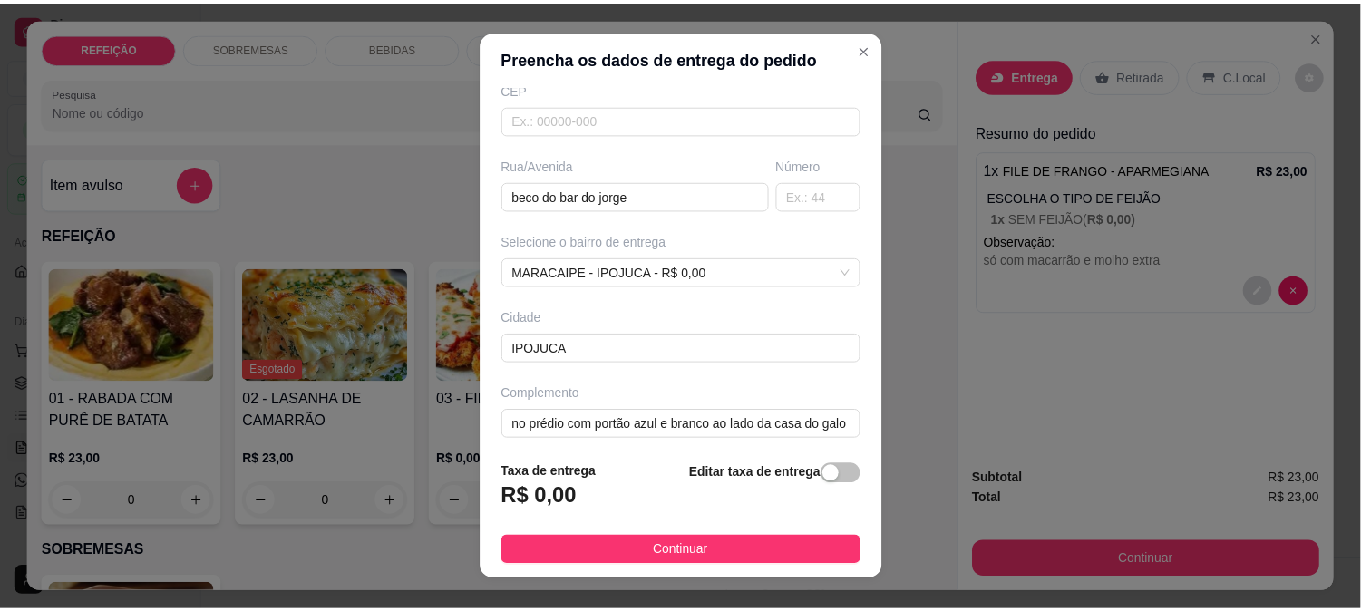
scroll to position [248, 0]
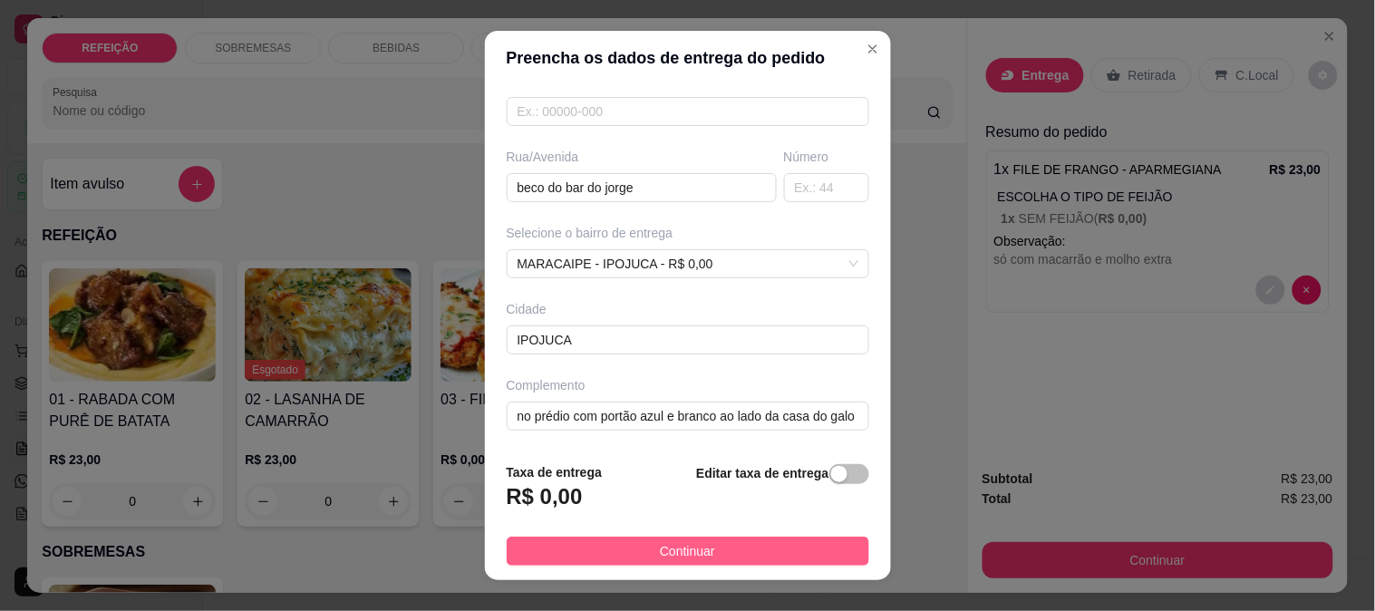
type input "[PERSON_NAME]"
click at [686, 554] on span "Continuar" at bounding box center [687, 551] width 55 height 20
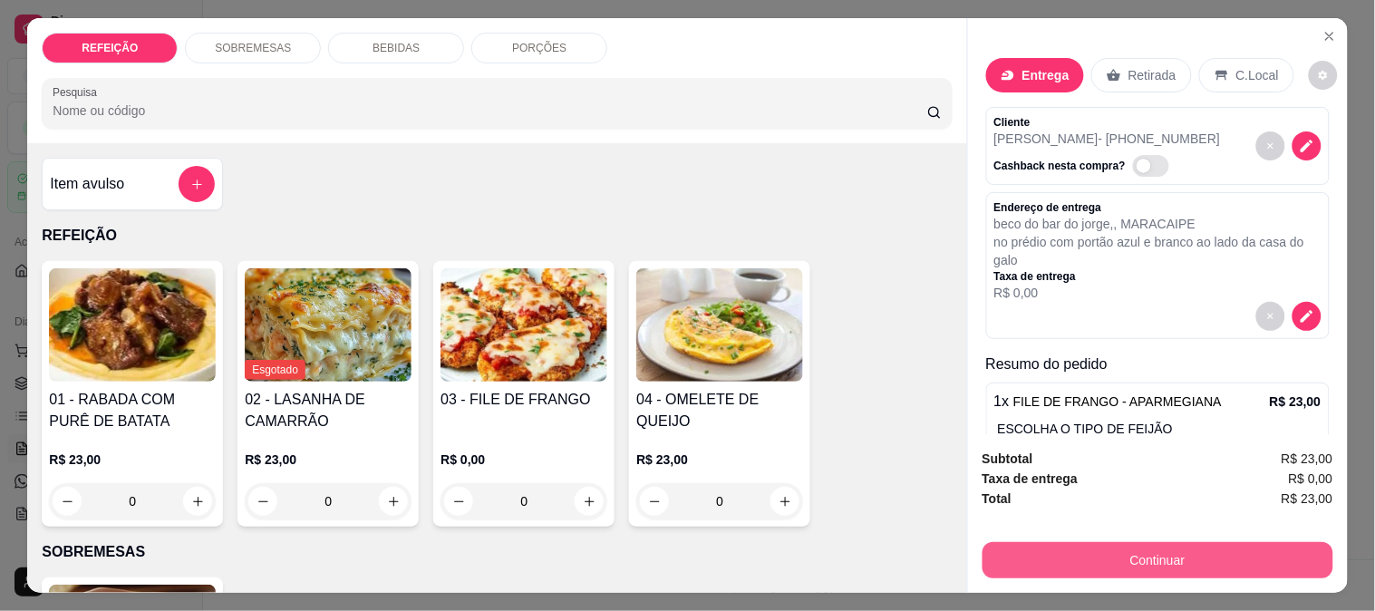
click at [1083, 558] on button "Continuar" at bounding box center [1158, 560] width 351 height 36
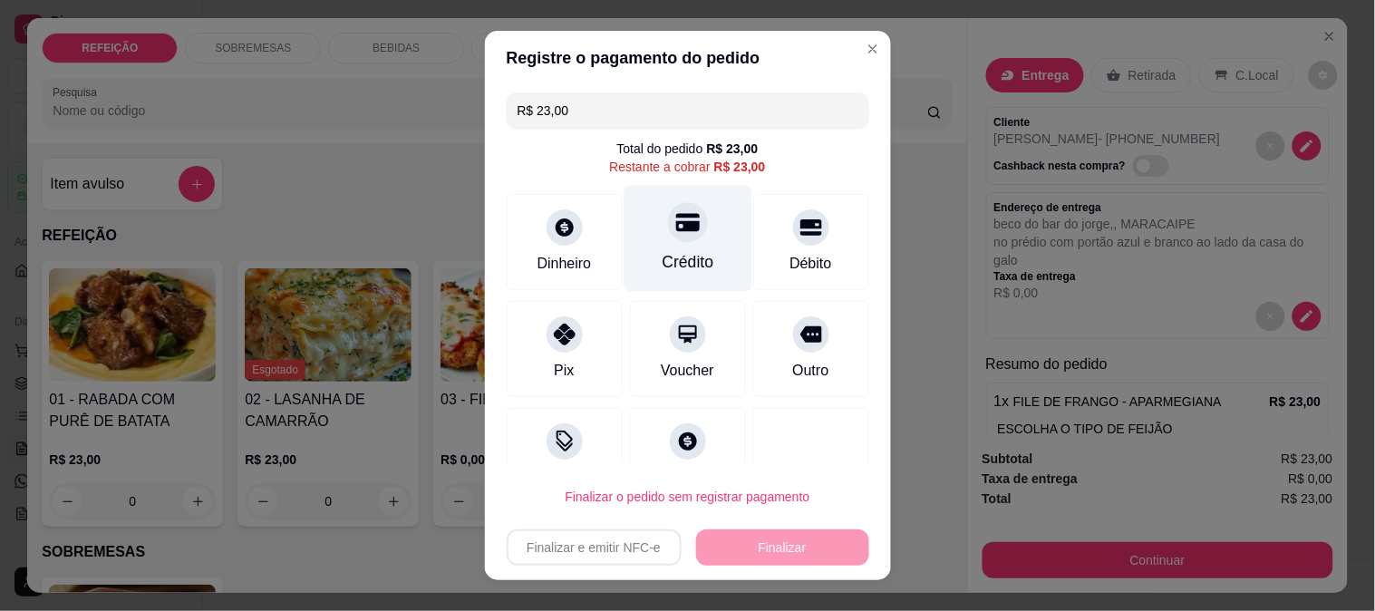
click at [684, 223] on div at bounding box center [688, 222] width 40 height 40
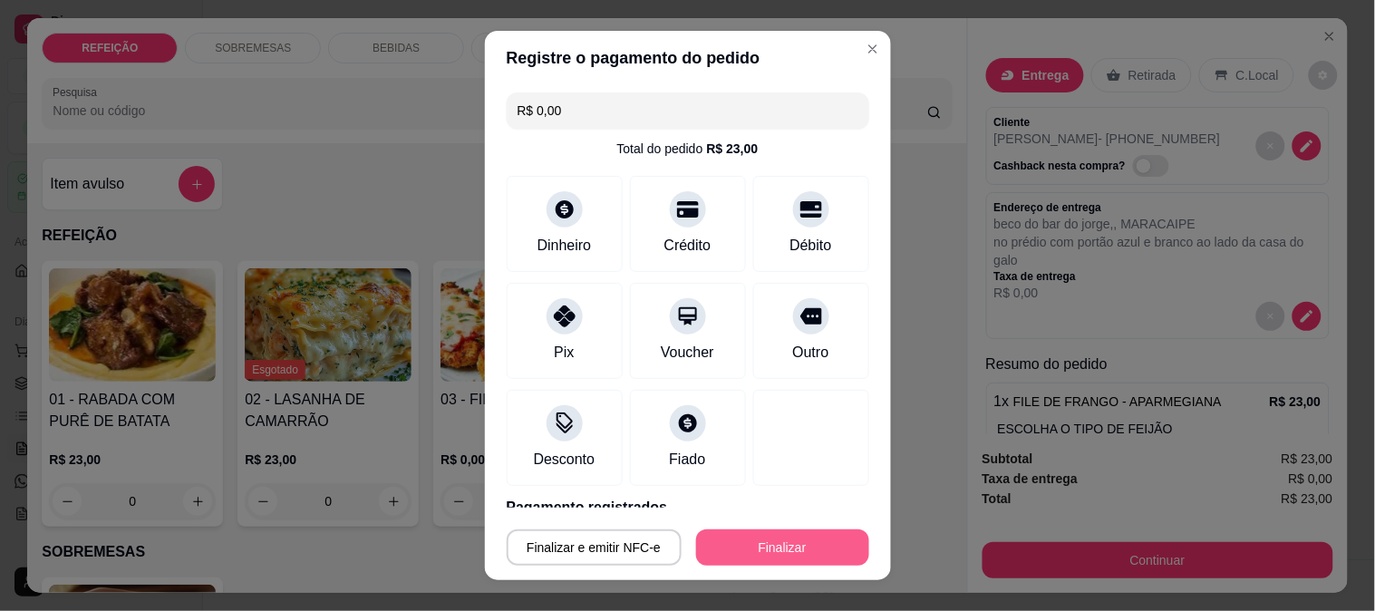
click at [767, 549] on button "Finalizar" at bounding box center [782, 548] width 173 height 36
type input "-R$ 23,00"
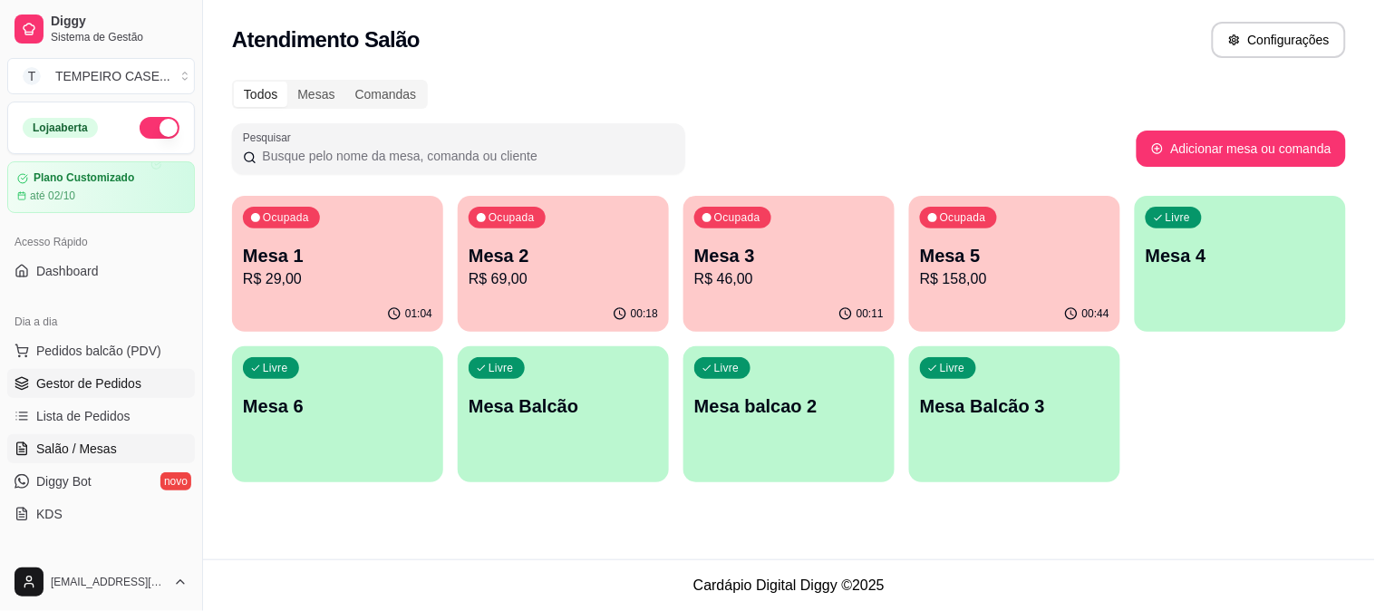
click at [65, 381] on span "Gestor de Pedidos" at bounding box center [88, 383] width 105 height 18
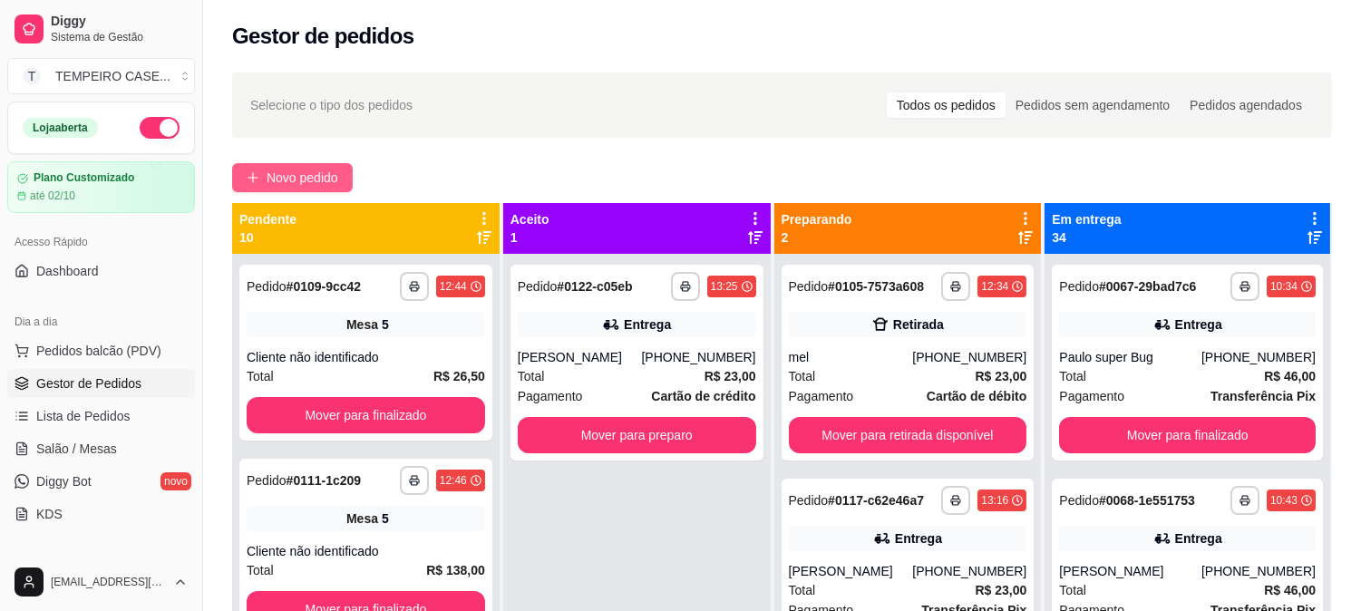
click at [267, 165] on button "Novo pedido" at bounding box center [292, 177] width 121 height 29
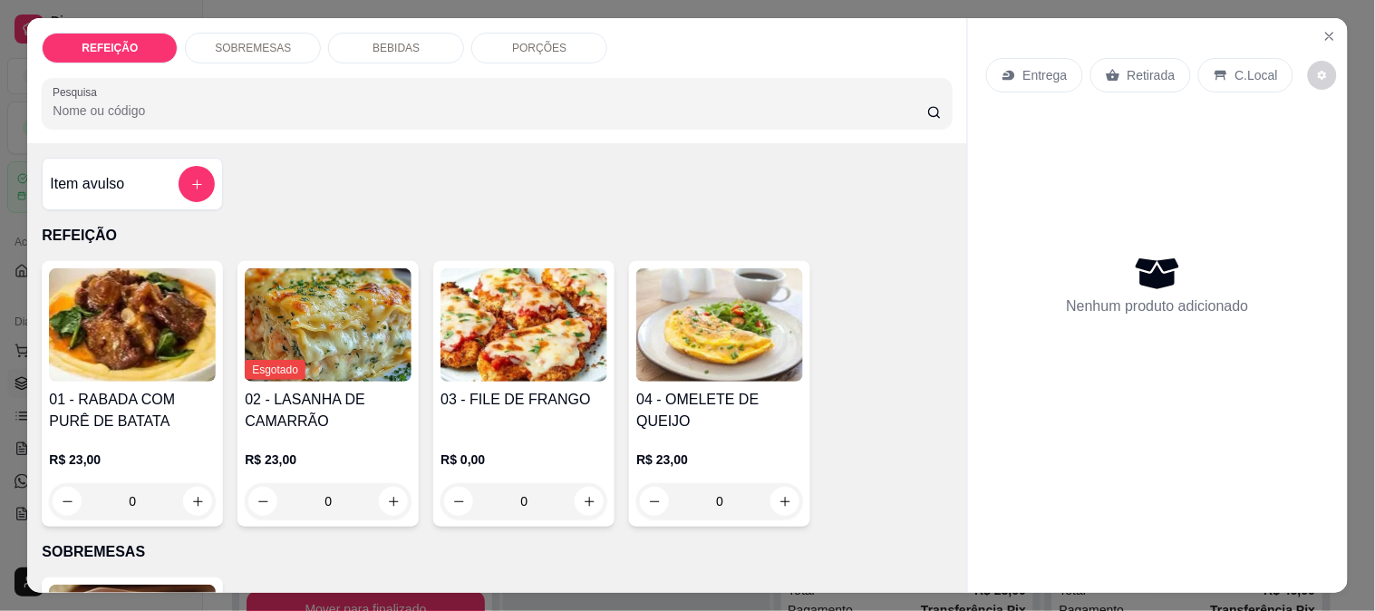
click at [134, 312] on img at bounding box center [132, 324] width 167 height 113
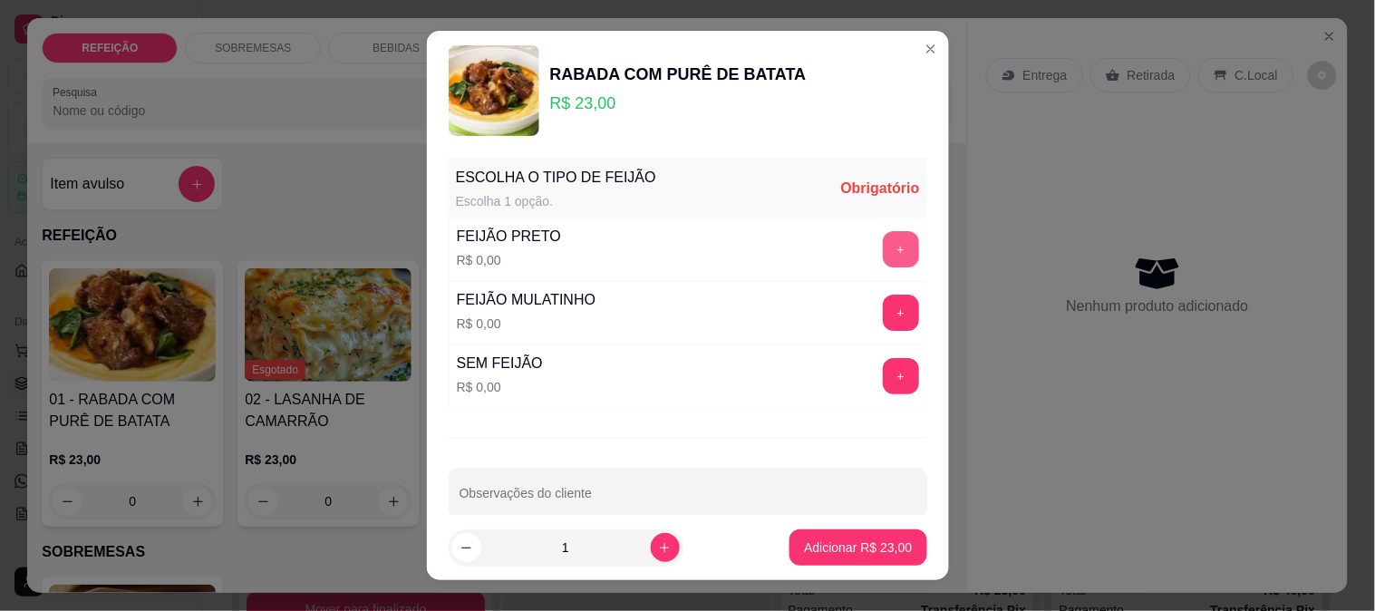
click at [883, 242] on button "+" at bounding box center [901, 249] width 36 height 36
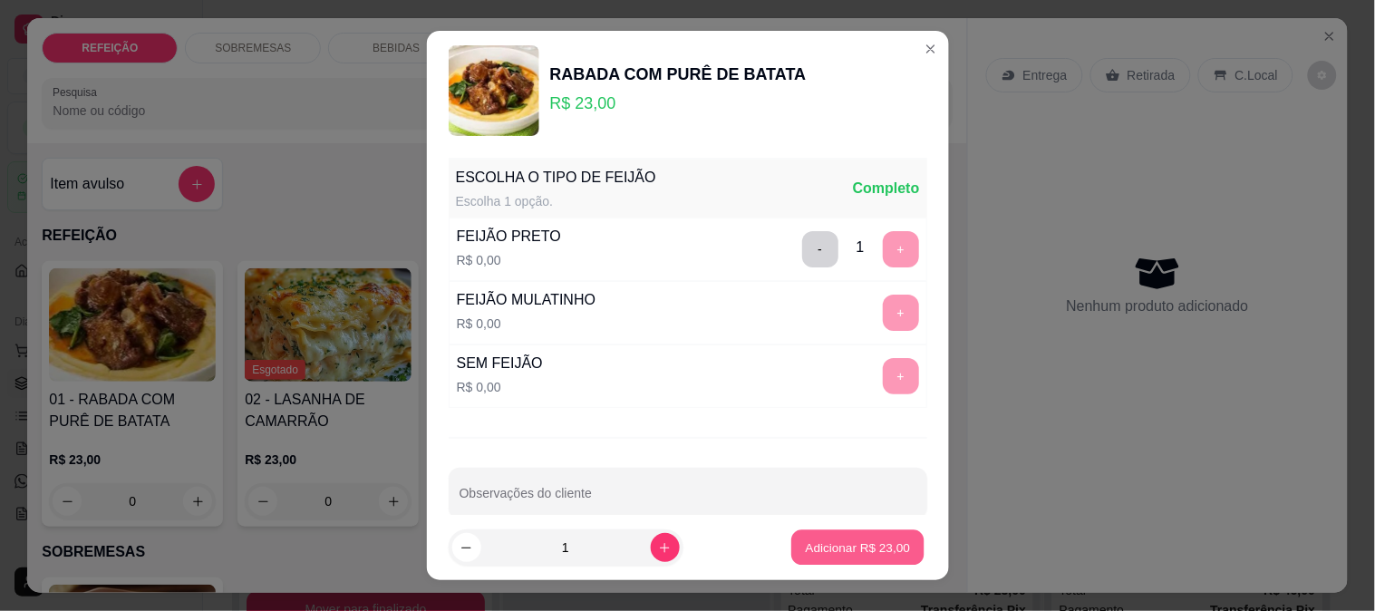
click at [847, 556] on p "Adicionar R$ 23,00" at bounding box center [858, 548] width 105 height 17
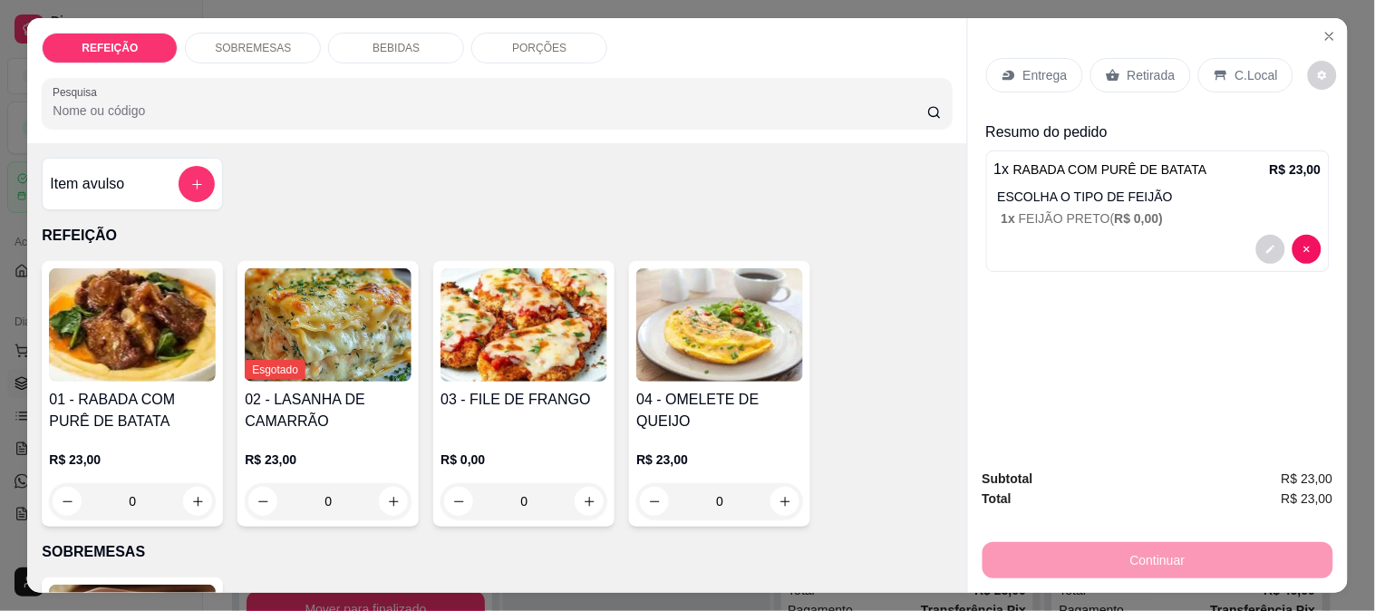
click at [1128, 67] on p "Retirada" at bounding box center [1152, 75] width 48 height 18
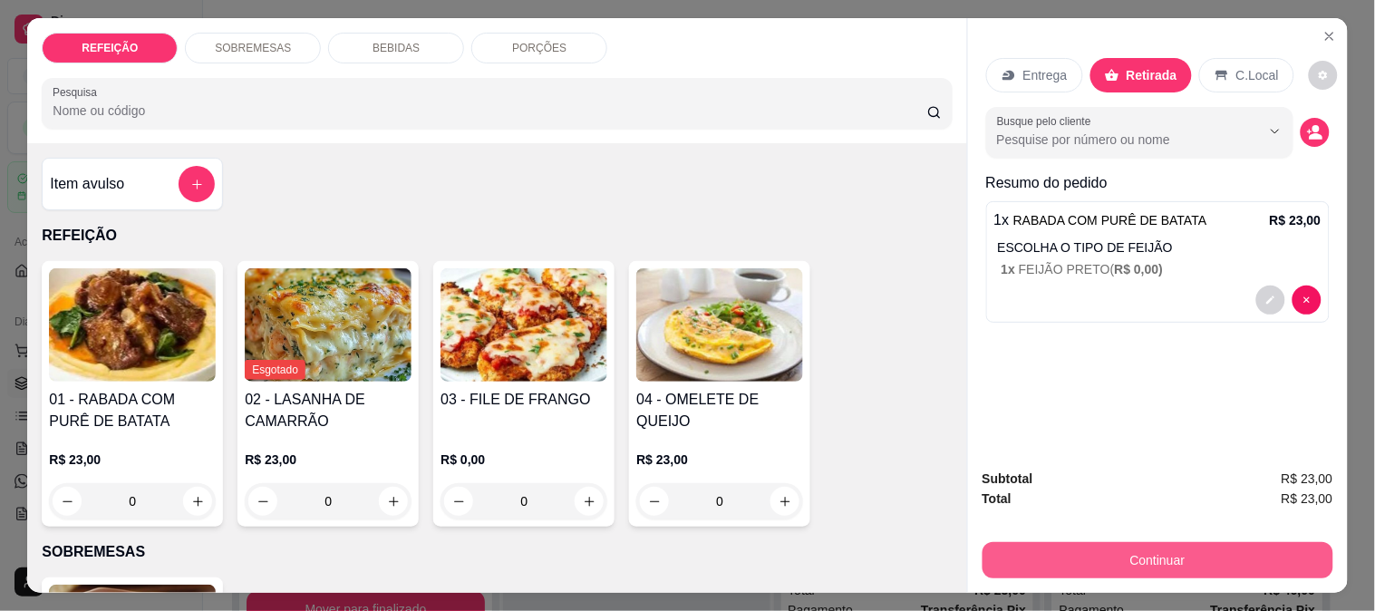
click at [1124, 548] on button "Continuar" at bounding box center [1158, 560] width 351 height 36
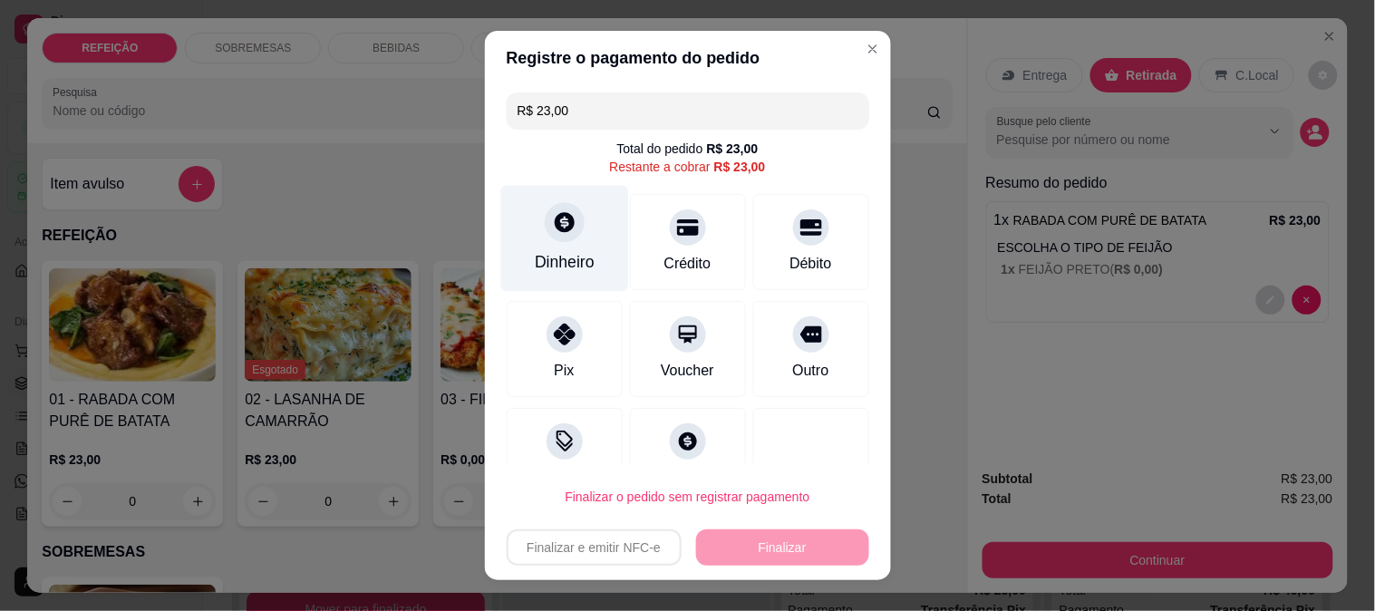
click at [540, 241] on div "Dinheiro" at bounding box center [565, 238] width 128 height 106
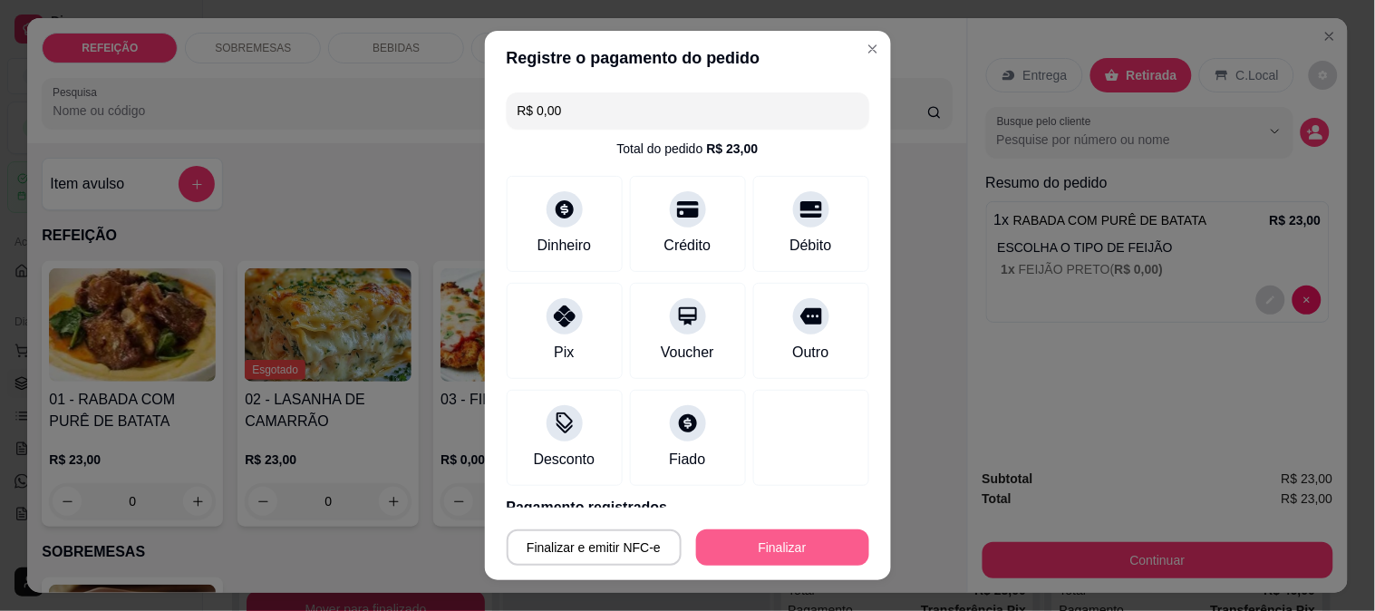
click at [751, 551] on button "Finalizar" at bounding box center [782, 548] width 173 height 36
type input "-R$ 23,00"
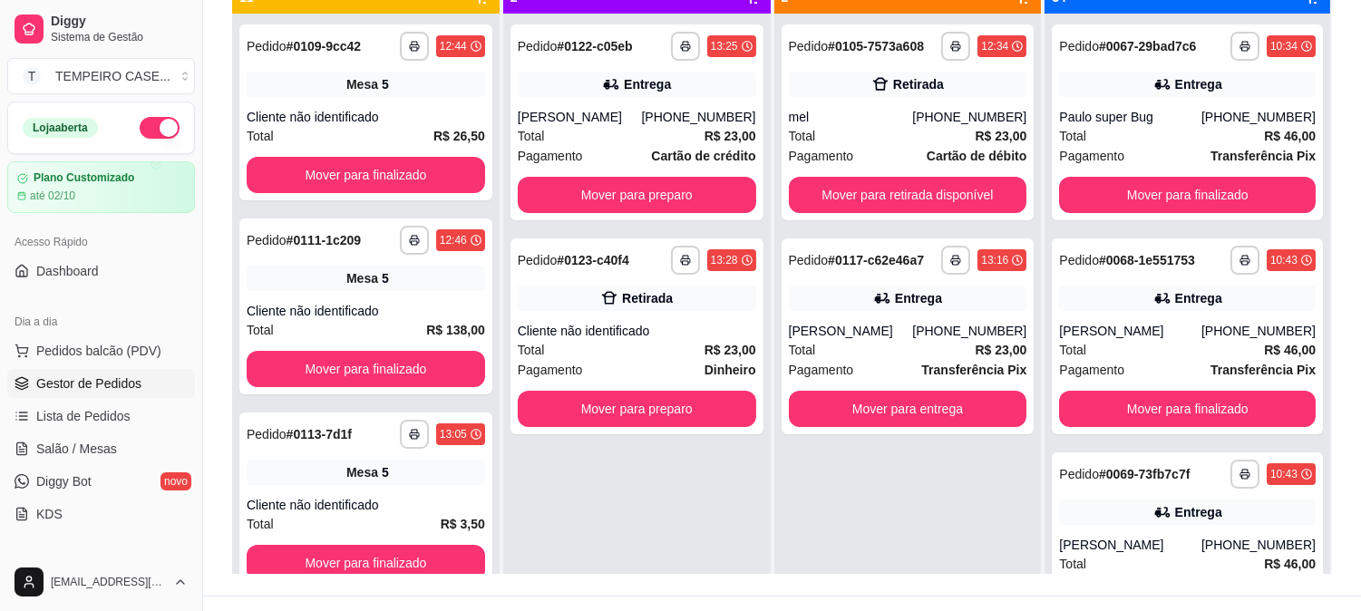
scroll to position [277, 0]
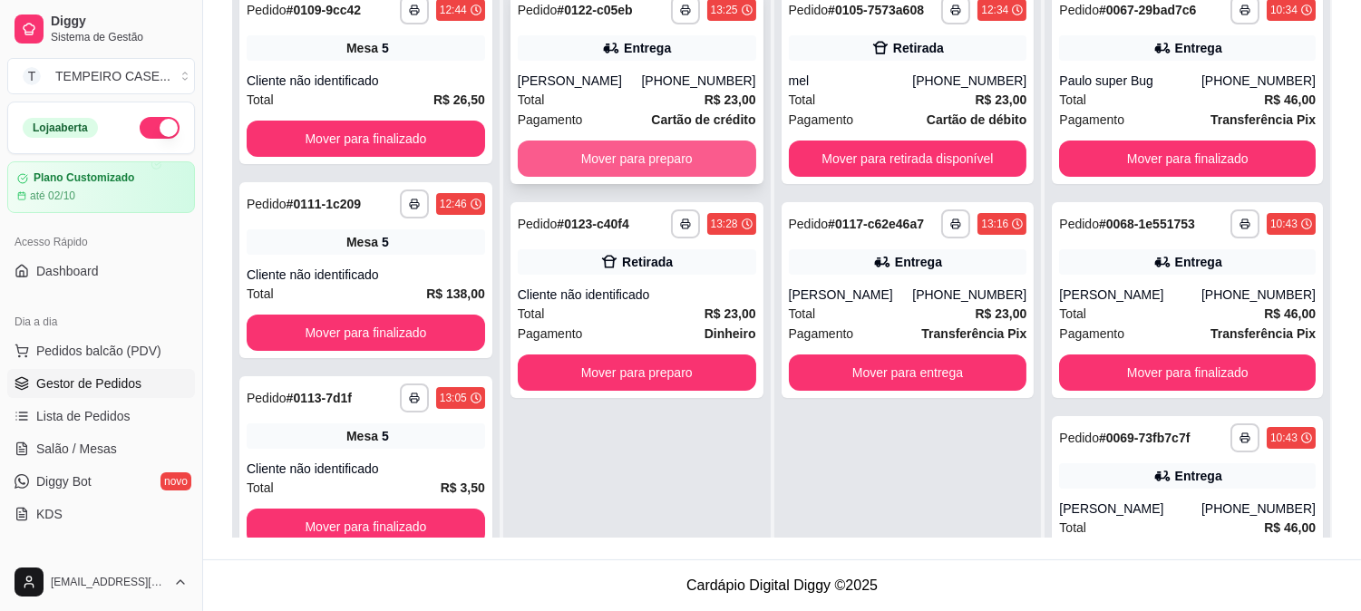
click at [667, 157] on button "Mover para preparo" at bounding box center [637, 159] width 238 height 36
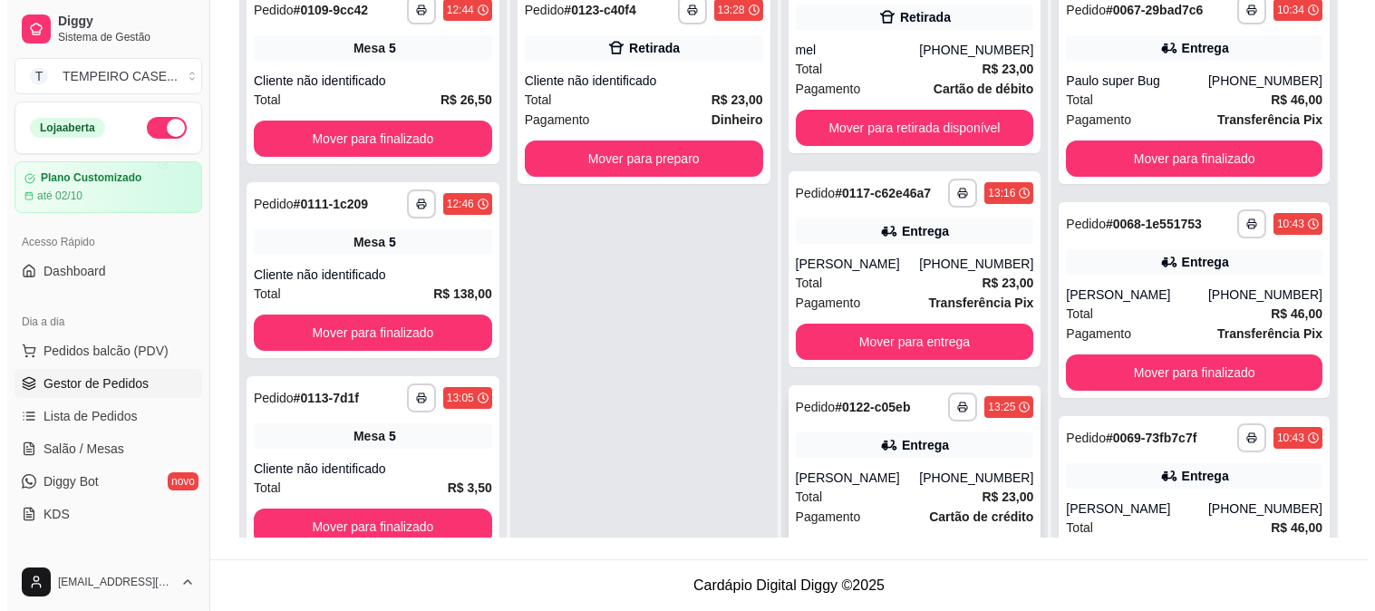
scroll to position [48, 0]
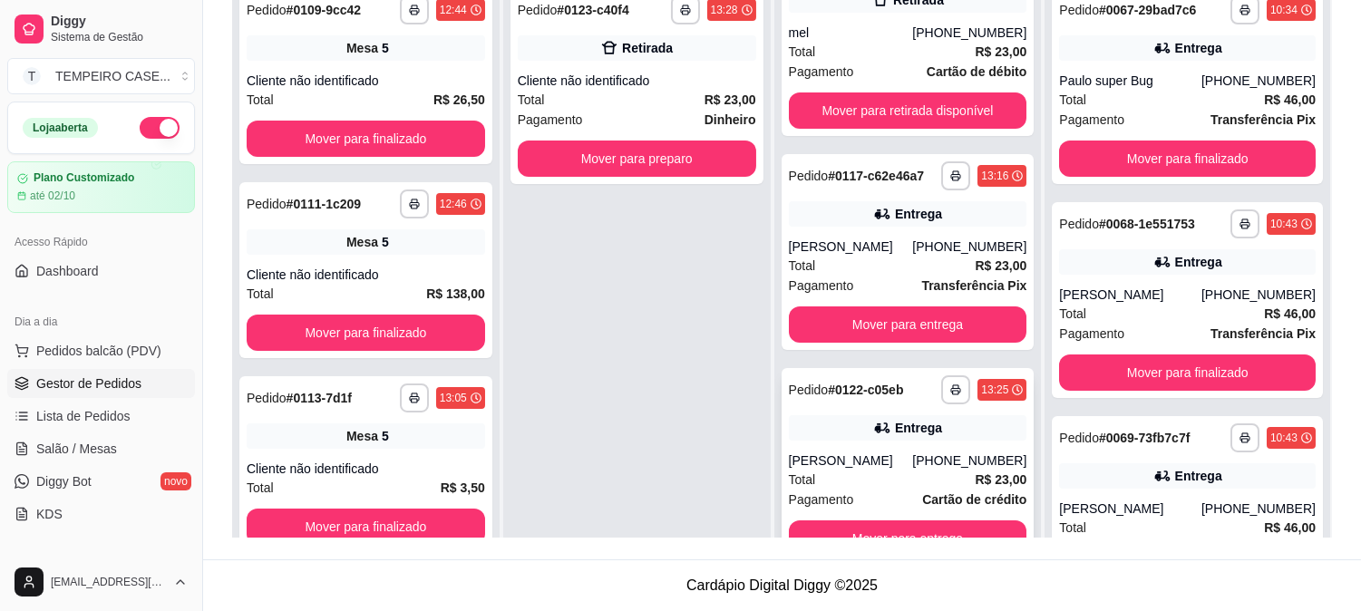
click at [860, 433] on div "Entrega" at bounding box center [908, 427] width 238 height 25
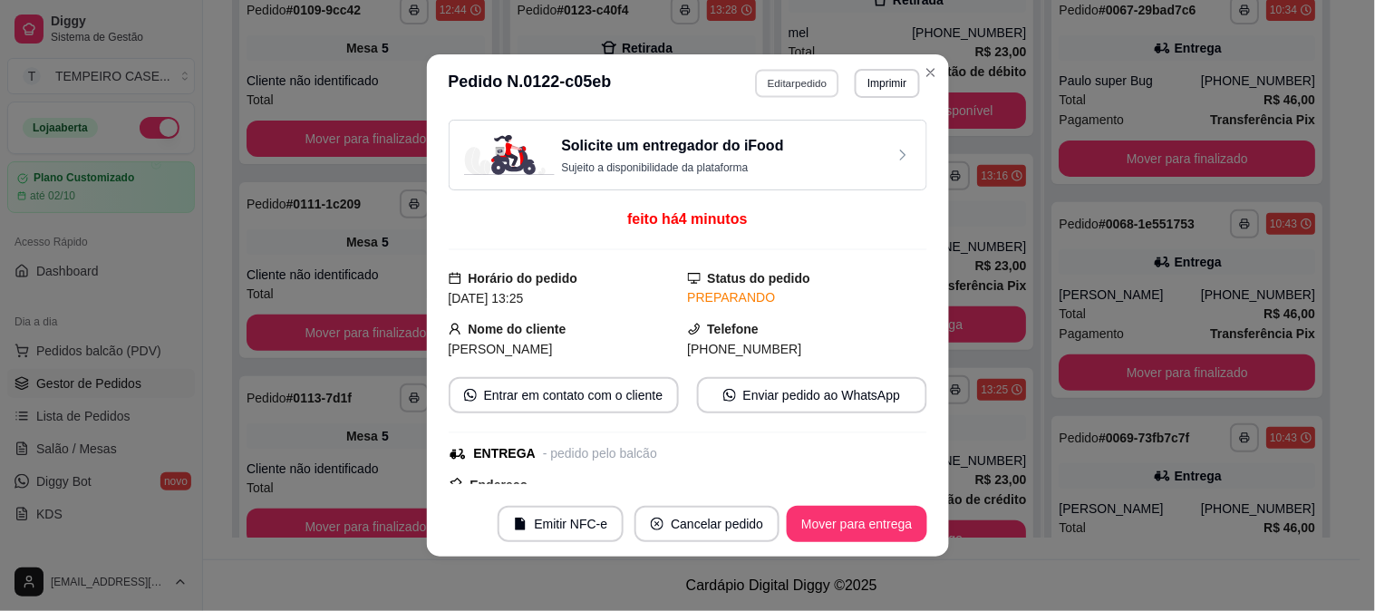
click at [817, 86] on button "Editar pedido" at bounding box center [797, 83] width 84 height 28
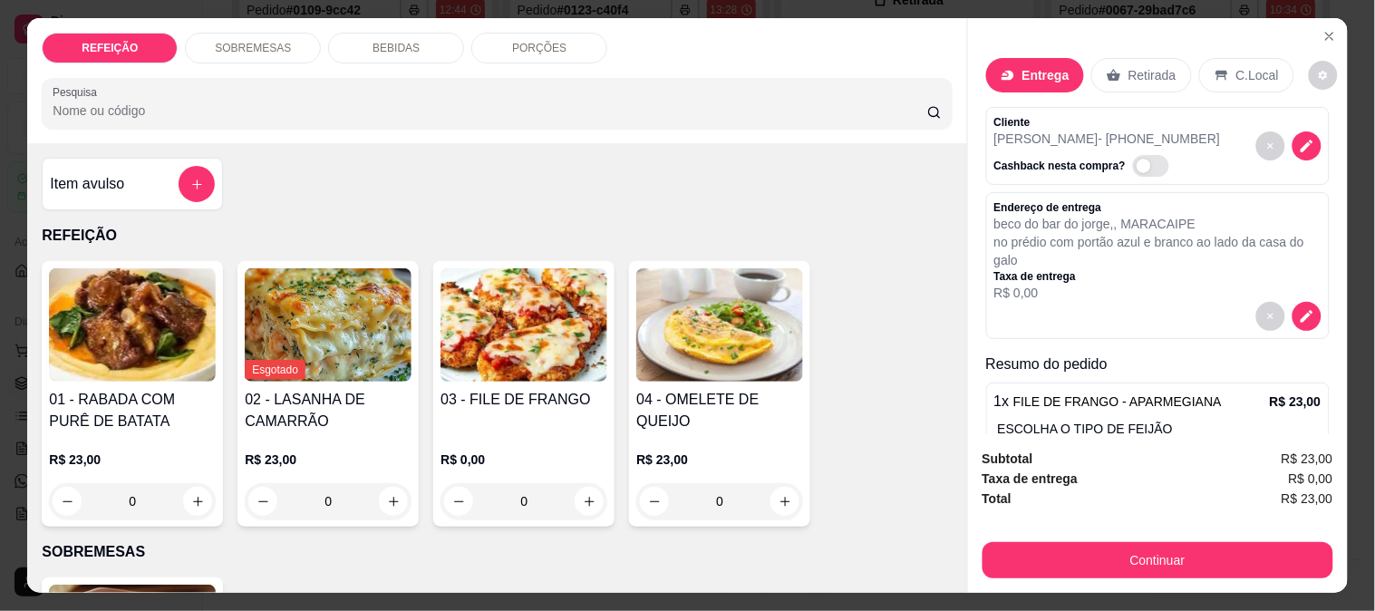
click at [373, 41] on p "BEBIDAS" at bounding box center [396, 48] width 47 height 15
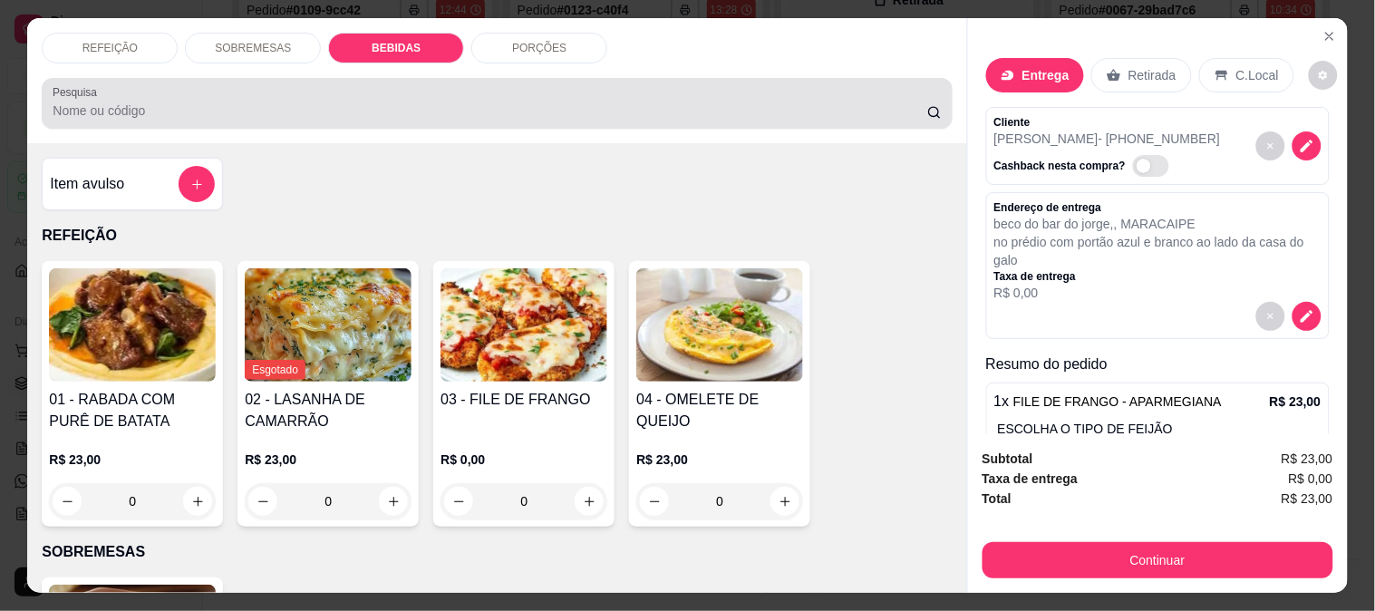
scroll to position [47, 0]
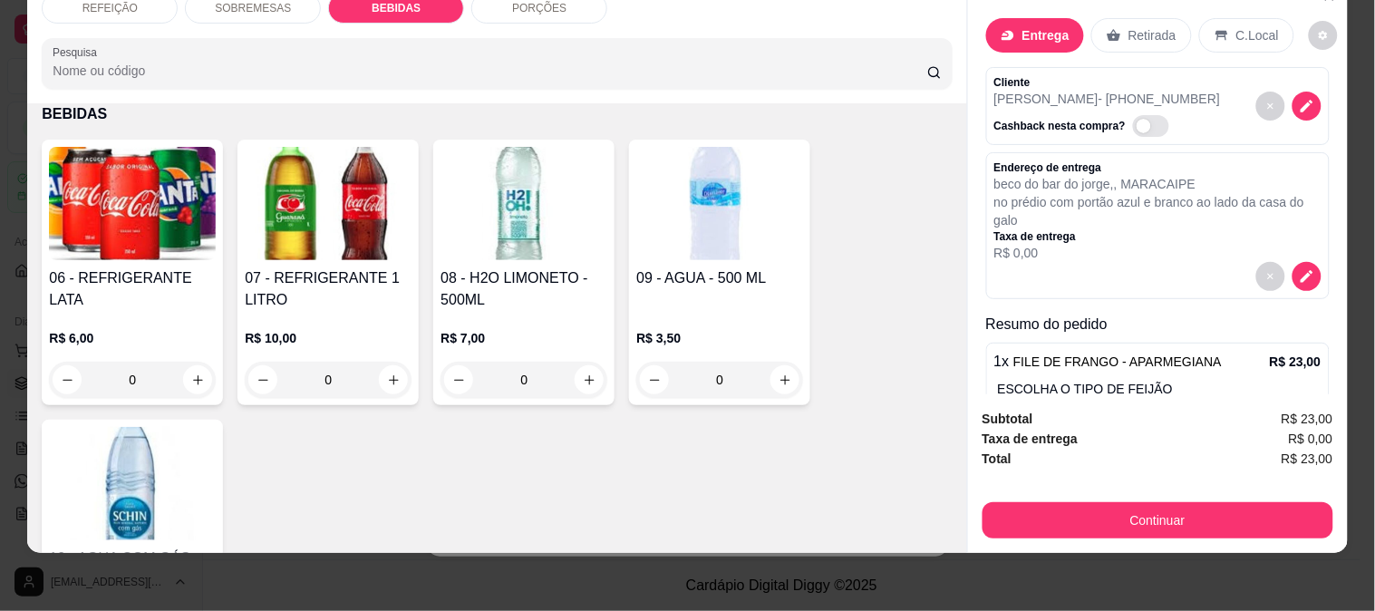
click at [77, 233] on img at bounding box center [132, 203] width 167 height 113
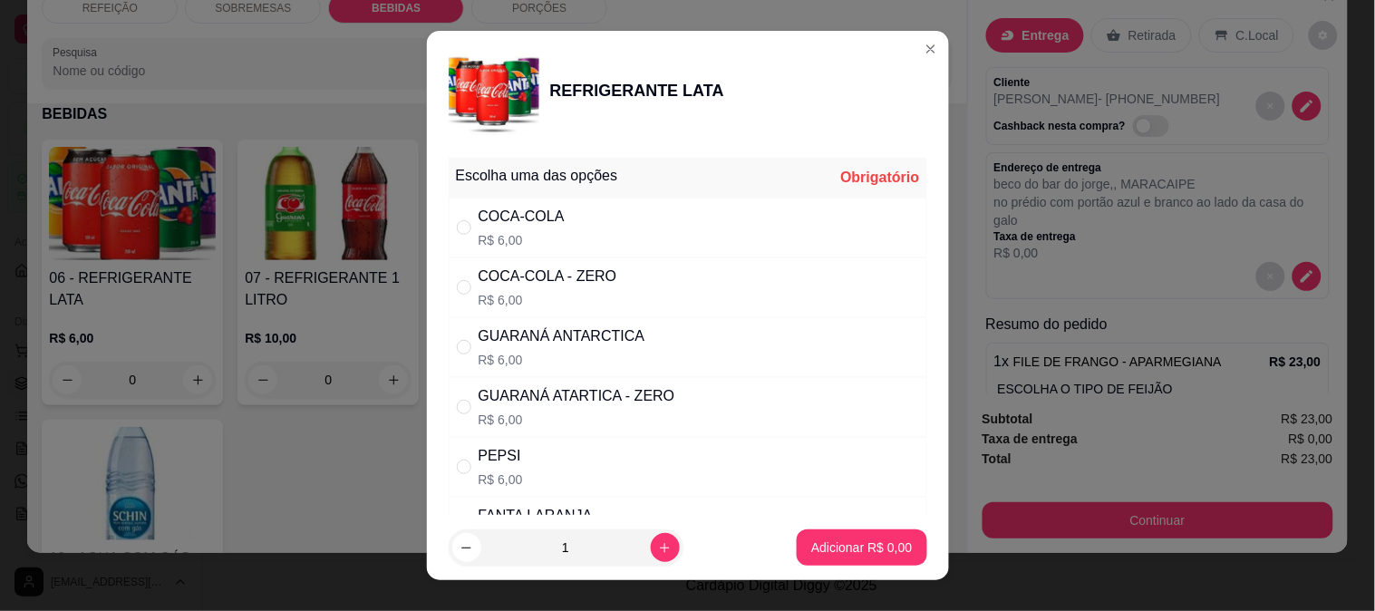
click at [546, 223] on div "COCA-COLA" at bounding box center [522, 217] width 86 height 22
radio input "true"
click at [844, 536] on button "Adicionar R$ 6,00" at bounding box center [862, 547] width 126 height 35
type input "1"
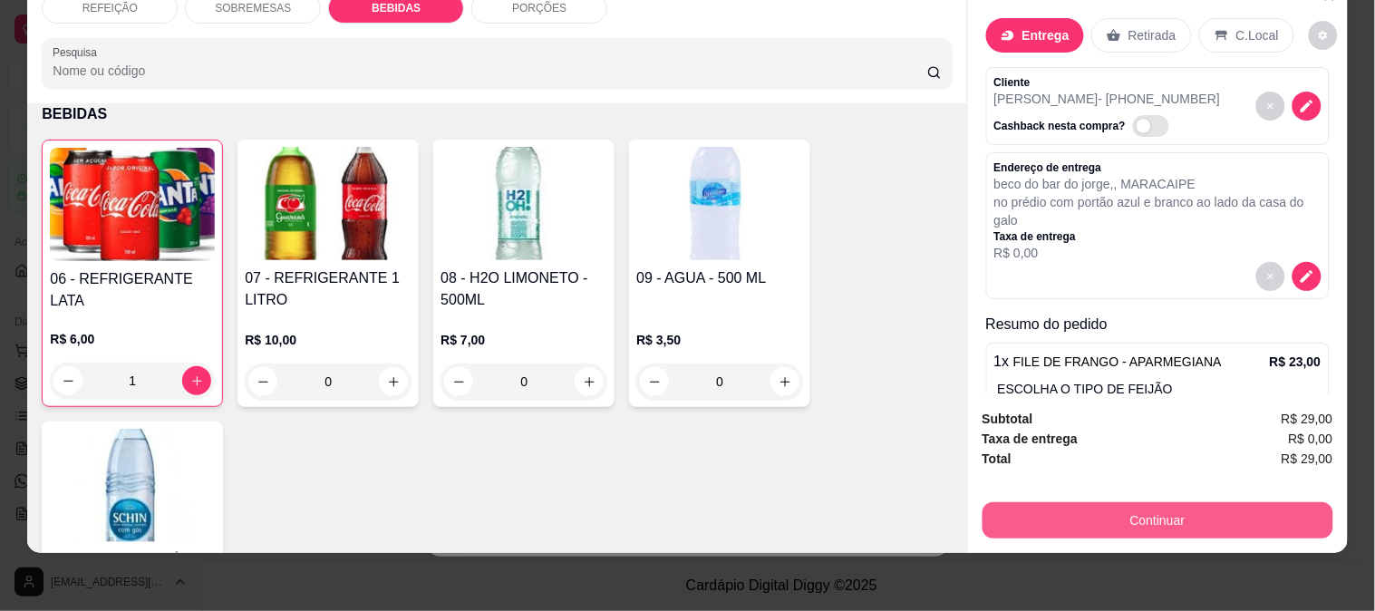
click at [1047, 498] on div "Continuar" at bounding box center [1158, 518] width 351 height 41
click at [1038, 502] on button "Continuar" at bounding box center [1158, 520] width 351 height 36
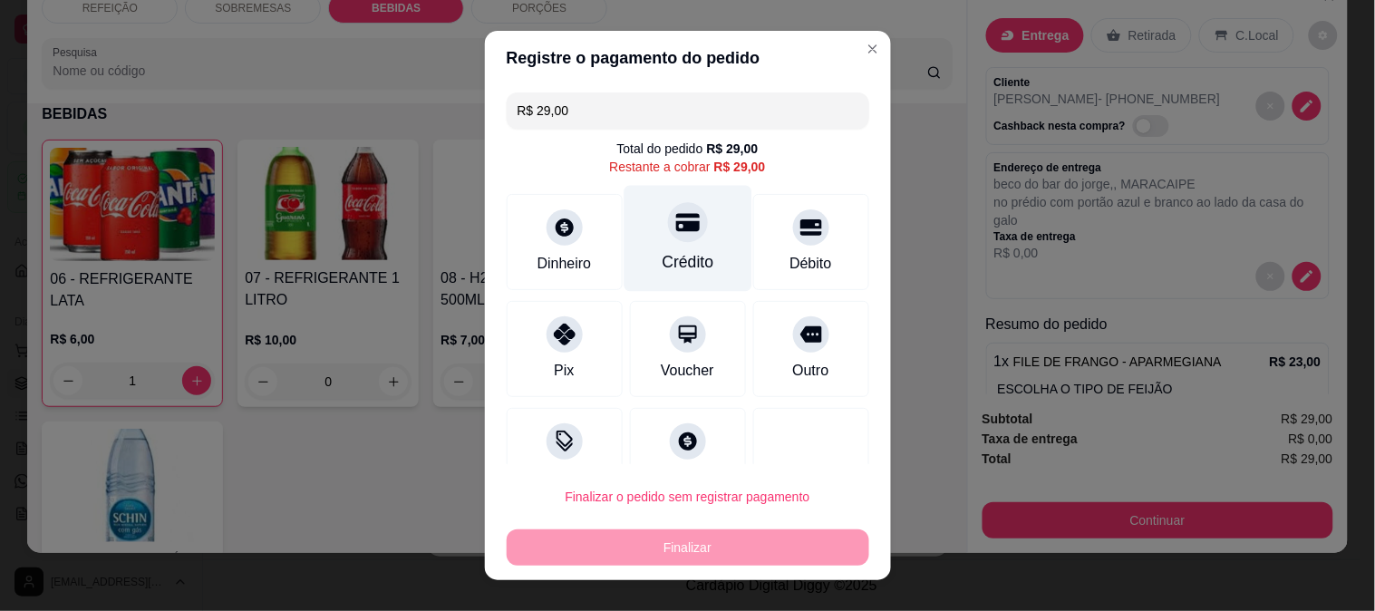
click at [684, 209] on div "Crédito" at bounding box center [688, 238] width 128 height 106
type input "R$ 0,00"
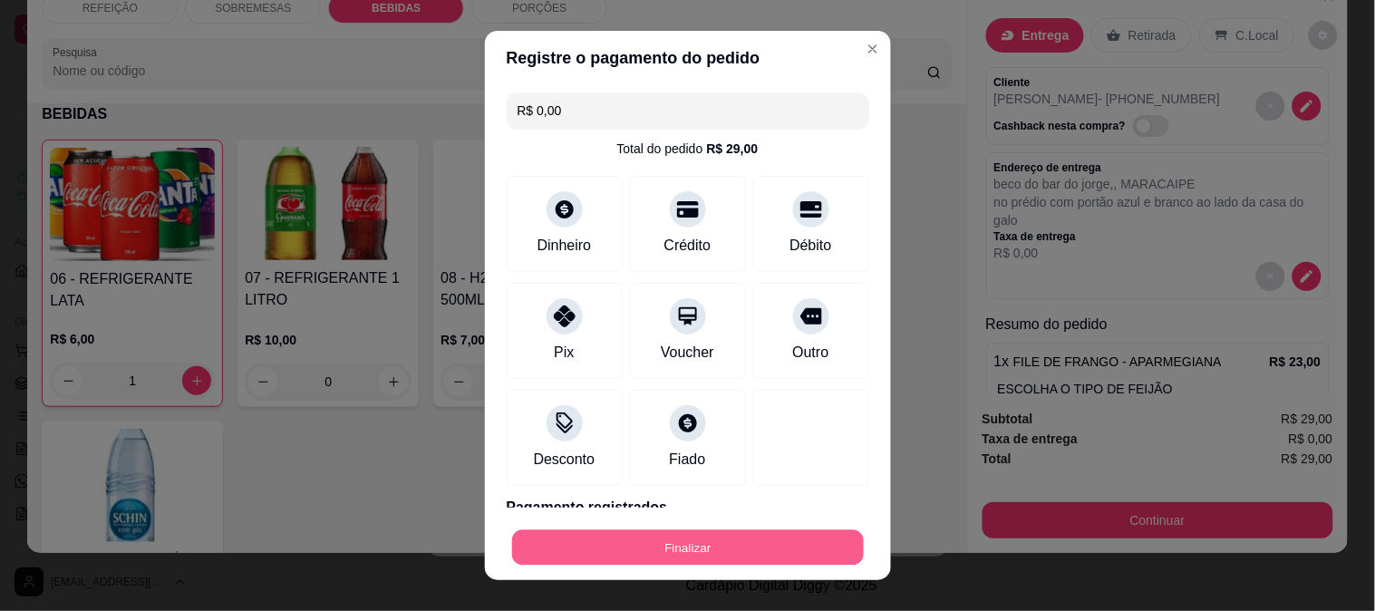
click at [653, 554] on button "Finalizar" at bounding box center [688, 547] width 352 height 35
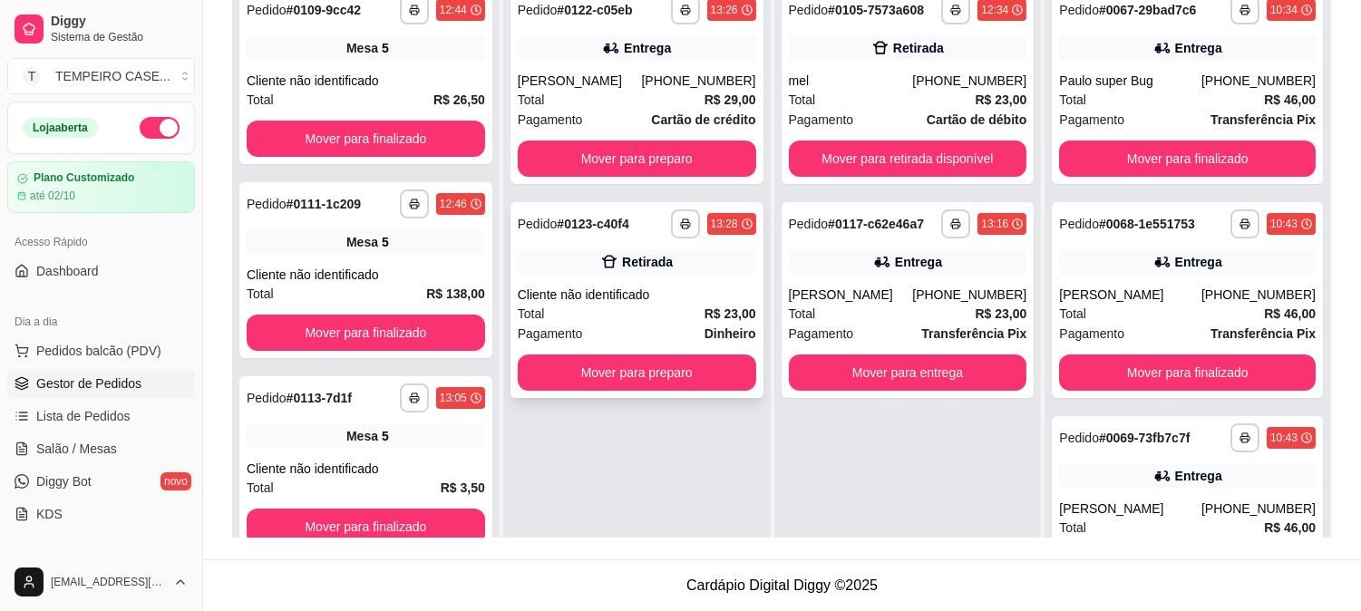
scroll to position [176, 0]
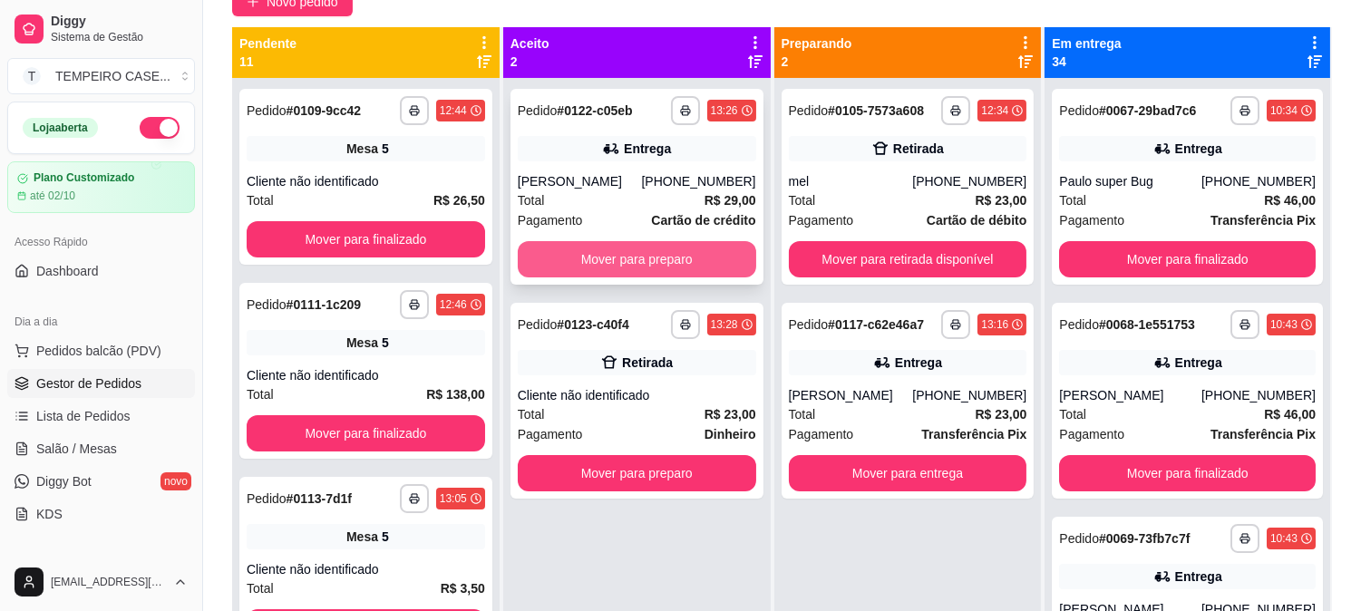
click at [690, 252] on button "Mover para preparo" at bounding box center [637, 259] width 238 height 36
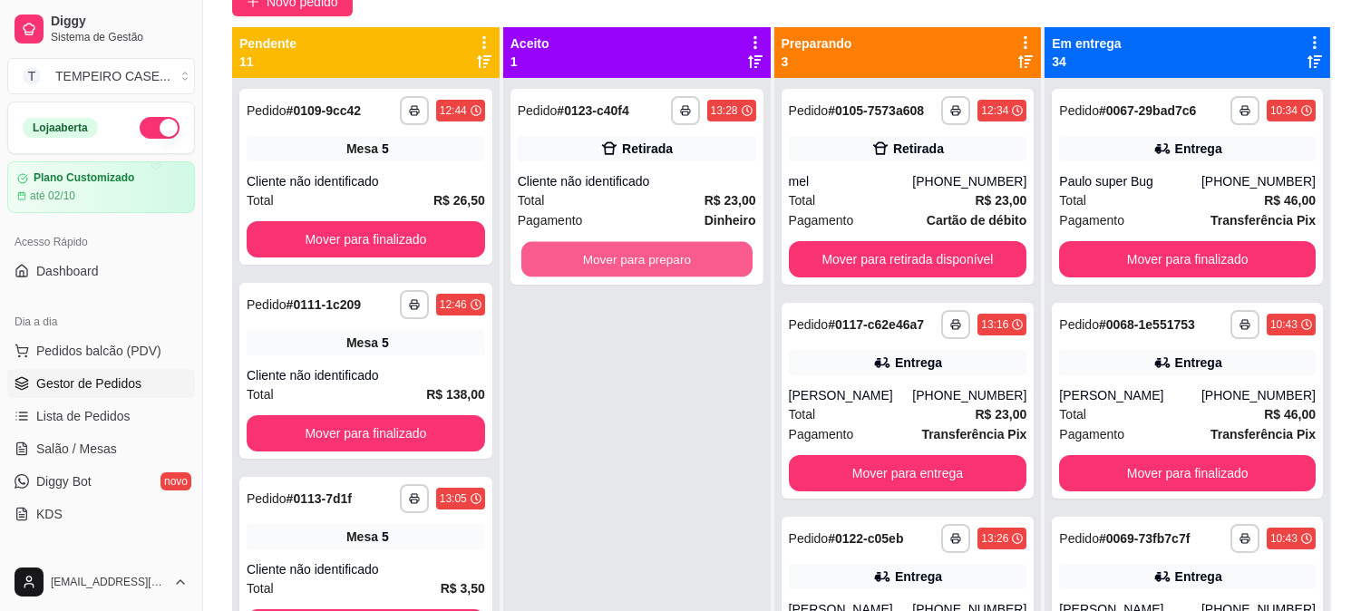
click at [690, 252] on button "Mover para preparo" at bounding box center [636, 259] width 231 height 35
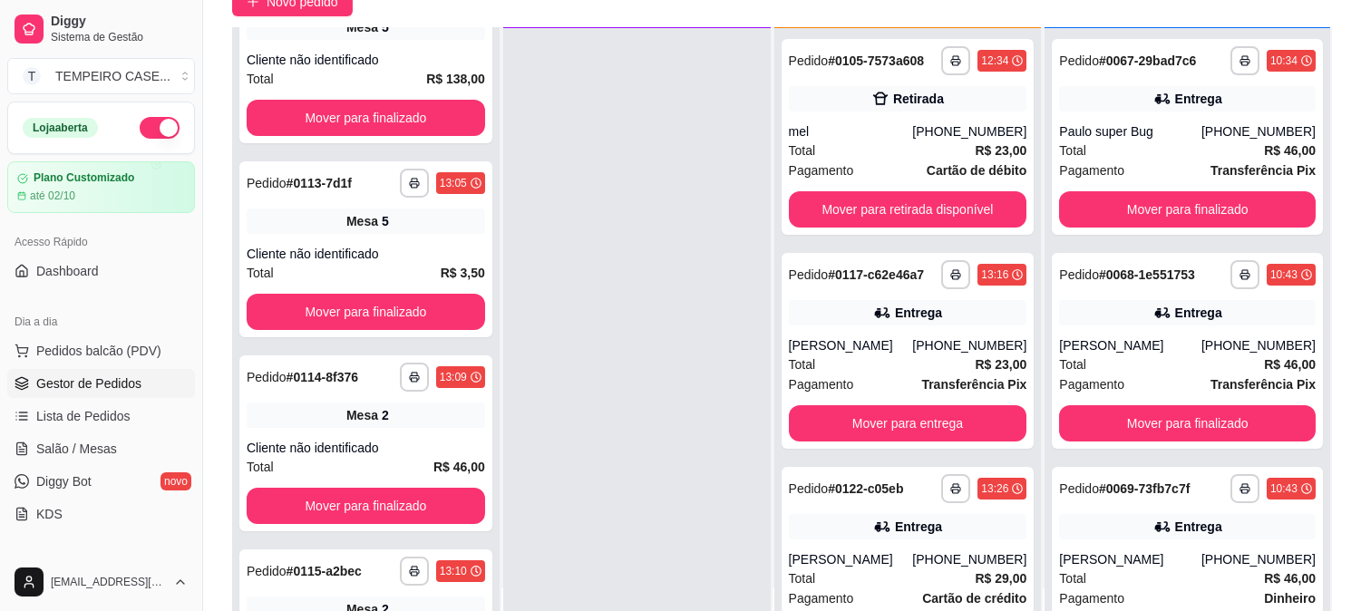
scroll to position [0, 0]
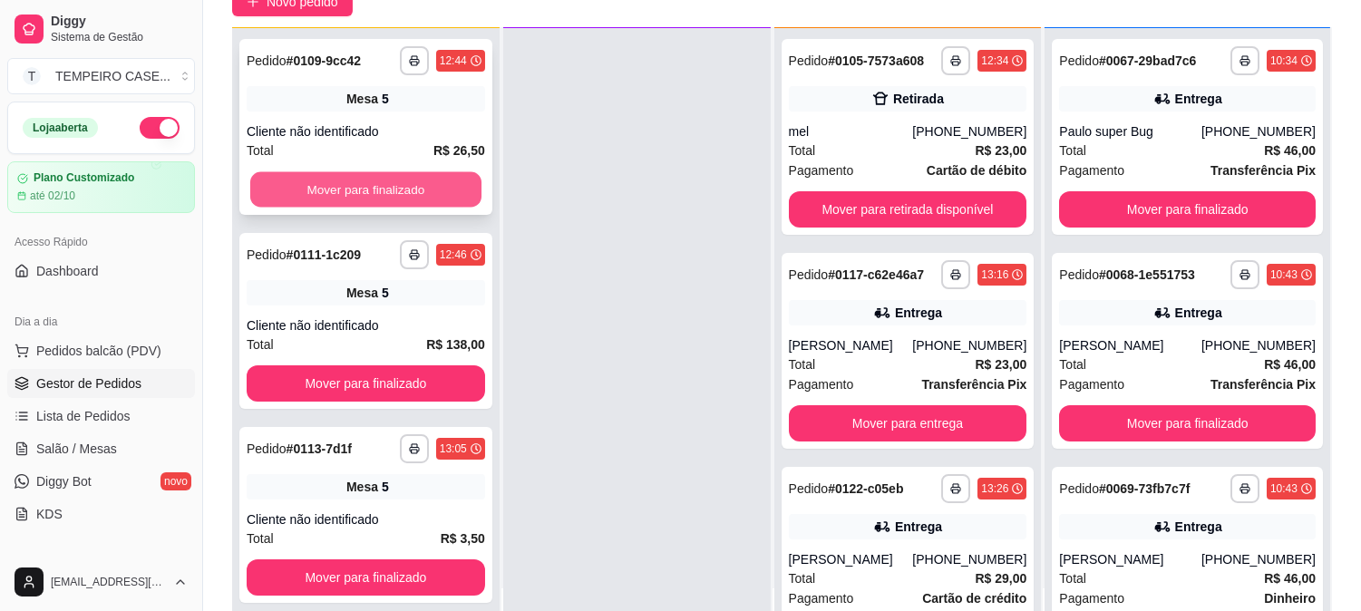
click at [386, 178] on button "Mover para finalizado" at bounding box center [365, 189] width 231 height 35
click at [374, 181] on button "Mover para finalizado" at bounding box center [366, 189] width 238 height 36
click at [374, 185] on button "Mover para finalizado" at bounding box center [366, 189] width 238 height 36
click at [376, 185] on button "Mover para finalizado" at bounding box center [366, 189] width 238 height 36
click at [378, 185] on button "Mover para finalizado" at bounding box center [365, 189] width 231 height 35
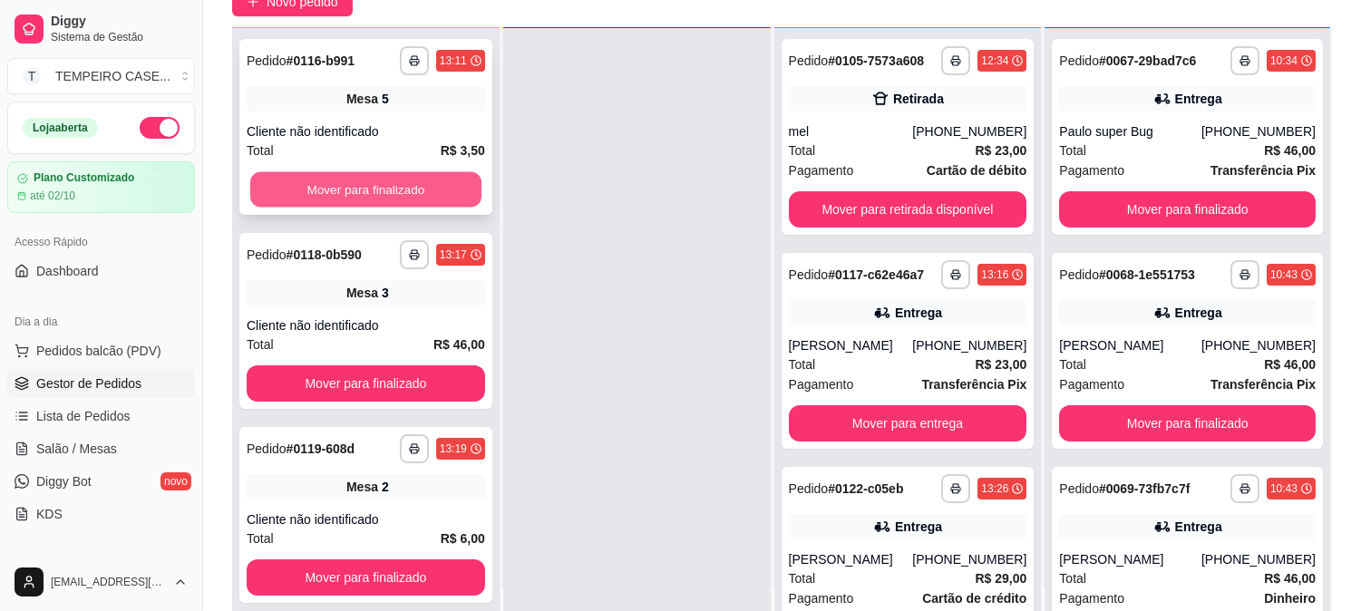
click at [381, 186] on button "Mover para finalizado" at bounding box center [365, 189] width 231 height 35
click at [381, 186] on button "Mover para finalizado" at bounding box center [366, 189] width 238 height 36
click at [381, 187] on button "Mover para finalizado" at bounding box center [366, 189] width 238 height 36
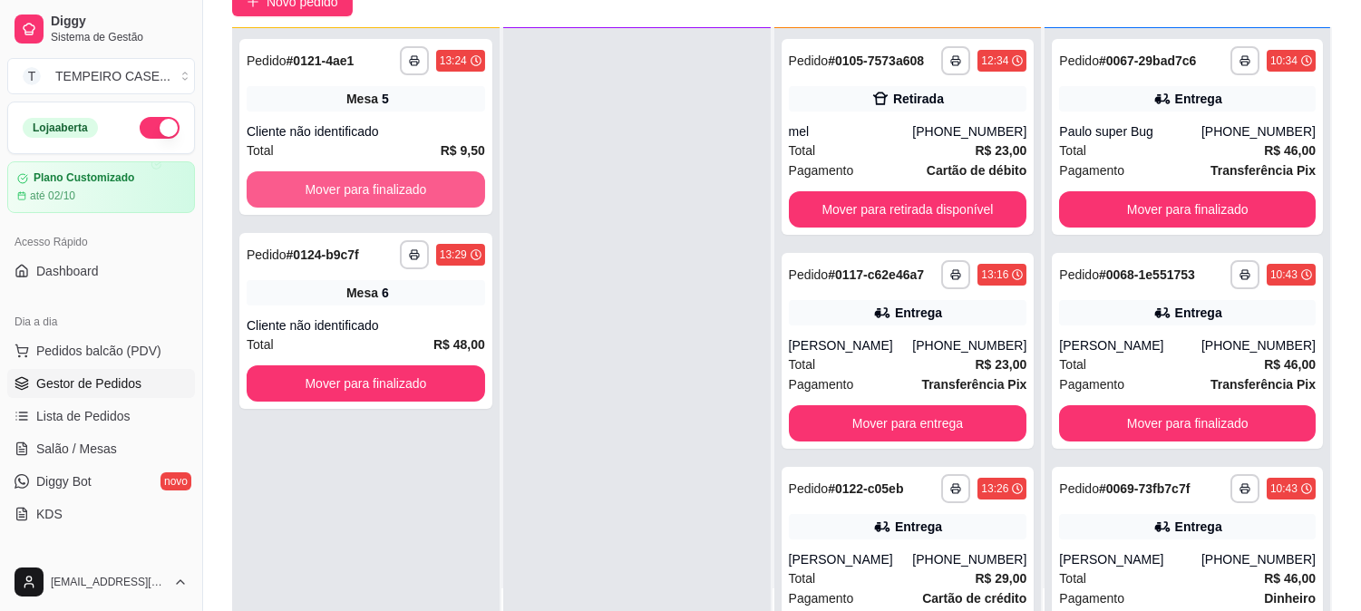
click at [381, 187] on button "Mover para finalizado" at bounding box center [366, 189] width 238 height 36
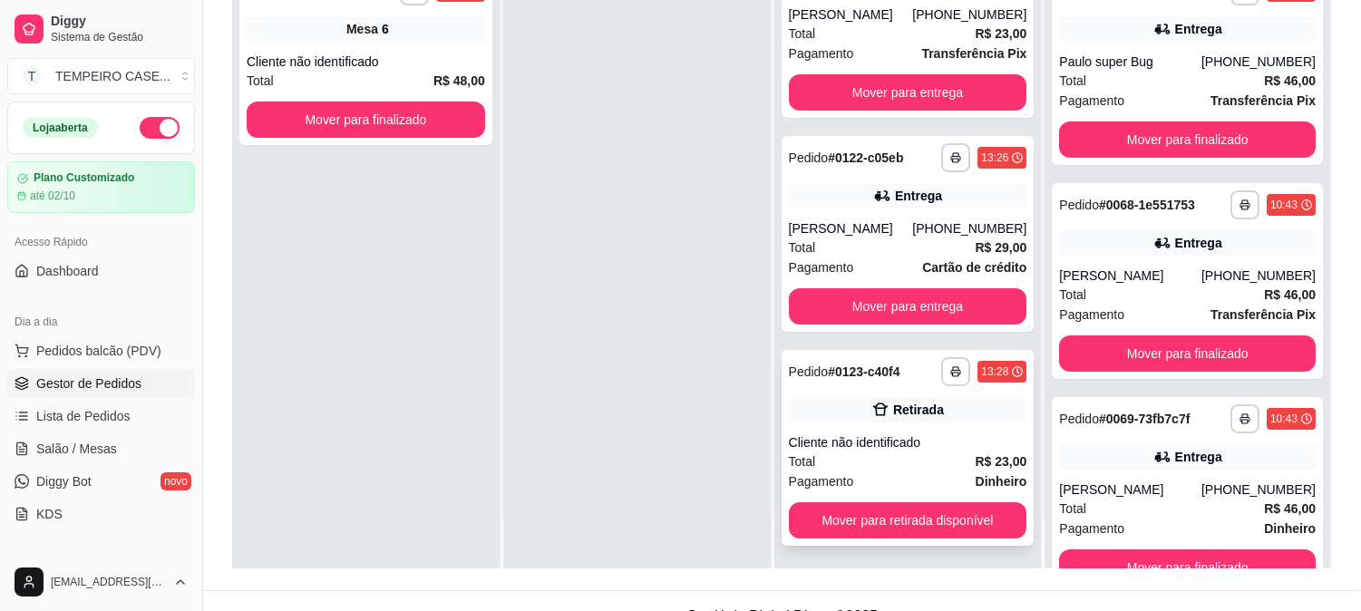
scroll to position [277, 0]
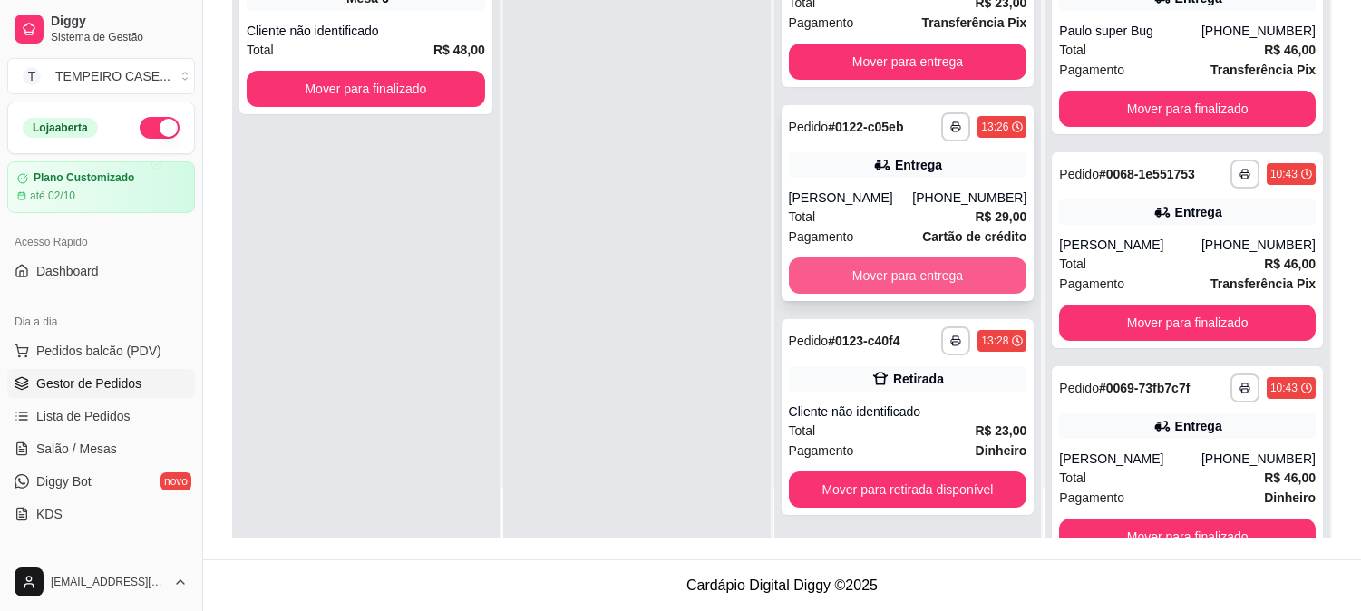
click at [870, 194] on div "[PERSON_NAME]" at bounding box center [851, 198] width 124 height 18
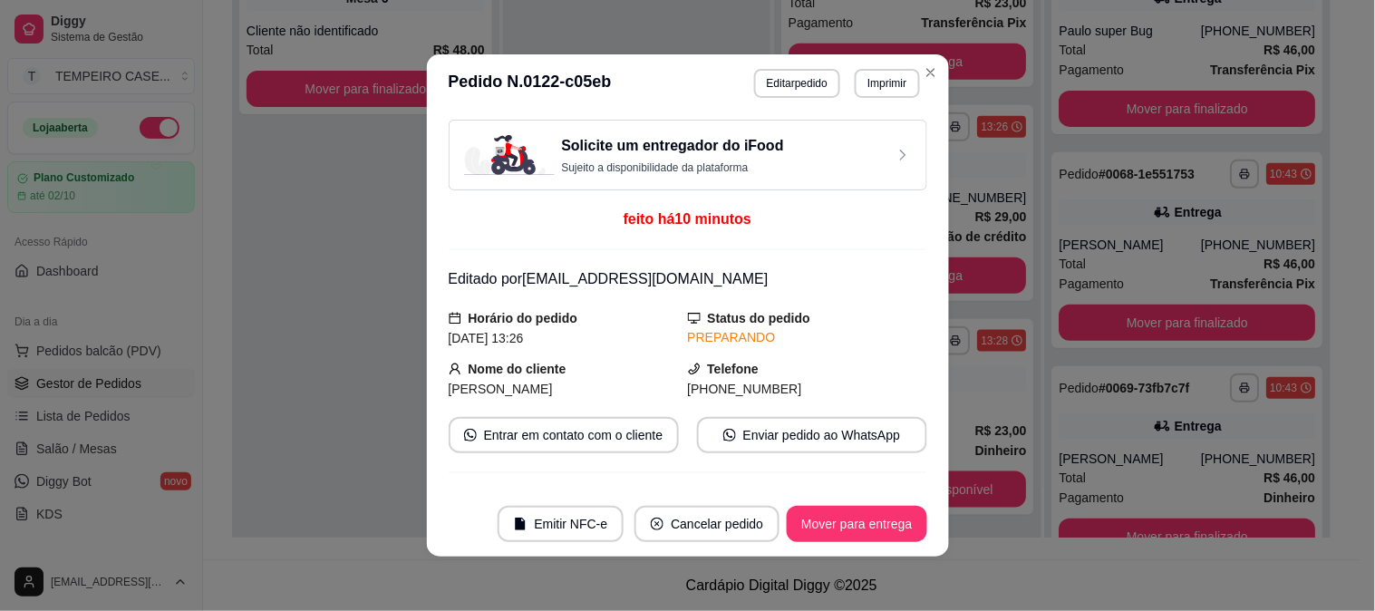
click at [757, 408] on div "Solicite um entregador do iFood Sujeito a disponibilidade da plataforma feito h…" at bounding box center [688, 302] width 479 height 365
click at [763, 421] on button "Enviar pedido ao WhatsApp" at bounding box center [811, 435] width 223 height 35
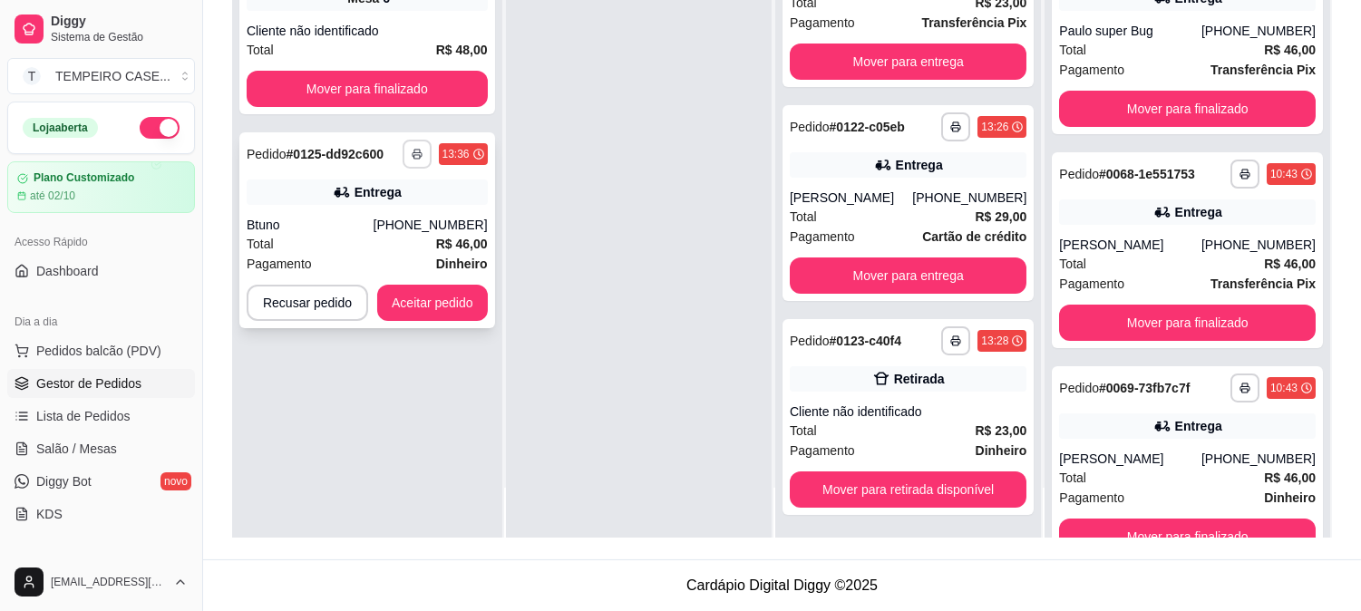
click at [414, 161] on button "button" at bounding box center [417, 154] width 29 height 29
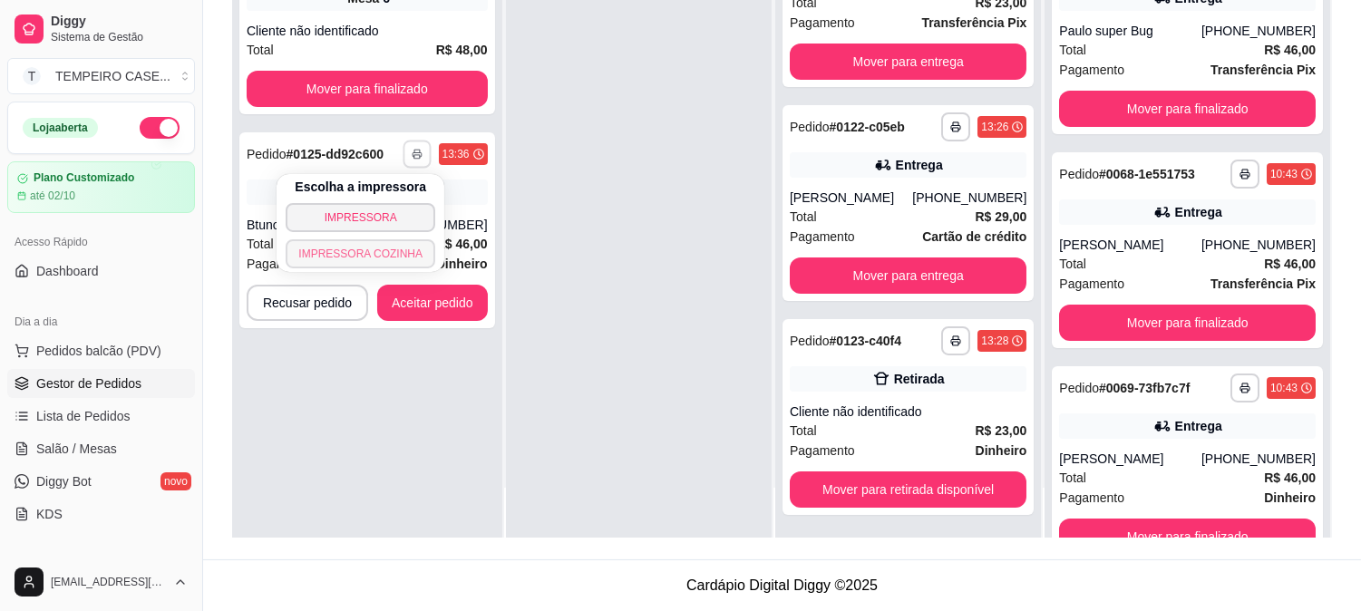
click at [384, 251] on button "IMPRESSORA COZINHA" at bounding box center [361, 253] width 150 height 29
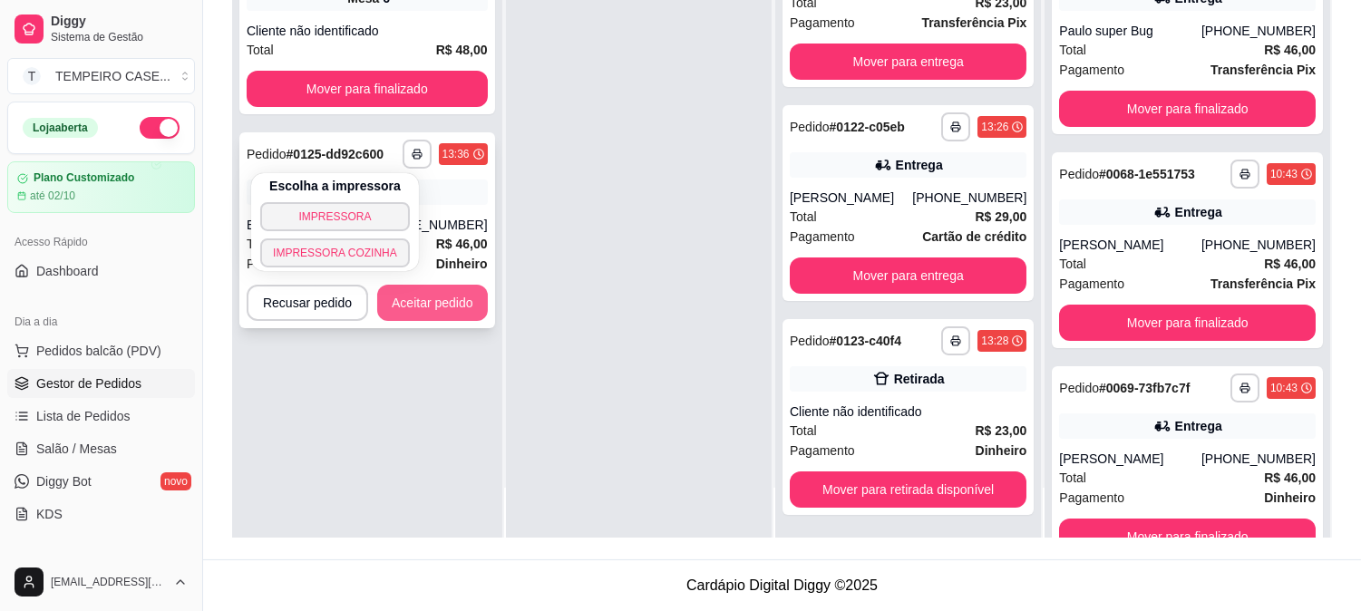
click at [424, 300] on button "Aceitar pedido" at bounding box center [432, 303] width 111 height 36
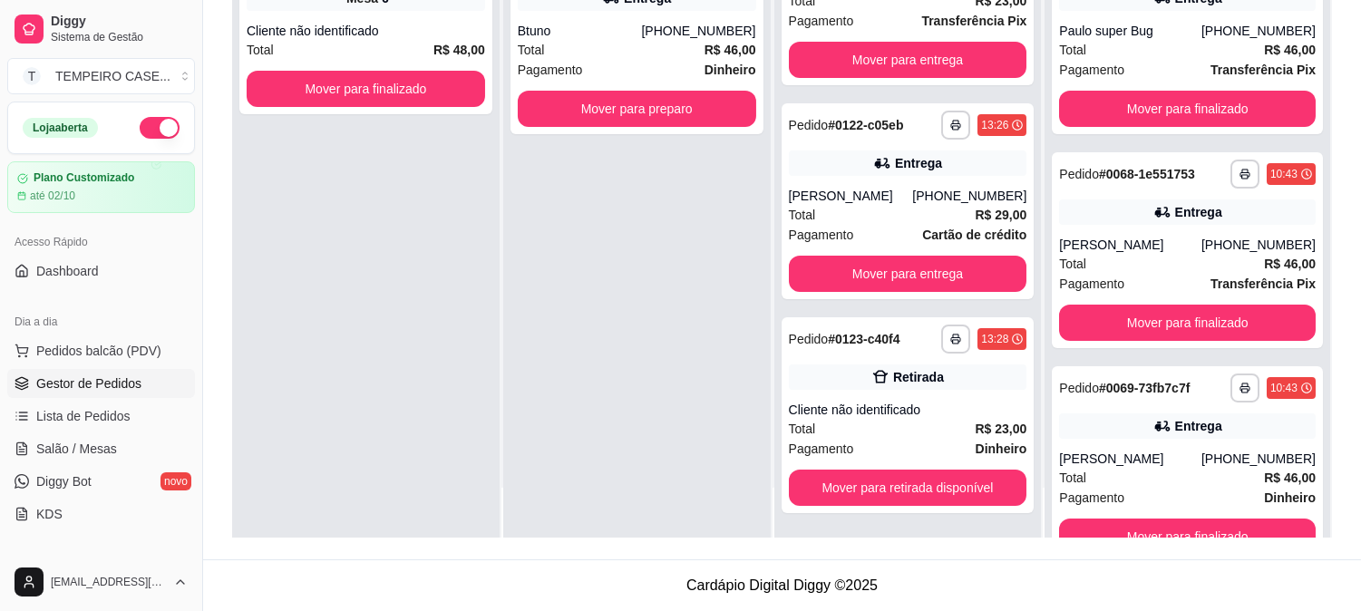
scroll to position [261, 0]
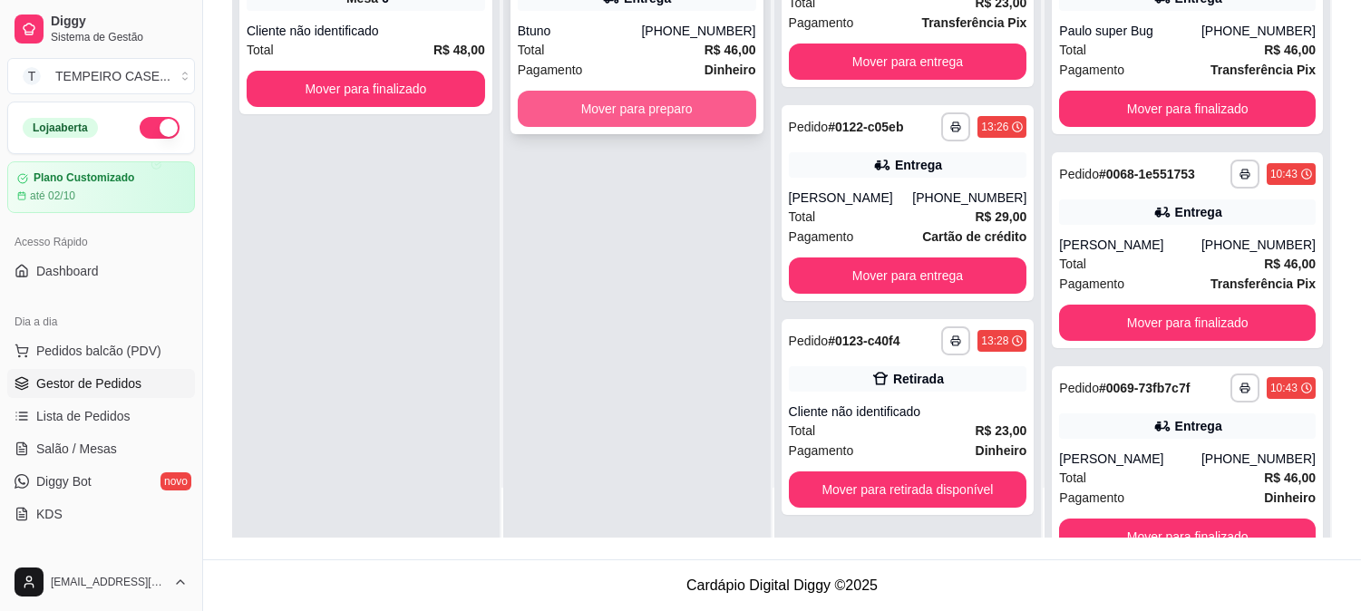
click at [629, 100] on button "Mover para preparo" at bounding box center [637, 109] width 238 height 36
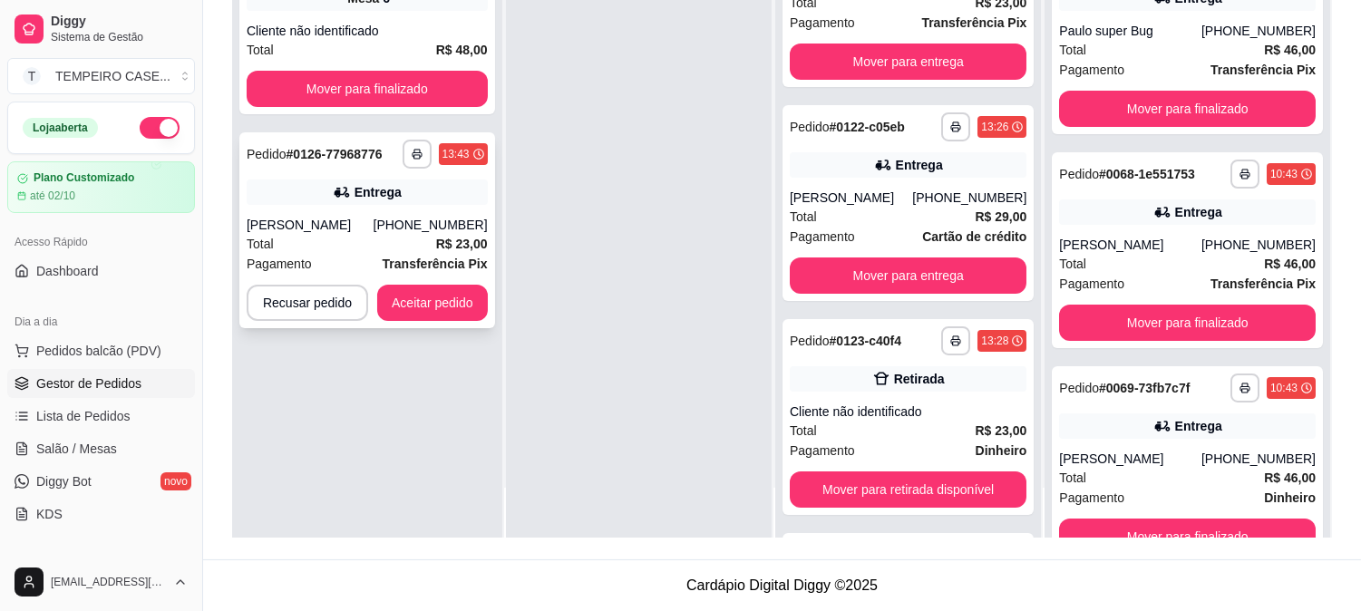
click at [435, 281] on div "**********" at bounding box center [367, 230] width 256 height 196
click at [405, 302] on button "Aceitar pedido" at bounding box center [432, 303] width 107 height 35
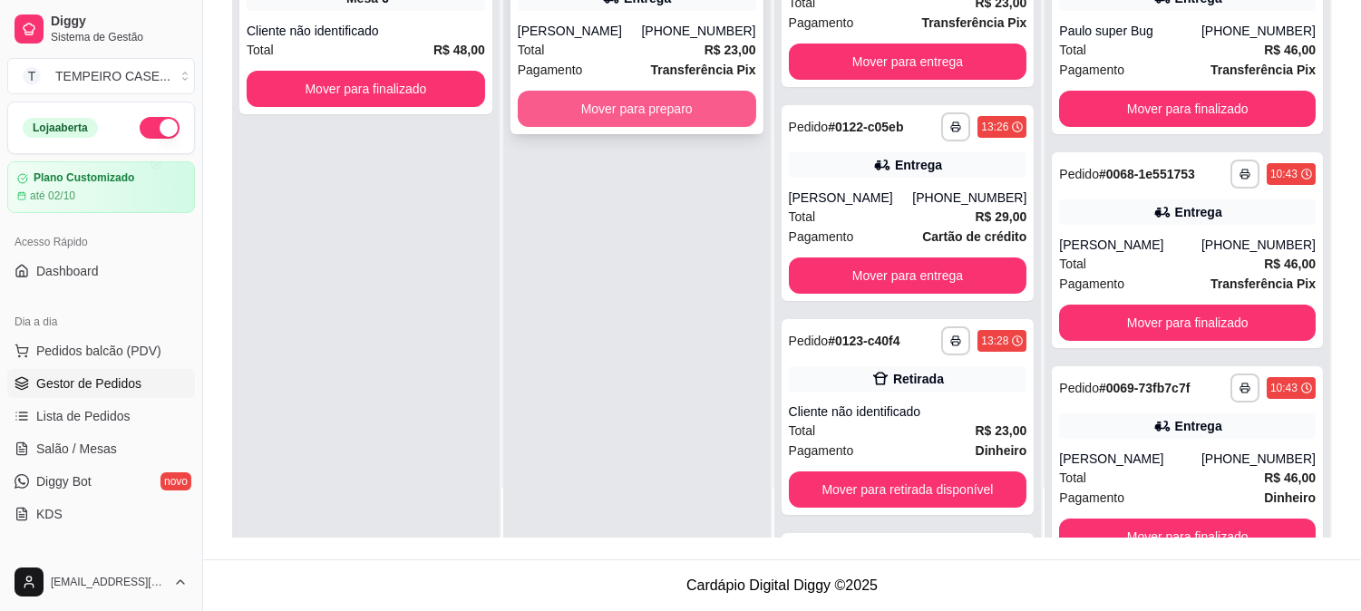
click at [648, 114] on button "Mover para preparo" at bounding box center [637, 109] width 238 height 36
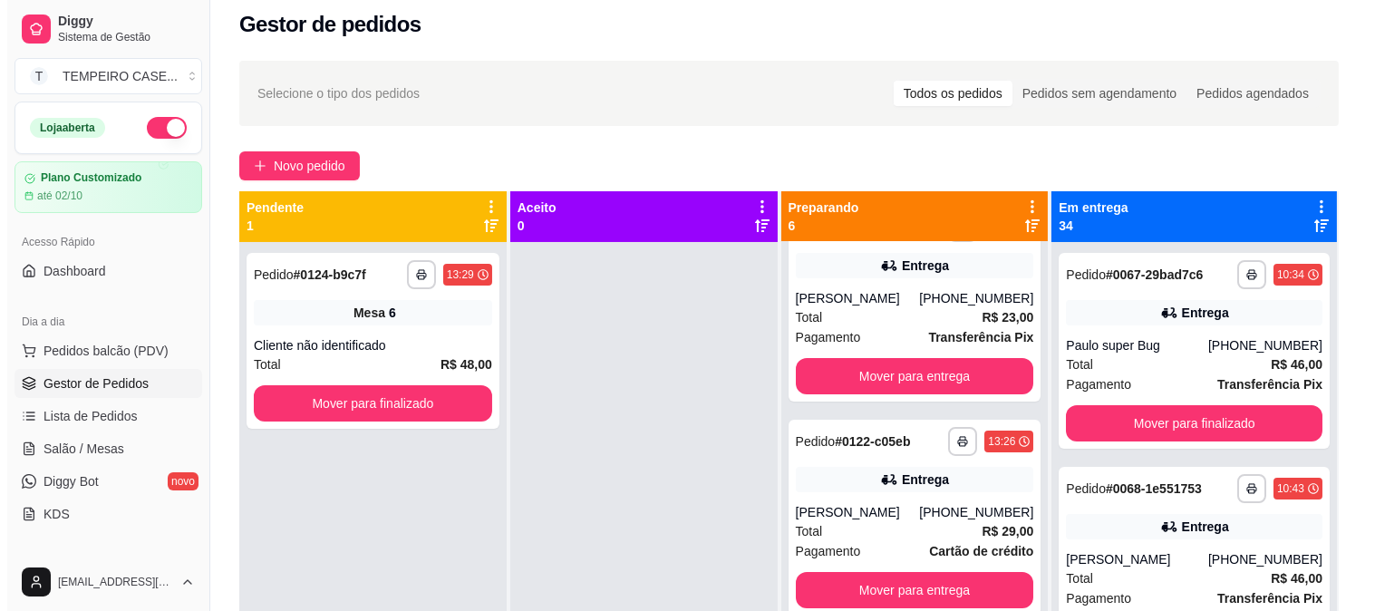
scroll to position [0, 0]
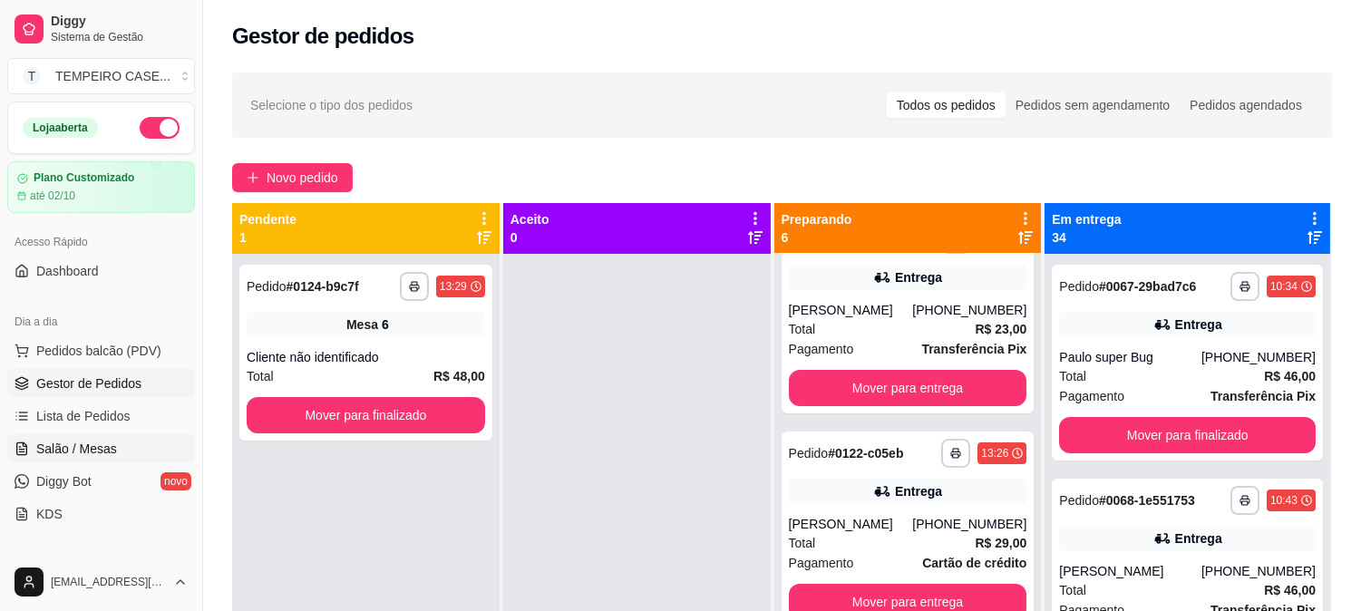
click at [52, 452] on span "Salão / Mesas" at bounding box center [76, 449] width 81 height 18
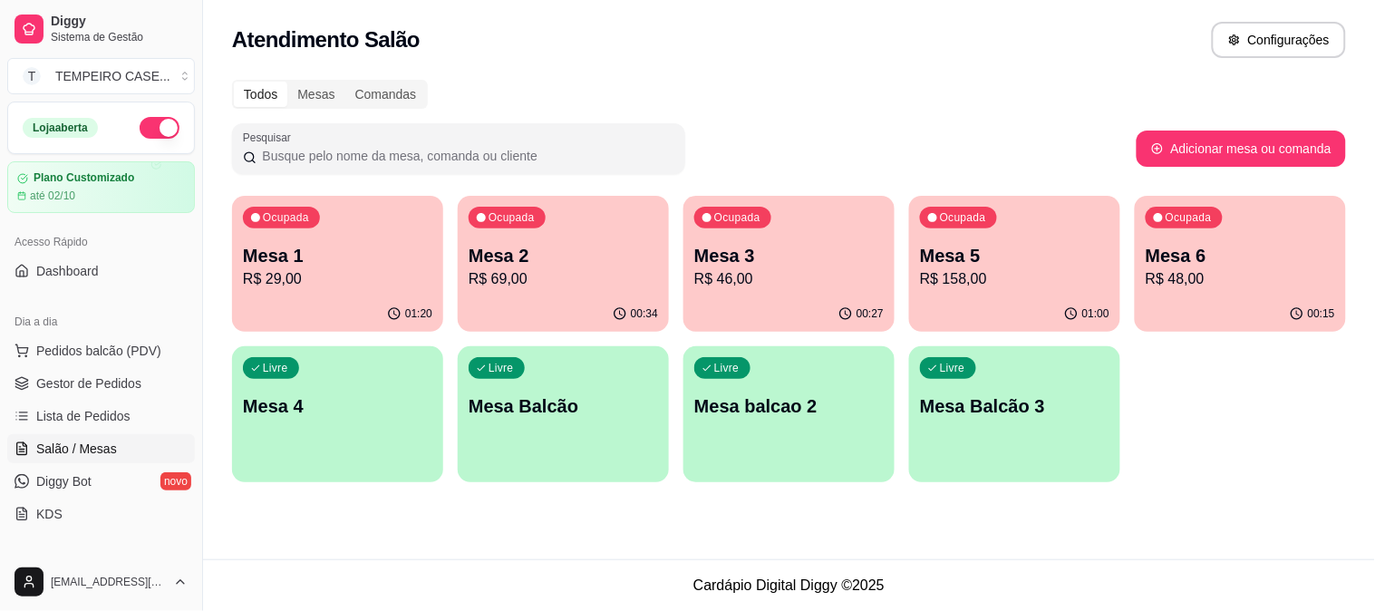
click at [540, 285] on p "R$ 69,00" at bounding box center [564, 279] width 190 height 22
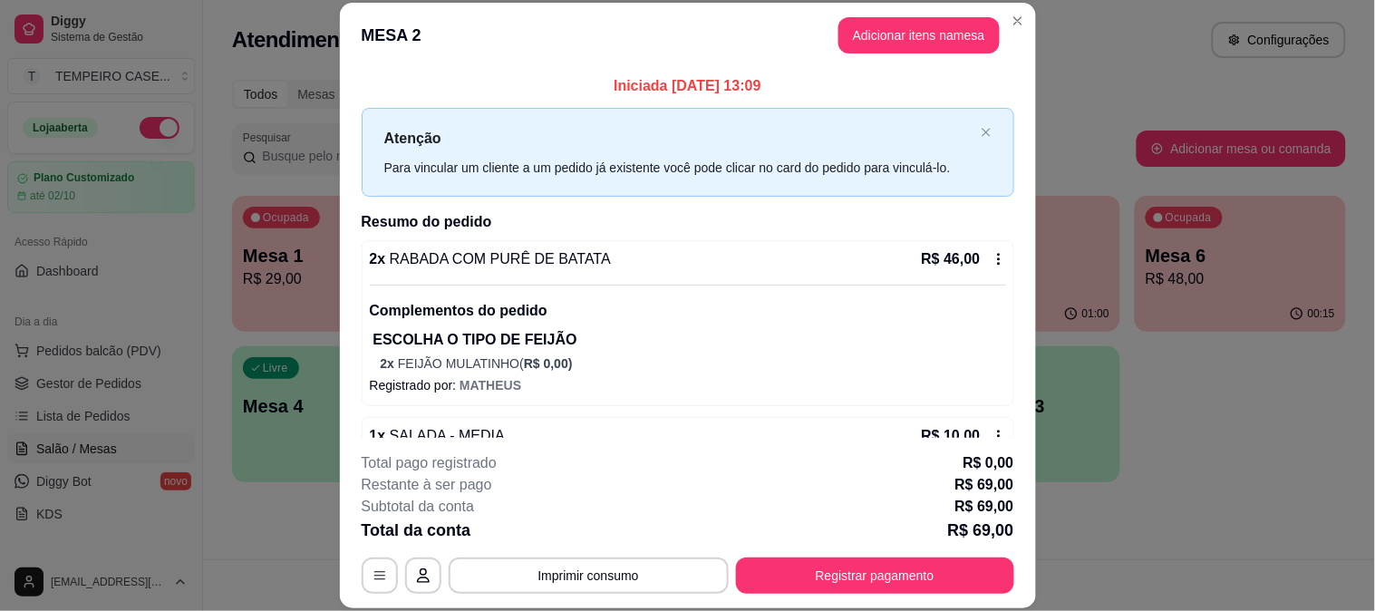
scroll to position [198, 0]
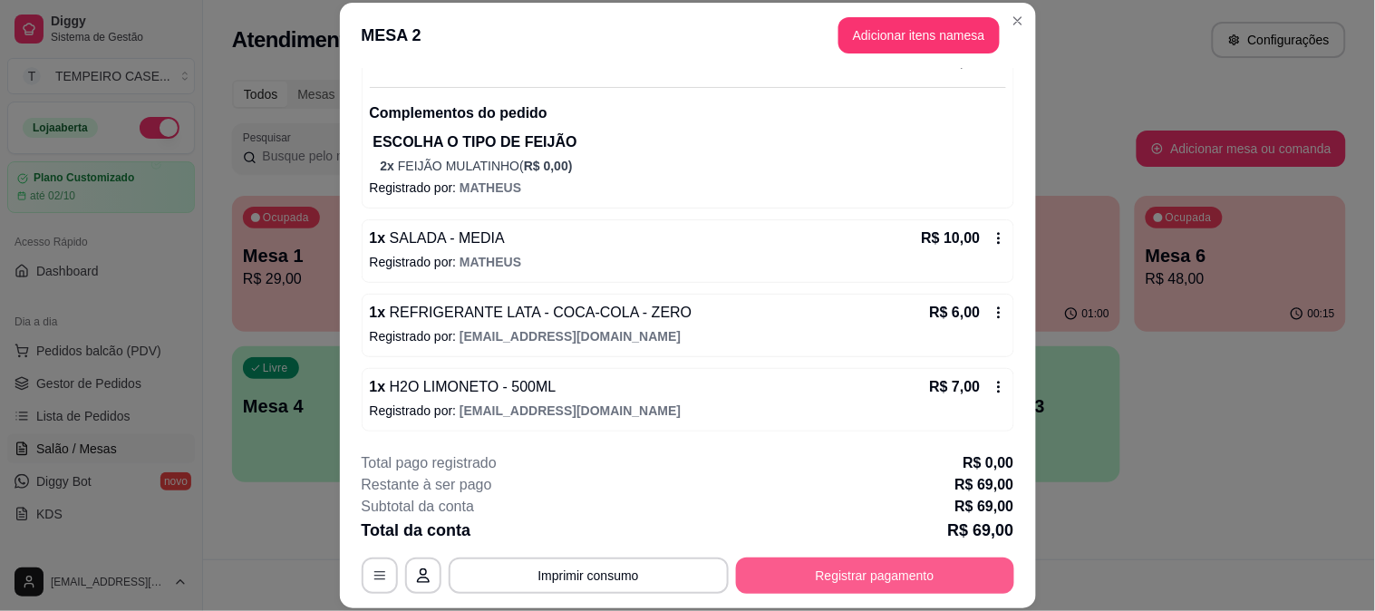
click at [890, 564] on button "Registrar pagamento" at bounding box center [875, 576] width 278 height 36
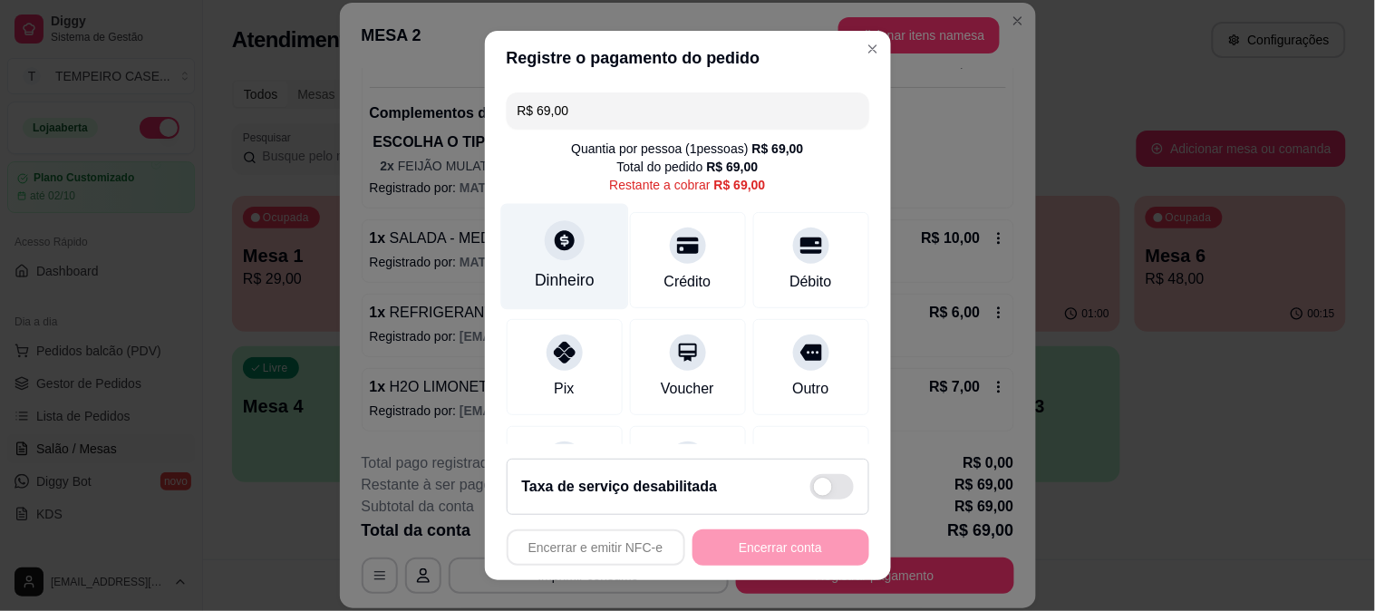
click at [554, 252] on div at bounding box center [565, 240] width 40 height 40
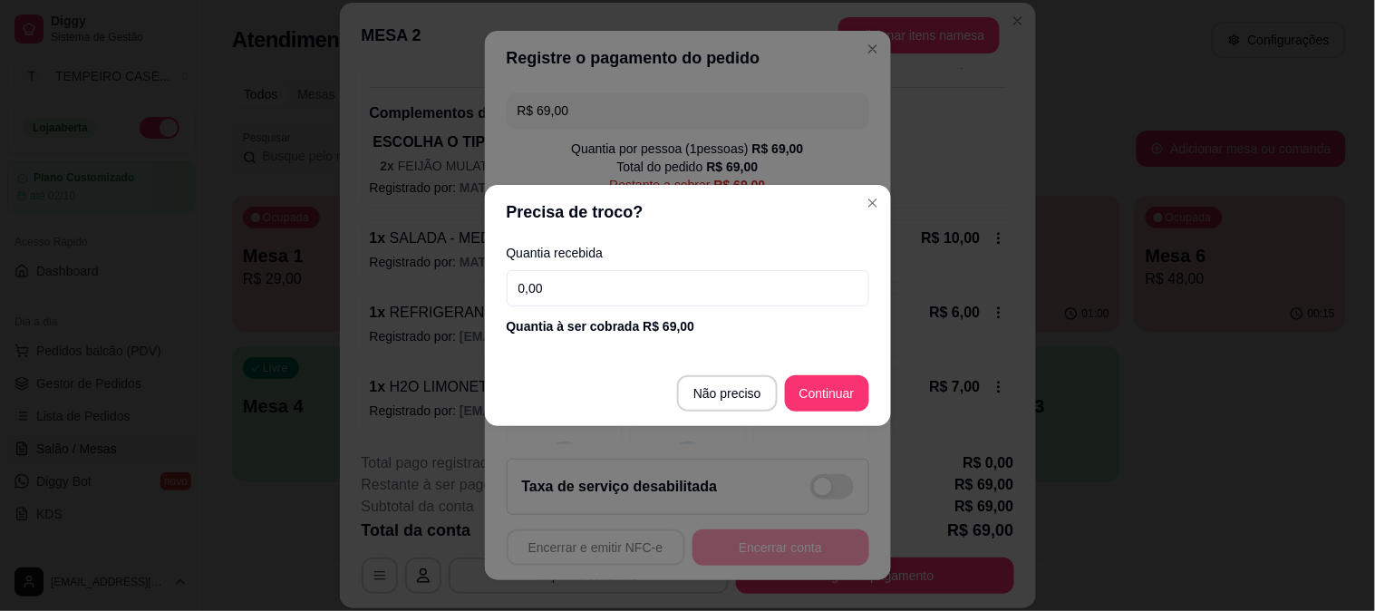
drag, startPoint x: 671, startPoint y: 287, endPoint x: 360, endPoint y: 286, distance: 311.0
click at [360, 286] on div "Precisa de troco? Quantia recebida 0,00 Quantia à ser cobrada R$ 69,00 Não prec…" at bounding box center [687, 305] width 1375 height 611
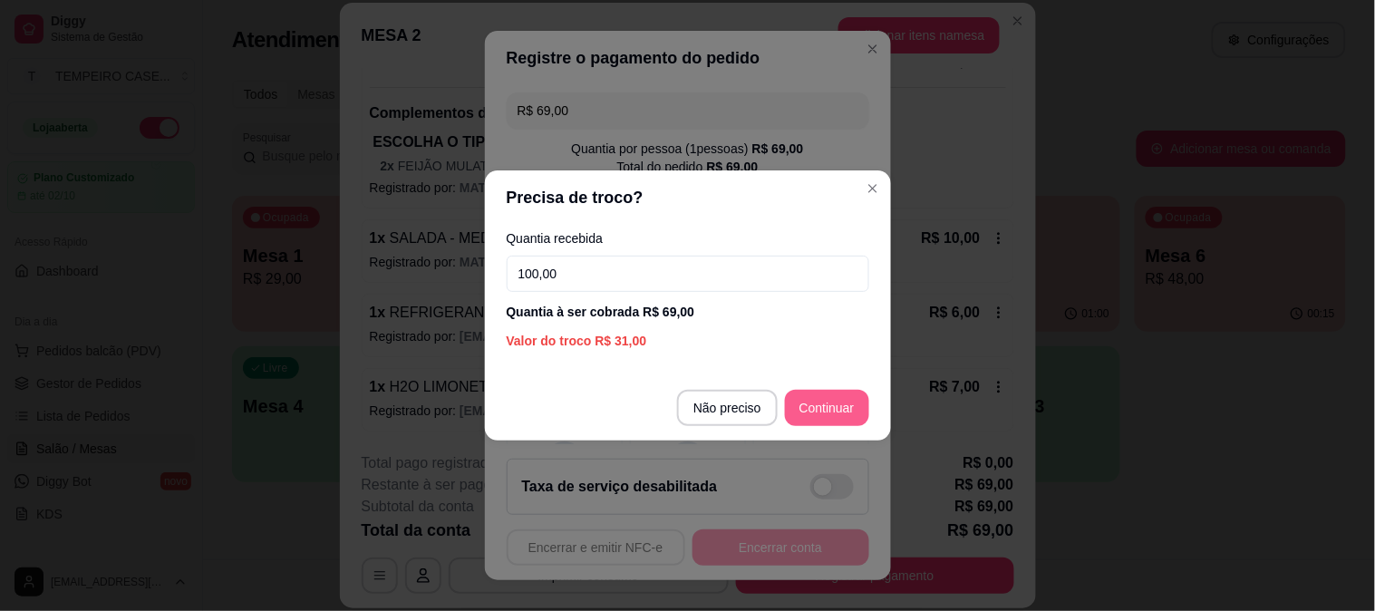
type input "100,00"
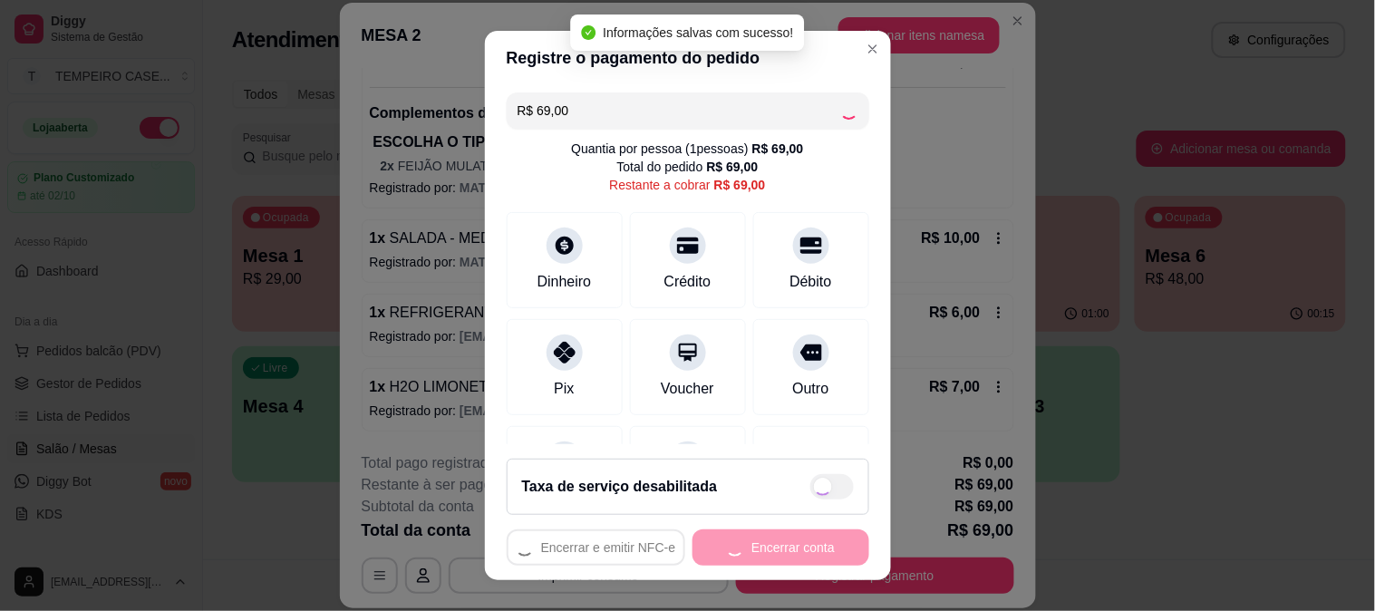
type input "R$ 0,00"
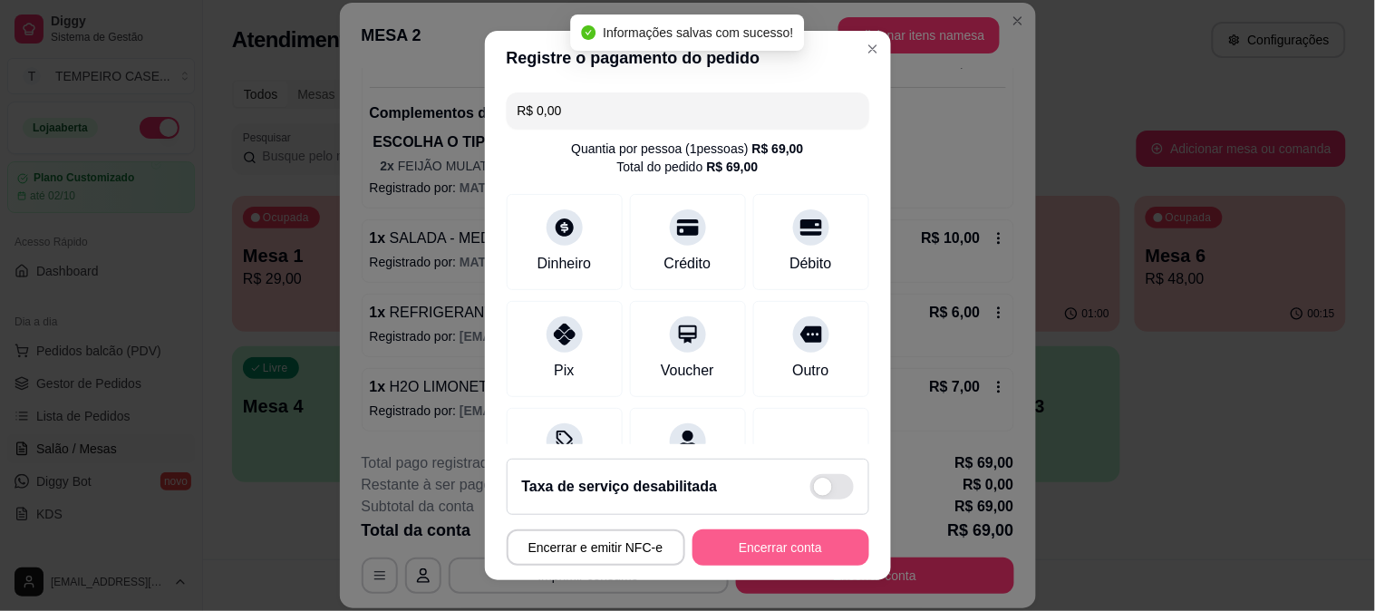
click at [767, 549] on button "Encerrar conta" at bounding box center [781, 548] width 177 height 36
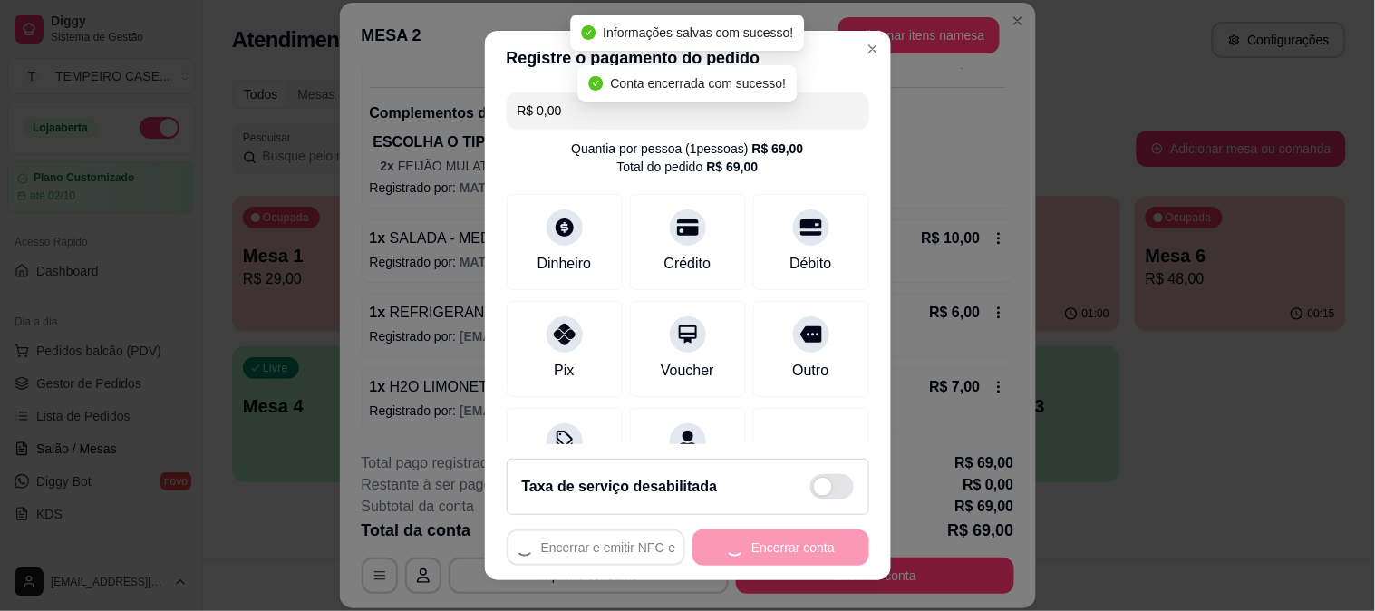
scroll to position [0, 0]
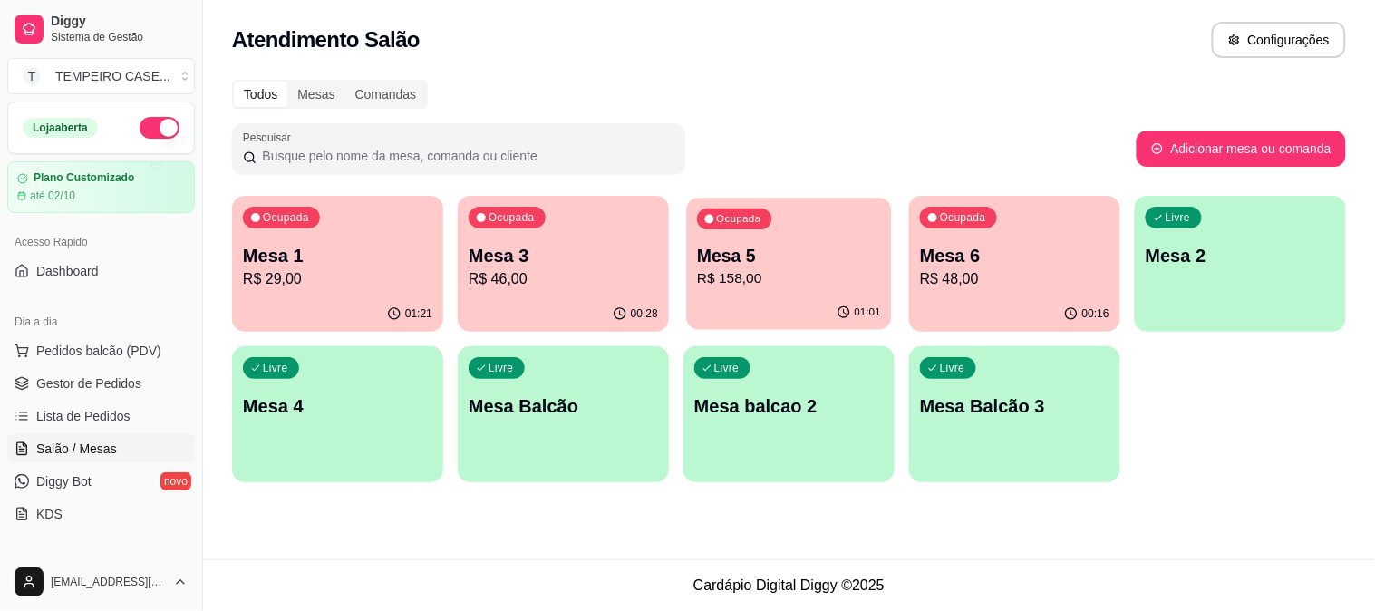
click at [791, 268] on p "R$ 158,00" at bounding box center [789, 278] width 184 height 21
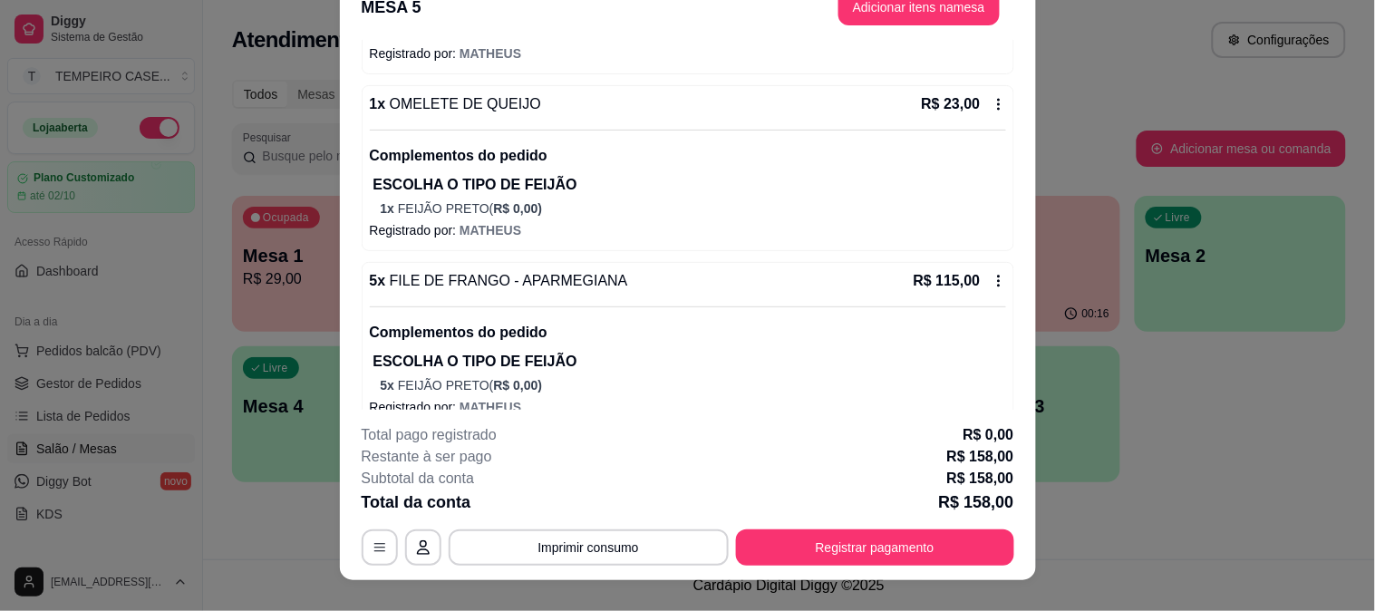
scroll to position [55, 0]
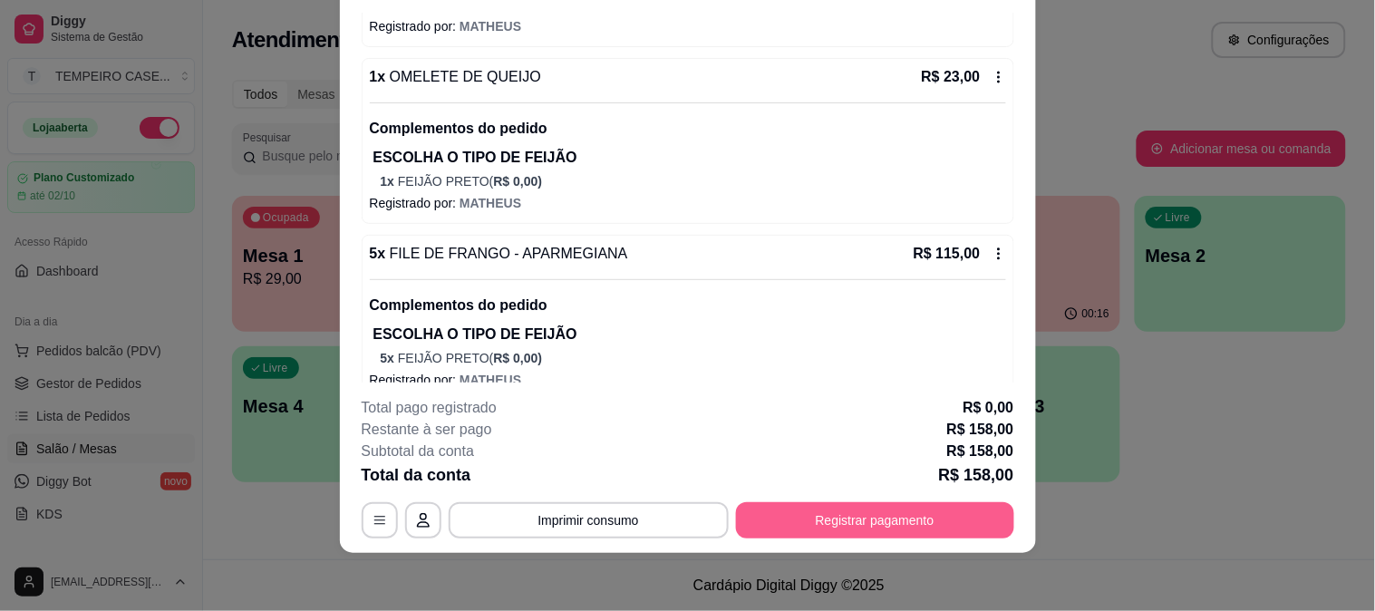
click at [840, 530] on button "Registrar pagamento" at bounding box center [875, 520] width 278 height 36
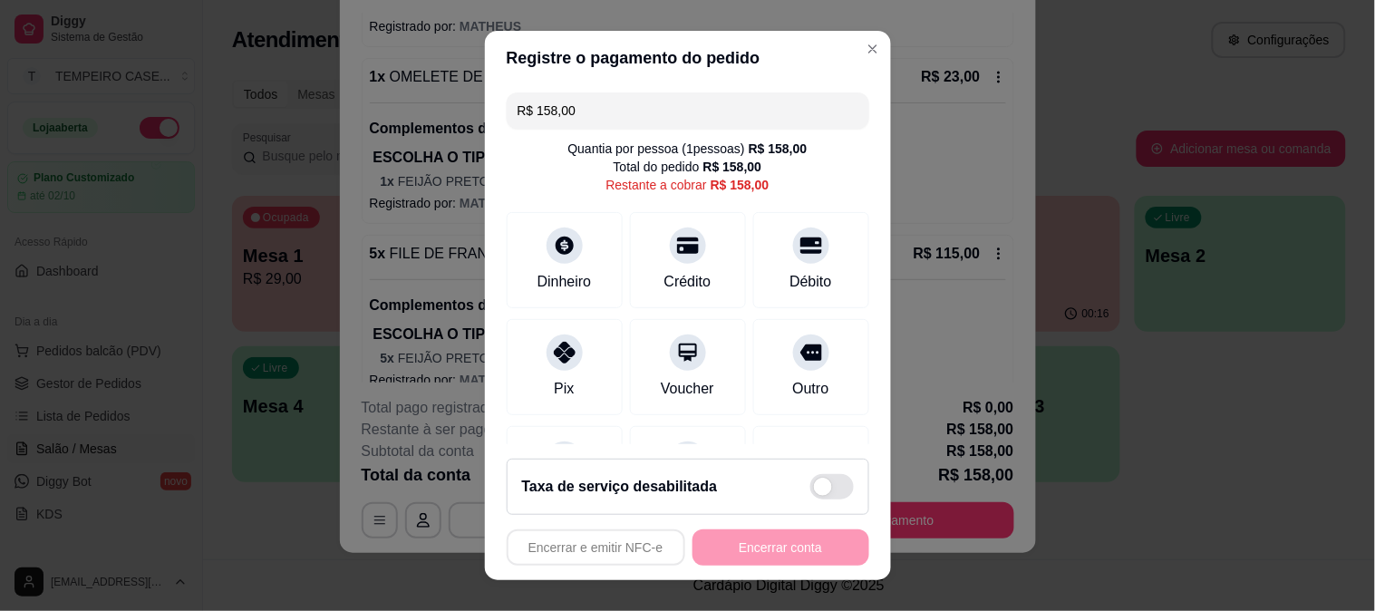
drag, startPoint x: 613, startPoint y: 106, endPoint x: 455, endPoint y: 106, distance: 157.8
click at [455, 106] on div "Registre o pagamento do pedido R$ 158,00 Quantia por pessoa ( 1 pessoas) R$ 158…" at bounding box center [687, 305] width 1375 height 611
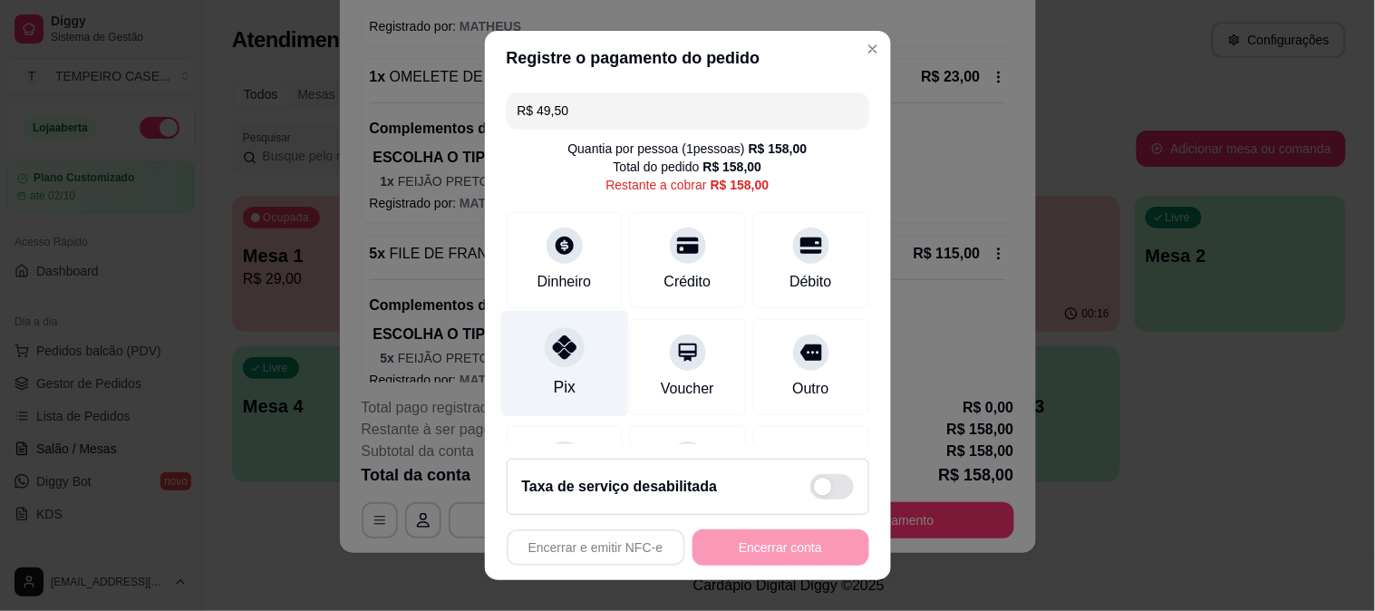
click at [564, 370] on div "Pix" at bounding box center [565, 363] width 128 height 106
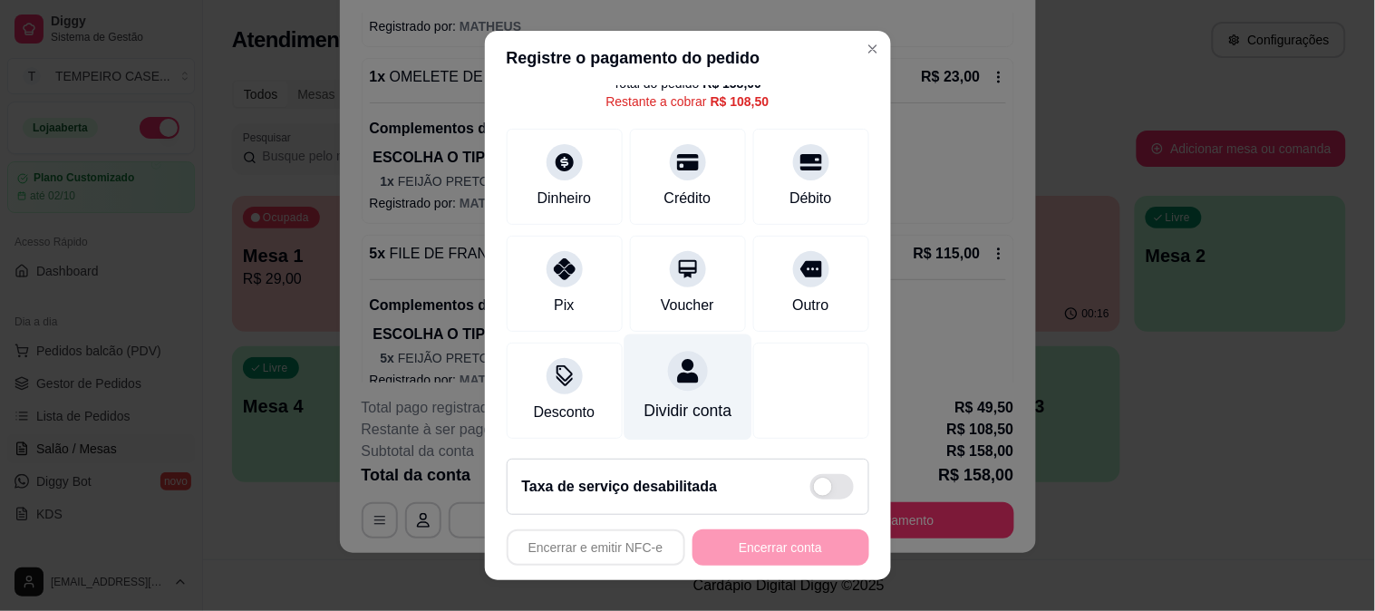
scroll to position [0, 0]
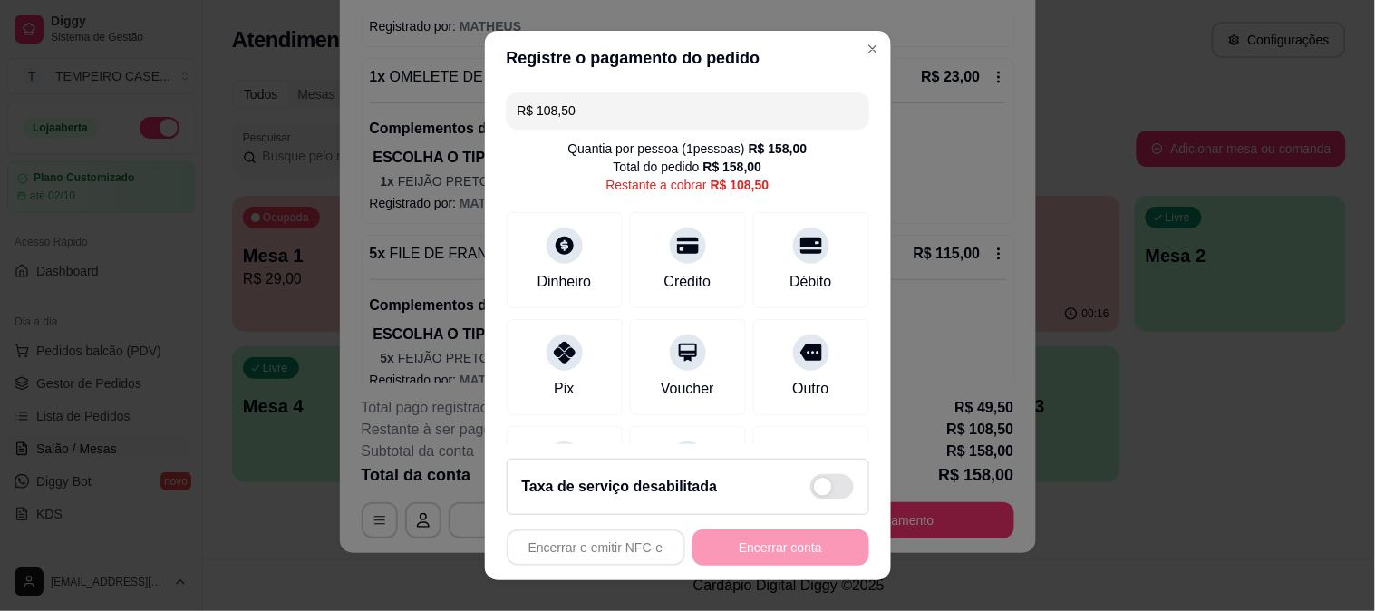
drag, startPoint x: 577, startPoint y: 100, endPoint x: 460, endPoint y: 98, distance: 117.0
click at [460, 98] on div "Registre o pagamento do pedido R$ 108,50 Quantia por pessoa ( 1 pessoas) R$ 158…" at bounding box center [687, 305] width 1375 height 611
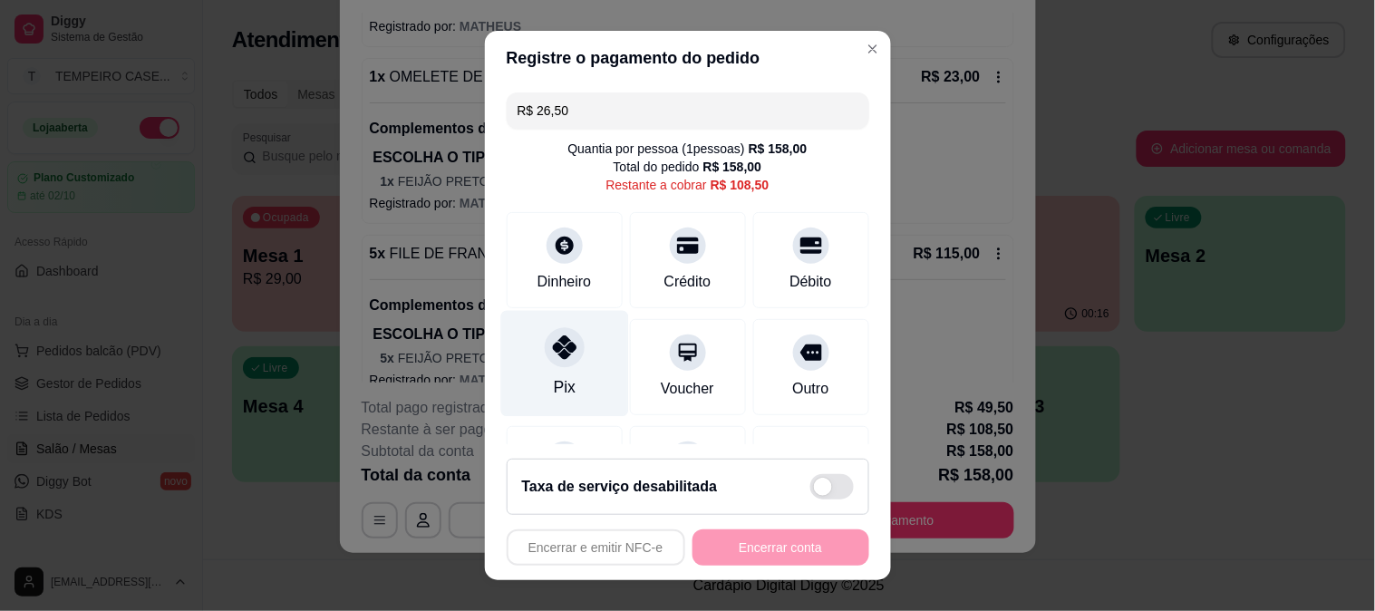
click at [552, 342] on icon at bounding box center [564, 347] width 24 height 24
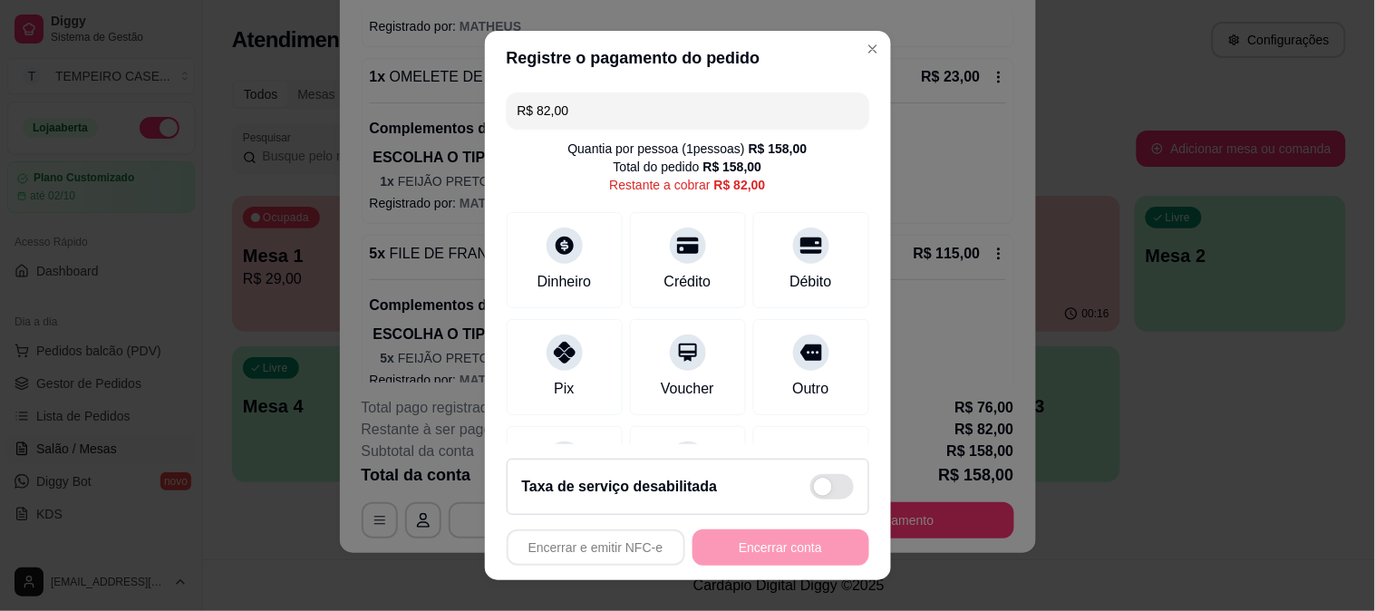
drag, startPoint x: 582, startPoint y: 112, endPoint x: 424, endPoint y: 96, distance: 158.5
click at [426, 97] on div "Registre o pagamento do pedido R$ 82,00 Quantia por pessoa ( 1 pessoas) R$ 158,…" at bounding box center [687, 305] width 1375 height 611
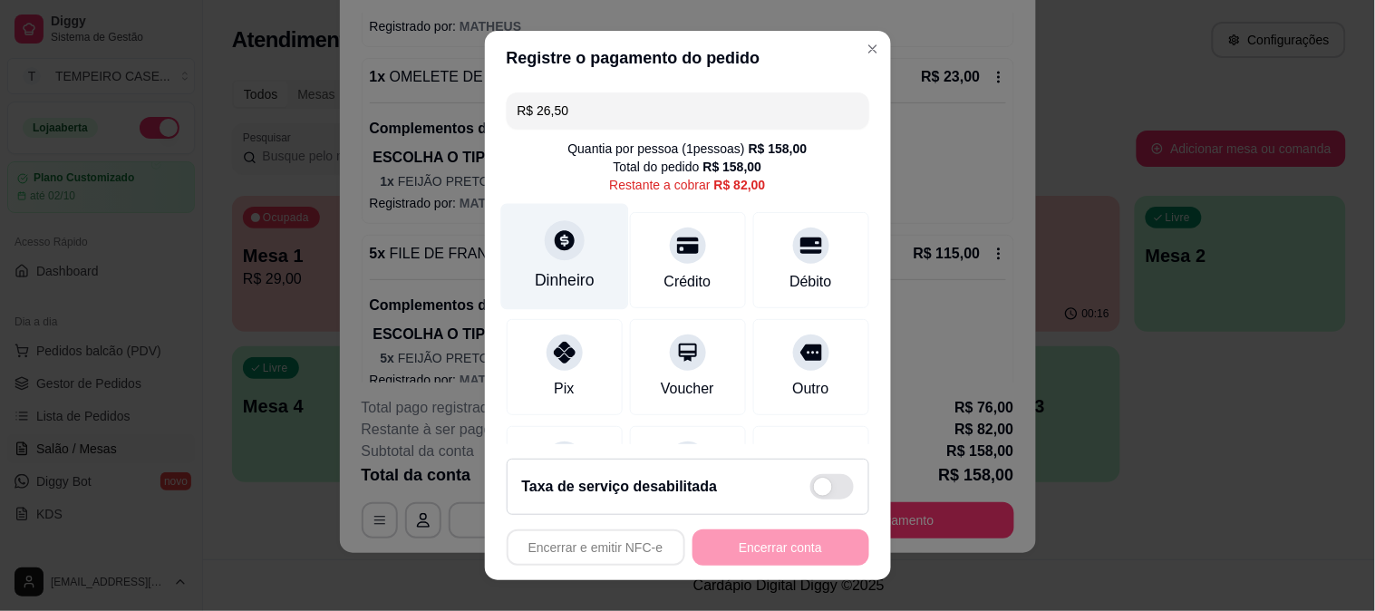
click at [529, 239] on div "Dinheiro" at bounding box center [565, 256] width 128 height 106
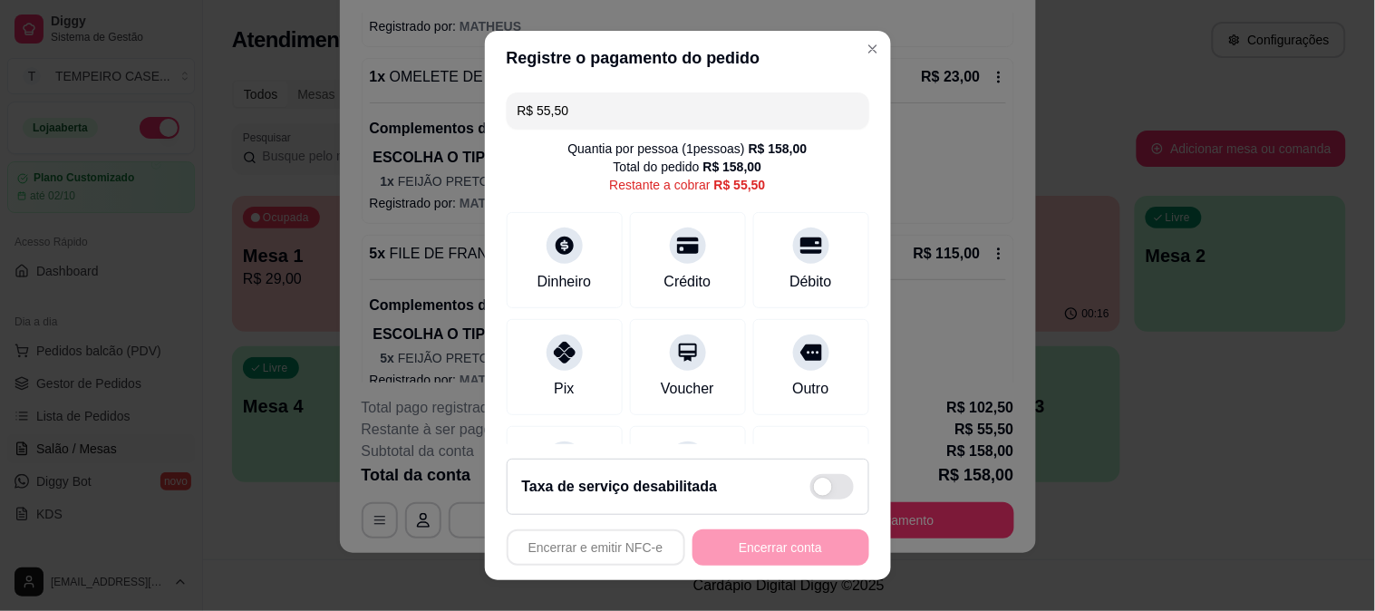
drag, startPoint x: 627, startPoint y: 125, endPoint x: 391, endPoint y: 87, distance: 239.7
click at [391, 87] on div "Registre o pagamento do pedido R$ 55,50 Quantia por pessoa ( 1 pessoas) R$ 158,…" at bounding box center [687, 305] width 1375 height 611
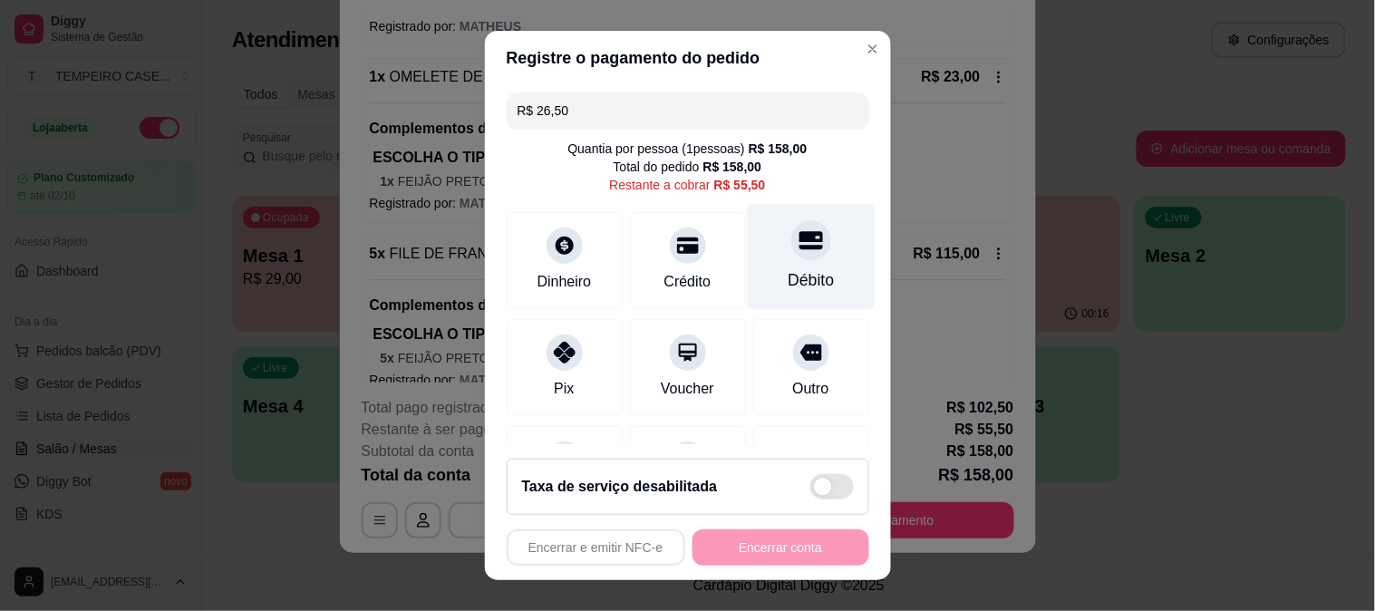
click at [799, 234] on icon at bounding box center [811, 240] width 24 height 18
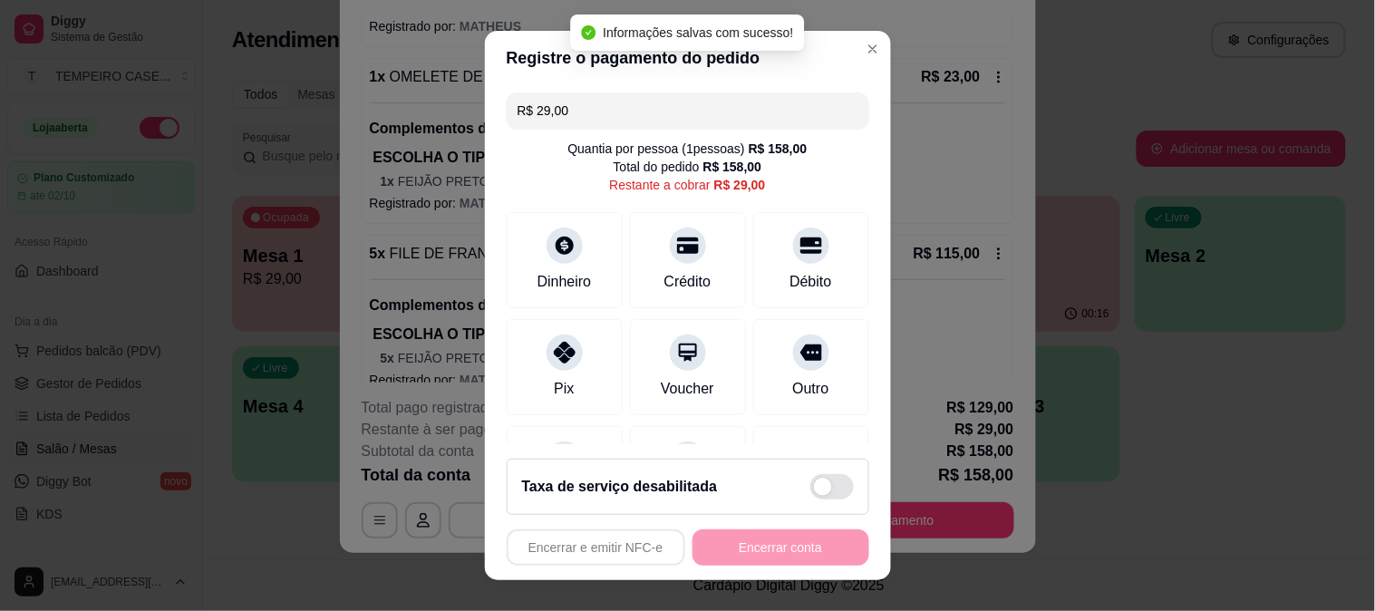
drag, startPoint x: 557, startPoint y: 102, endPoint x: 356, endPoint y: 103, distance: 200.4
click at [356, 103] on div "Registre o pagamento do pedido R$ 29,00 Quantia por pessoa ( 1 pessoas) R$ 158,…" at bounding box center [687, 305] width 1375 height 611
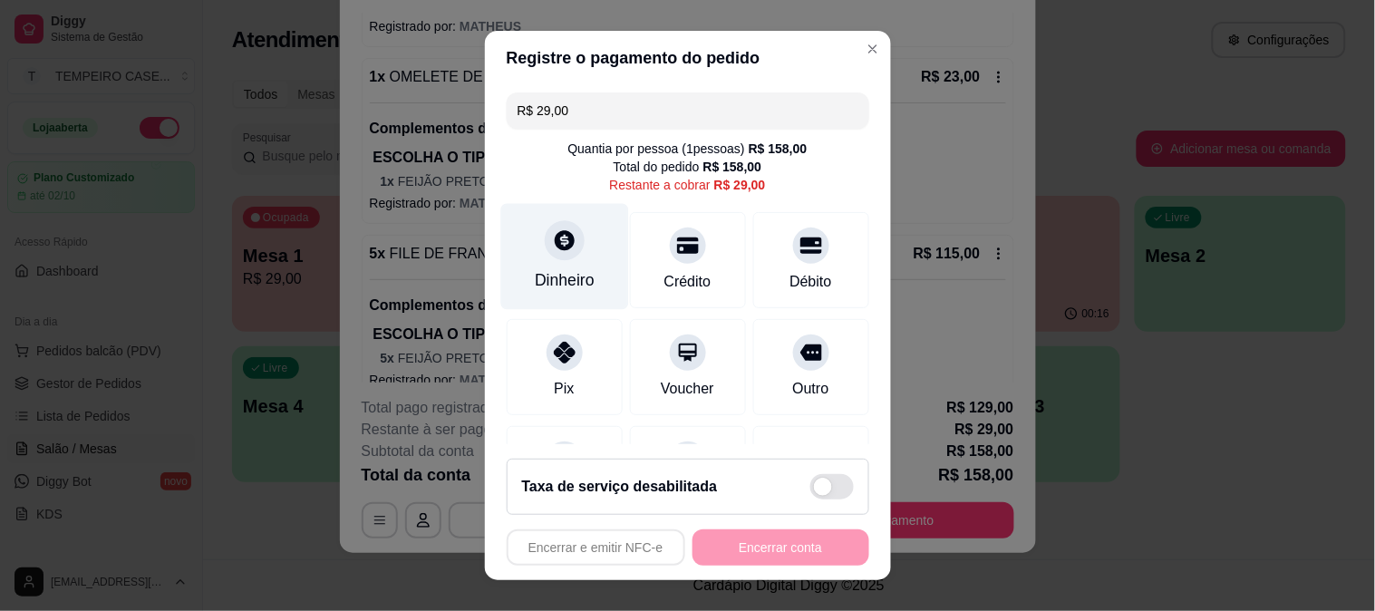
click at [522, 254] on div "Dinheiro" at bounding box center [565, 256] width 128 height 106
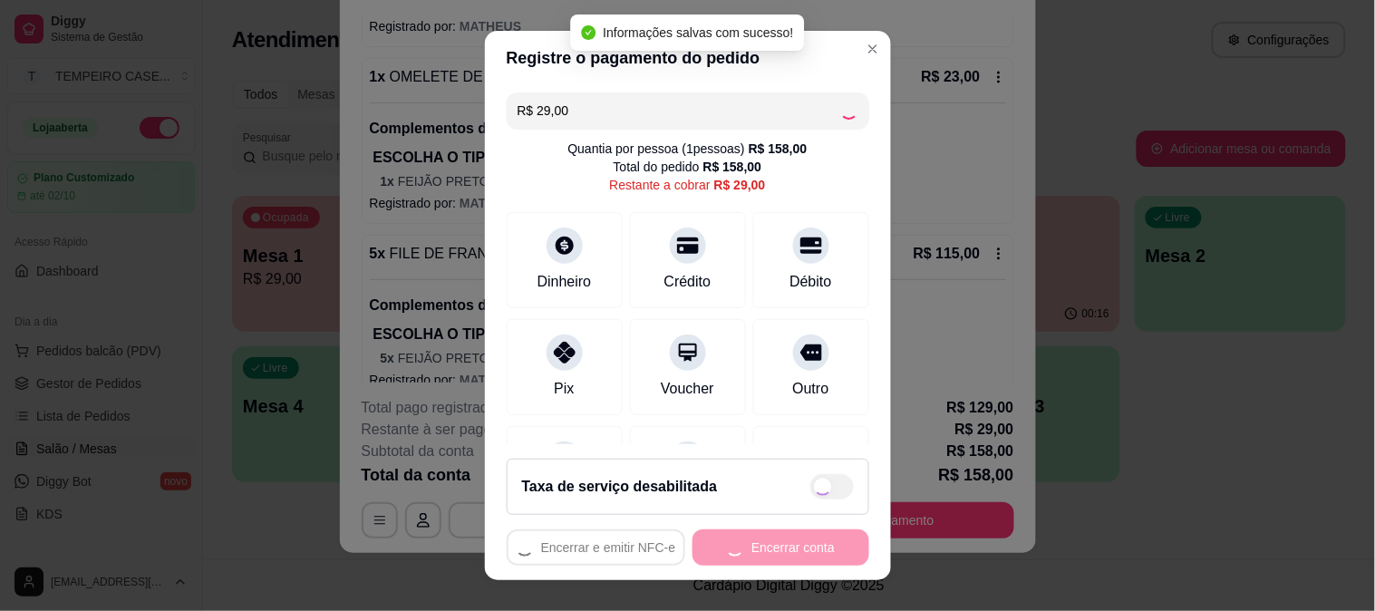
type input "R$ 0,00"
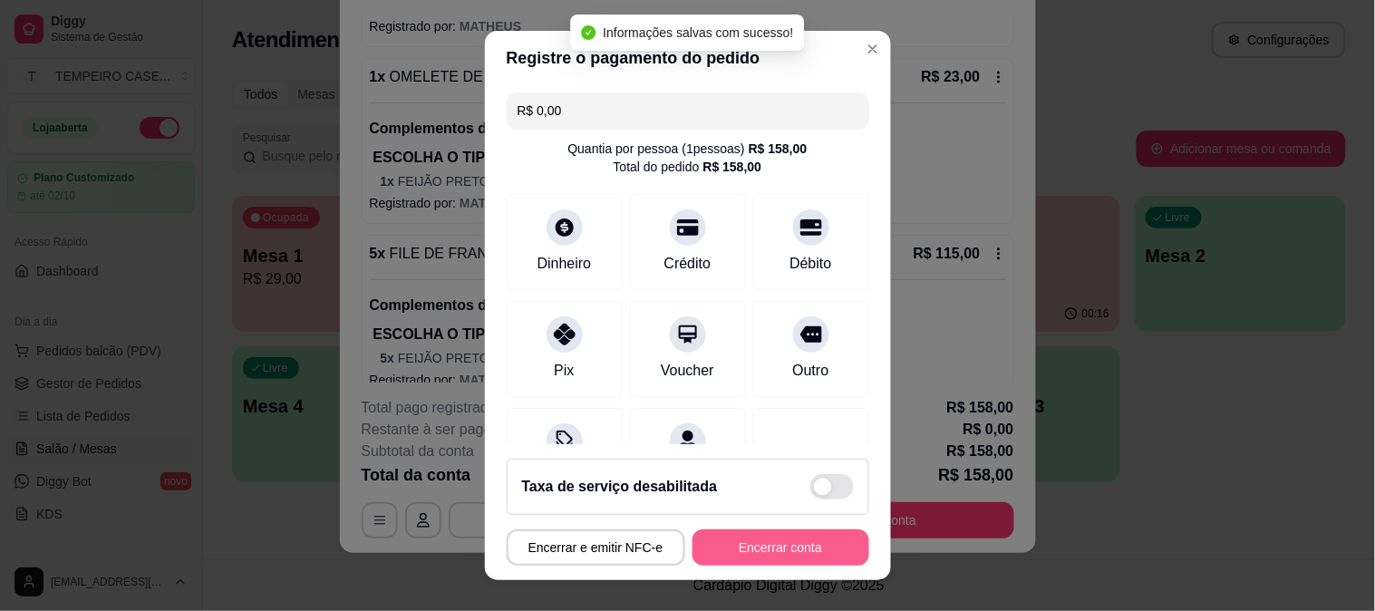
click at [763, 546] on button "Encerrar conta" at bounding box center [781, 548] width 177 height 36
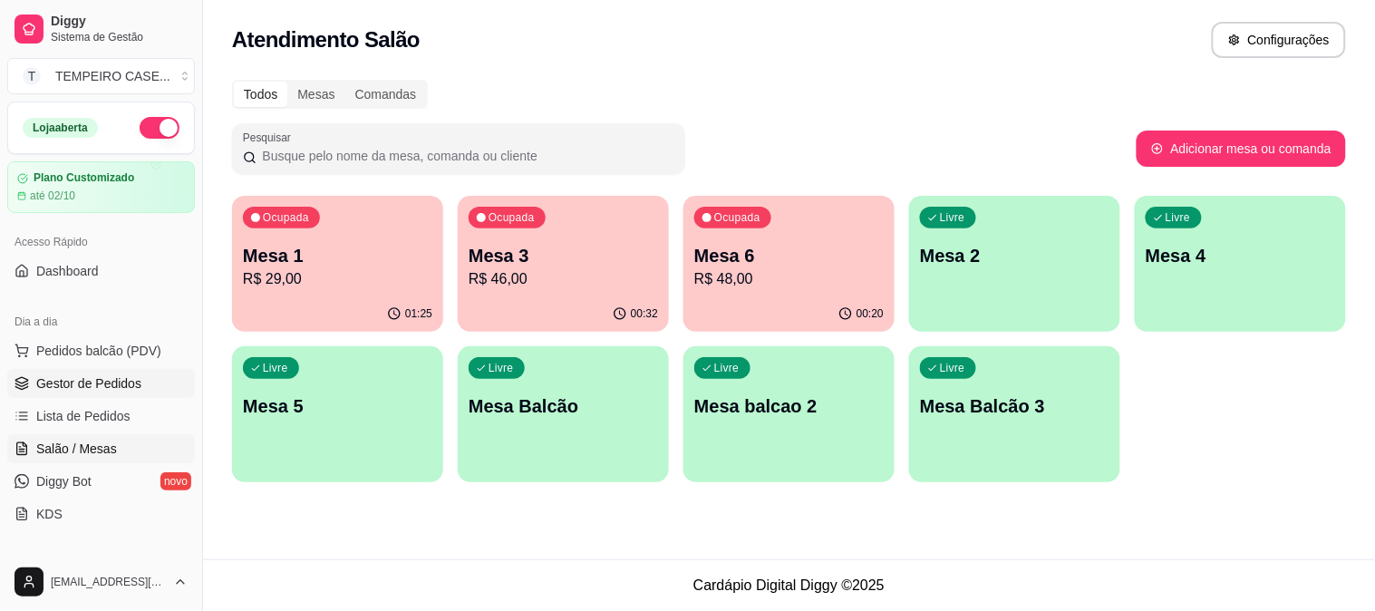
click at [63, 379] on span "Gestor de Pedidos" at bounding box center [88, 383] width 105 height 18
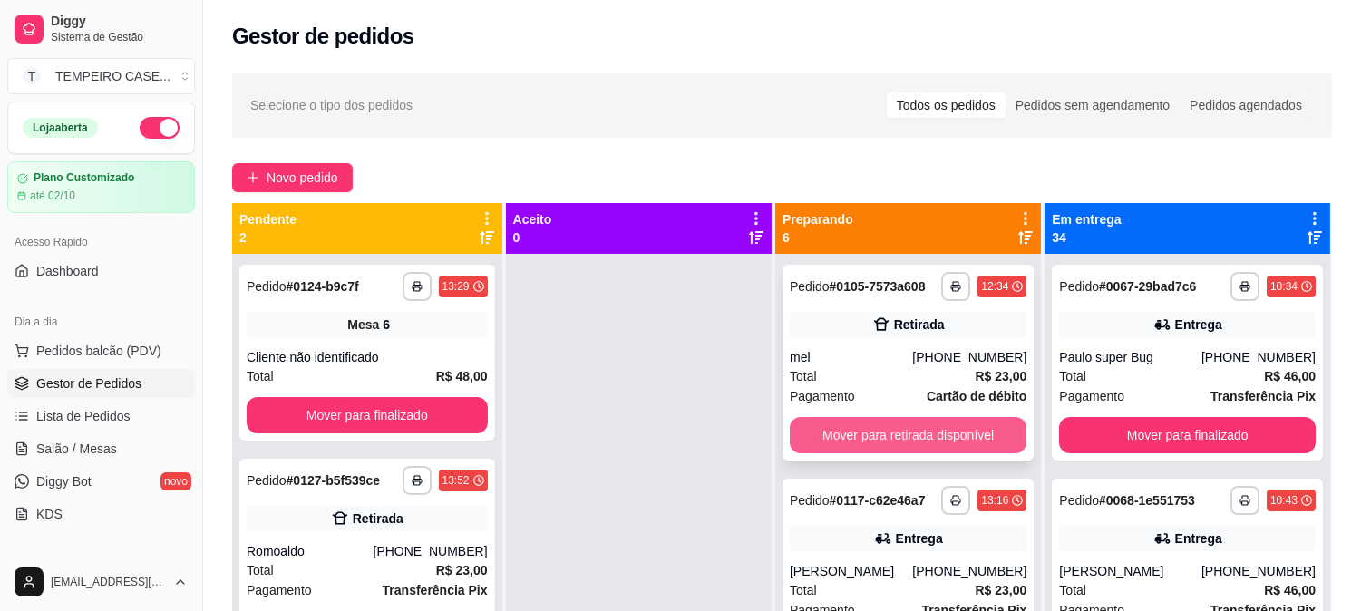
click at [854, 430] on button "Mover para retirada disponível" at bounding box center [908, 435] width 237 height 36
click at [865, 433] on button "Mover para entrega" at bounding box center [908, 435] width 237 height 36
click at [869, 432] on button "Mover para entrega" at bounding box center [908, 435] width 237 height 36
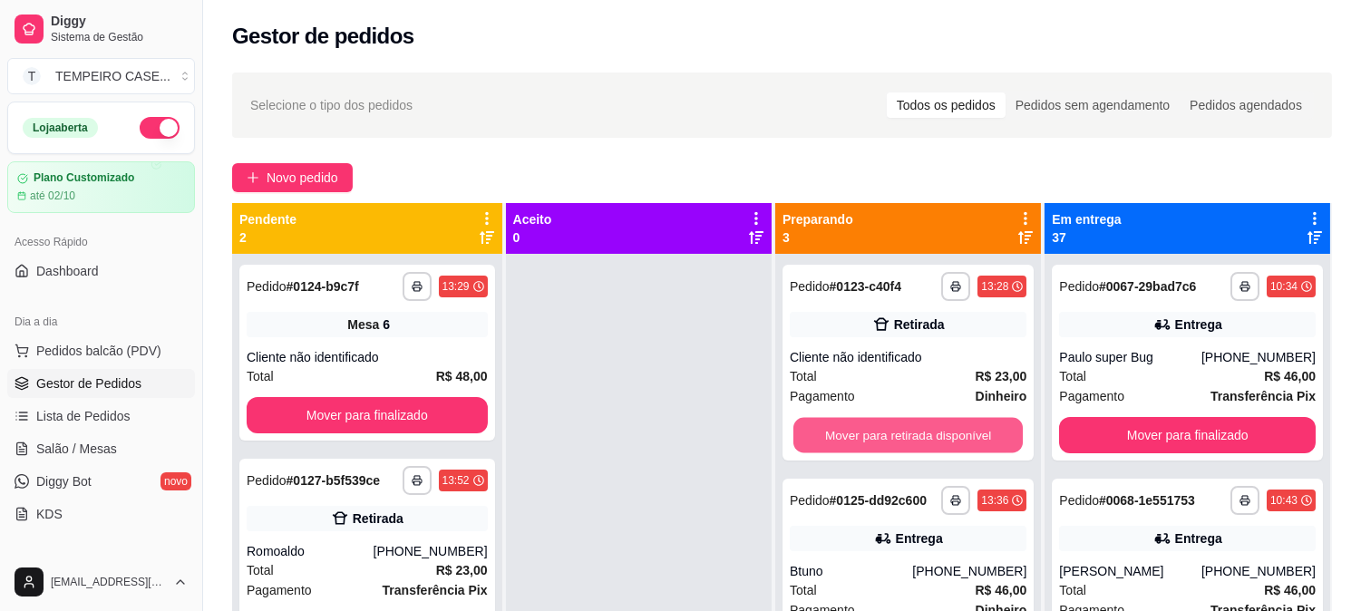
click at [875, 433] on button "Mover para retirada disponível" at bounding box center [908, 435] width 230 height 35
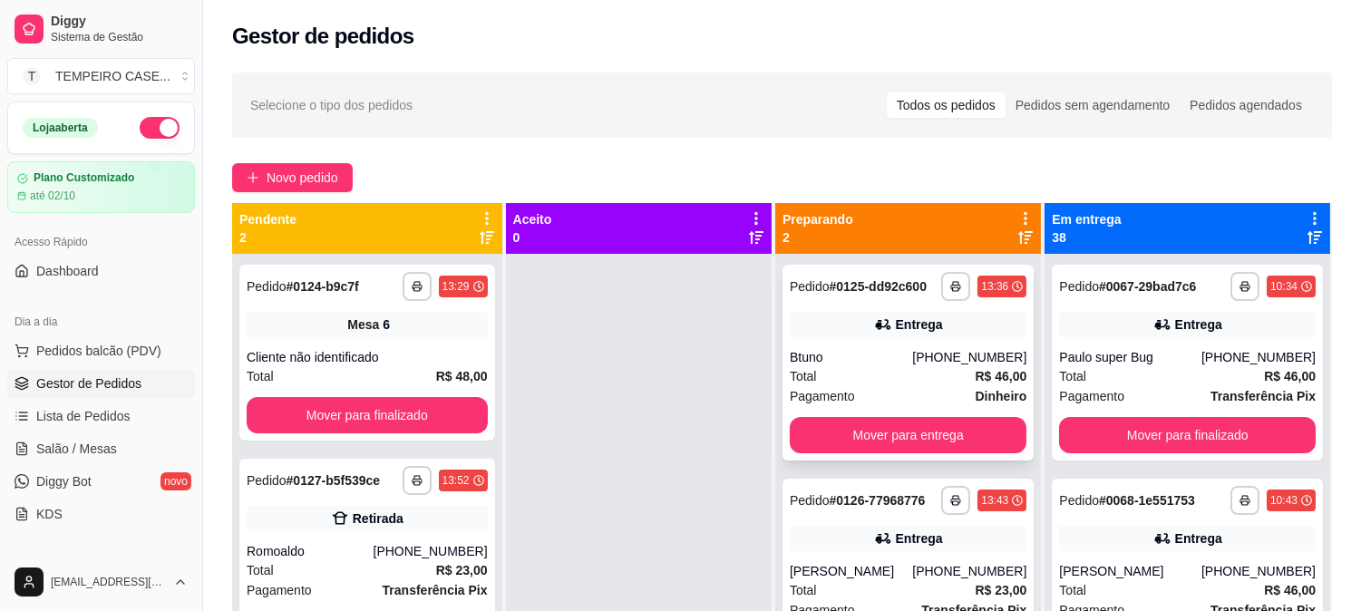
click at [881, 435] on button "Mover para entrega" at bounding box center [908, 435] width 237 height 36
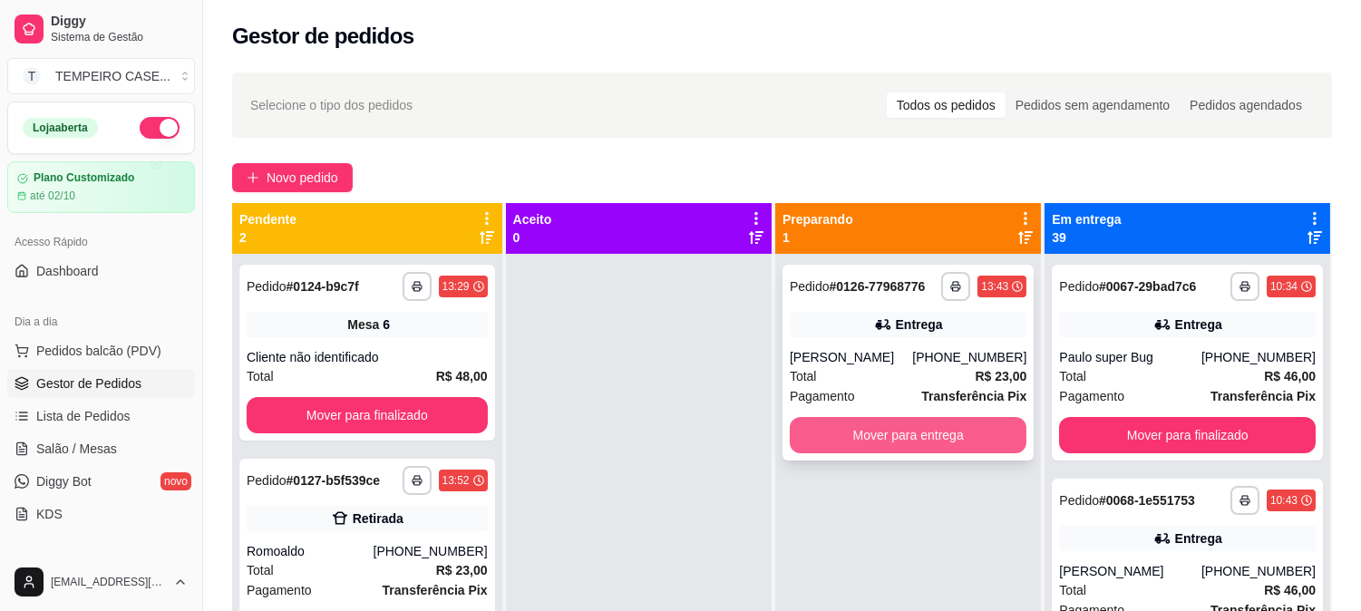
click at [868, 440] on button "Mover para entrega" at bounding box center [908, 435] width 237 height 36
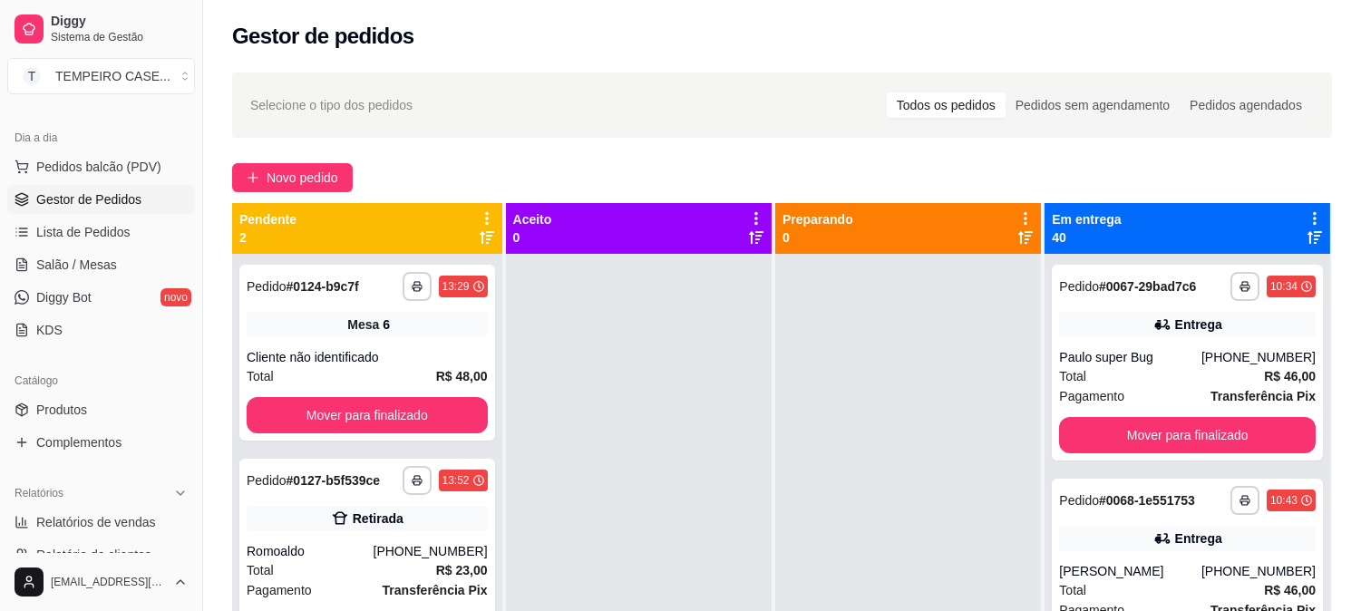
scroll to position [201, 0]
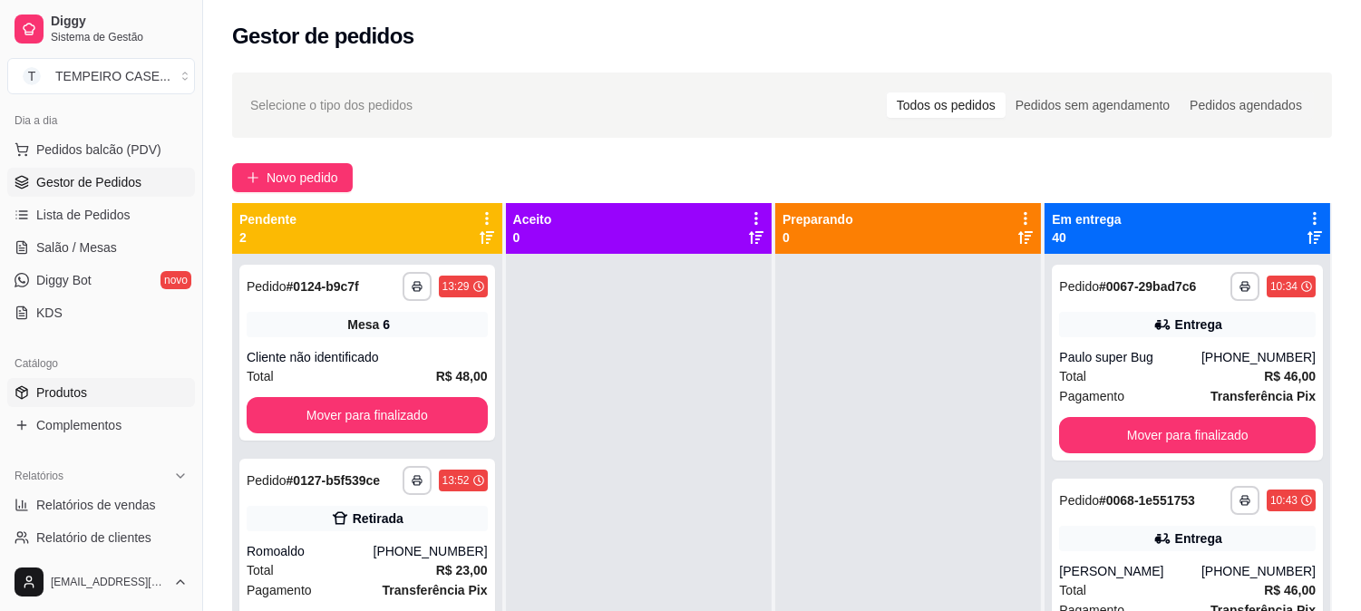
click at [83, 399] on span "Produtos" at bounding box center [61, 393] width 51 height 18
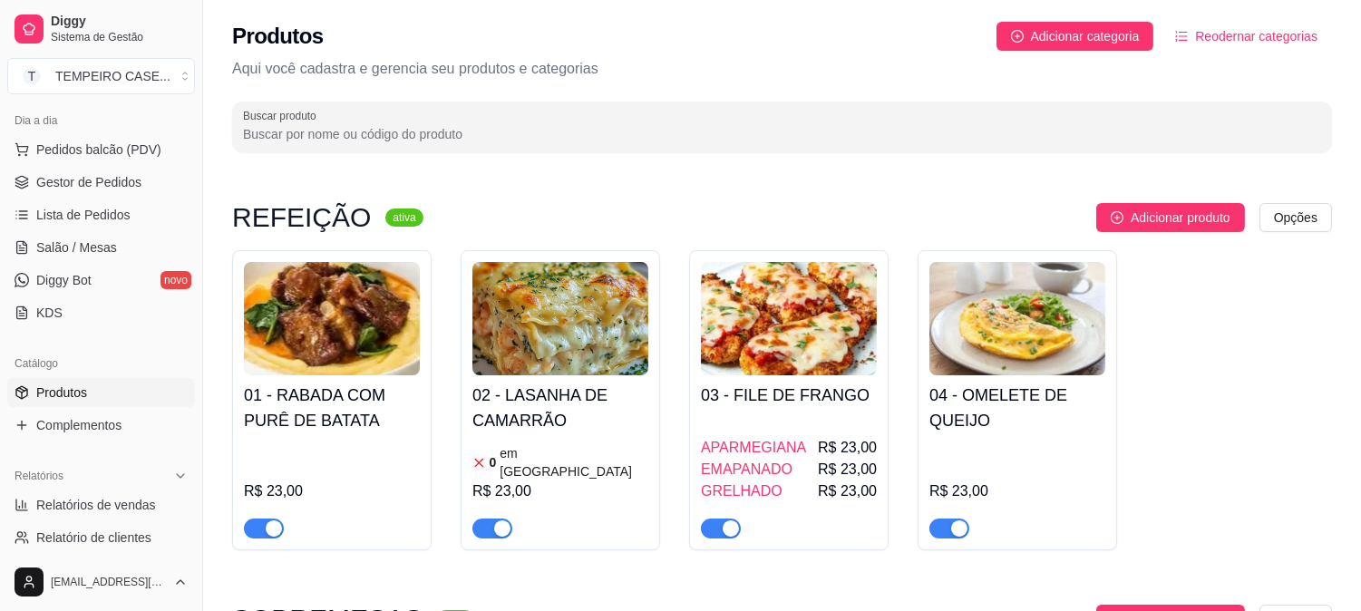
click at [333, 421] on h4 "01 - RABADA COM PURÊ DE BATATA" at bounding box center [332, 408] width 176 height 51
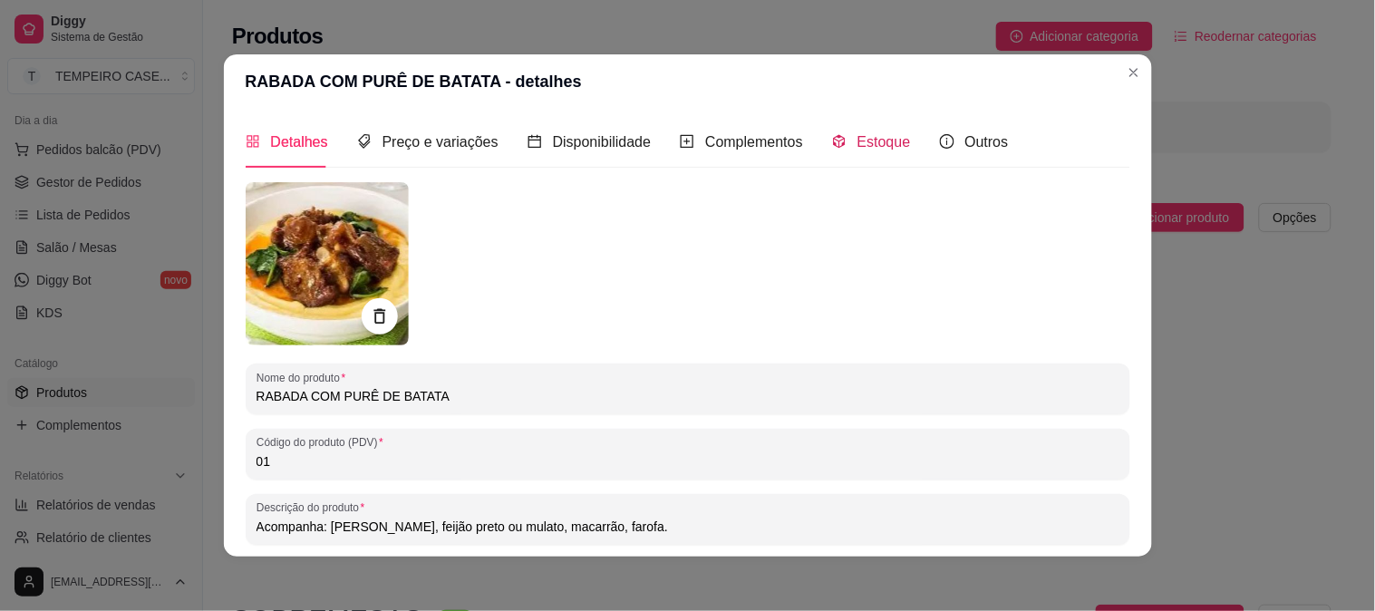
click at [839, 147] on div "Estoque" at bounding box center [871, 142] width 79 height 23
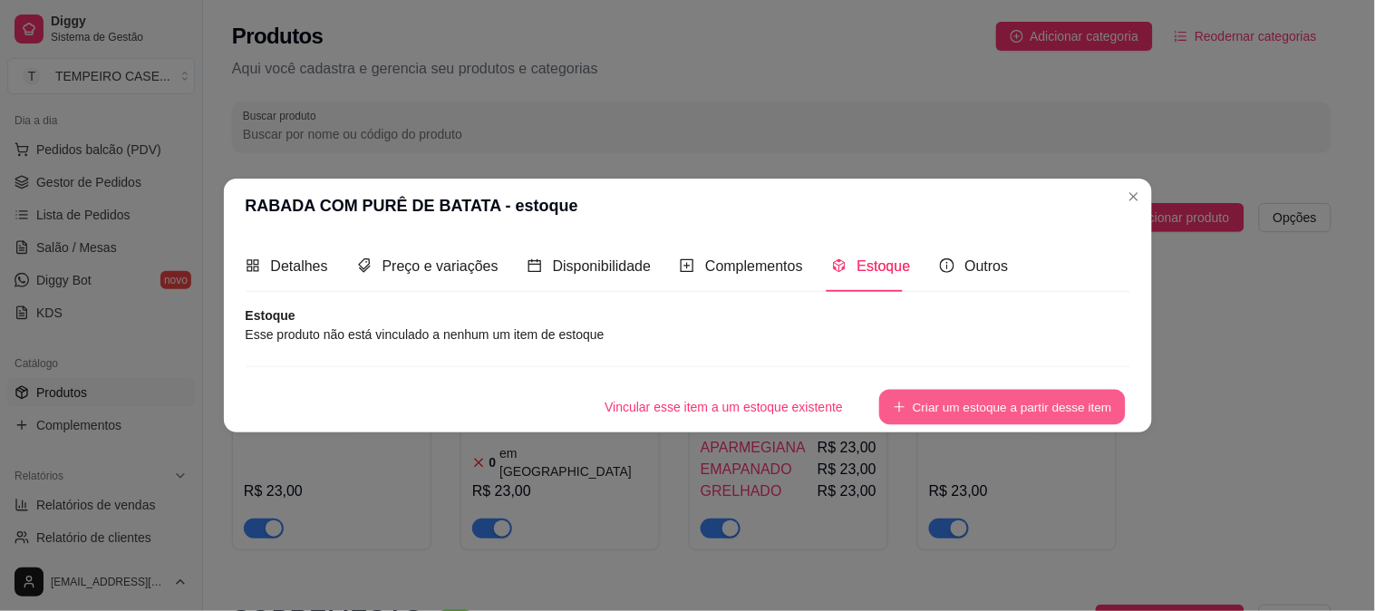
click at [935, 417] on button "Criar um estoque a partir desse item" at bounding box center [1003, 407] width 247 height 35
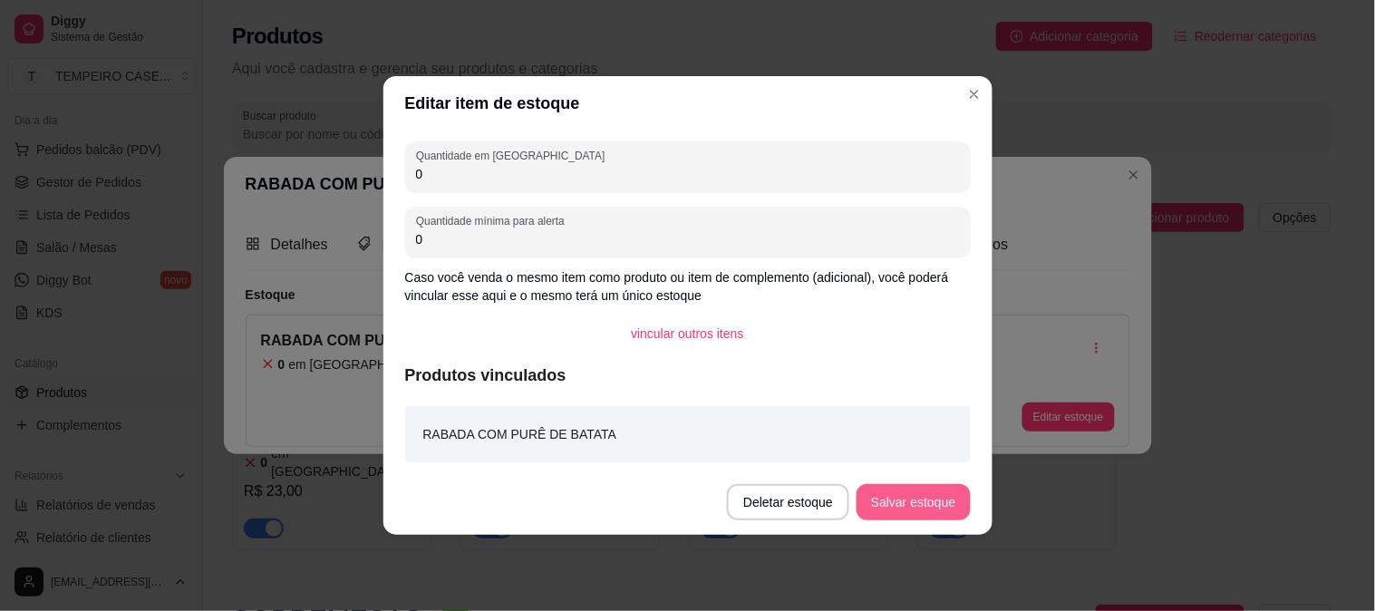
click at [904, 494] on button "Salvar estoque" at bounding box center [913, 502] width 113 height 36
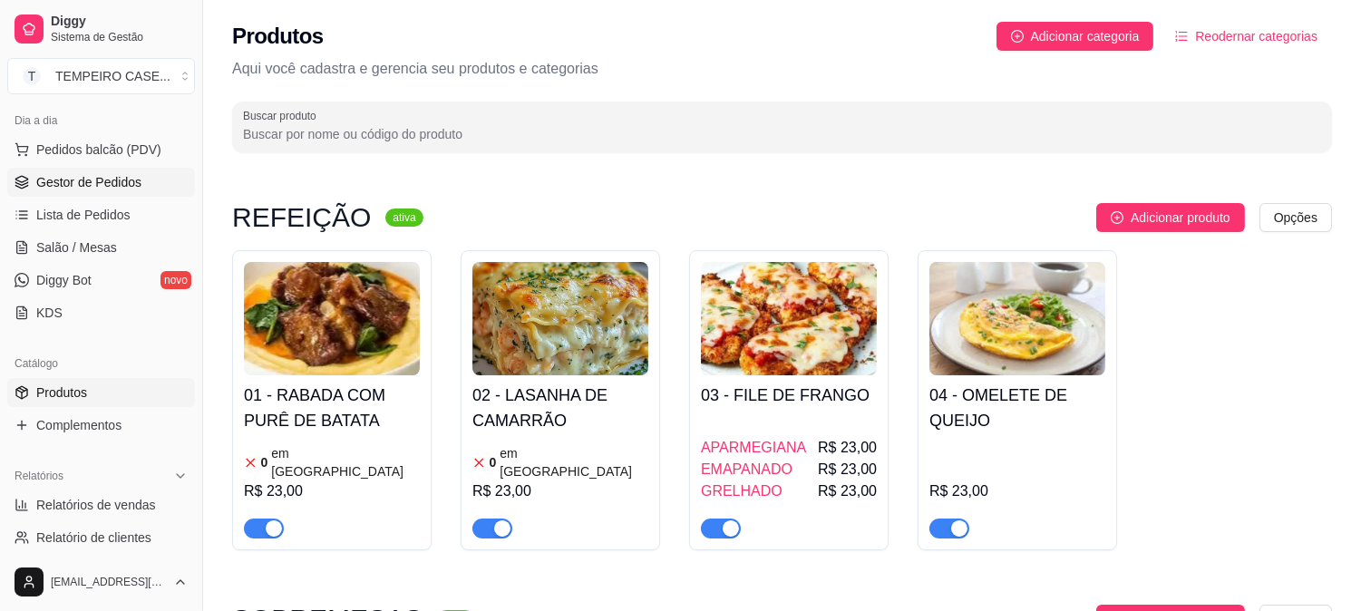
click at [79, 188] on span "Gestor de Pedidos" at bounding box center [88, 182] width 105 height 18
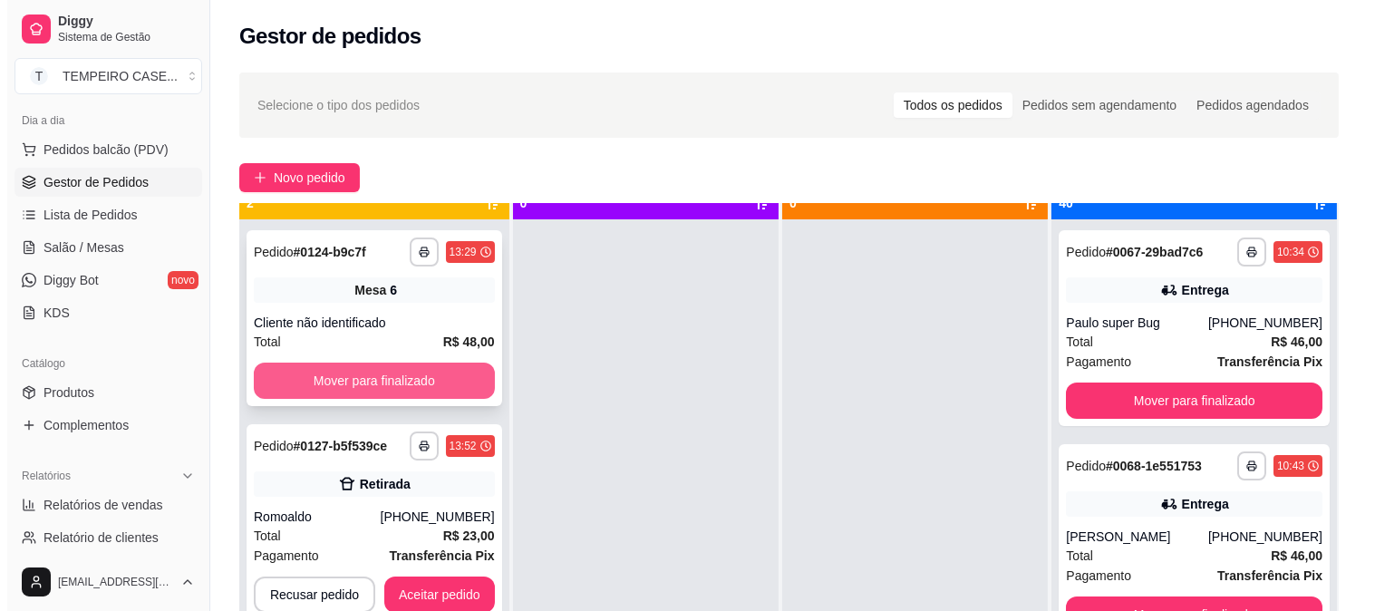
scroll to position [50, 0]
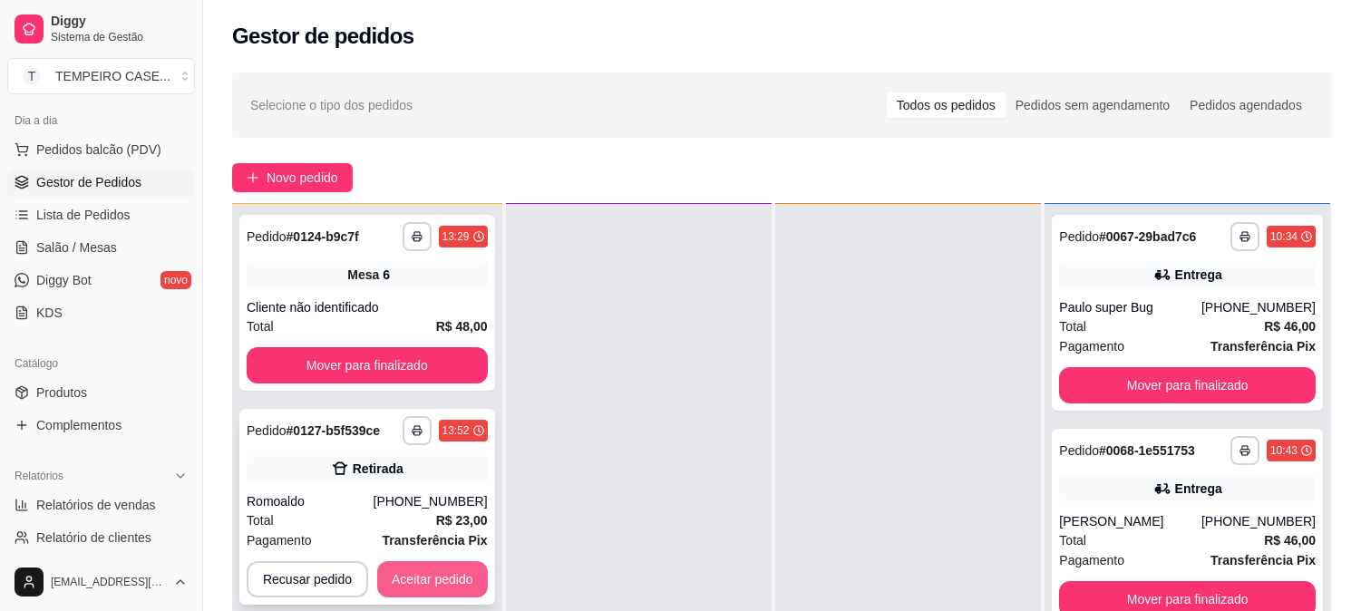
click at [430, 581] on button "Aceitar pedido" at bounding box center [432, 579] width 111 height 36
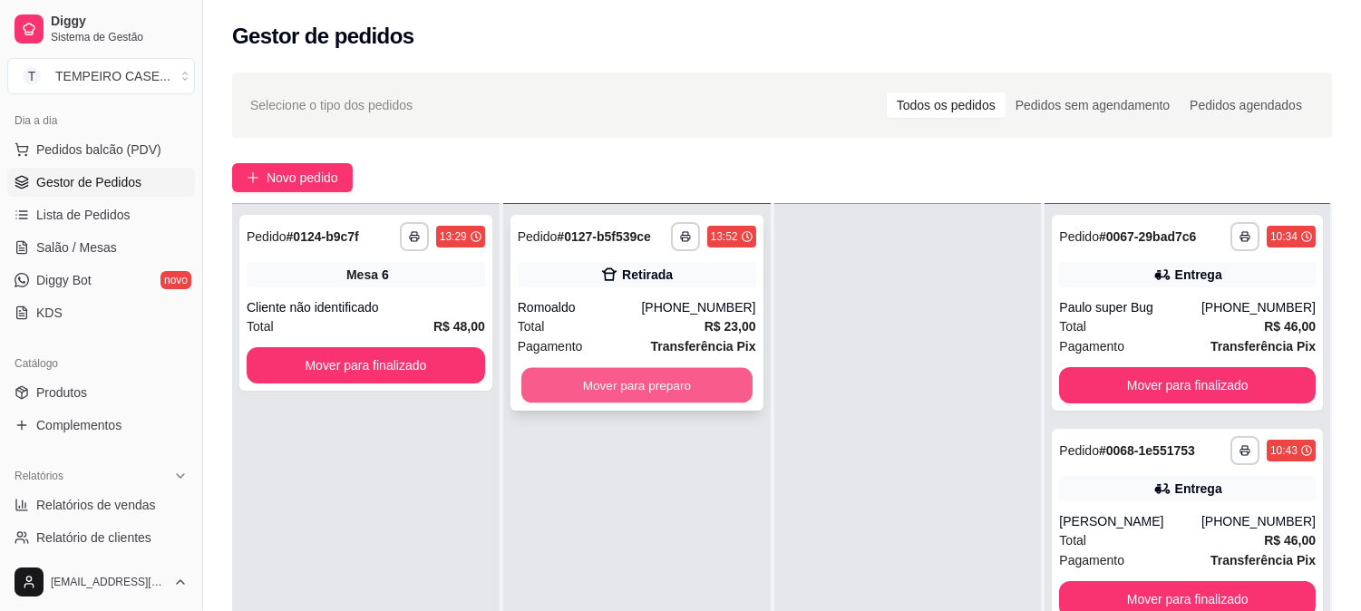
click at [645, 375] on button "Mover para preparo" at bounding box center [636, 385] width 231 height 35
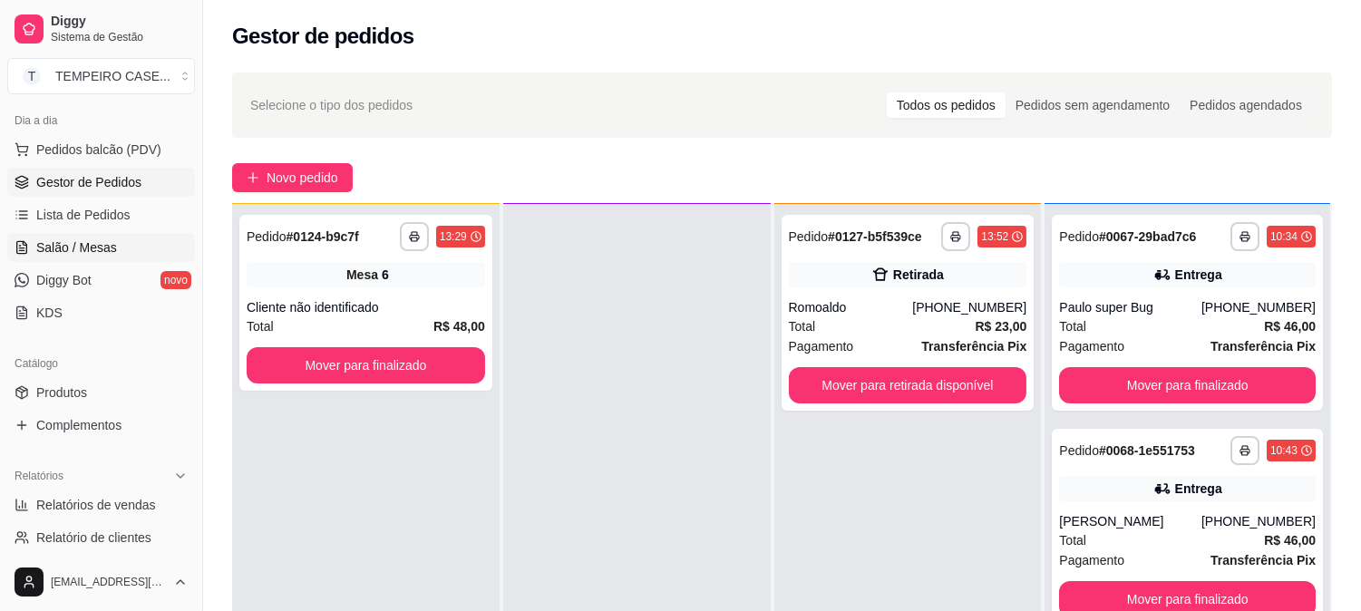
click at [87, 248] on span "Salão / Mesas" at bounding box center [76, 247] width 81 height 18
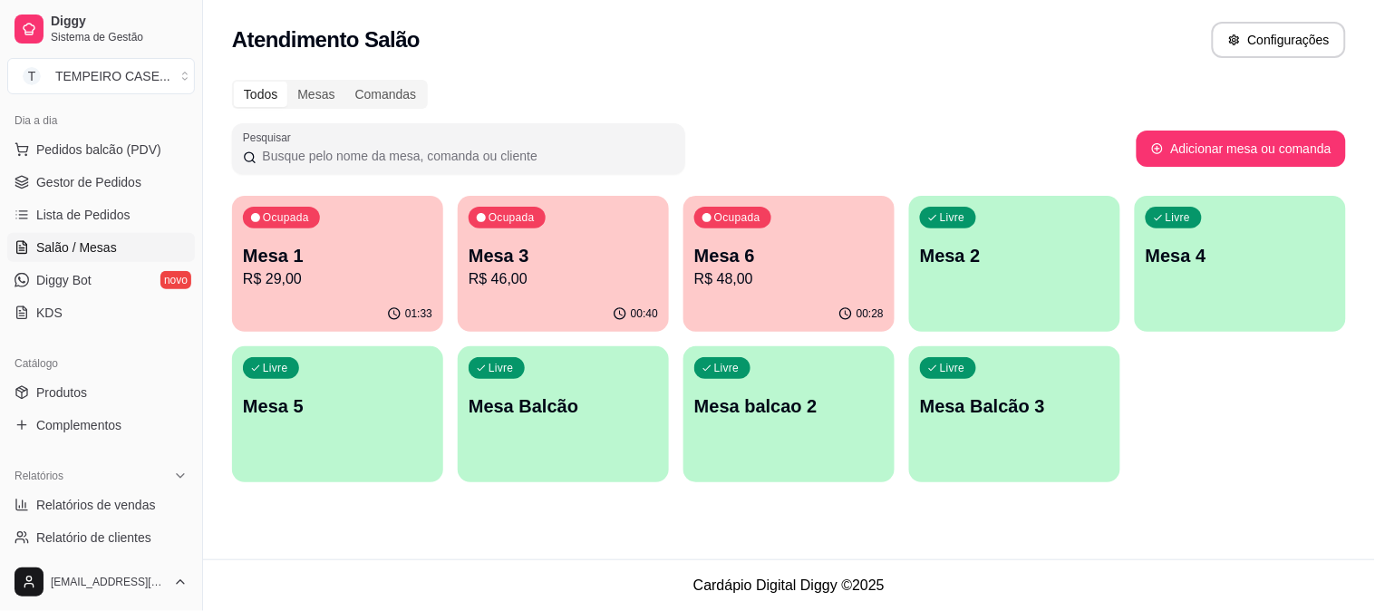
click at [98, 248] on span "Salão / Mesas" at bounding box center [76, 247] width 81 height 18
click at [763, 227] on div "Ocupada" at bounding box center [734, 219] width 74 height 21
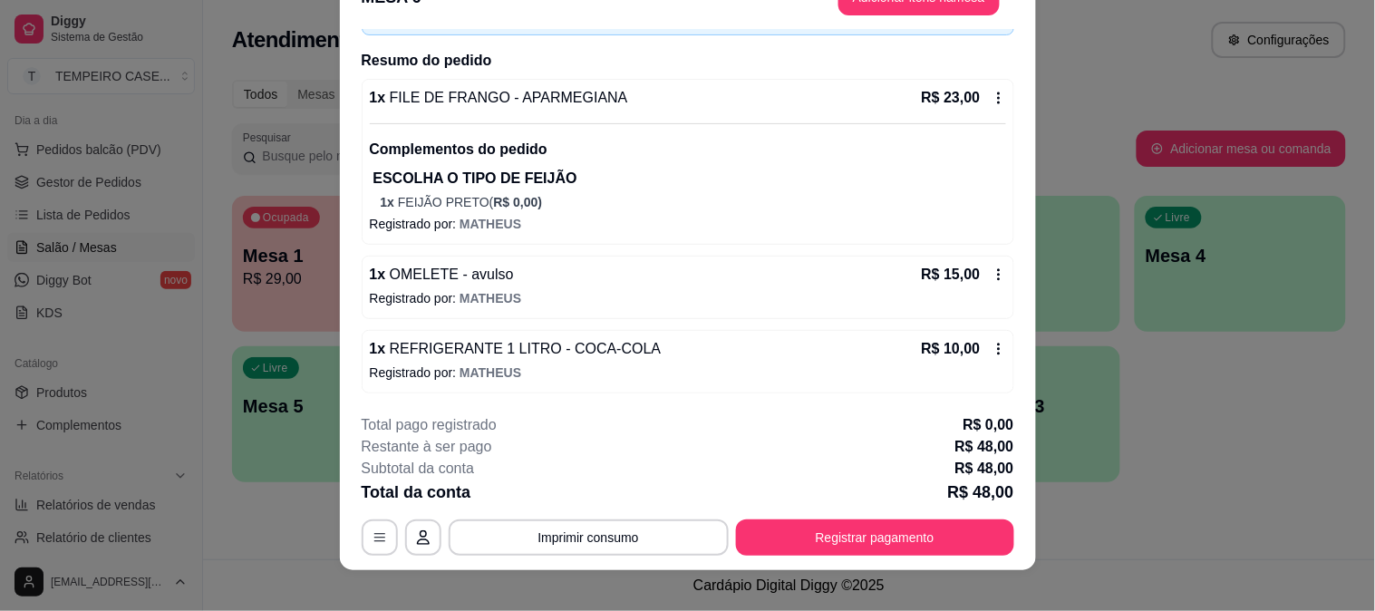
scroll to position [55, 0]
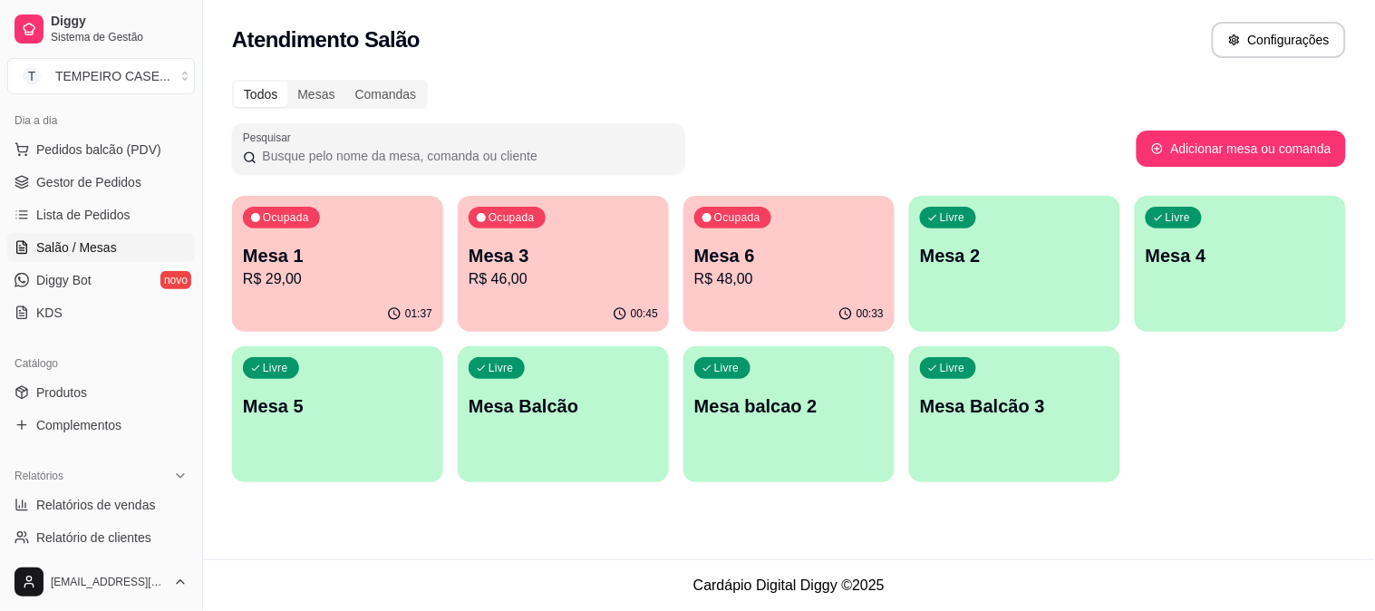
click at [597, 249] on p "Mesa 3" at bounding box center [564, 255] width 190 height 25
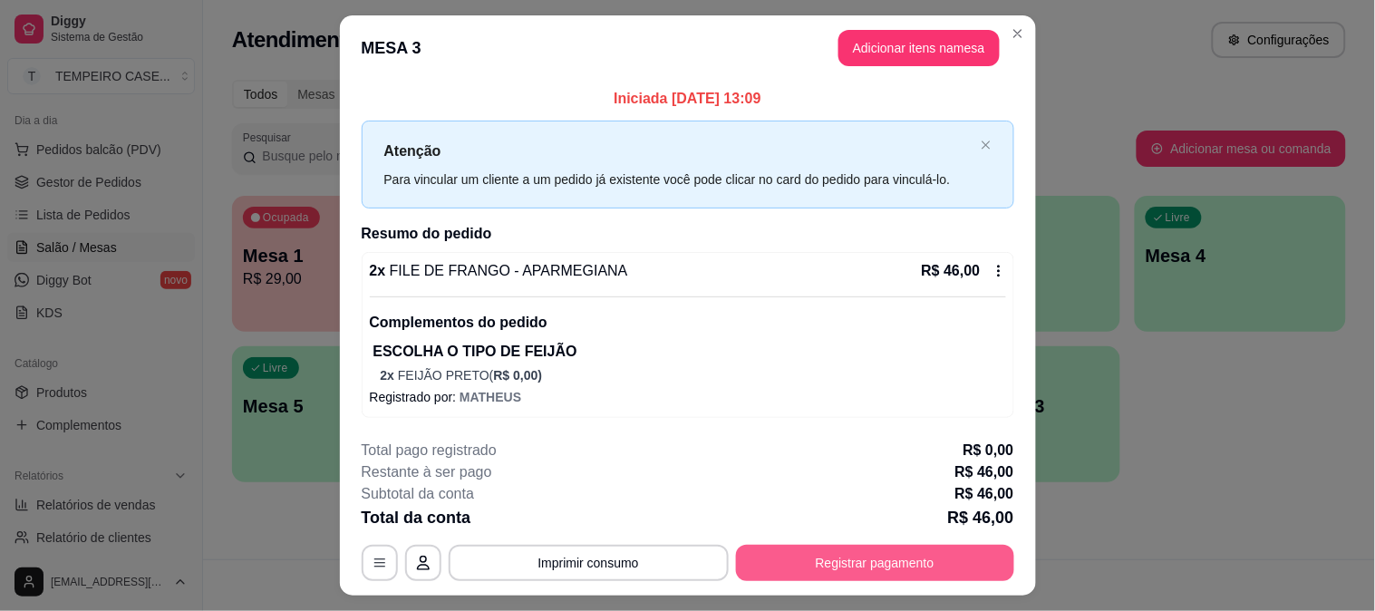
click at [821, 577] on button "Registrar pagamento" at bounding box center [875, 563] width 278 height 36
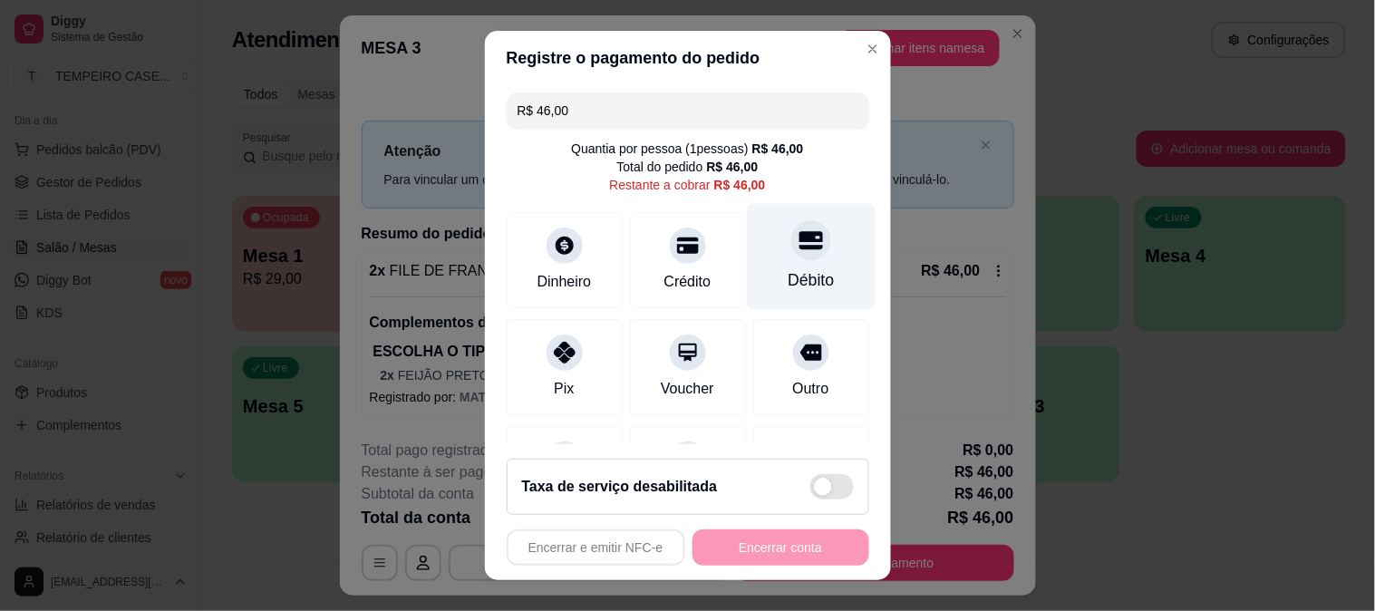
click at [798, 245] on div "Débito" at bounding box center [811, 256] width 128 height 106
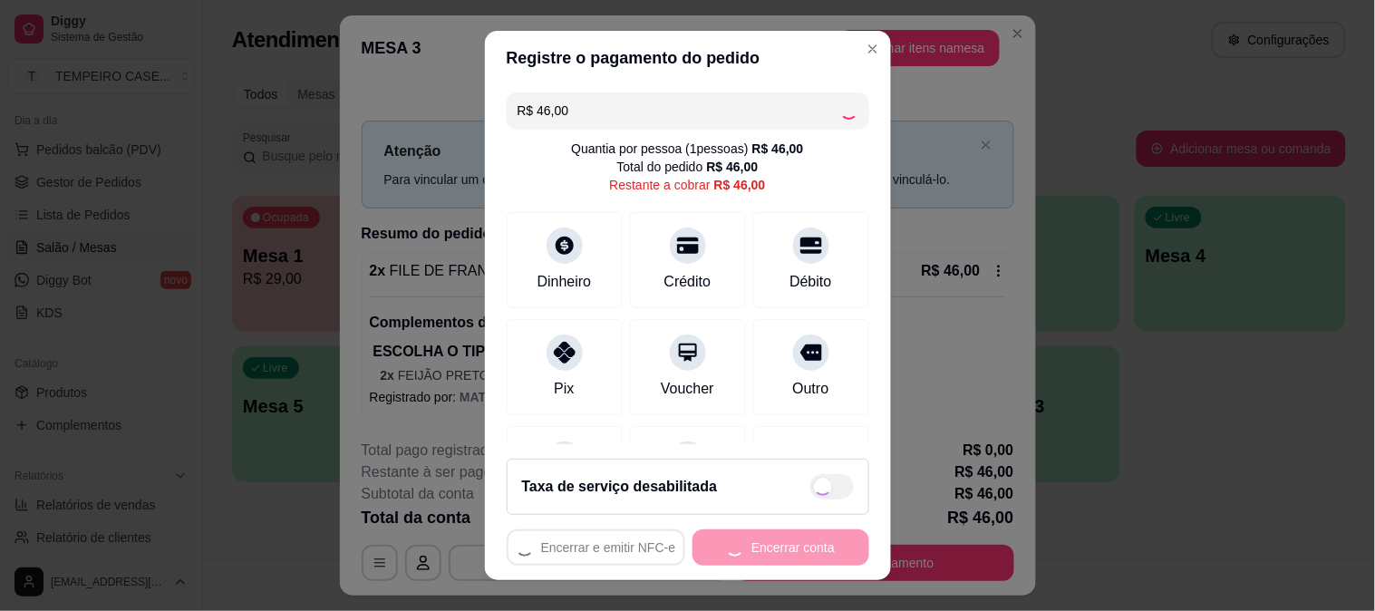
type input "R$ 0,00"
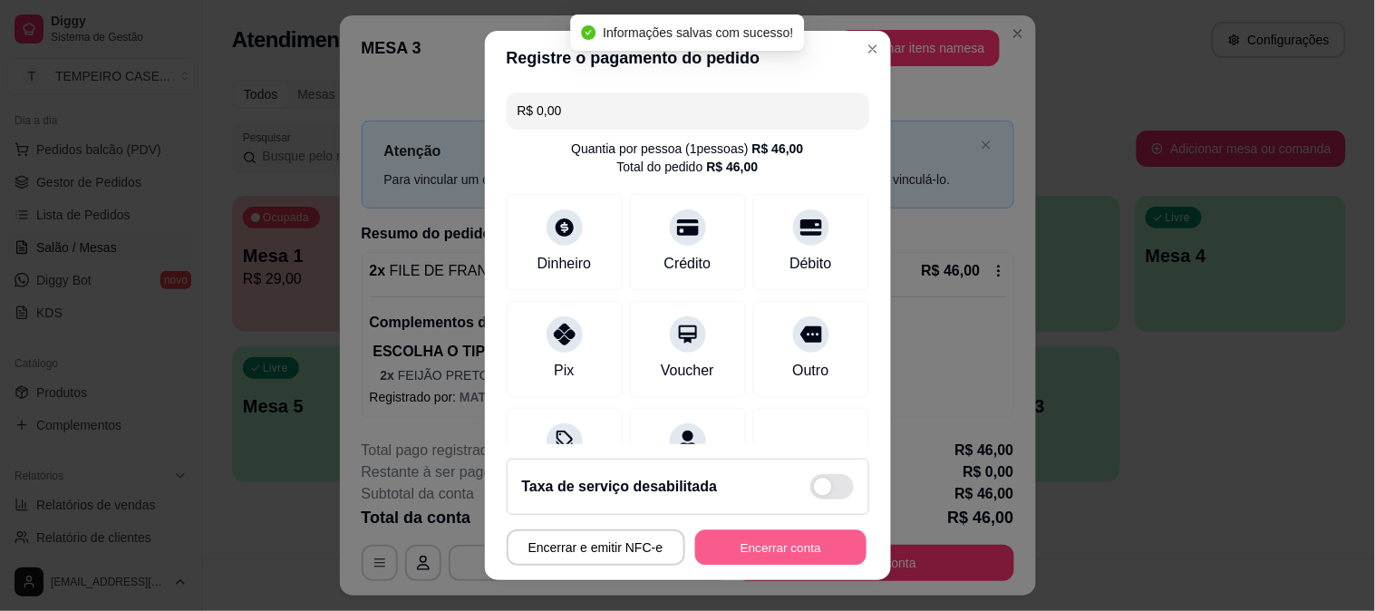
click at [766, 553] on button "Encerrar conta" at bounding box center [780, 547] width 171 height 35
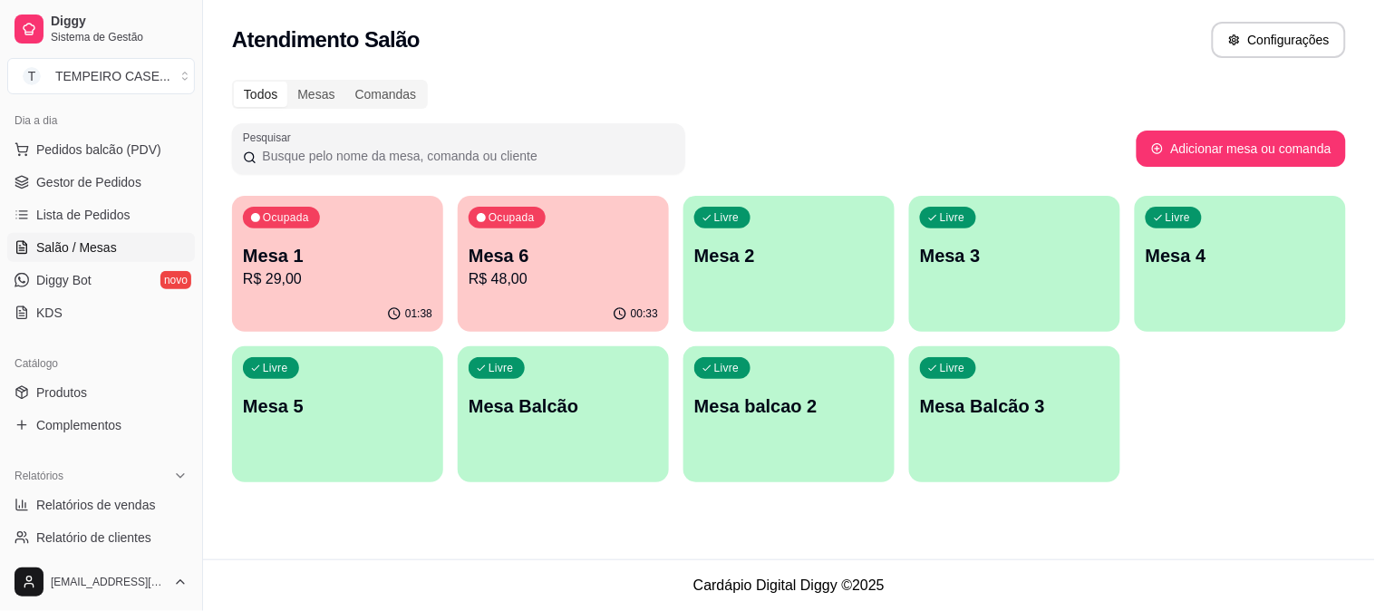
click at [539, 294] on div "Ocupada Mesa 6 R$ 48,00" at bounding box center [563, 246] width 211 height 101
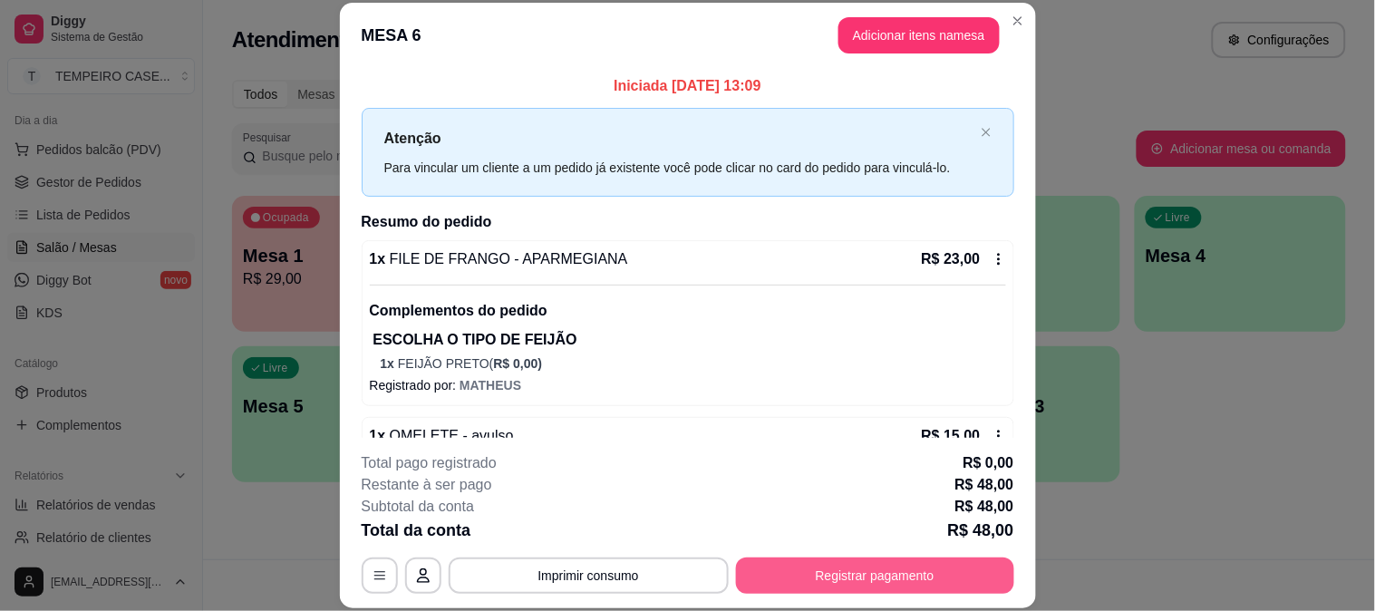
click at [857, 563] on button "Registrar pagamento" at bounding box center [875, 576] width 278 height 36
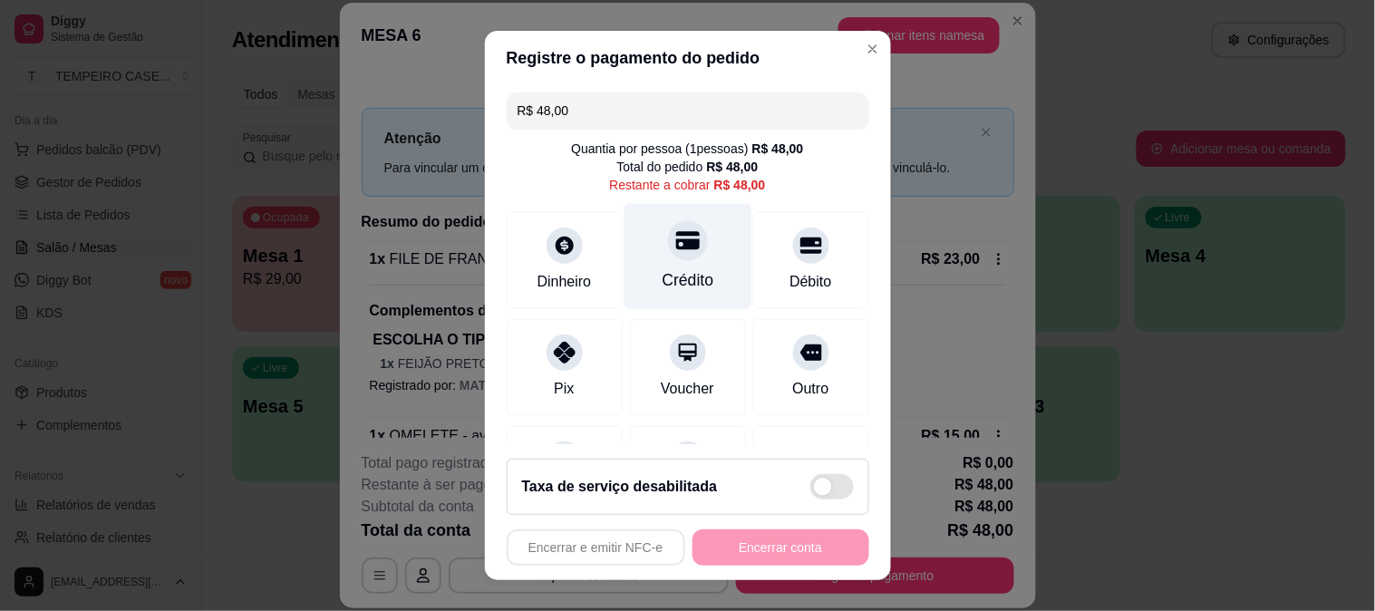
click at [678, 288] on div "Crédito" at bounding box center [688, 280] width 52 height 24
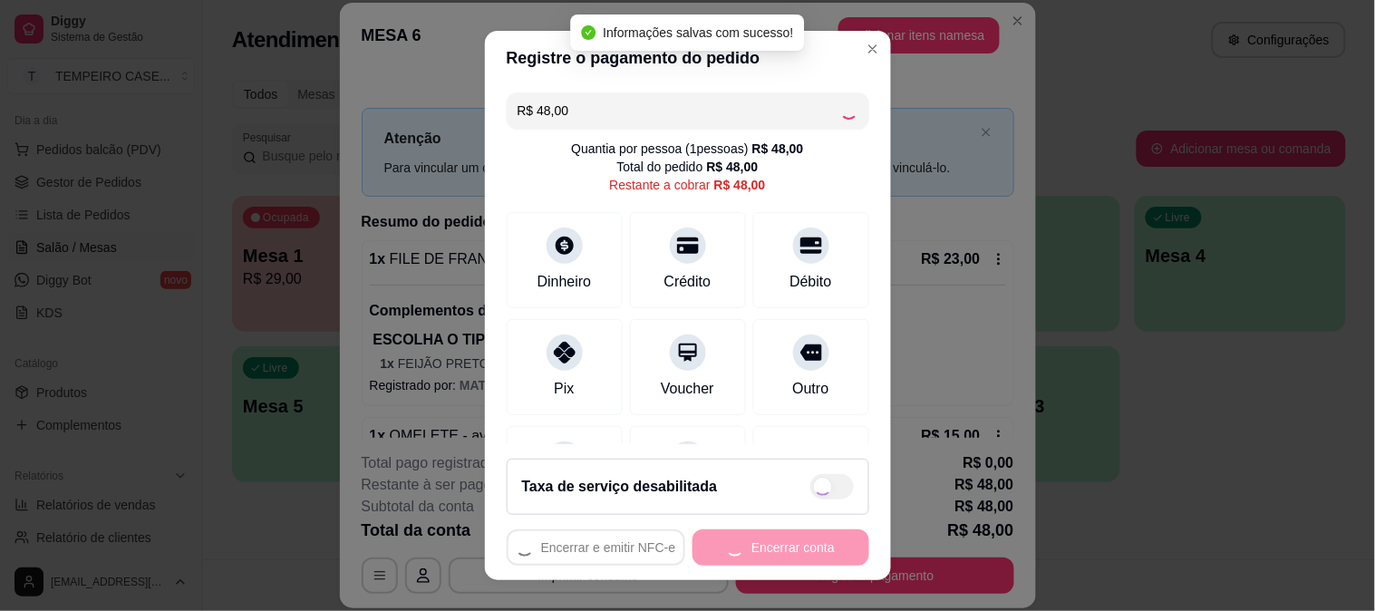
type input "R$ 0,00"
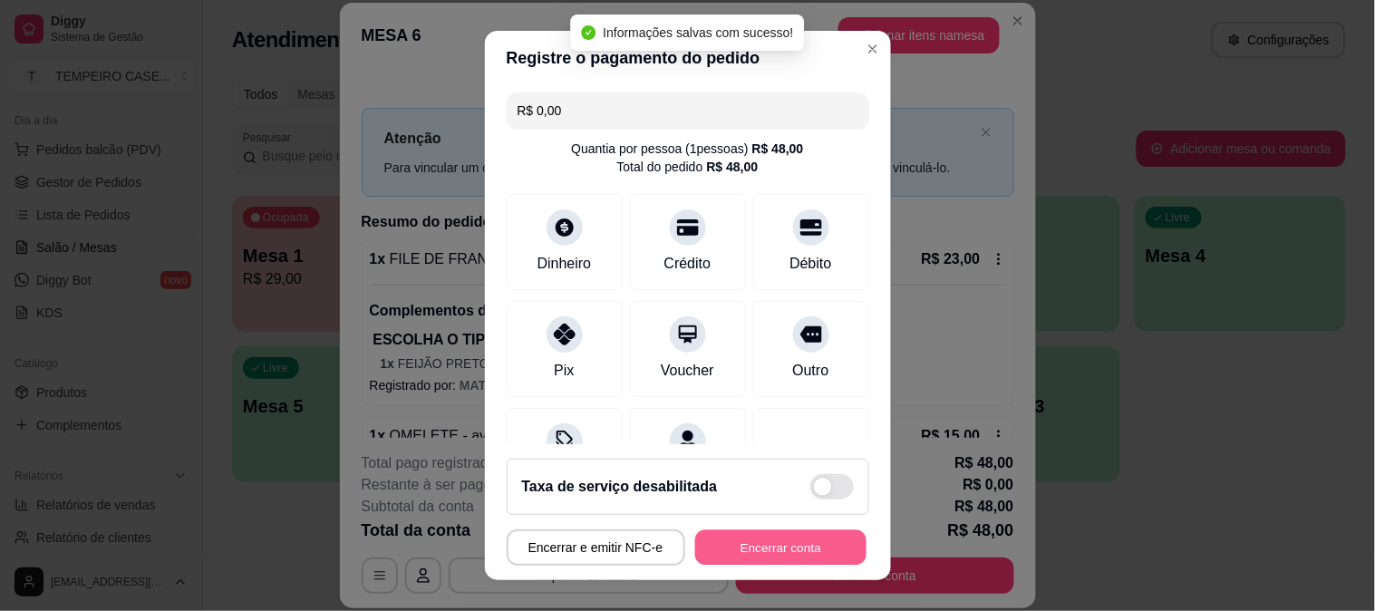
click at [786, 548] on button "Encerrar conta" at bounding box center [780, 547] width 171 height 35
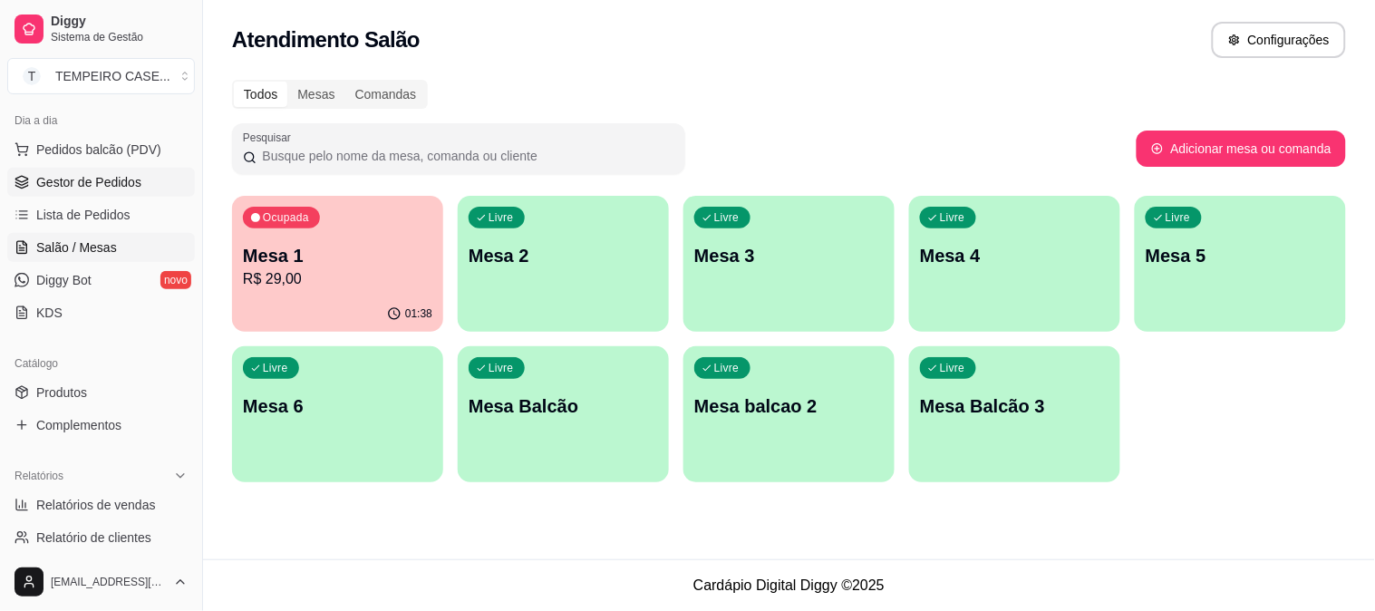
click at [46, 179] on span "Gestor de Pedidos" at bounding box center [88, 182] width 105 height 18
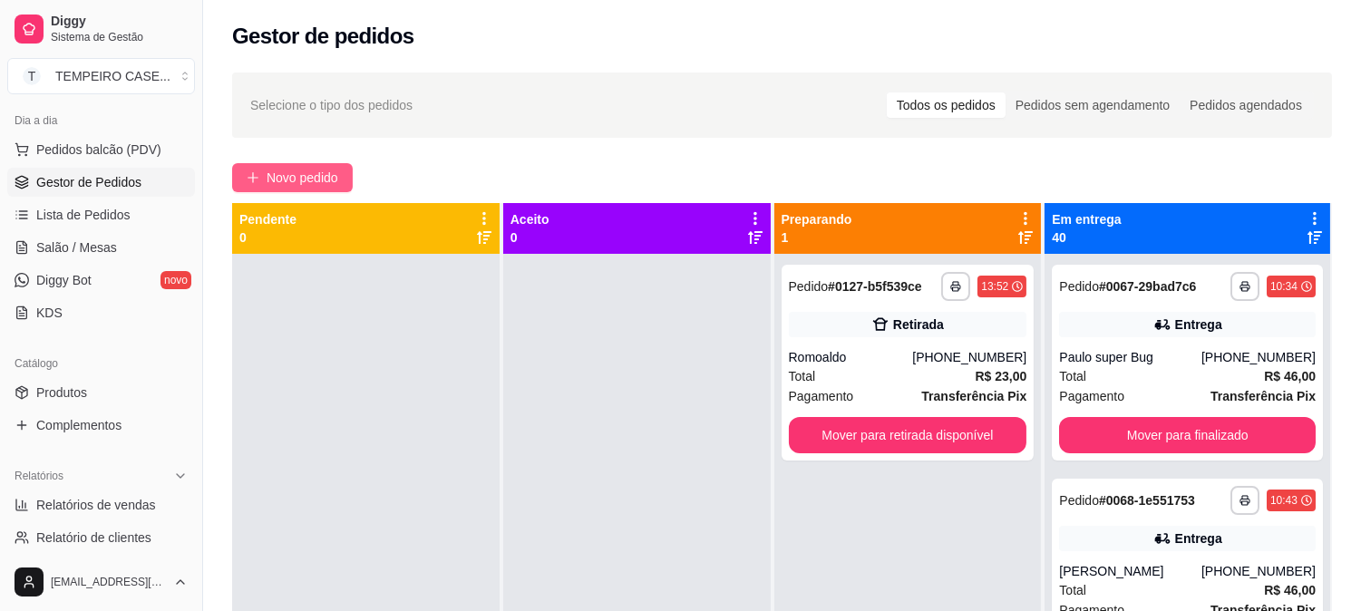
click at [258, 168] on button "Novo pedido" at bounding box center [292, 177] width 121 height 29
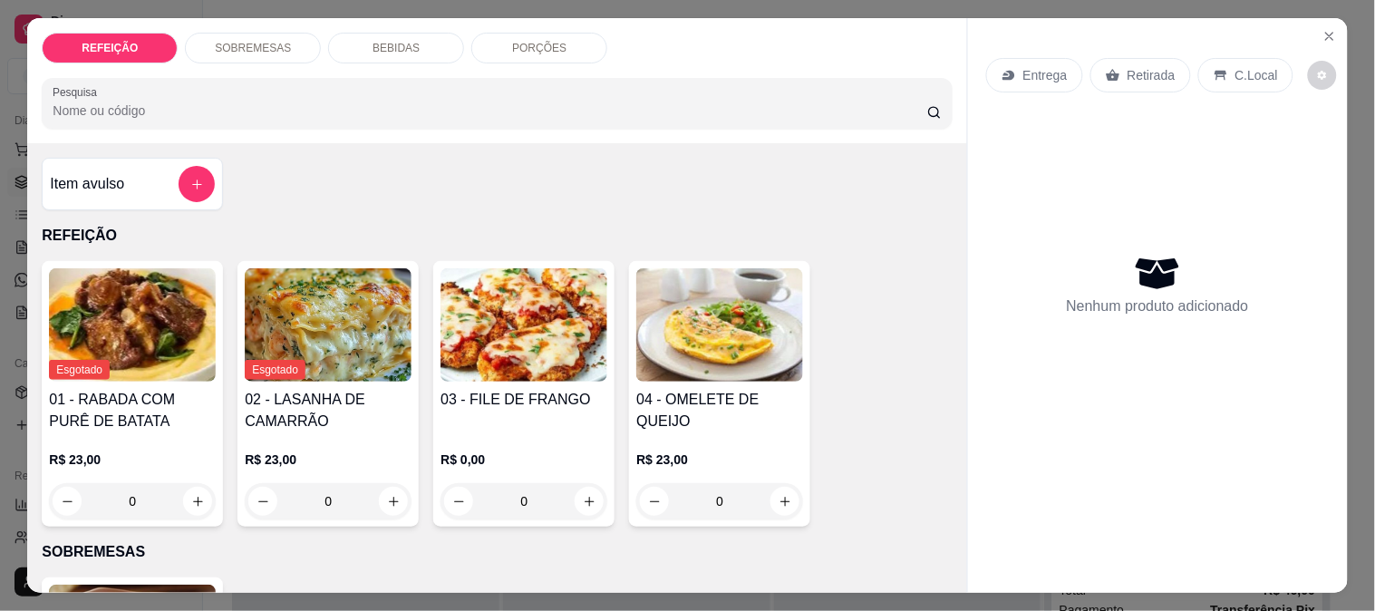
click at [551, 342] on img at bounding box center [524, 324] width 167 height 113
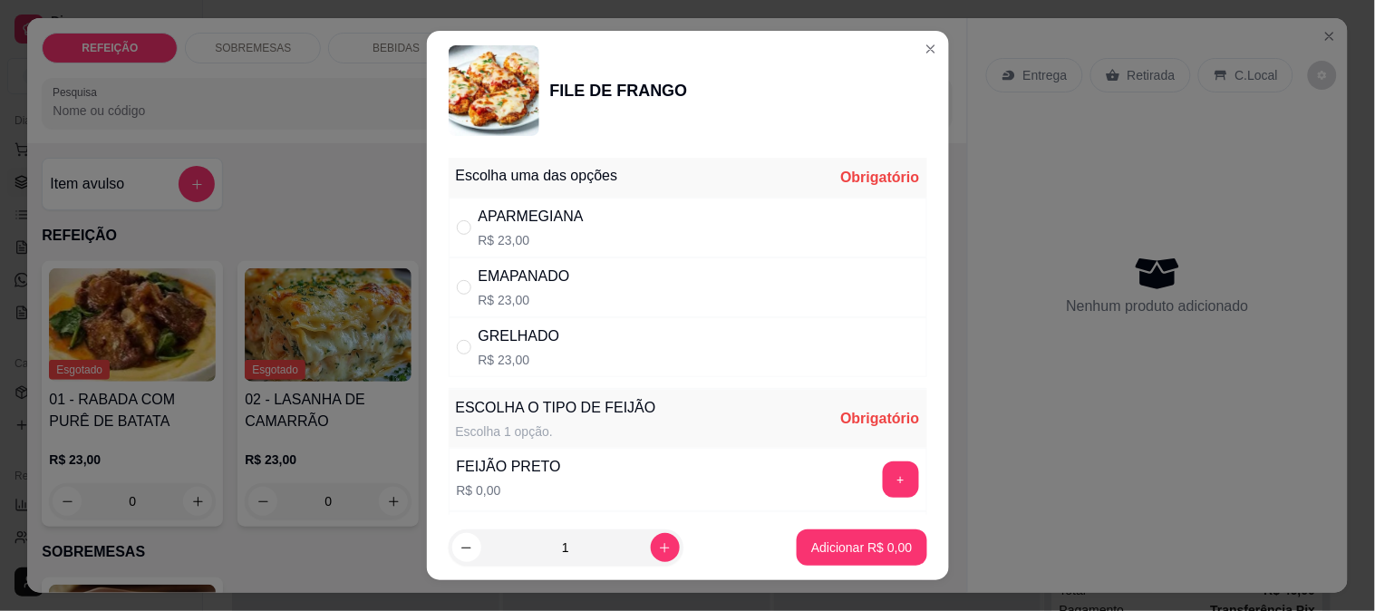
click at [558, 236] on p "R$ 23,00" at bounding box center [531, 240] width 105 height 18
click at [549, 273] on div "EMAPANADO" at bounding box center [525, 277] width 92 height 22
radio input "false"
radio input "true"
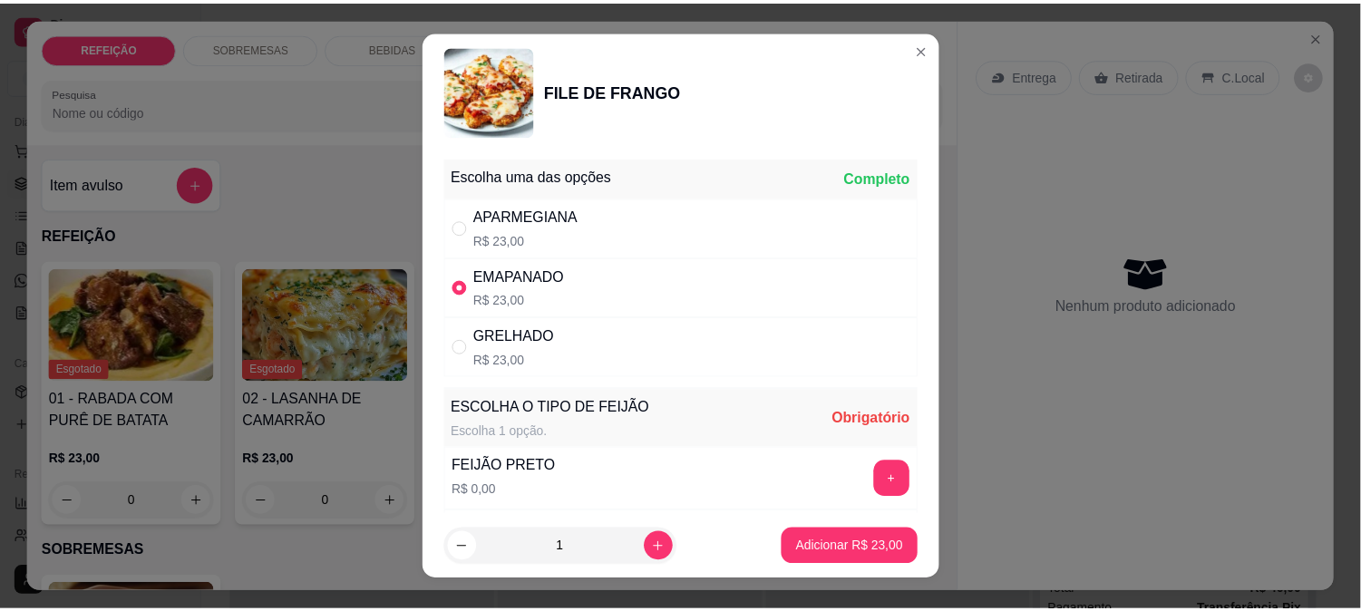
scroll to position [101, 0]
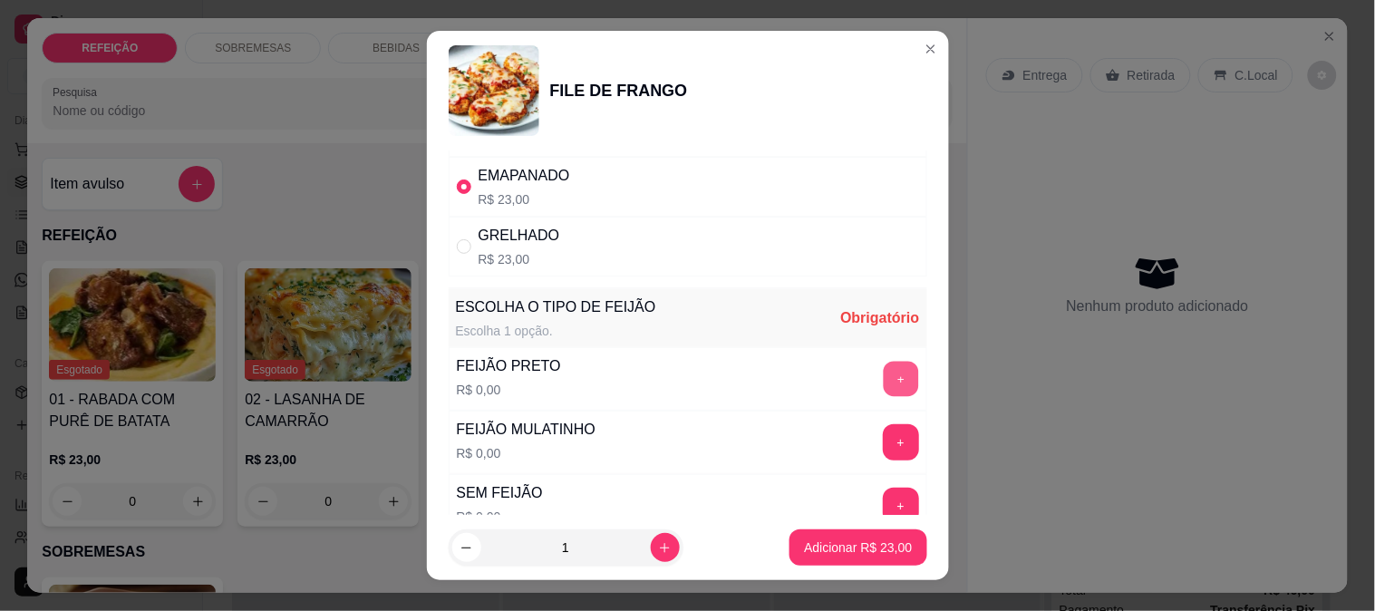
click at [883, 377] on button "+" at bounding box center [900, 378] width 35 height 35
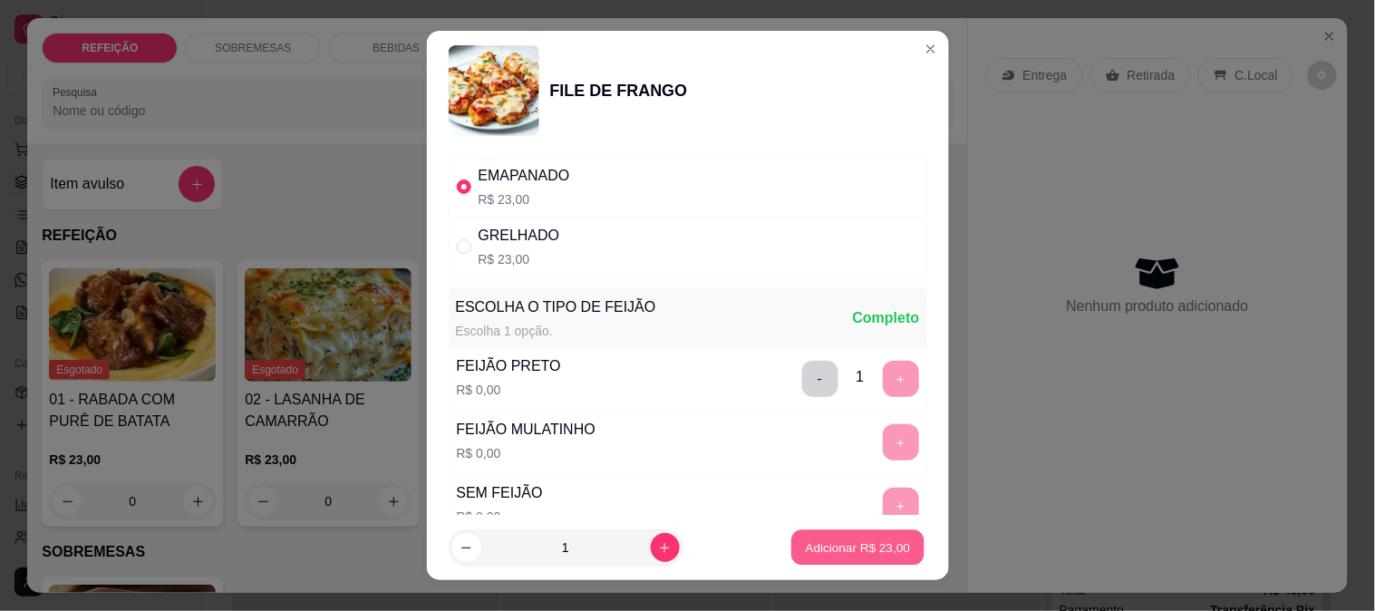
click at [847, 540] on p "Adicionar R$ 23,00" at bounding box center [858, 548] width 105 height 17
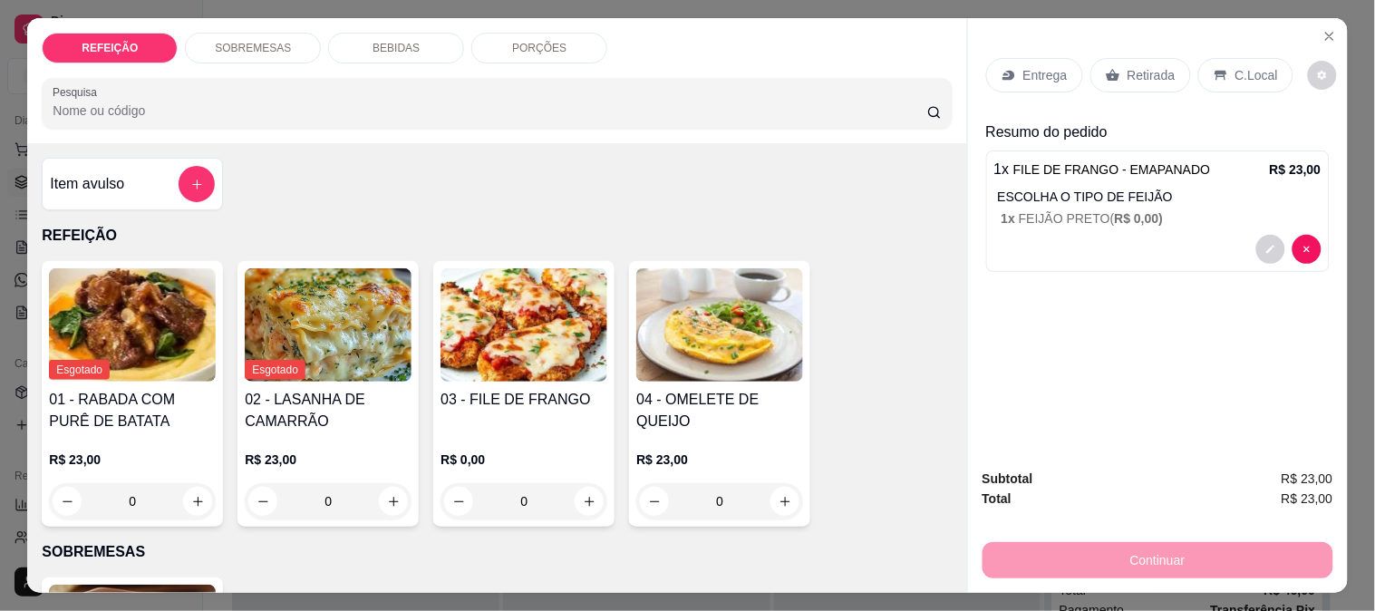
click at [1139, 70] on p "Retirada" at bounding box center [1152, 75] width 48 height 18
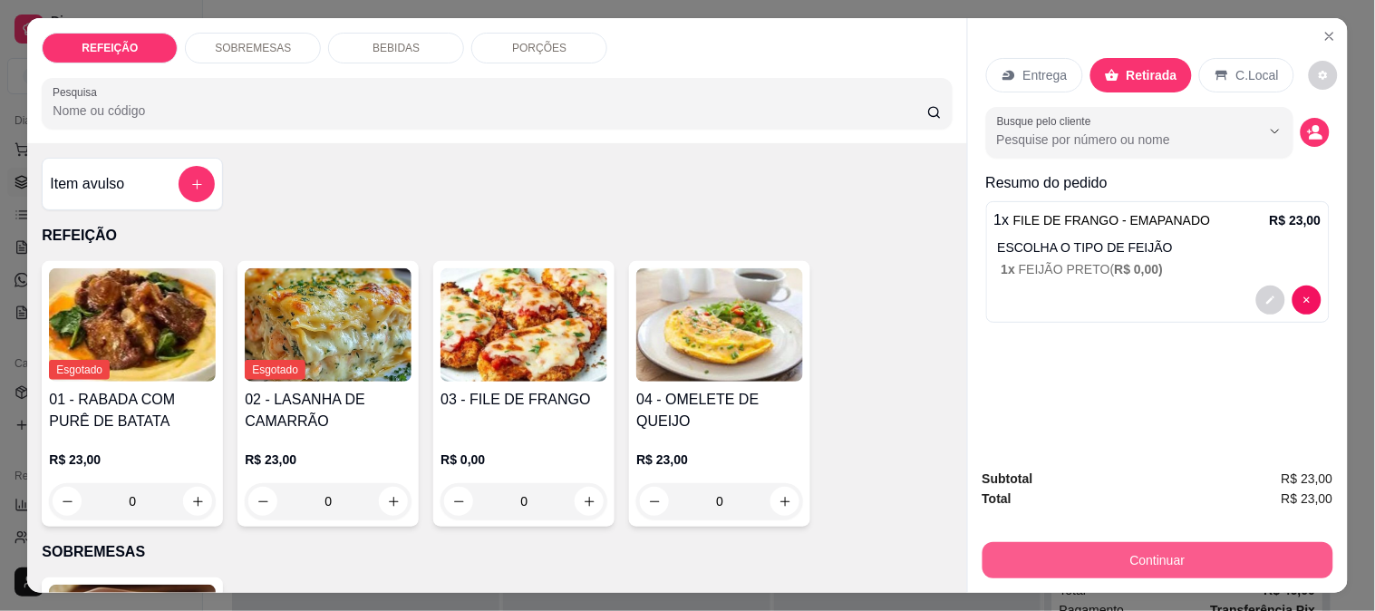
click at [1129, 551] on button "Continuar" at bounding box center [1158, 560] width 351 height 36
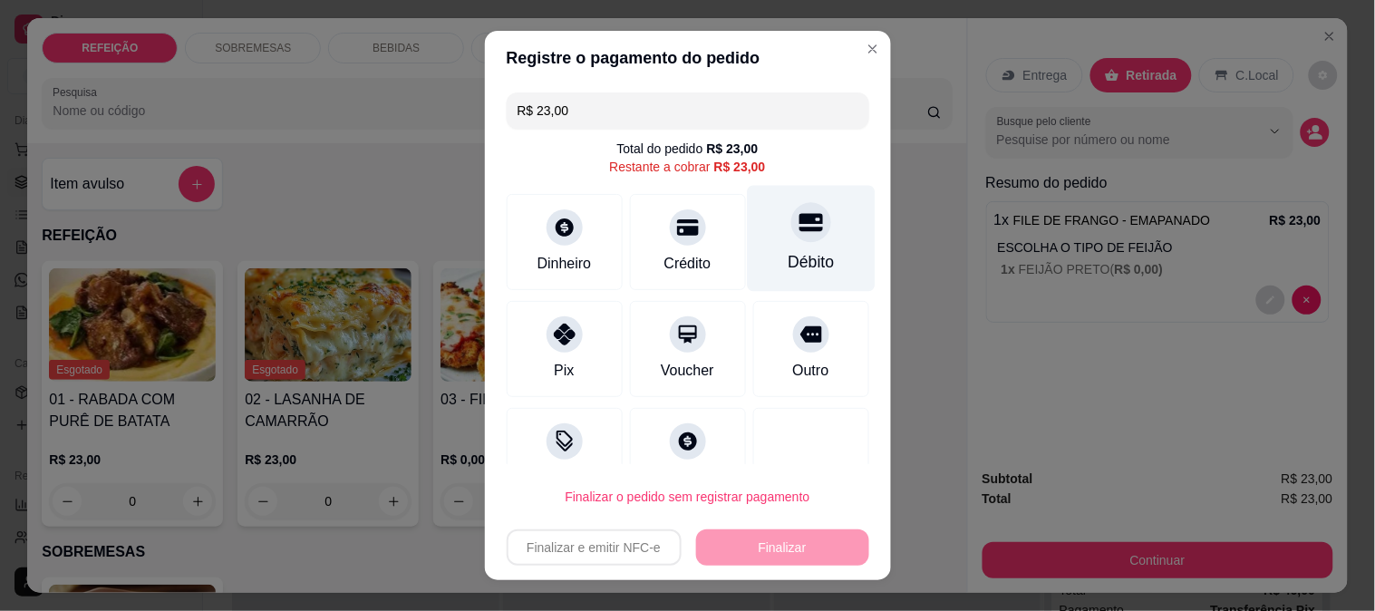
click at [811, 231] on div "Débito" at bounding box center [811, 238] width 128 height 106
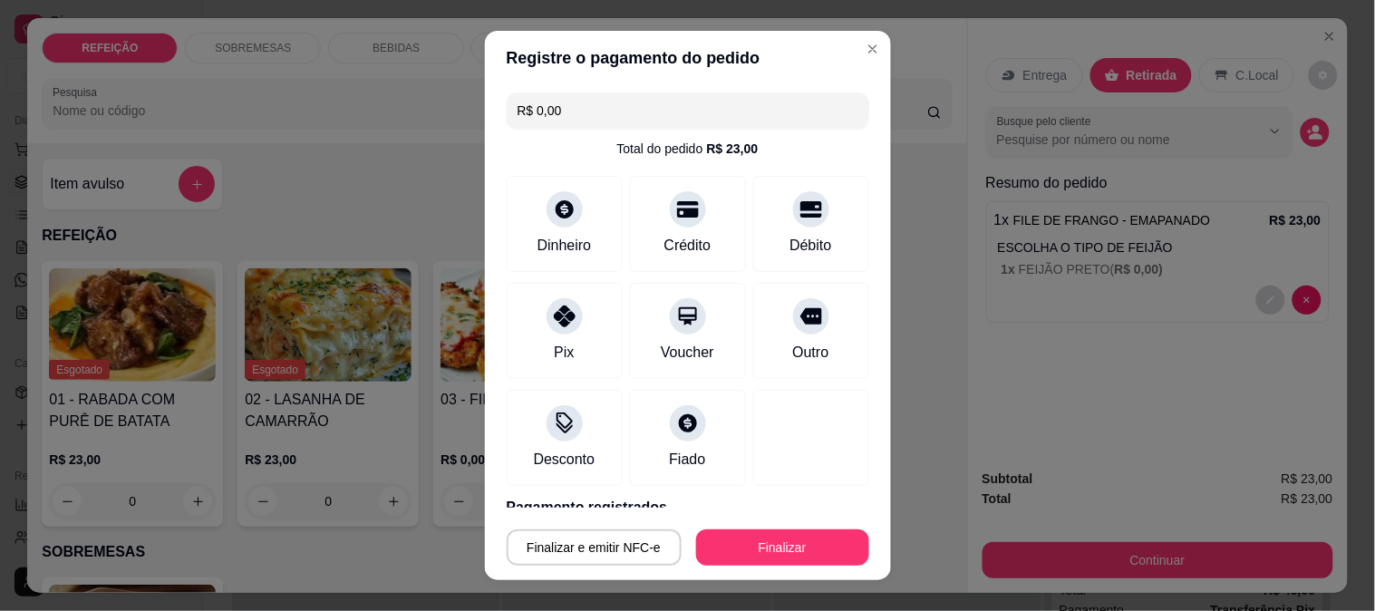
click at [784, 518] on footer "Finalizar e emitir NFC-e Finalizar" at bounding box center [688, 544] width 406 height 73
click at [778, 537] on button "Finalizar" at bounding box center [783, 547] width 168 height 35
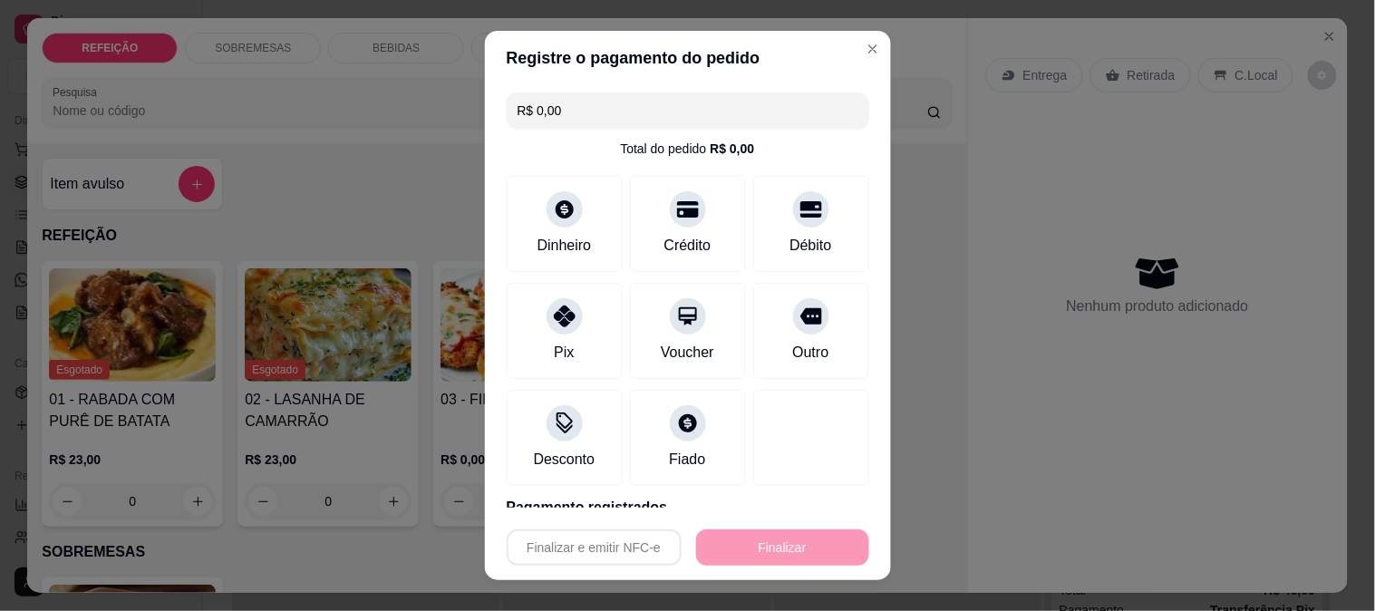
type input "-R$ 23,00"
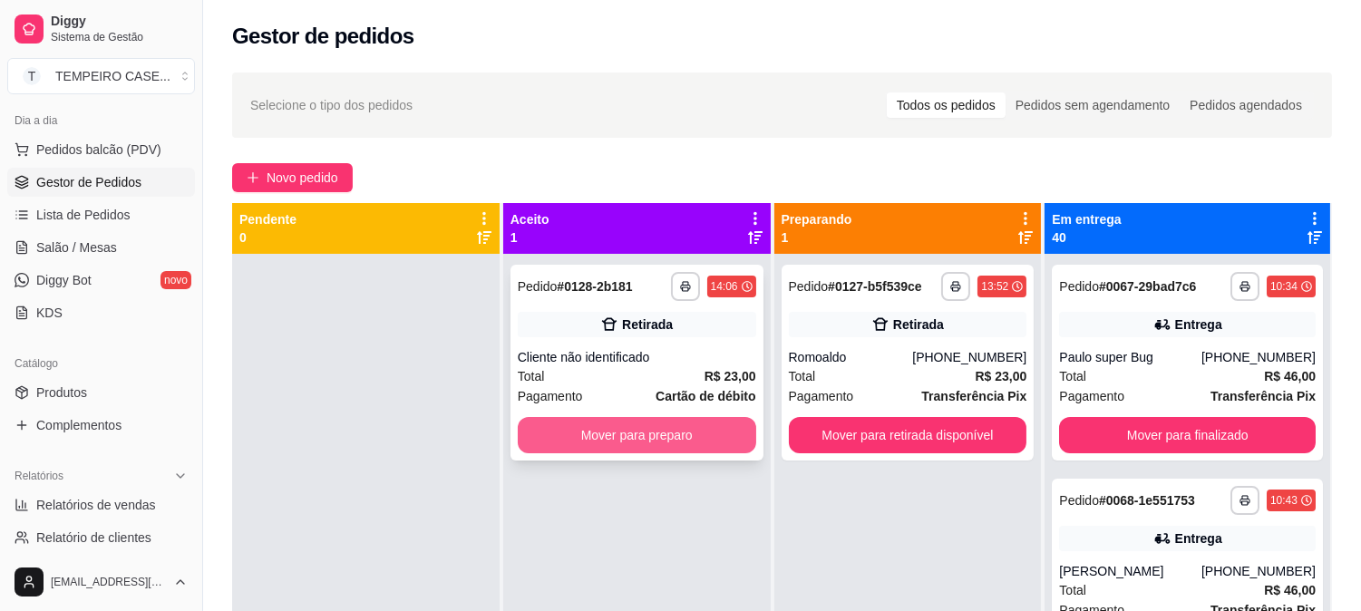
click at [656, 437] on button "Mover para preparo" at bounding box center [637, 435] width 238 height 36
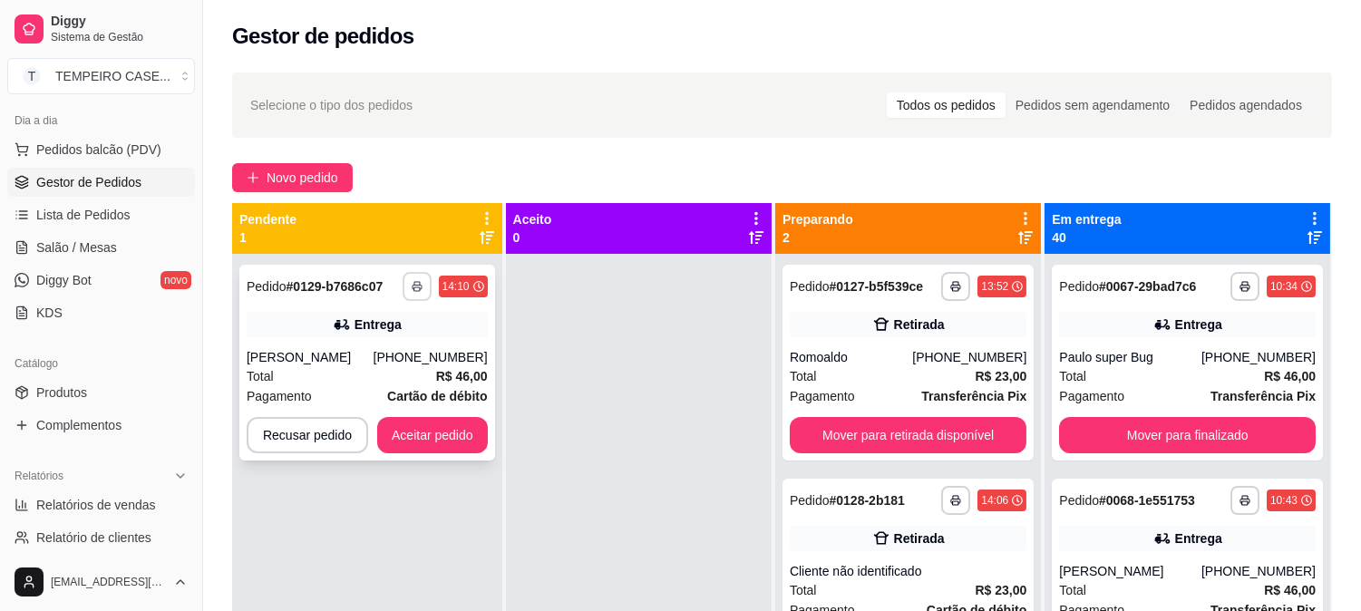
click at [409, 295] on button "button" at bounding box center [417, 286] width 29 height 29
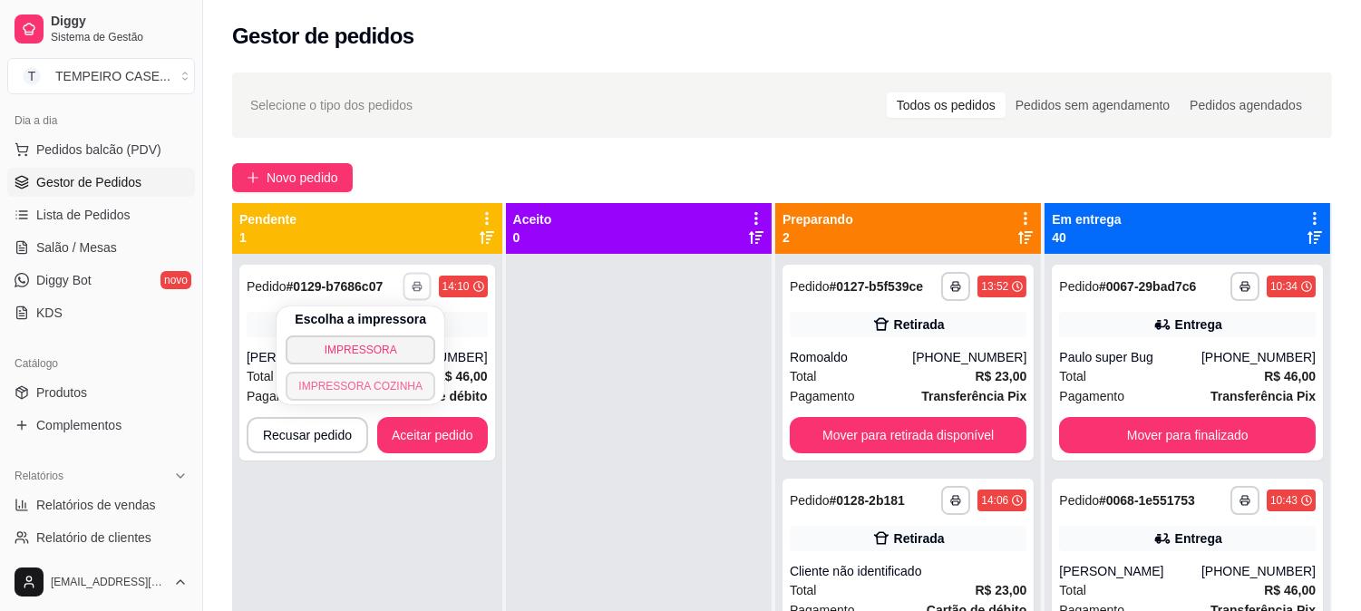
click at [382, 390] on button "IMPRESSORA COZINHA" at bounding box center [361, 386] width 150 height 29
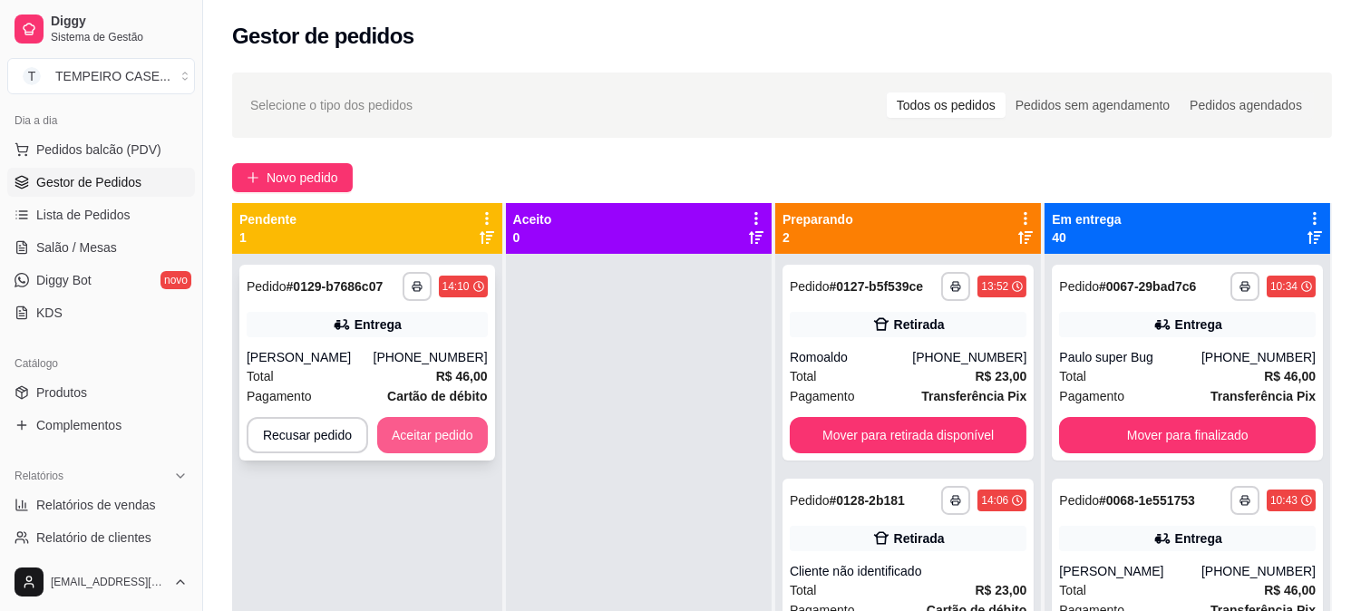
click at [442, 442] on button "Aceitar pedido" at bounding box center [432, 435] width 111 height 36
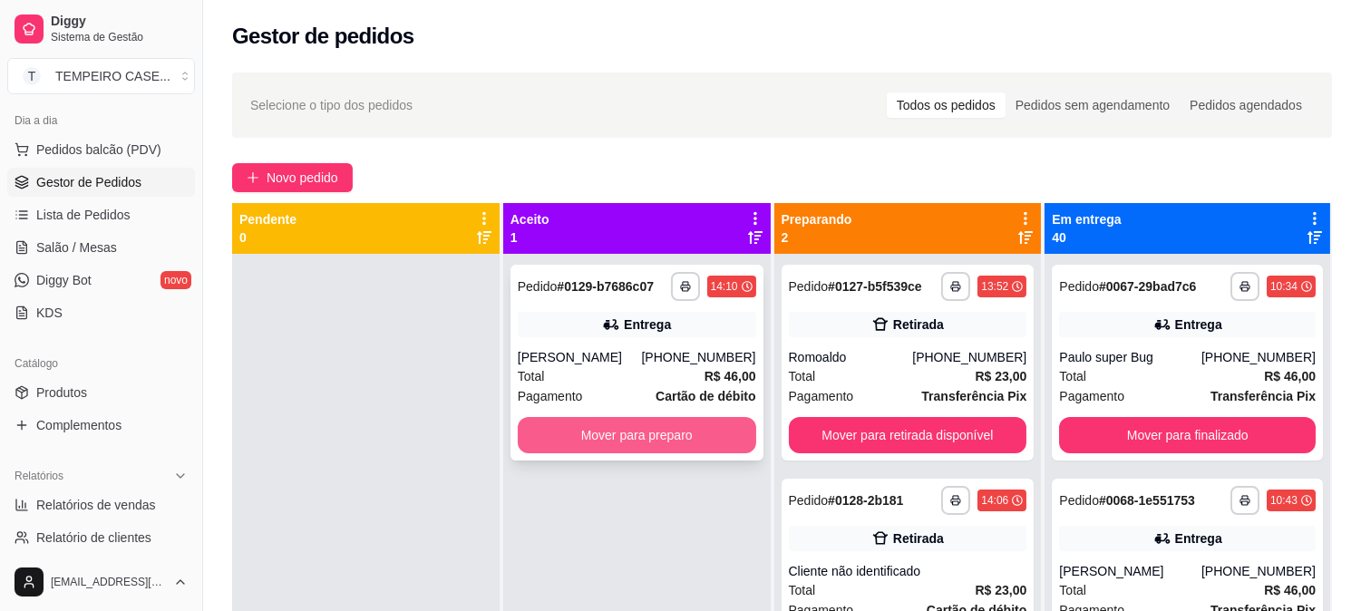
click at [626, 433] on button "Mover para preparo" at bounding box center [637, 435] width 238 height 36
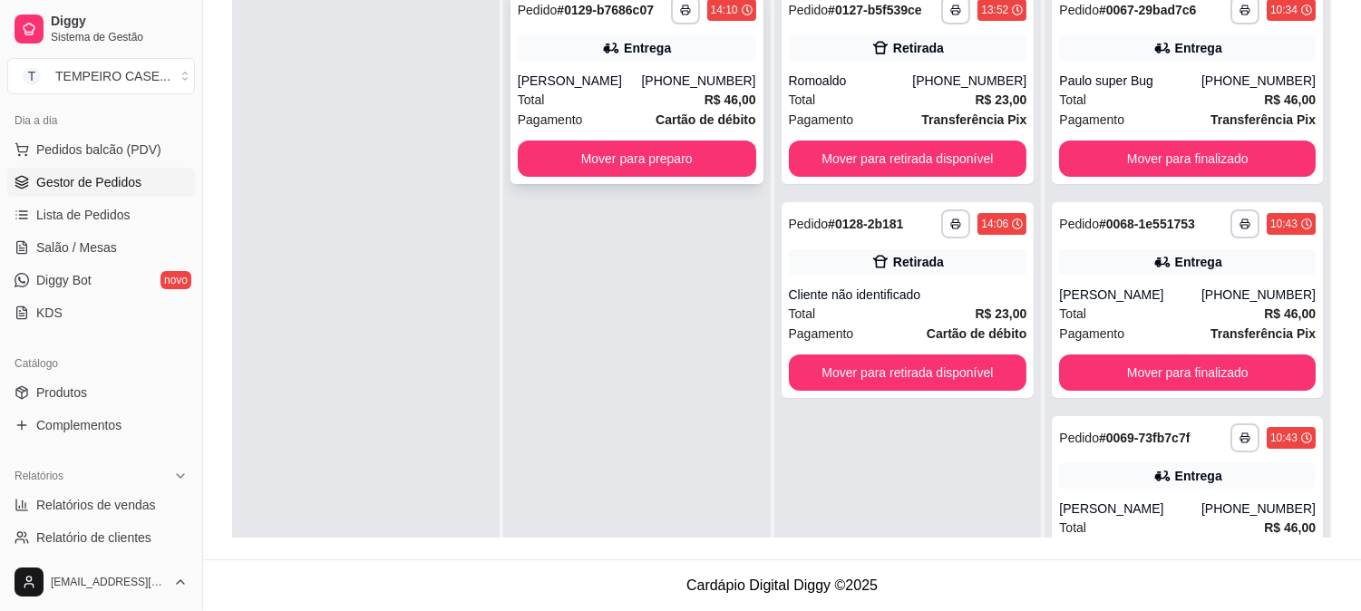
click at [602, 59] on div "Entrega" at bounding box center [637, 47] width 238 height 25
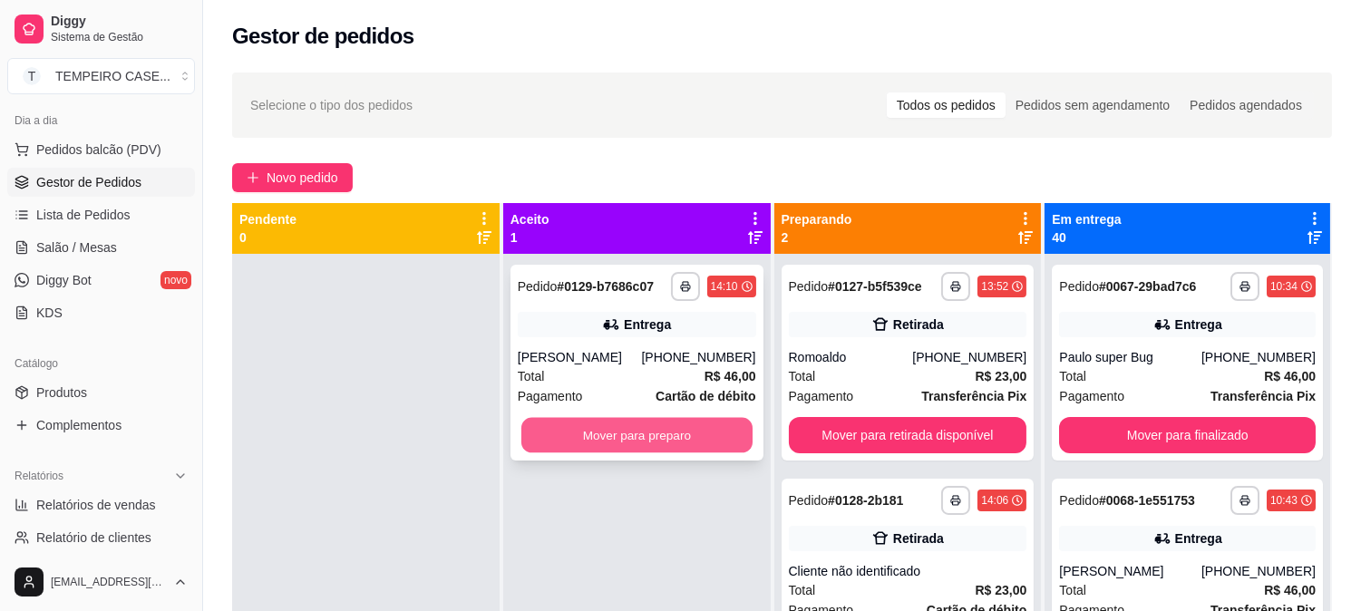
click at [631, 442] on button "Mover para preparo" at bounding box center [636, 435] width 231 height 35
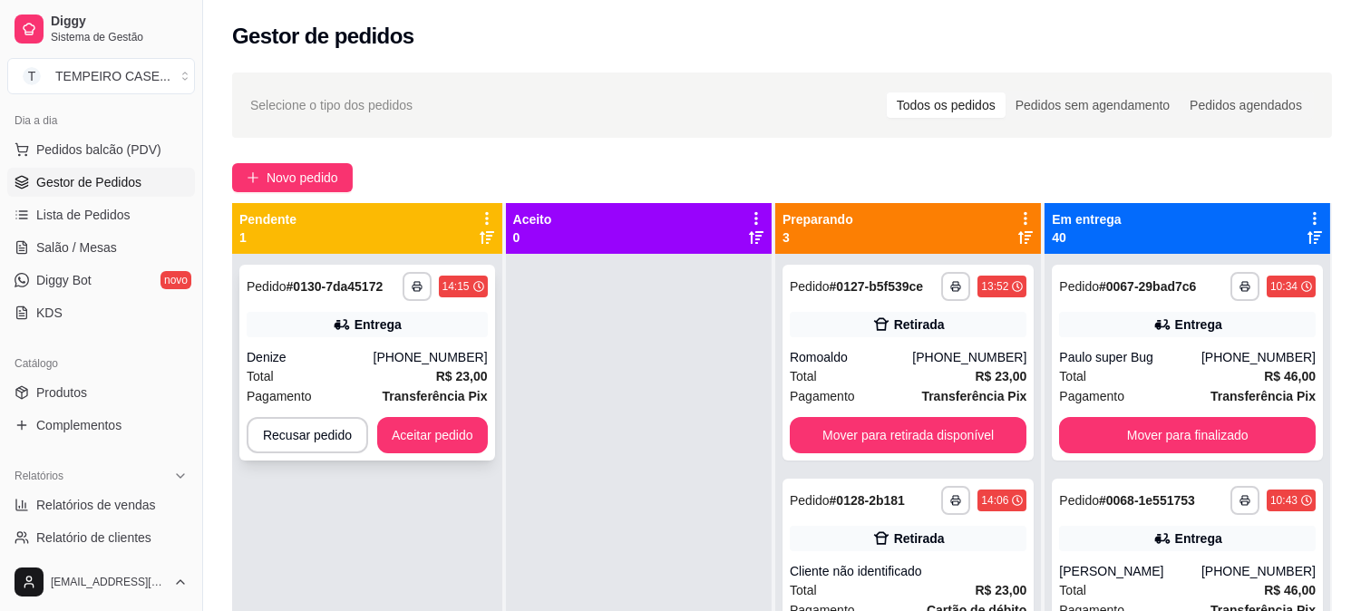
click at [429, 420] on button "Aceitar pedido" at bounding box center [432, 435] width 111 height 36
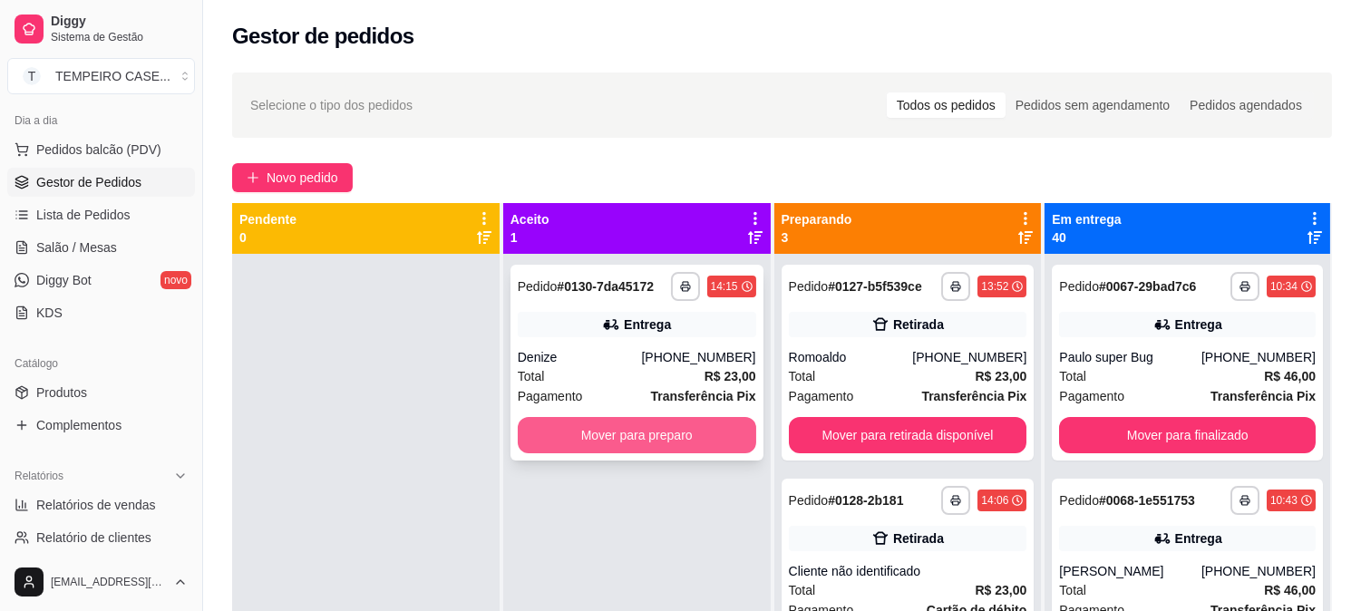
click at [627, 433] on button "Mover para preparo" at bounding box center [637, 435] width 238 height 36
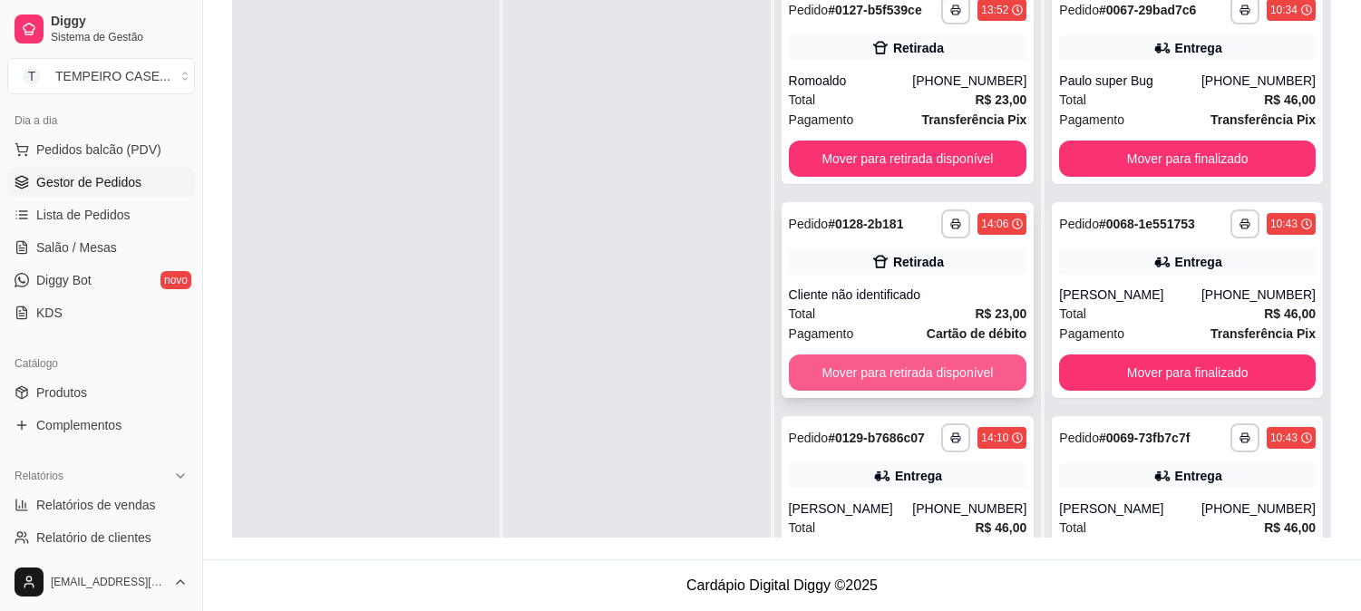
click at [894, 381] on button "Mover para retirada disponível" at bounding box center [908, 373] width 238 height 36
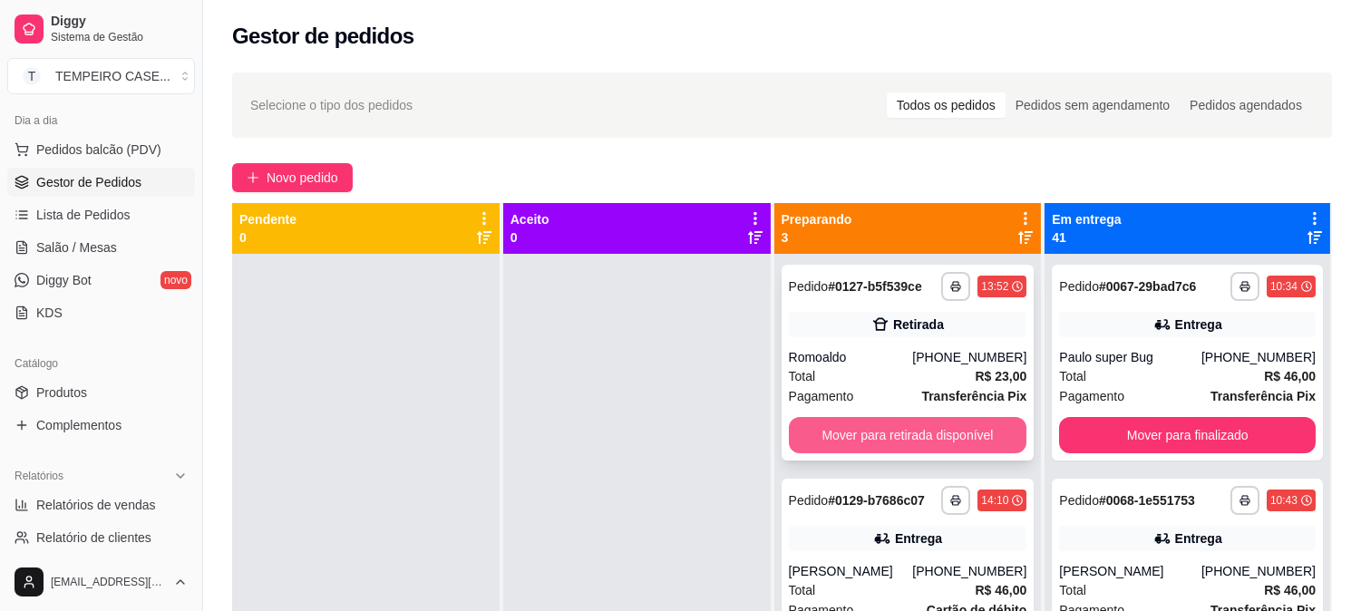
scroll to position [48, 0]
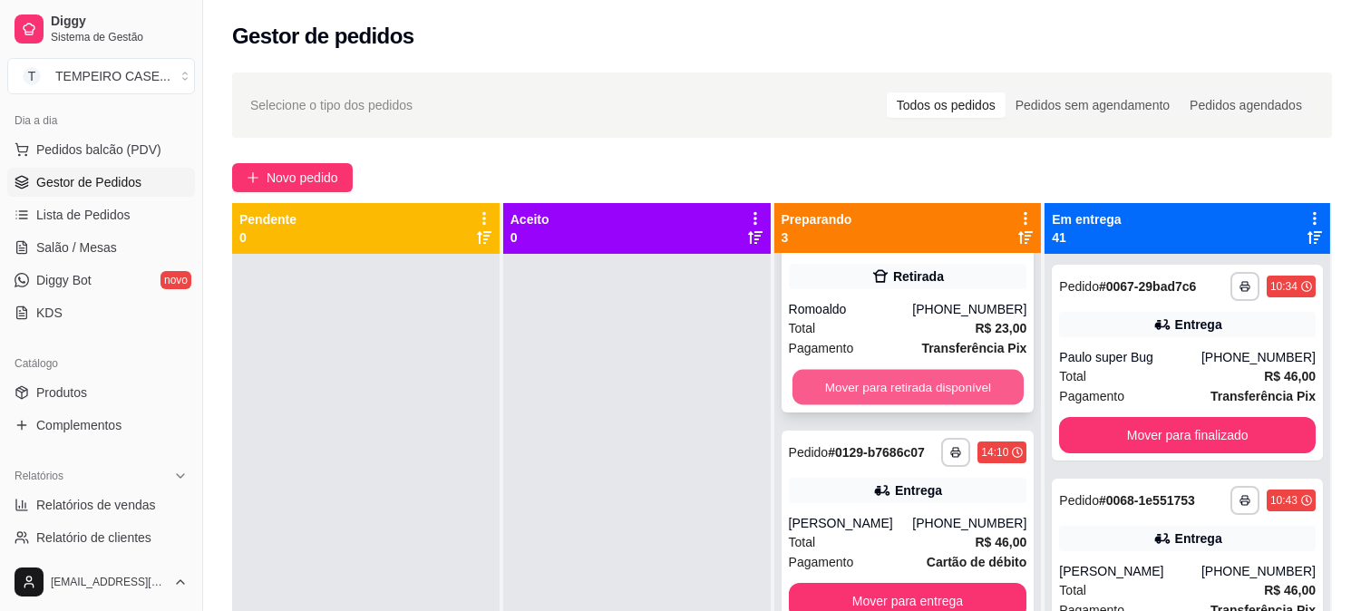
click at [898, 381] on button "Mover para retirada disponível" at bounding box center [907, 387] width 231 height 35
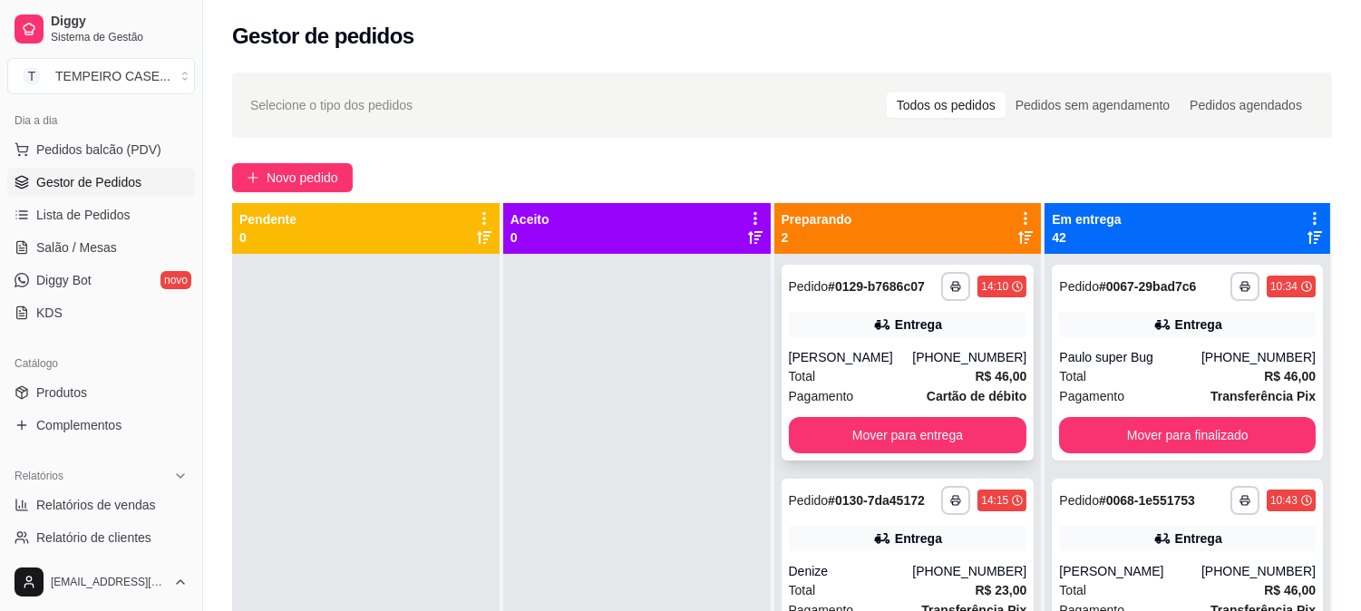
scroll to position [0, 0]
click at [874, 386] on div "Pagamento Cartão de débito" at bounding box center [908, 396] width 238 height 20
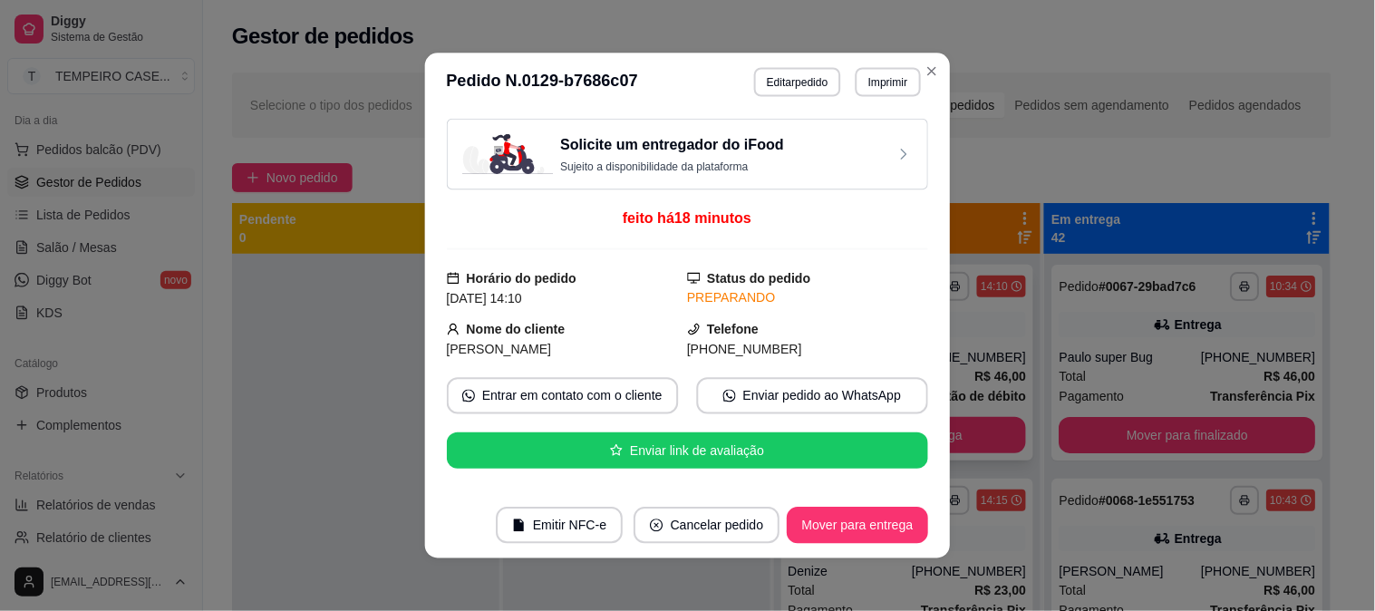
click at [880, 439] on div "Solicite um entregador do iFood Sujeito a disponibilidade da plataforma feito h…" at bounding box center [687, 302] width 481 height 366
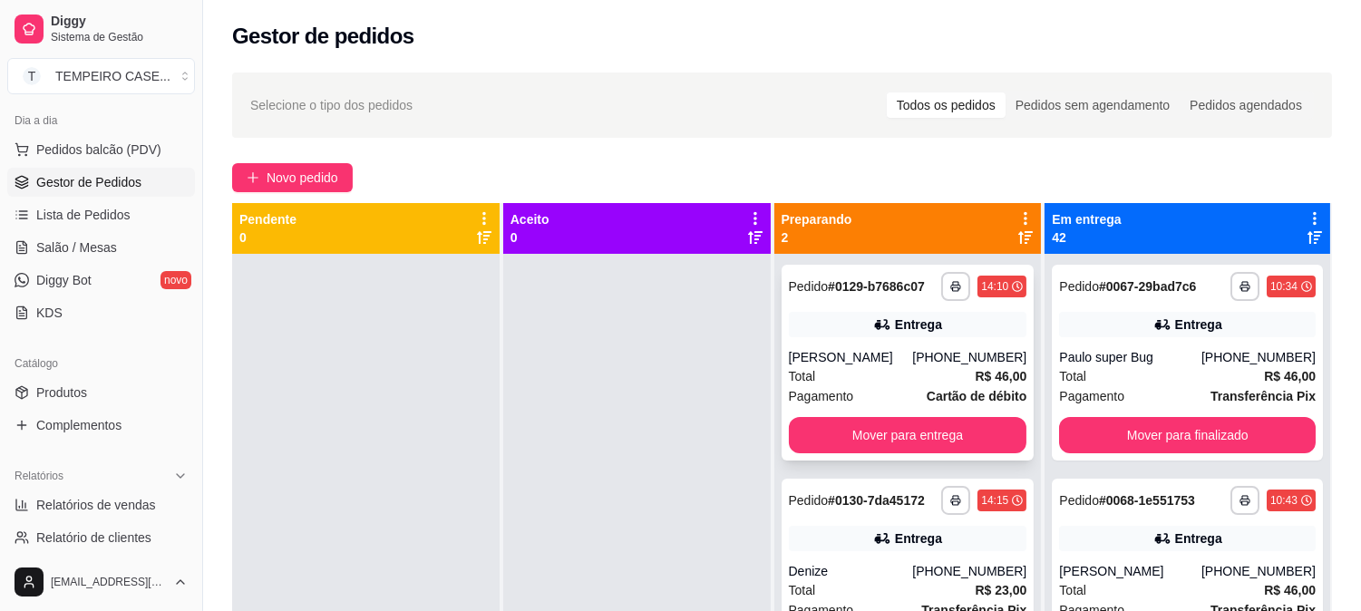
click at [944, 452] on div "**********" at bounding box center [908, 363] width 253 height 196
click at [975, 436] on button "Mover para entrega" at bounding box center [907, 435] width 231 height 35
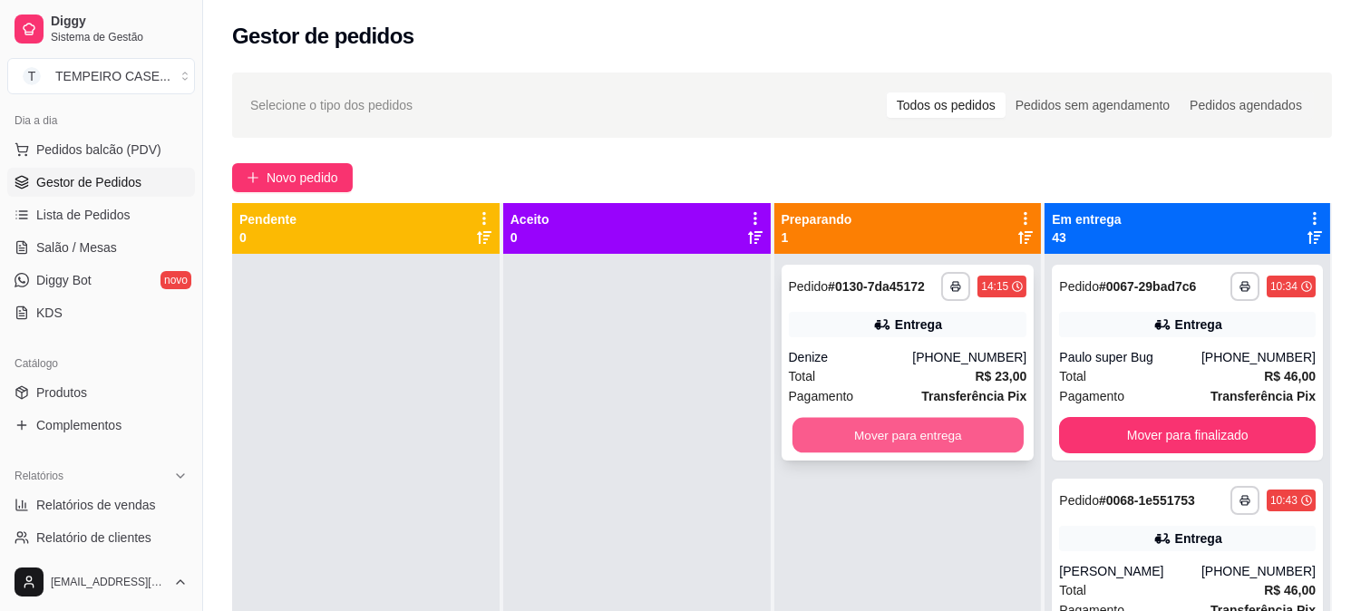
click at [966, 432] on button "Mover para entrega" at bounding box center [907, 435] width 231 height 35
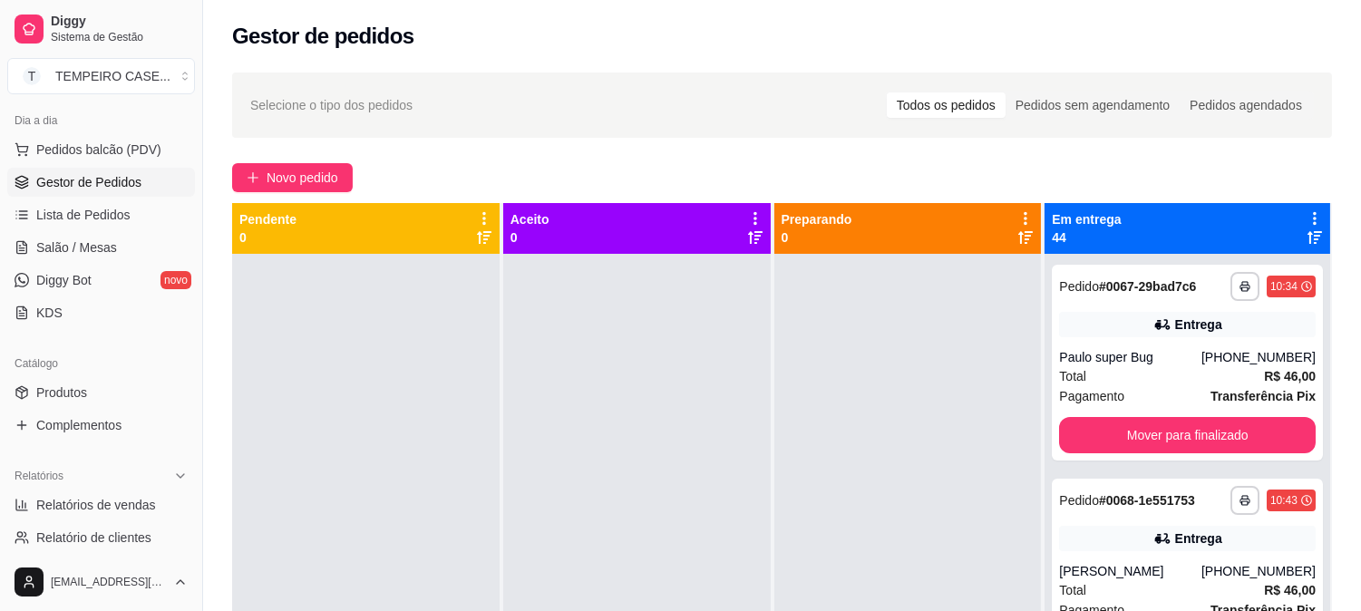
click at [1307, 210] on icon at bounding box center [1315, 218] width 16 height 16
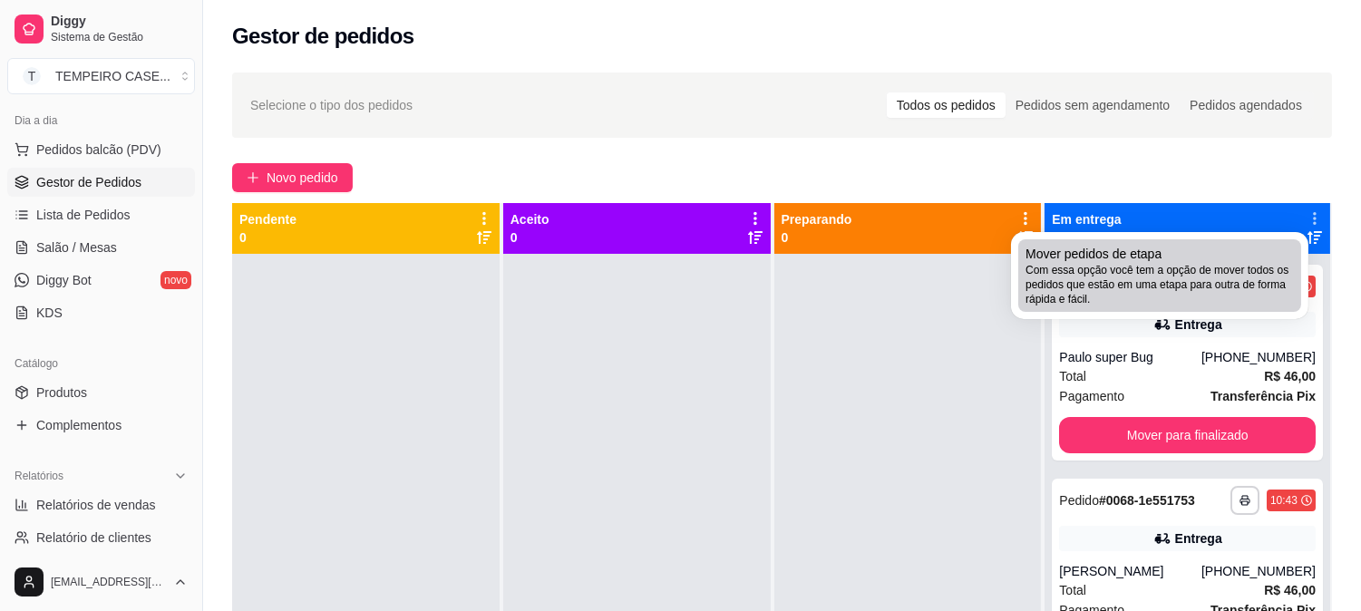
click at [1166, 291] on span "Com essa opção você tem a opção de mover todos os pedidos que estão em uma etap…" at bounding box center [1160, 285] width 268 height 44
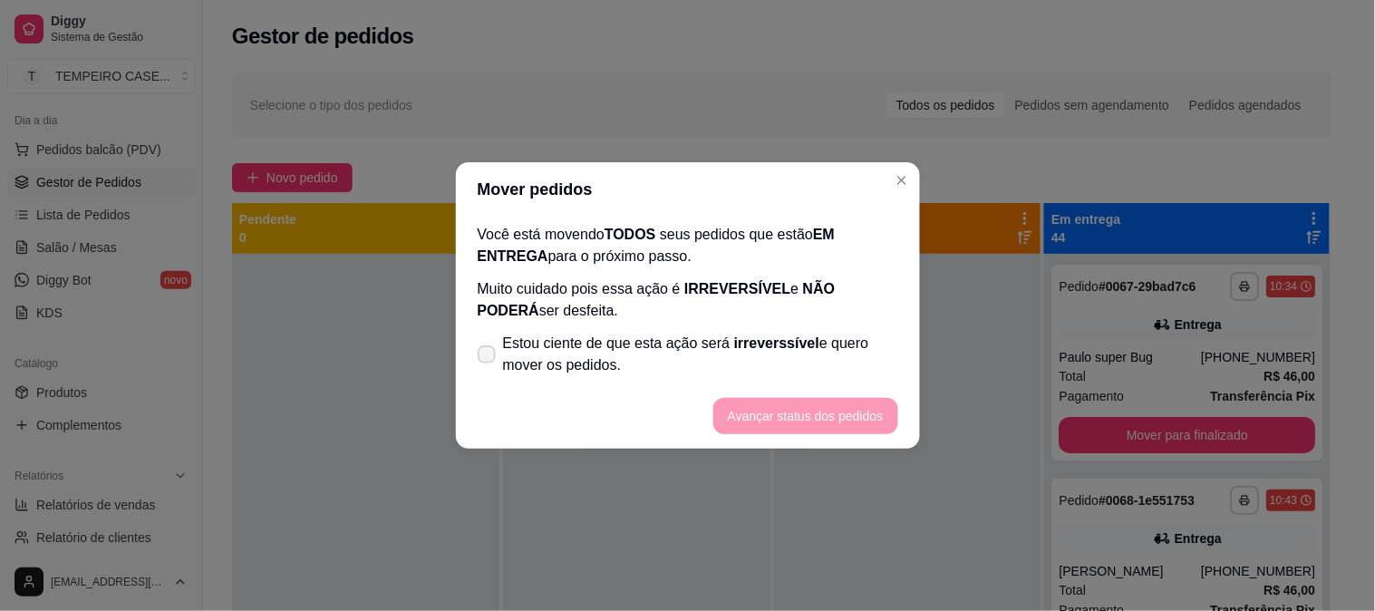
click at [535, 355] on span "Estou ciente de que esta ação será irreverssível e quero mover os pedidos." at bounding box center [700, 355] width 395 height 44
click at [489, 358] on input "Estou ciente de que esta ação será irreverssível e quero mover os pedidos." at bounding box center [483, 364] width 12 height 12
checkbox input "true"
click at [766, 420] on button "Avançar status dos pedidos" at bounding box center [806, 416] width 185 height 36
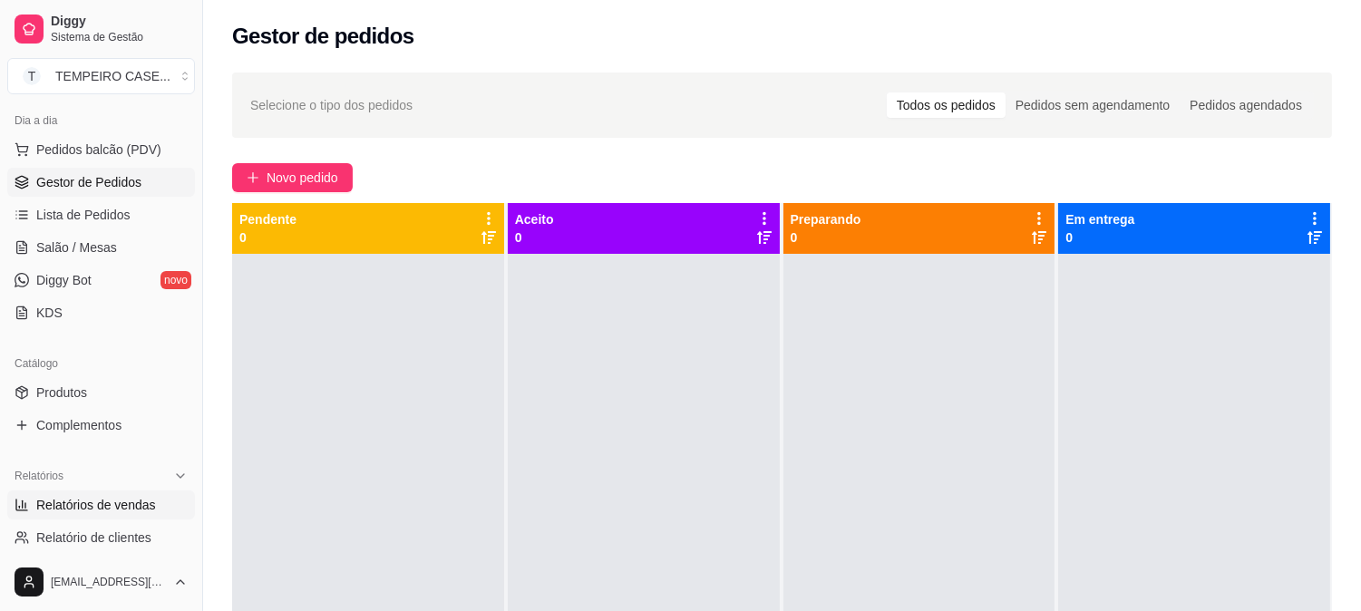
click at [112, 500] on span "Relatórios de vendas" at bounding box center [96, 505] width 120 height 18
select select "ALL"
select select "0"
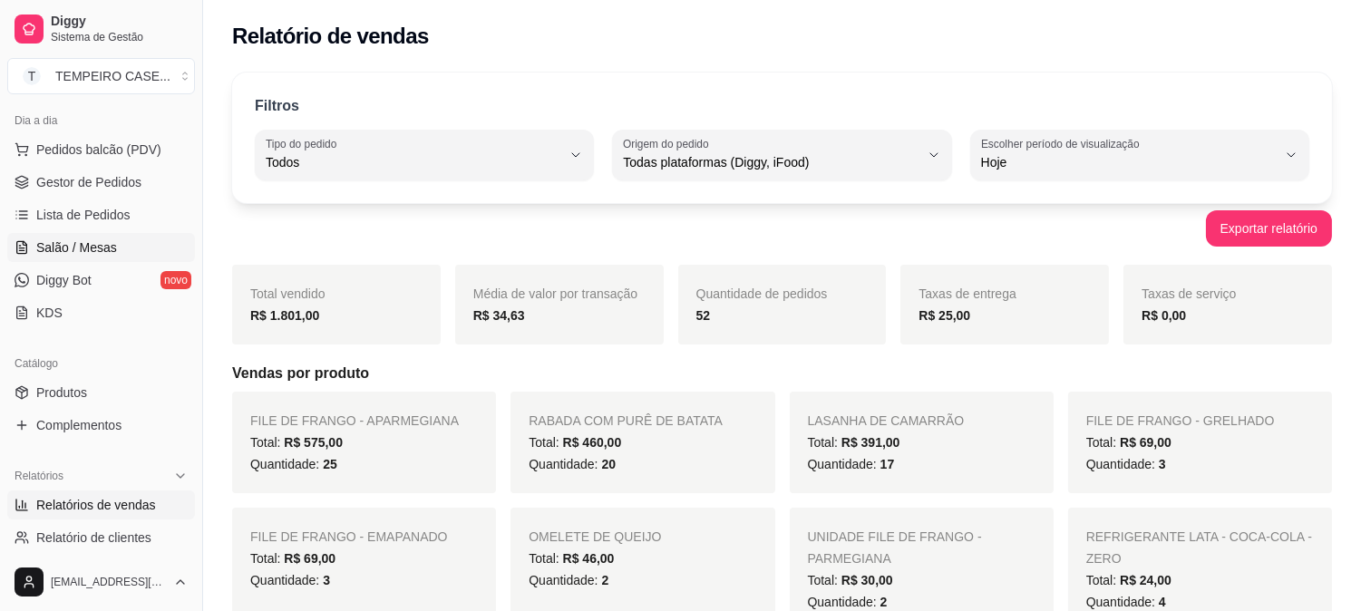
click at [88, 245] on span "Salão / Mesas" at bounding box center [76, 247] width 81 height 18
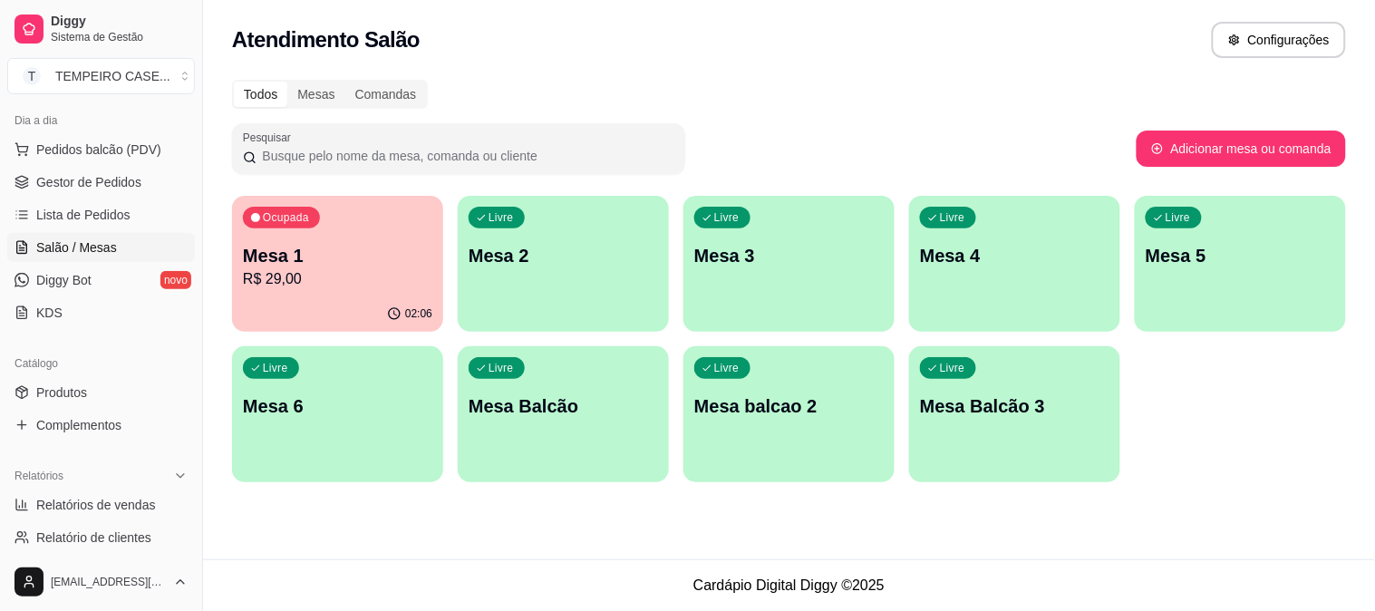
click at [356, 302] on div "02:06" at bounding box center [337, 313] width 211 height 35
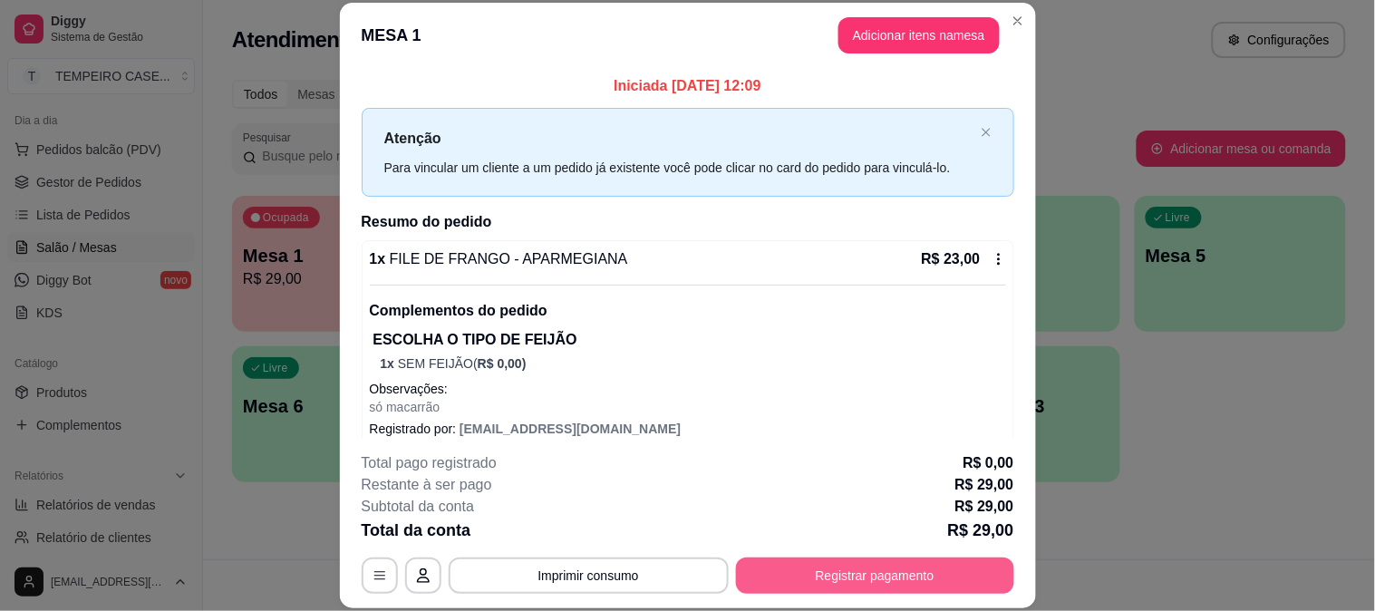
click at [889, 567] on button "Registrar pagamento" at bounding box center [875, 576] width 278 height 36
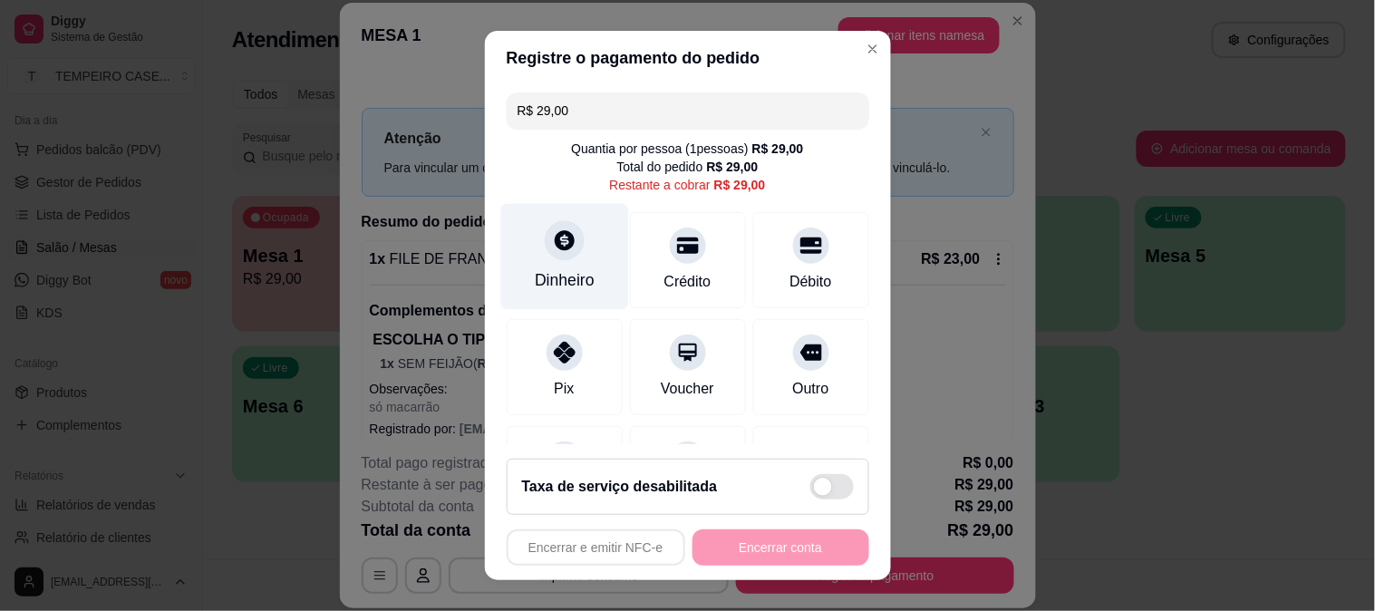
click at [555, 288] on div "Dinheiro" at bounding box center [565, 280] width 60 height 24
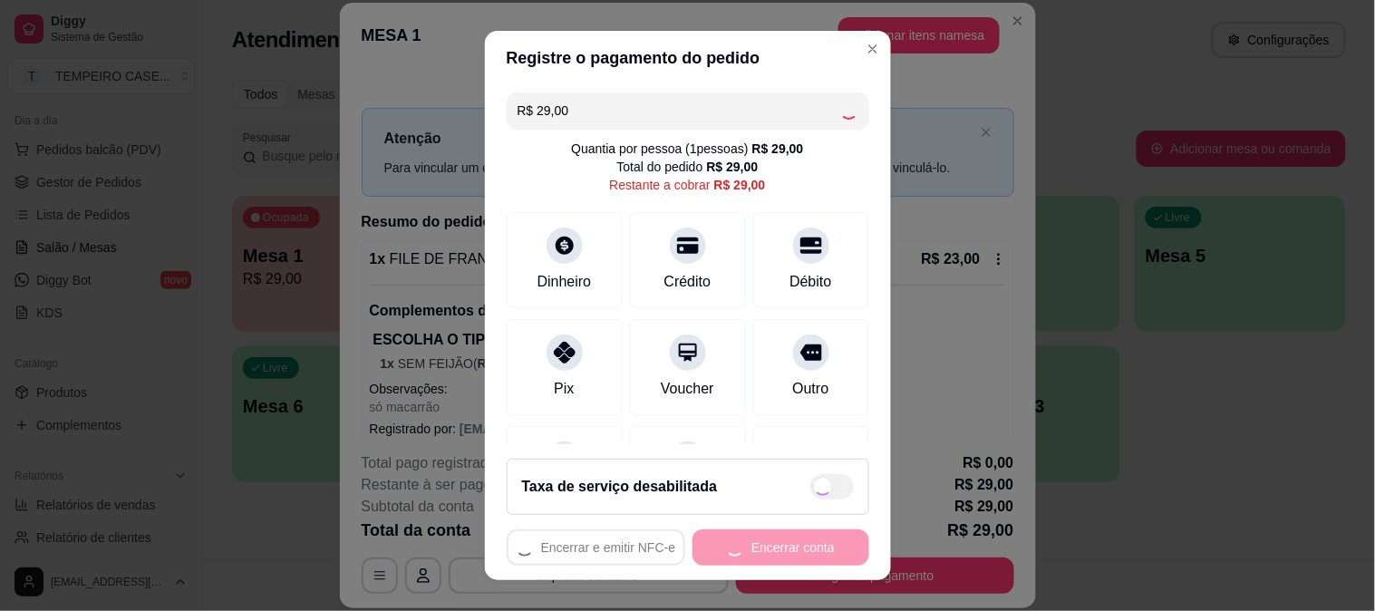
type input "R$ 0,00"
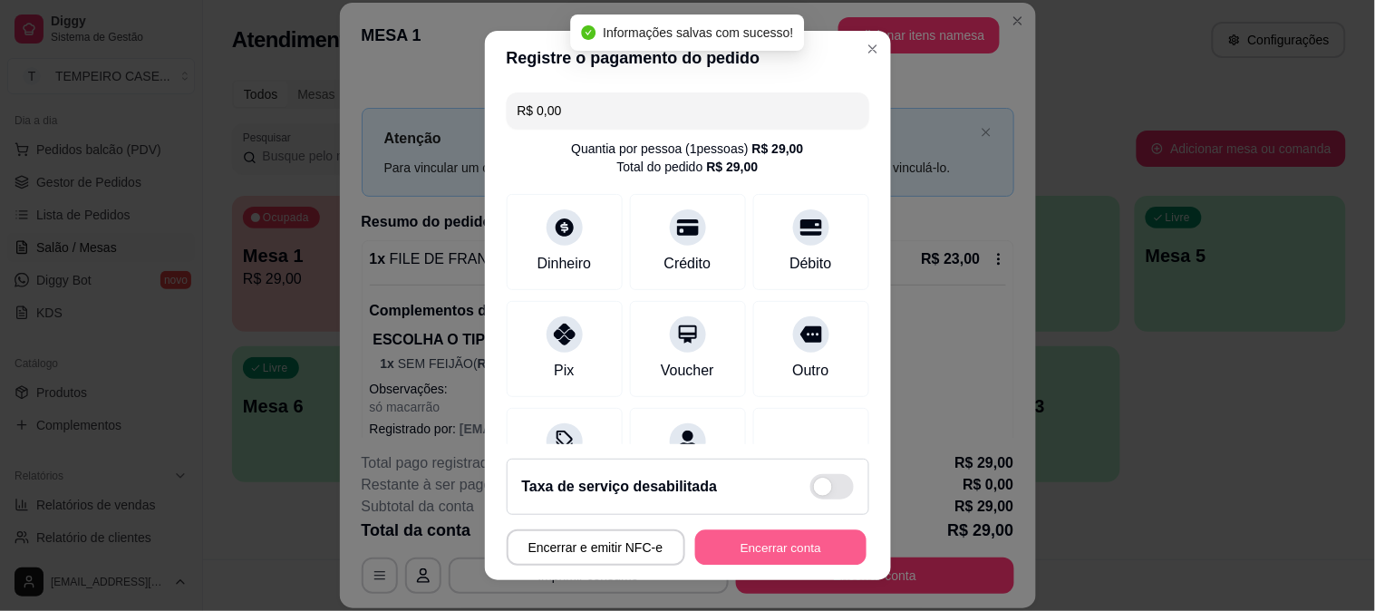
click at [749, 557] on button "Encerrar conta" at bounding box center [780, 547] width 171 height 35
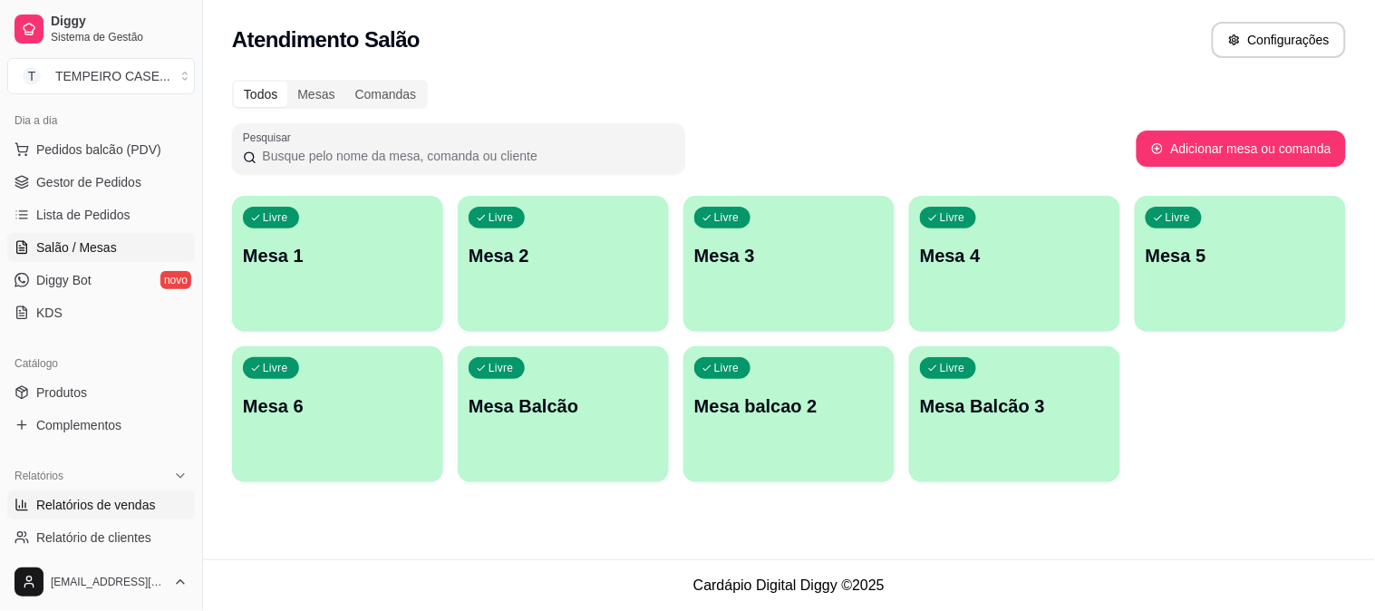
click at [122, 506] on span "Relatórios de vendas" at bounding box center [96, 505] width 120 height 18
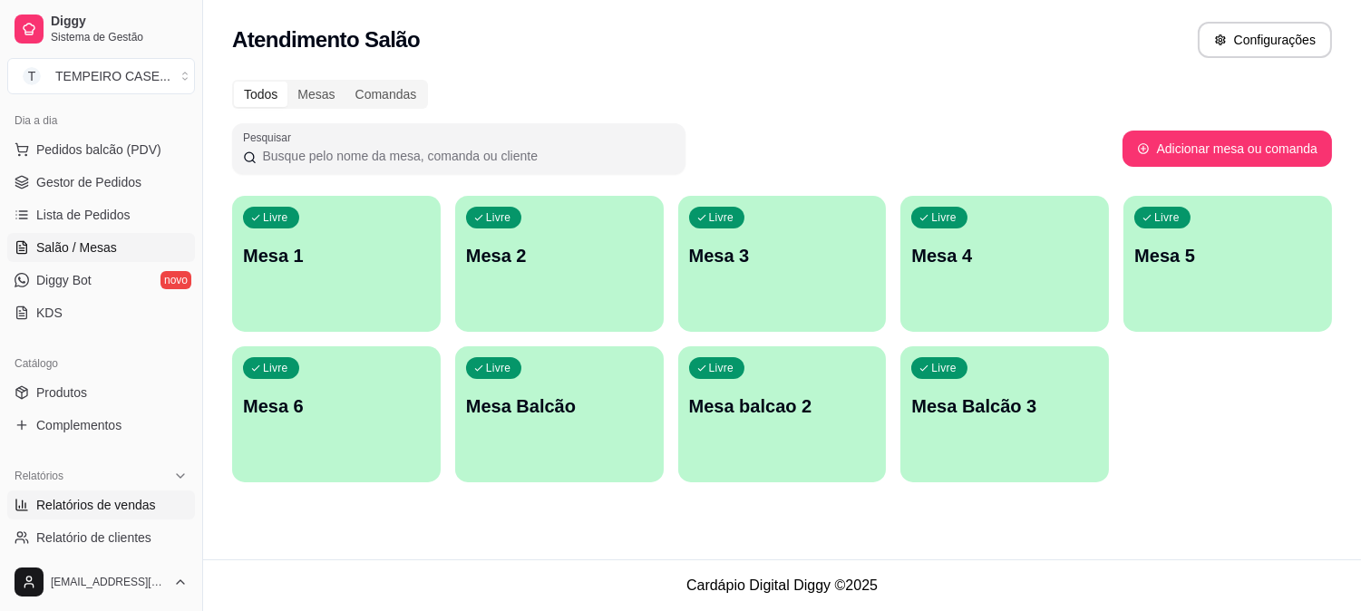
select select "ALL"
select select "0"
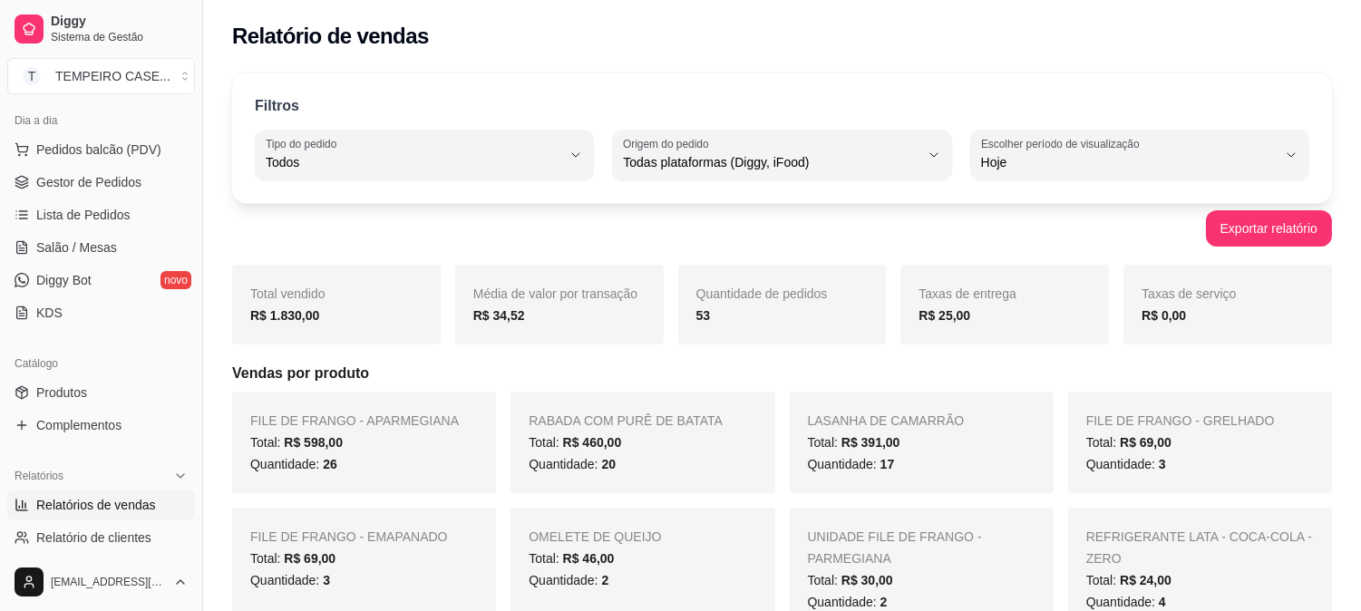
click at [712, 325] on div "53" at bounding box center [782, 316] width 172 height 22
click at [705, 329] on div "Quantidade de pedidos 53" at bounding box center [782, 305] width 209 height 80
click at [272, 315] on strong "R$ 1.830,00" at bounding box center [284, 315] width 69 height 15
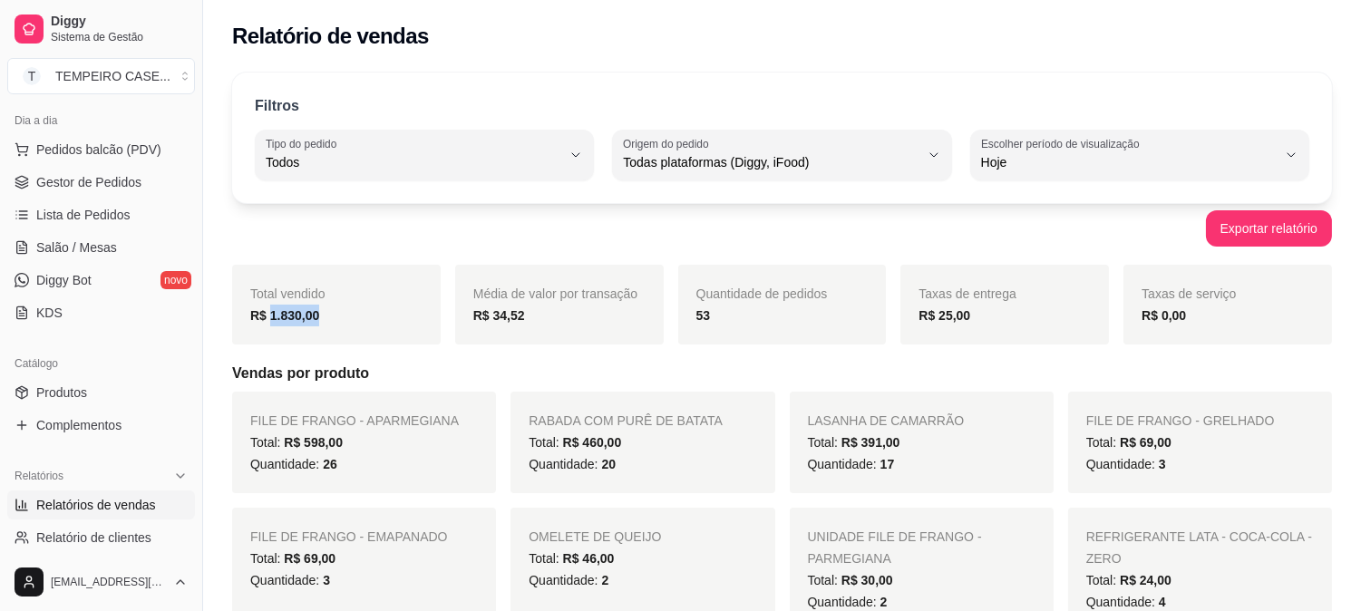
click at [272, 315] on strong "R$ 1.830,00" at bounding box center [284, 315] width 69 height 15
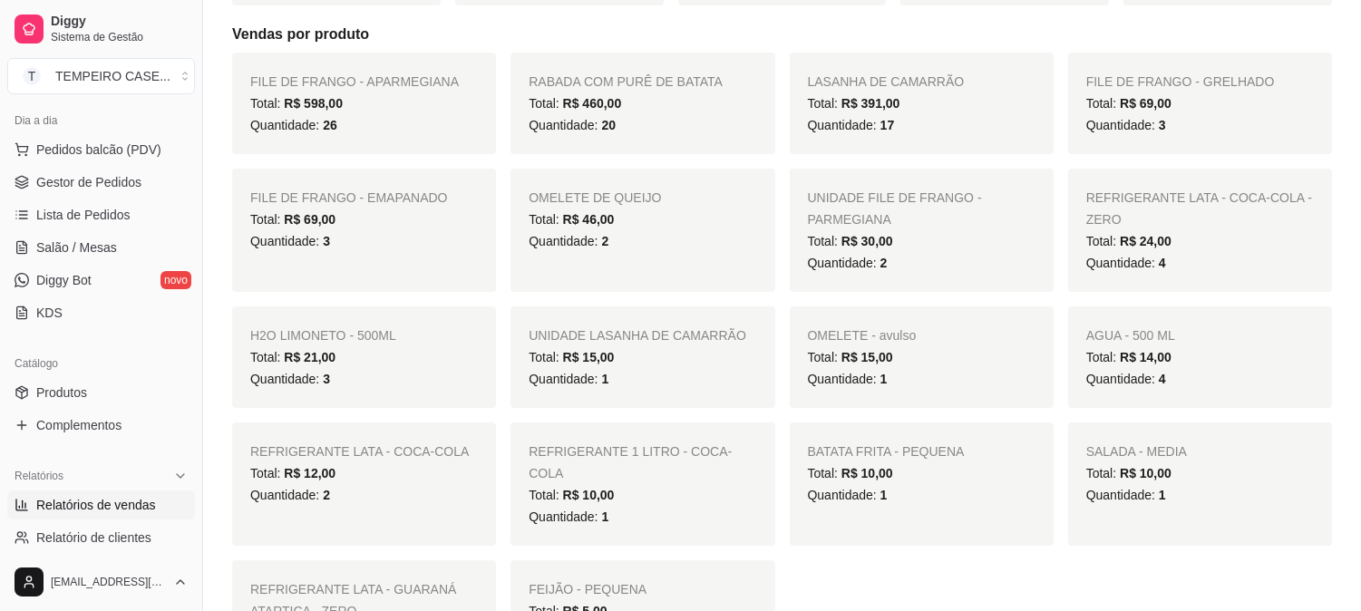
scroll to position [403, 0]
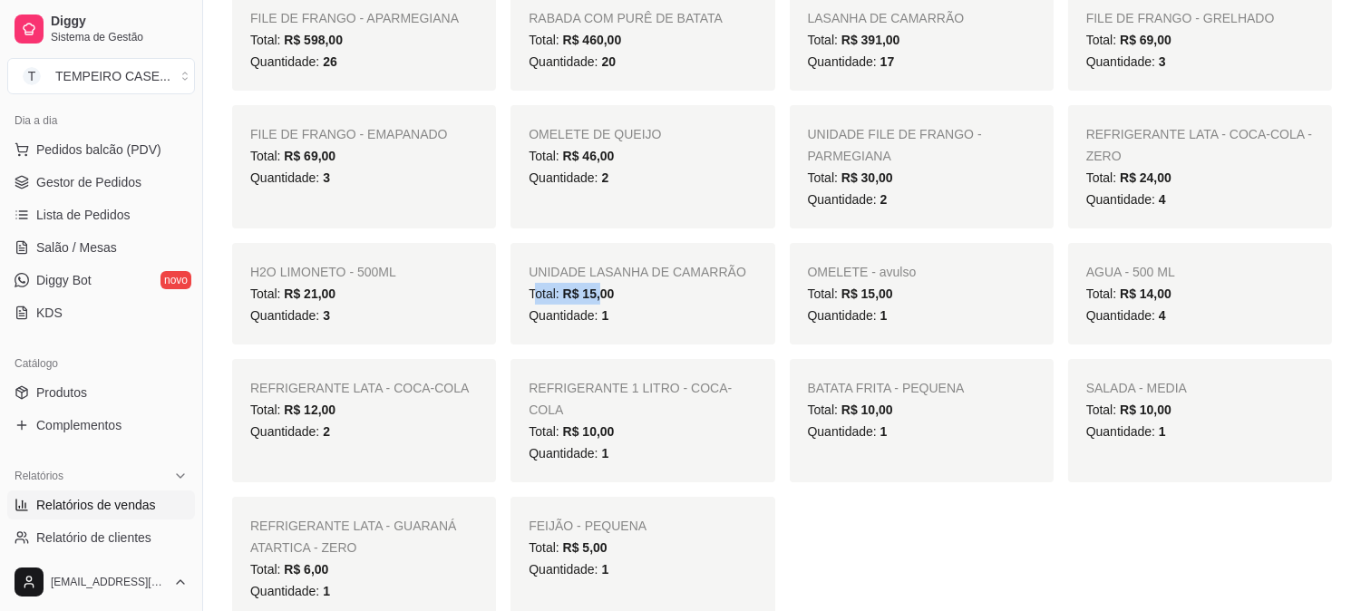
drag, startPoint x: 599, startPoint y: 301, endPoint x: 531, endPoint y: 296, distance: 68.2
click at [531, 296] on span "Total: R$ 15,00" at bounding box center [571, 294] width 85 height 15
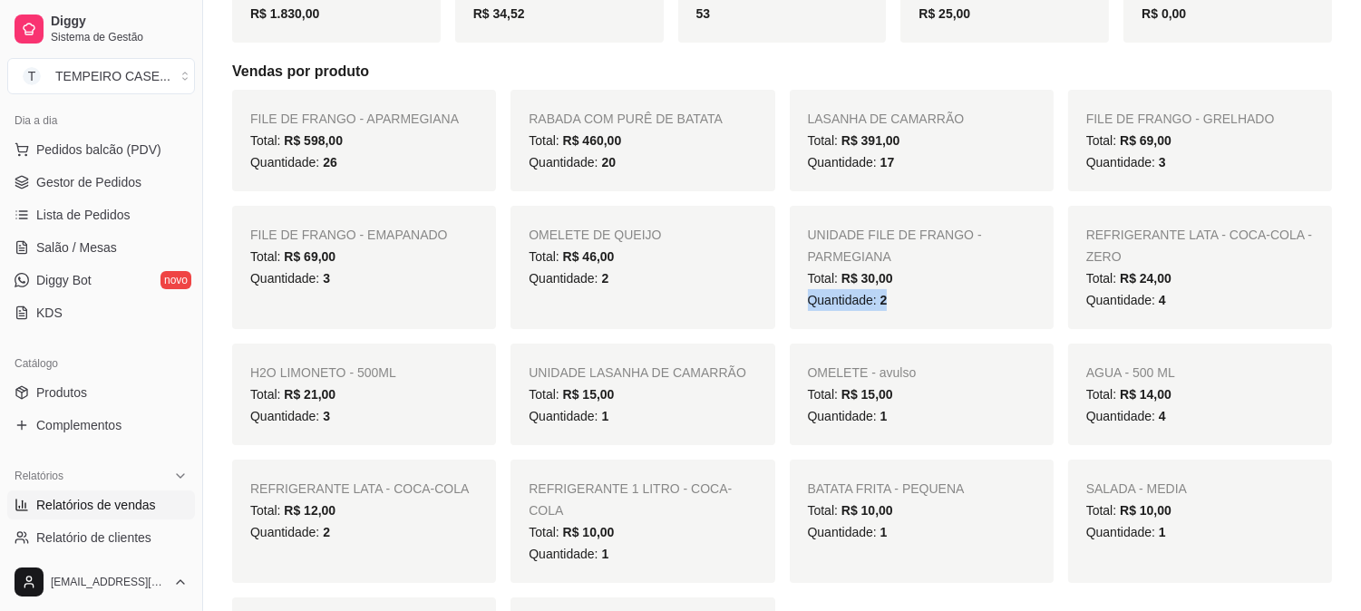
drag, startPoint x: 920, startPoint y: 299, endPoint x: 786, endPoint y: 313, distance: 134.9
click at [786, 313] on div "FILE DE FRANGO - APARMEGIANA Total: R$ 598,00 Quantidade: 26 RABADA COM PURÊ DE…" at bounding box center [782, 405] width 1100 height 631
click at [559, 421] on span "Quantidade: 1" at bounding box center [569, 416] width 80 height 15
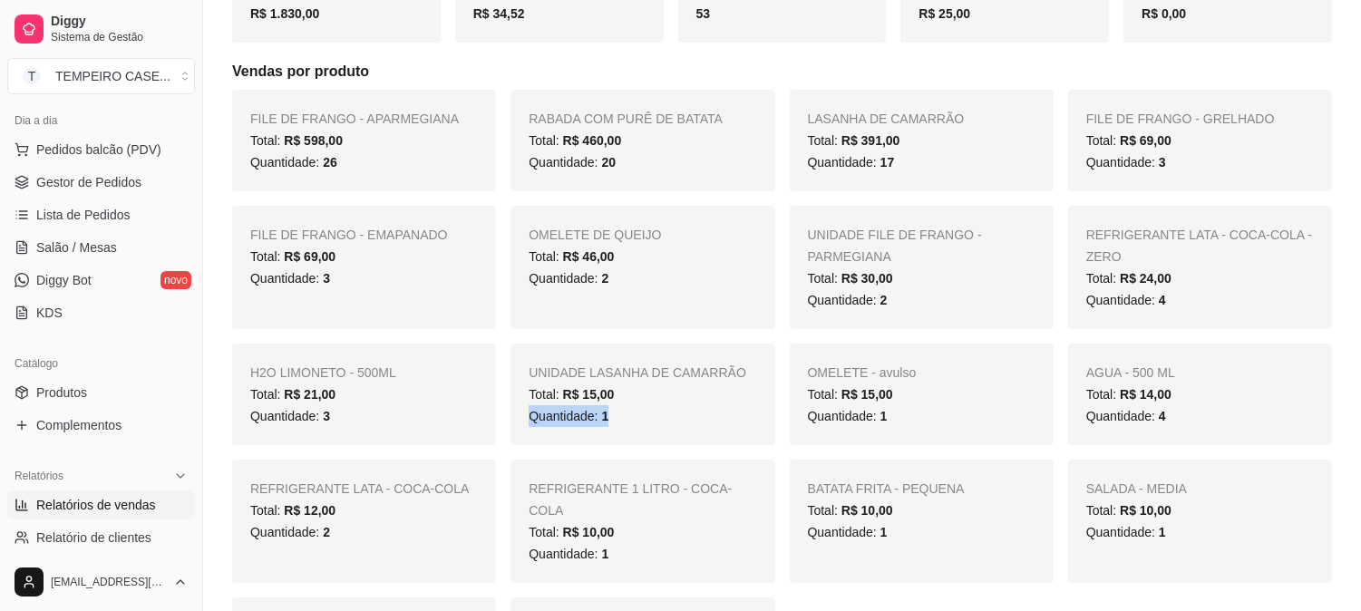
click at [559, 421] on span "Quantidade: 1" at bounding box center [569, 416] width 80 height 15
drag, startPoint x: 562, startPoint y: 417, endPoint x: 638, endPoint y: 429, distance: 77.1
click at [640, 428] on div "UNIDADE LASANHA DE CAMARRÃO Total: R$ 15,00 Quantidade: 1" at bounding box center [642, 395] width 264 height 102
drag, startPoint x: 612, startPoint y: 431, endPoint x: 509, endPoint y: 385, distance: 112.9
click at [509, 385] on div "FILE DE FRANGO - APARMEGIANA Total: R$ 598,00 Quantidade: 26 RABADA COM PURÊ DE…" at bounding box center [782, 405] width 1100 height 631
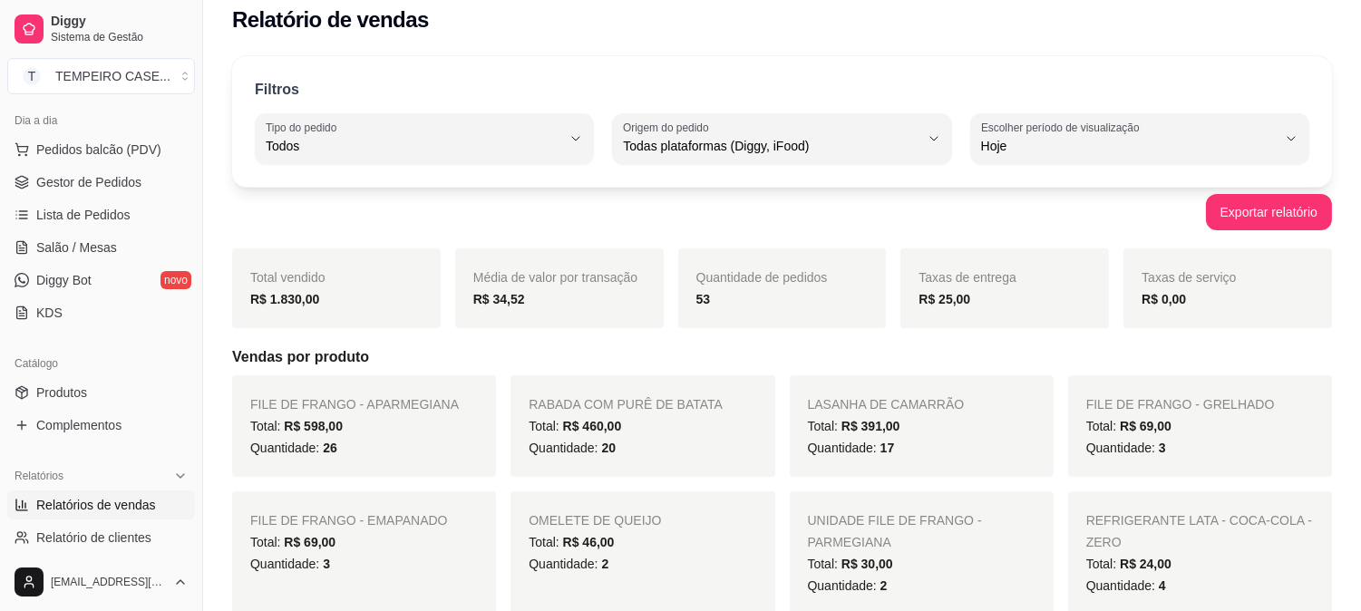
scroll to position [0, 0]
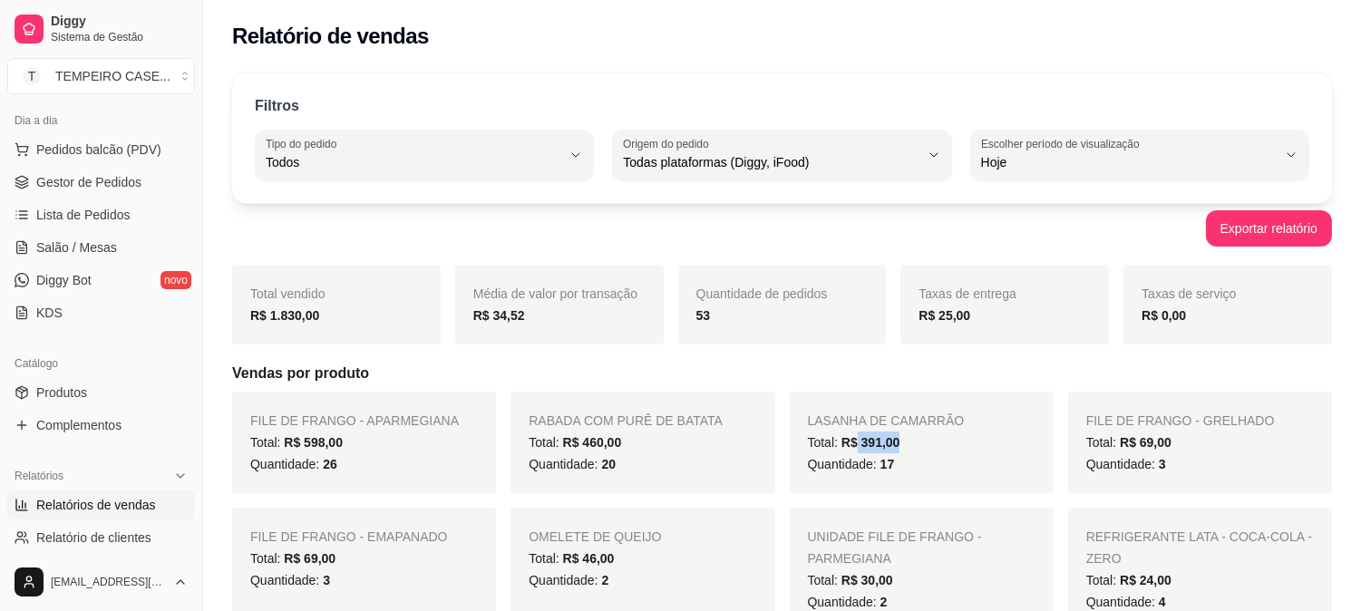
drag, startPoint x: 909, startPoint y: 447, endPoint x: 857, endPoint y: 447, distance: 52.6
click at [857, 447] on div "Total: R$ 391,00" at bounding box center [922, 443] width 228 height 22
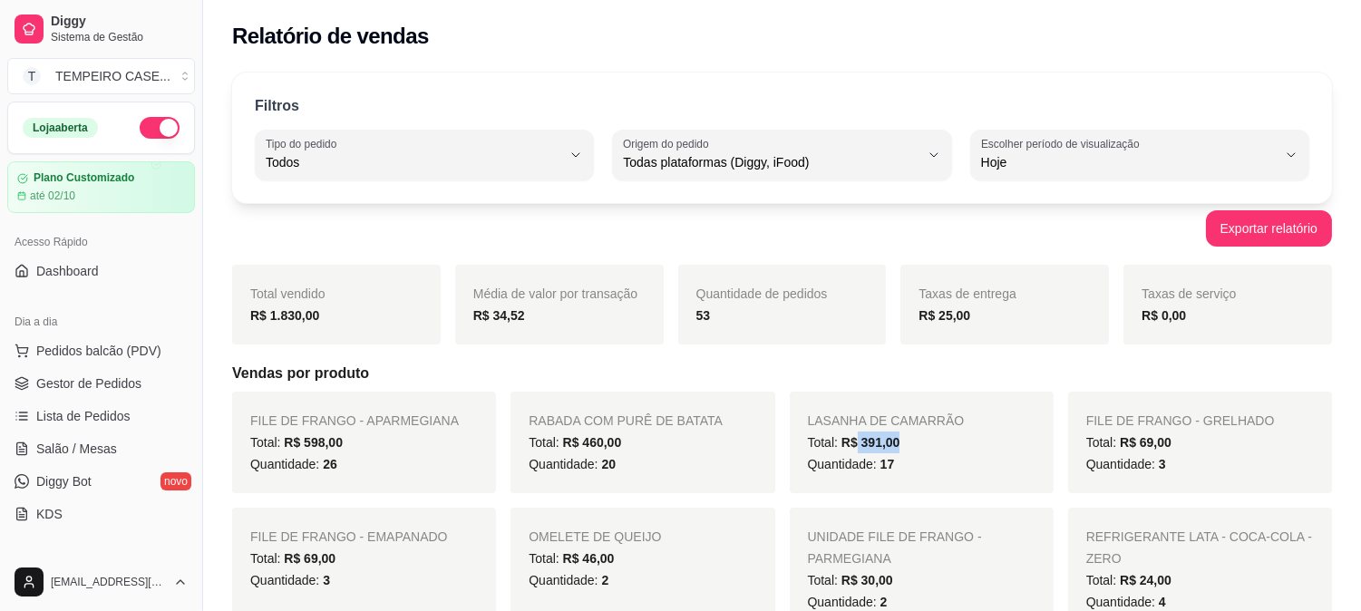
click at [140, 134] on button "button" at bounding box center [160, 128] width 40 height 22
click at [45, 426] on link "Lista de Pedidos" at bounding box center [101, 416] width 188 height 29
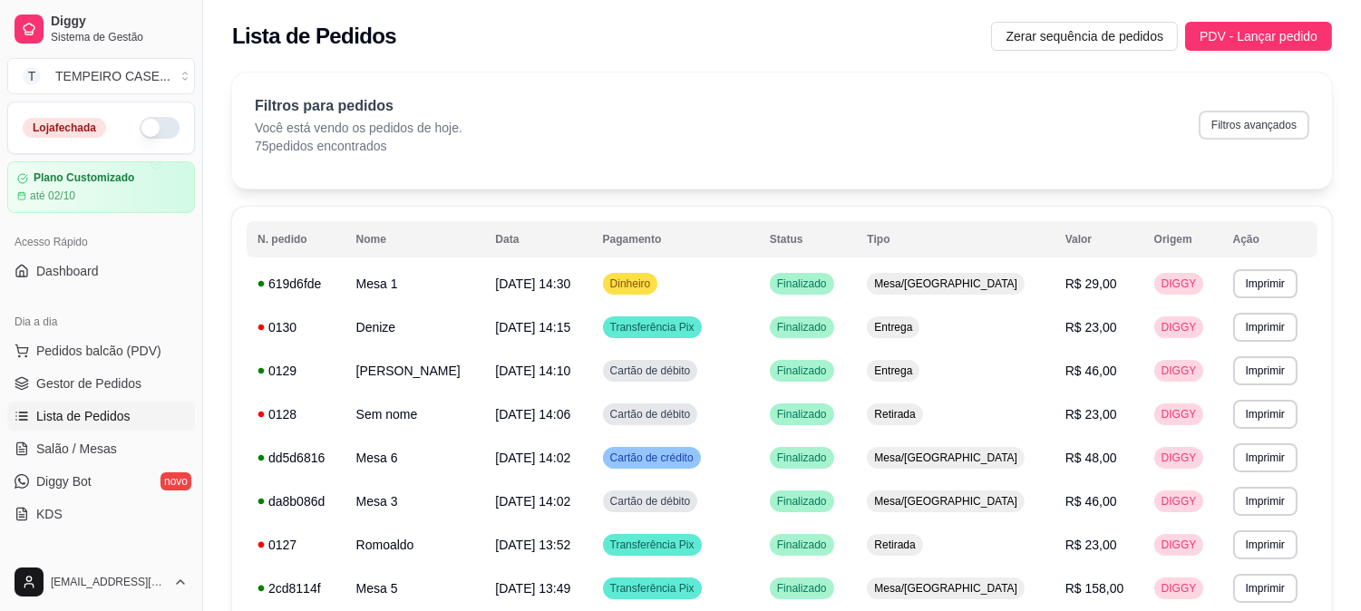
click at [1244, 122] on button "Filtros avançados" at bounding box center [1254, 125] width 111 height 29
select select "0"
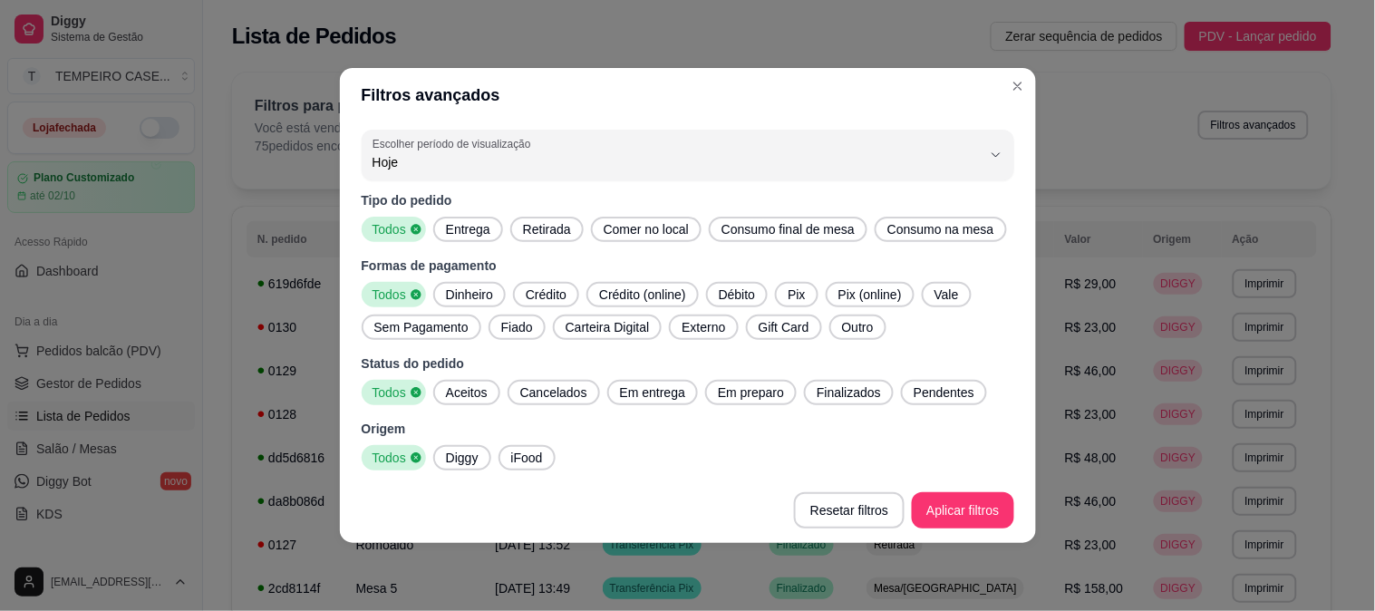
click at [467, 227] on span "Entrega" at bounding box center [468, 229] width 59 height 18
drag, startPoint x: 456, startPoint y: 400, endPoint x: 650, endPoint y: 394, distance: 194.1
click at [463, 400] on span "Aceitos" at bounding box center [467, 393] width 56 height 18
click at [650, 394] on span "Em entrega" at bounding box center [653, 393] width 80 height 18
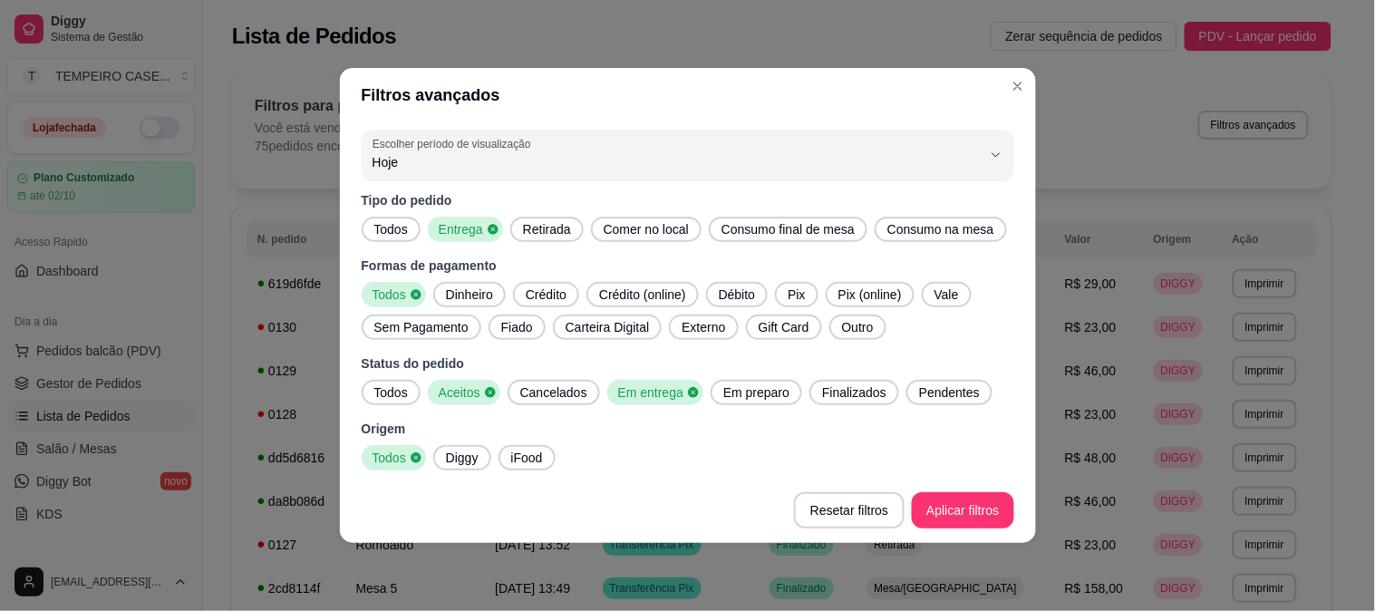
click at [721, 393] on span "Em preparo" at bounding box center [756, 393] width 81 height 18
drag, startPoint x: 721, startPoint y: 393, endPoint x: 899, endPoint y: 408, distance: 178.4
click at [792, 393] on icon at bounding box center [798, 392] width 13 height 13
click at [859, 397] on span "Finalizados" at bounding box center [854, 393] width 79 height 18
click at [741, 397] on span "Em preparo" at bounding box center [756, 393] width 81 height 18
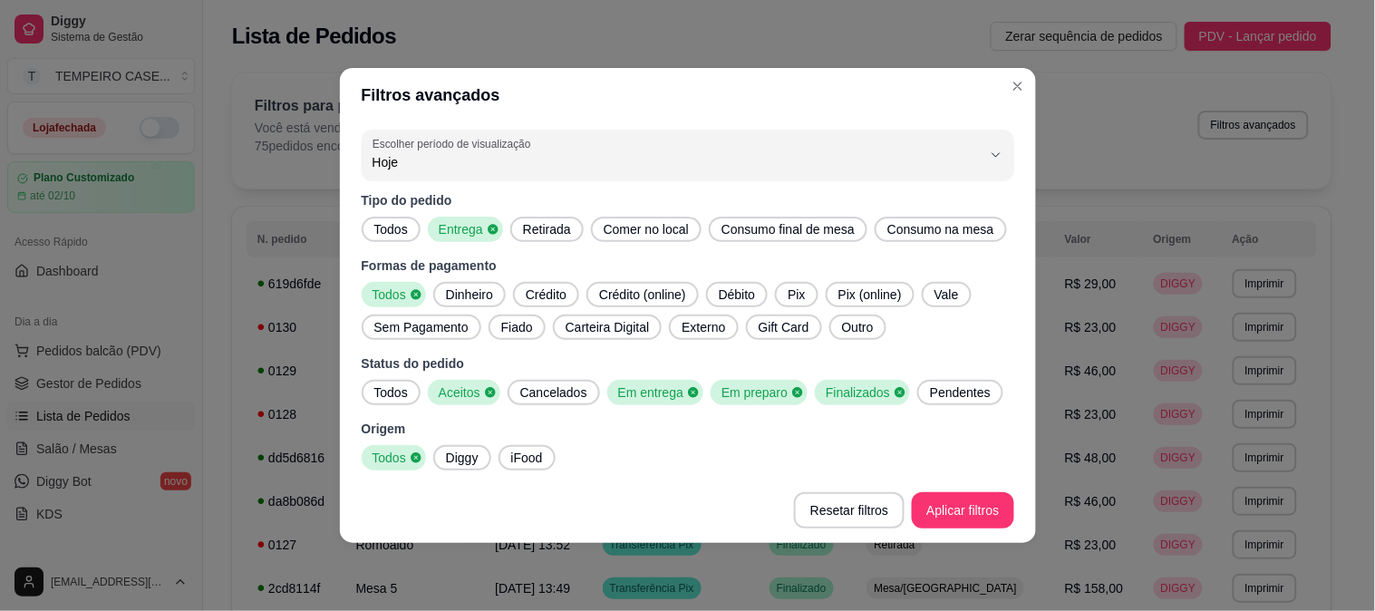
click at [927, 384] on span "Pendentes" at bounding box center [960, 393] width 75 height 18
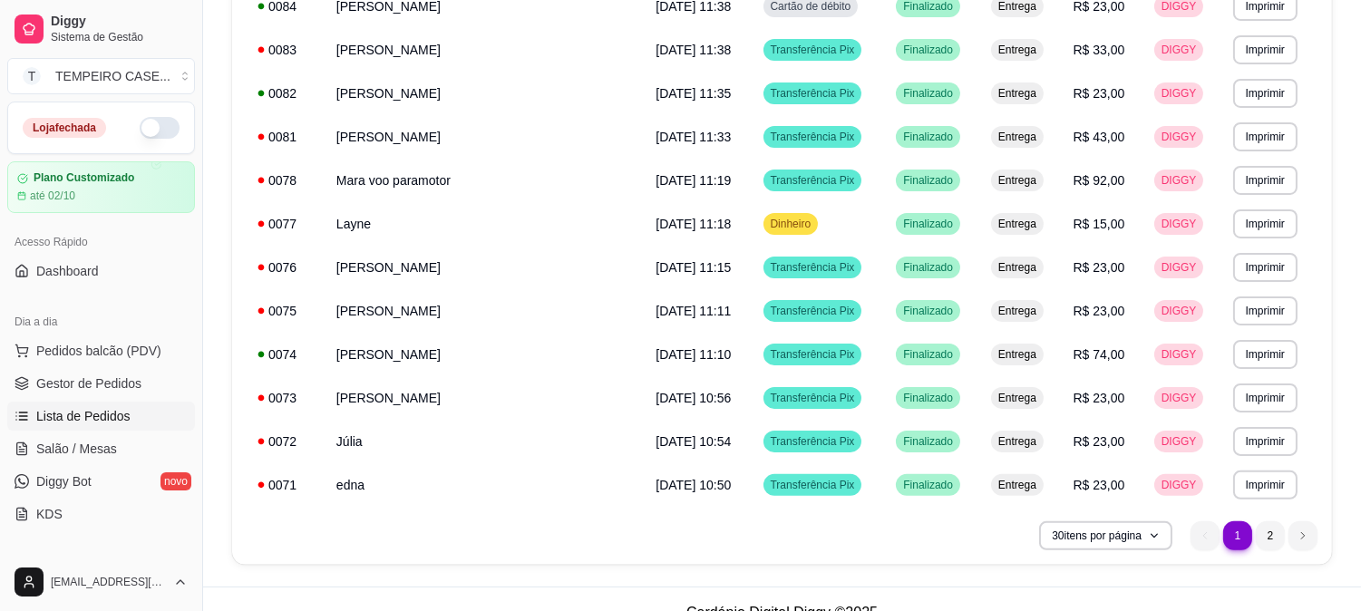
scroll to position [1086, 0]
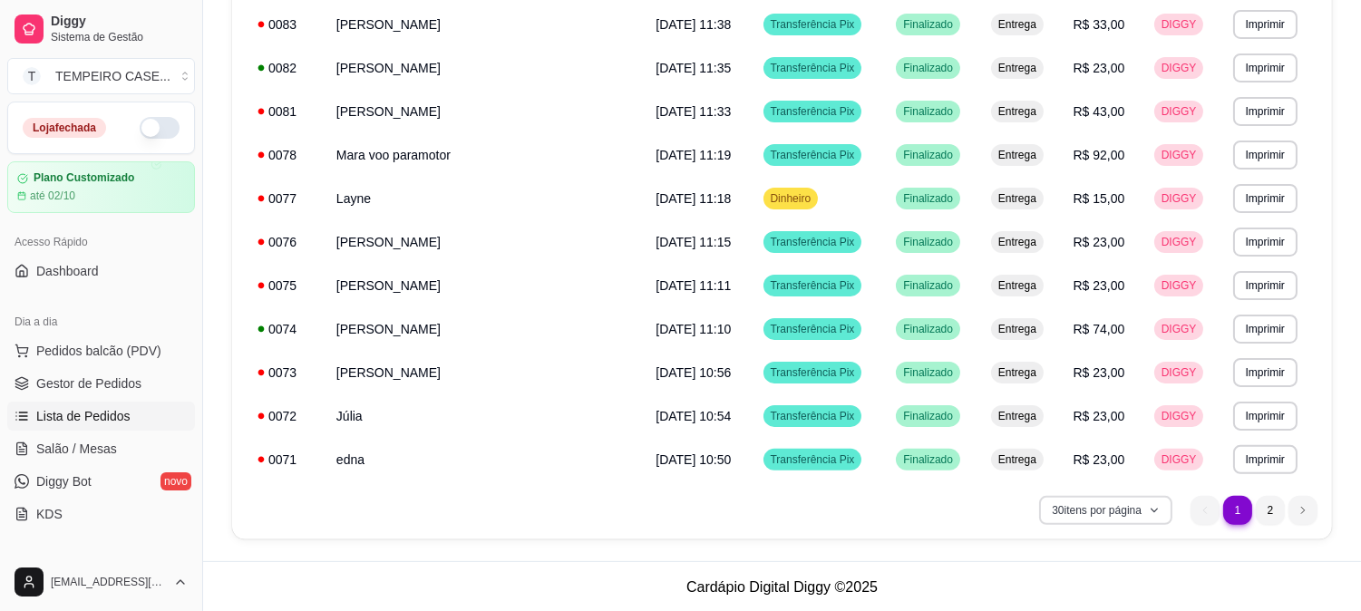
click at [1107, 512] on button "30 itens por página" at bounding box center [1105, 510] width 133 height 29
click at [1269, 506] on li "2" at bounding box center [1270, 510] width 29 height 29
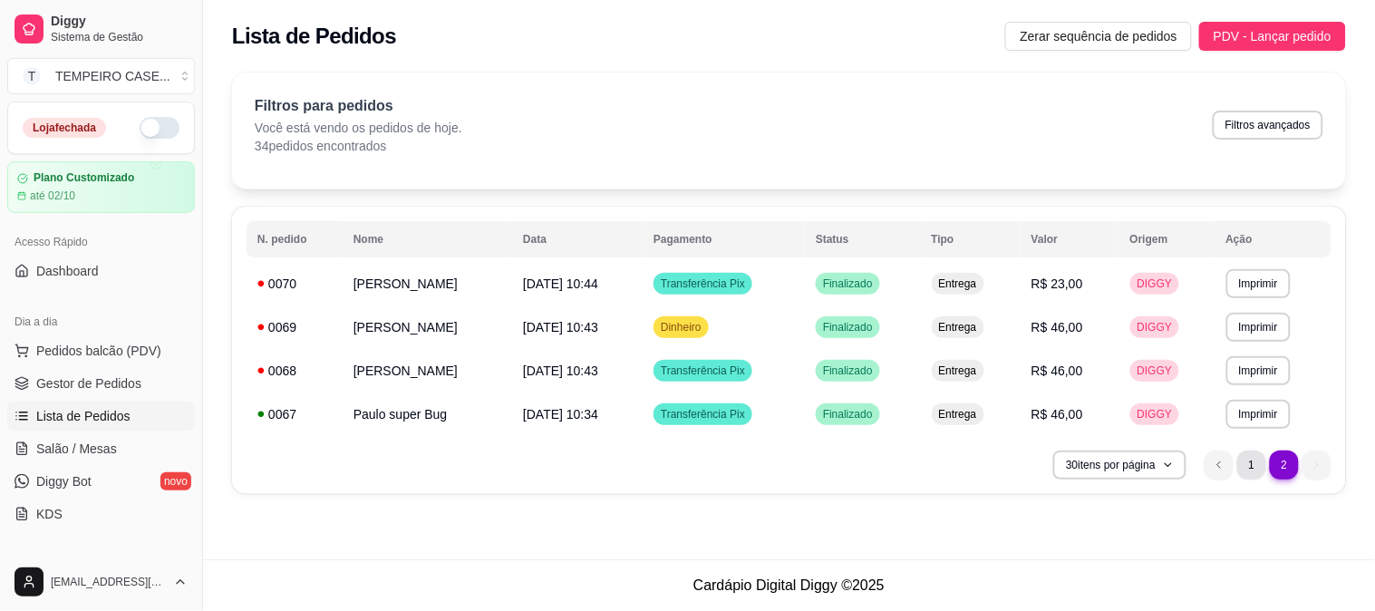
click at [1246, 458] on li "1" at bounding box center [1252, 465] width 29 height 29
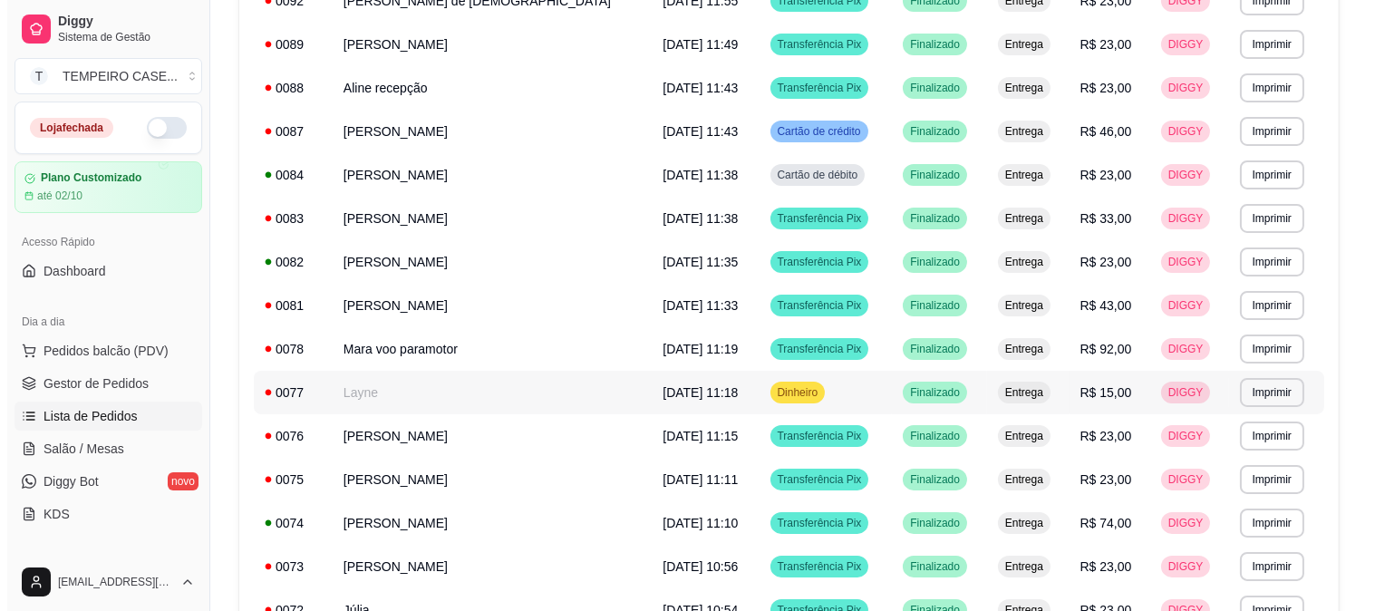
scroll to position [885, 0]
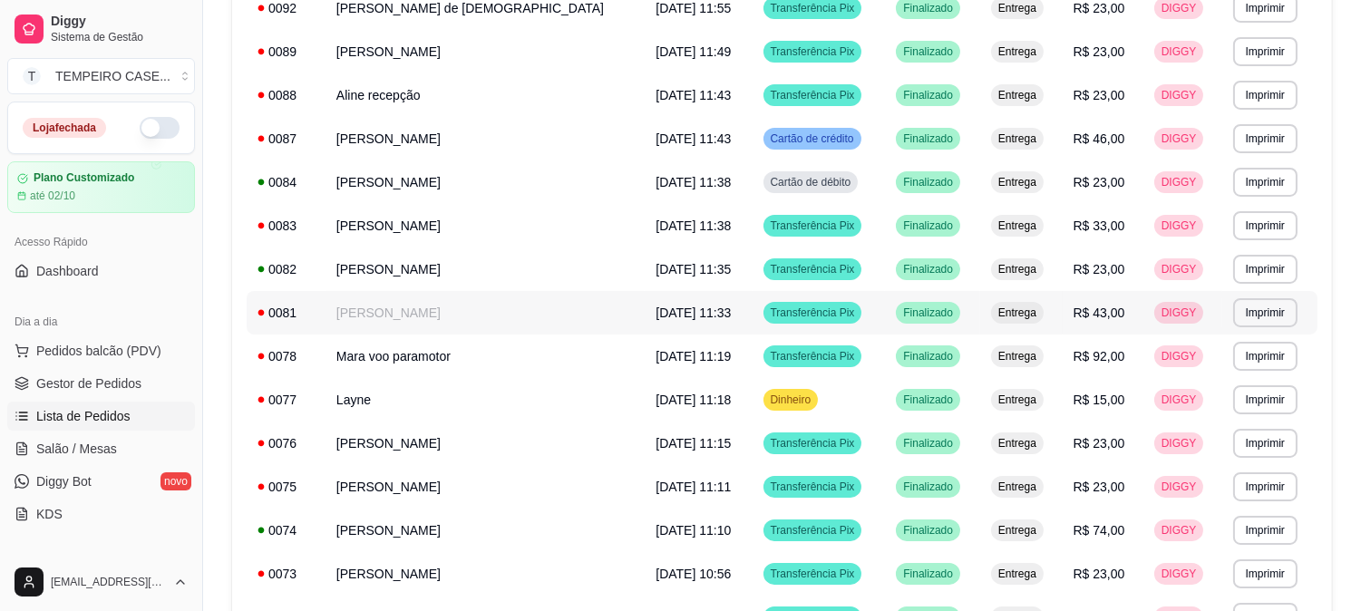
click at [376, 327] on td "[PERSON_NAME]" at bounding box center [485, 313] width 319 height 44
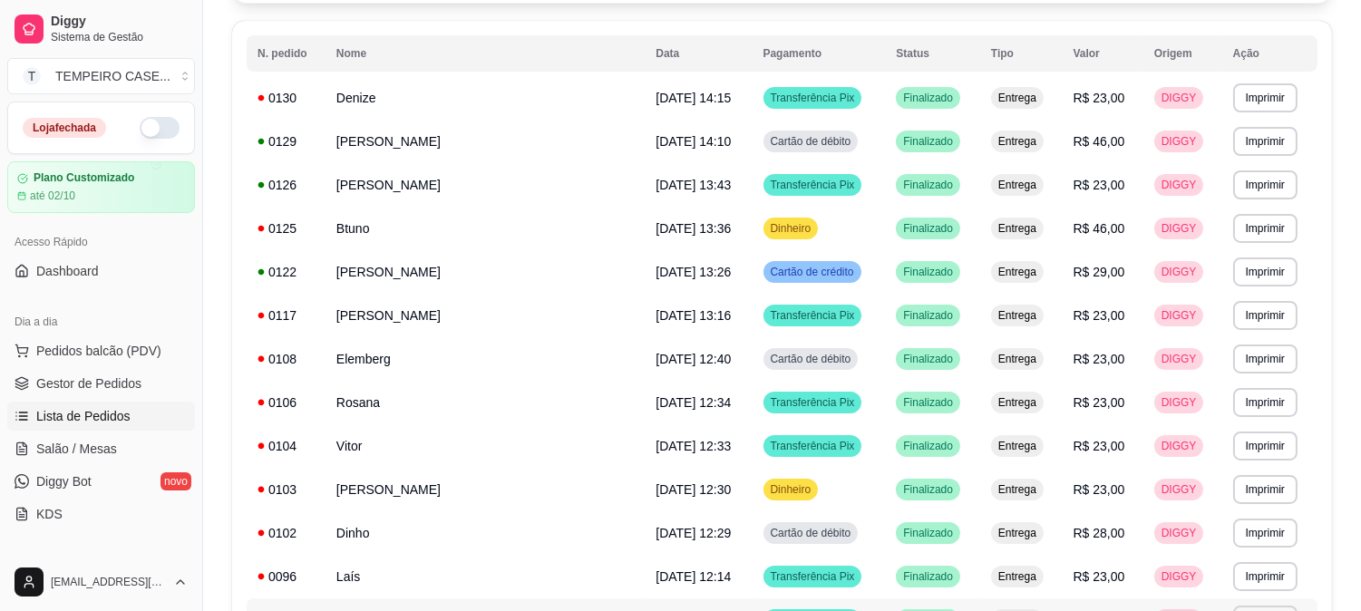
scroll to position [0, 0]
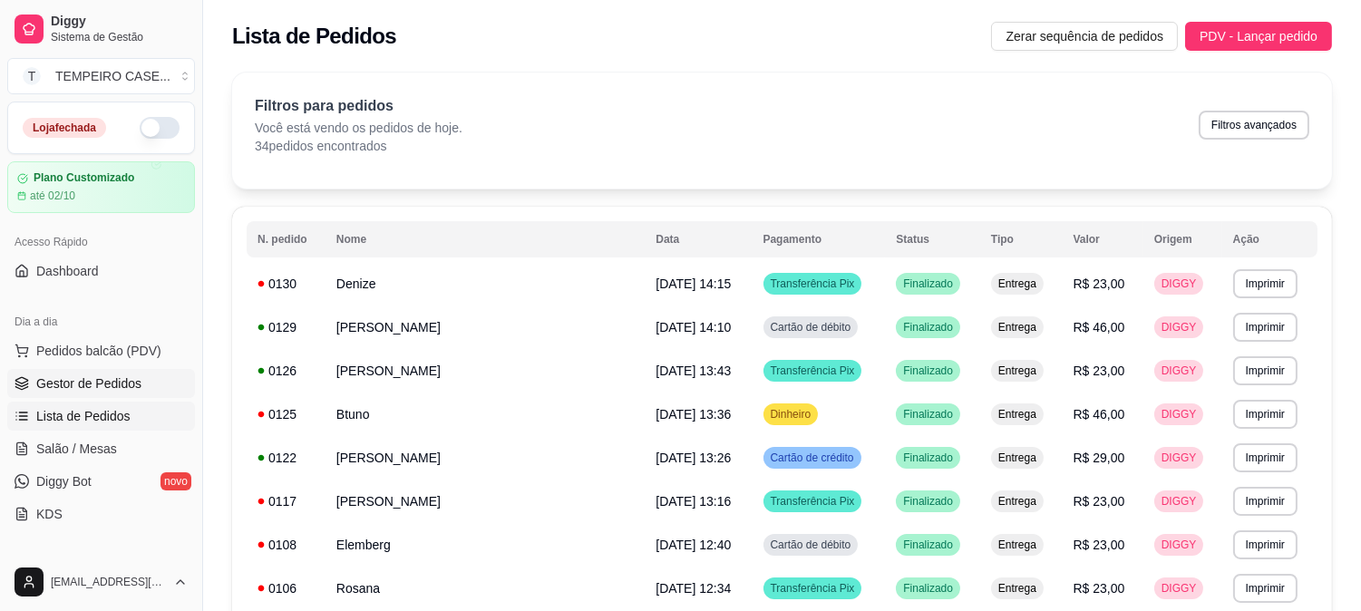
click at [73, 388] on span "Gestor de Pedidos" at bounding box center [88, 383] width 105 height 18
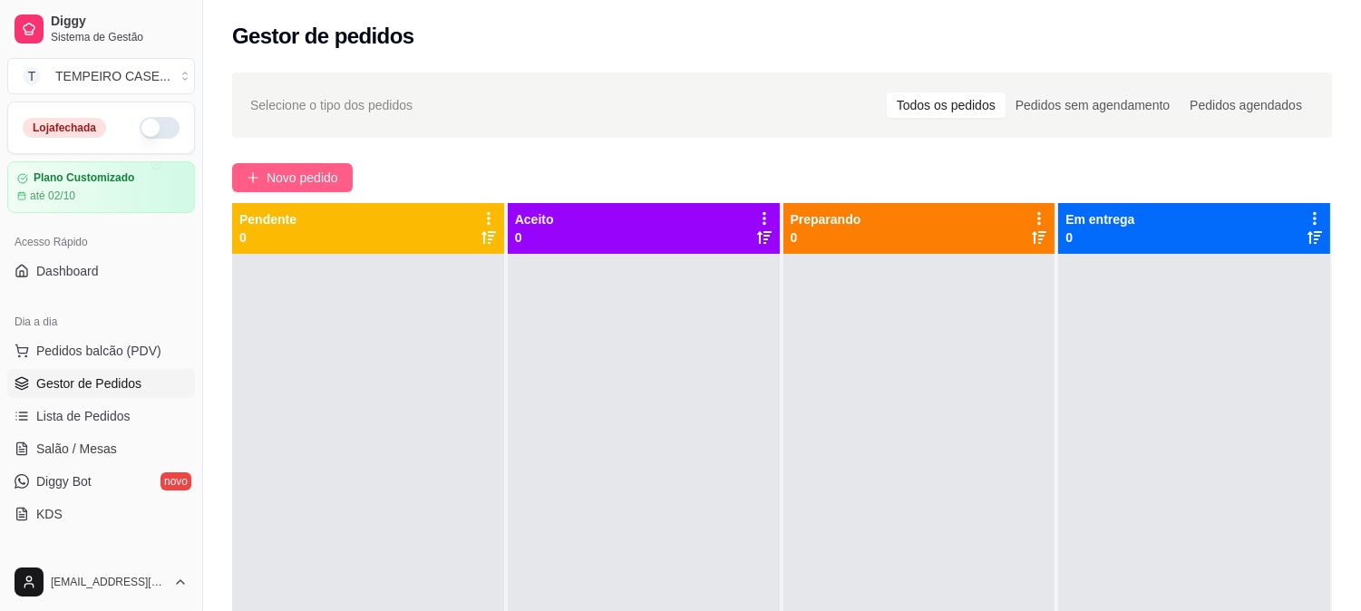
click at [323, 179] on span "Novo pedido" at bounding box center [303, 178] width 72 height 20
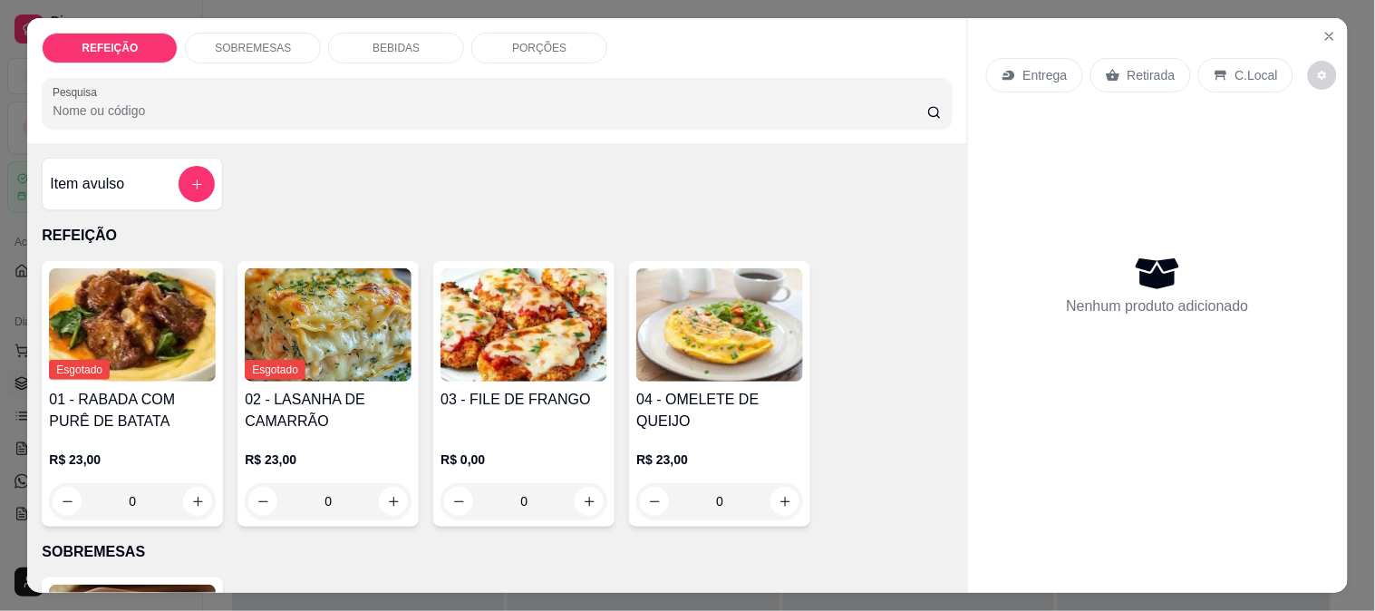
click at [365, 394] on h4 "02 - LASANHA DE CAMARRÃO" at bounding box center [328, 411] width 167 height 44
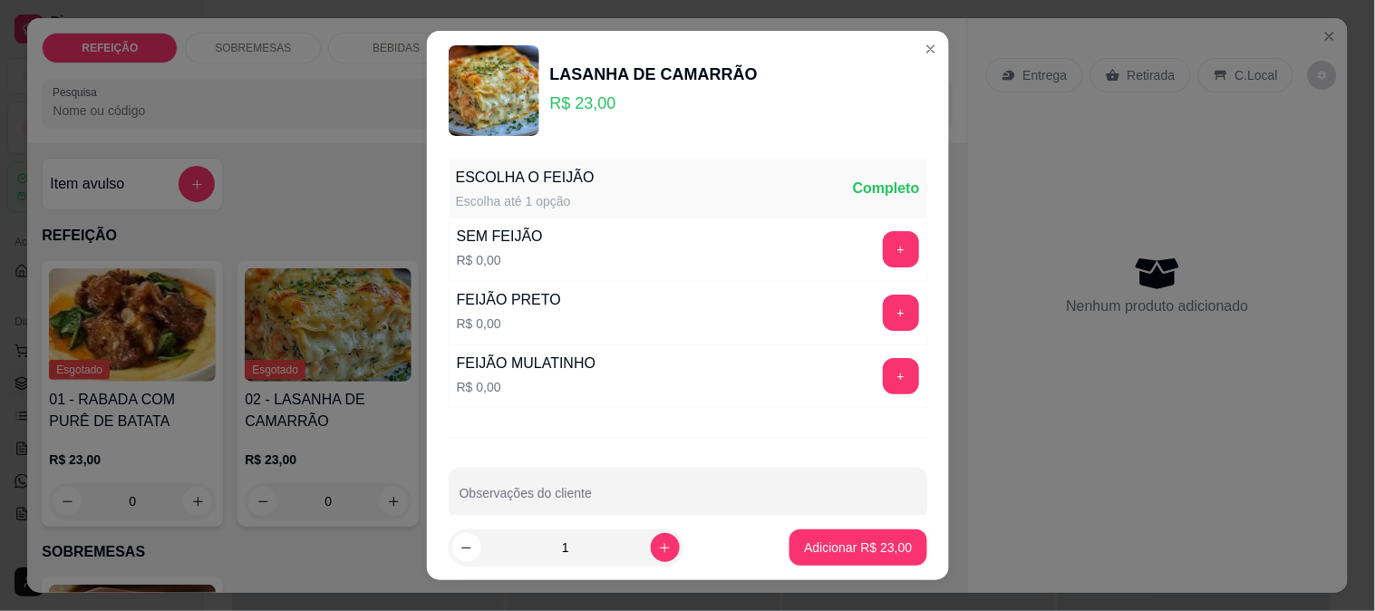
click at [846, 540] on p "Adicionar R$ 23,00" at bounding box center [858, 548] width 108 height 18
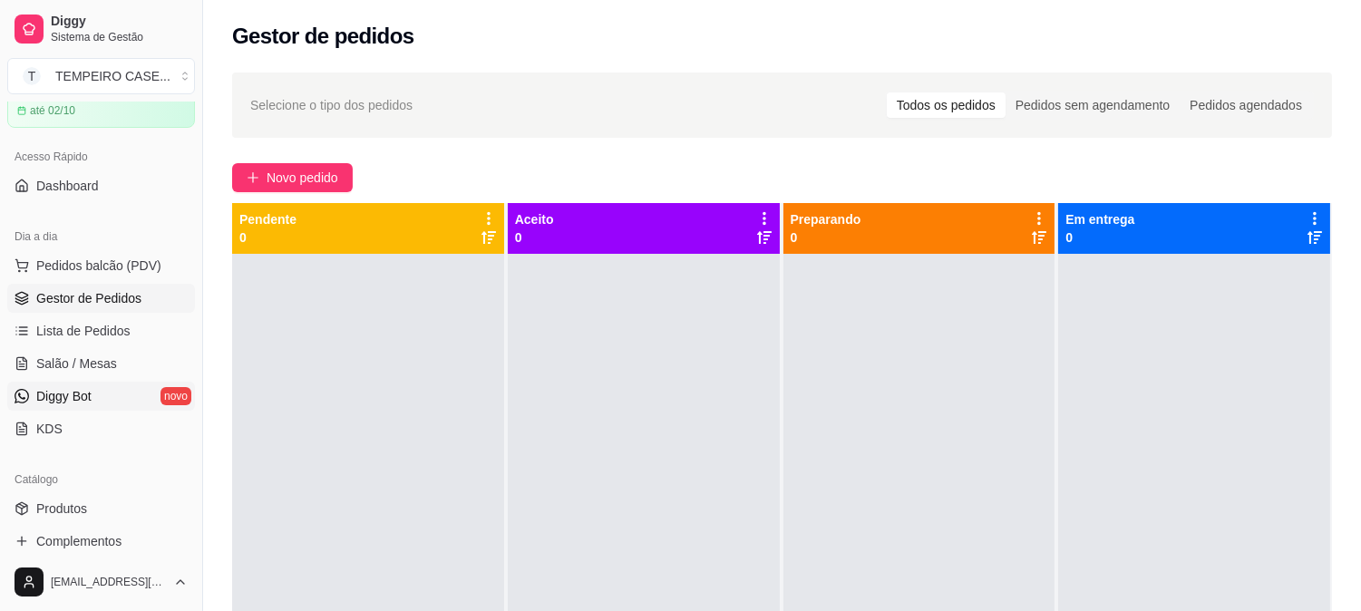
scroll to position [201, 0]
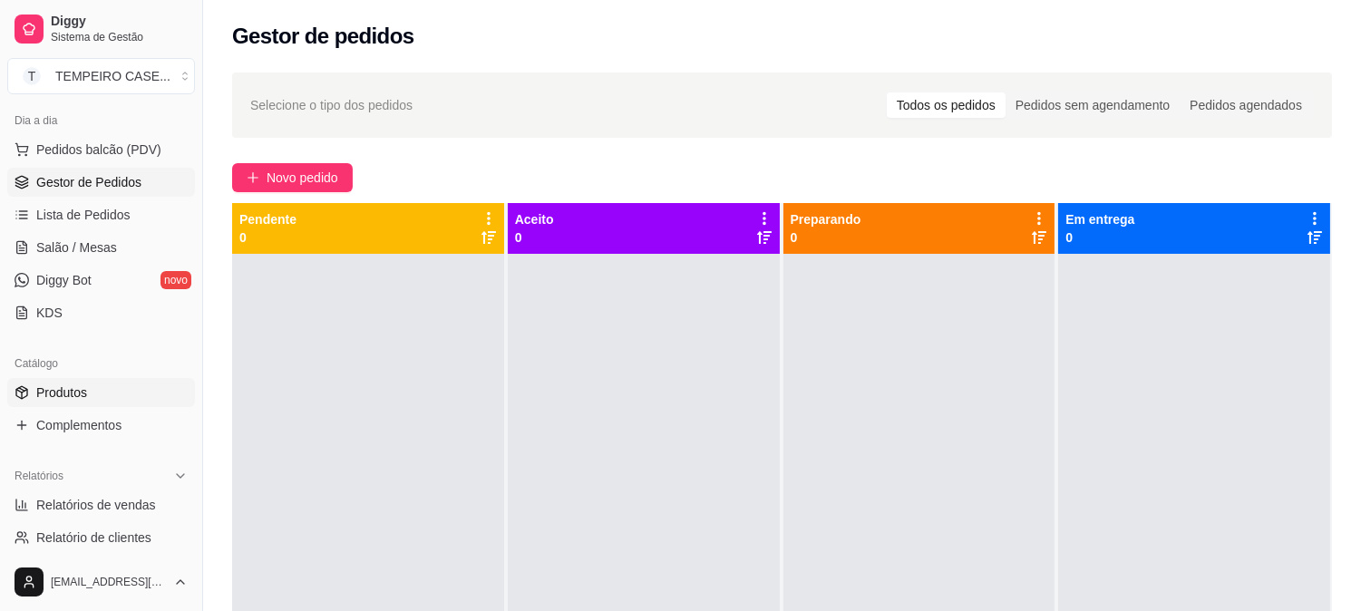
click at [79, 397] on span "Produtos" at bounding box center [61, 393] width 51 height 18
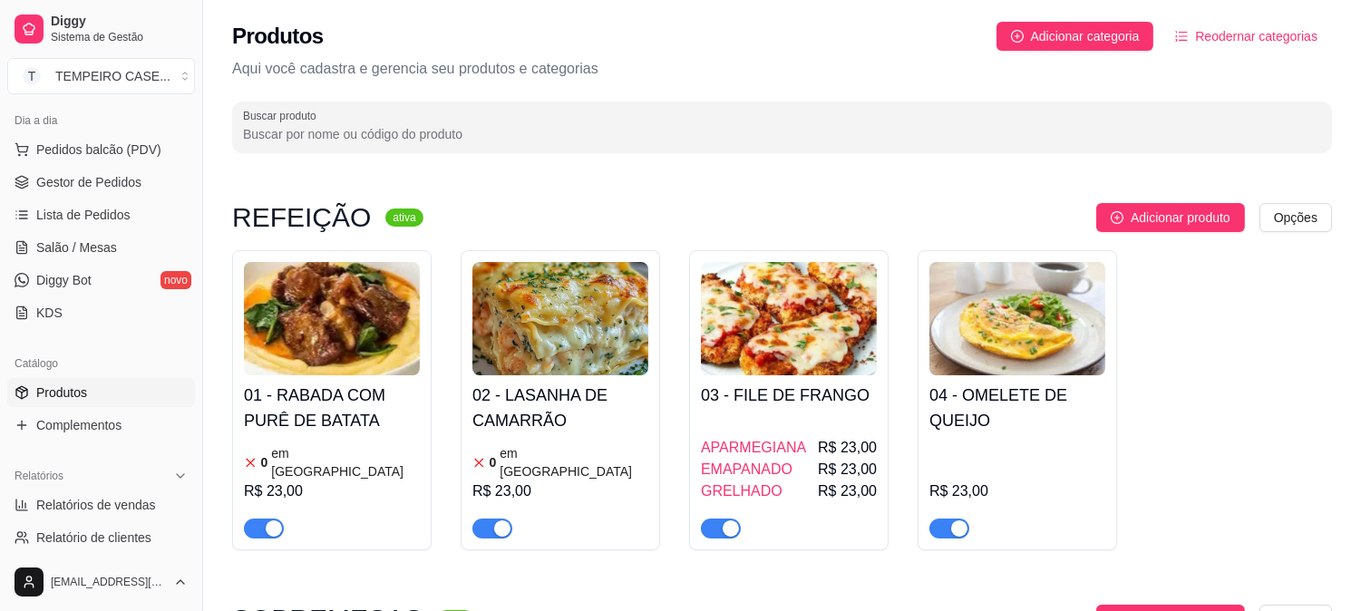
click at [591, 430] on h4 "02 - LASANHA DE CAMARRÃO" at bounding box center [560, 408] width 176 height 51
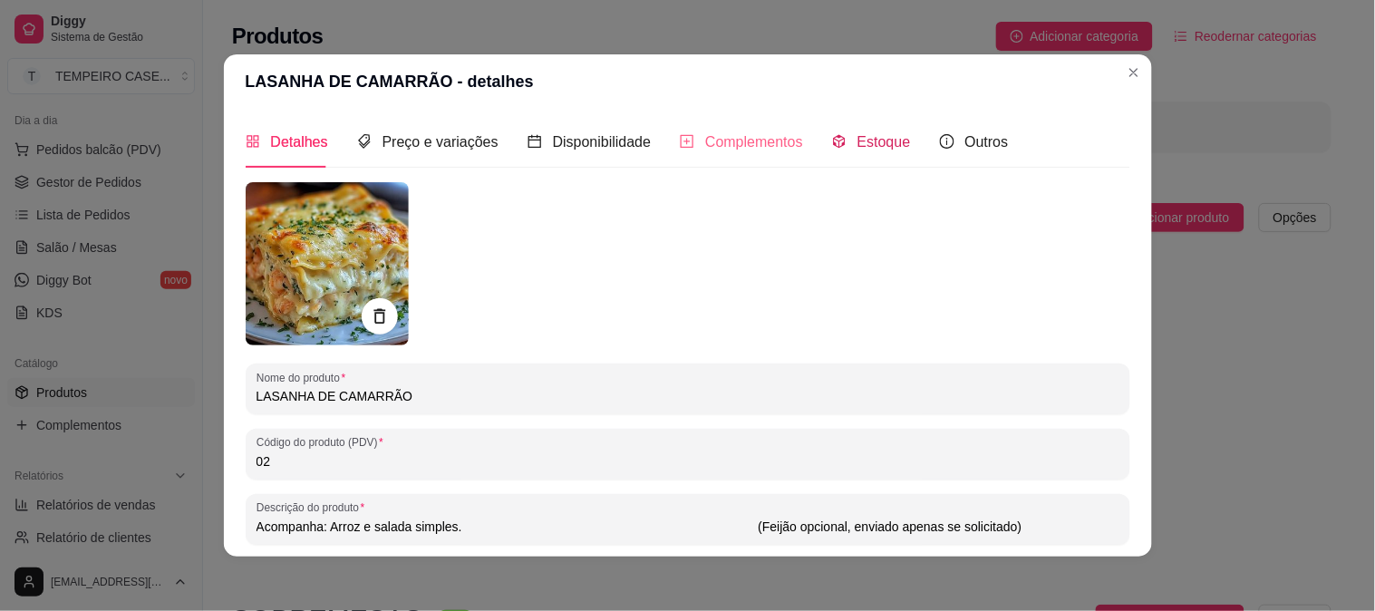
drag, startPoint x: 892, startPoint y: 137, endPoint x: 751, endPoint y: 245, distance: 177.9
click at [890, 137] on span "Estoque" at bounding box center [884, 141] width 53 height 15
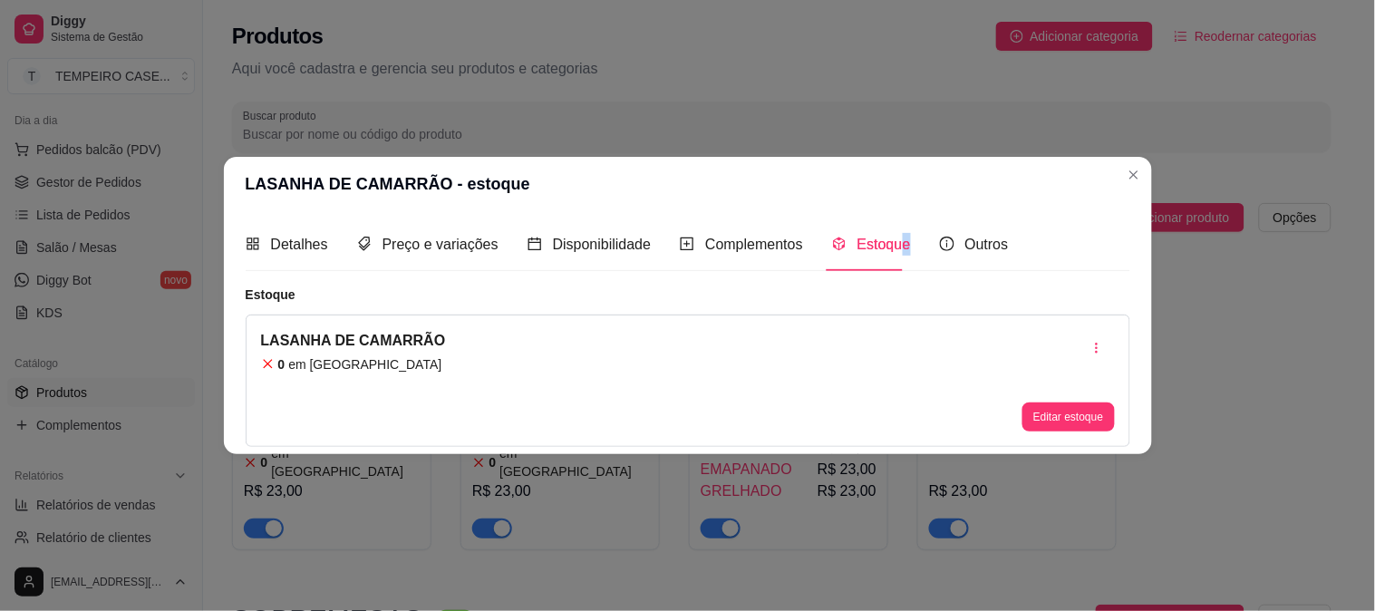
click at [1094, 408] on button "Editar estoque" at bounding box center [1069, 417] width 92 height 29
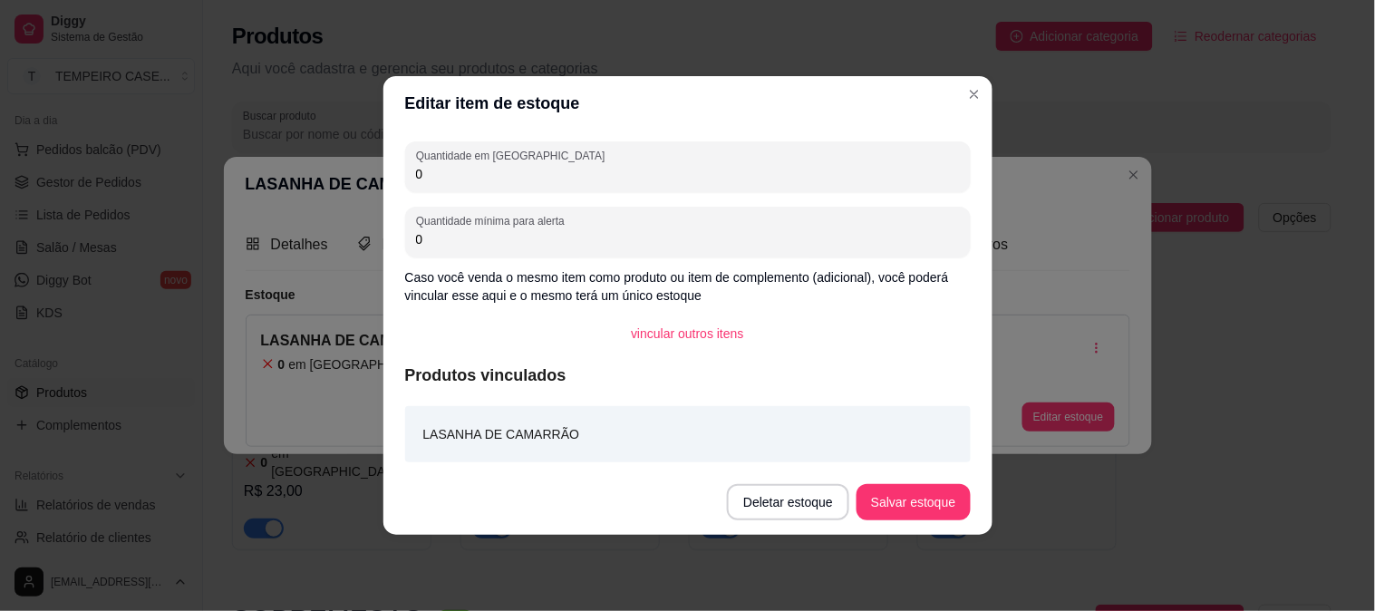
drag, startPoint x: 453, startPoint y: 182, endPoint x: 374, endPoint y: 182, distance: 79.8
click at [374, 182] on div "Editar item de estoque Quantidade em estoque 0 Quantidade mínima para alerta 0 …" at bounding box center [687, 305] width 1375 height 611
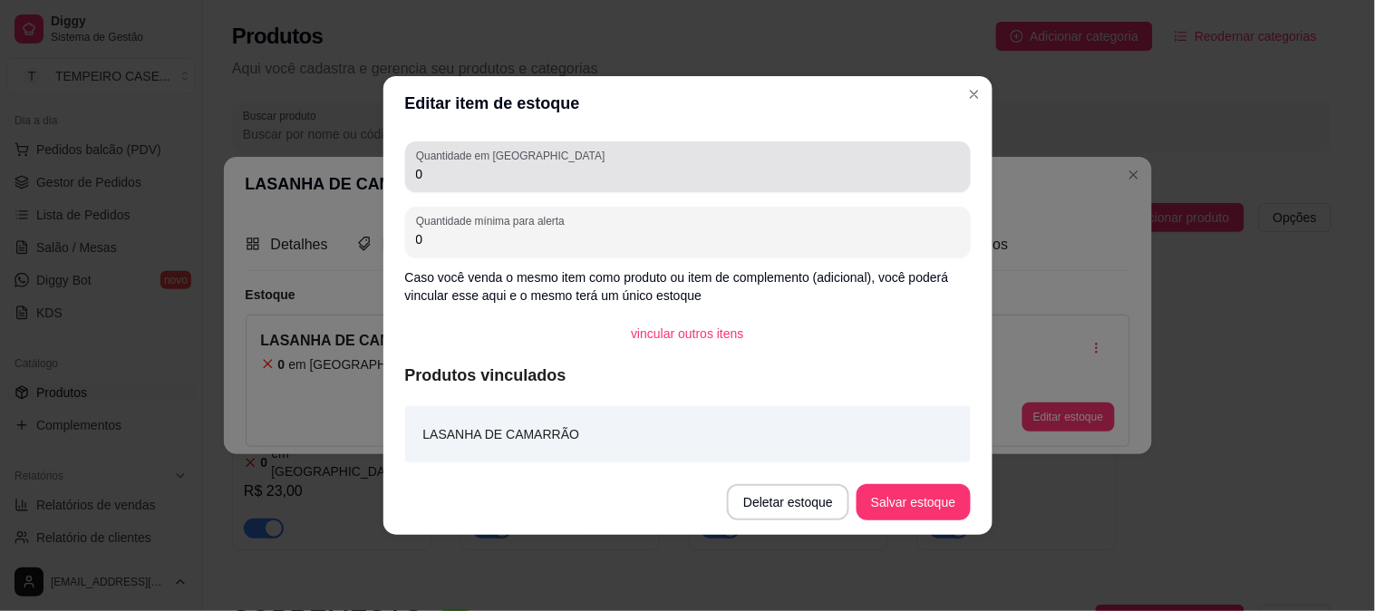
drag, startPoint x: 452, startPoint y: 176, endPoint x: 400, endPoint y: 177, distance: 51.7
click at [400, 177] on div "Quantidade em estoque 0 Quantidade mínima para alerta 0 Caso você venda o mesmo…" at bounding box center [688, 300] width 609 height 339
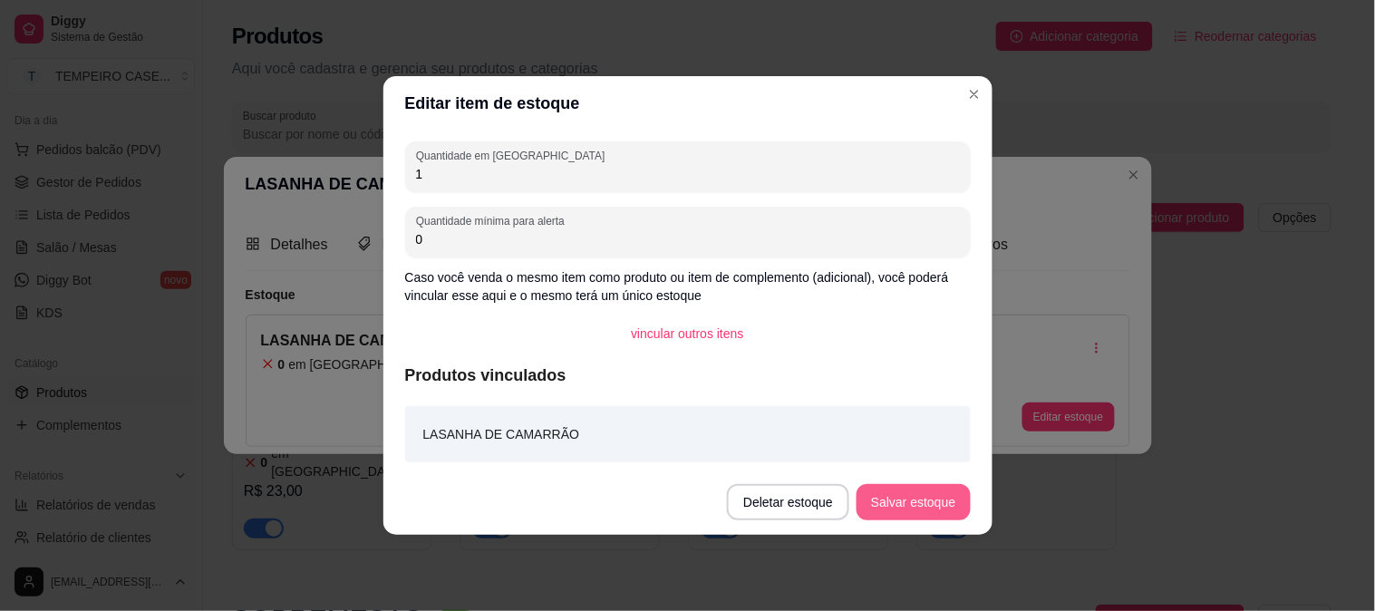
type input "1"
click at [943, 501] on button "Salvar estoque" at bounding box center [913, 502] width 113 height 36
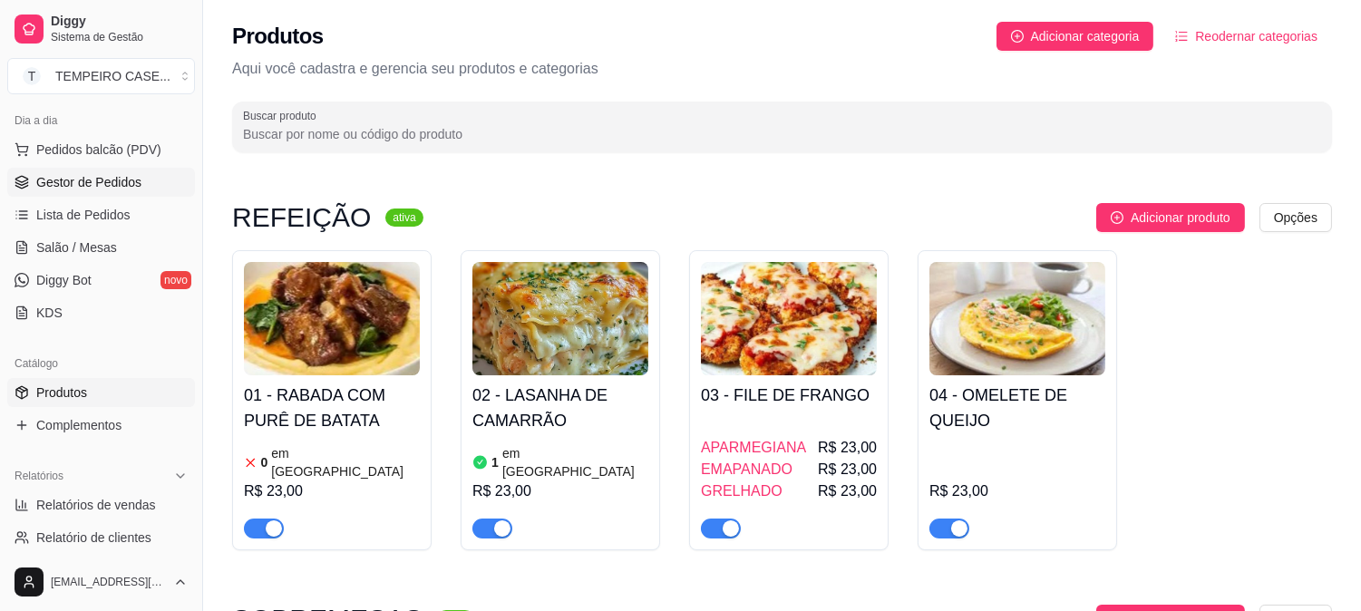
click at [86, 179] on span "Gestor de Pedidos" at bounding box center [88, 182] width 105 height 18
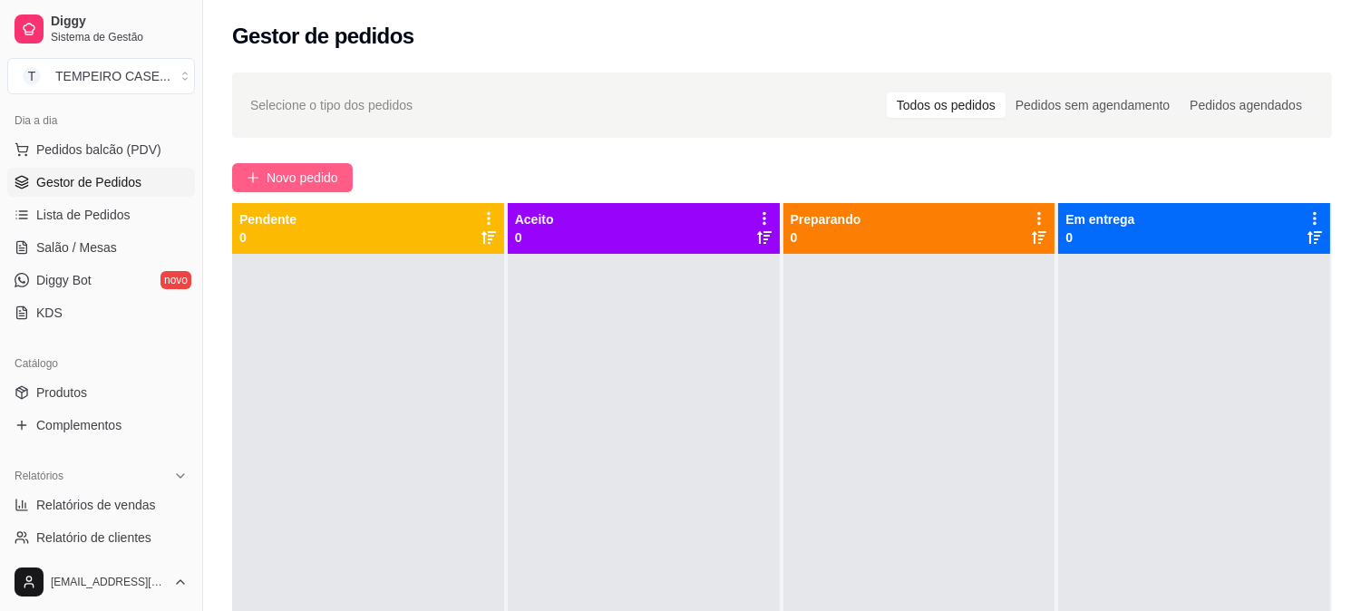
click at [305, 184] on span "Novo pedido" at bounding box center [303, 178] width 72 height 20
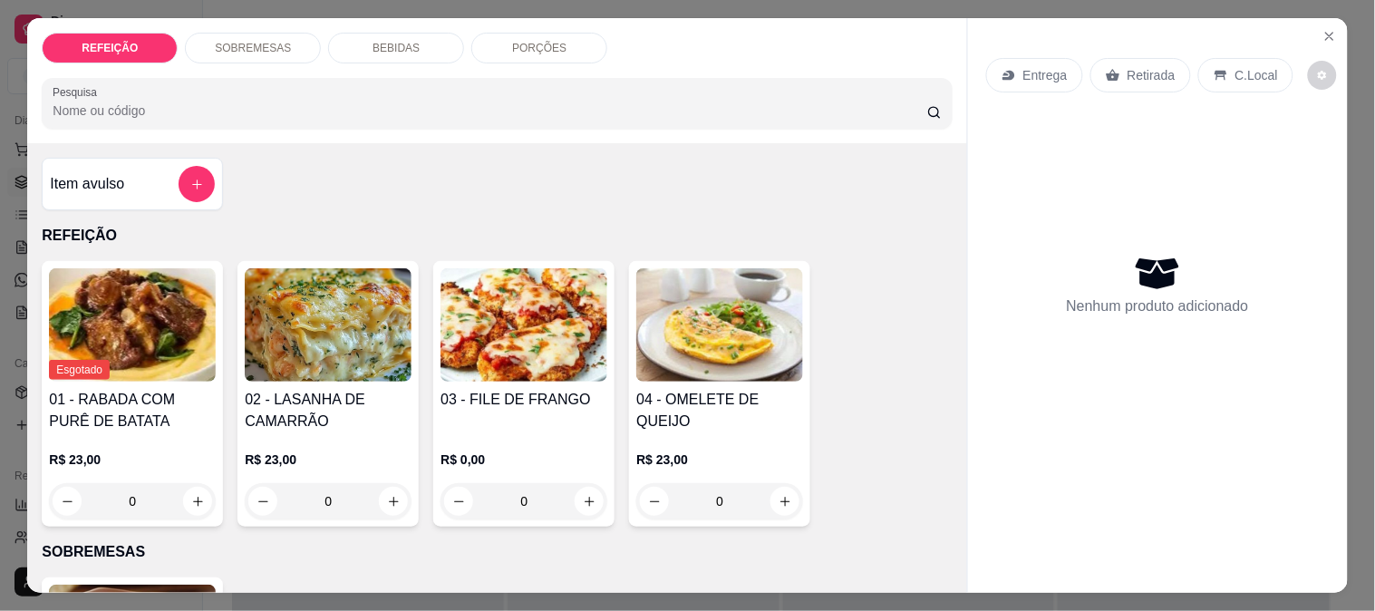
click at [327, 400] on h4 "02 - LASANHA DE CAMARRÃO" at bounding box center [328, 411] width 167 height 44
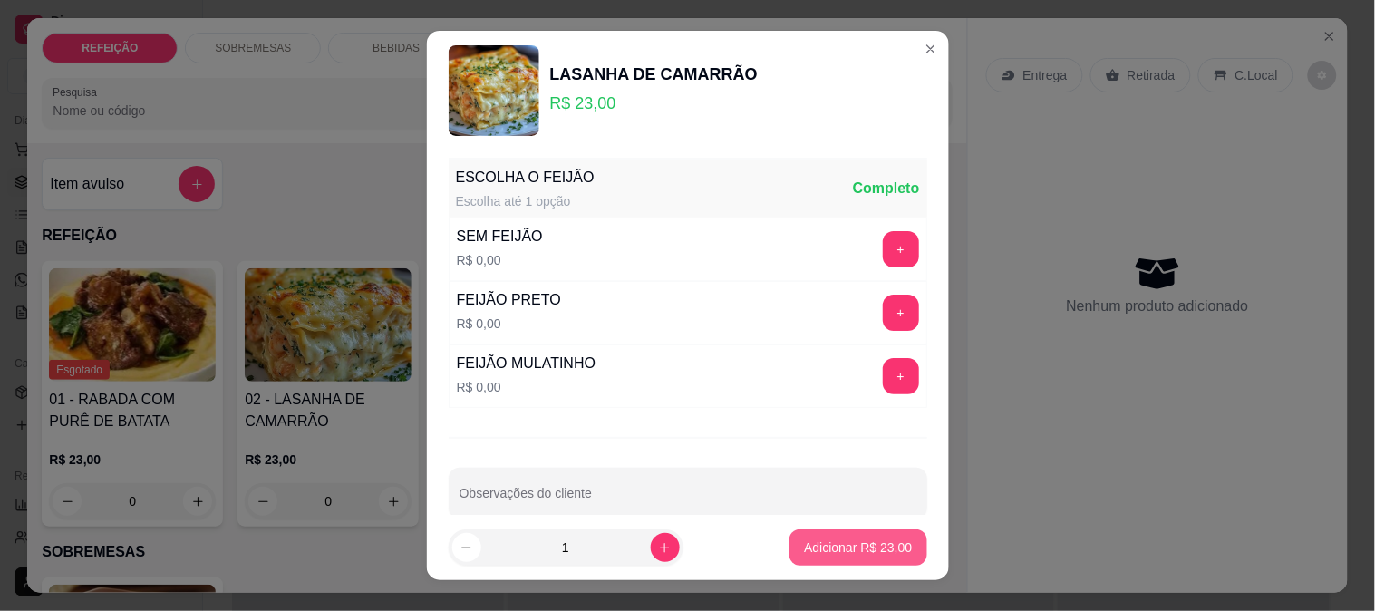
click at [827, 549] on p "Adicionar R$ 23,00" at bounding box center [858, 548] width 108 height 18
type input "1"
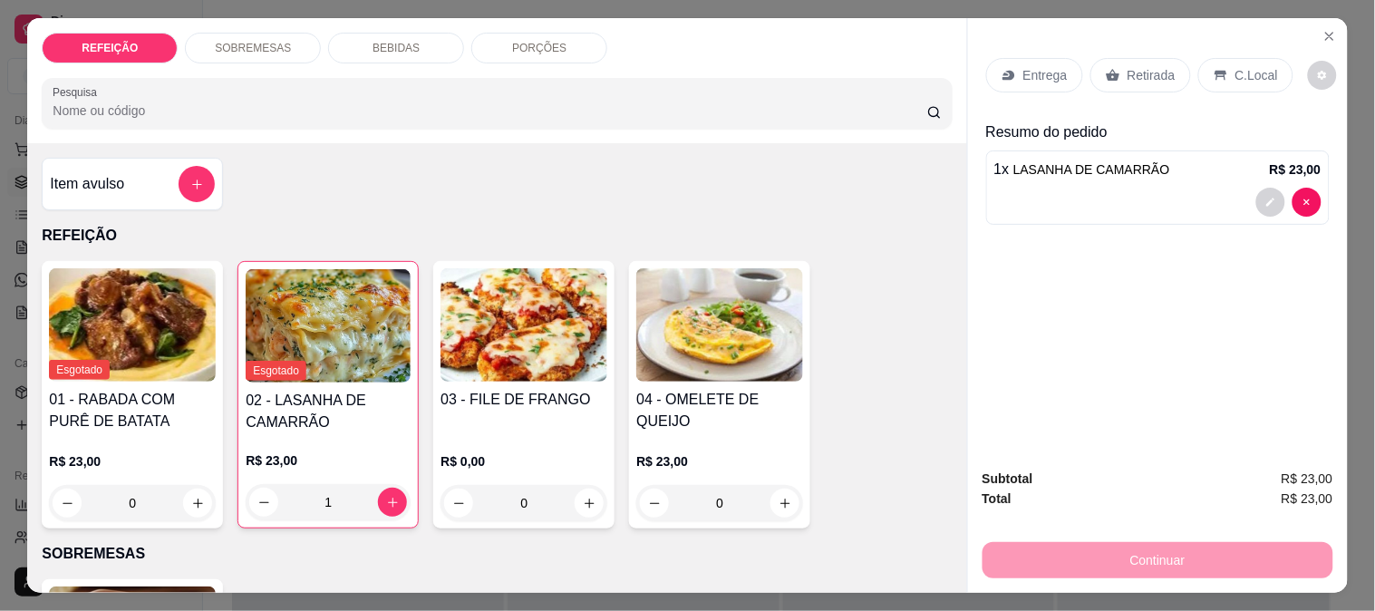
click at [1150, 73] on p "Retirada" at bounding box center [1152, 75] width 48 height 18
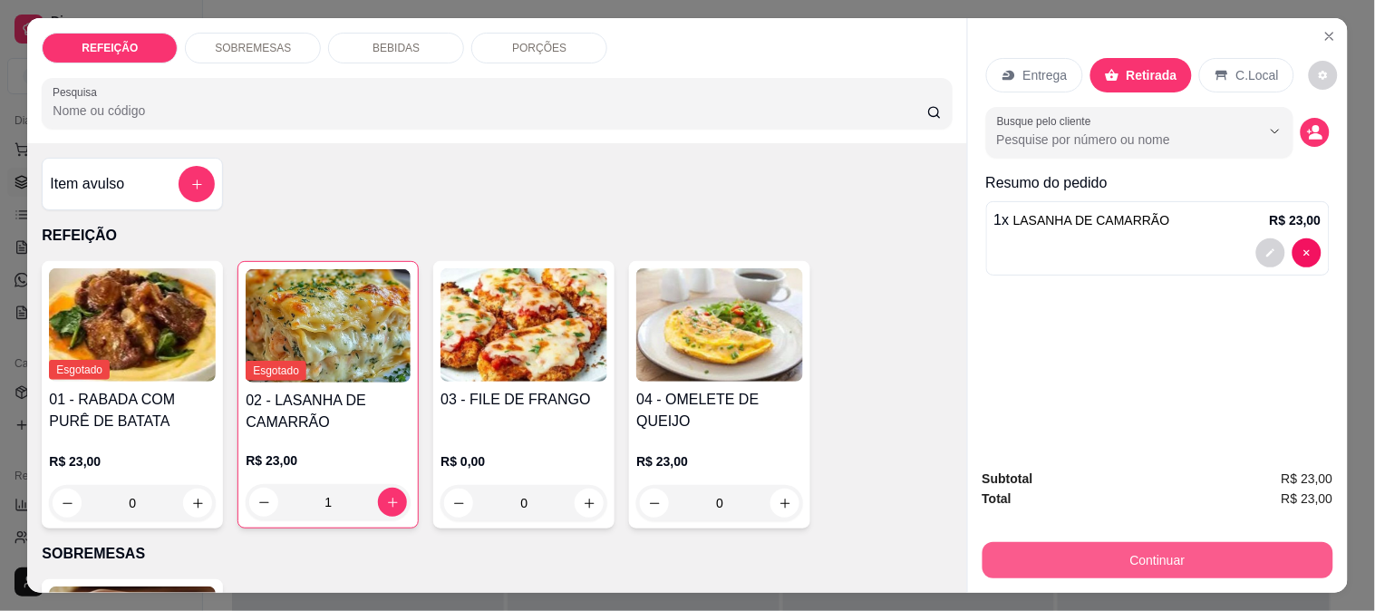
click at [1088, 544] on button "Continuar" at bounding box center [1158, 560] width 351 height 36
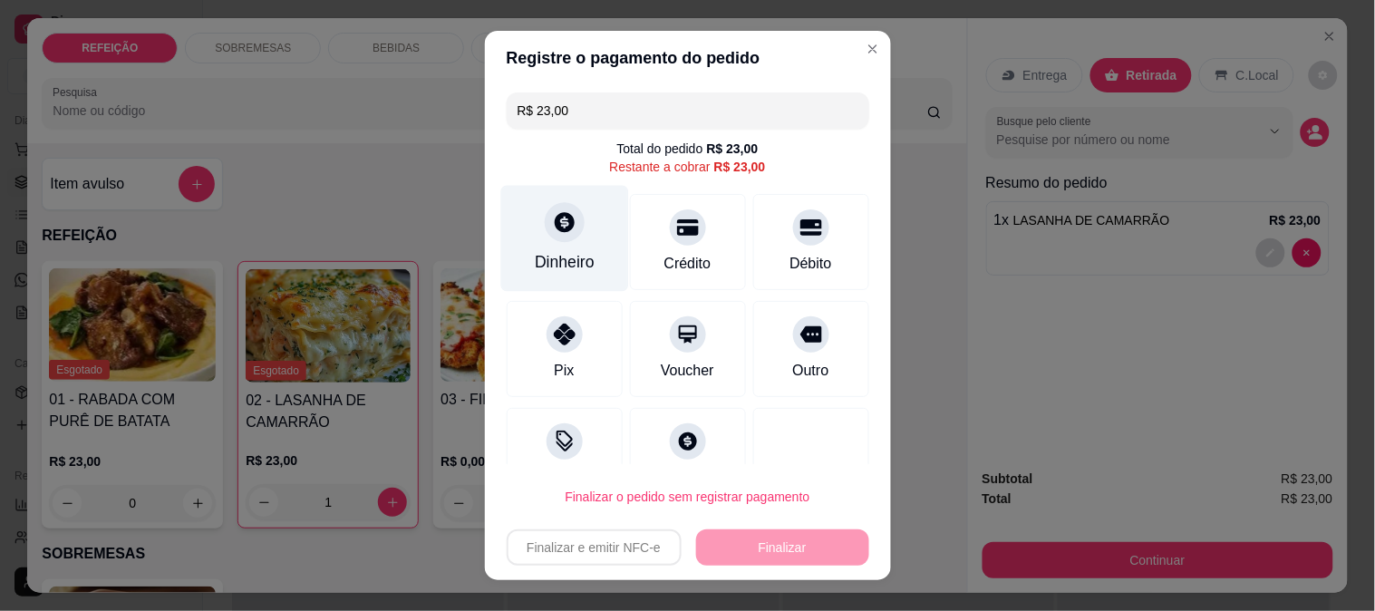
click at [542, 245] on div "Dinheiro" at bounding box center [565, 238] width 128 height 106
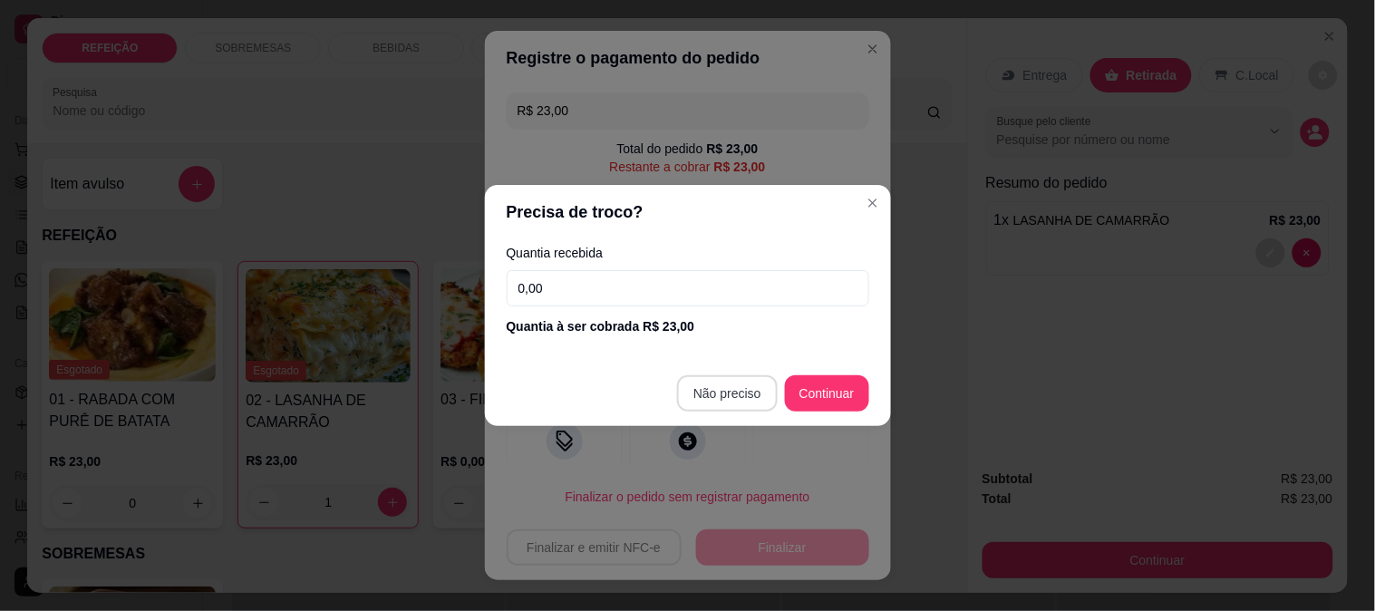
type input "R$ 0,00"
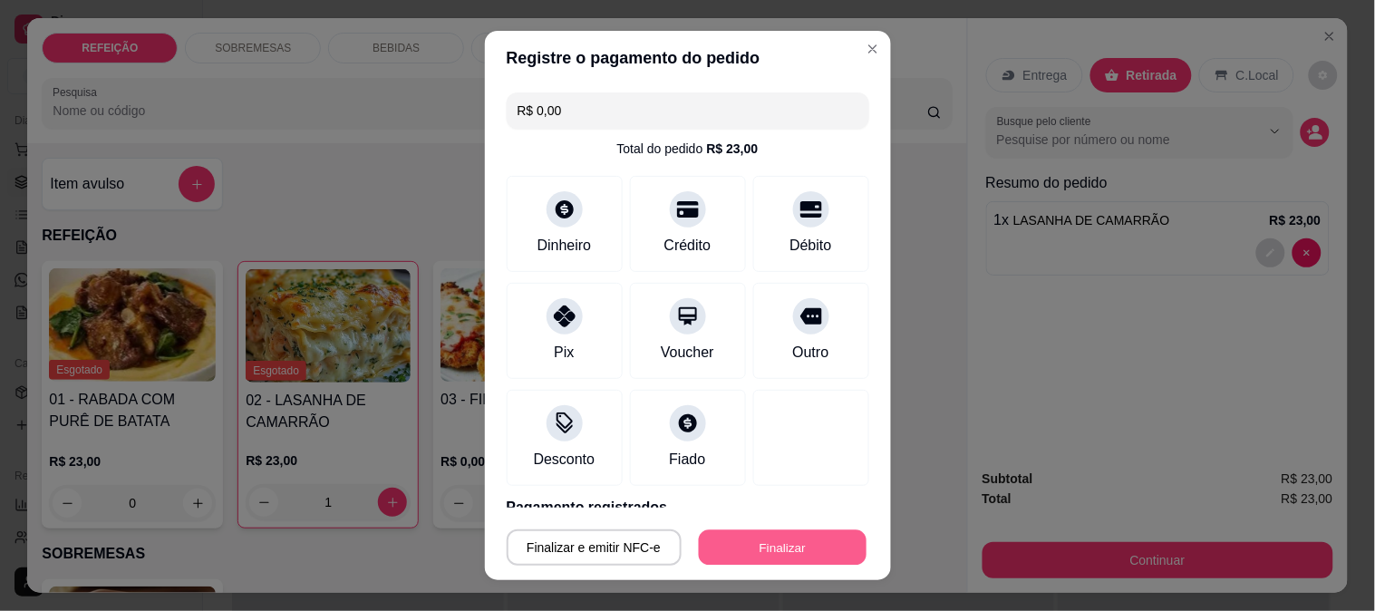
click at [775, 541] on button "Finalizar" at bounding box center [783, 547] width 168 height 35
type input "0"
type input "-R$ 23,00"
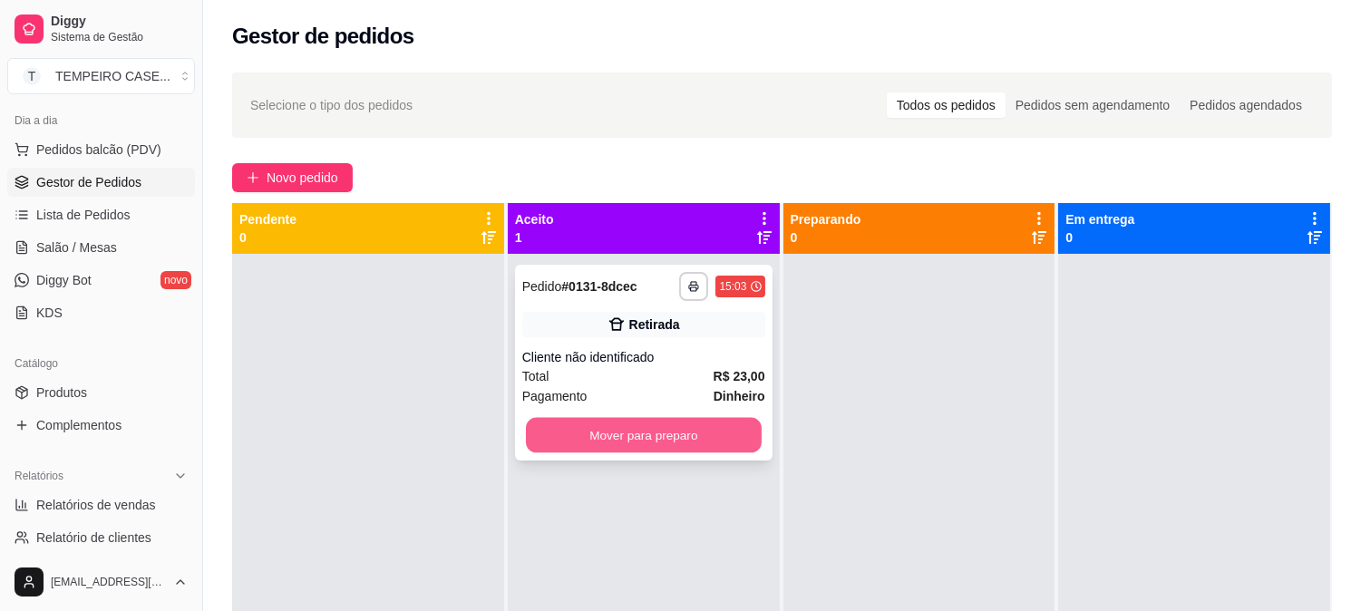
click at [651, 432] on button "Mover para preparo" at bounding box center [644, 435] width 236 height 35
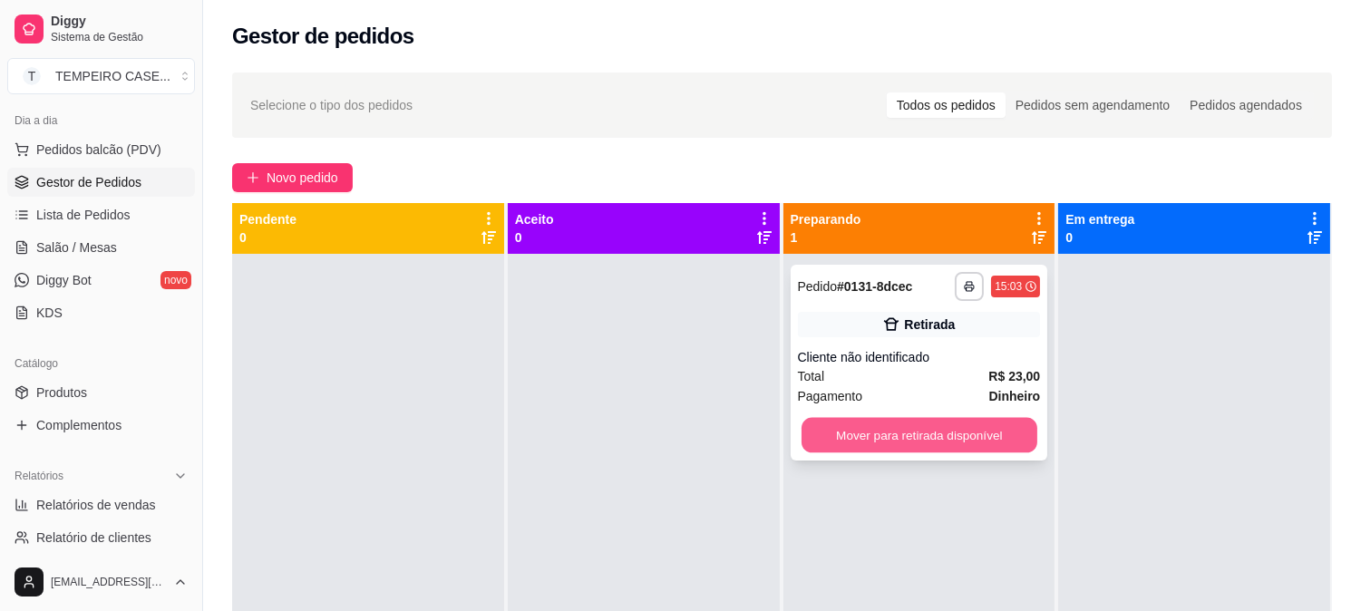
click at [802, 427] on button "Mover para retirada disponível" at bounding box center [920, 435] width 236 height 35
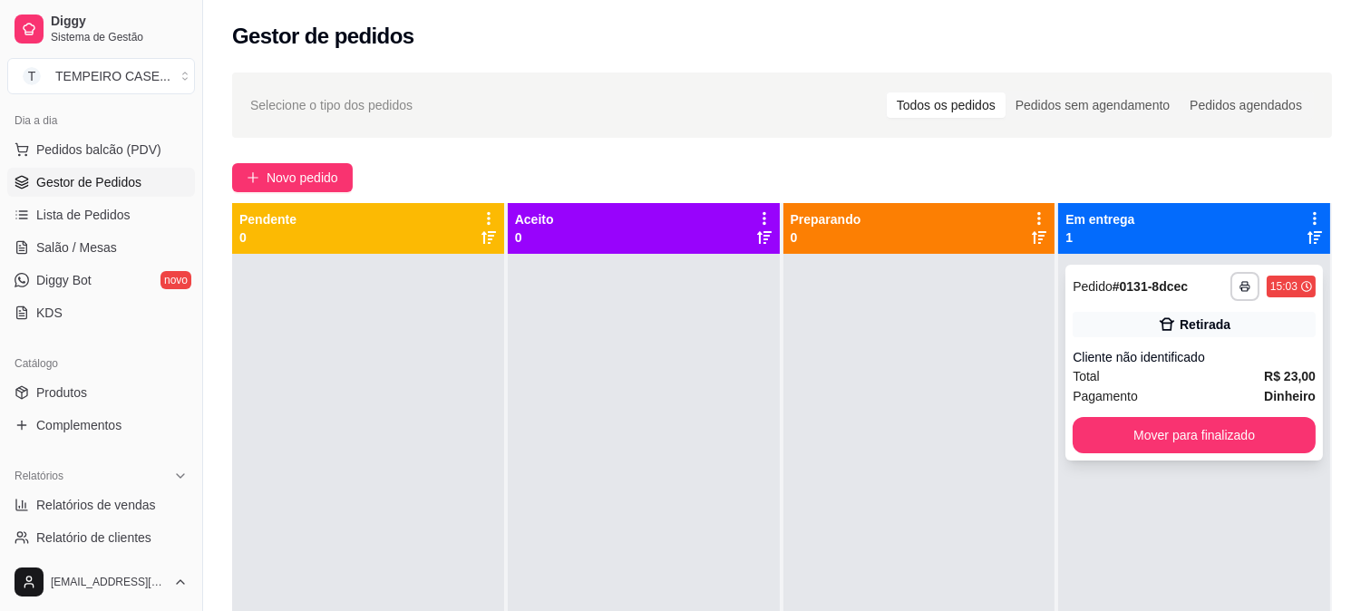
click at [1153, 442] on button "Mover para finalizado" at bounding box center [1194, 435] width 243 height 36
